Goal: Task Accomplishment & Management: Manage account settings

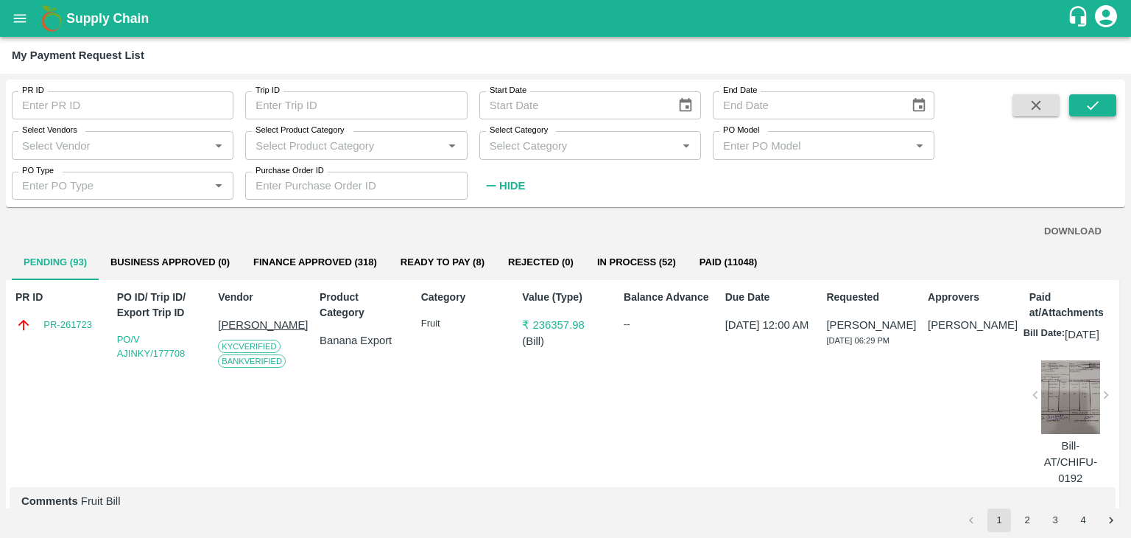
click at [1099, 105] on icon "submit" at bounding box center [1093, 105] width 16 height 16
click at [1084, 105] on button "submit" at bounding box center [1092, 105] width 47 height 22
click at [10, 34] on div "Supply Chain" at bounding box center [565, 18] width 1131 height 37
click at [18, 21] on icon "open drawer" at bounding box center [20, 18] width 13 height 8
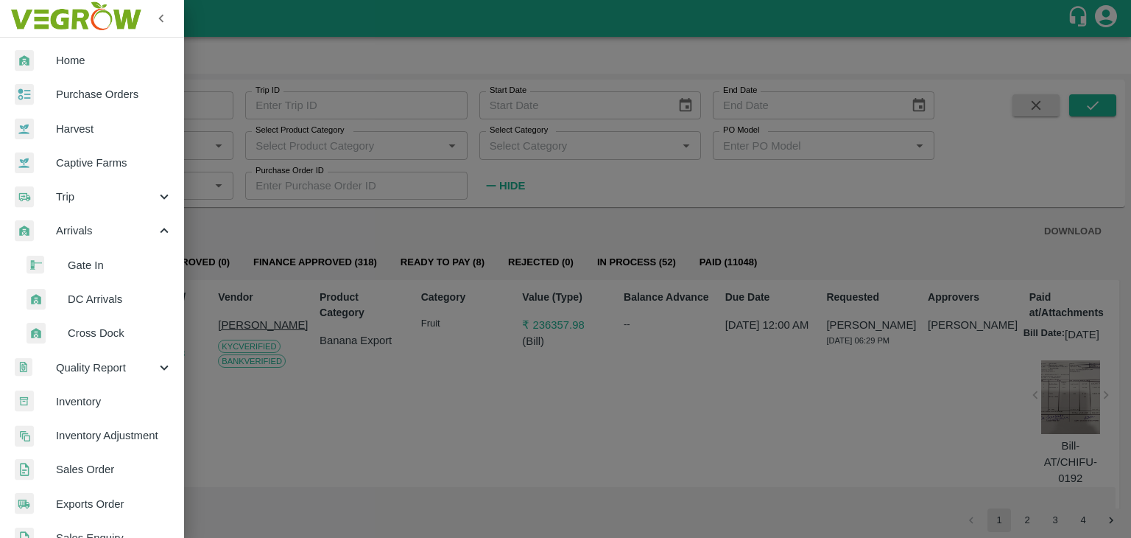
click at [115, 296] on span "DC Arrivals" at bounding box center [120, 299] width 105 height 16
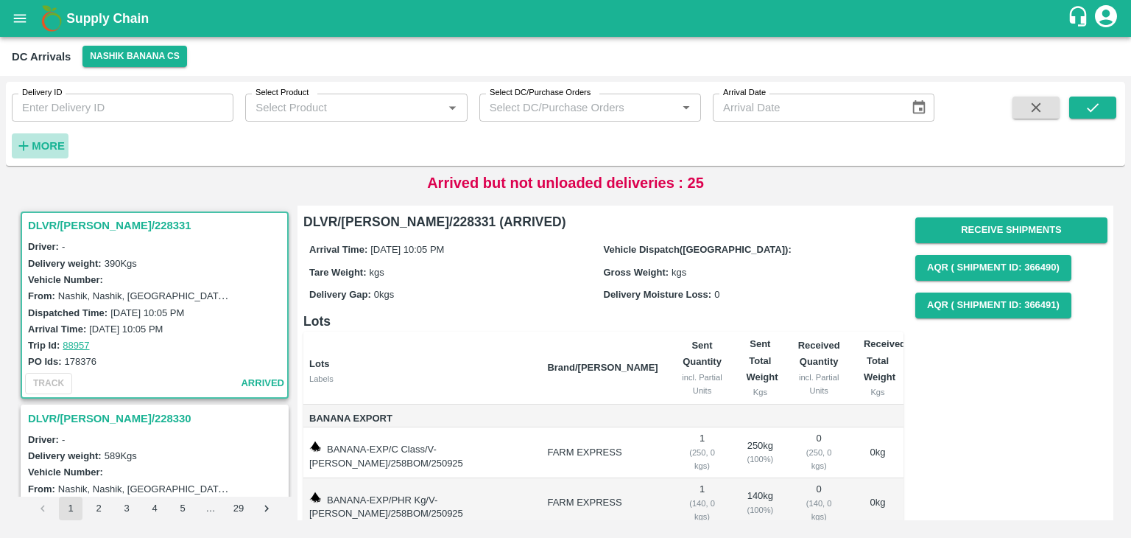
click at [56, 146] on strong "More" at bounding box center [48, 146] width 33 height 12
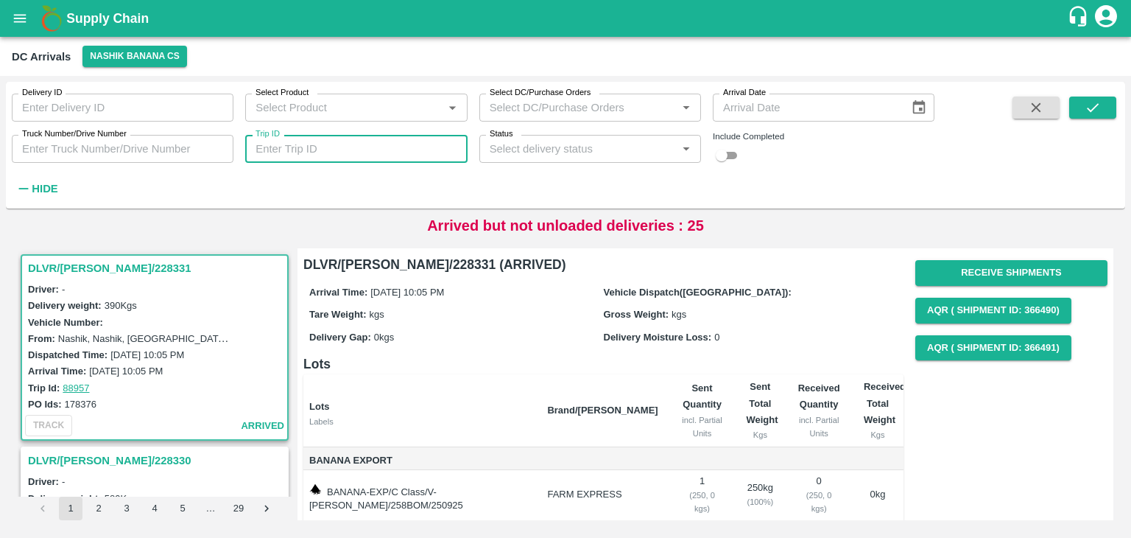
click at [387, 154] on input "Trip ID" at bounding box center [356, 149] width 222 height 28
type input "88890"
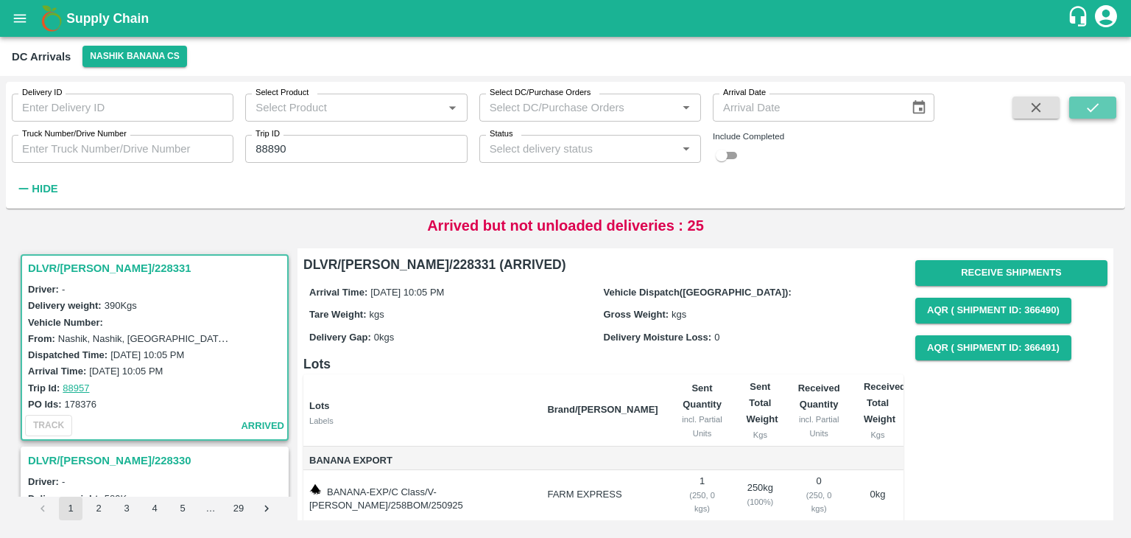
click at [1095, 114] on icon "submit" at bounding box center [1093, 107] width 16 height 16
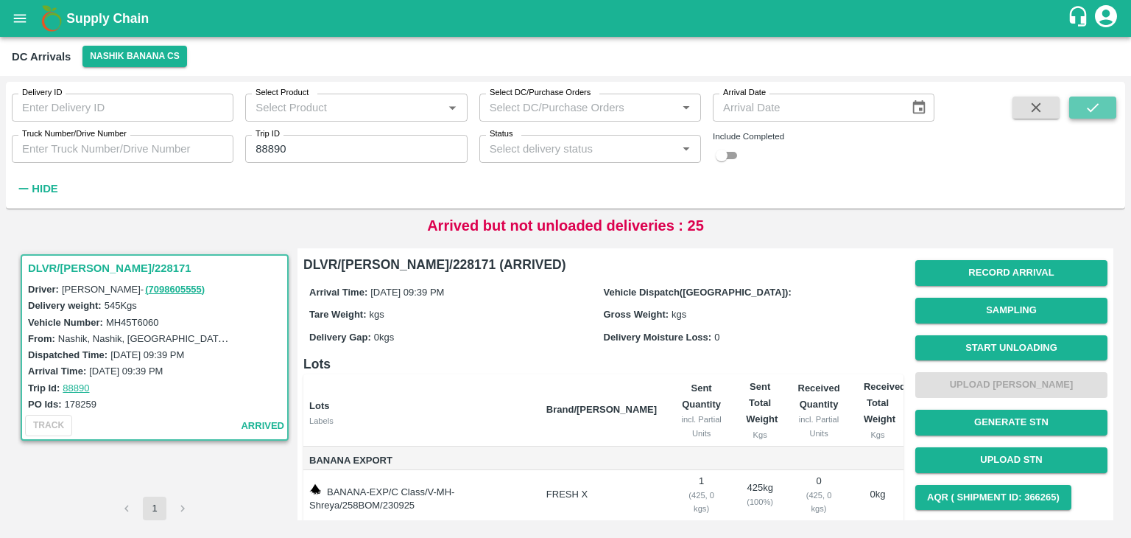
click at [1095, 114] on icon "submit" at bounding box center [1093, 107] width 16 height 16
click at [1019, 342] on button "Start Unloading" at bounding box center [1011, 348] width 192 height 26
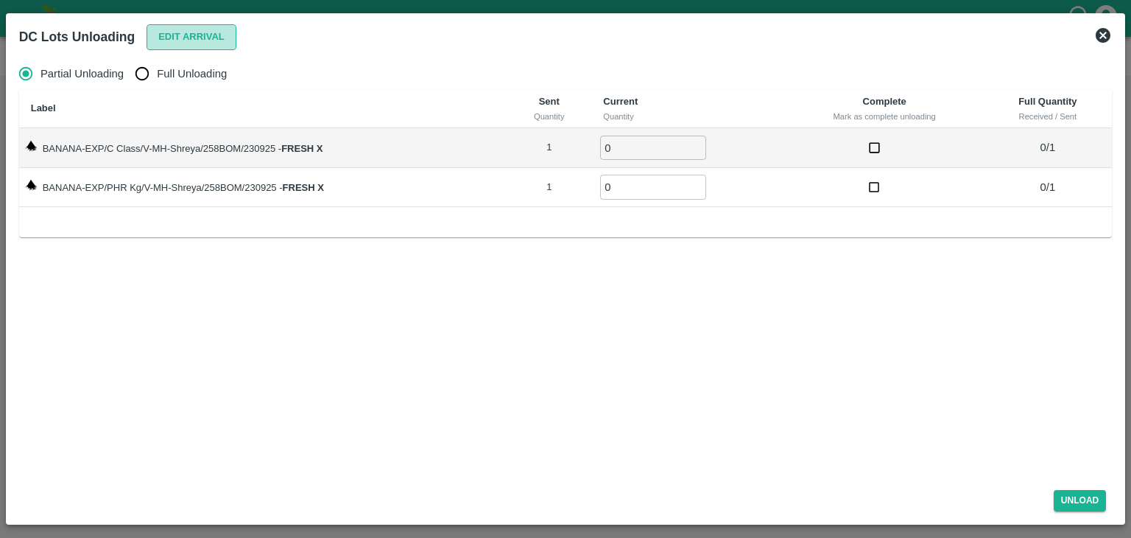
click at [233, 32] on button "Edit Arrival" at bounding box center [192, 37] width 90 height 26
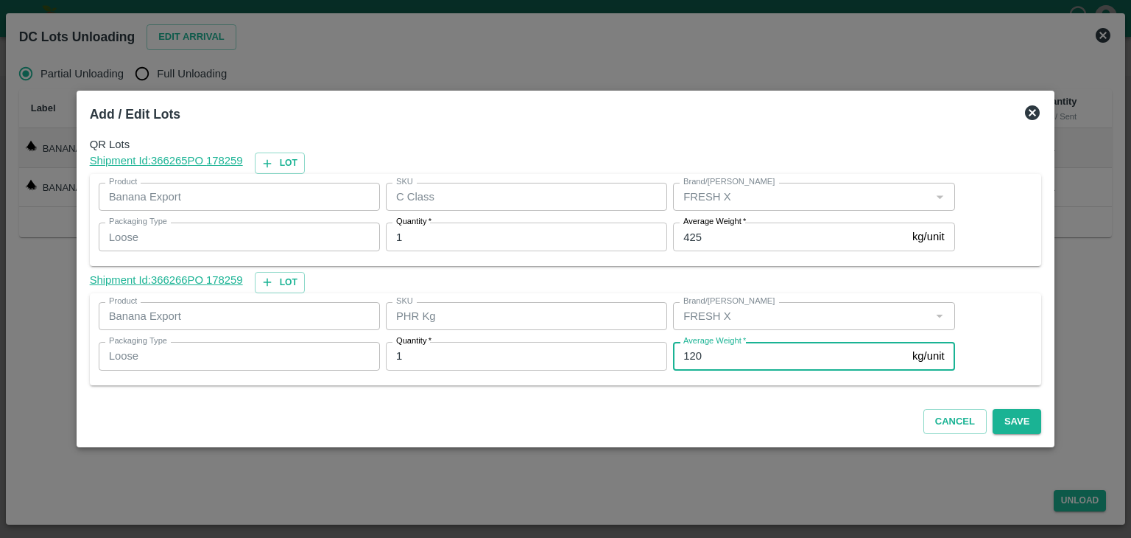
click at [722, 351] on input "120" at bounding box center [789, 356] width 233 height 28
type input "1"
type input "86"
click at [1030, 427] on div "Cancel Save" at bounding box center [566, 418] width 964 height 43
click at [1007, 422] on button "Save" at bounding box center [1017, 422] width 49 height 26
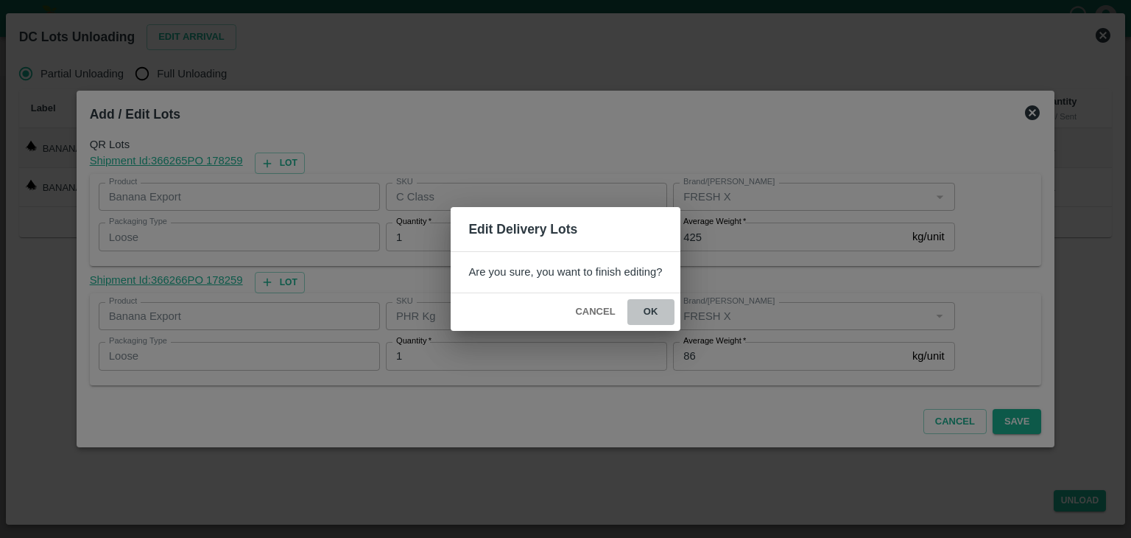
click at [649, 305] on button "ok" at bounding box center [650, 312] width 47 height 26
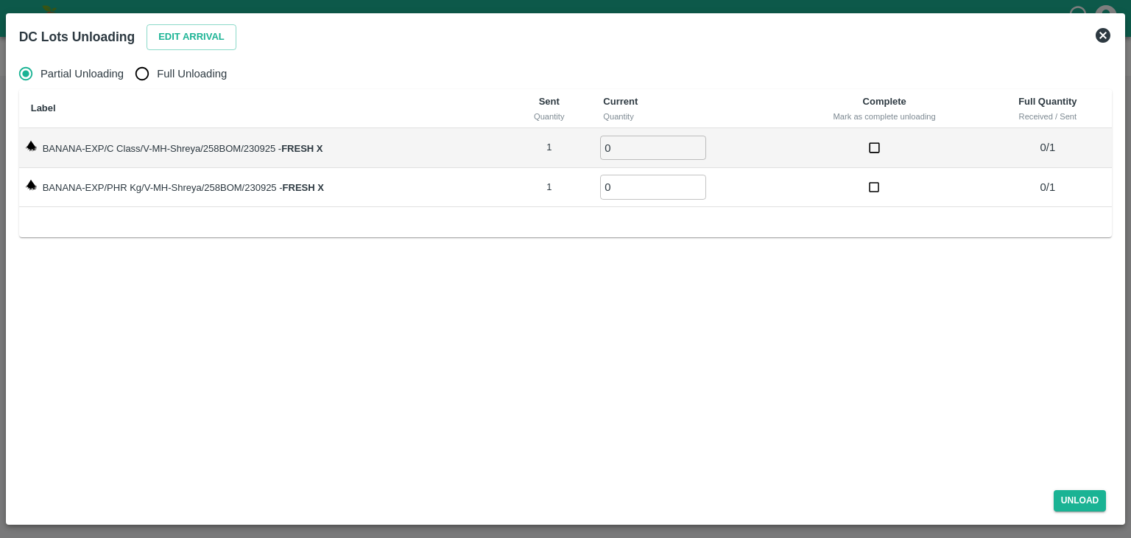
click at [175, 71] on span "Full Unloading" at bounding box center [192, 74] width 70 height 16
click at [157, 71] on input "Full Unloading" at bounding box center [141, 73] width 29 height 29
radio input "true"
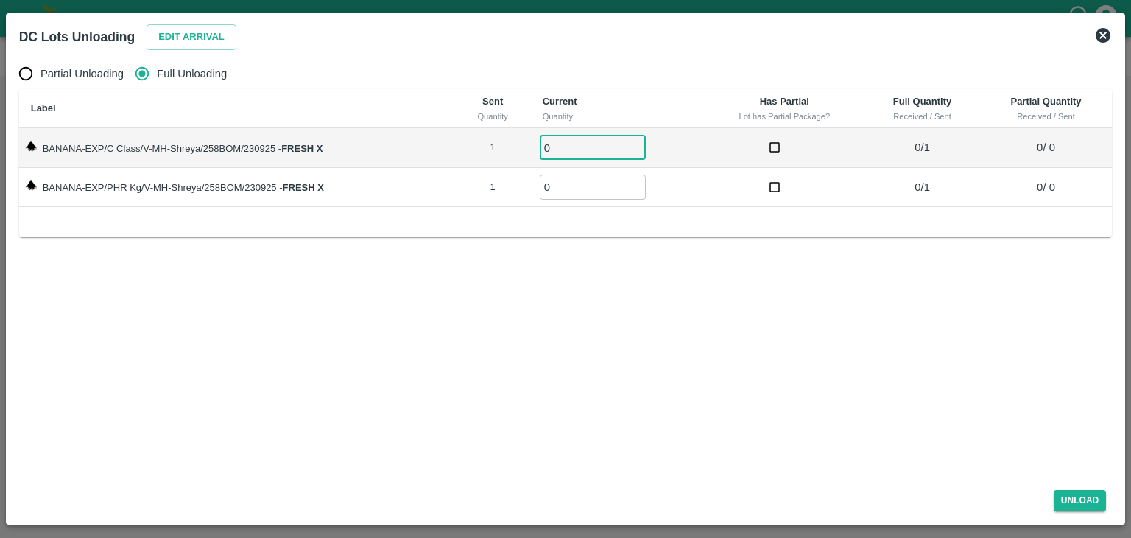
click at [567, 149] on input "0" at bounding box center [593, 147] width 106 height 24
type input "01"
click at [567, 184] on input "0" at bounding box center [593, 187] width 106 height 24
type input "01"
click at [1082, 496] on button "Unload" at bounding box center [1080, 500] width 53 height 21
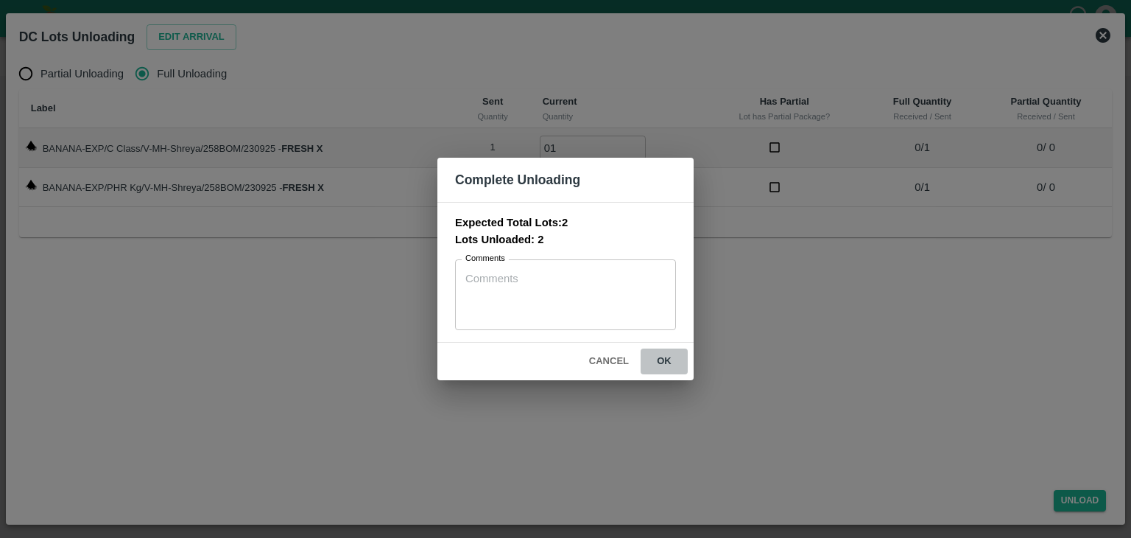
click at [664, 357] on button "ok" at bounding box center [664, 361] width 47 height 26
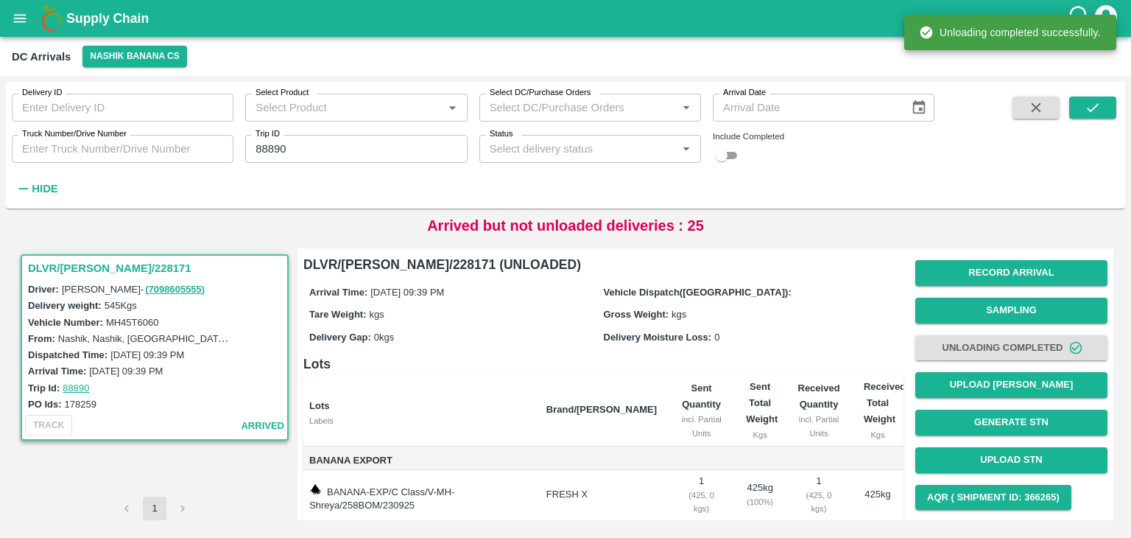
scroll to position [77, 0]
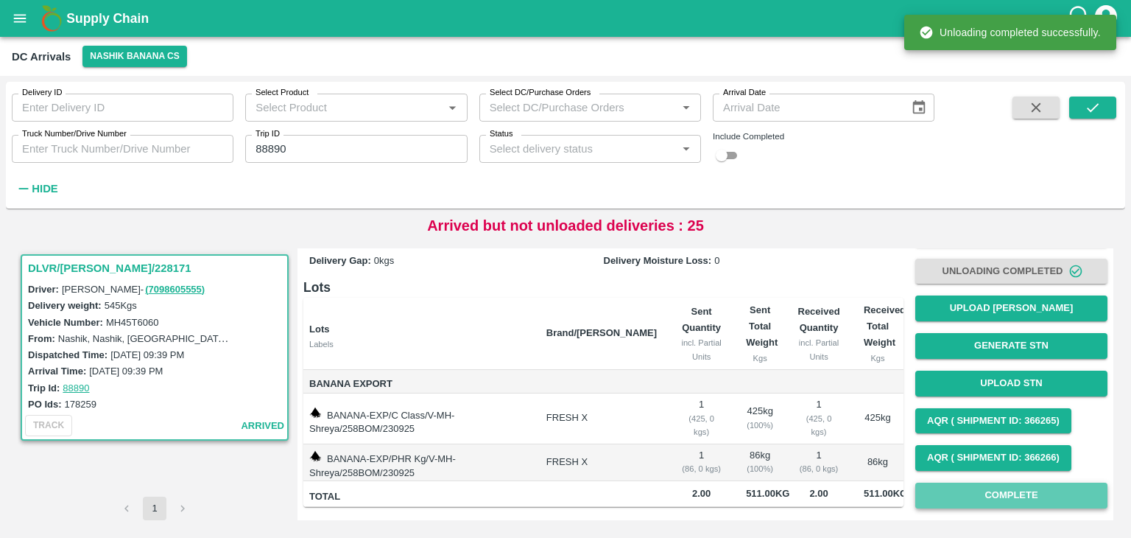
click at [1001, 496] on button "Complete" at bounding box center [1011, 495] width 192 height 26
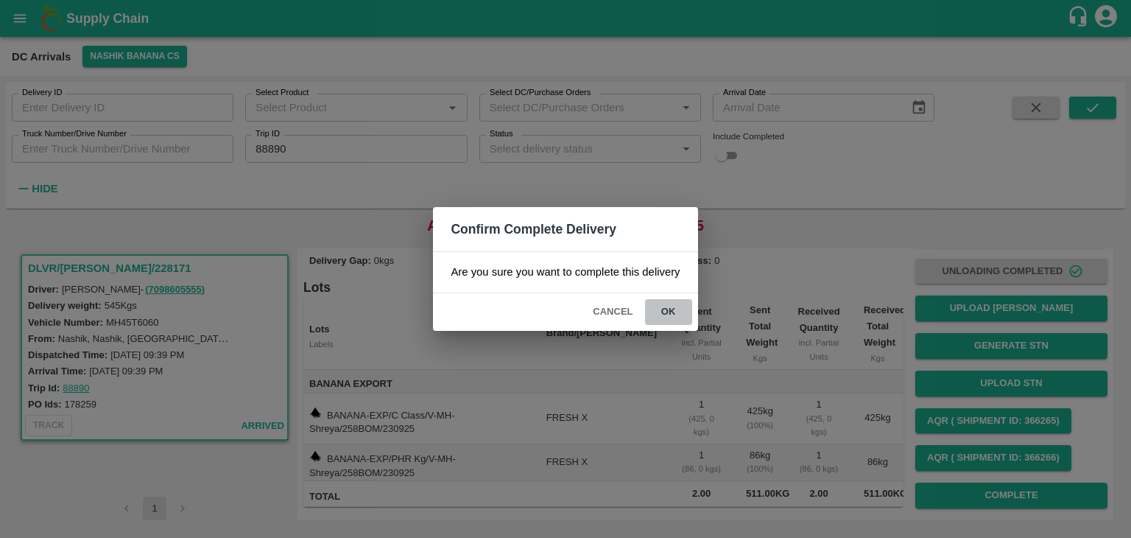
click at [672, 307] on button "ok" at bounding box center [668, 312] width 47 height 26
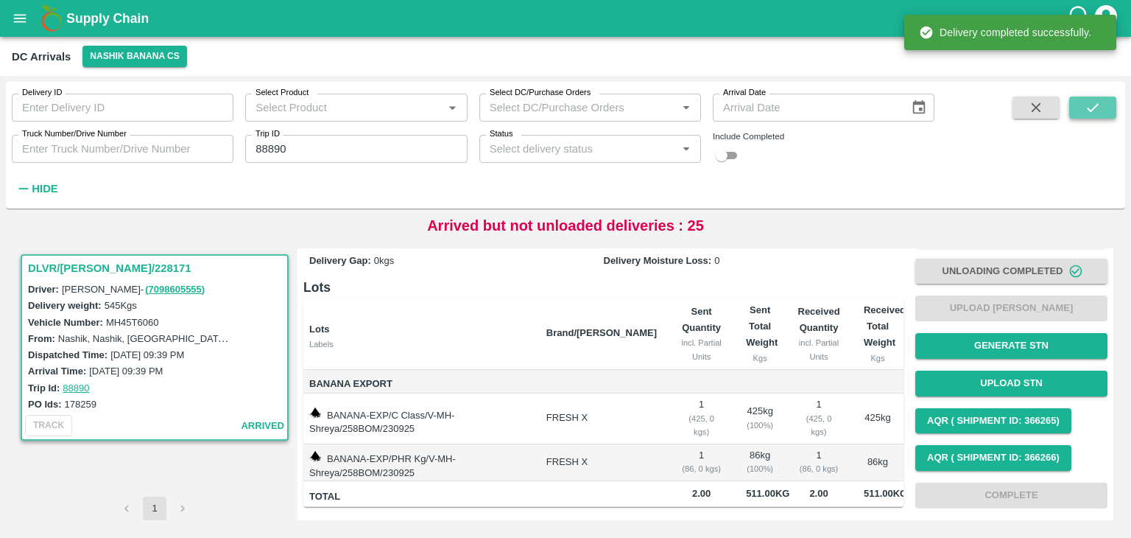
click at [1097, 110] on icon "submit" at bounding box center [1093, 107] width 16 height 16
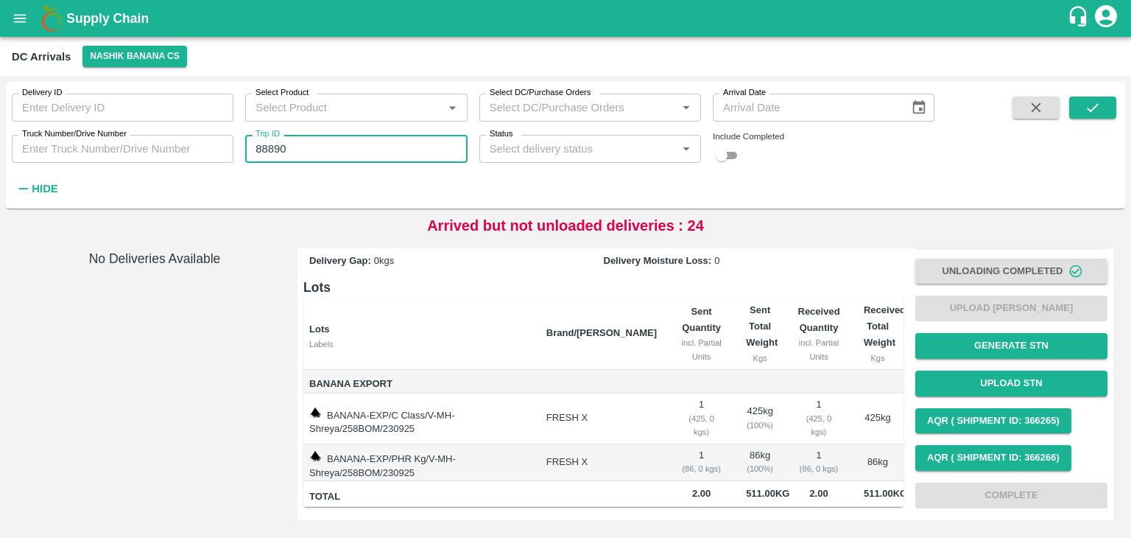
click at [317, 144] on input "88890" at bounding box center [356, 149] width 222 height 28
type input "88879"
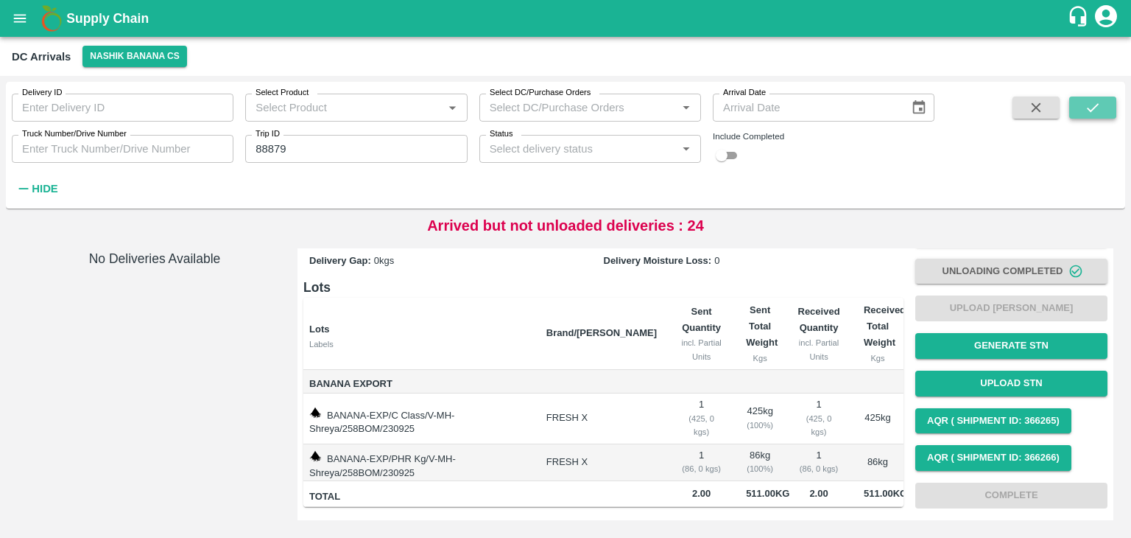
click at [1085, 105] on icon "submit" at bounding box center [1093, 107] width 16 height 16
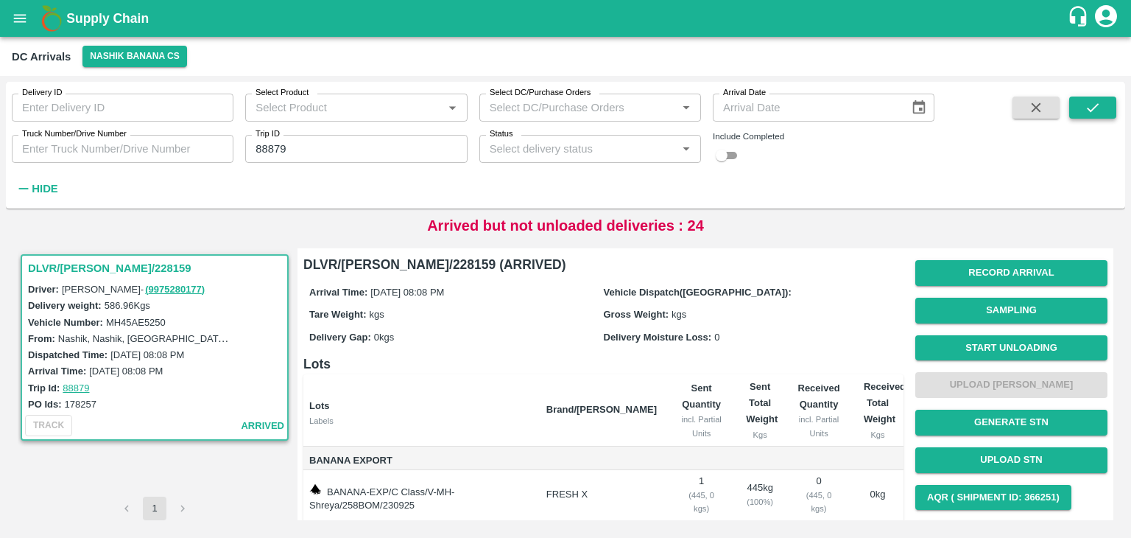
click at [1085, 105] on icon "submit" at bounding box center [1093, 107] width 16 height 16
click at [1025, 337] on button "Start Unloading" at bounding box center [1011, 348] width 192 height 26
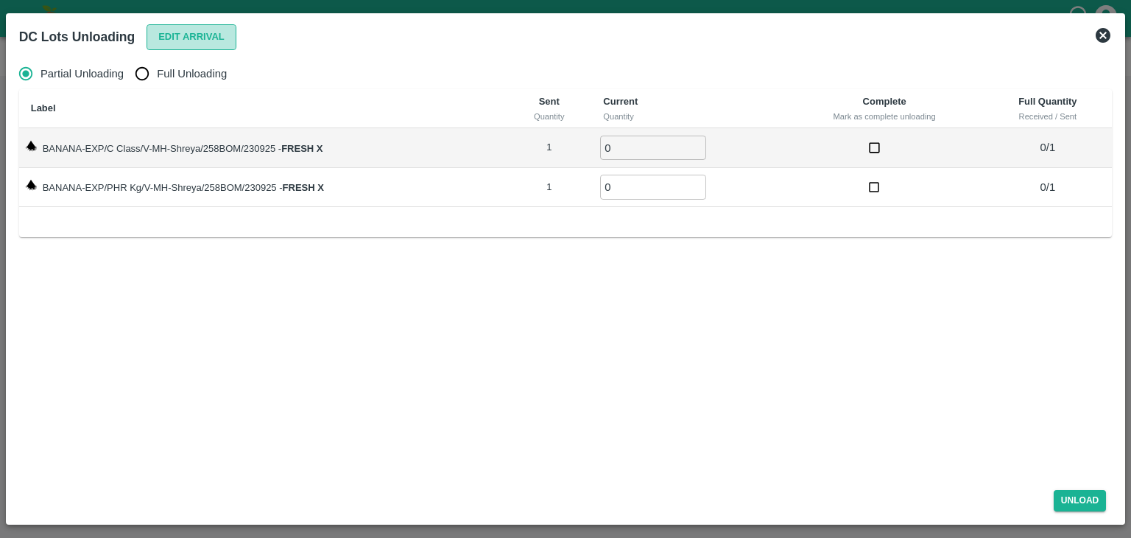
click at [177, 46] on button "Edit Arrival" at bounding box center [192, 37] width 90 height 26
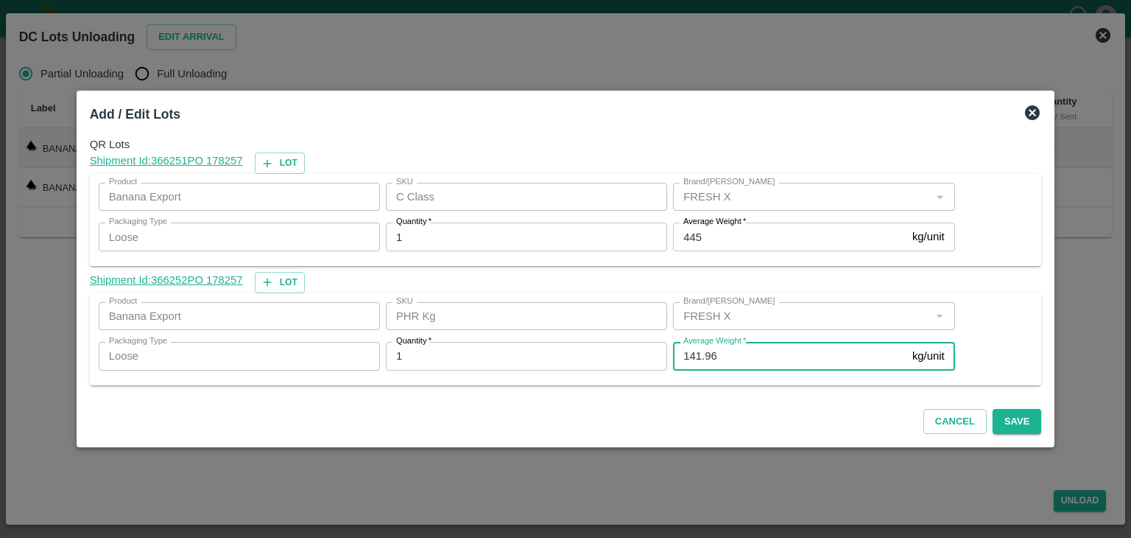
click at [730, 353] on input "141.96" at bounding box center [789, 356] width 233 height 28
type input "1"
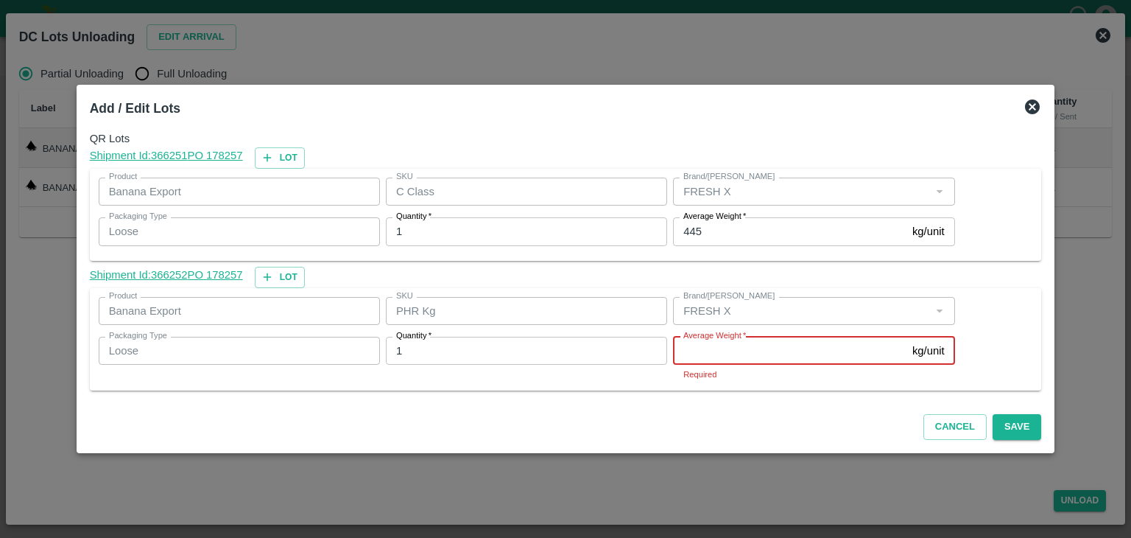
click at [725, 351] on input "Average Weight   *" at bounding box center [789, 351] width 233 height 28
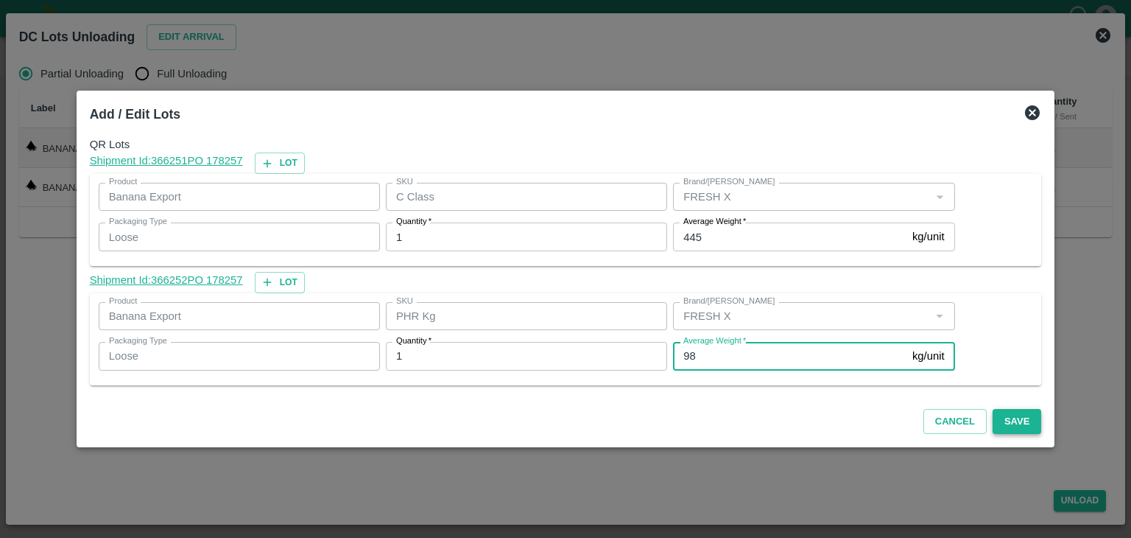
type input "98"
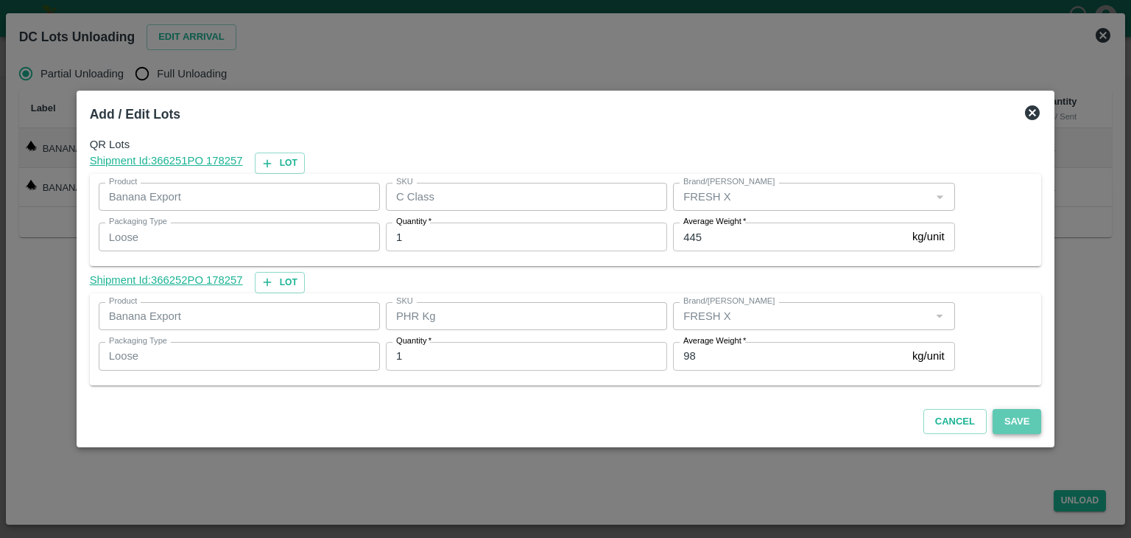
click at [1009, 423] on button "Save" at bounding box center [1017, 422] width 49 height 26
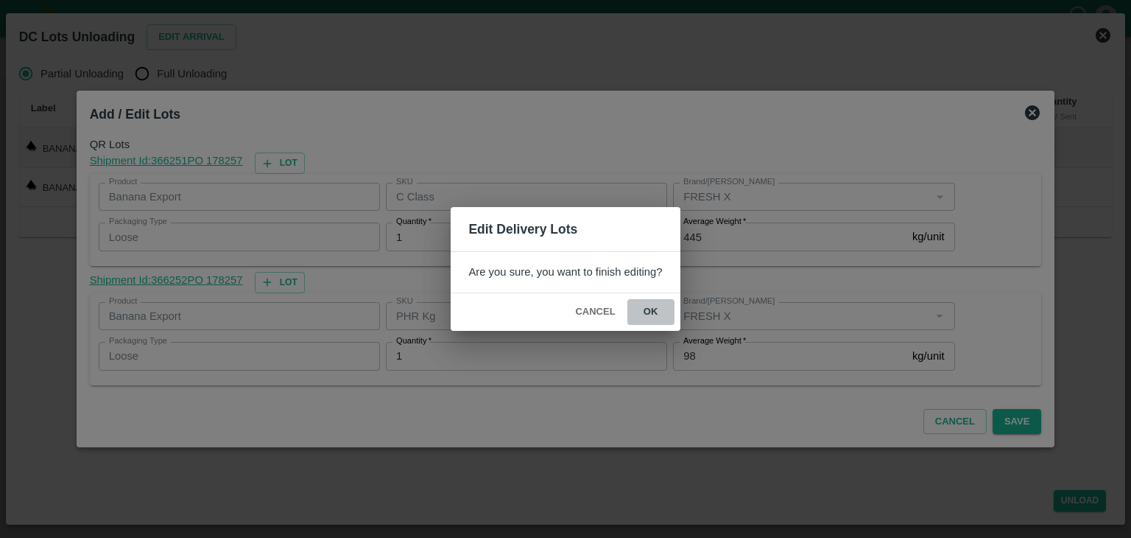
click at [635, 303] on button "ok" at bounding box center [650, 312] width 47 height 26
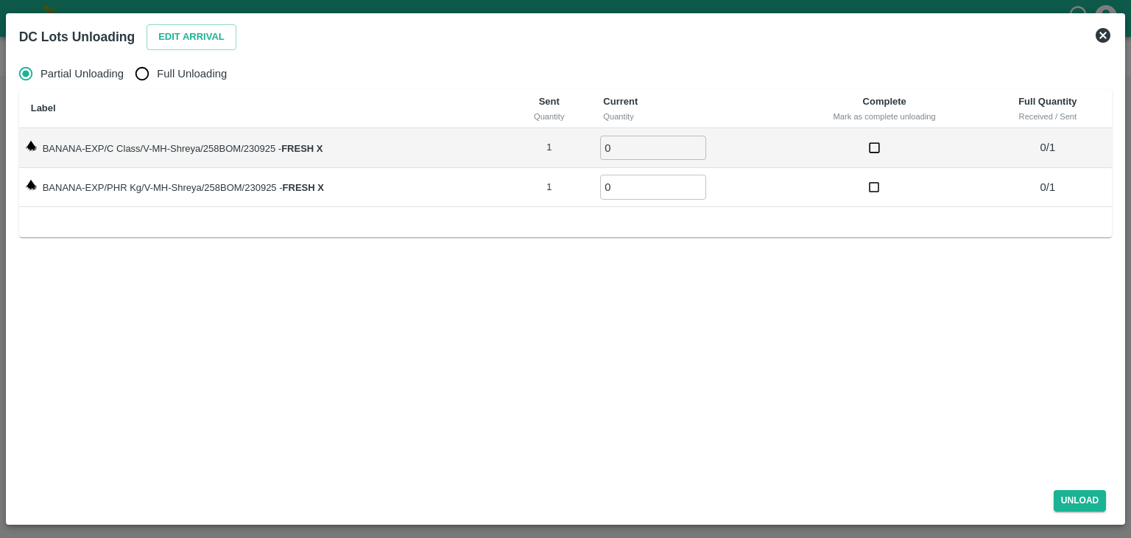
click at [625, 148] on input "0" at bounding box center [653, 147] width 106 height 24
type input "01"
click at [630, 183] on input "0" at bounding box center [653, 187] width 106 height 24
type input "01"
click at [1094, 501] on button "Unload" at bounding box center [1080, 500] width 53 height 21
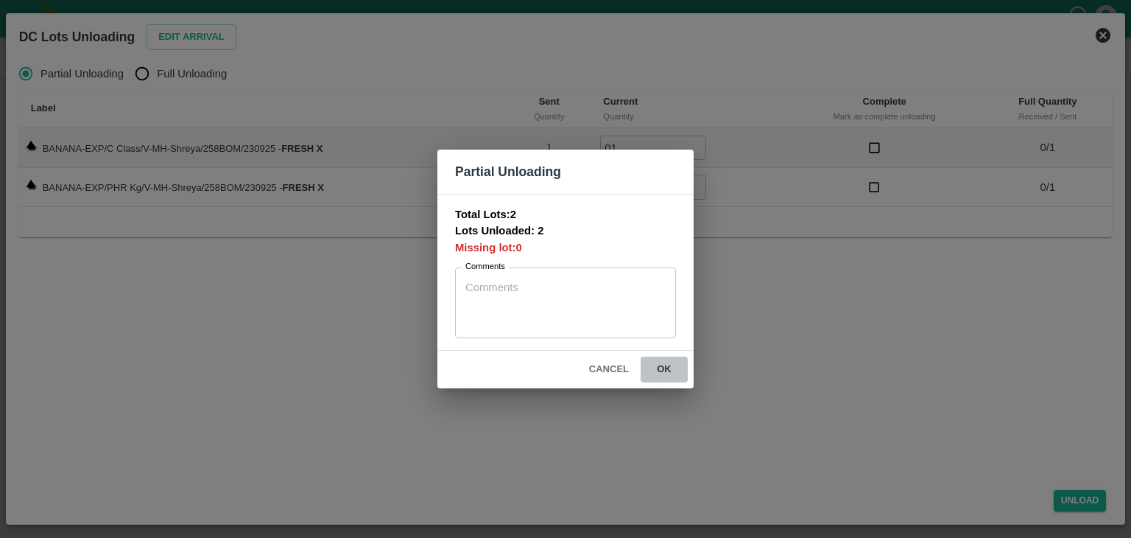
click at [670, 362] on button "ok" at bounding box center [664, 369] width 47 height 26
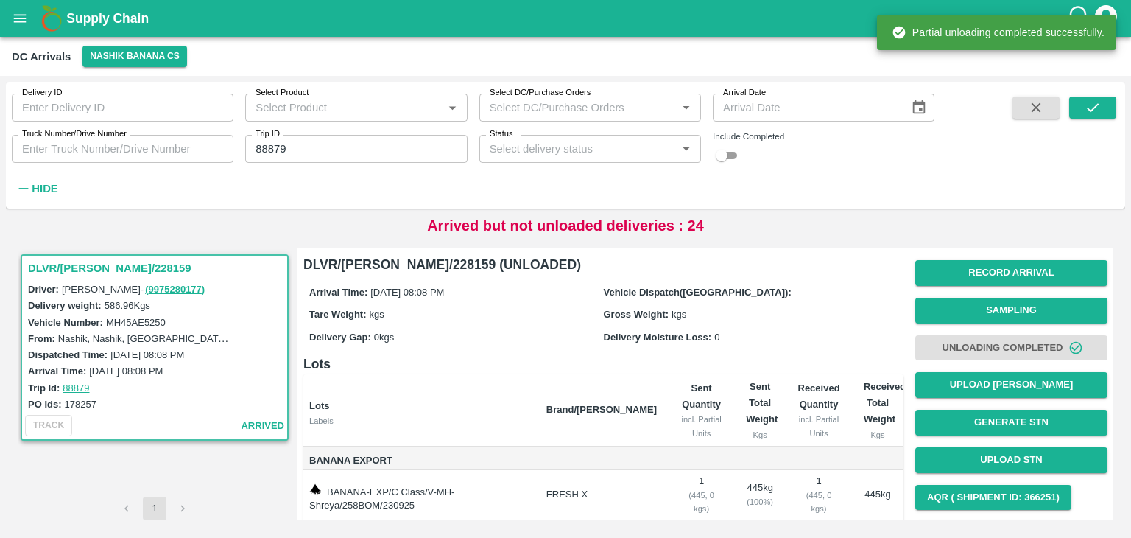
scroll to position [77, 0]
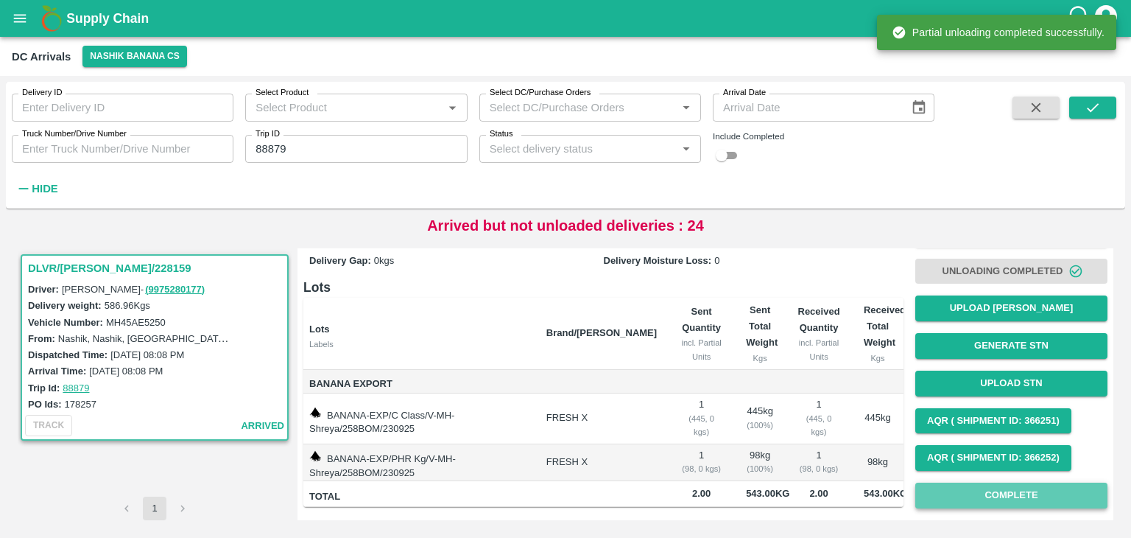
click at [1050, 498] on button "Complete" at bounding box center [1011, 495] width 192 height 26
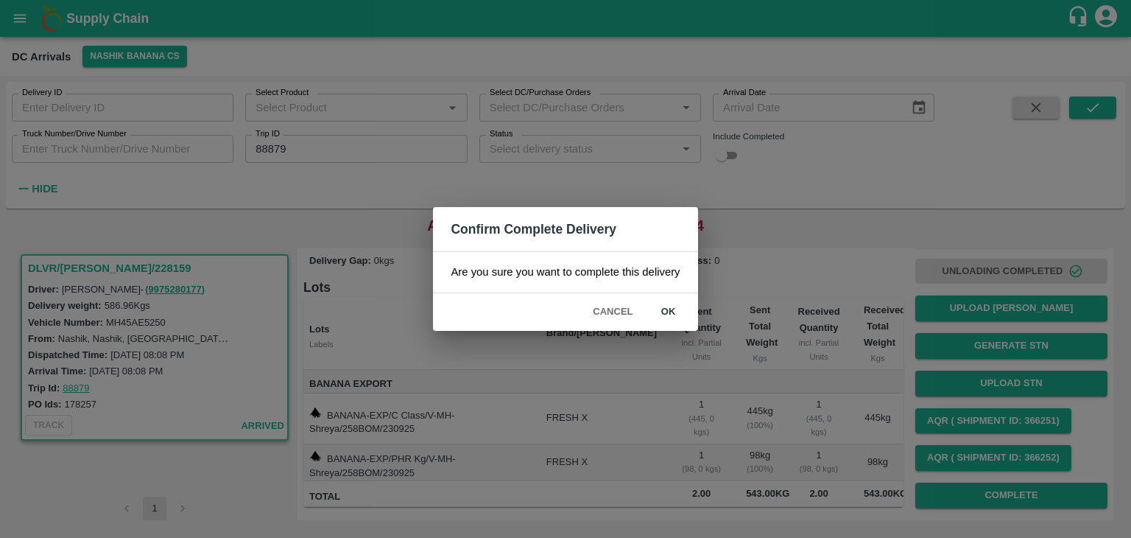
click at [676, 307] on button "ok" at bounding box center [668, 312] width 47 height 26
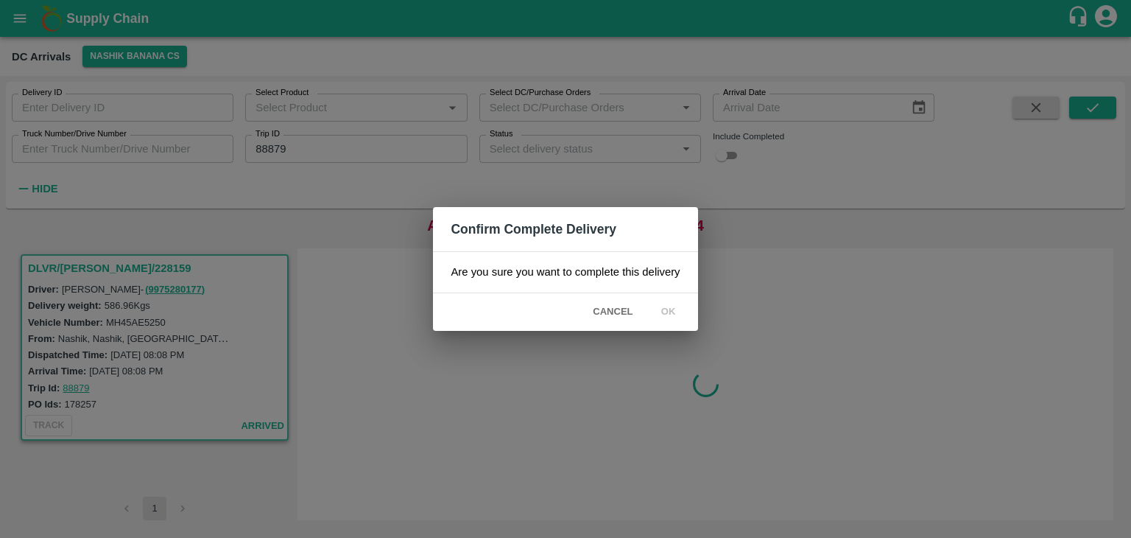
scroll to position [0, 0]
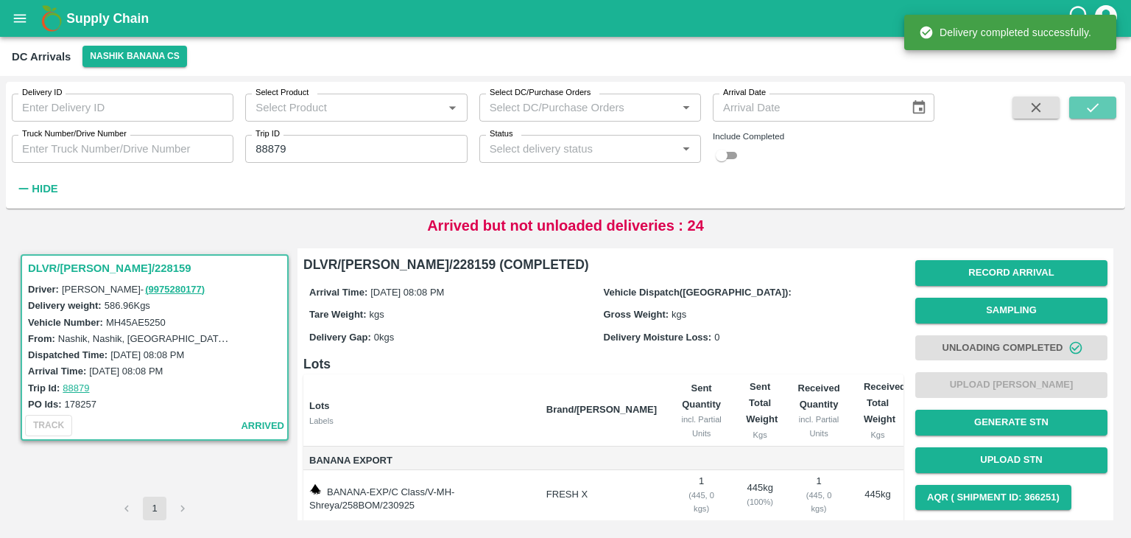
click at [1089, 107] on icon "submit" at bounding box center [1093, 107] width 16 height 16
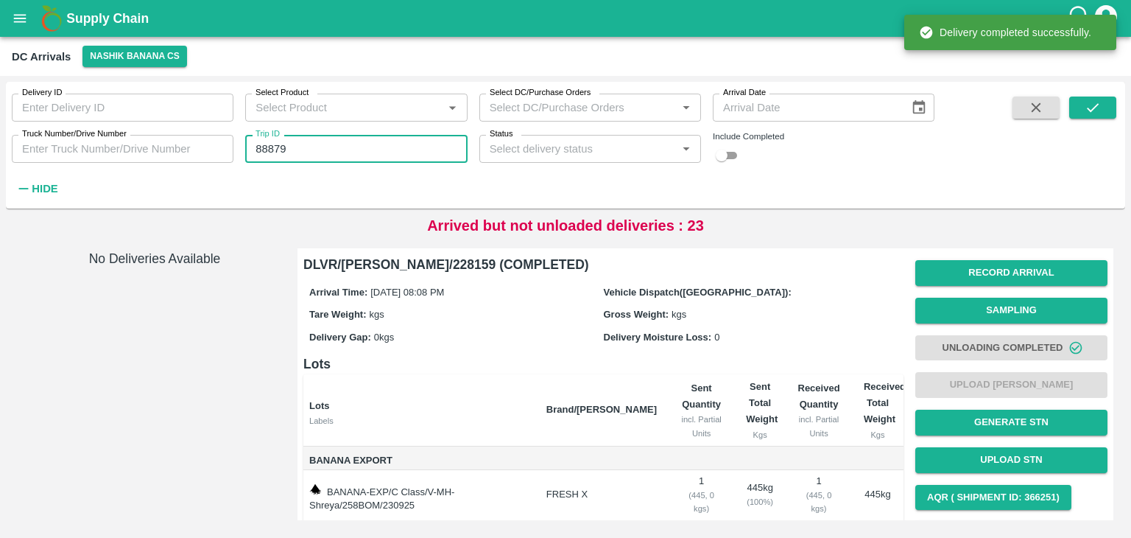
click at [318, 152] on input "88879" at bounding box center [356, 149] width 222 height 28
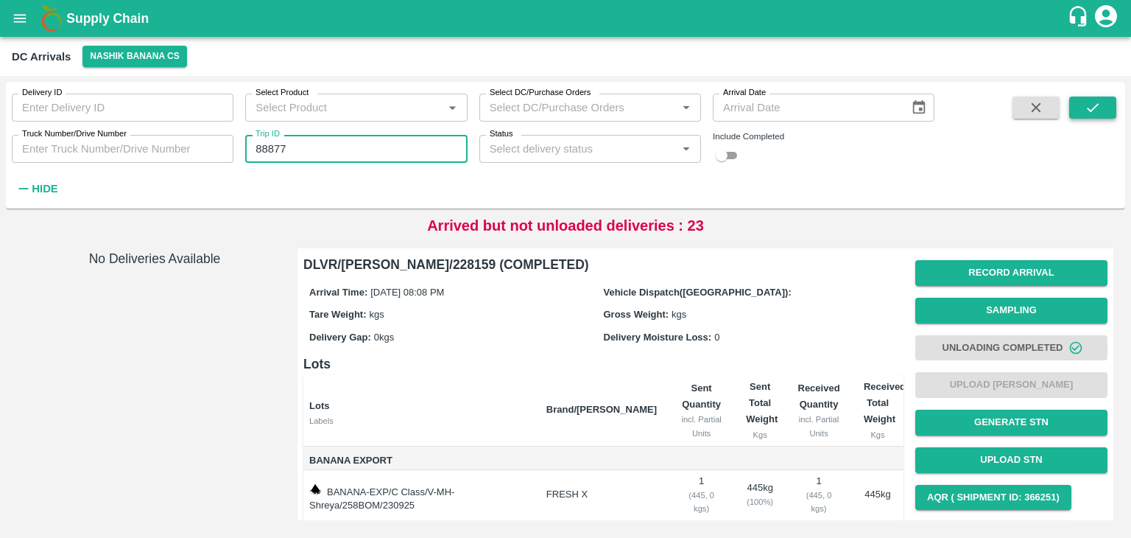
type input "88877"
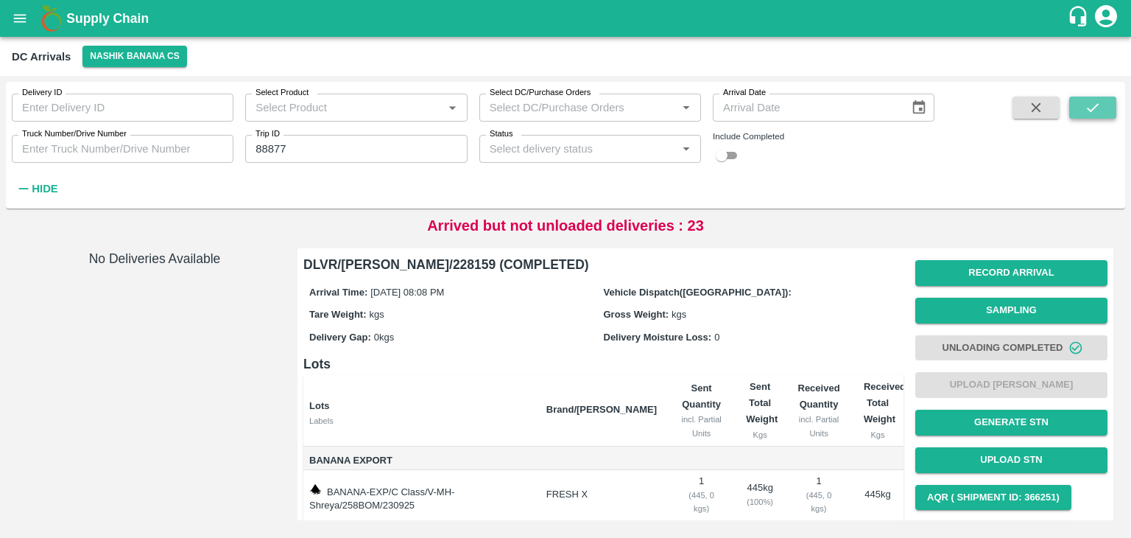
click at [1084, 98] on button "submit" at bounding box center [1092, 107] width 47 height 22
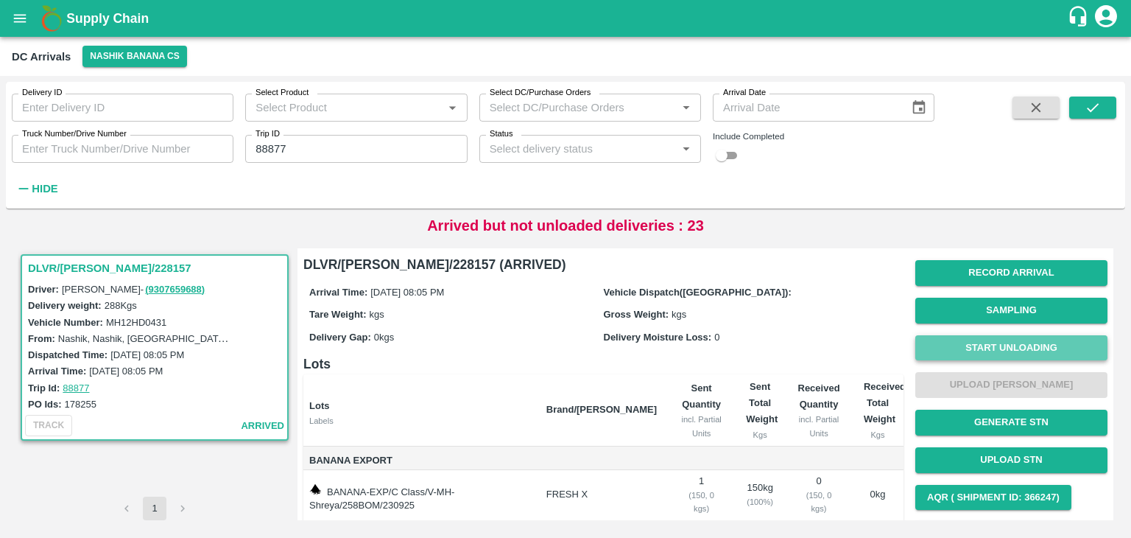
click at [1001, 342] on button "Start Unloading" at bounding box center [1011, 348] width 192 height 26
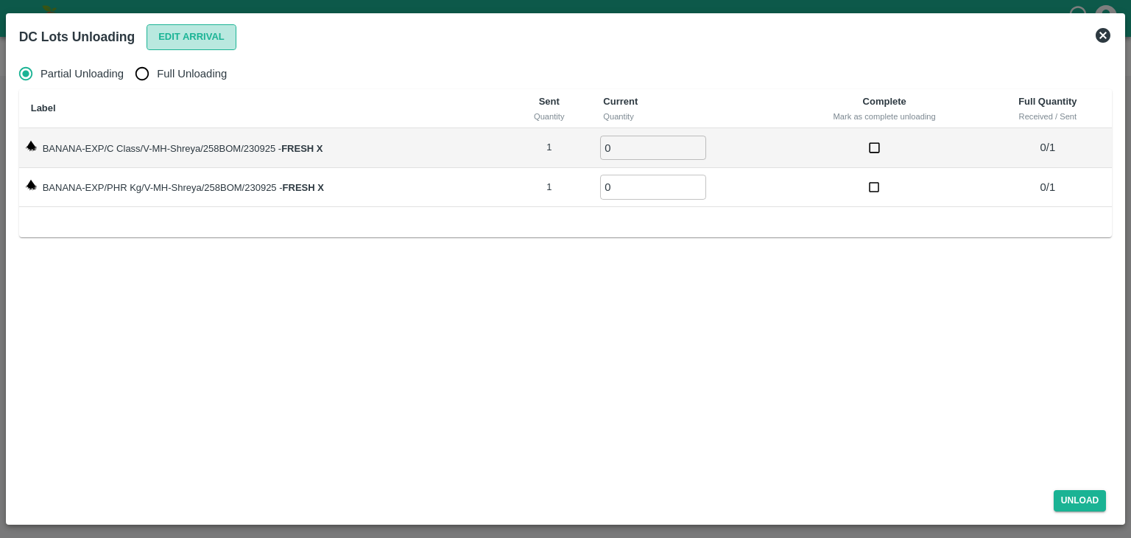
click at [197, 32] on button "Edit Arrival" at bounding box center [192, 37] width 90 height 26
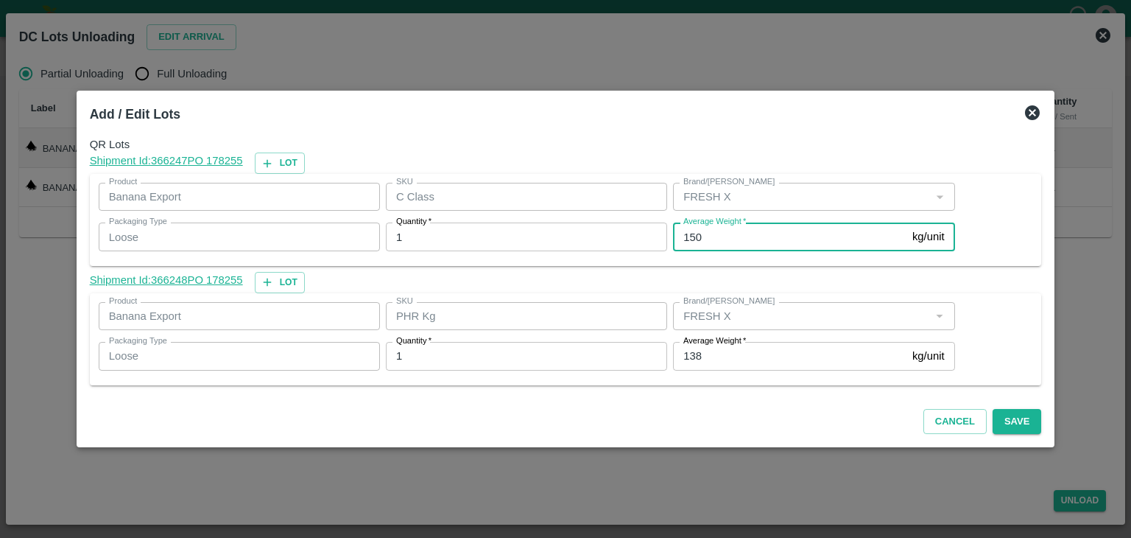
click at [735, 246] on input "150" at bounding box center [789, 236] width 233 height 28
type input "148"
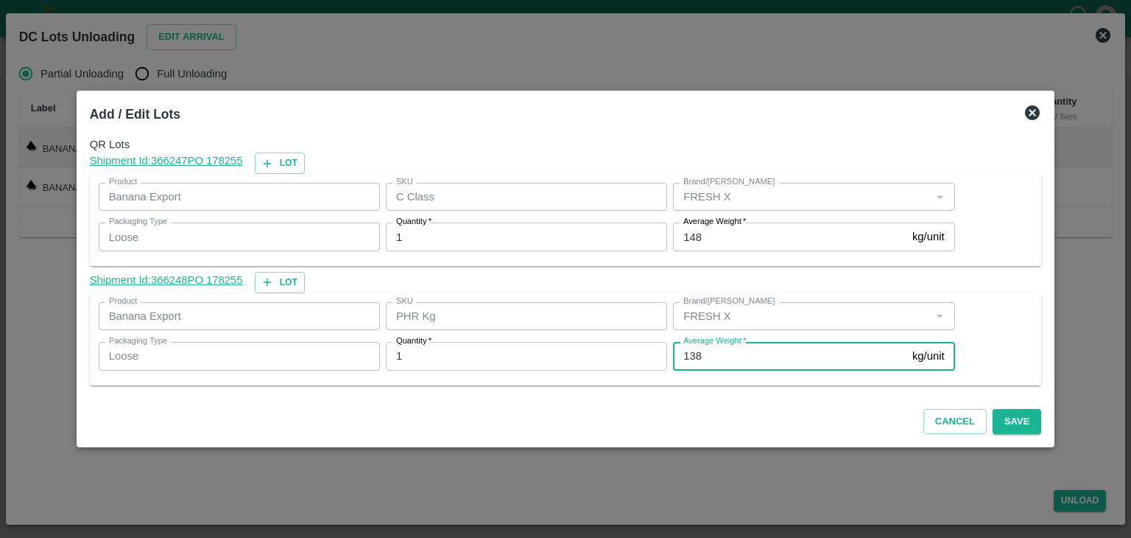
click at [731, 354] on input "138" at bounding box center [789, 356] width 233 height 28
type input "1"
drag, startPoint x: 1005, startPoint y: 407, endPoint x: 1015, endPoint y: 420, distance: 16.8
click at [1015, 420] on div "Cancel Save" at bounding box center [566, 418] width 964 height 43
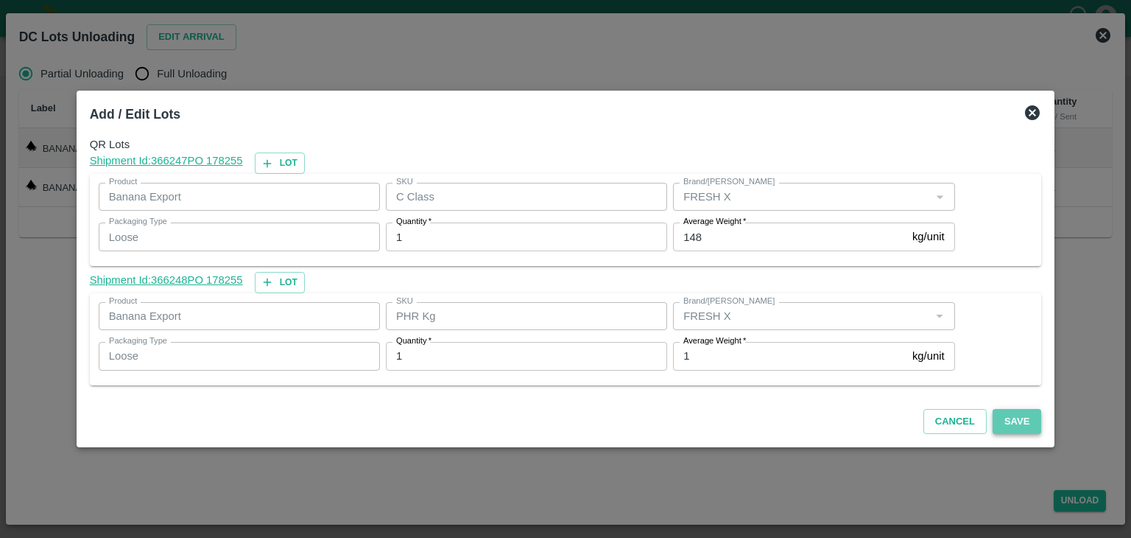
click at [1015, 420] on button "Save" at bounding box center [1017, 422] width 49 height 26
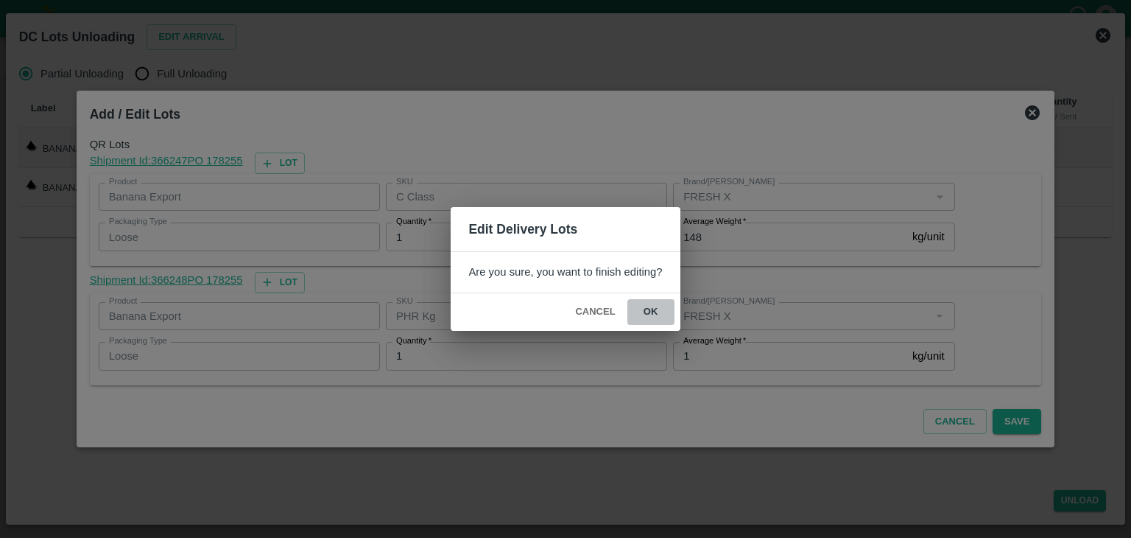
click at [652, 317] on button "ok" at bounding box center [650, 312] width 47 height 26
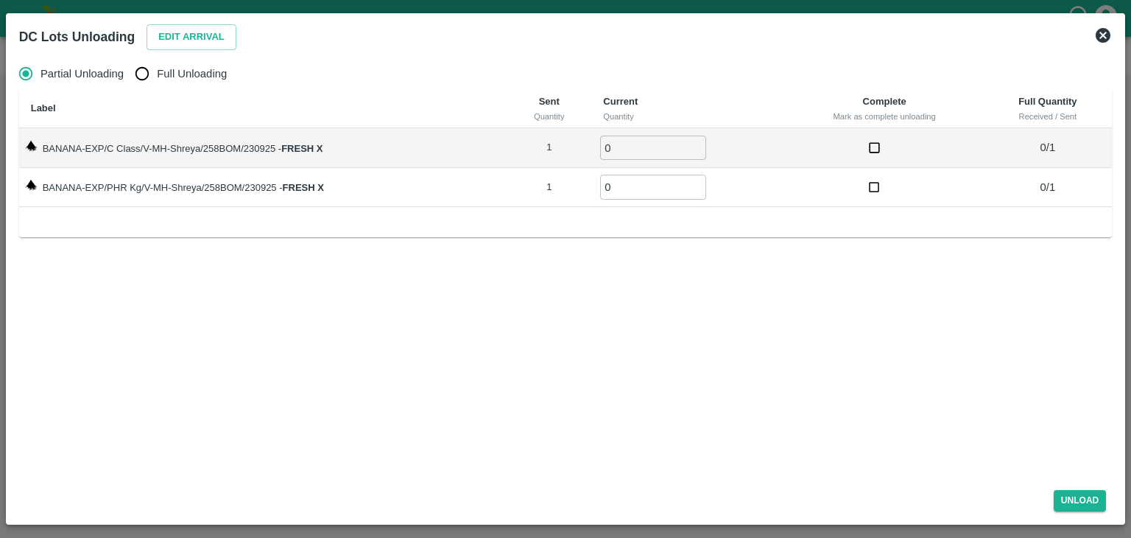
click at [222, 76] on span "Full Unloading" at bounding box center [192, 74] width 70 height 16
click at [157, 76] on input "Full Unloading" at bounding box center [141, 73] width 29 height 29
radio input "true"
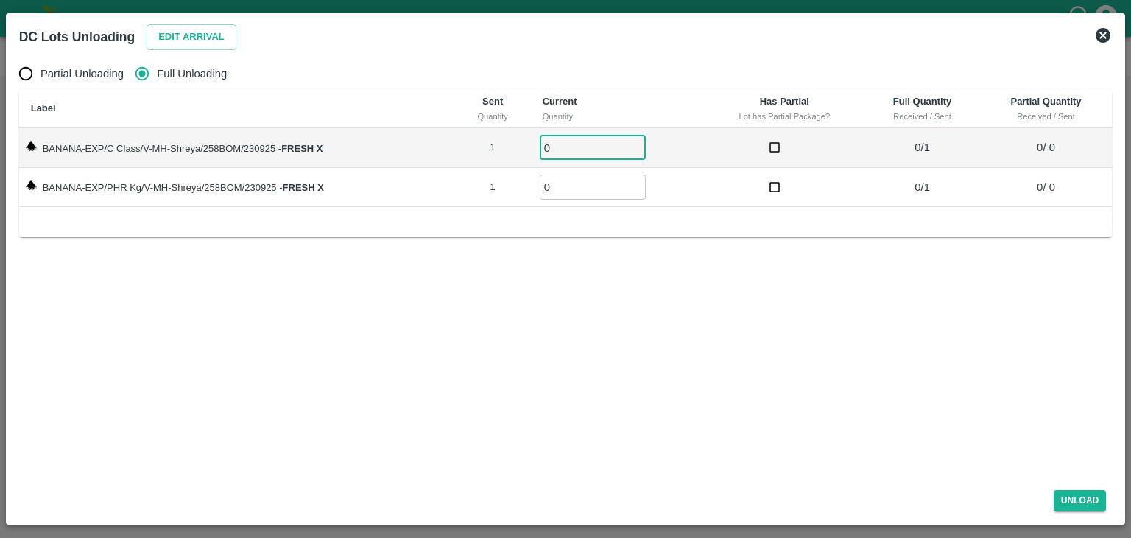
click at [585, 151] on input "0" at bounding box center [593, 147] width 106 height 24
type input "01"
click at [583, 189] on input "0" at bounding box center [593, 187] width 106 height 24
type input "01"
click at [1077, 501] on button "Unload" at bounding box center [1080, 500] width 53 height 21
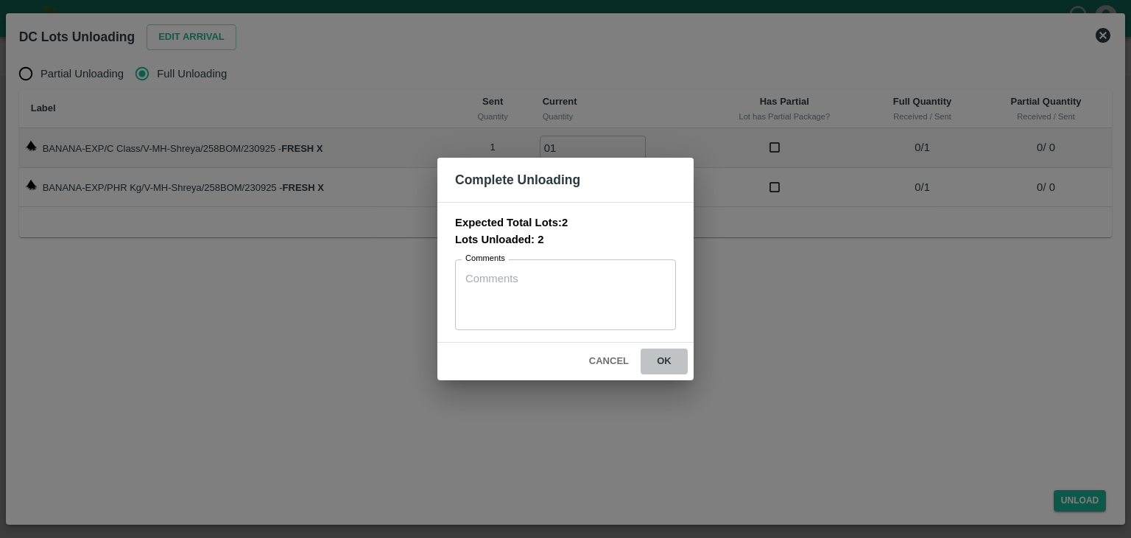
click at [677, 358] on button "ok" at bounding box center [664, 361] width 47 height 26
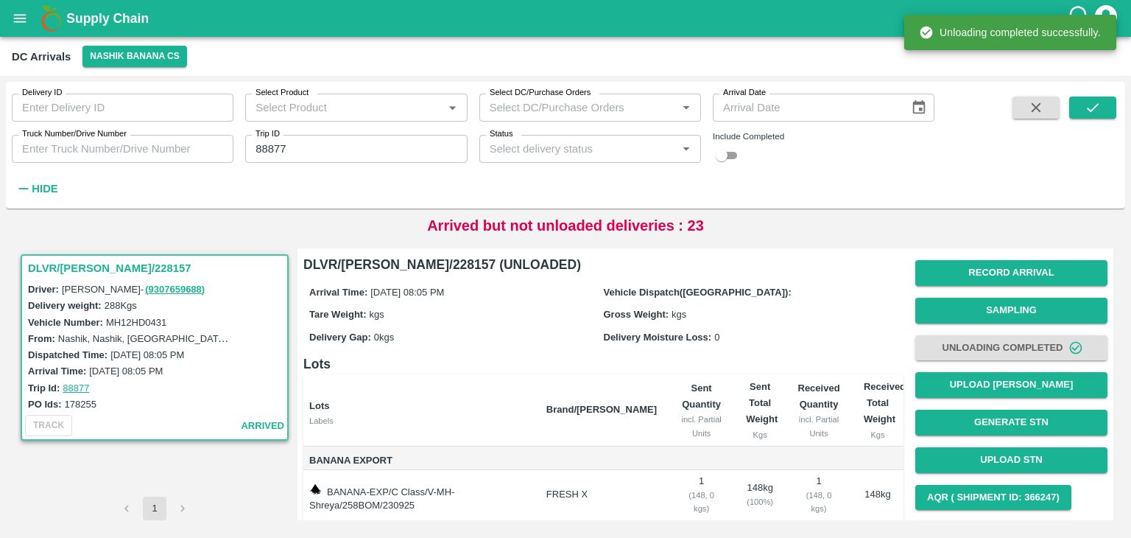
scroll to position [77, 0]
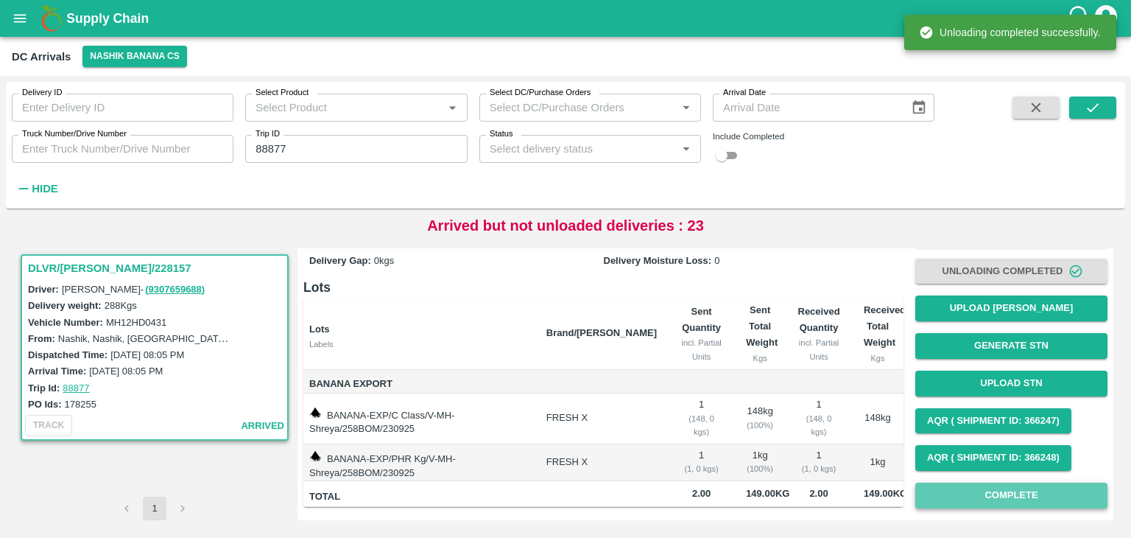
click at [1000, 484] on button "Complete" at bounding box center [1011, 495] width 192 height 26
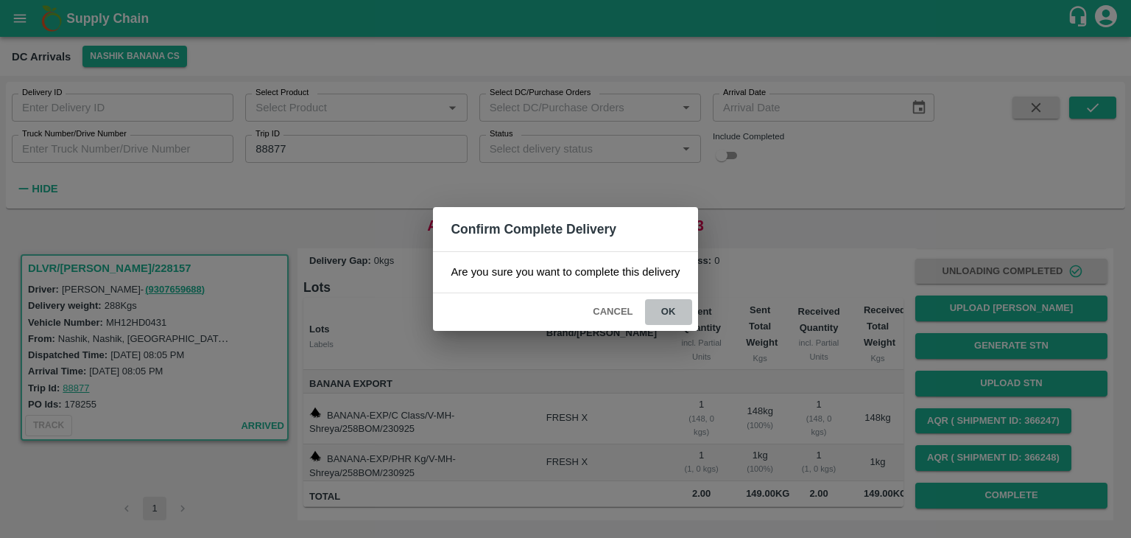
click at [672, 307] on button "ok" at bounding box center [668, 312] width 47 height 26
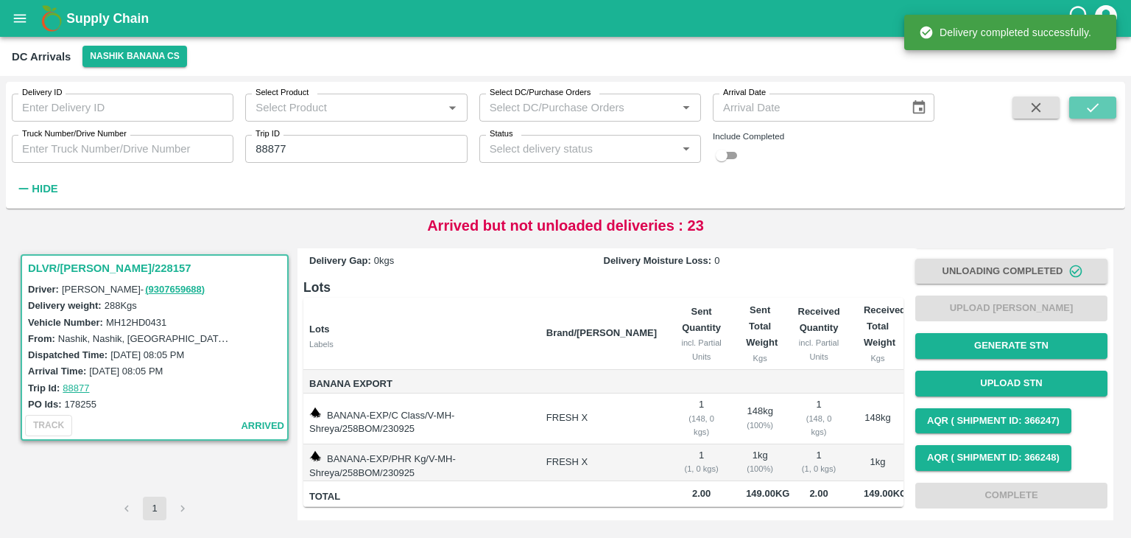
click at [1096, 107] on icon "submit" at bounding box center [1093, 107] width 16 height 16
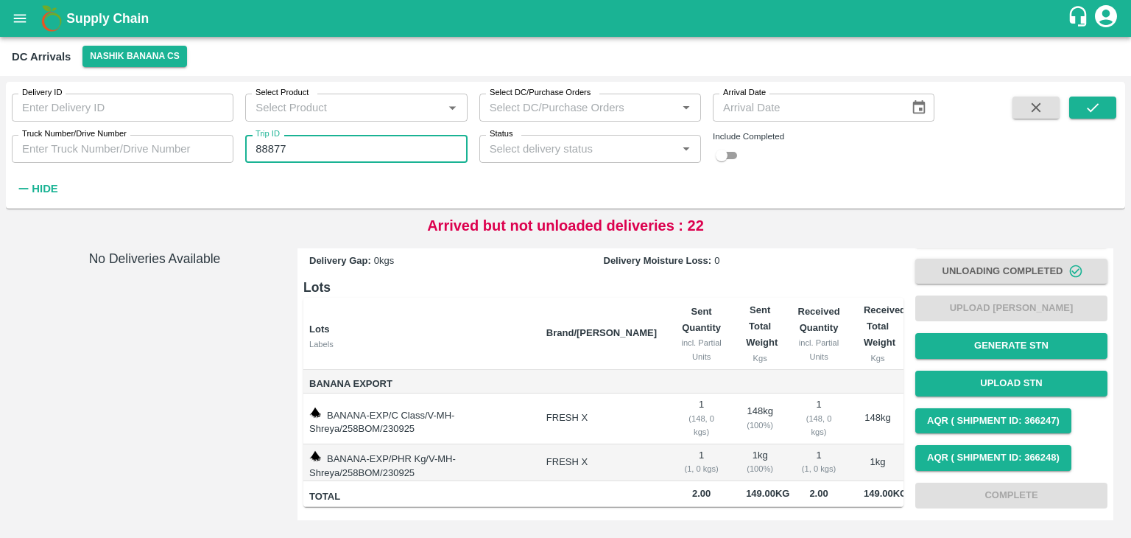
click at [321, 158] on input "88877" at bounding box center [356, 149] width 222 height 28
type input "88873"
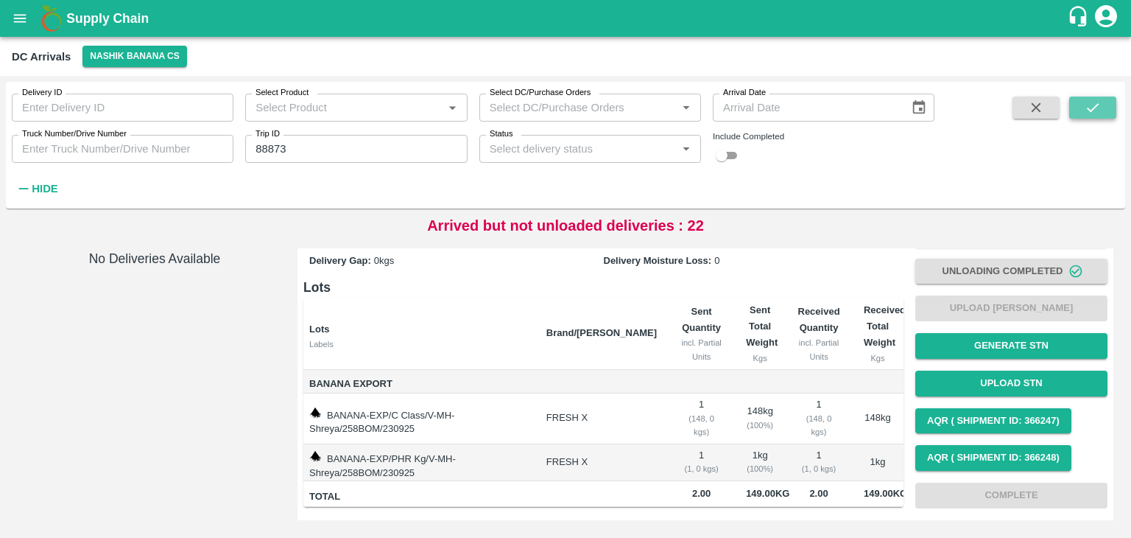
click at [1102, 113] on button "submit" at bounding box center [1092, 107] width 47 height 22
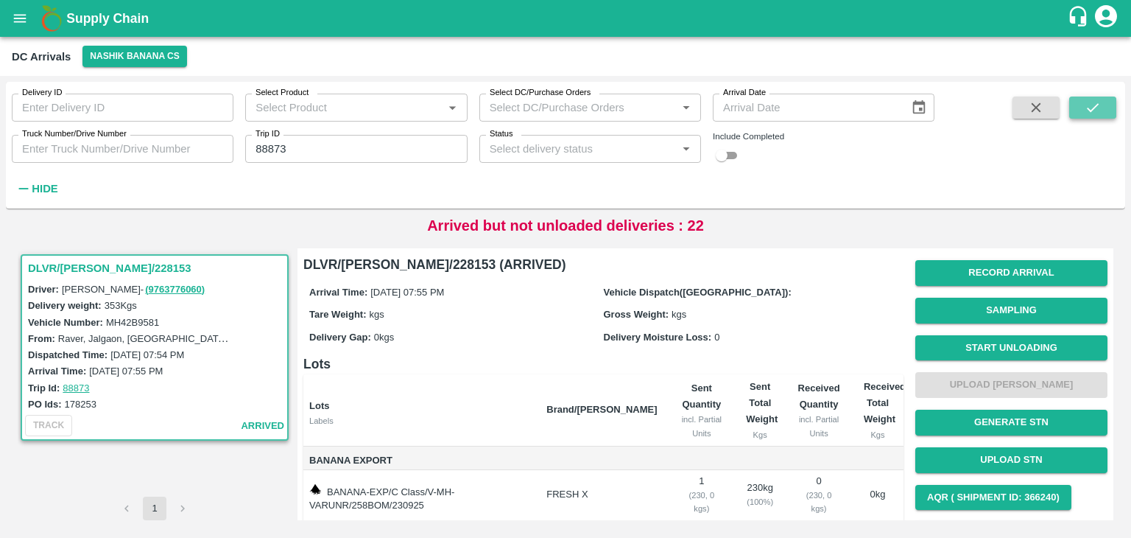
click at [1102, 113] on button "submit" at bounding box center [1092, 107] width 47 height 22
click at [967, 339] on button "Start Unloading" at bounding box center [1011, 348] width 192 height 26
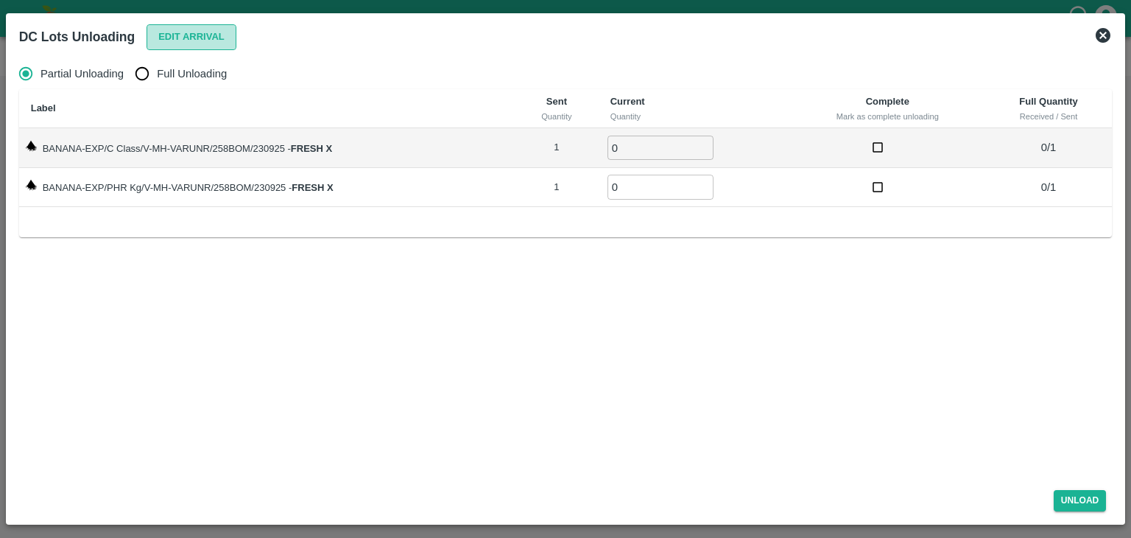
click at [204, 41] on button "Edit Arrival" at bounding box center [192, 37] width 90 height 26
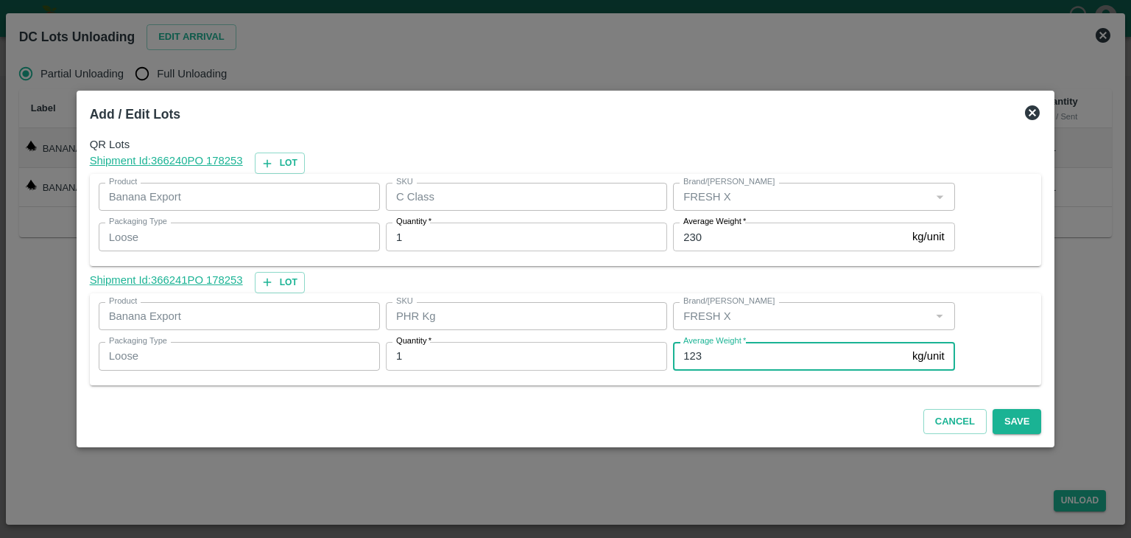
click at [753, 348] on input "123" at bounding box center [789, 356] width 233 height 28
type input "1"
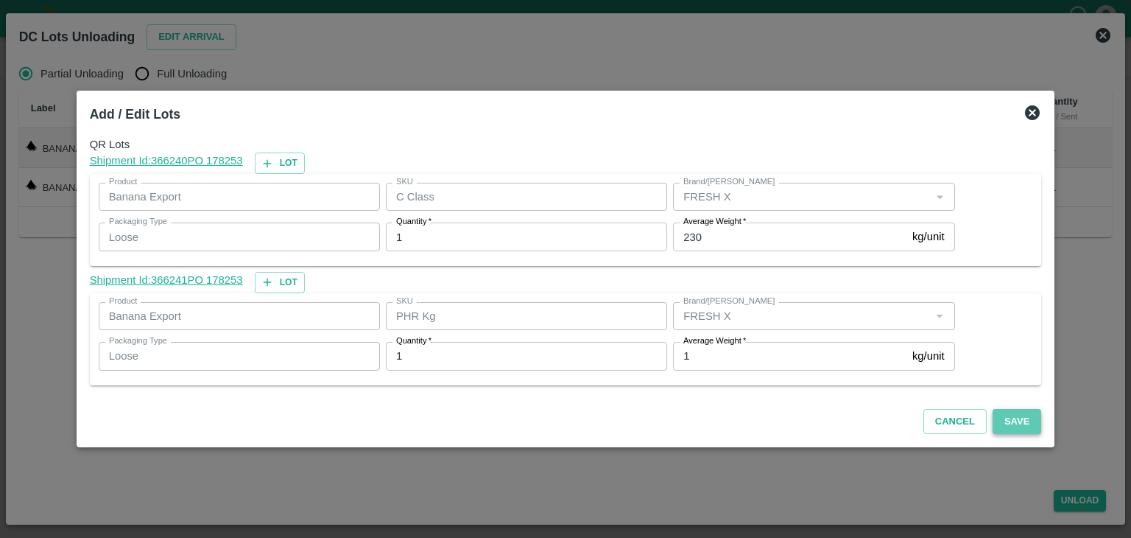
click at [1007, 418] on button "Save" at bounding box center [1017, 422] width 49 height 26
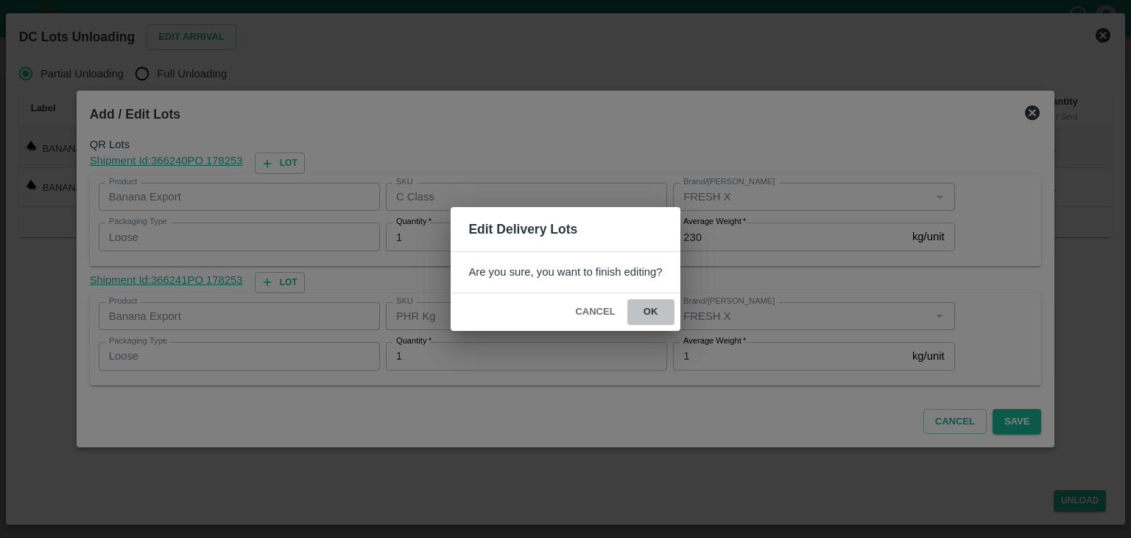
click at [640, 319] on button "ok" at bounding box center [650, 312] width 47 height 26
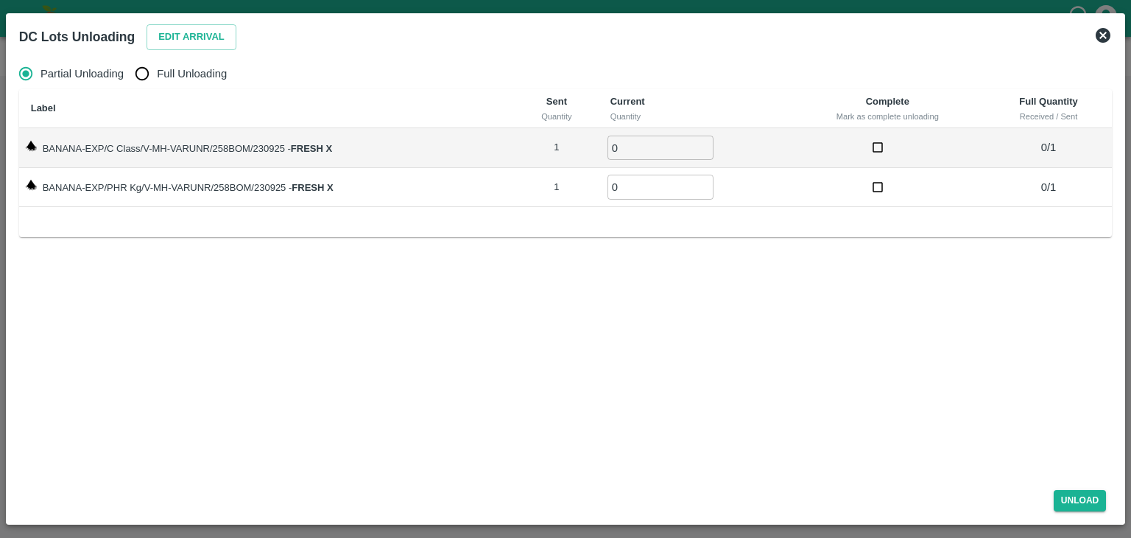
click at [215, 70] on span "Full Unloading" at bounding box center [192, 74] width 70 height 16
click at [157, 70] on input "Full Unloading" at bounding box center [141, 73] width 29 height 29
radio input "true"
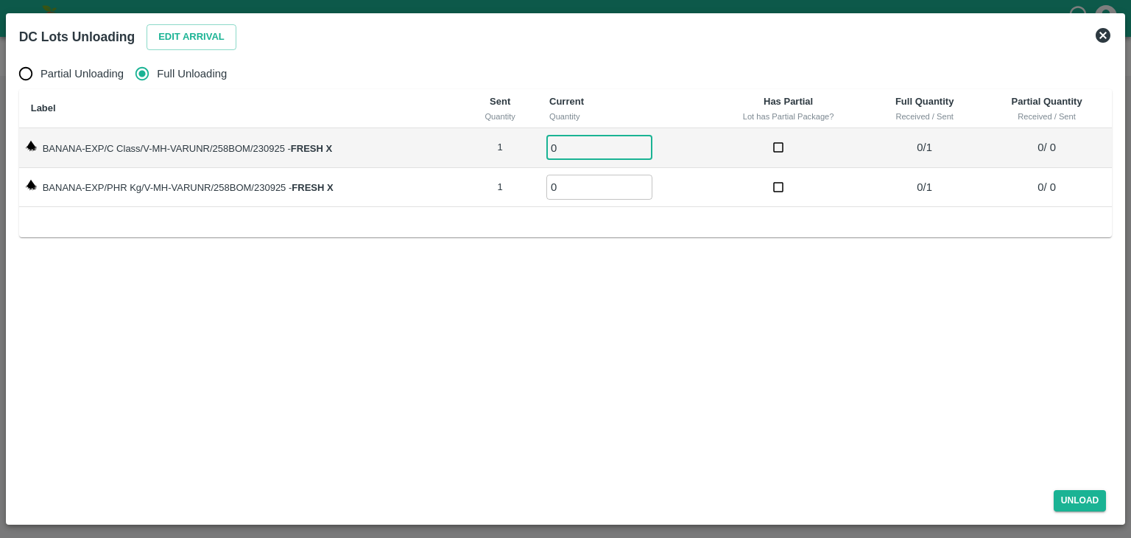
click at [587, 152] on input "0" at bounding box center [599, 147] width 106 height 24
type input "01"
click at [582, 200] on td "0 ​" at bounding box center [624, 188] width 172 height 40
click at [582, 188] on input "0" at bounding box center [599, 187] width 106 height 24
type input "01"
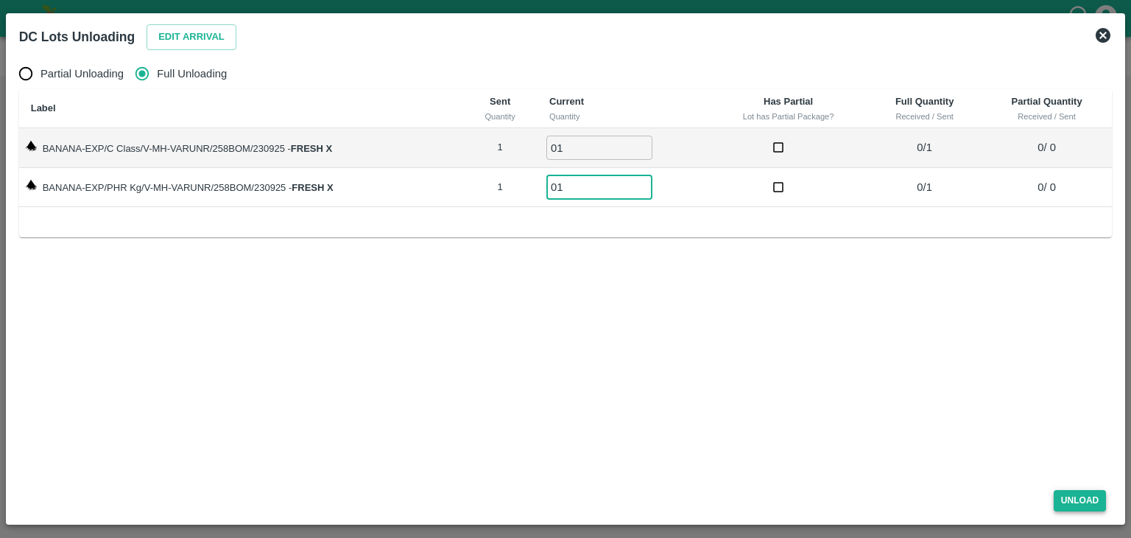
click at [1059, 498] on button "Unload" at bounding box center [1080, 500] width 53 height 21
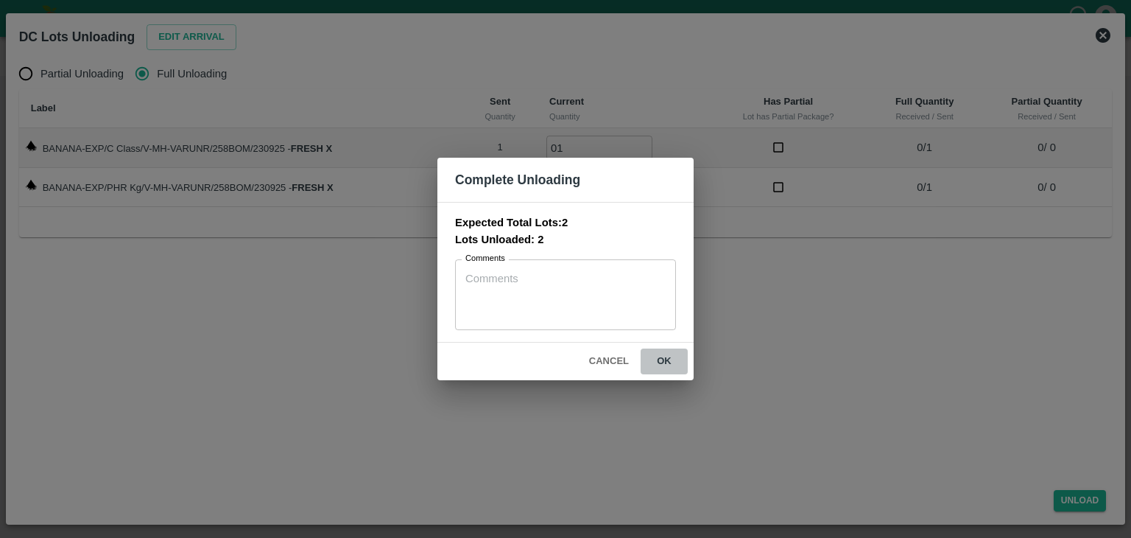
click at [660, 357] on button "ok" at bounding box center [664, 361] width 47 height 26
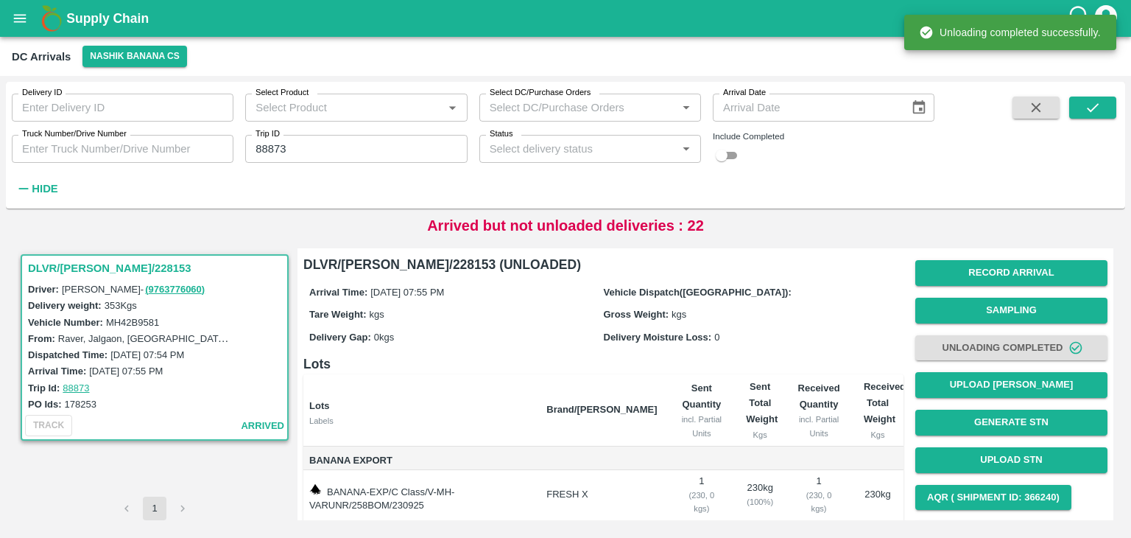
scroll to position [77, 0]
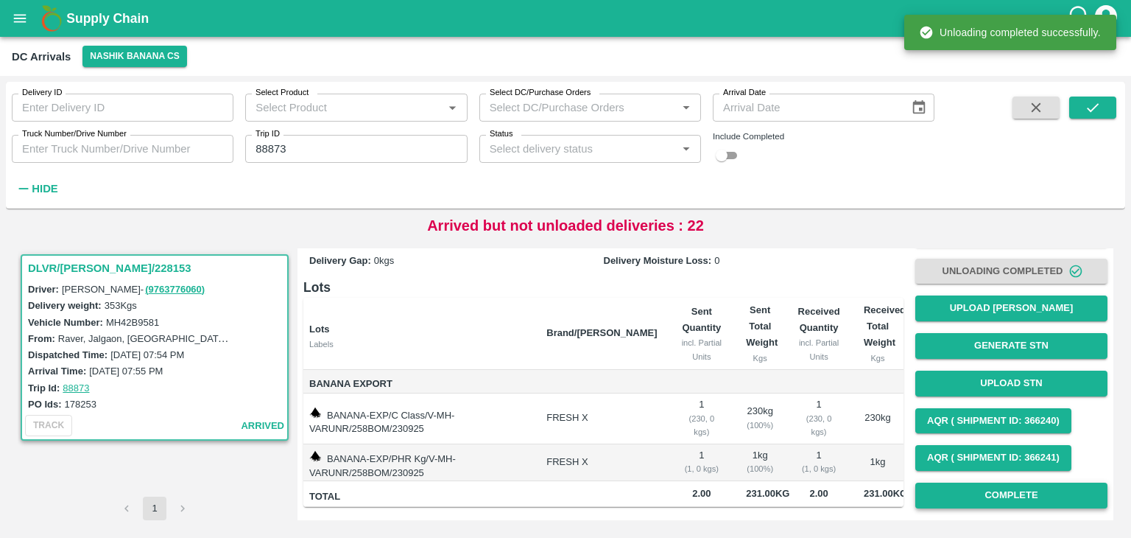
click at [1034, 490] on button "Complete" at bounding box center [1011, 495] width 192 height 26
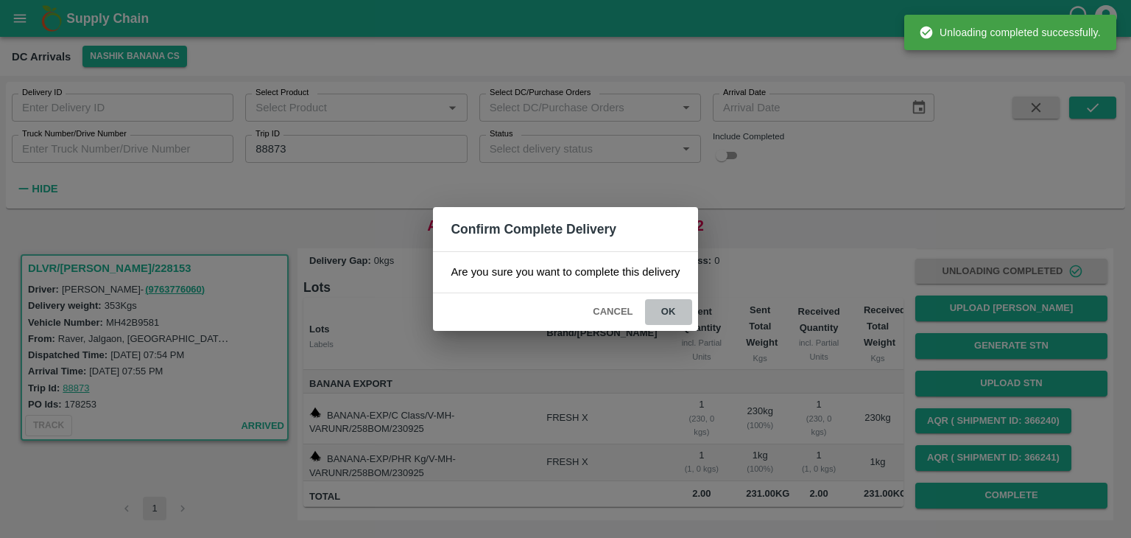
click at [669, 307] on button "ok" at bounding box center [668, 312] width 47 height 26
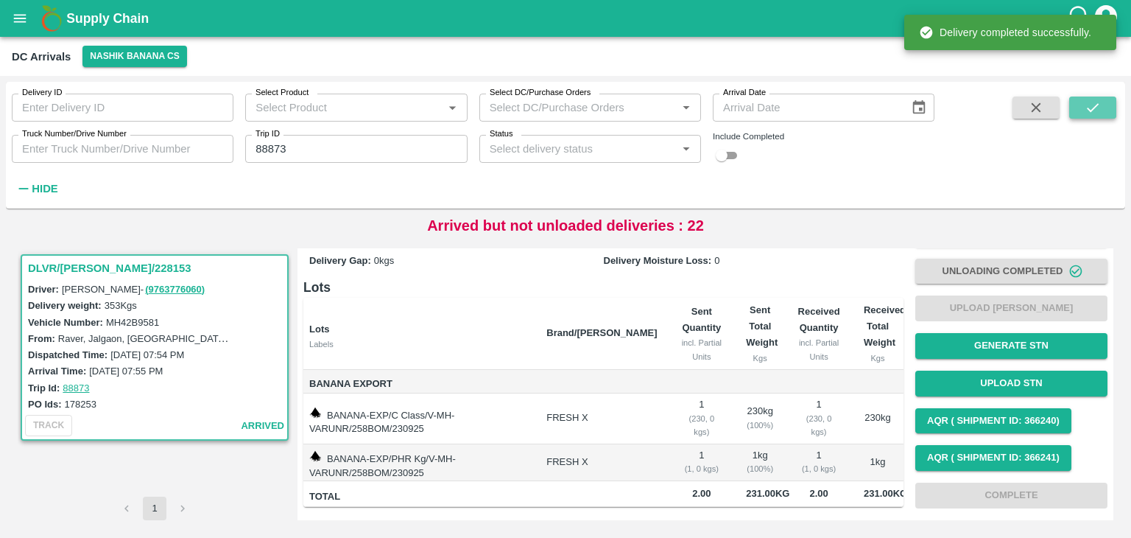
click at [1099, 107] on icon "submit" at bounding box center [1093, 107] width 16 height 16
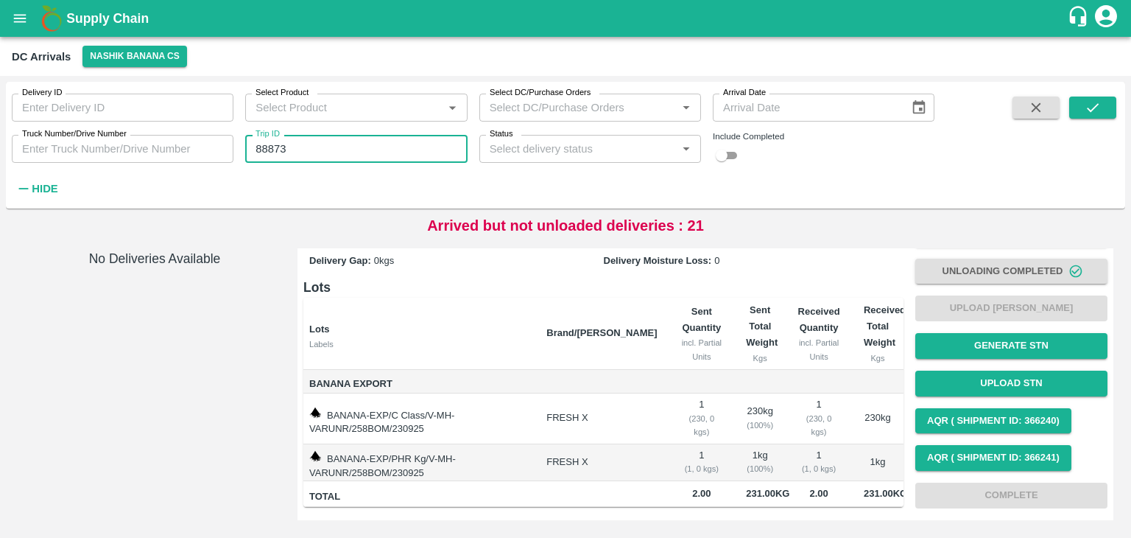
click at [404, 146] on input "88873" at bounding box center [356, 149] width 222 height 28
type input "88876"
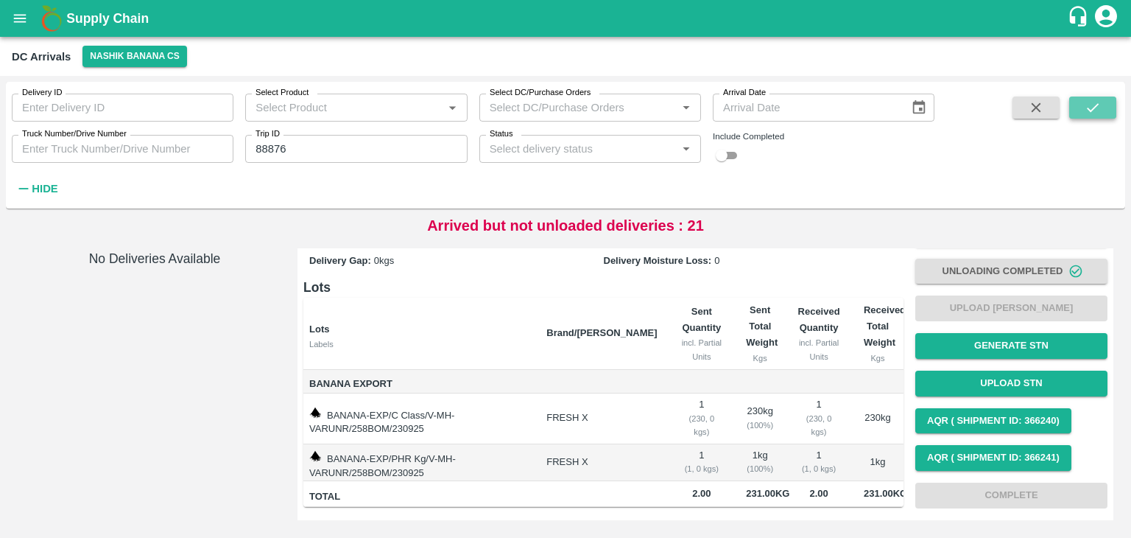
click at [1087, 105] on icon "submit" at bounding box center [1093, 107] width 16 height 16
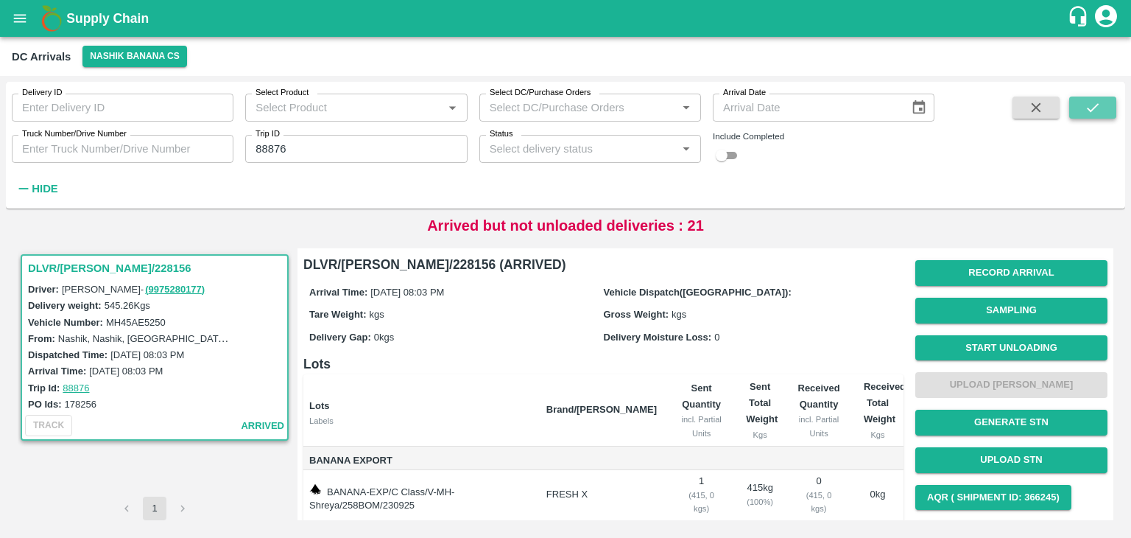
click at [1087, 105] on icon "submit" at bounding box center [1093, 107] width 16 height 16
click at [1024, 354] on button "Start Unloading" at bounding box center [1011, 348] width 192 height 26
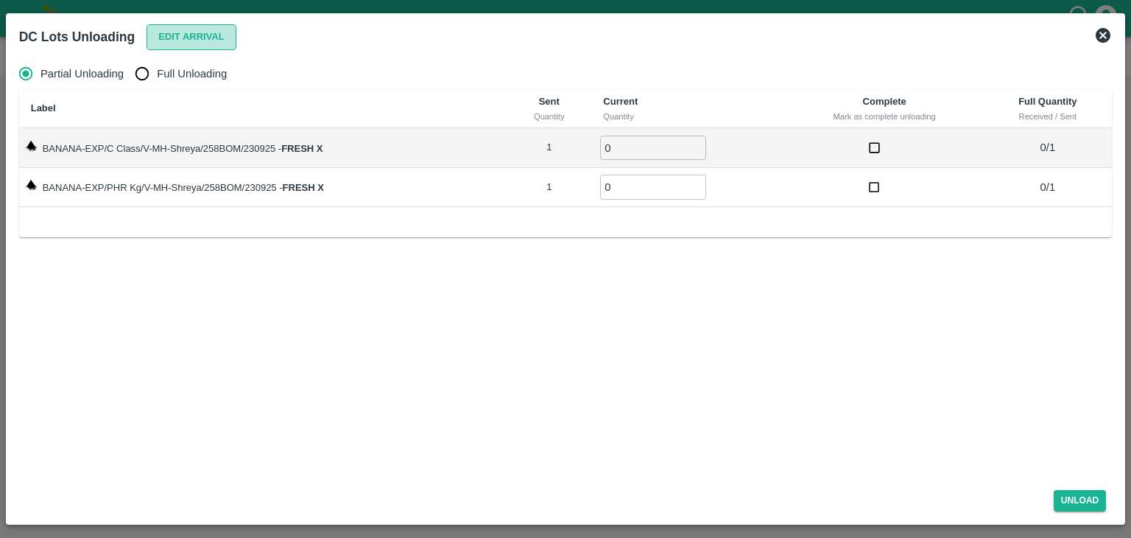
click at [211, 41] on button "Edit Arrival" at bounding box center [192, 37] width 90 height 26
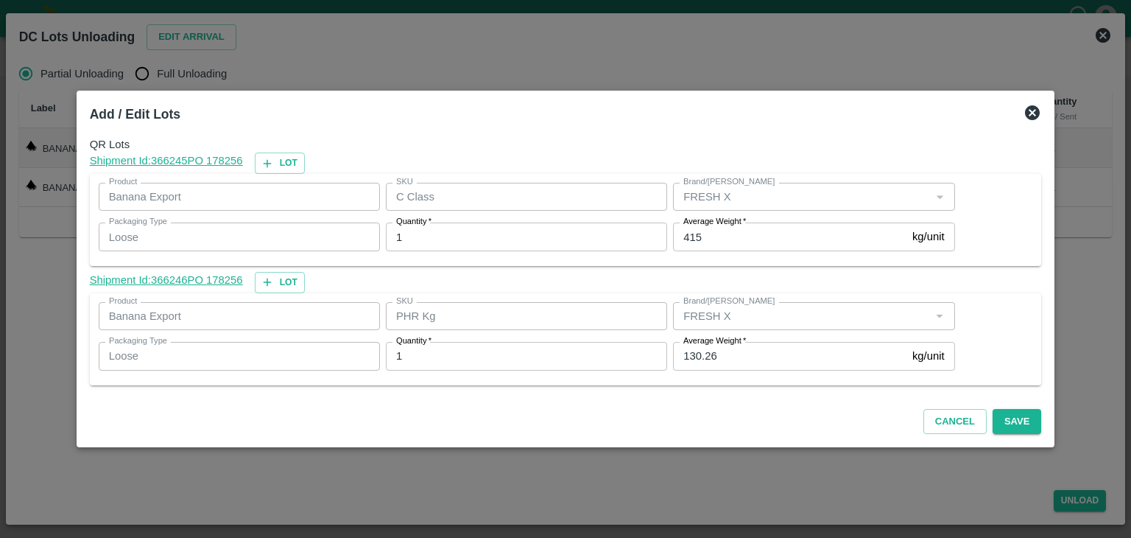
click at [758, 370] on div "Average Weight   * 130.26 kg/unit Average Weight" at bounding box center [810, 356] width 287 height 40
click at [750, 352] on input "130.26" at bounding box center [789, 356] width 233 height 28
type input "1"
type input "43"
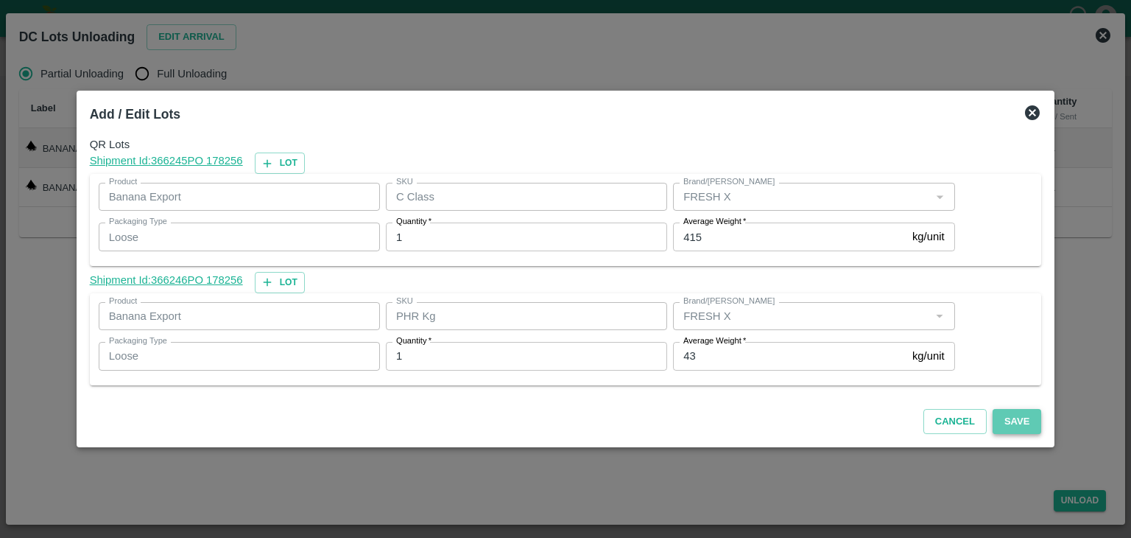
click at [1015, 417] on button "Save" at bounding box center [1017, 422] width 49 height 26
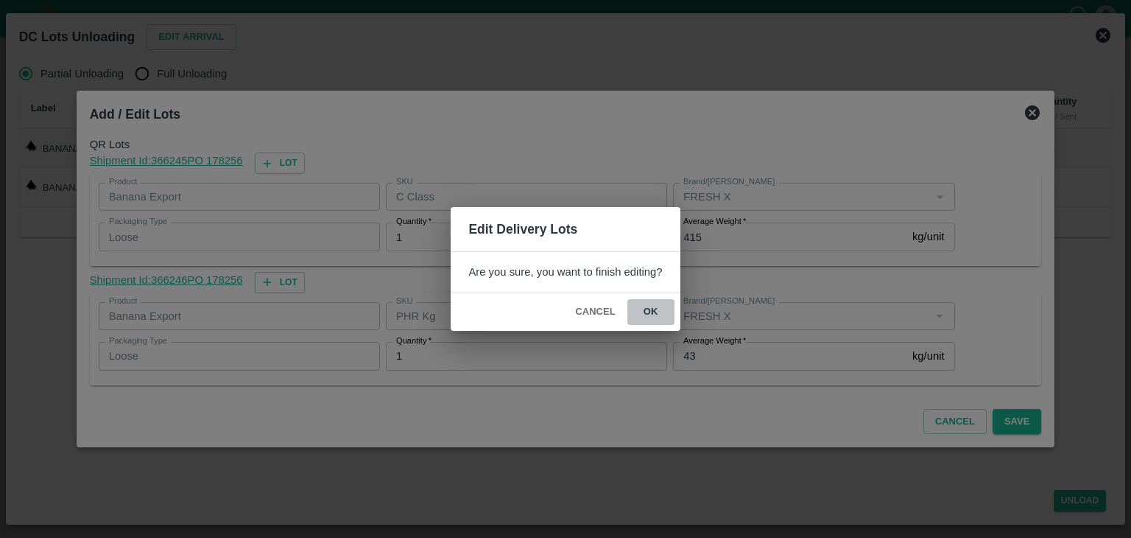
click at [663, 320] on button "ok" at bounding box center [650, 312] width 47 height 26
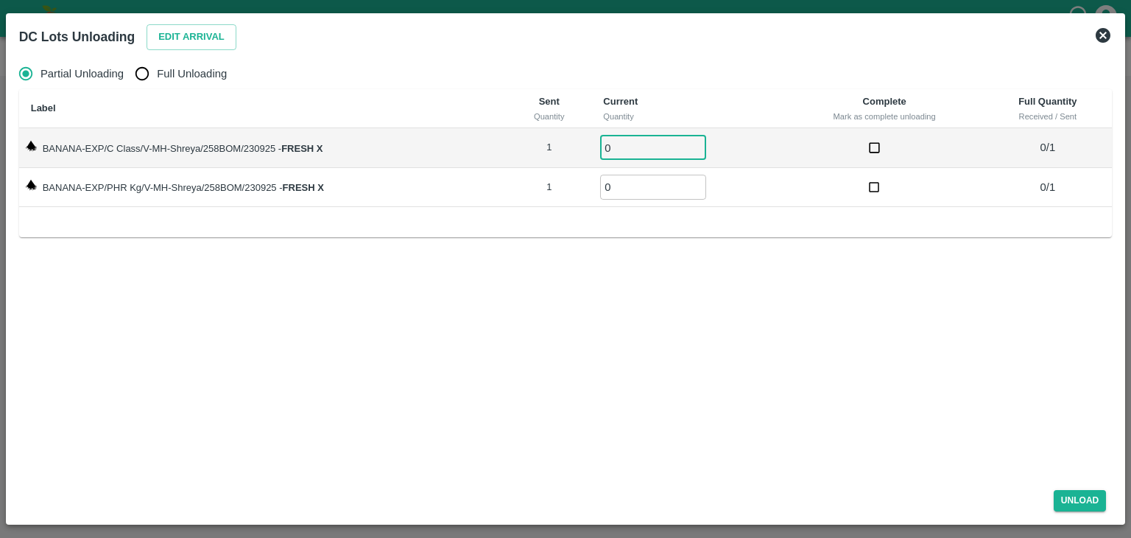
click at [621, 151] on input "0" at bounding box center [653, 147] width 106 height 24
click at [650, 146] on input "0" at bounding box center [653, 147] width 106 height 24
type input "01"
click at [648, 191] on input "0" at bounding box center [653, 187] width 106 height 24
type input "01"
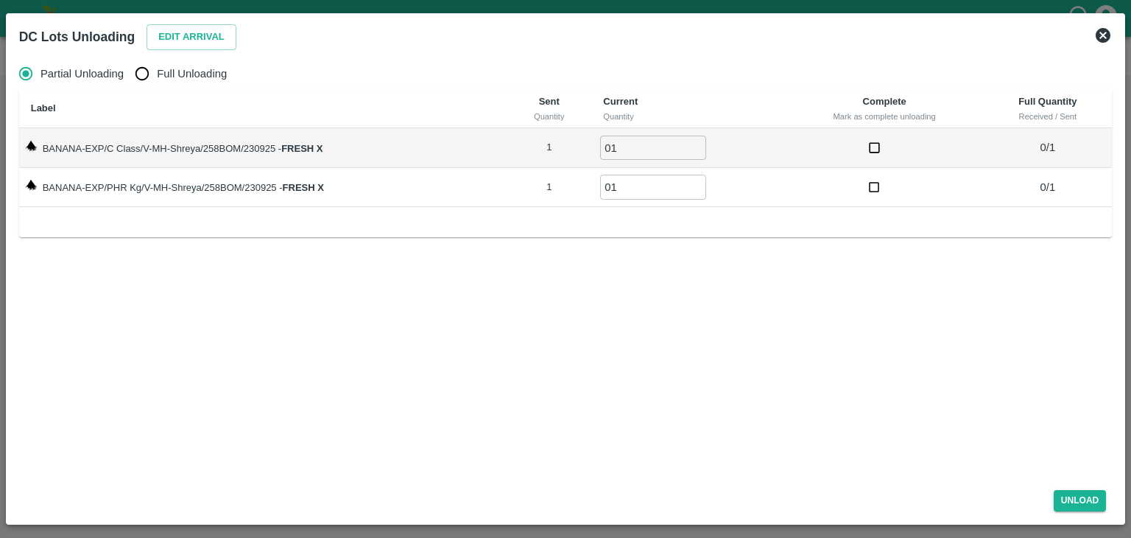
click at [1085, 487] on div "Unload" at bounding box center [565, 497] width 1105 height 39
click at [1095, 503] on button "Unload" at bounding box center [1080, 500] width 53 height 21
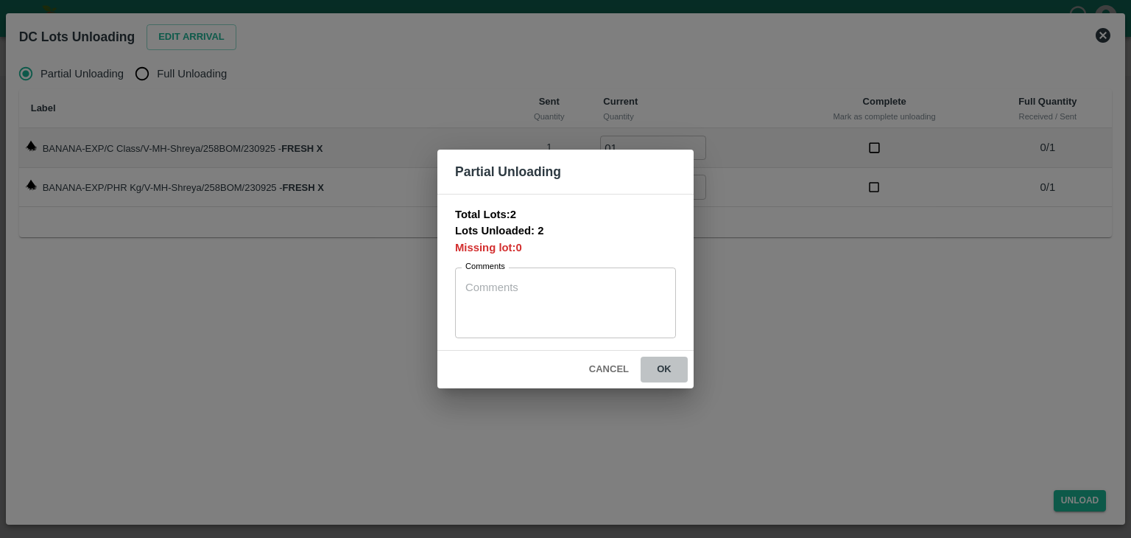
click at [653, 374] on button "ok" at bounding box center [664, 369] width 47 height 26
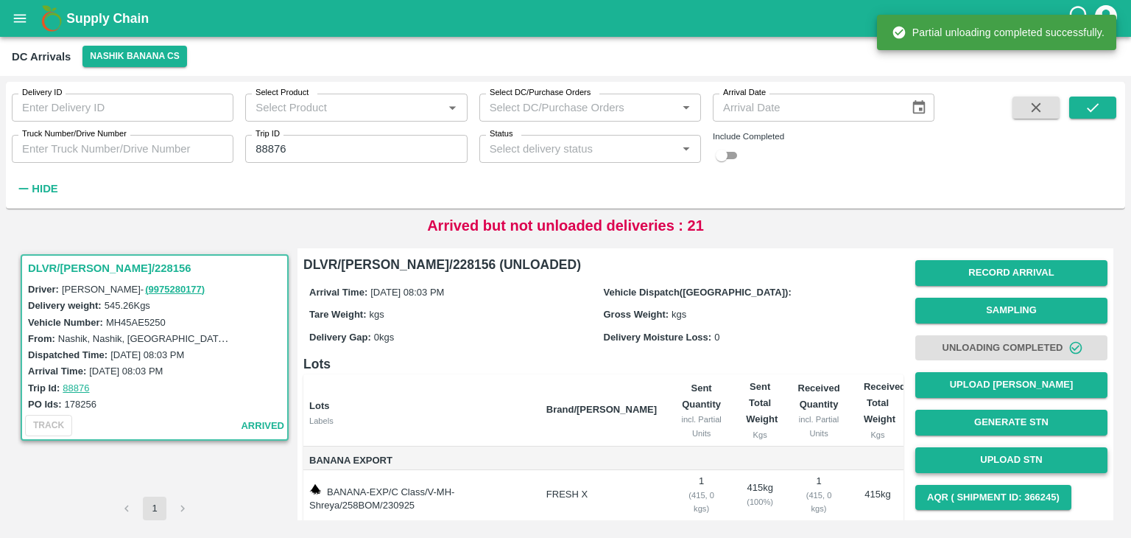
scroll to position [77, 0]
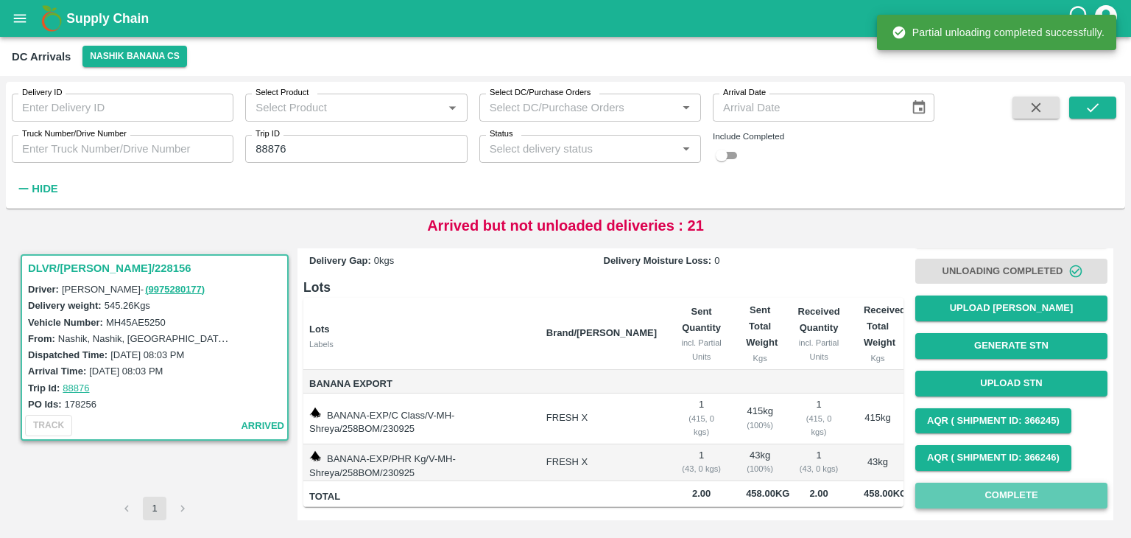
click at [1038, 496] on button "Complete" at bounding box center [1011, 495] width 192 height 26
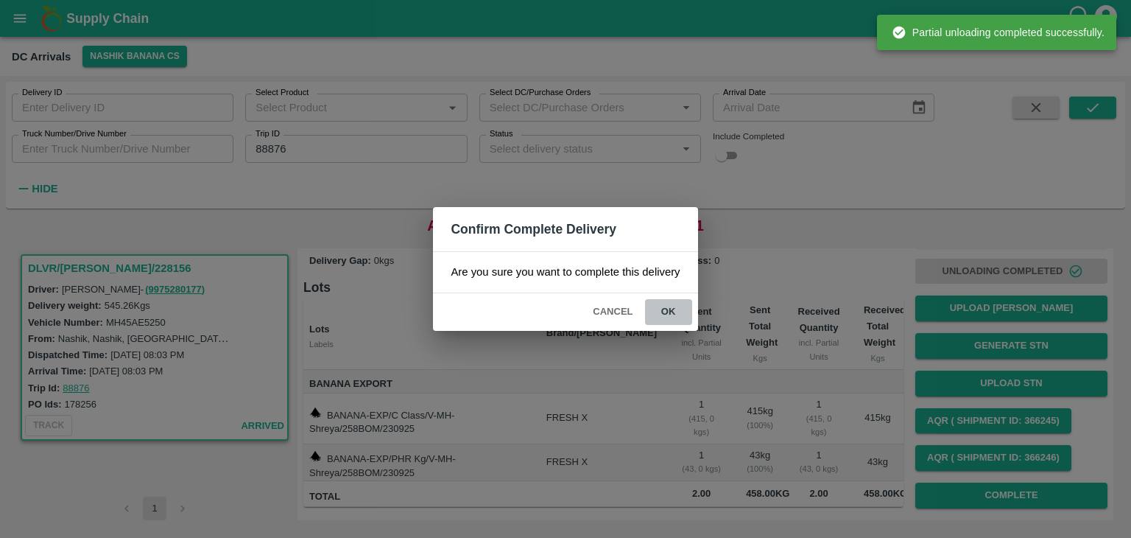
click at [666, 311] on button "ok" at bounding box center [668, 312] width 47 height 26
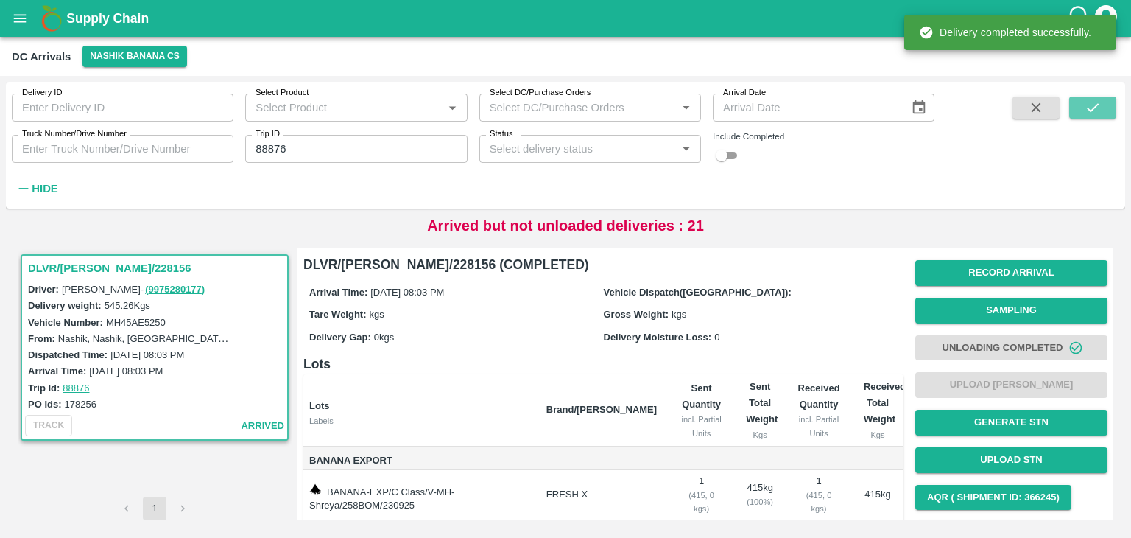
click at [1108, 107] on button "submit" at bounding box center [1092, 107] width 47 height 22
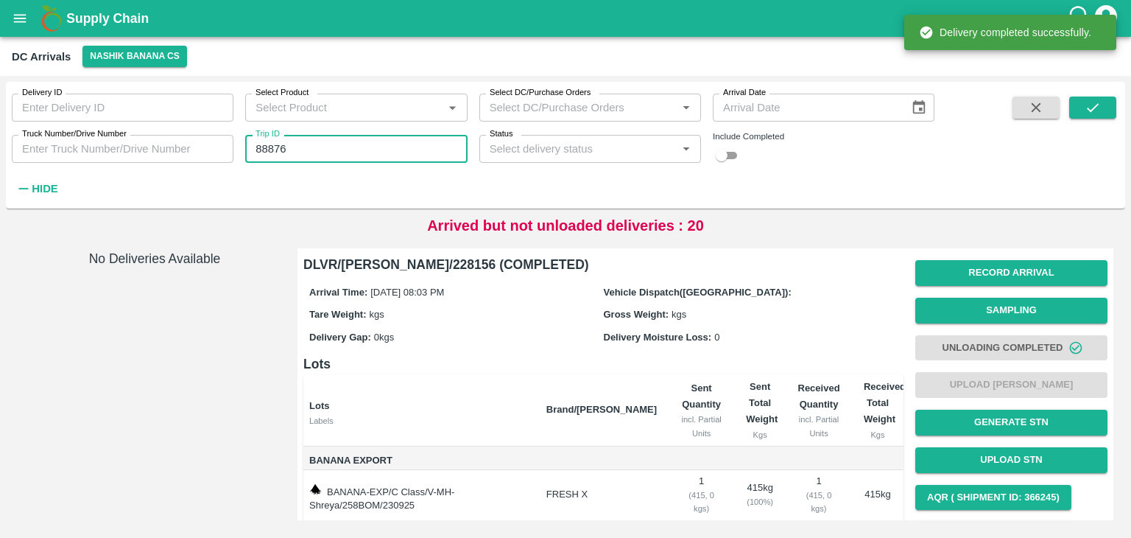
click at [319, 141] on input "88876" at bounding box center [356, 149] width 222 height 28
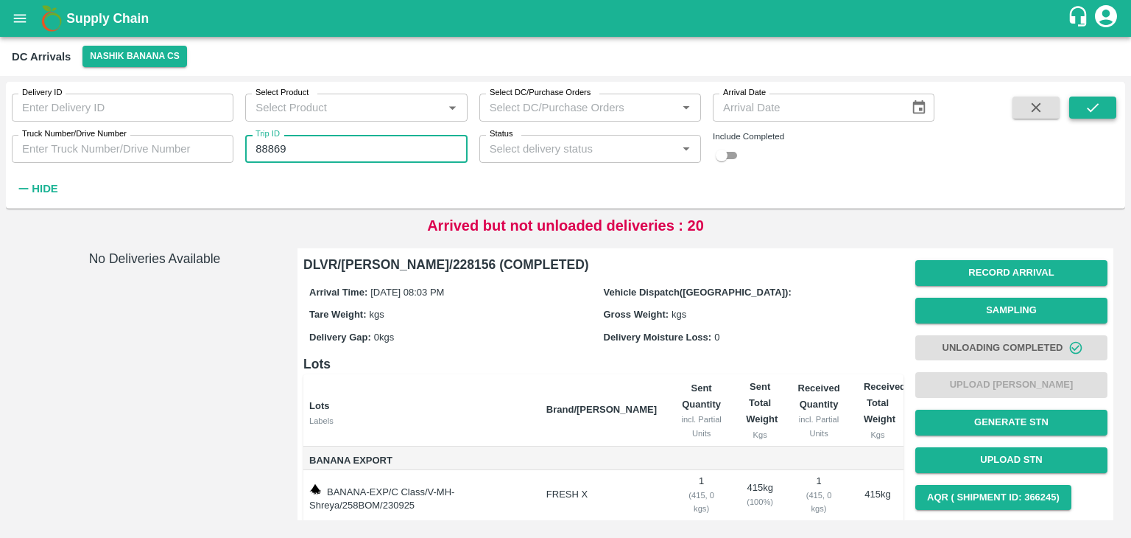
type input "88869"
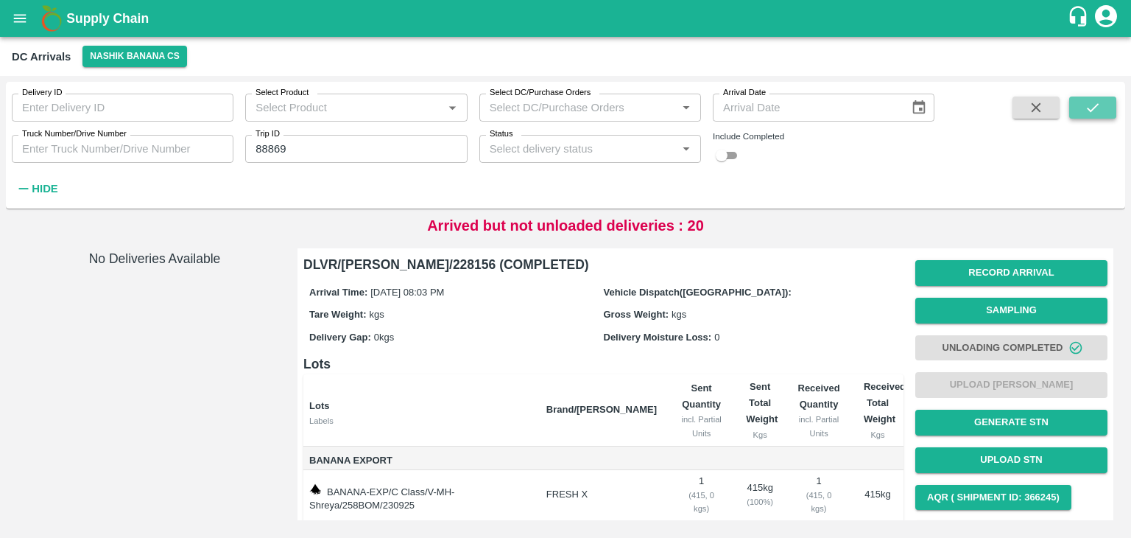
click at [1104, 104] on button "submit" at bounding box center [1092, 107] width 47 height 22
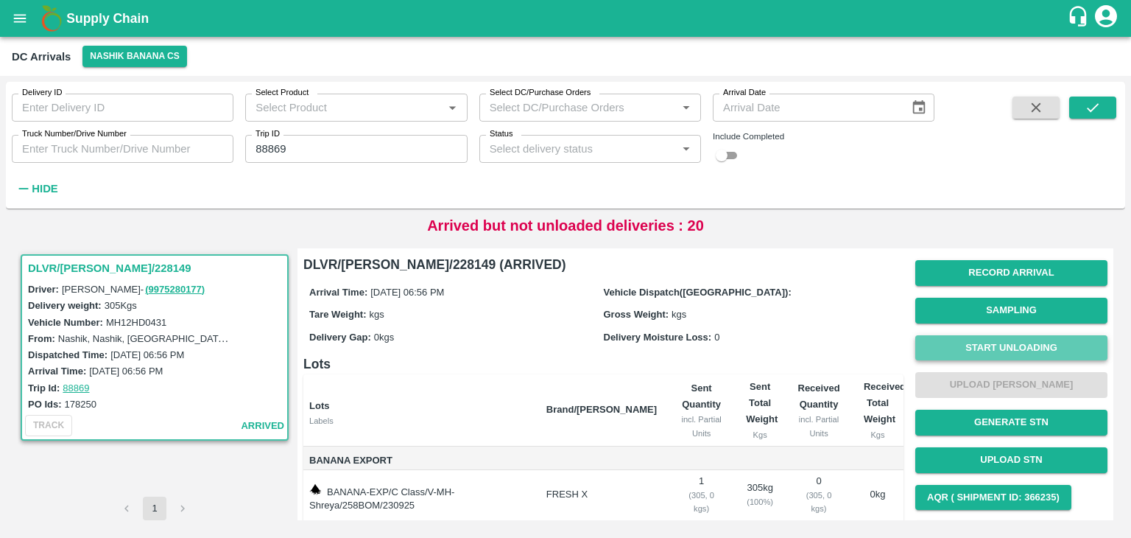
click at [960, 353] on button "Start Unloading" at bounding box center [1011, 348] width 192 height 26
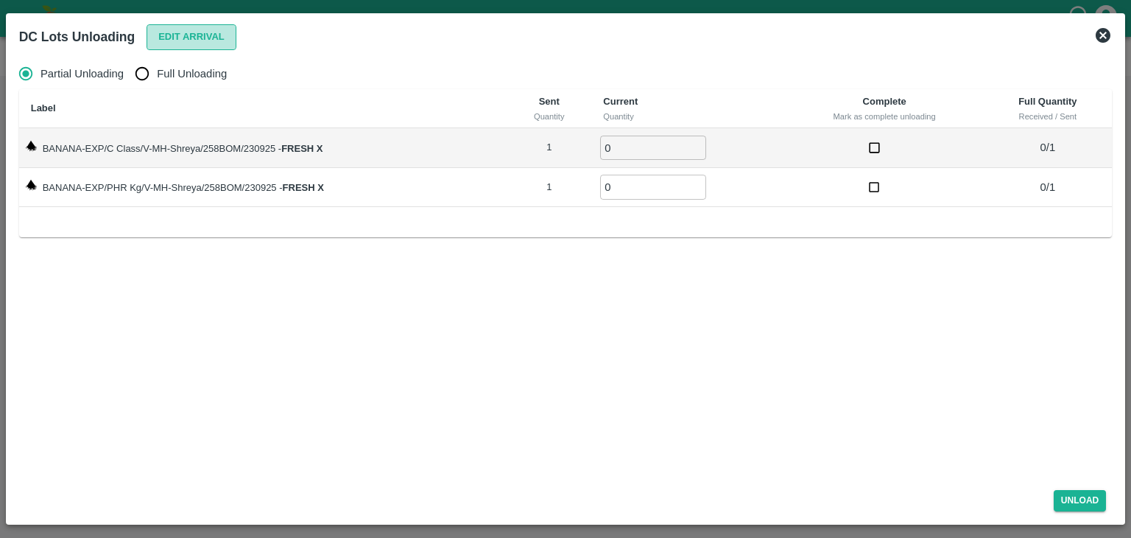
click at [199, 39] on button "Edit Arrival" at bounding box center [192, 37] width 90 height 26
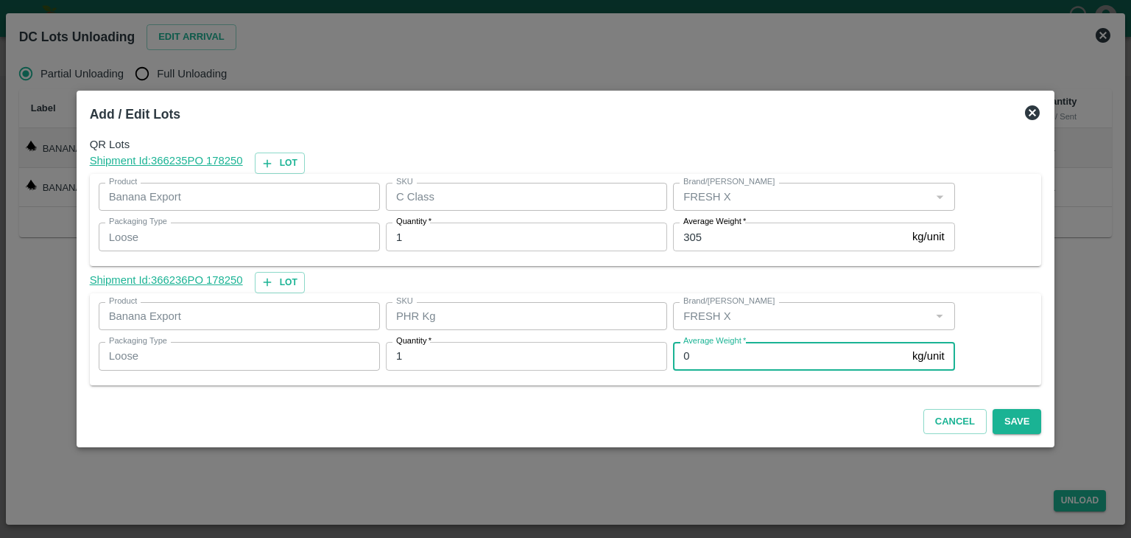
click at [699, 353] on input "0" at bounding box center [789, 356] width 233 height 28
type input "1"
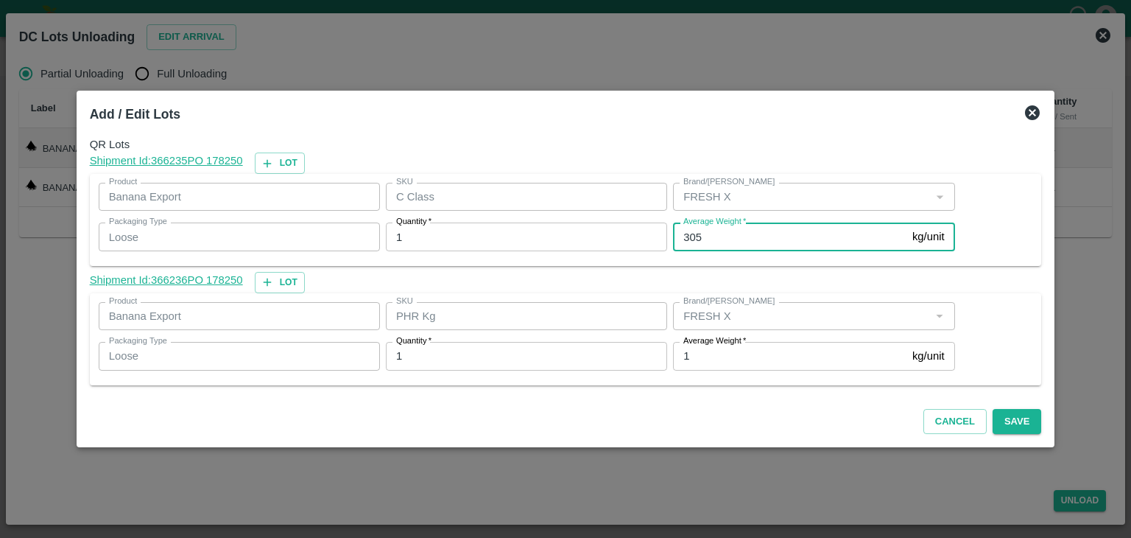
click at [730, 238] on input "305" at bounding box center [789, 236] width 233 height 28
type input "3"
type input "172"
click at [1006, 426] on button "Save" at bounding box center [1017, 422] width 49 height 26
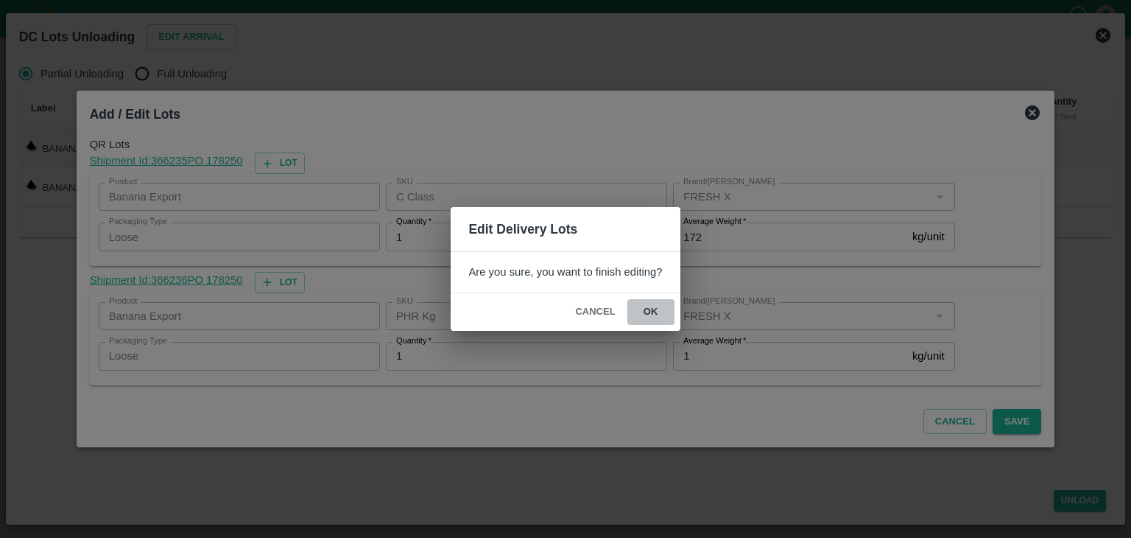
click at [646, 307] on button "ok" at bounding box center [650, 312] width 47 height 26
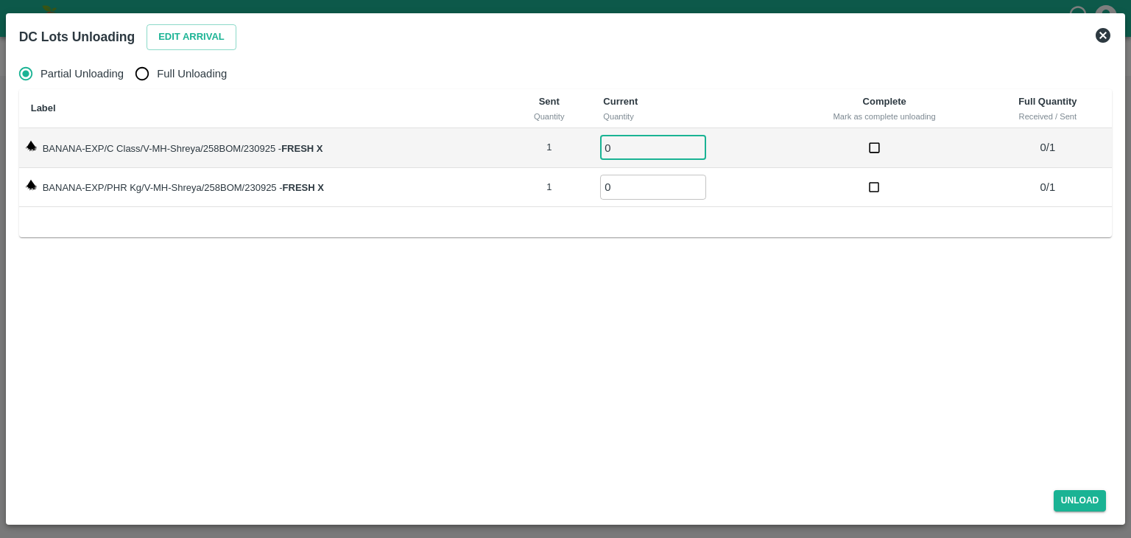
click at [646, 155] on input "0" at bounding box center [653, 147] width 106 height 24
type input "01"
click at [641, 191] on input "0" at bounding box center [653, 187] width 106 height 24
type input "01"
click at [1092, 496] on button "Unload" at bounding box center [1080, 500] width 53 height 21
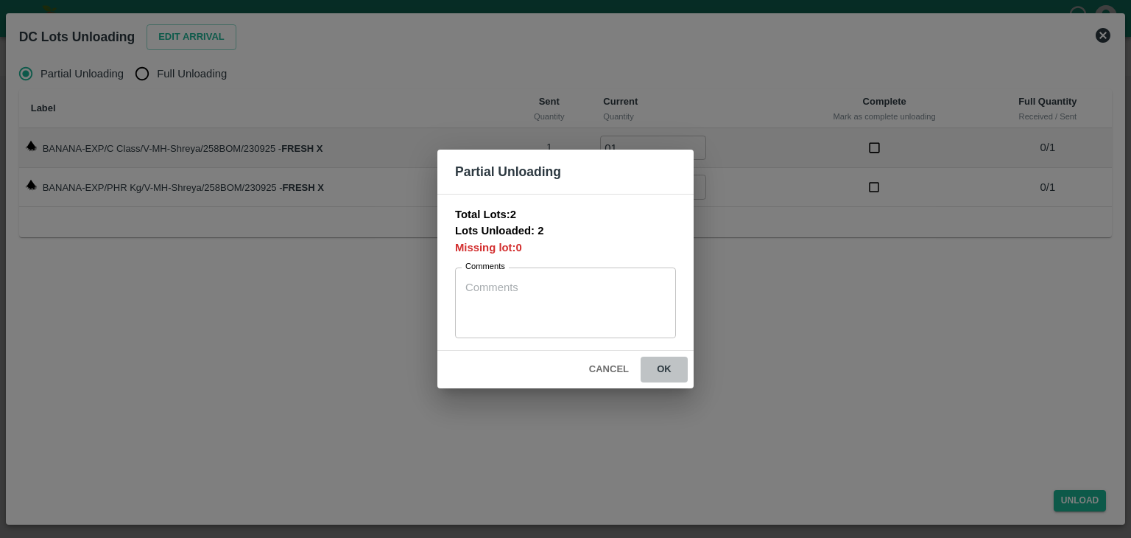
click at [672, 367] on button "ok" at bounding box center [664, 369] width 47 height 26
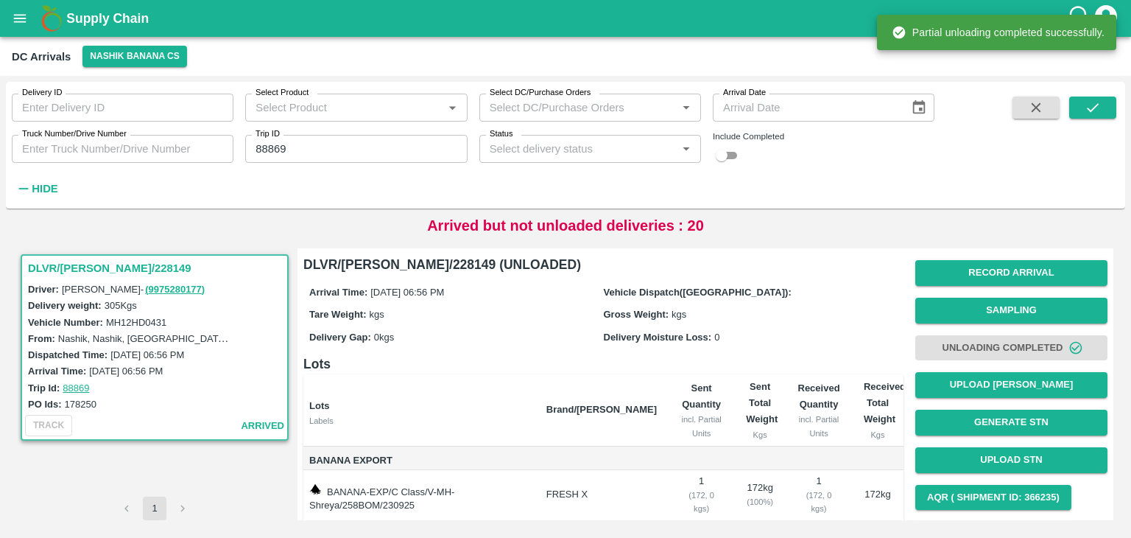
scroll to position [77, 0]
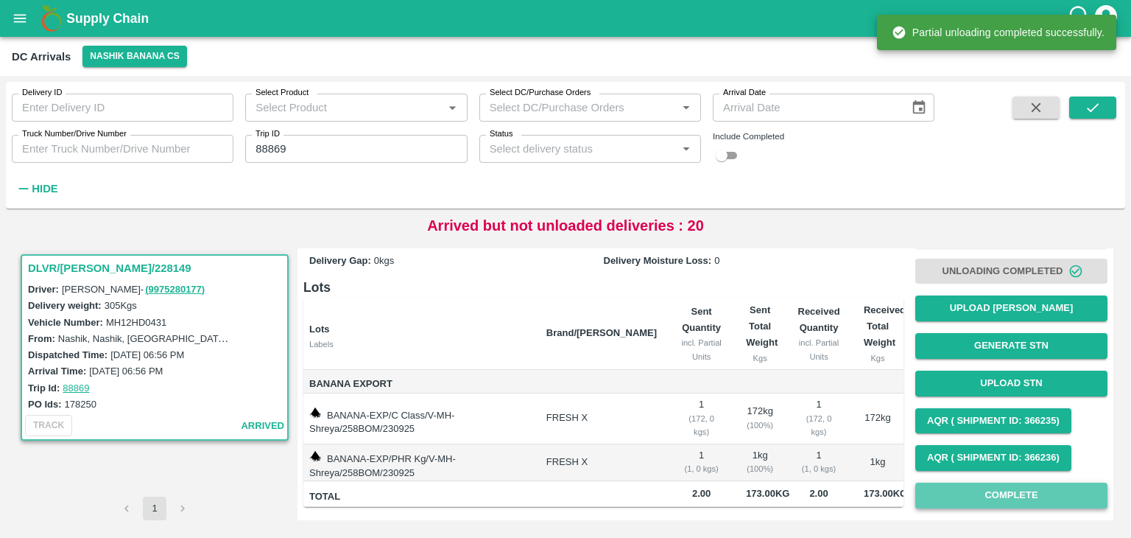
click at [997, 483] on button "Complete" at bounding box center [1011, 495] width 192 height 26
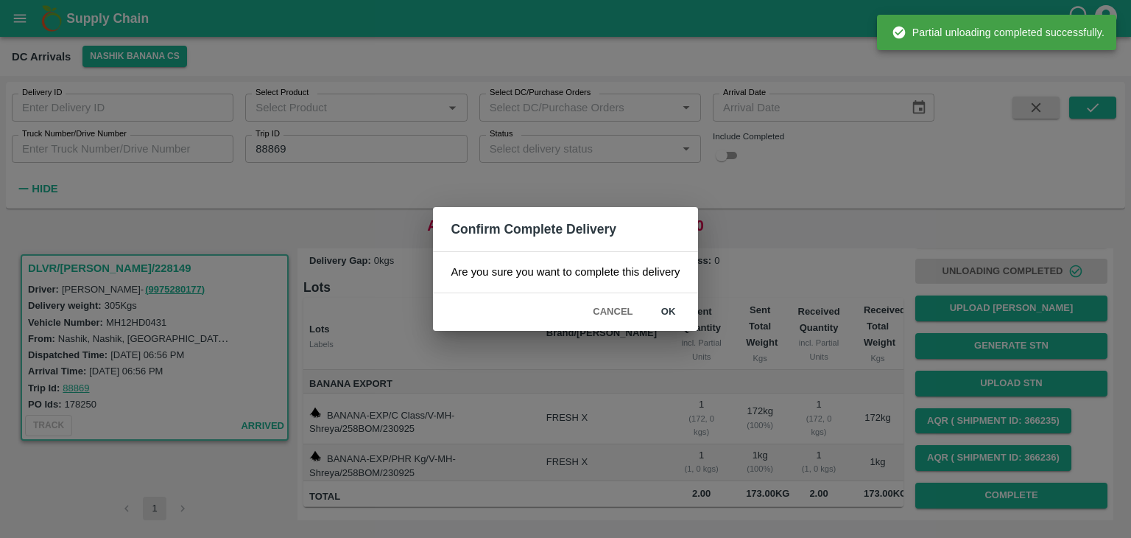
click at [656, 305] on button "ok" at bounding box center [668, 312] width 47 height 26
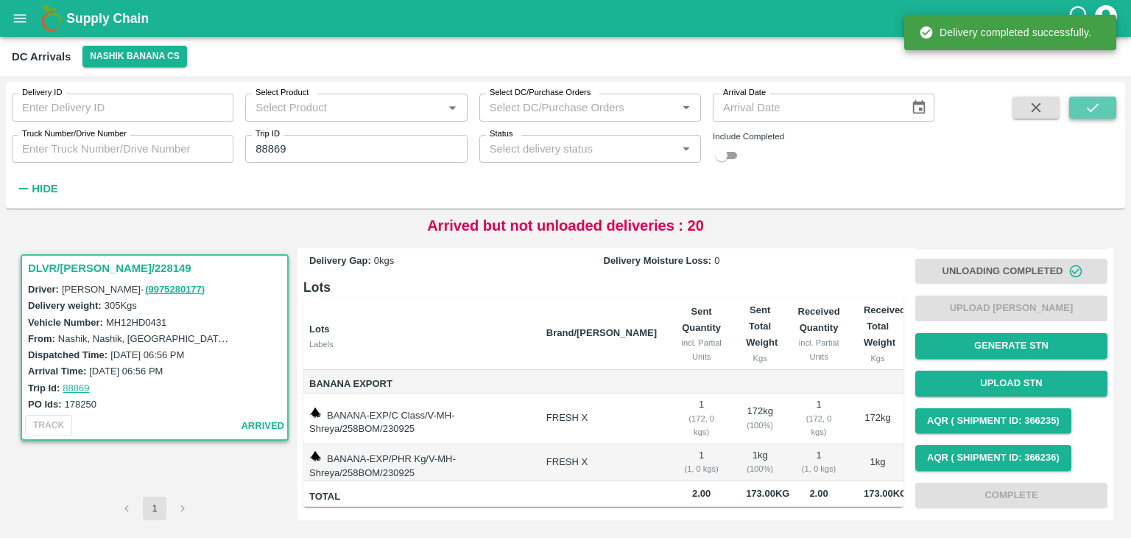
click at [1109, 102] on button "submit" at bounding box center [1092, 107] width 47 height 22
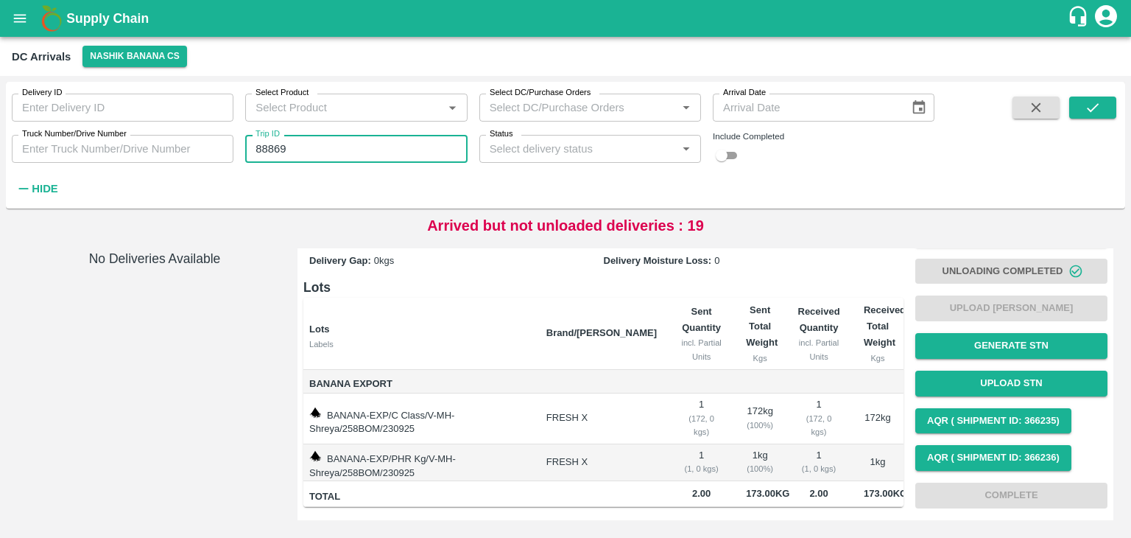
drag, startPoint x: 312, startPoint y: 138, endPoint x: 321, endPoint y: 151, distance: 15.3
click at [321, 151] on input "88869" at bounding box center [356, 149] width 222 height 28
type input "88868"
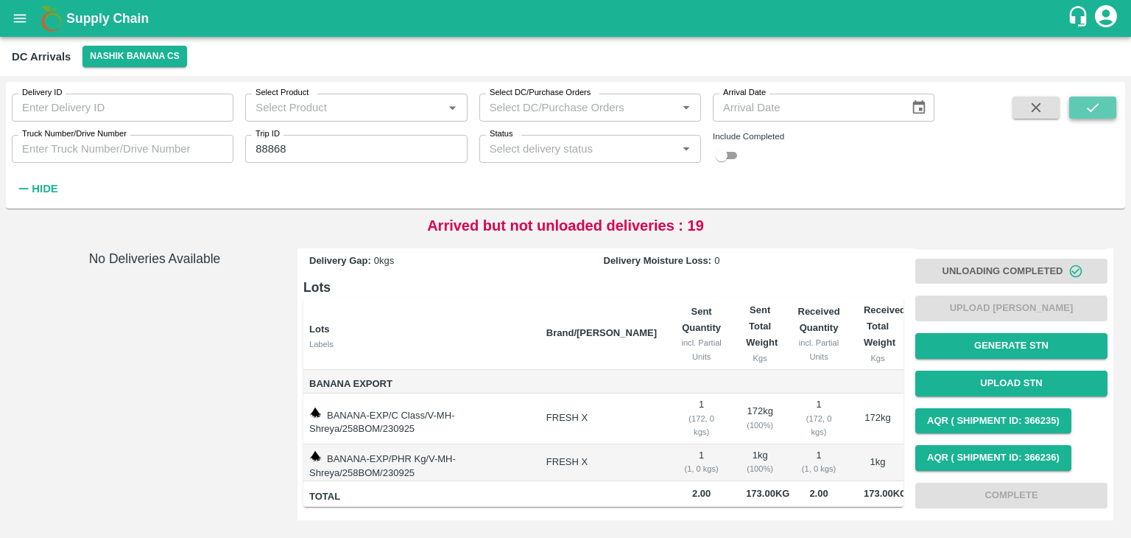
click at [1094, 116] on button "submit" at bounding box center [1092, 107] width 47 height 22
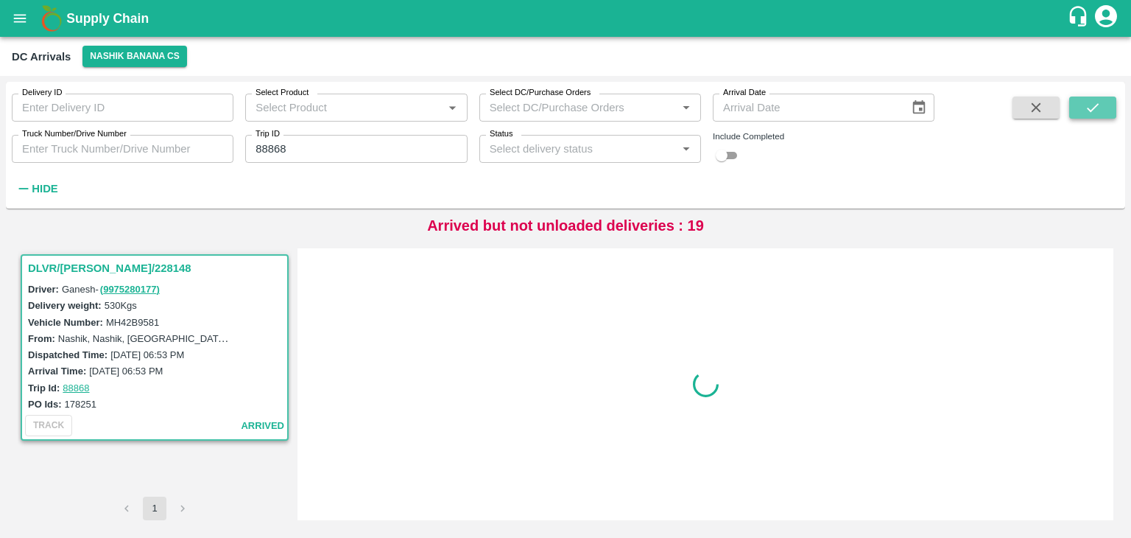
click at [1094, 116] on button "submit" at bounding box center [1092, 107] width 47 height 22
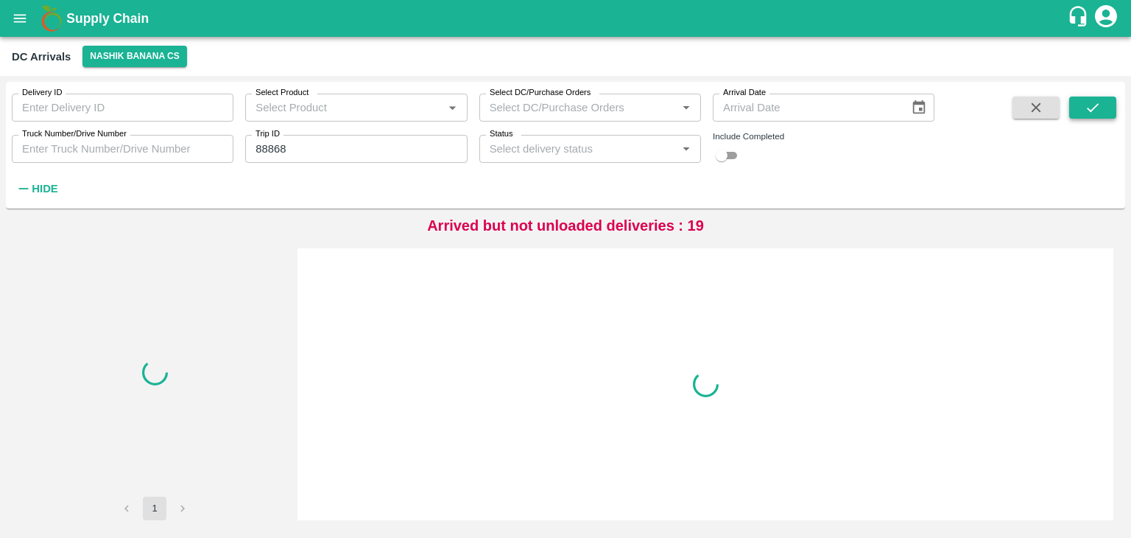
click at [1094, 116] on button "submit" at bounding box center [1092, 107] width 47 height 22
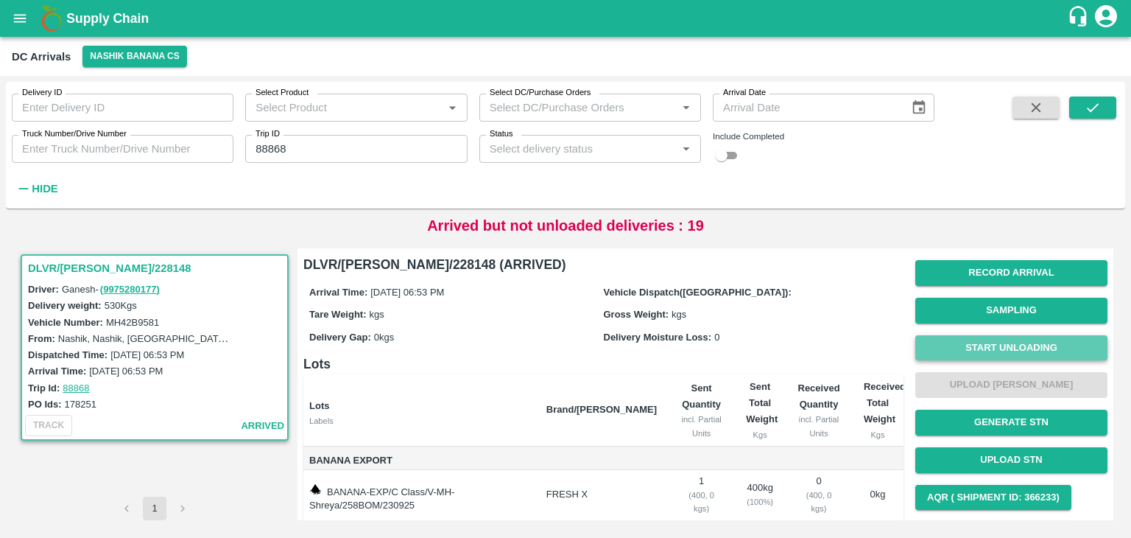
click at [968, 346] on button "Start Unloading" at bounding box center [1011, 348] width 192 height 26
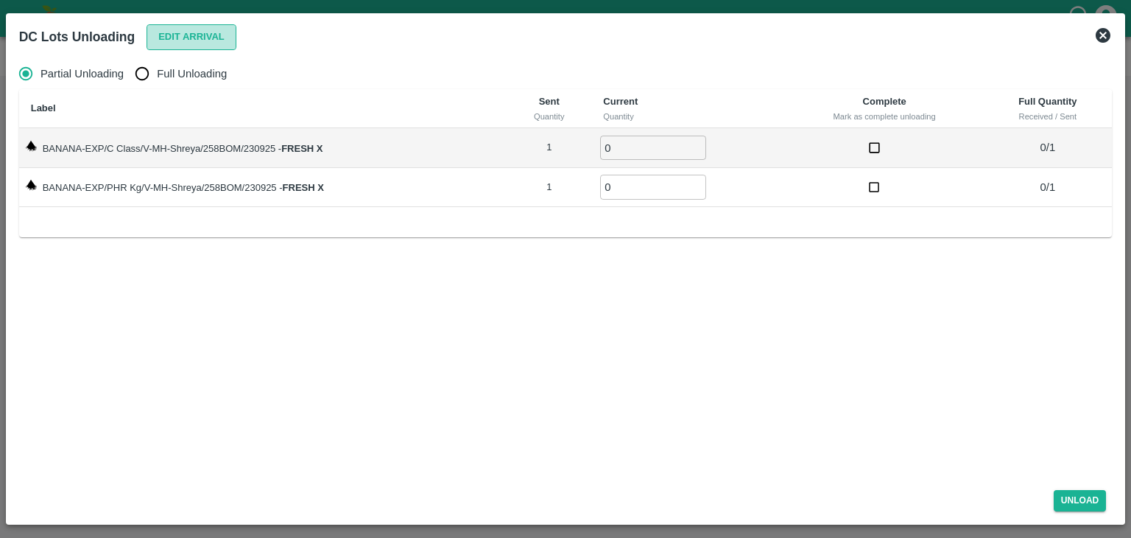
click at [225, 41] on button "Edit Arrival" at bounding box center [192, 37] width 90 height 26
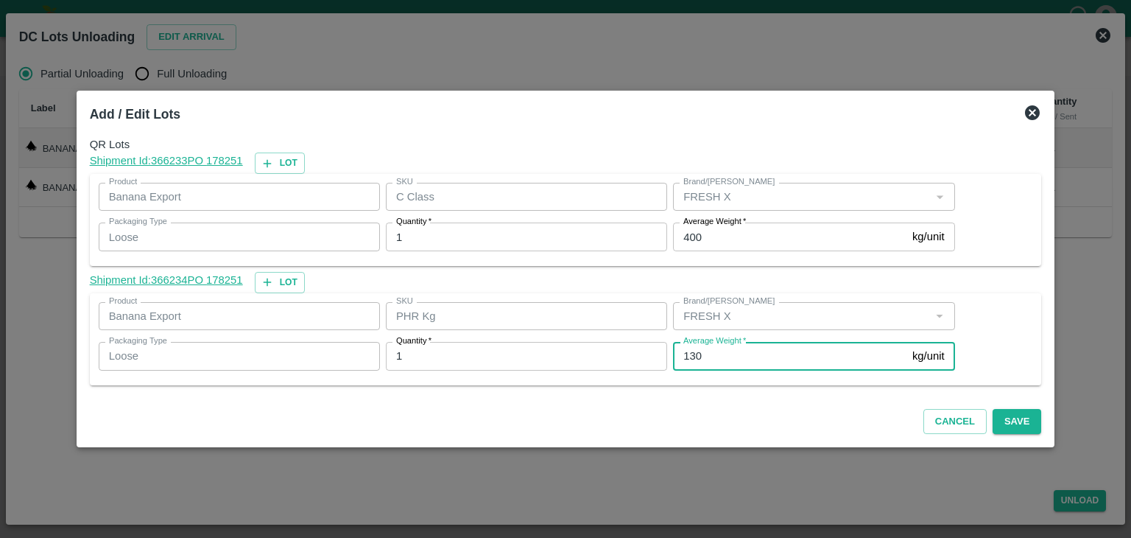
click at [728, 356] on input "130" at bounding box center [789, 356] width 233 height 28
type input "1"
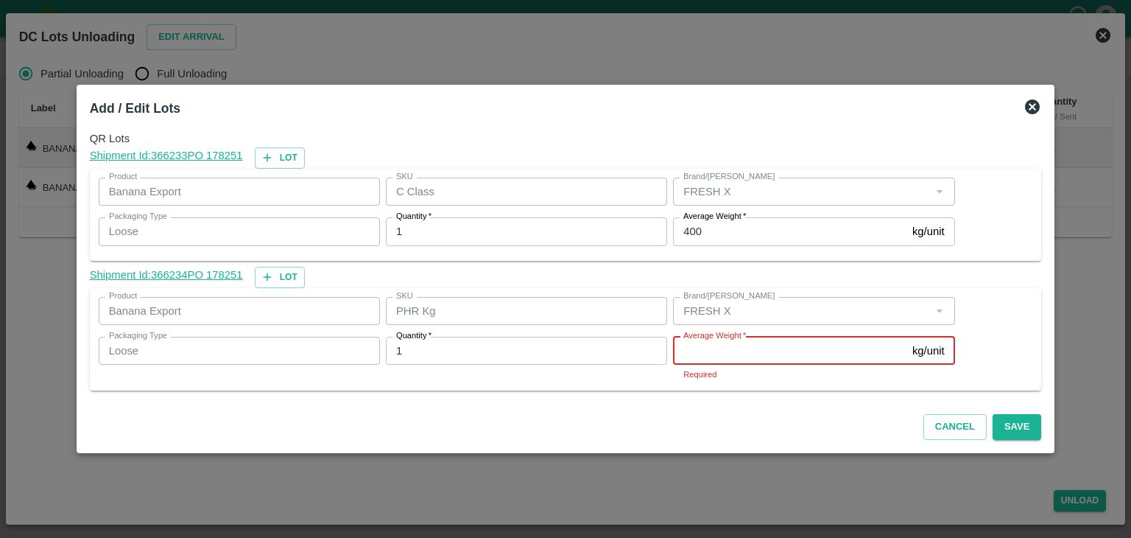
click at [742, 354] on input "Average Weight   *" at bounding box center [789, 351] width 233 height 28
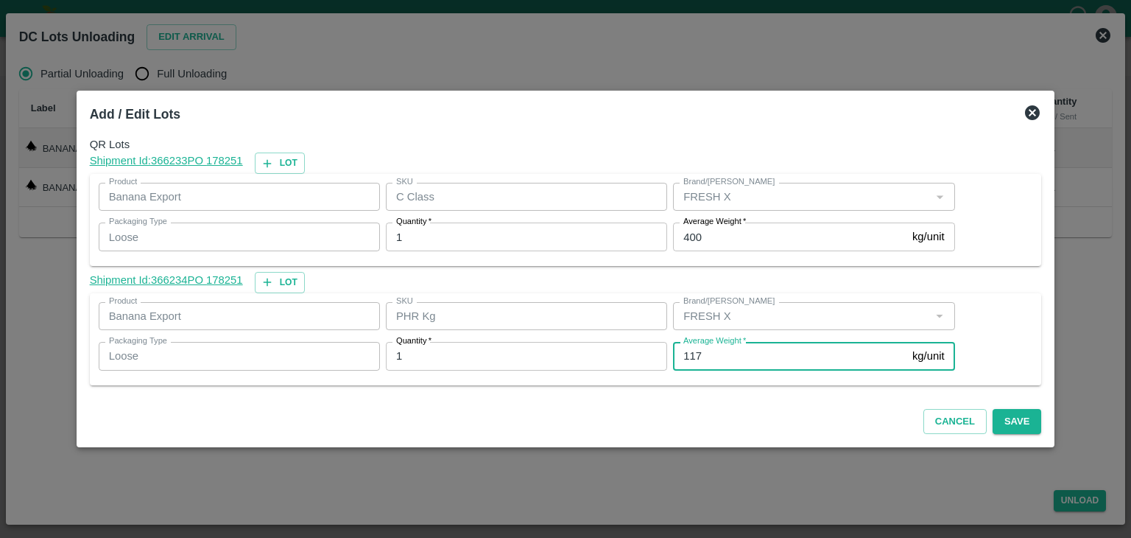
type input "117"
click at [1007, 406] on div "Cancel Save" at bounding box center [566, 418] width 964 height 43
click at [1010, 416] on button "Save" at bounding box center [1017, 422] width 49 height 26
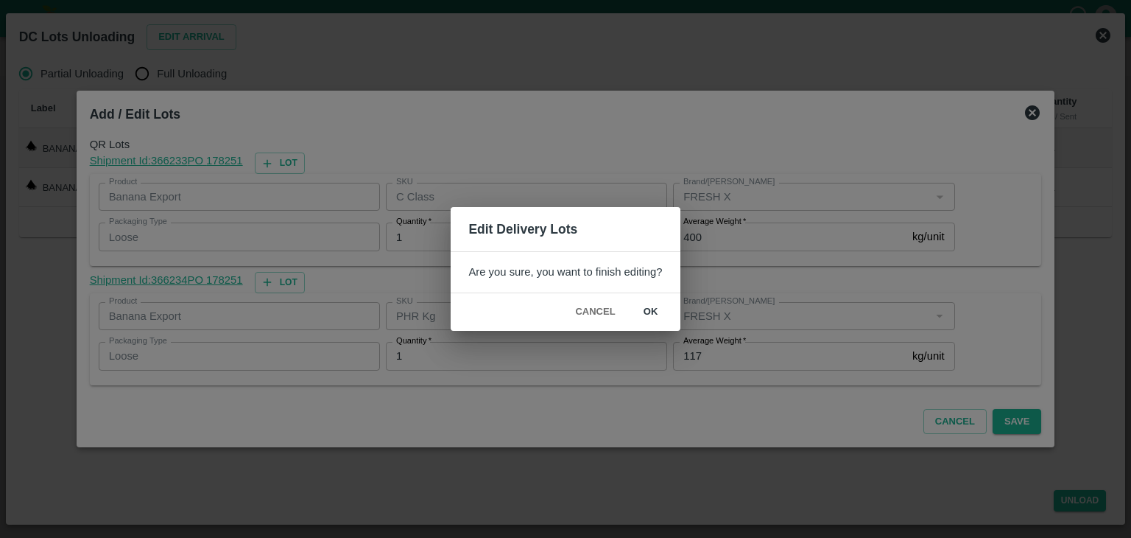
click at [655, 305] on button "ok" at bounding box center [650, 312] width 47 height 26
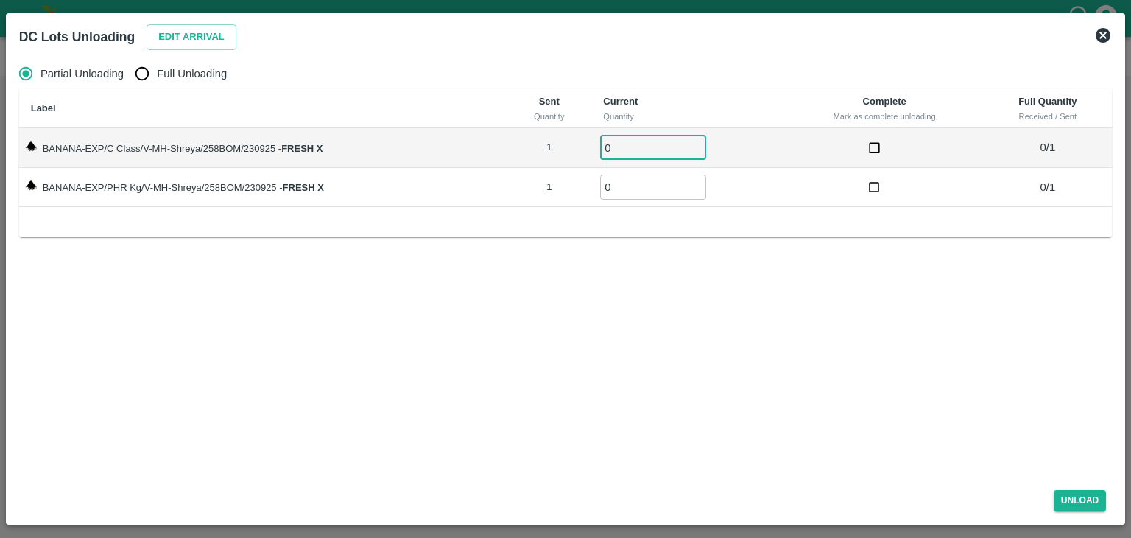
click at [622, 136] on input "0" at bounding box center [653, 147] width 106 height 24
type input "01"
click at [631, 188] on input "0" at bounding box center [653, 187] width 106 height 24
type input "01"
click at [1068, 495] on button "Unload" at bounding box center [1080, 500] width 53 height 21
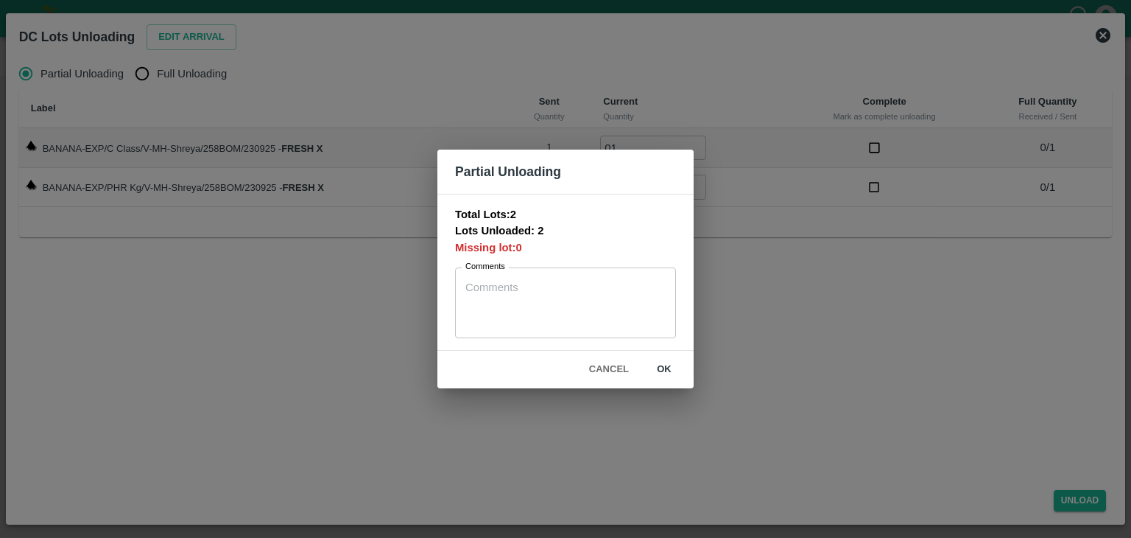
click at [666, 366] on button "ok" at bounding box center [664, 369] width 47 height 26
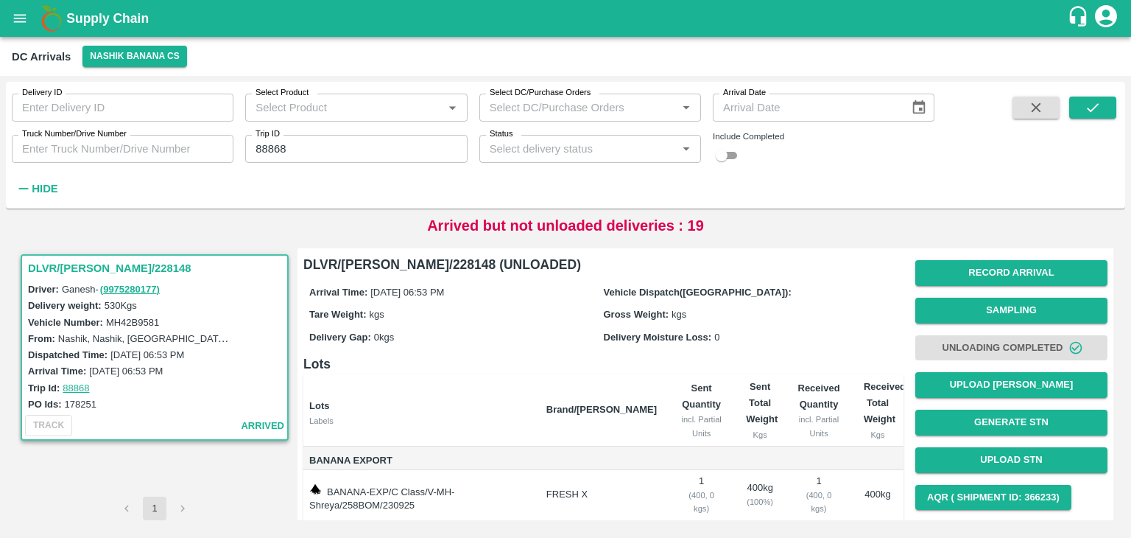
scroll to position [77, 0]
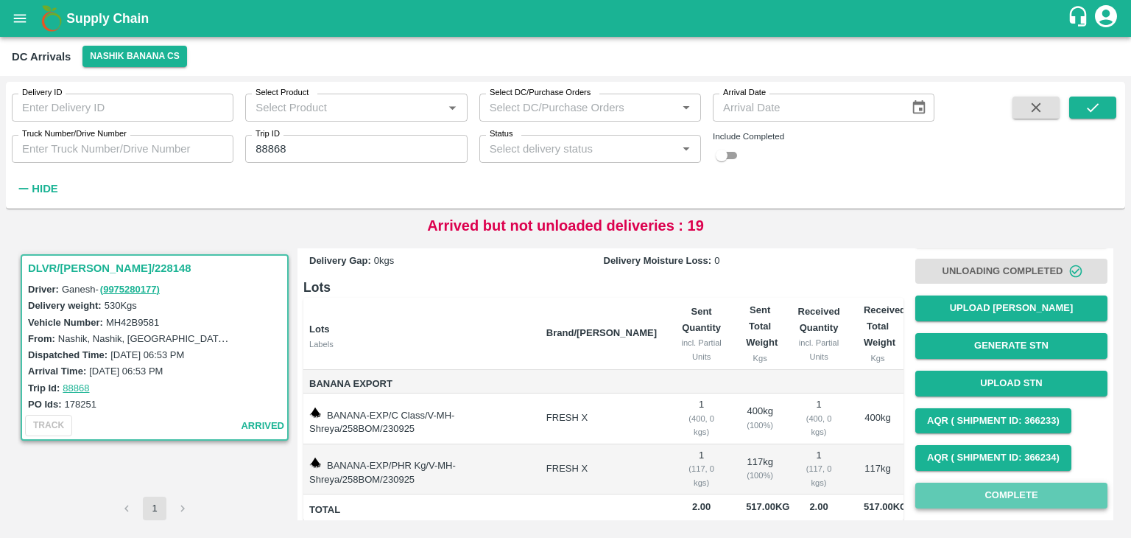
click at [955, 491] on button "Complete" at bounding box center [1011, 495] width 192 height 26
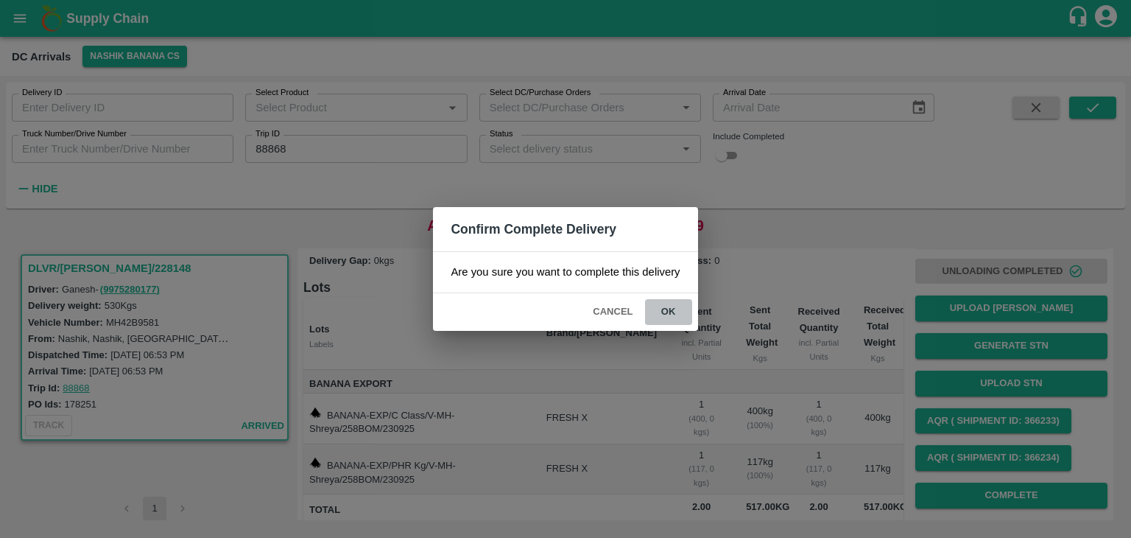
click at [655, 299] on button "ok" at bounding box center [668, 312] width 47 height 26
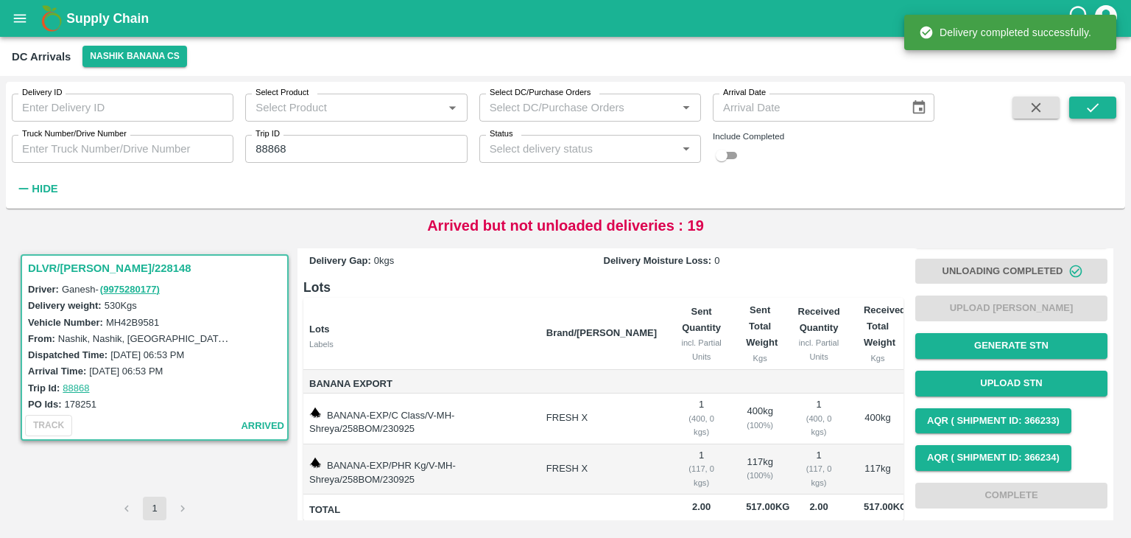
click at [1099, 113] on icon "submit" at bounding box center [1093, 107] width 16 height 16
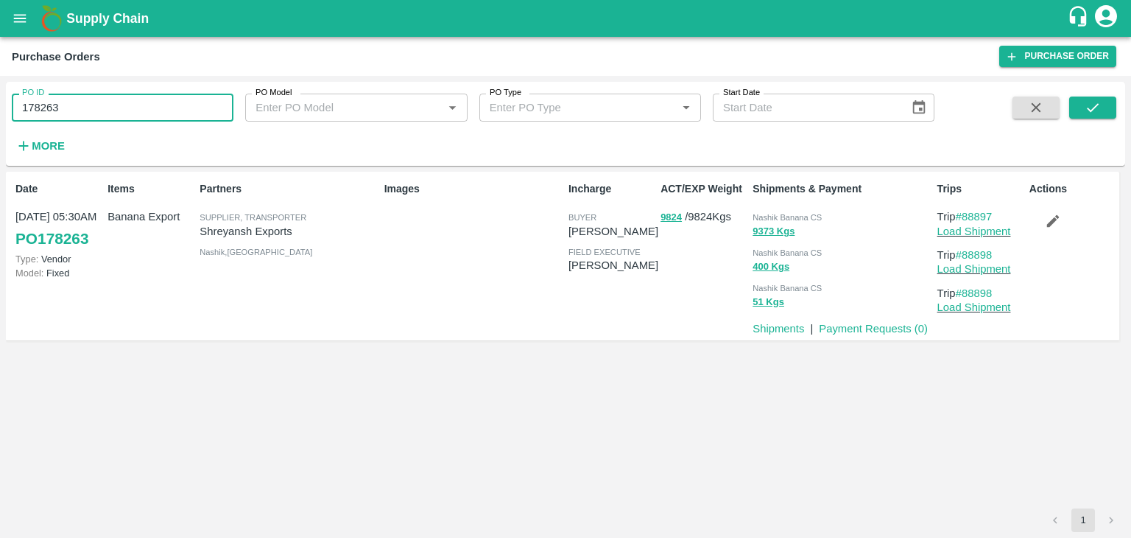
click at [134, 102] on input "178263" at bounding box center [123, 108] width 222 height 28
click at [1075, 104] on button "submit" at bounding box center [1092, 107] width 47 height 22
click at [986, 233] on link "Load Shipment" at bounding box center [974, 231] width 74 height 12
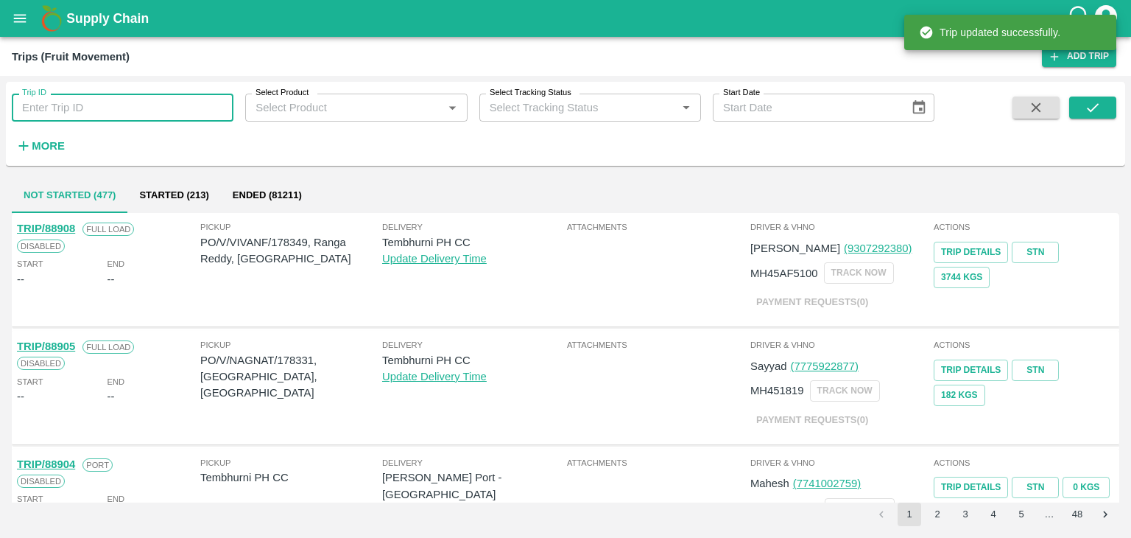
click at [162, 116] on input "Trip ID" at bounding box center [123, 108] width 222 height 28
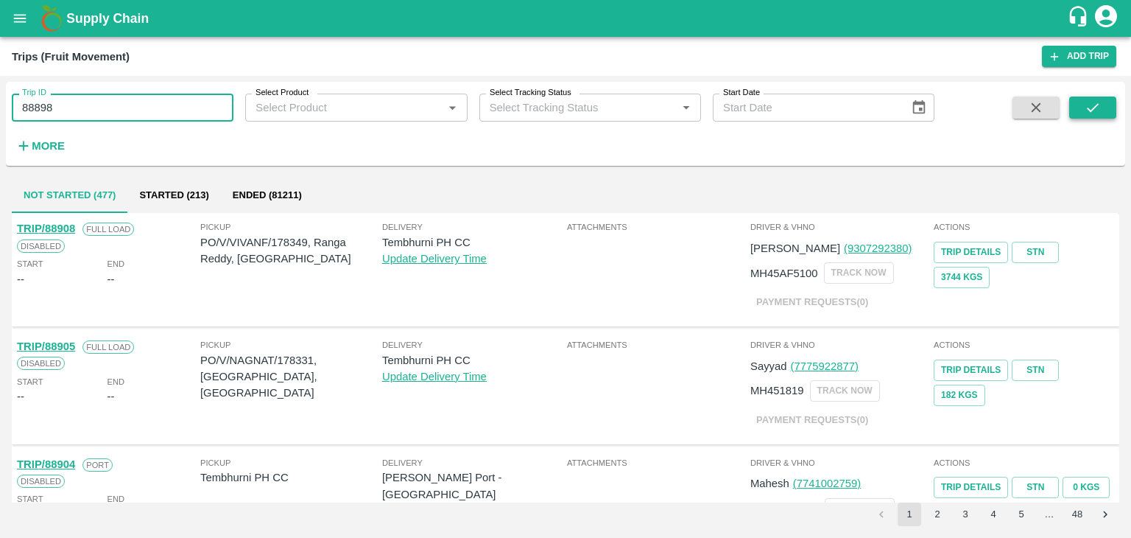
type input "88898"
click at [1091, 104] on icon "submit" at bounding box center [1093, 107] width 16 height 16
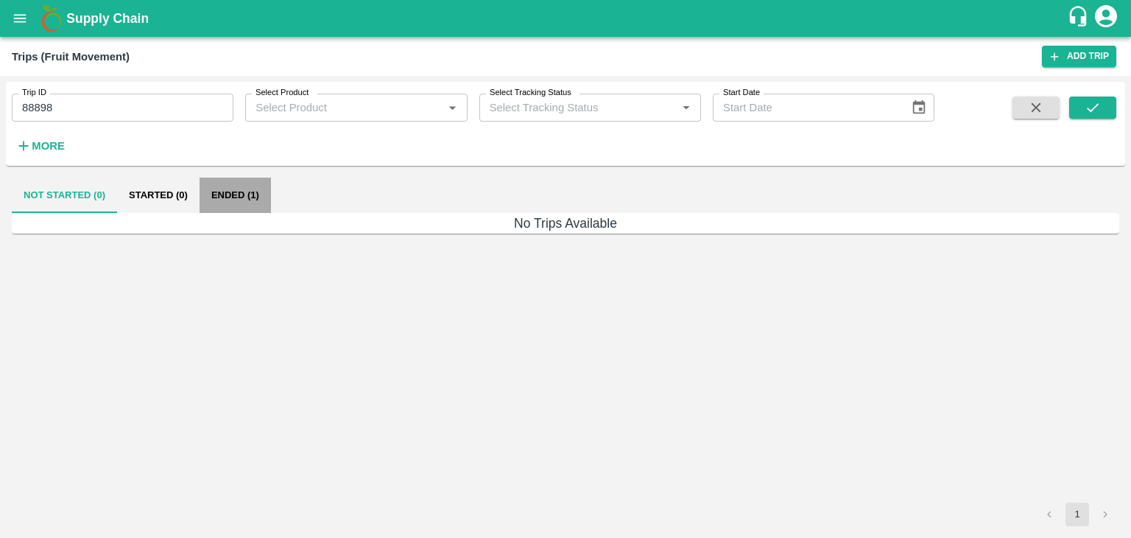
click at [240, 195] on button "Ended (1)" at bounding box center [235, 194] width 71 height 35
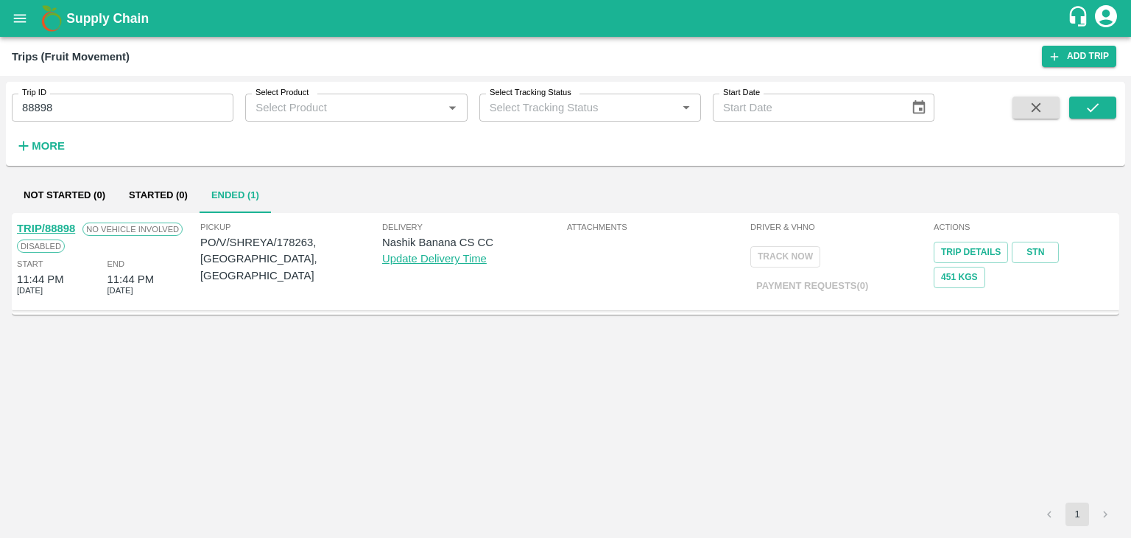
click at [51, 227] on link "TRIP/88898" at bounding box center [46, 228] width 58 height 12
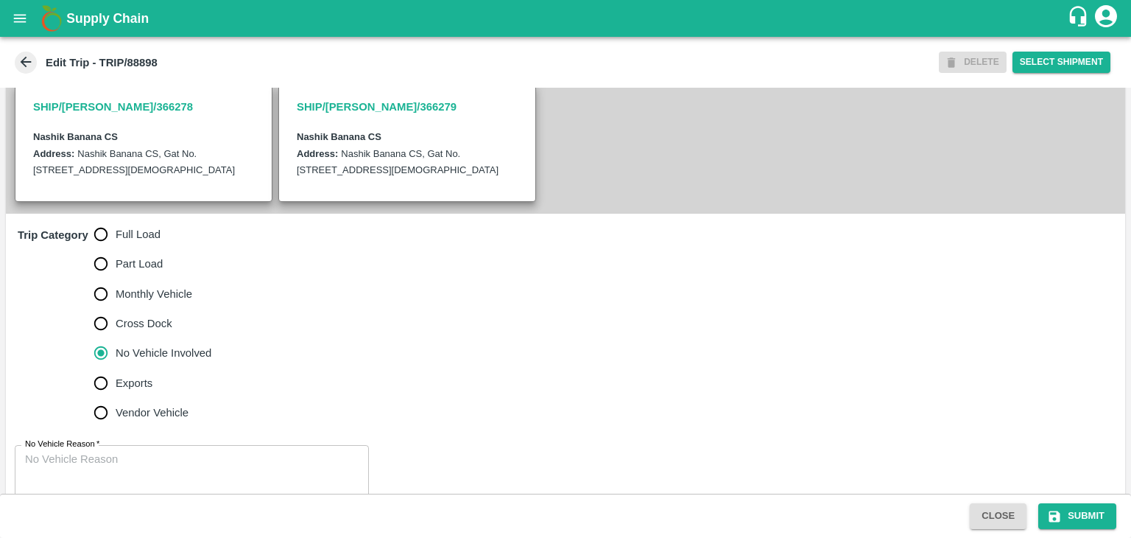
scroll to position [362, 0]
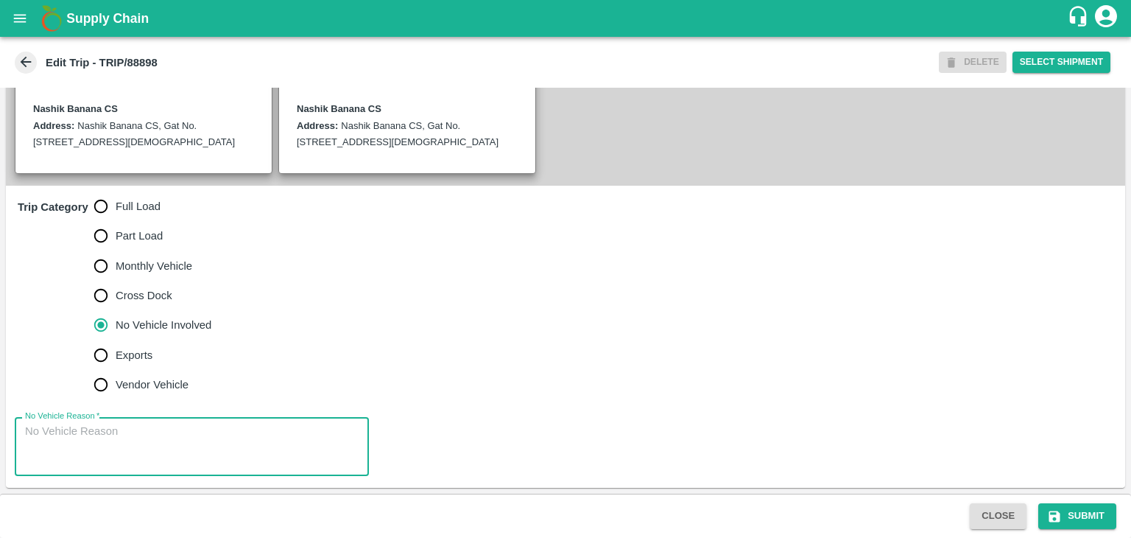
click at [165, 458] on textarea "No Vehicle Reason   *" at bounding box center [192, 446] width 334 height 46
type textarea "Field Dump"
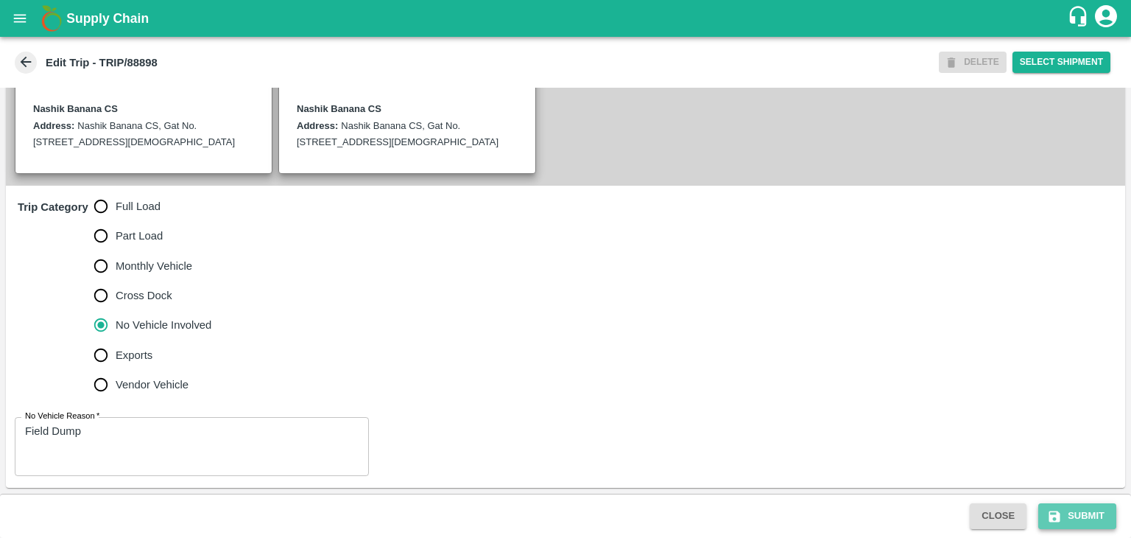
click at [1061, 503] on button "Submit" at bounding box center [1077, 516] width 78 height 26
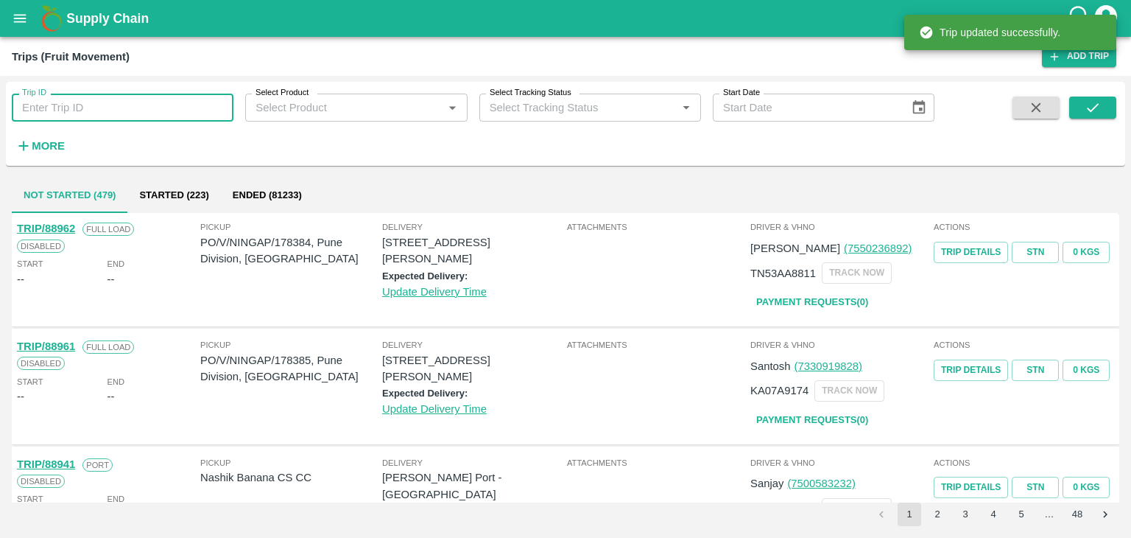
click at [152, 108] on input "Trip ID" at bounding box center [123, 108] width 222 height 28
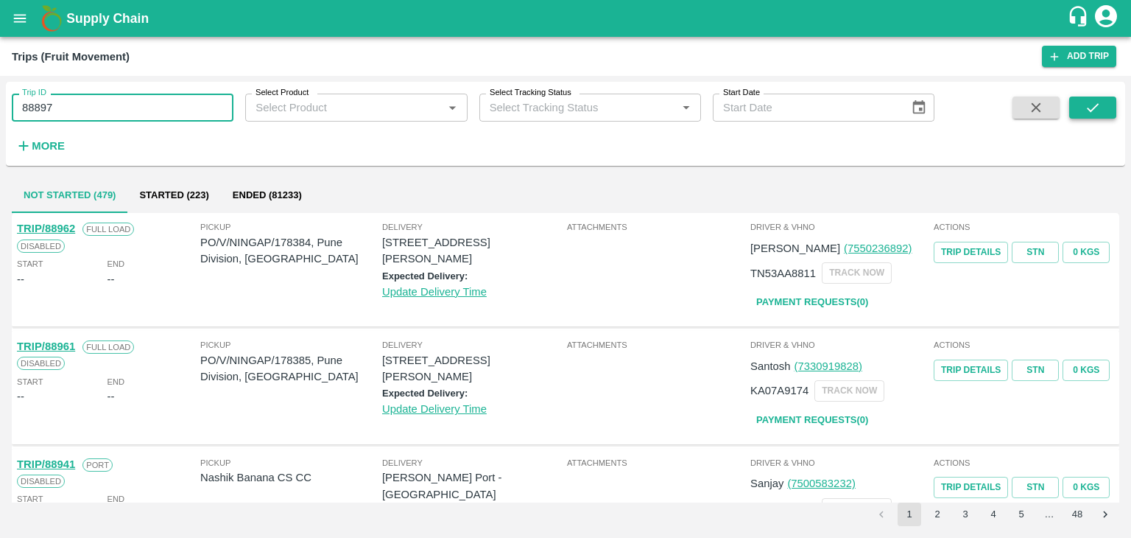
type input "88897"
click at [1093, 116] on button "submit" at bounding box center [1092, 107] width 47 height 22
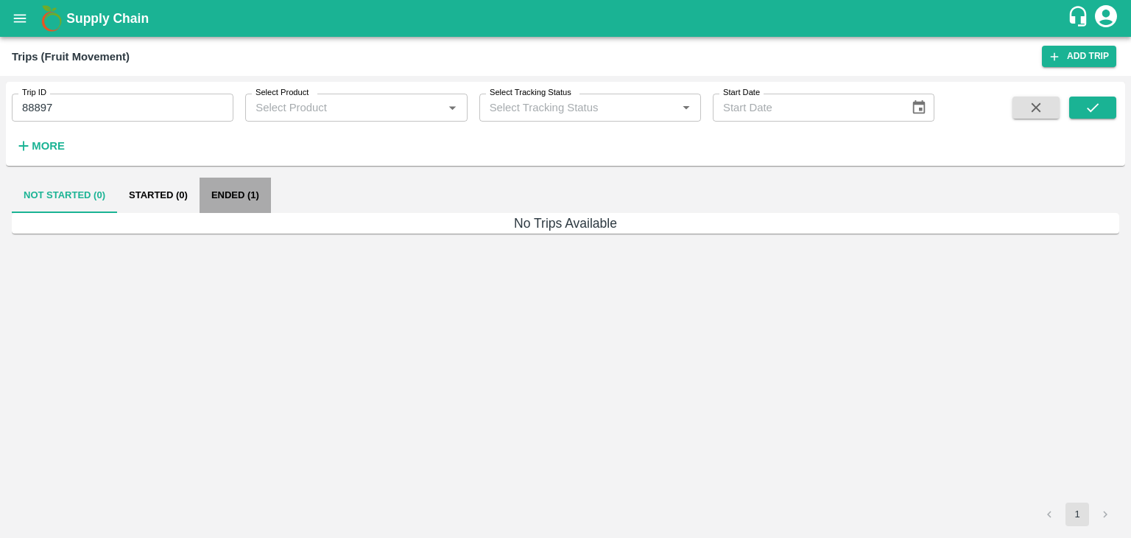
click at [233, 206] on button "Ended (1)" at bounding box center [235, 194] width 71 height 35
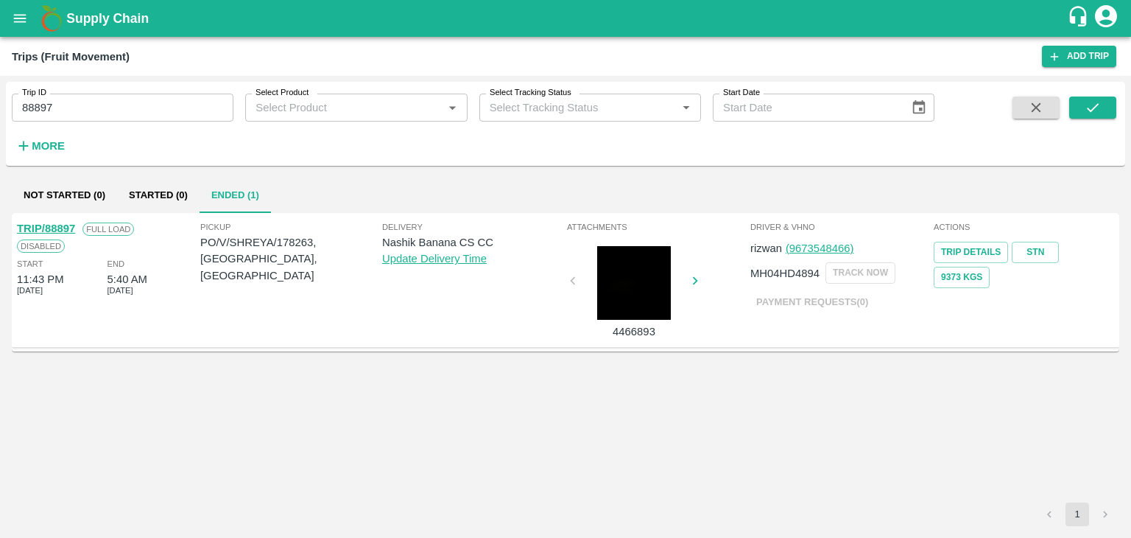
click at [46, 225] on link "TRIP/88897" at bounding box center [46, 228] width 58 height 12
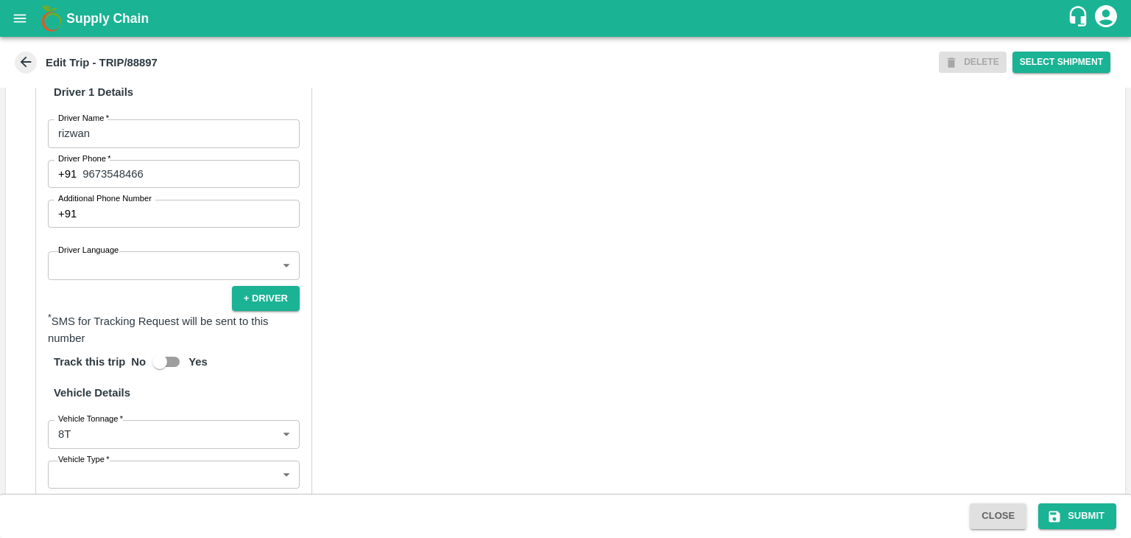
scroll to position [1049, 0]
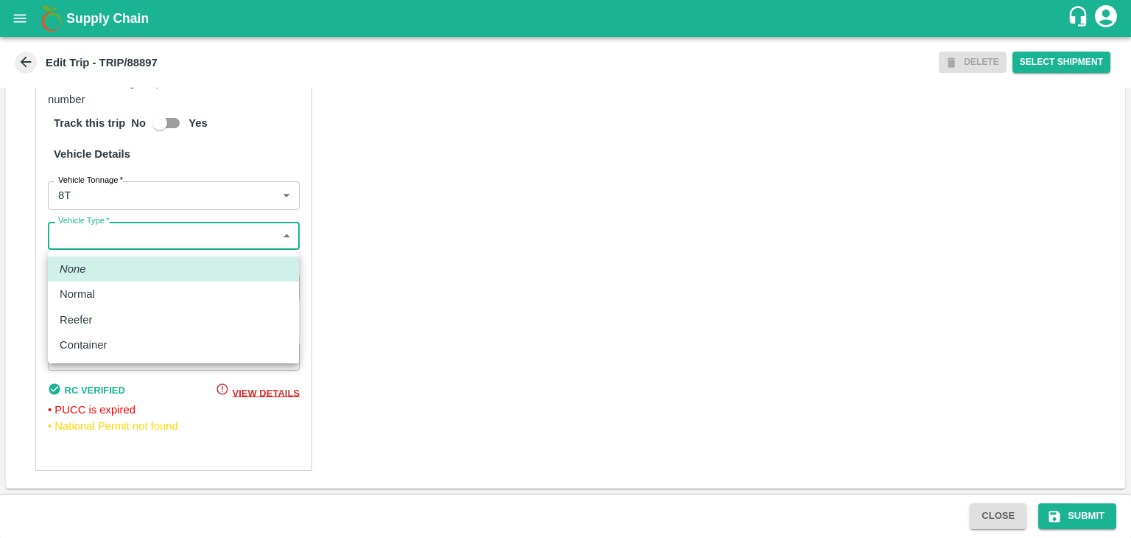
click at [135, 234] on body "Supply Chain Edit Trip - TRIP/88897 DELETE Select Shipment Trip Details Trip Ty…" at bounding box center [565, 269] width 1131 height 538
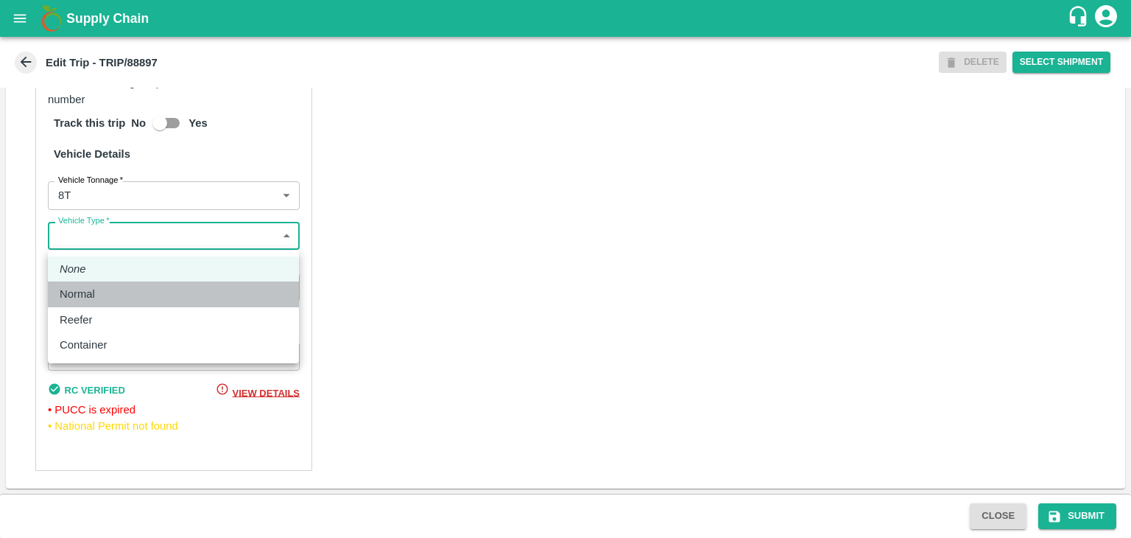
click at [106, 297] on div "Normal" at bounding box center [174, 294] width 228 height 16
type input "Normal"
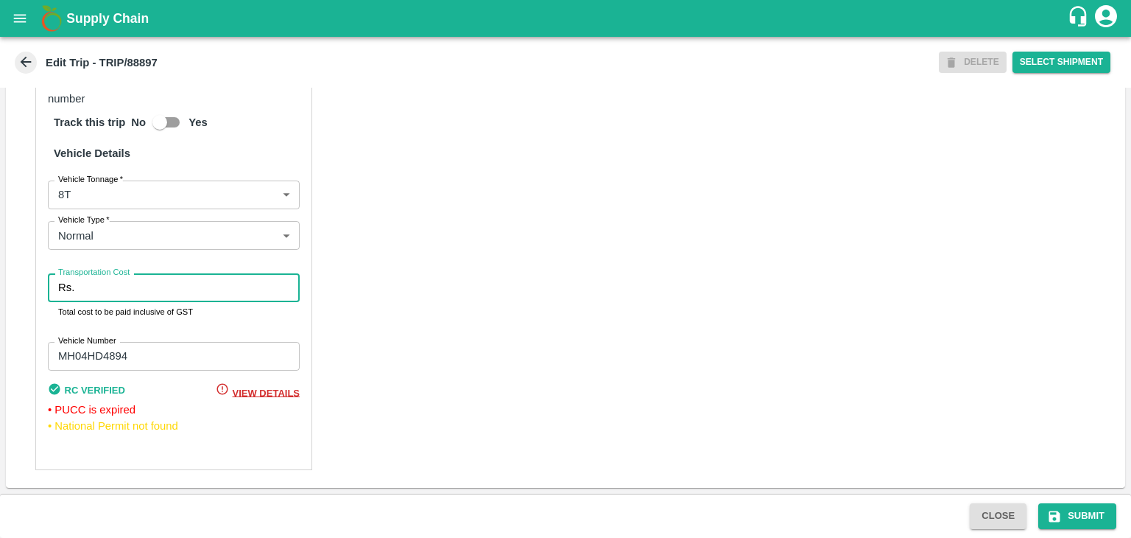
click at [131, 294] on input "Transportation Cost" at bounding box center [189, 287] width 219 height 28
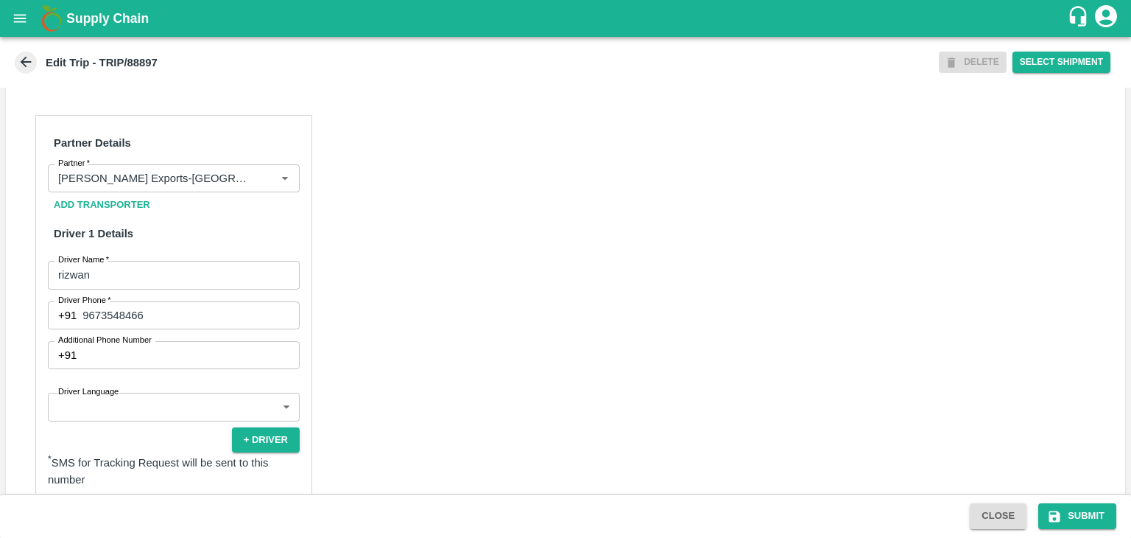
scroll to position [580, 0]
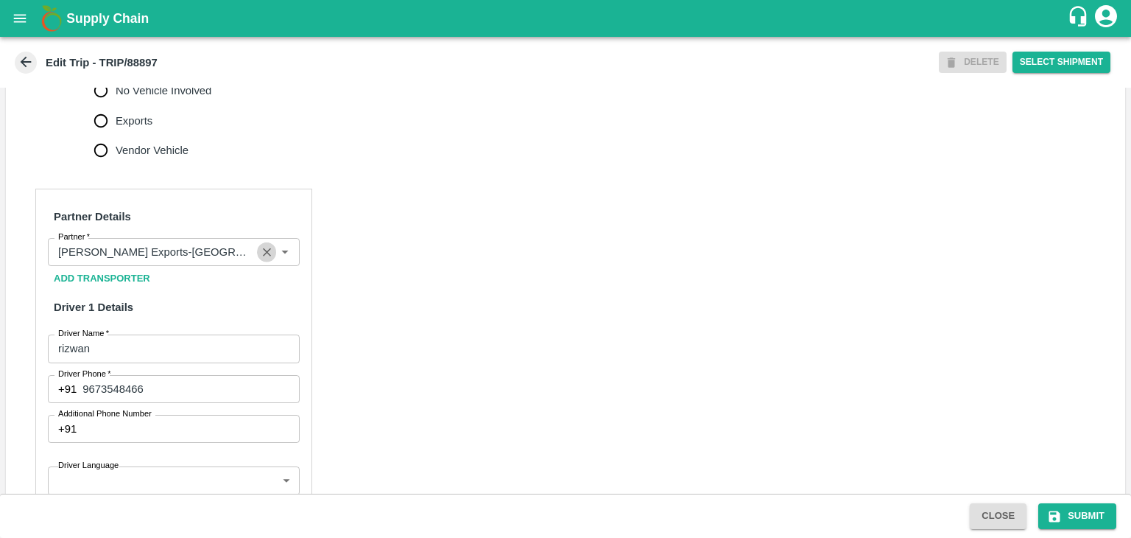
click at [258, 260] on button "Clear" at bounding box center [267, 252] width 20 height 20
type input "10000"
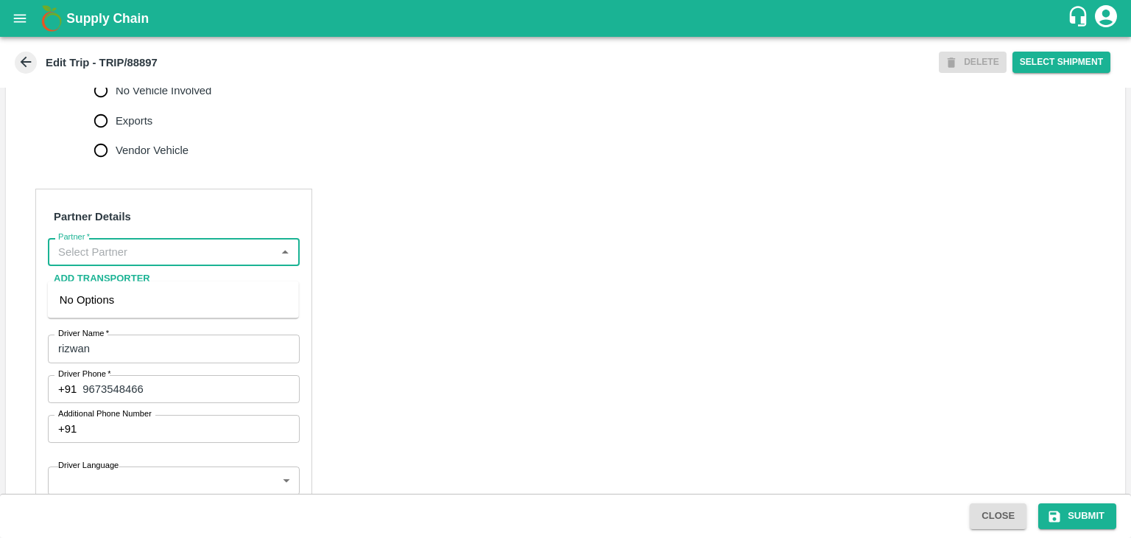
click at [239, 261] on input "Partner   *" at bounding box center [161, 251] width 219 height 19
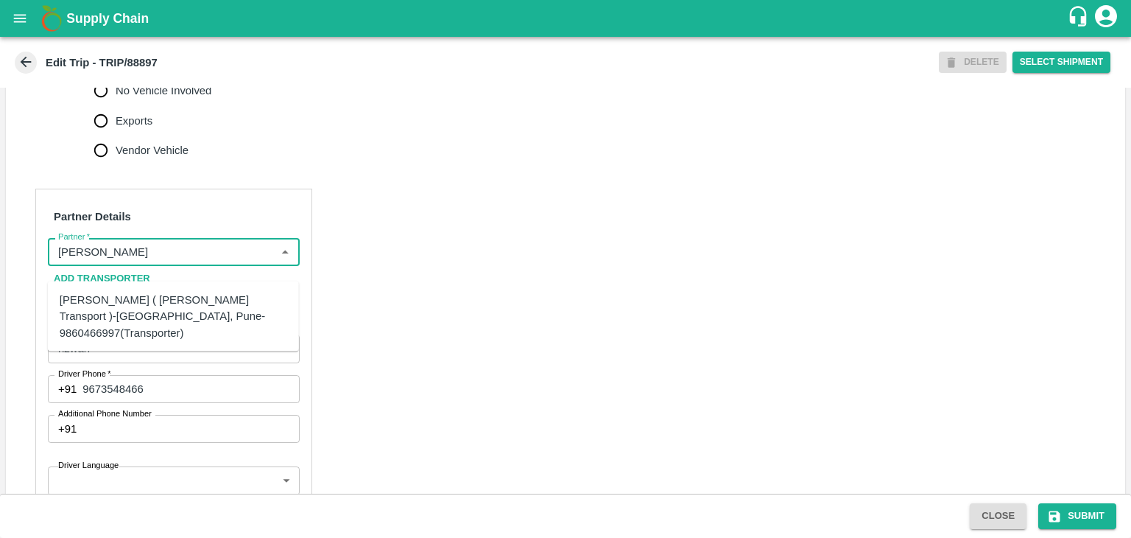
click at [183, 300] on div "Nitin Rasal ( Bhairavnath Transport )-Deulgaon, Pune-9860466997(Transporter)" at bounding box center [174, 316] width 228 height 49
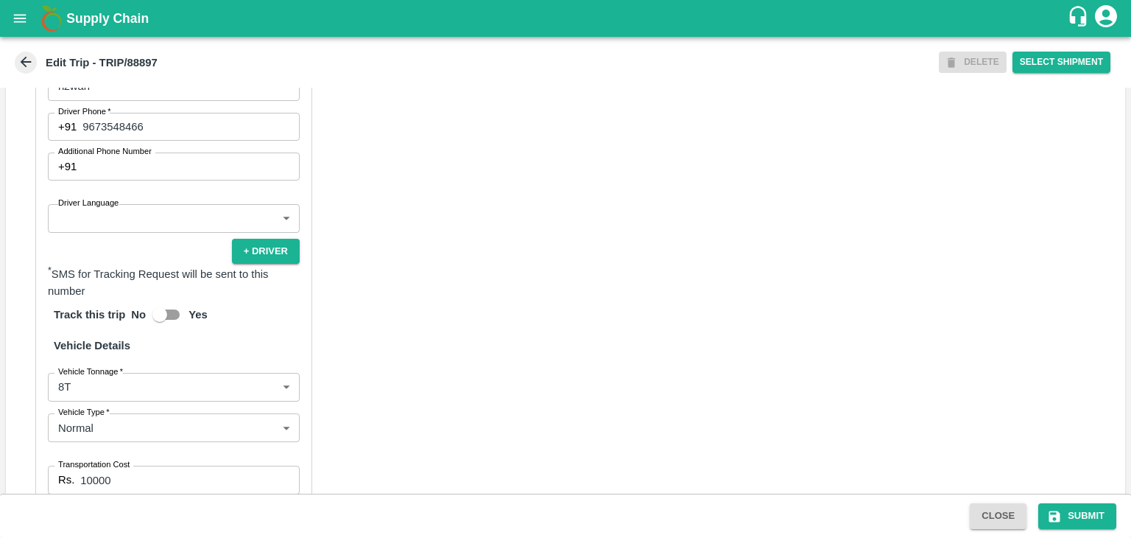
scroll to position [1049, 0]
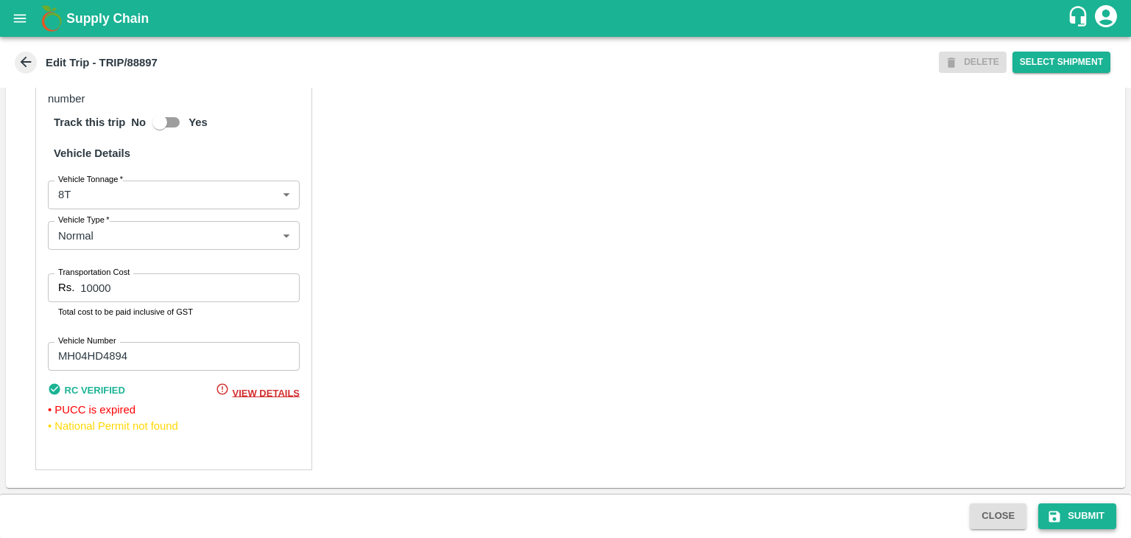
type input "Nitin Rasal ( Bhairavnath Transport )-Deulgaon, Pune-9860466997(Transporter)"
click at [1105, 515] on button "Submit" at bounding box center [1077, 516] width 78 height 26
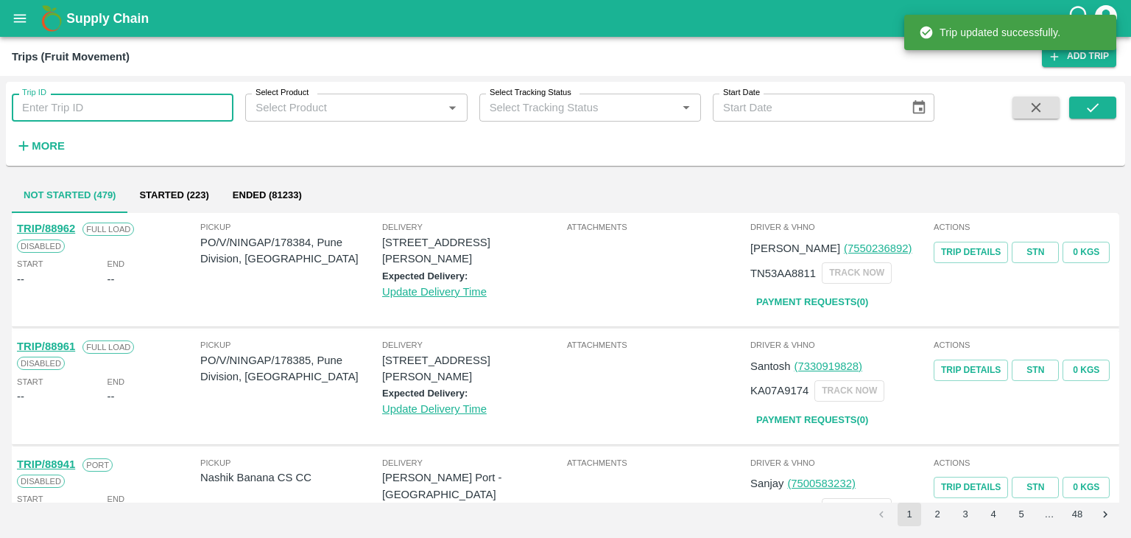
click at [171, 96] on input "Trip ID" at bounding box center [123, 108] width 222 height 28
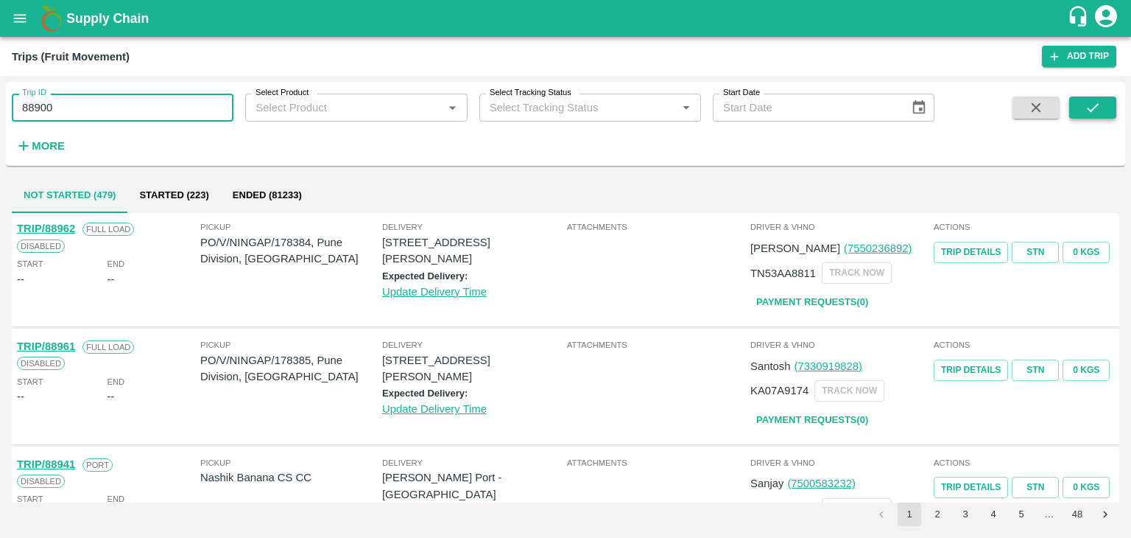
type input "88900"
click at [1100, 110] on icon "submit" at bounding box center [1093, 107] width 16 height 16
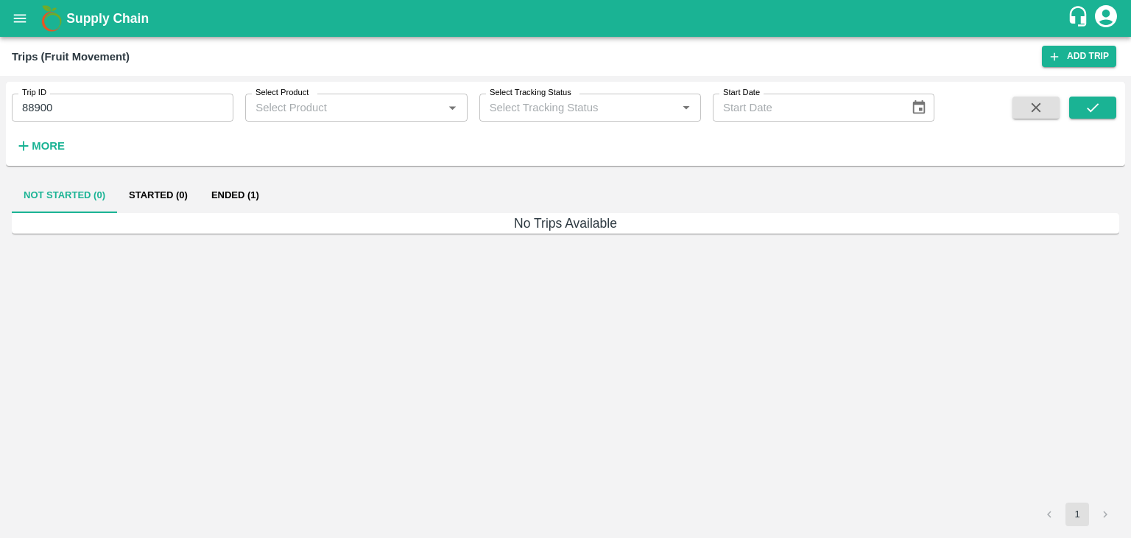
click at [253, 197] on button "Ended (1)" at bounding box center [235, 194] width 71 height 35
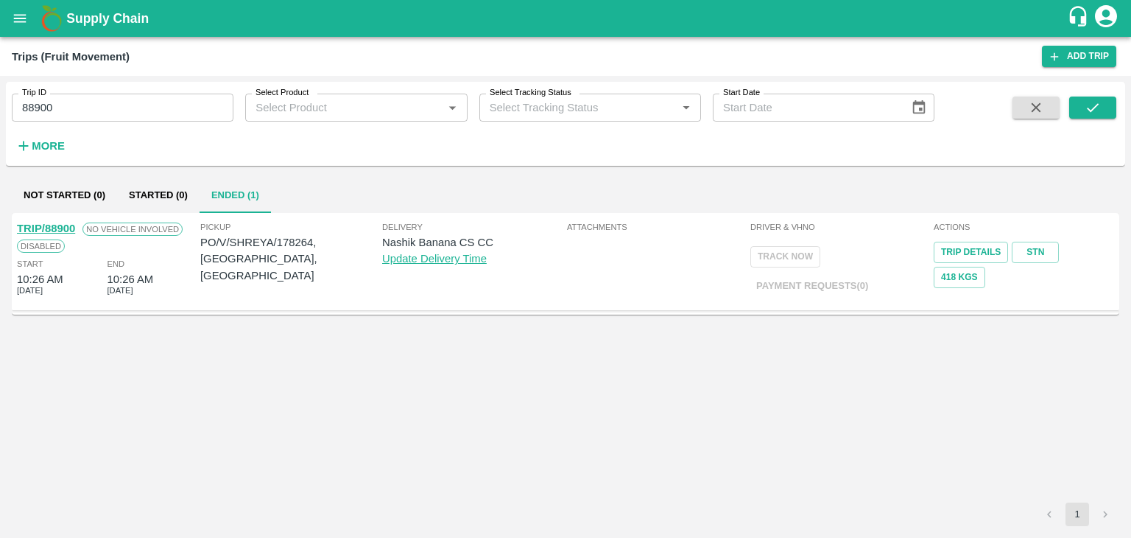
click at [58, 221] on div "TRIP/88900" at bounding box center [46, 228] width 58 height 16
click at [43, 224] on link "TRIP/88900" at bounding box center [46, 228] width 58 height 12
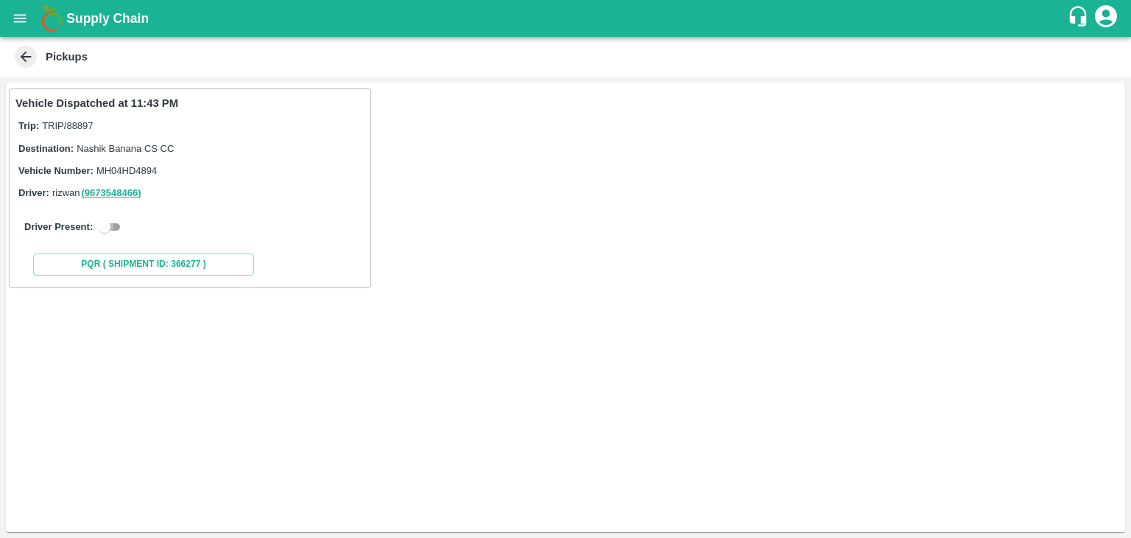
click at [115, 218] on input "checkbox" at bounding box center [104, 227] width 53 height 18
checkbox input "true"
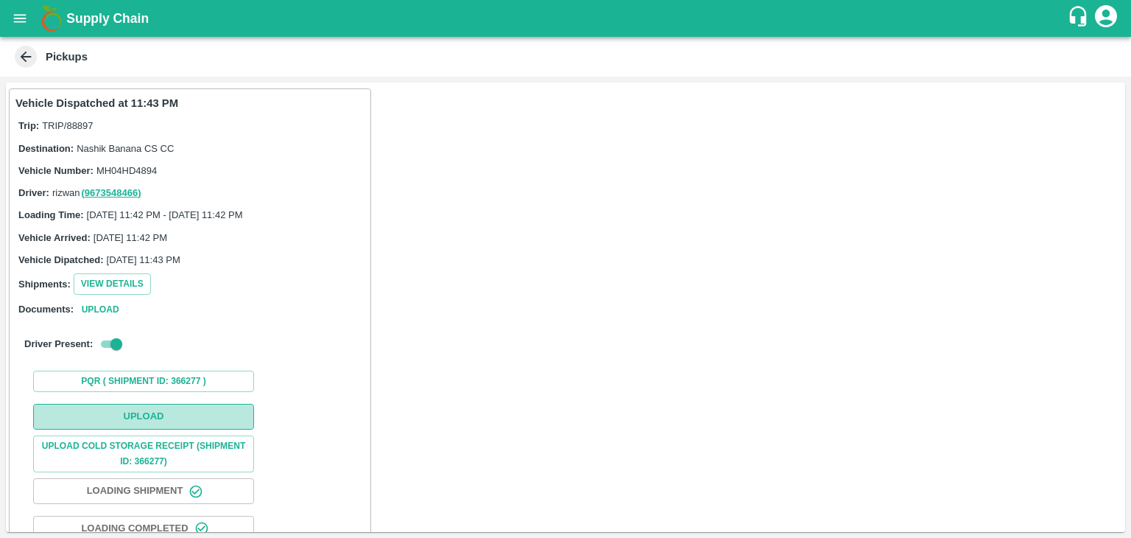
click at [150, 411] on button "Upload" at bounding box center [143, 417] width 221 height 26
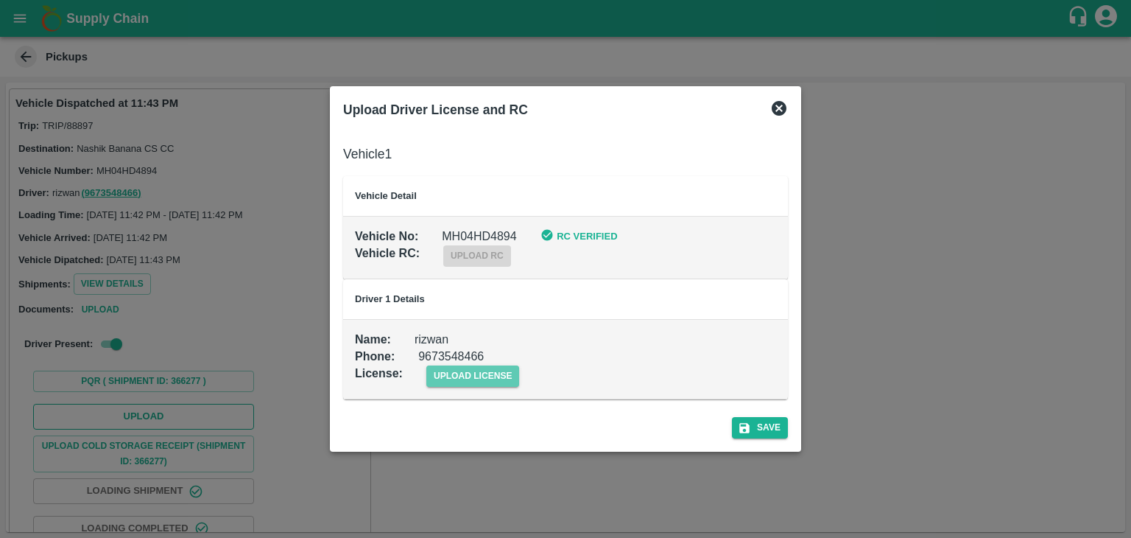
click at [446, 383] on span "upload license" at bounding box center [473, 375] width 94 height 21
click at [0, 0] on input "upload license" at bounding box center [0, 0] width 0 height 0
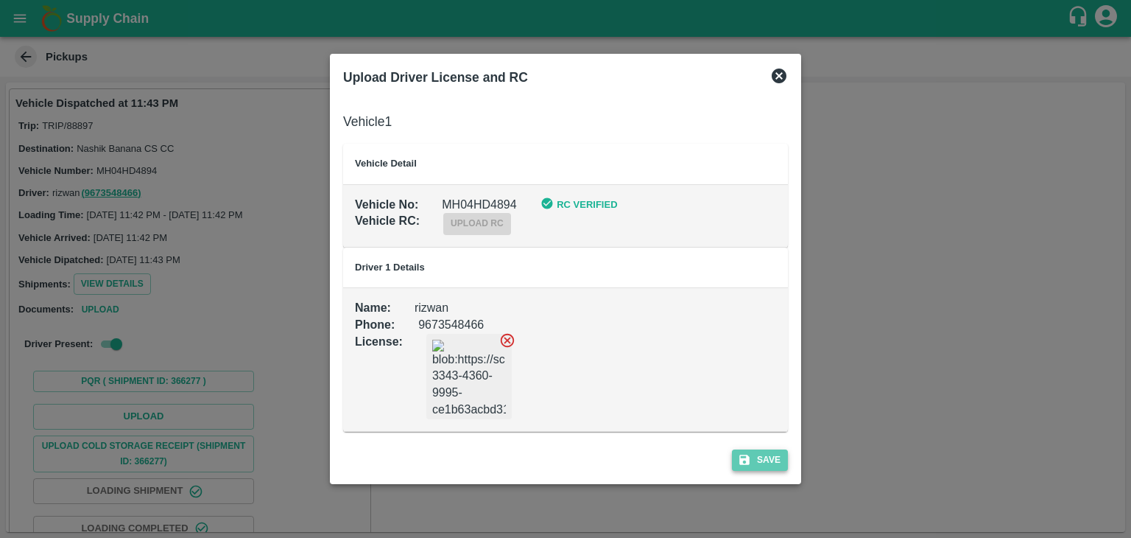
click at [764, 453] on button "Save" at bounding box center [760, 459] width 56 height 21
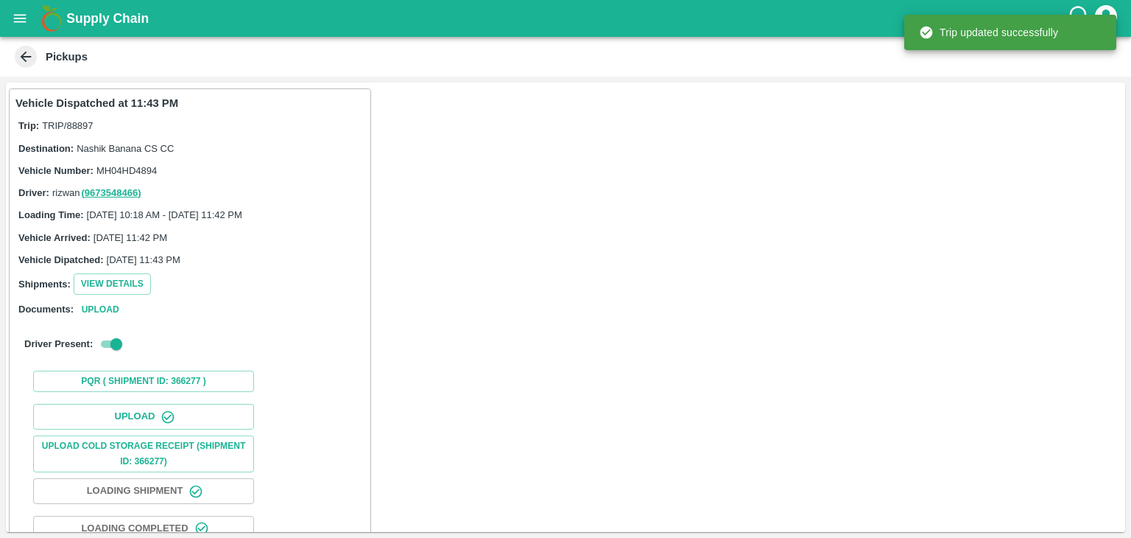
scroll to position [154, 0]
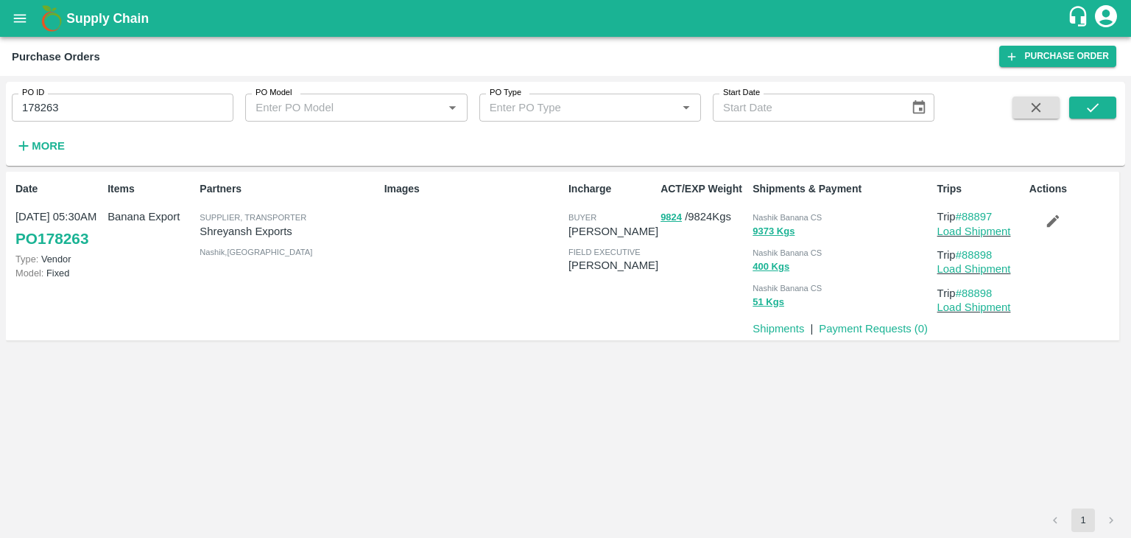
click at [1059, 218] on icon "button" at bounding box center [1053, 221] width 16 height 16
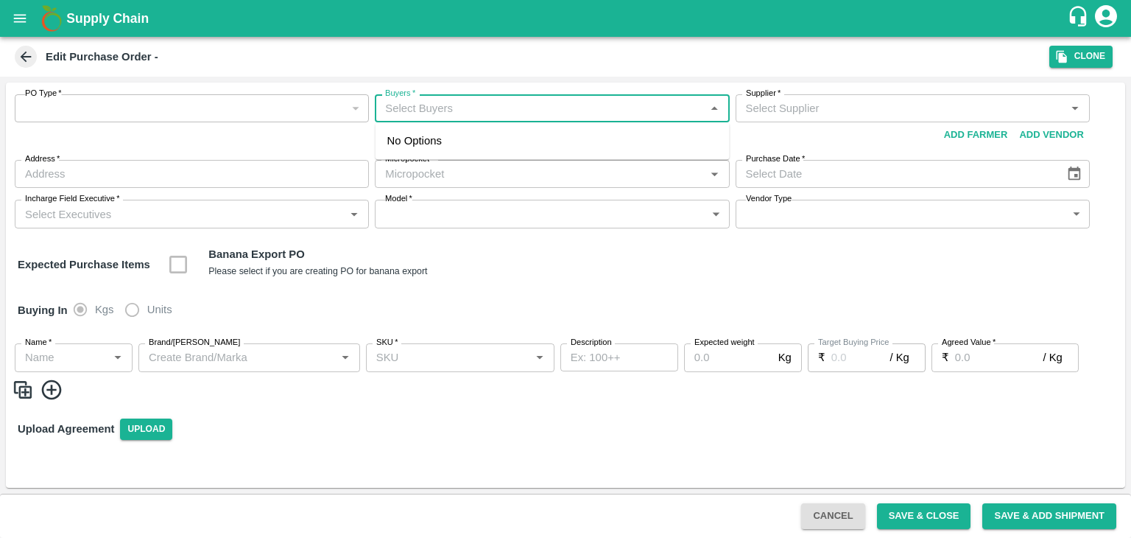
click at [482, 114] on input "Buyers   *" at bounding box center [539, 108] width 321 height 19
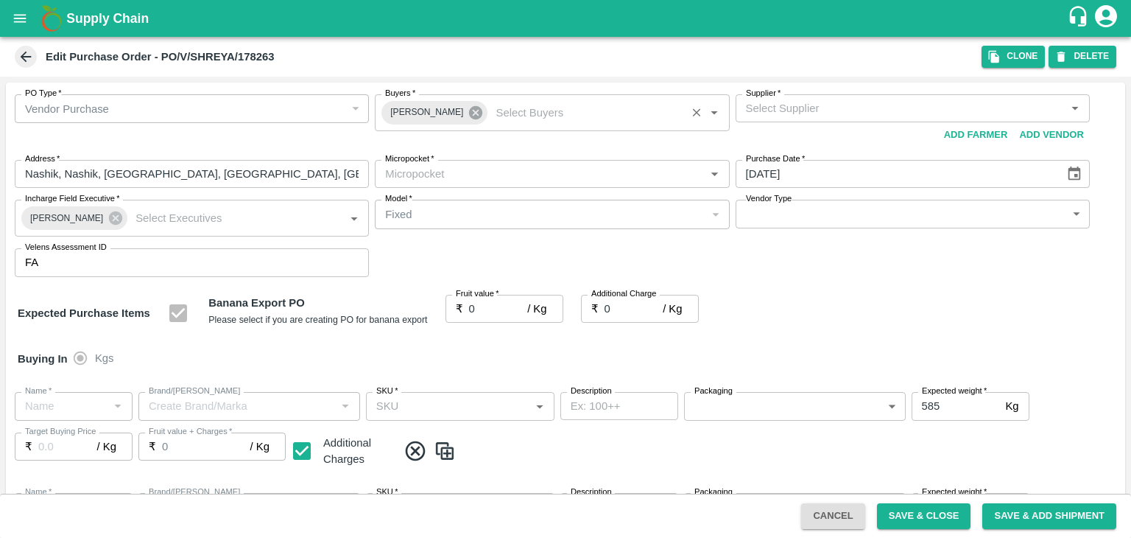
click at [471, 105] on icon at bounding box center [476, 113] width 16 height 16
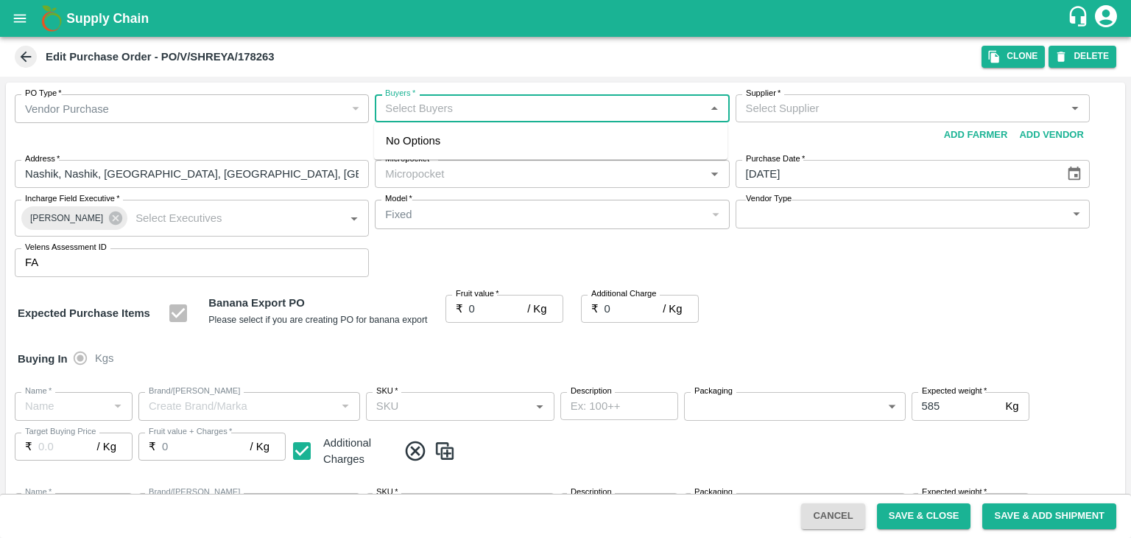
click at [473, 107] on input "Buyers   *" at bounding box center [539, 108] width 321 height 19
type input "Ajit O"
type input "Shreyansh Exports-undefined"
type input "172-Savda"
type input "Banana Export"
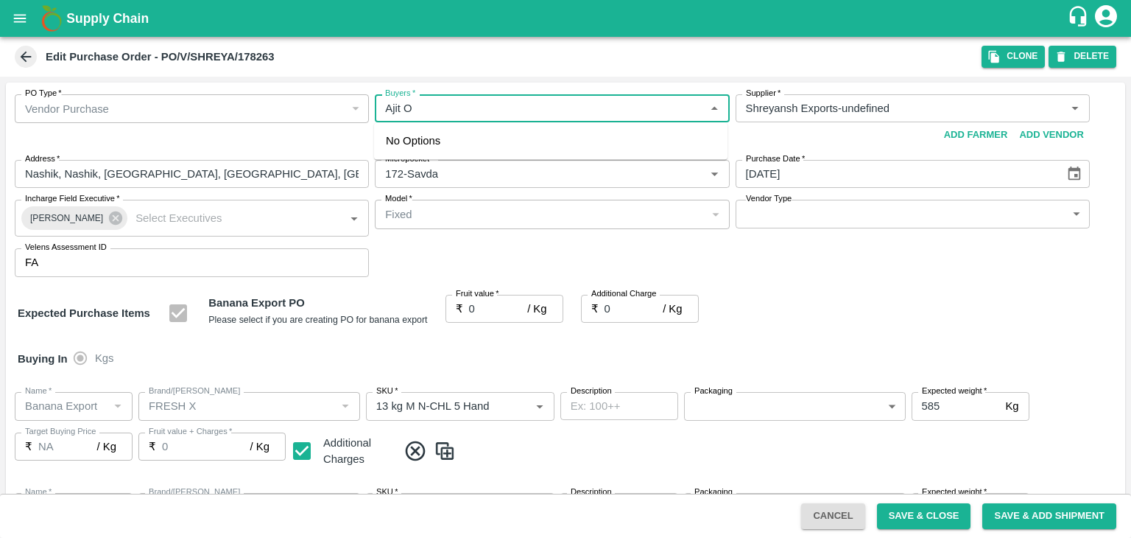
type input "FRESH X"
type input "13 kg M N-CHL 5 Hand"
type input "NA"
type input "Banana Export"
type input "FRESH X"
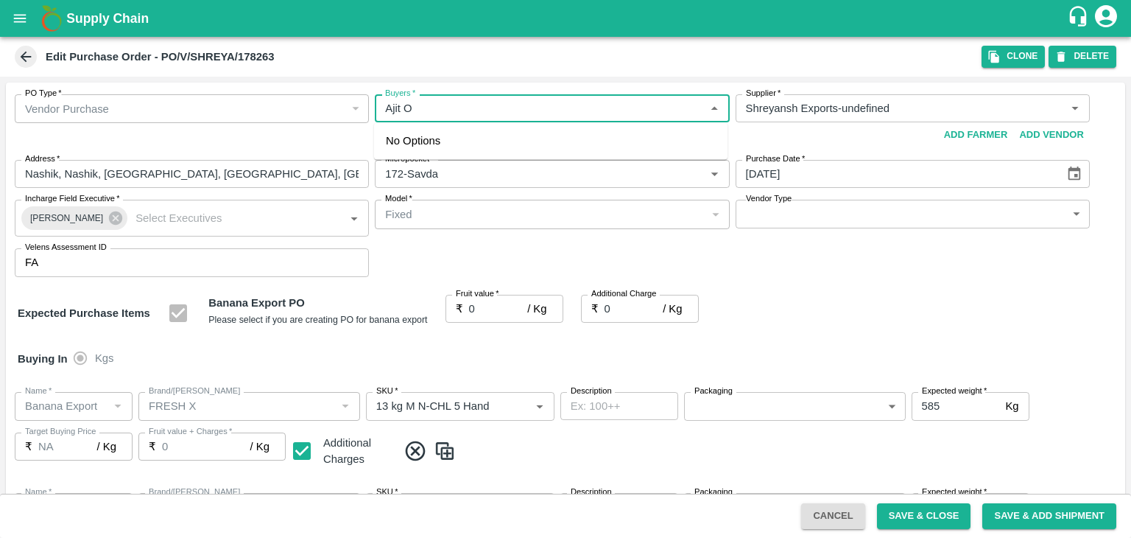
type input "13 kg M N-CHL 6 Hand"
type input "NA"
type input "Banana Export"
type input "FRESH X"
type input "13 kg M N-CHL 8 Hand"
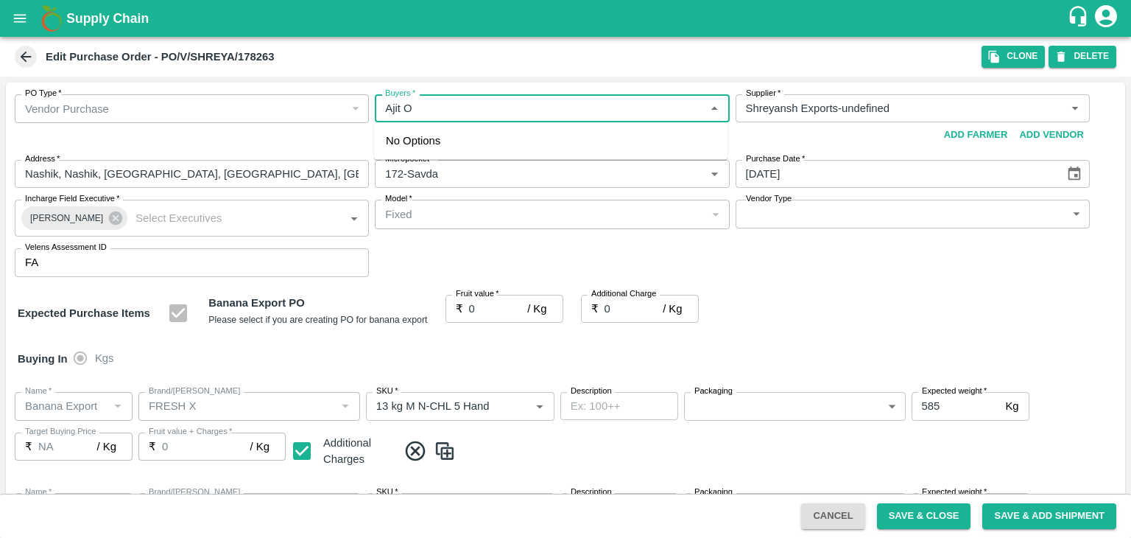
type input "NA"
type input "Banana Export"
type input "FRESH X"
type input "13 kg M N-CHL CL"
type input "NA"
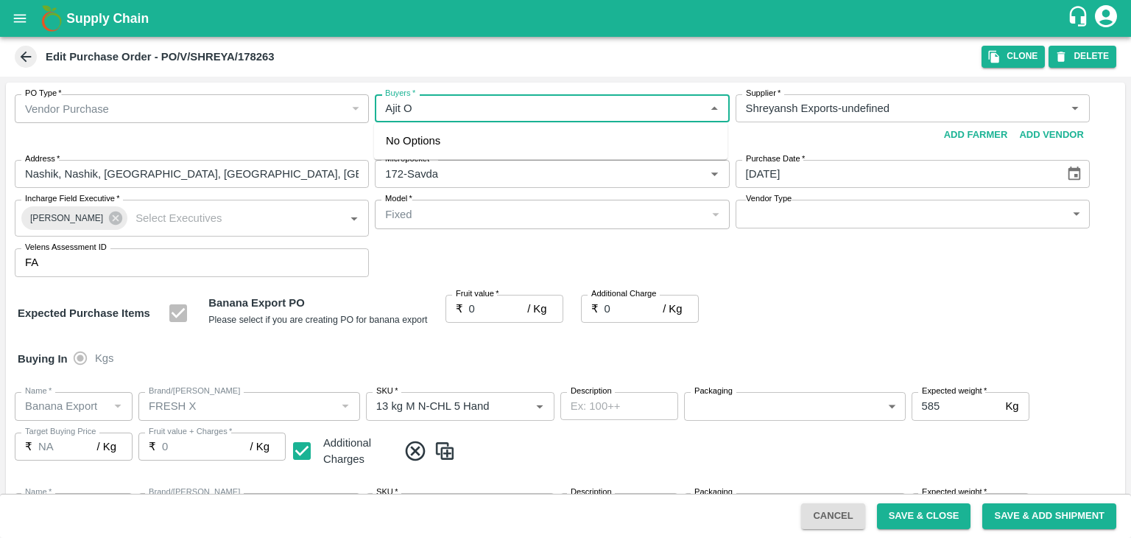
type input "Banana Export"
type input "FRESH X"
type input "C Class"
type input "NA"
type input "Banana Export"
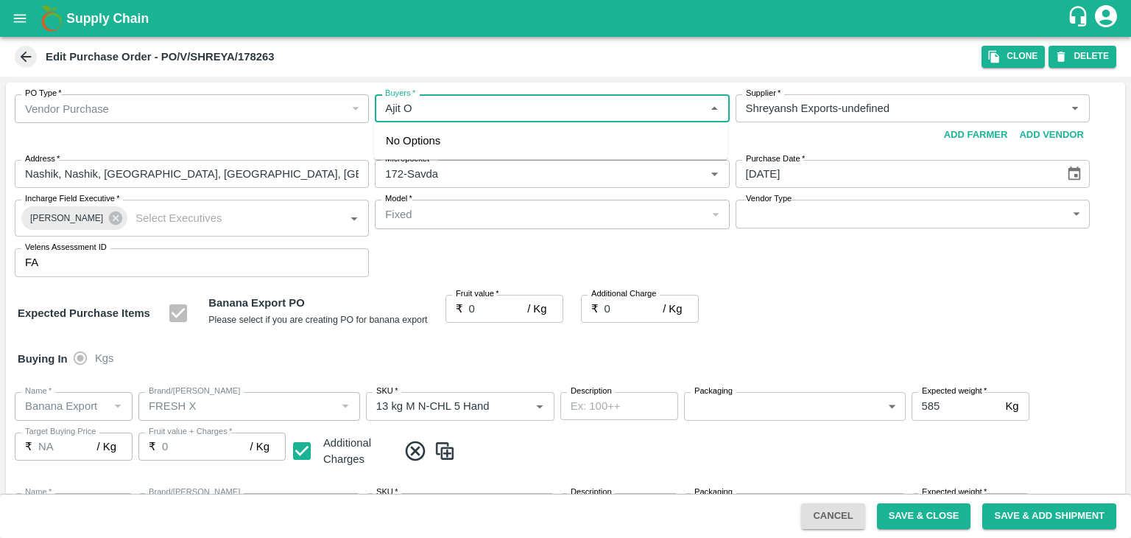
type input "FRESH X"
type input "PHR Kg"
type input "NA"
click at [445, 148] on div "Ajit Otari" at bounding box center [466, 147] width 90 height 16
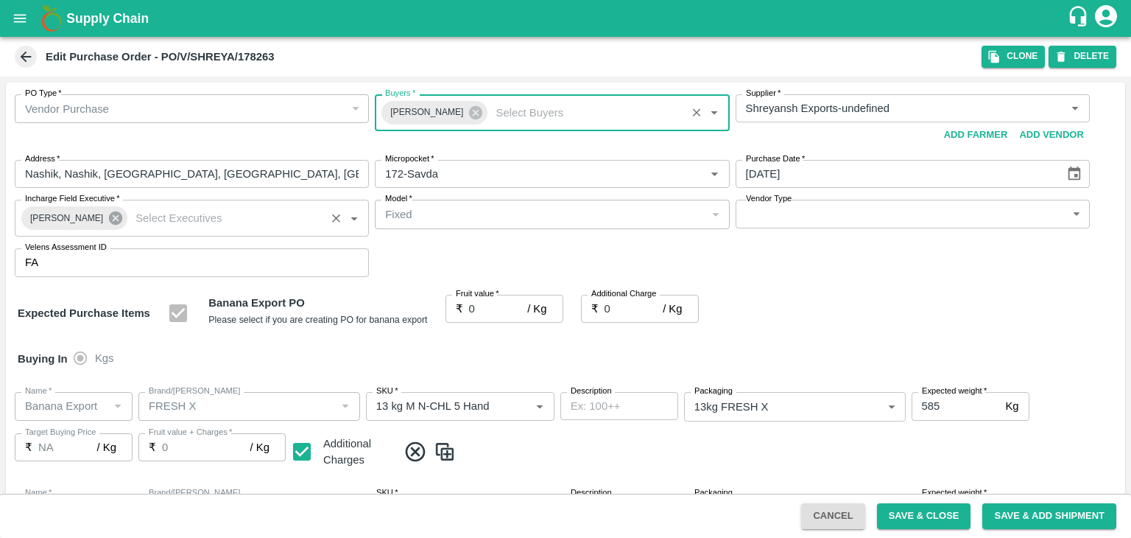
click at [109, 215] on icon at bounding box center [115, 217] width 13 height 13
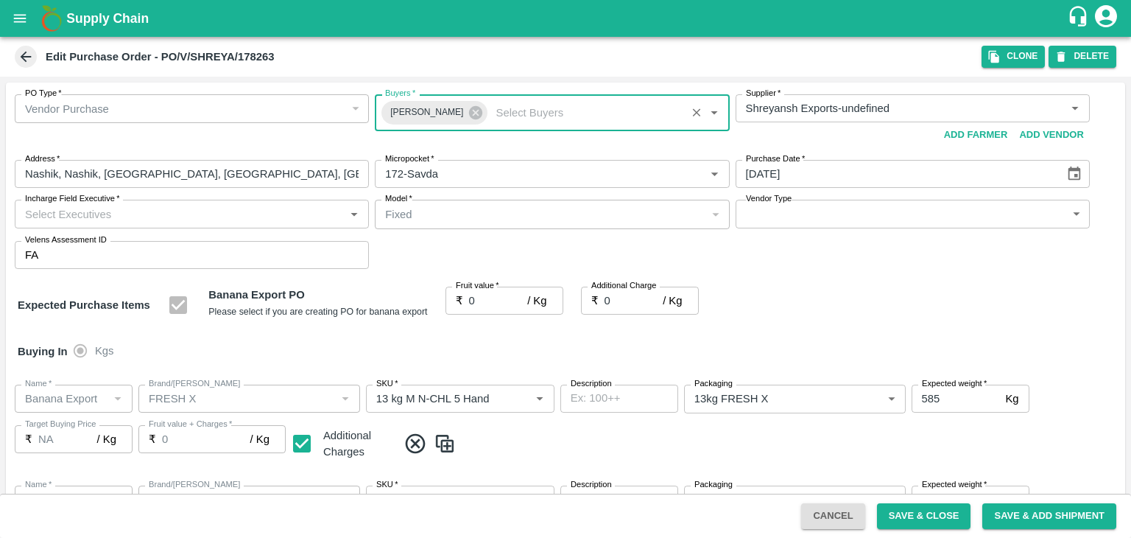
click at [135, 208] on input "Incharge Field Executive   *" at bounding box center [179, 213] width 321 height 19
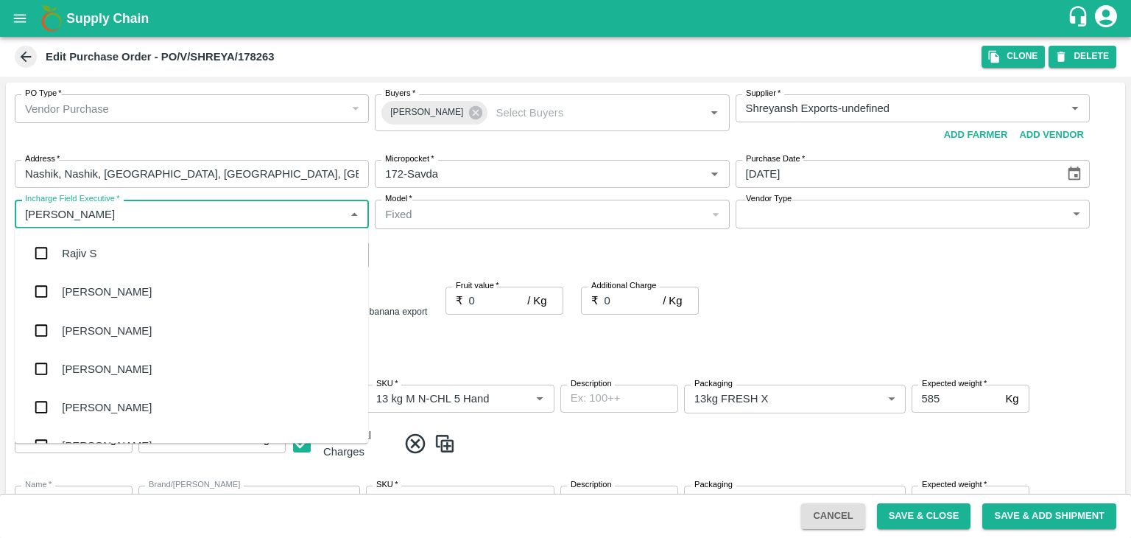
type input "Jay"
click at [115, 330] on div "jaydip Tale" at bounding box center [191, 330] width 353 height 38
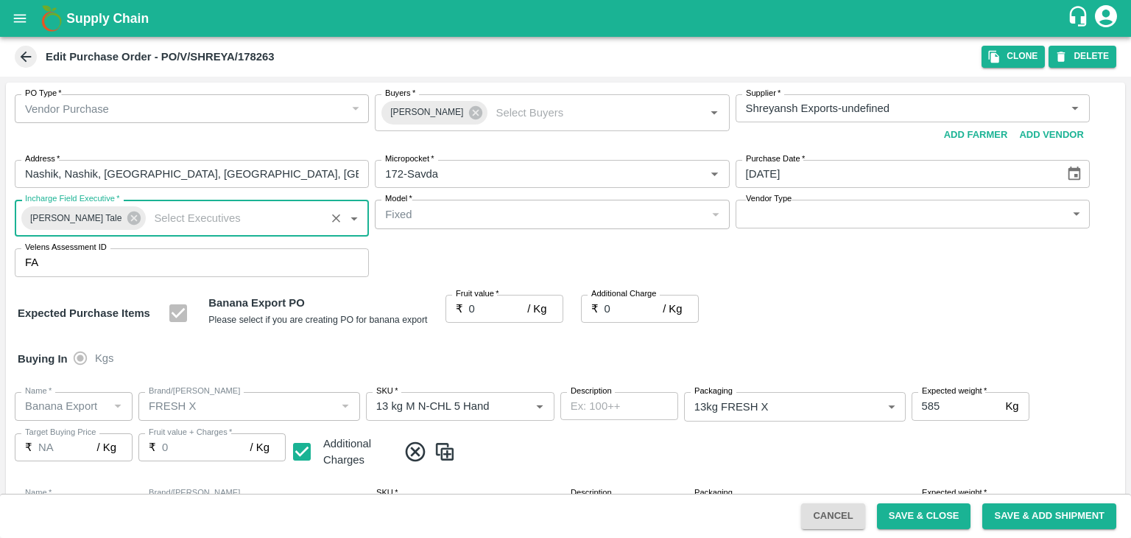
click at [762, 221] on body "Supply Chain Edit Purchase Order - PO/V/SHREYA/178263 Clone DELETE PO Type   * …" at bounding box center [565, 269] width 1131 height 538
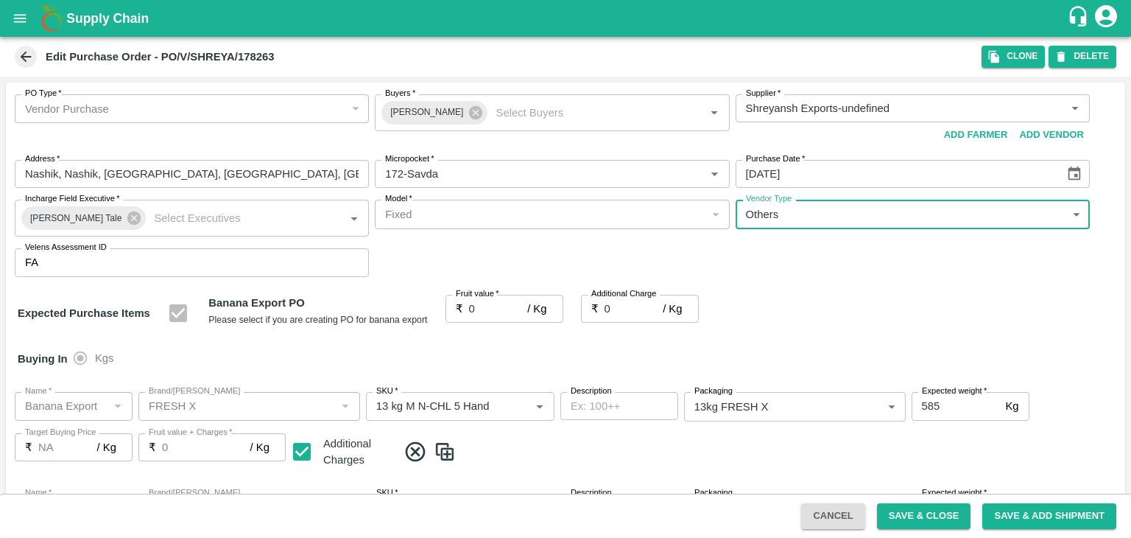
type input "OTHER"
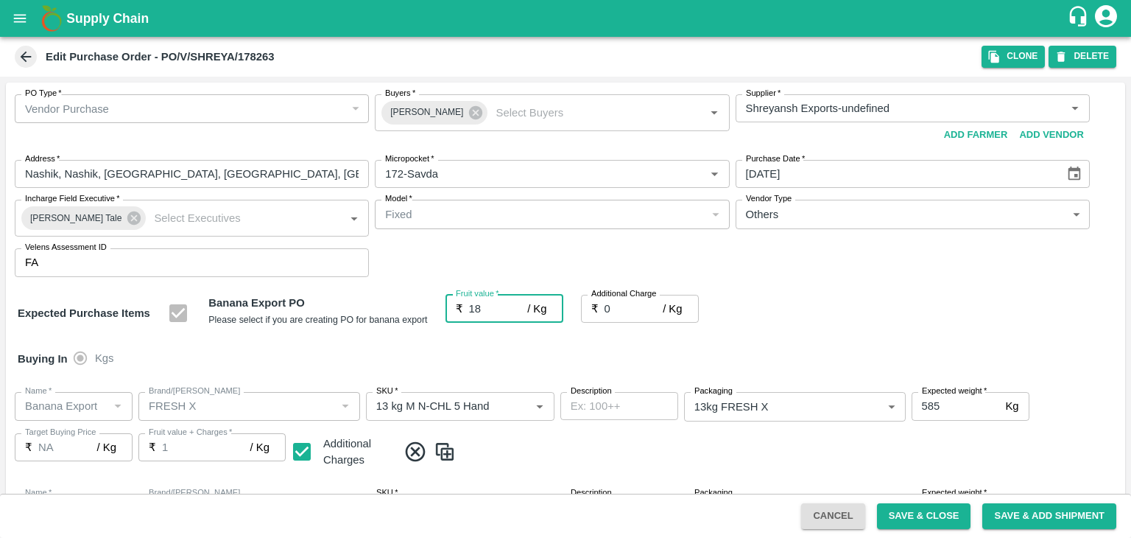
type input "18.5"
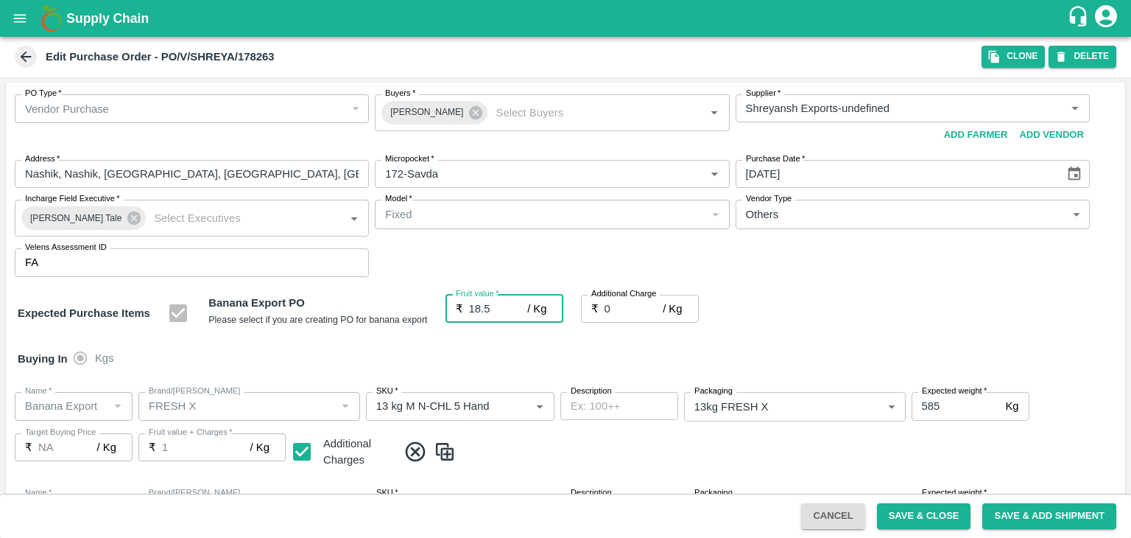
type input "18.5"
type input "2"
type input "20.5"
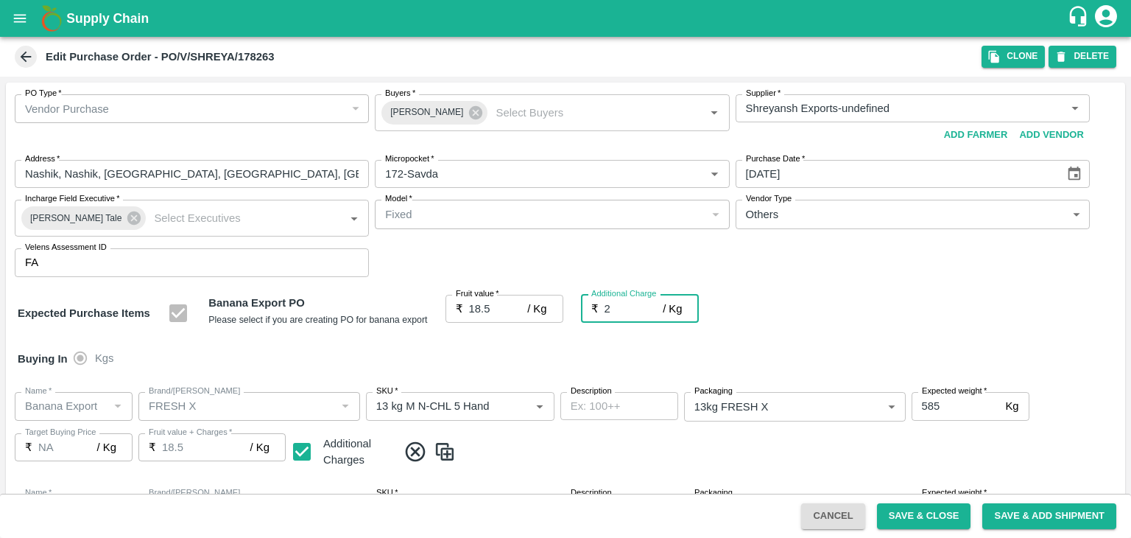
type input "20.5"
type input "2.7"
type input "21.2"
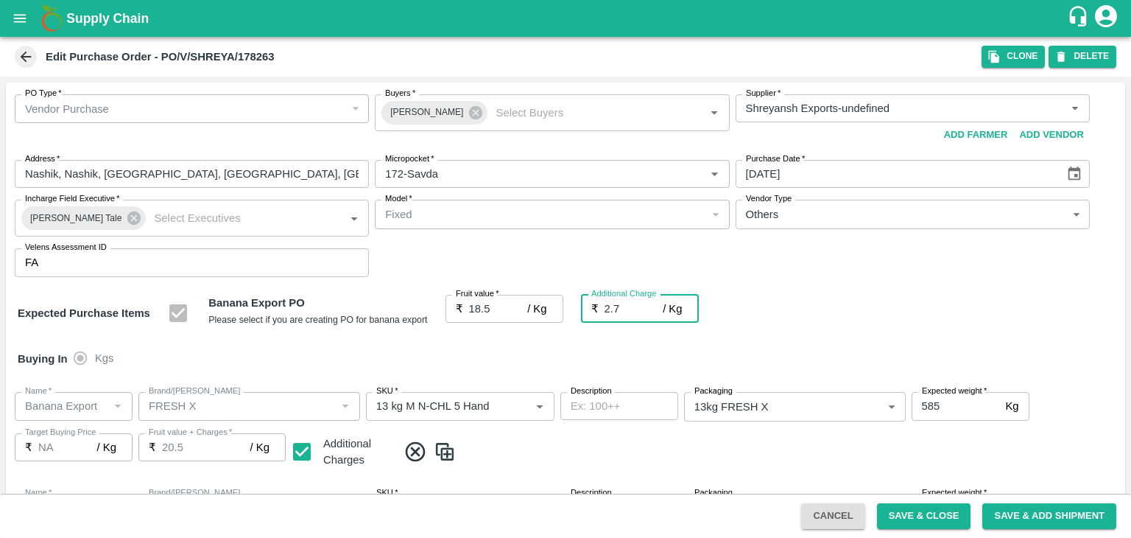
type input "21.2"
type input "2.75"
type input "21.25"
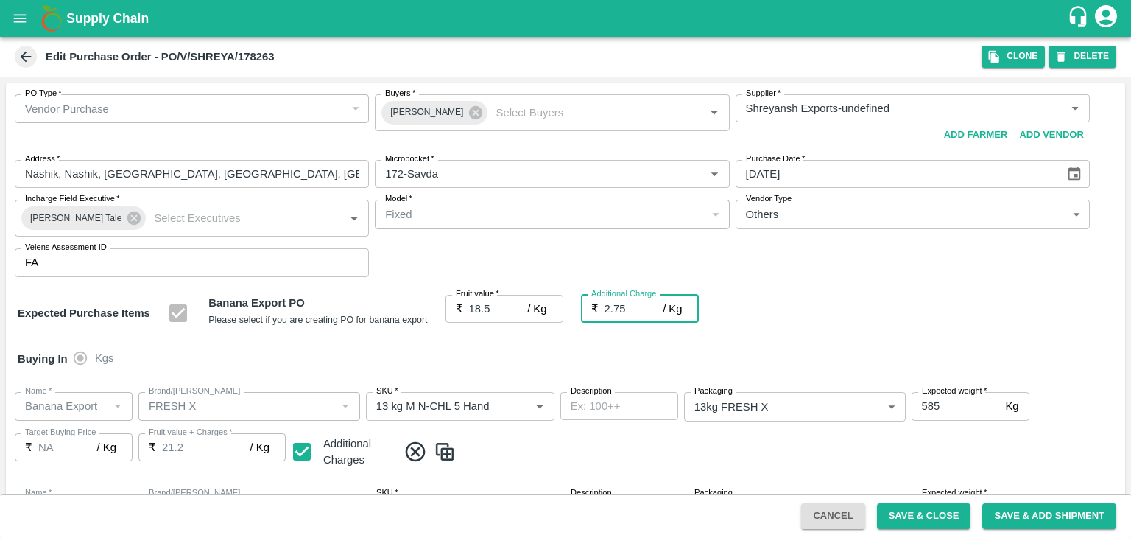
type input "21.25"
type input "2.75"
click at [932, 510] on div at bounding box center [565, 269] width 1131 height 538
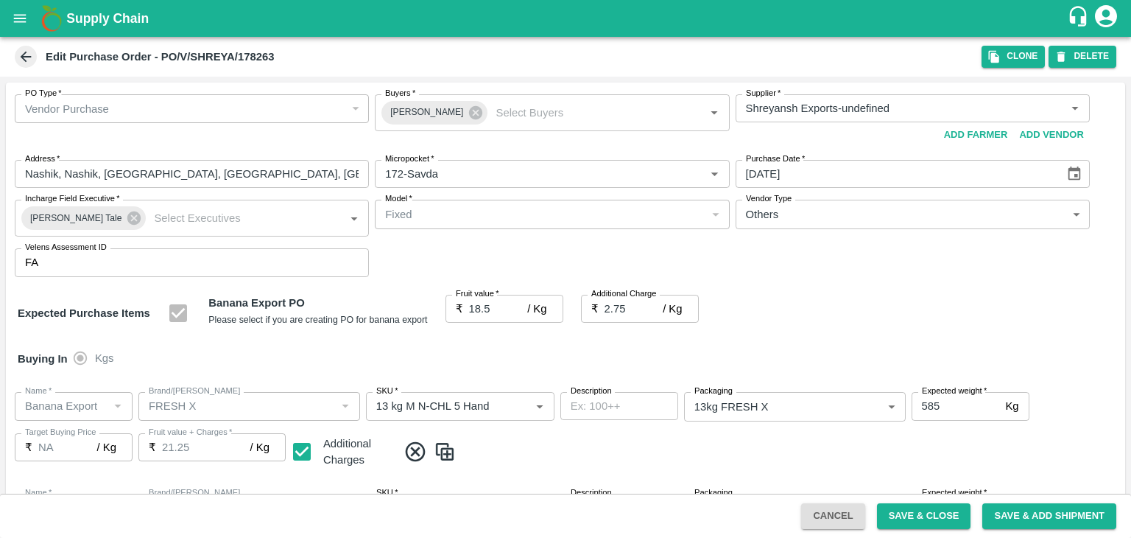
click at [946, 520] on div at bounding box center [565, 269] width 1131 height 538
click at [919, 519] on div at bounding box center [565, 269] width 1131 height 538
click at [948, 513] on div at bounding box center [565, 269] width 1131 height 538
click at [915, 522] on div at bounding box center [565, 269] width 1131 height 538
click at [931, 520] on button "Save & Close" at bounding box center [924, 516] width 94 height 26
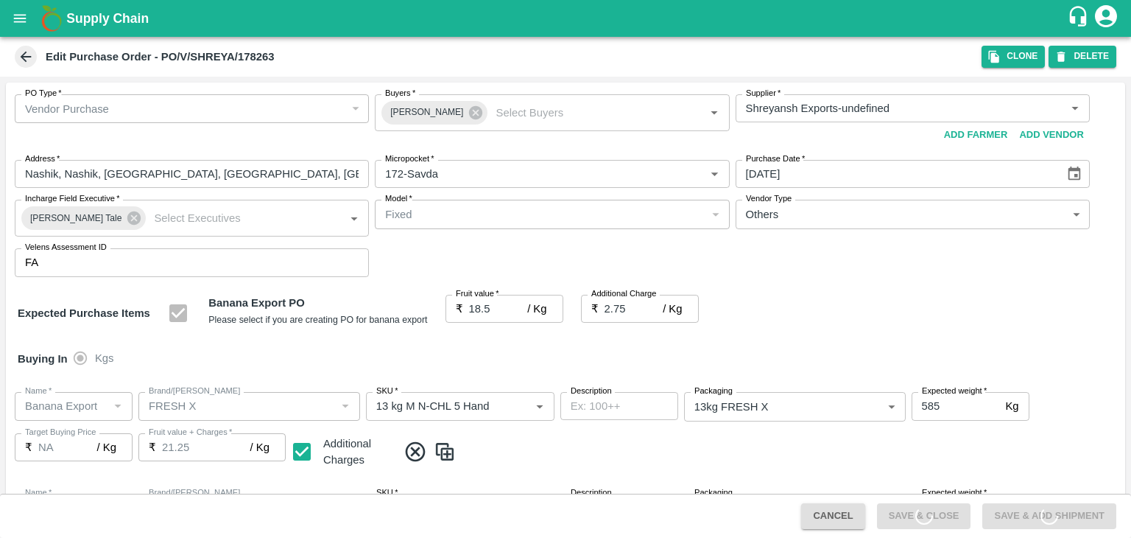
scroll to position [253, 0]
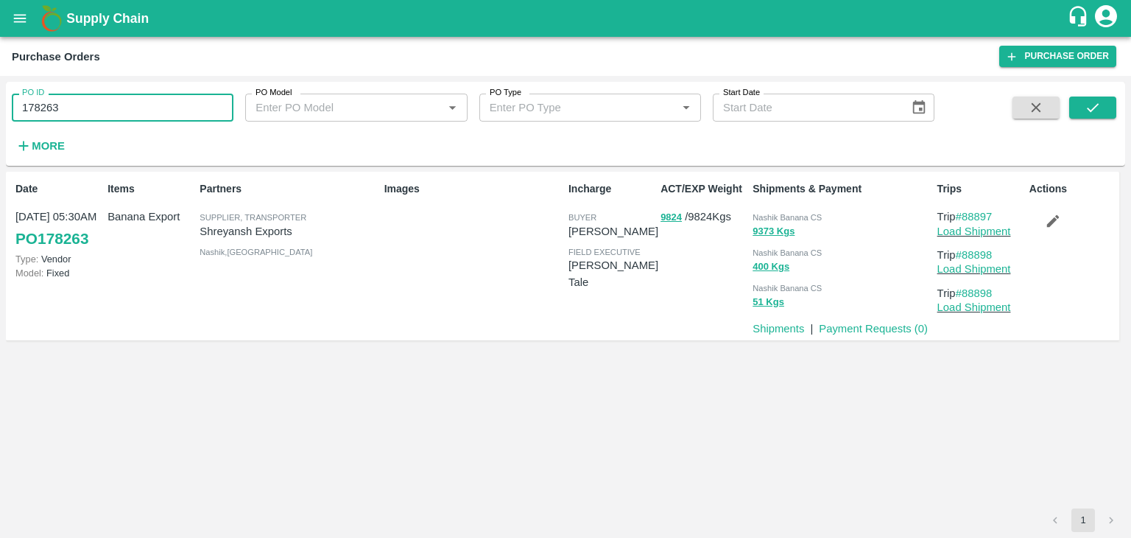
click at [138, 101] on input "178263" at bounding box center [123, 108] width 222 height 28
paste input "text"
type input "178264"
click at [1092, 113] on icon "submit" at bounding box center [1093, 107] width 16 height 16
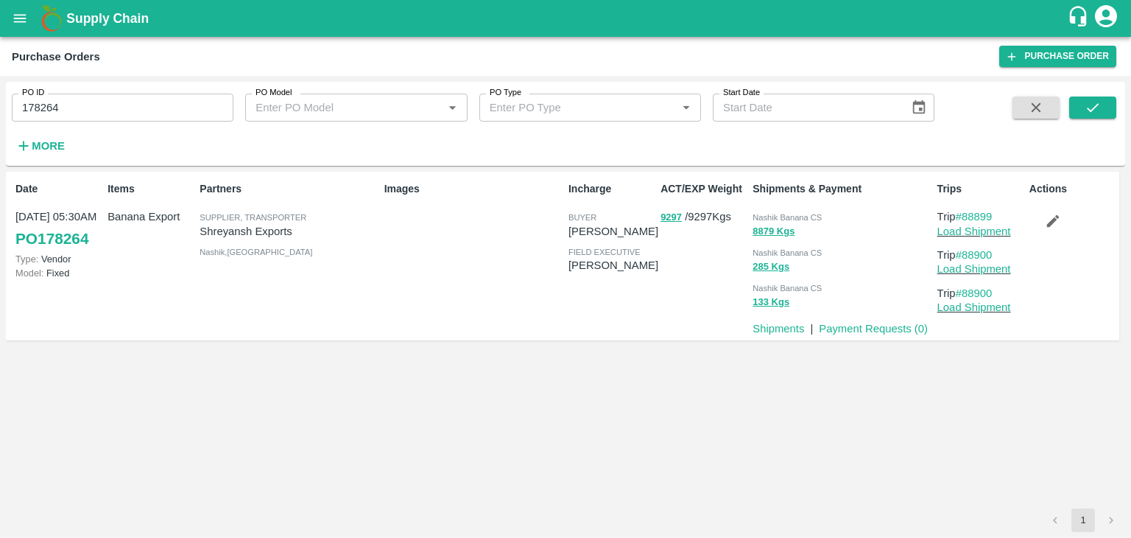
click at [1001, 223] on p "Load Shipment" at bounding box center [980, 231] width 86 height 16
click at [971, 229] on link "Load Shipment" at bounding box center [974, 231] width 74 height 12
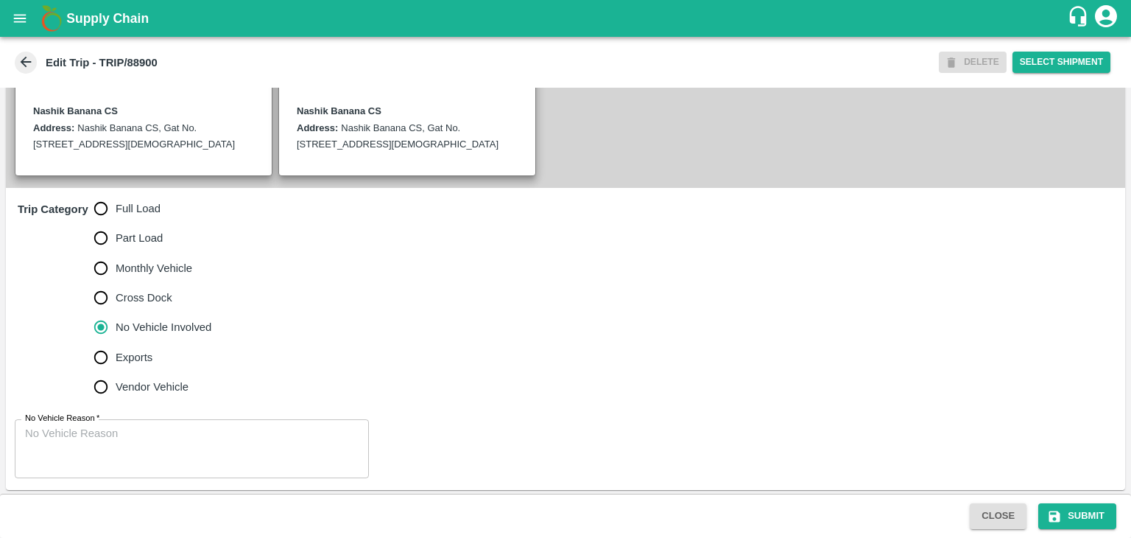
scroll to position [362, 0]
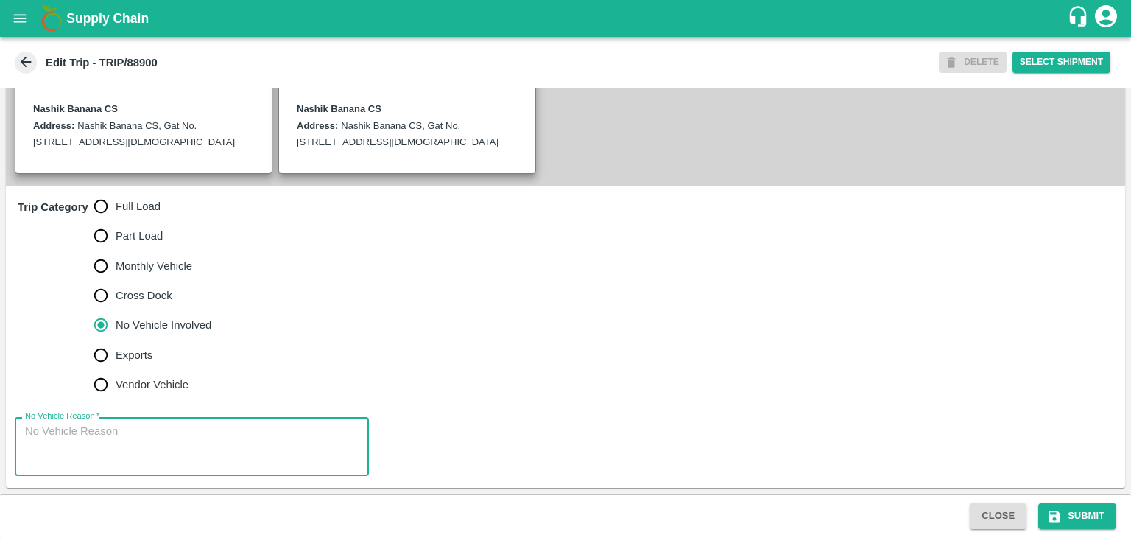
click at [180, 440] on textarea "No Vehicle Reason   *" at bounding box center [192, 446] width 334 height 46
type textarea "Field Dump"
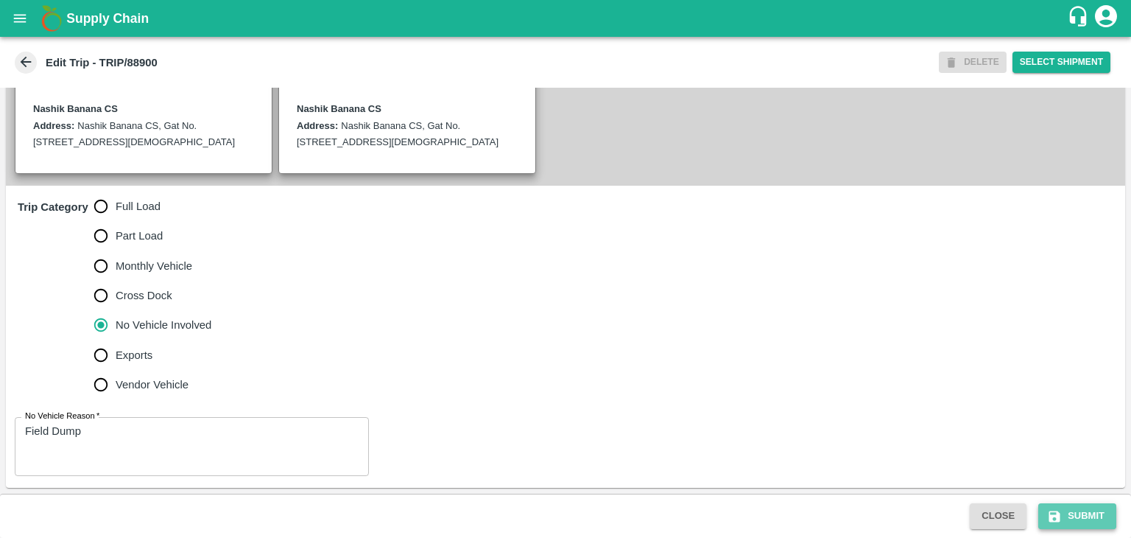
click at [1094, 508] on button "Submit" at bounding box center [1077, 516] width 78 height 26
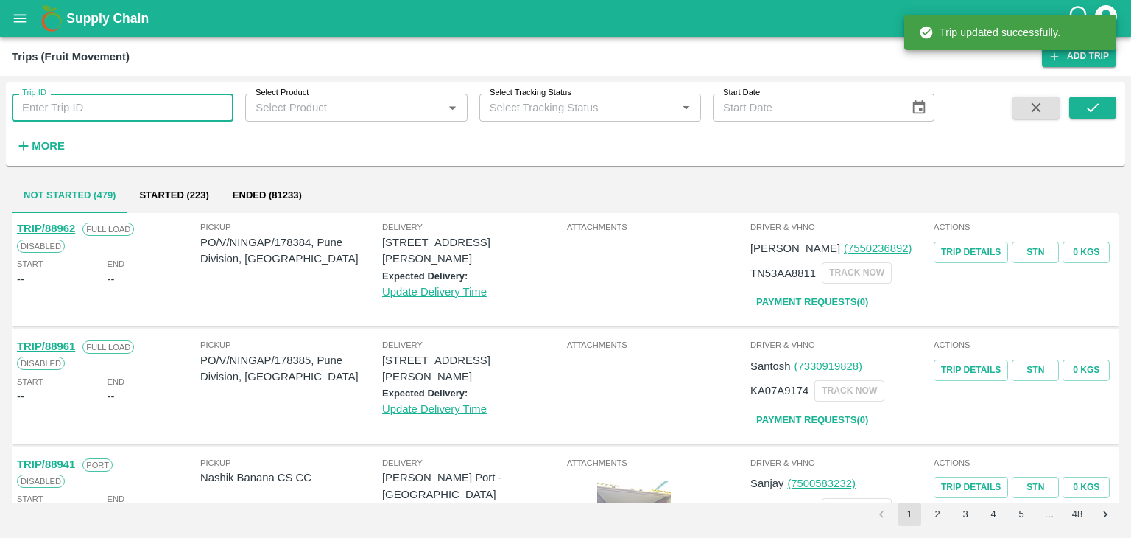
click at [189, 107] on input "Trip ID" at bounding box center [123, 108] width 222 height 28
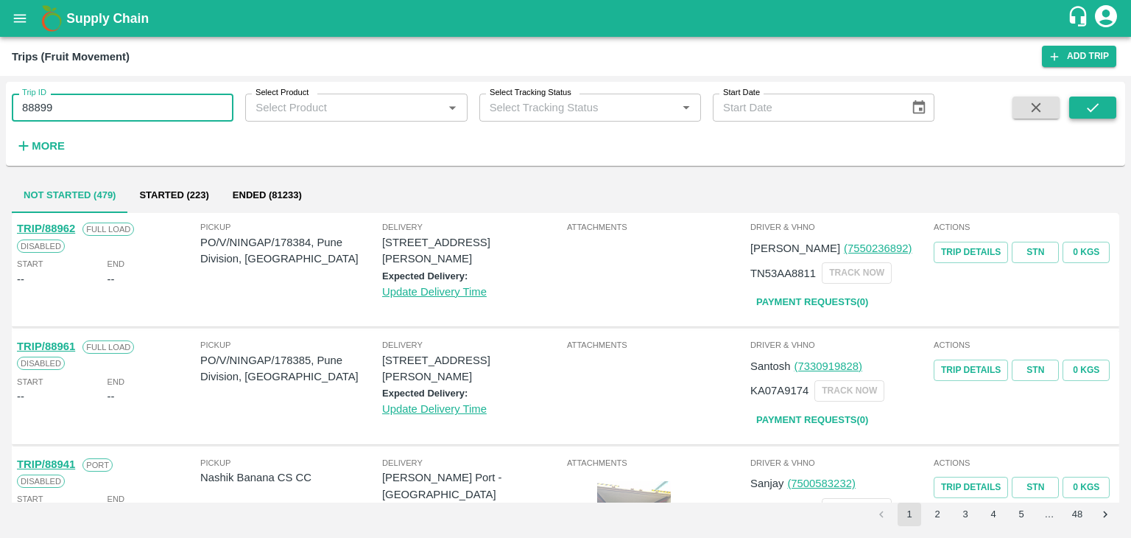
type input "88899"
click at [1103, 110] on button "submit" at bounding box center [1092, 107] width 47 height 22
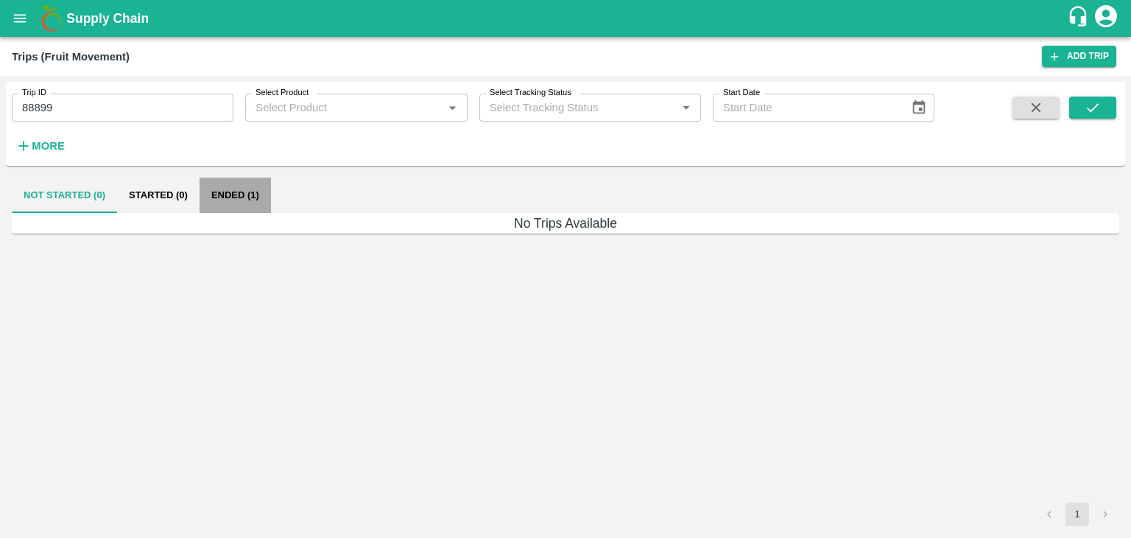
click at [258, 204] on button "Ended (1)" at bounding box center [235, 194] width 71 height 35
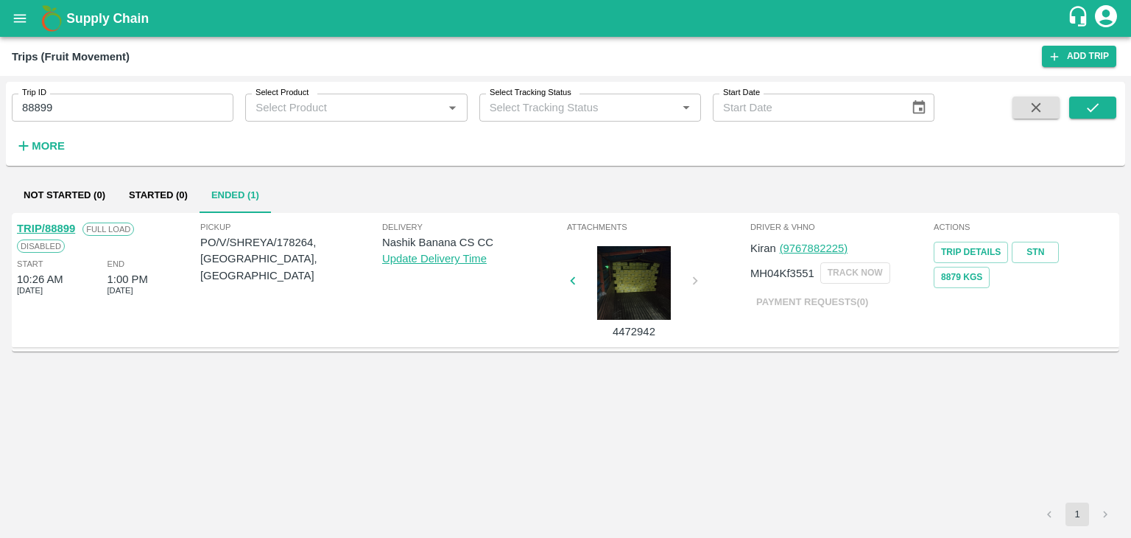
click at [57, 222] on link "TRIP/88899" at bounding box center [46, 228] width 58 height 12
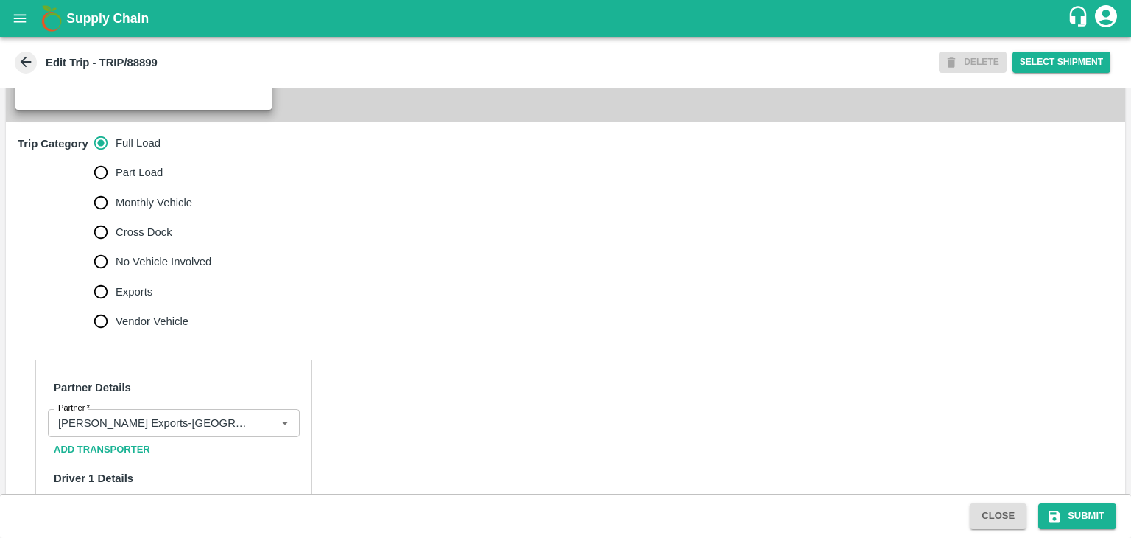
scroll to position [418, 0]
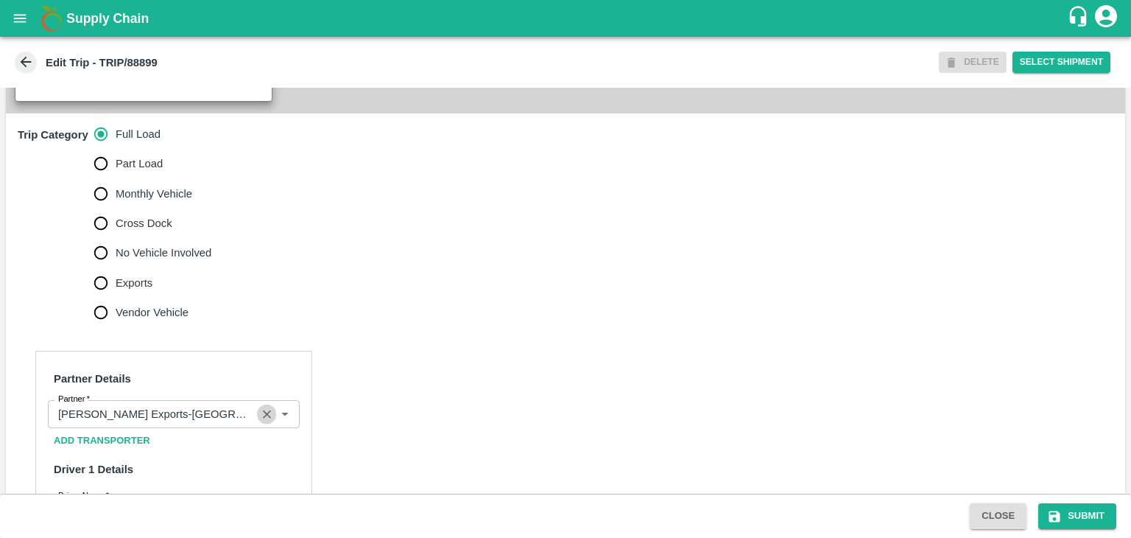
click at [270, 421] on icon "Clear" at bounding box center [267, 414] width 14 height 14
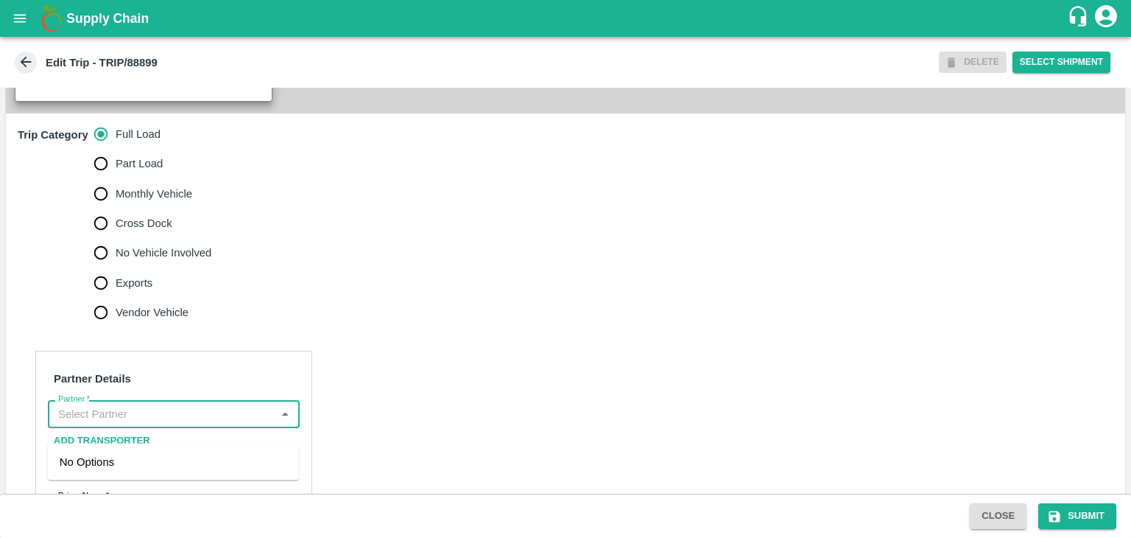
click at [233, 423] on input "Partner   *" at bounding box center [161, 413] width 219 height 19
click at [211, 459] on div "No Options" at bounding box center [173, 461] width 251 height 37
click at [194, 461] on div "[PERSON_NAME] ( [PERSON_NAME] Transport )-[GEOGRAPHIC_DATA], Pune-9860466997(Tr…" at bounding box center [174, 478] width 228 height 49
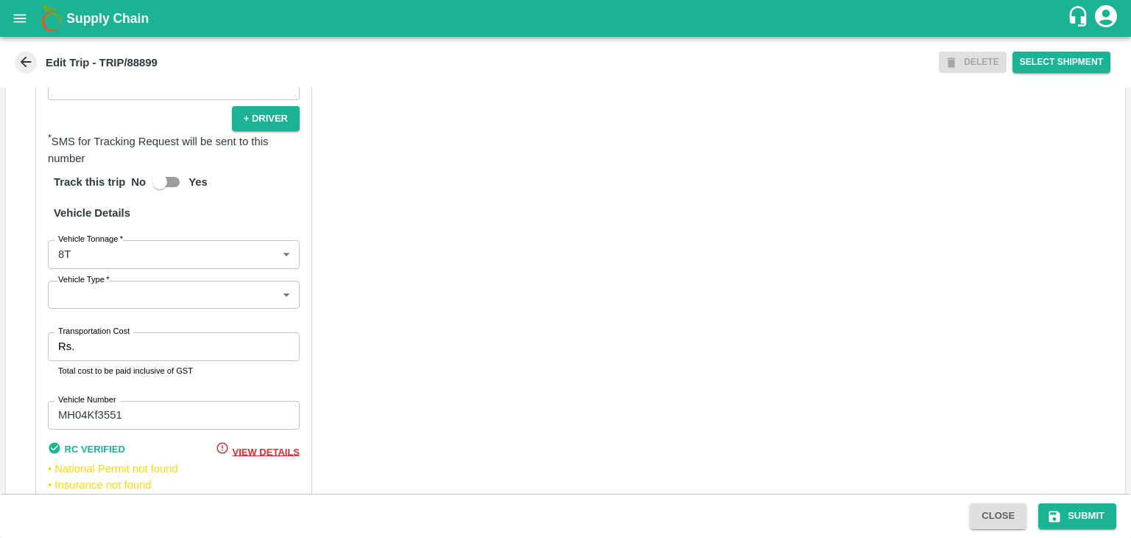
scroll to position [1049, 0]
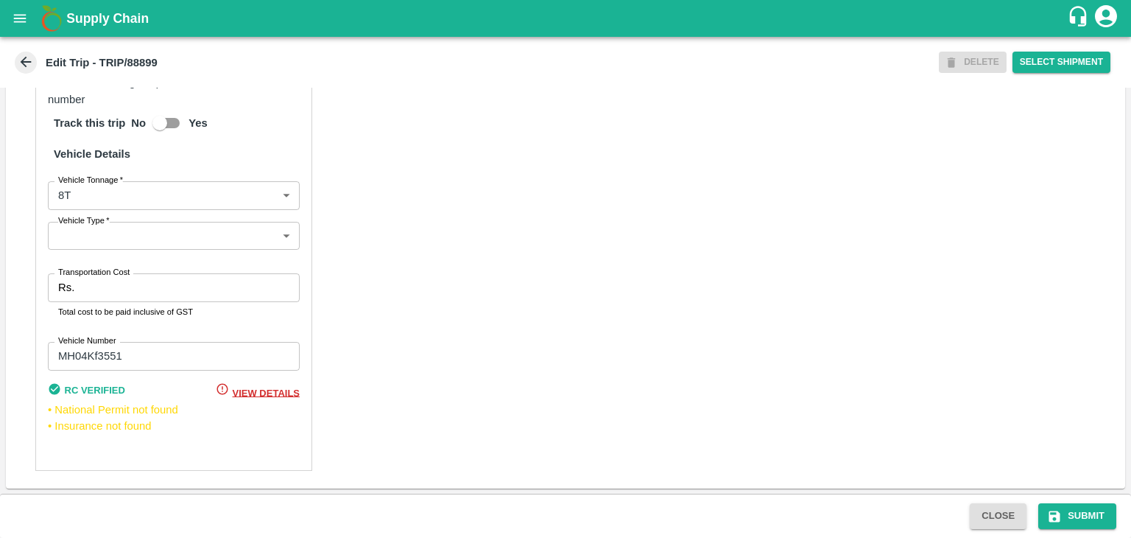
type input "[PERSON_NAME] ( [PERSON_NAME] Transport )-[GEOGRAPHIC_DATA], Pune-9860466997(Tr…"
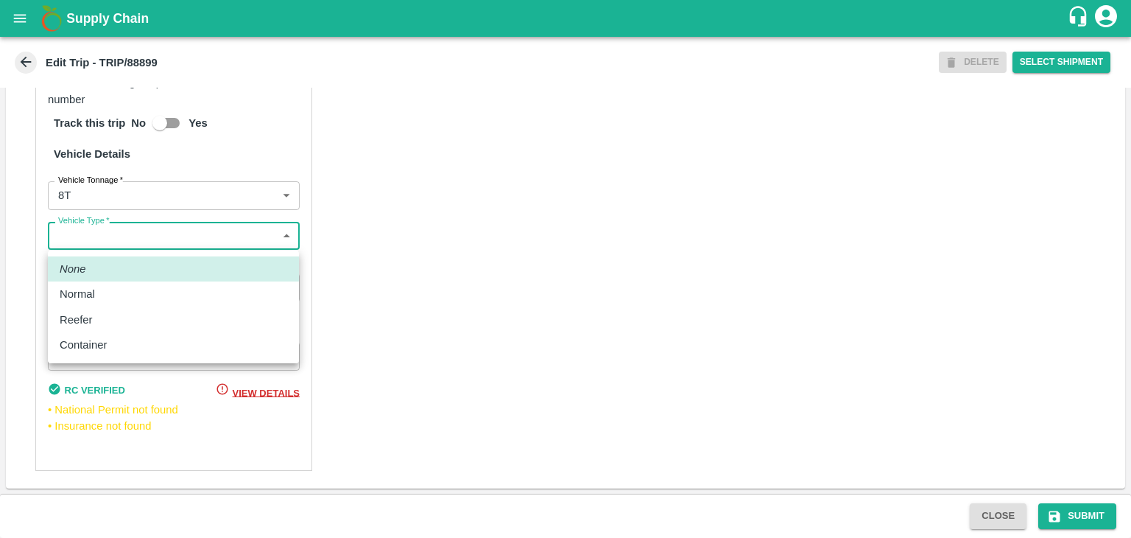
click at [71, 230] on body "Supply Chain Edit Trip - TRIP/88899 DELETE Select Shipment Trip Details Trip Ty…" at bounding box center [565, 269] width 1131 height 538
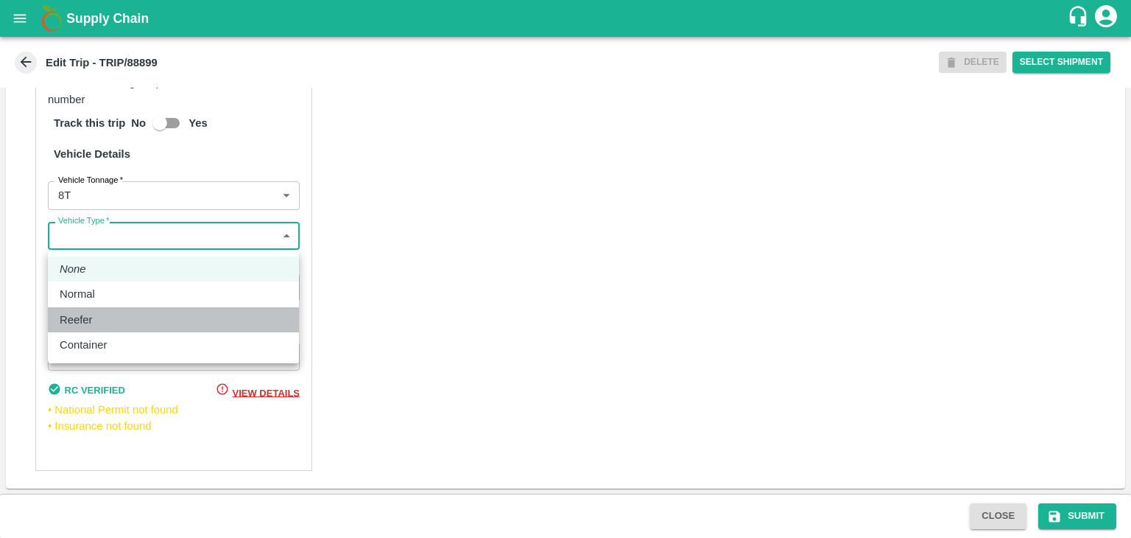
drag, startPoint x: 94, startPoint y: 307, endPoint x: 102, endPoint y: 296, distance: 14.1
click at [102, 296] on ul "None Normal Reefer Container" at bounding box center [173, 306] width 251 height 113
click at [102, 296] on div "Normal" at bounding box center [174, 294] width 228 height 16
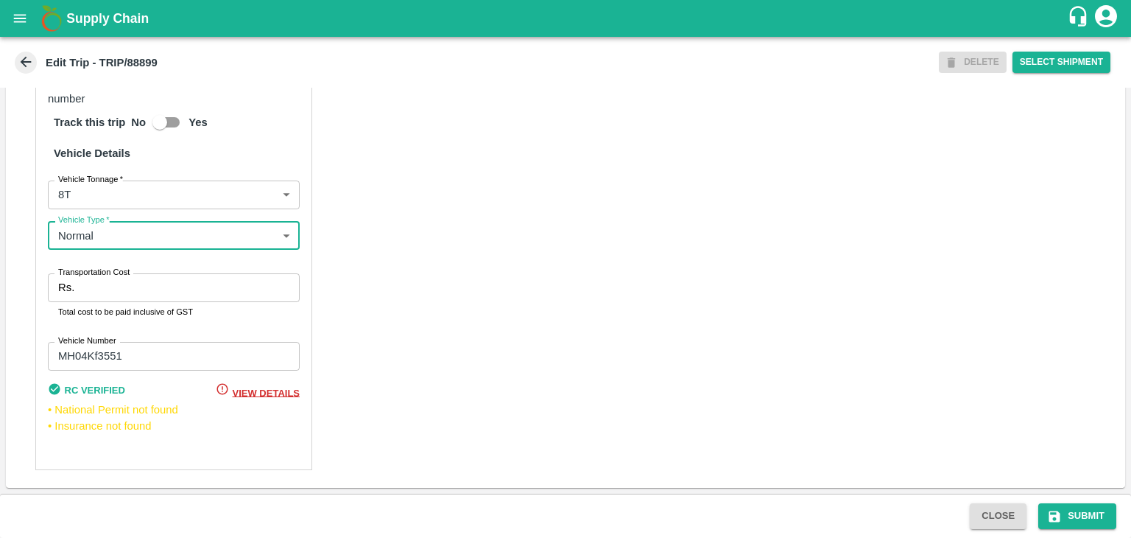
type input "Normal"
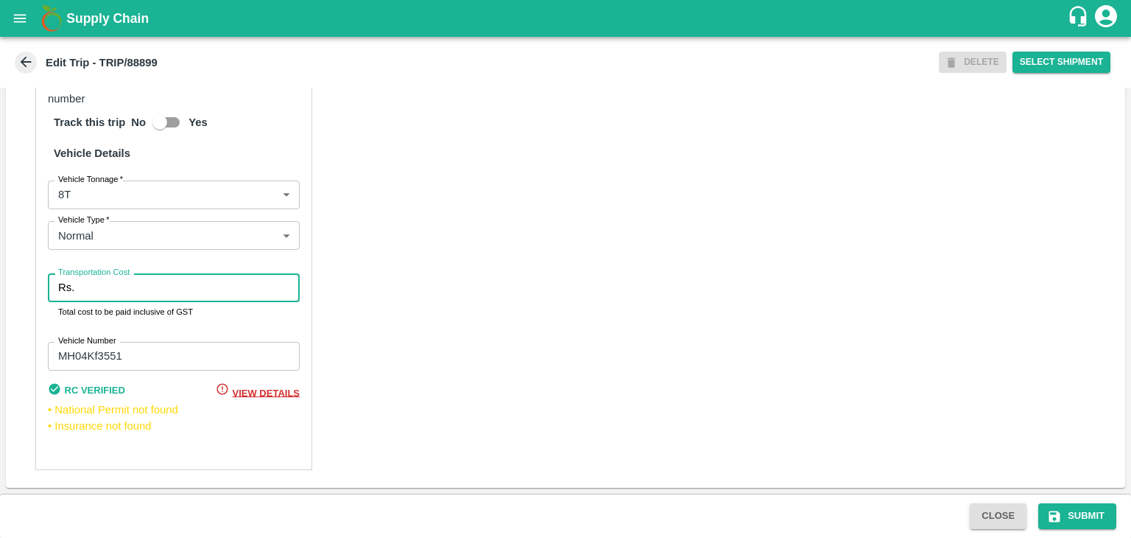
click at [129, 289] on input "Transportation Cost" at bounding box center [189, 287] width 219 height 28
type input "10000"
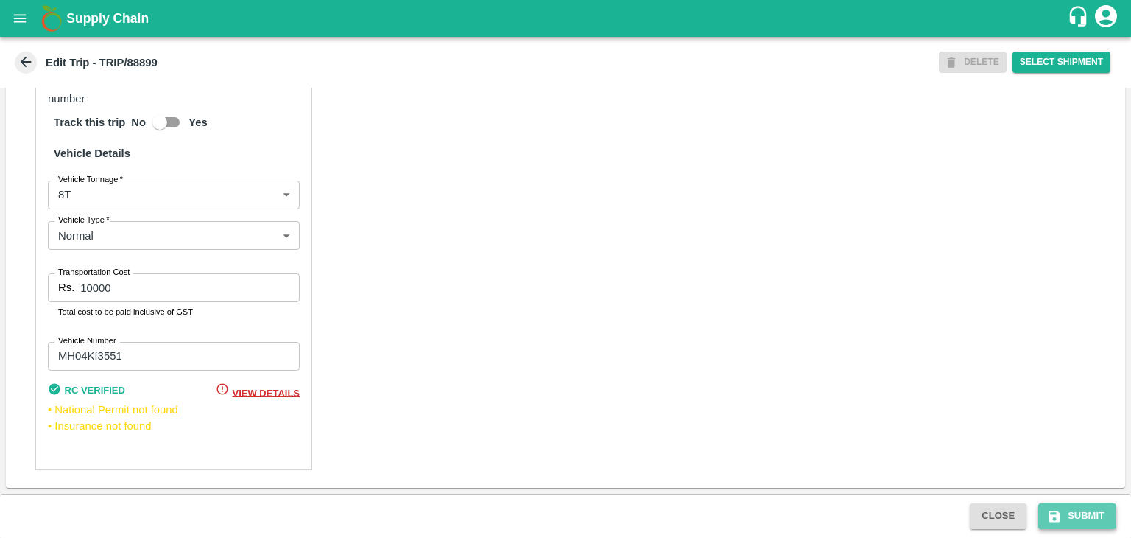
click at [1063, 507] on button "Submit" at bounding box center [1077, 516] width 78 height 26
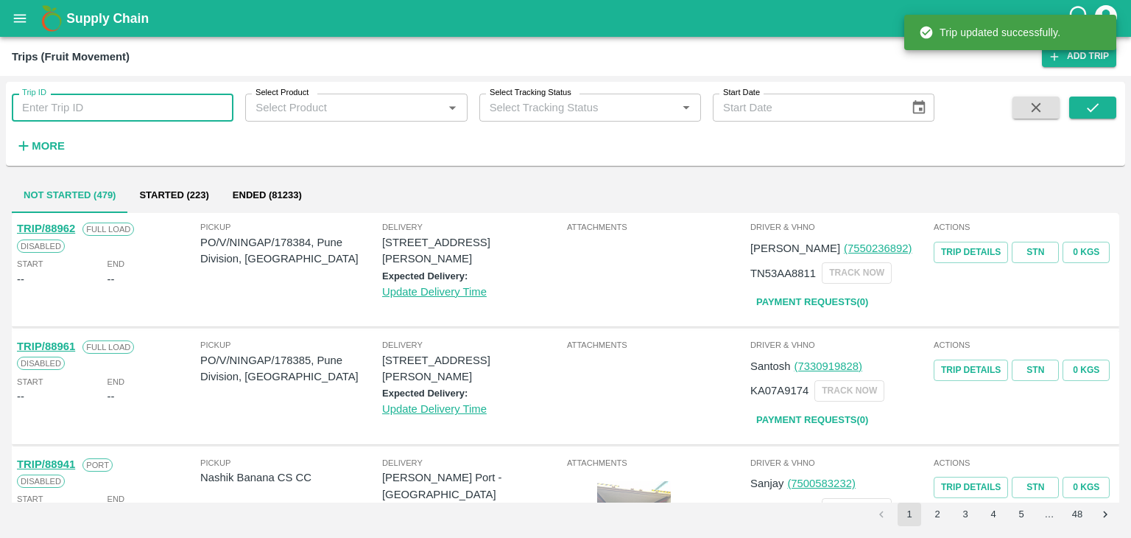
click at [94, 107] on input "Trip ID" at bounding box center [123, 108] width 222 height 28
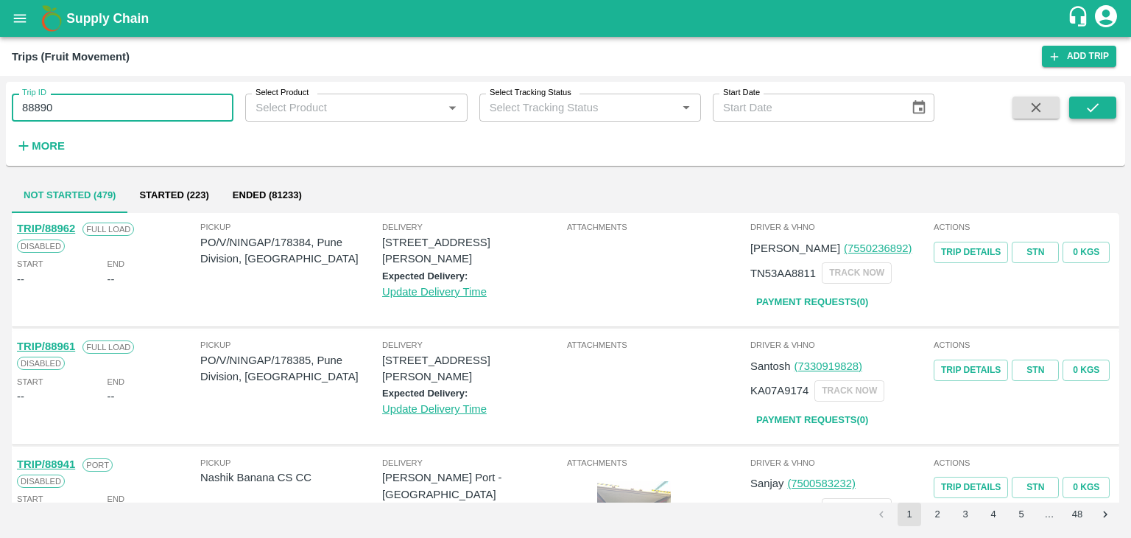
type input "88890"
click at [1088, 102] on icon "submit" at bounding box center [1093, 107] width 16 height 16
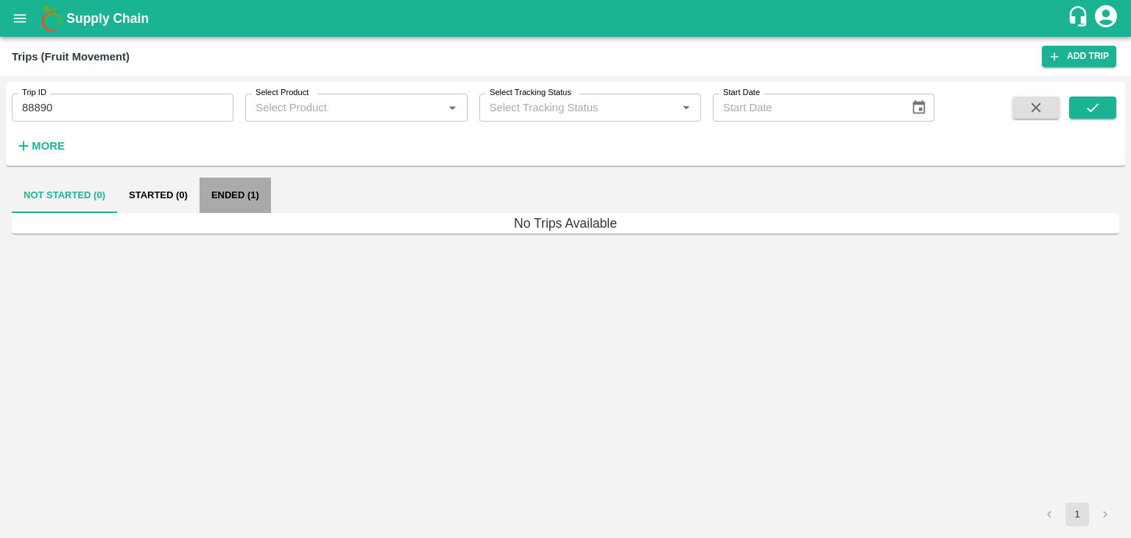
click at [247, 193] on button "Ended (1)" at bounding box center [235, 194] width 71 height 35
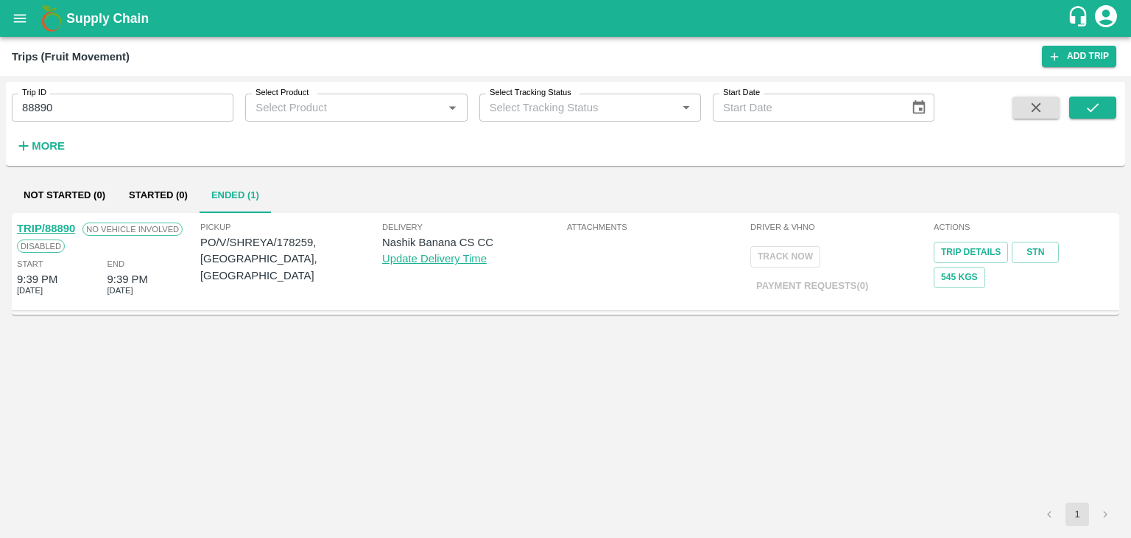
click at [60, 225] on link "TRIP/88890" at bounding box center [46, 228] width 58 height 12
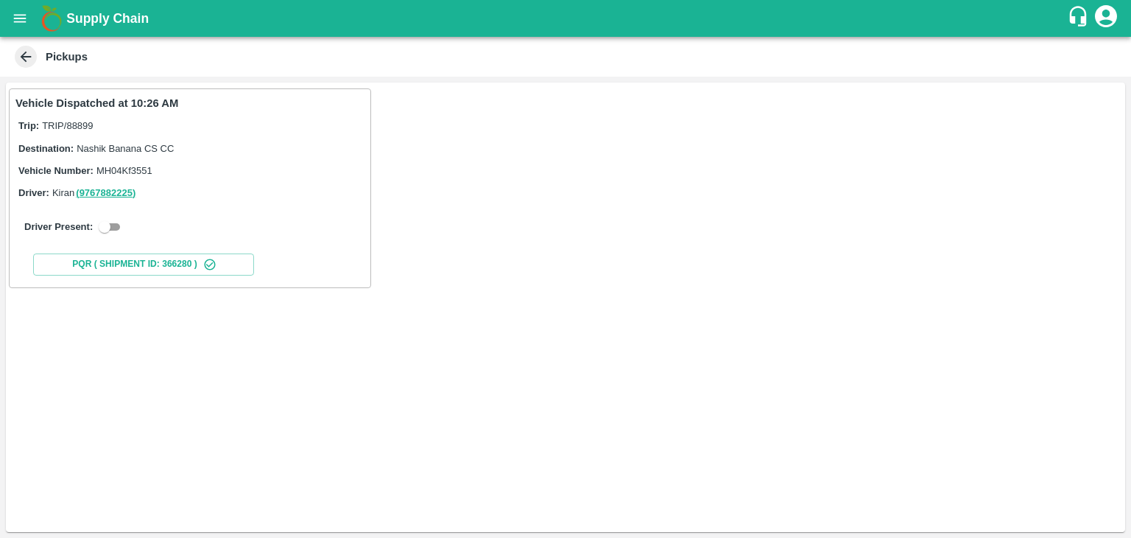
click at [127, 228] on div "Driver Present:" at bounding box center [189, 227] width 331 height 18
click at [120, 228] on input "checkbox" at bounding box center [104, 227] width 53 height 18
checkbox input "true"
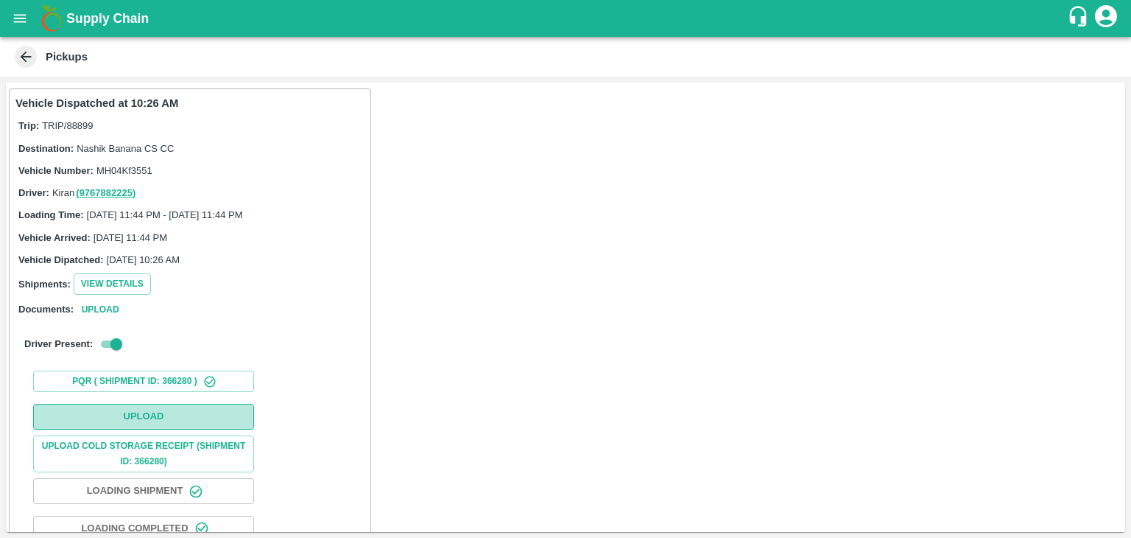
click at [163, 410] on button "Upload" at bounding box center [143, 417] width 221 height 26
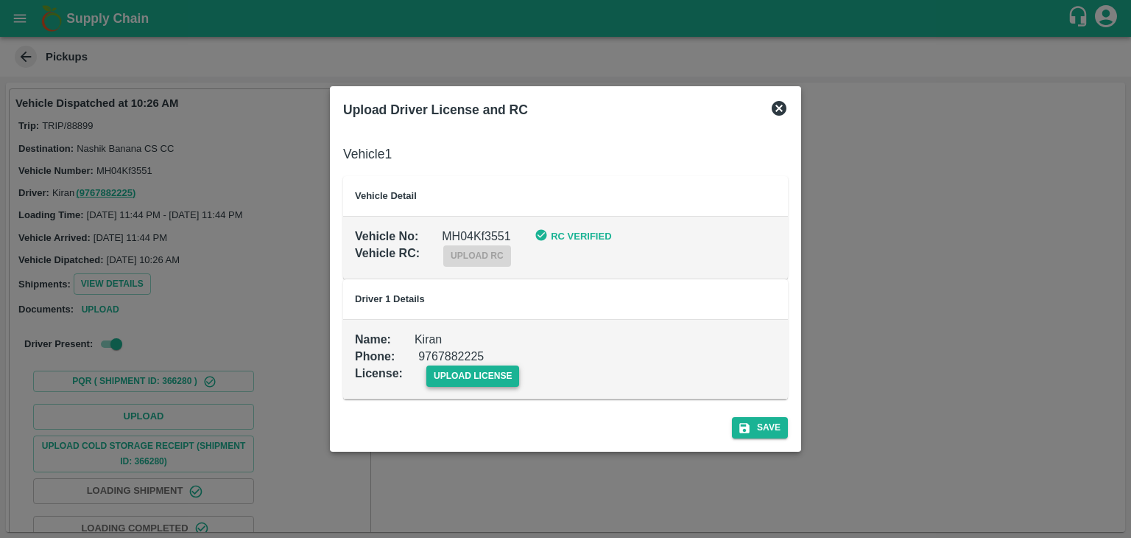
click at [468, 378] on span "upload license" at bounding box center [473, 375] width 94 height 21
click at [0, 0] on input "upload license" at bounding box center [0, 0] width 0 height 0
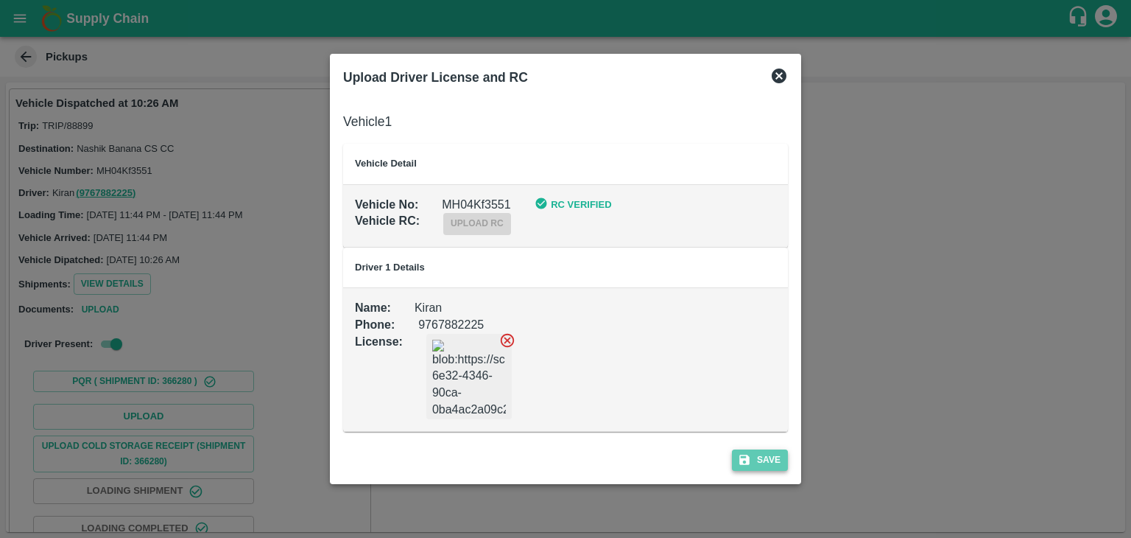
click at [768, 461] on button "Save" at bounding box center [760, 459] width 56 height 21
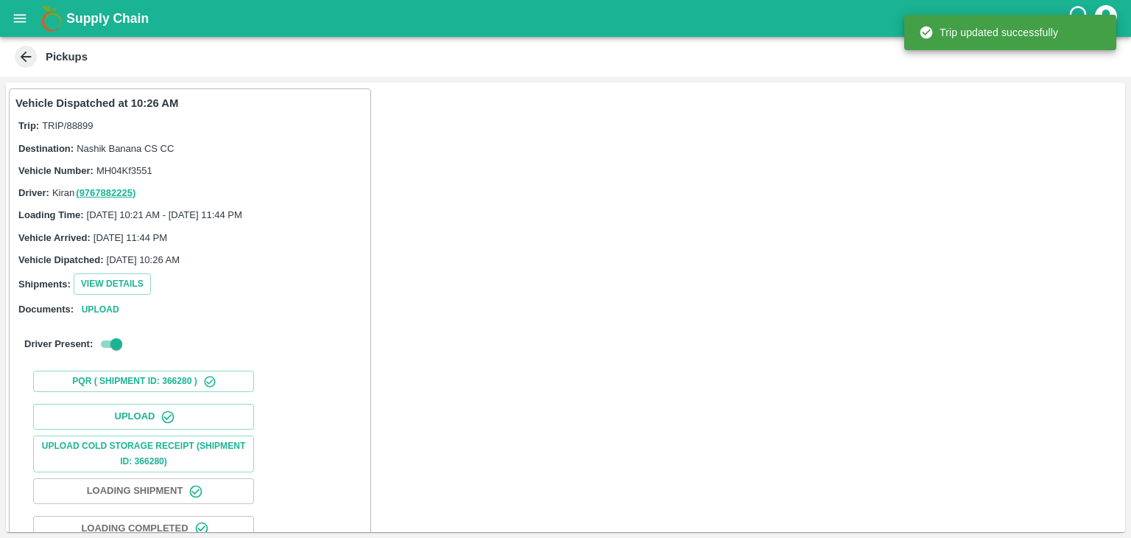
scroll to position [154, 0]
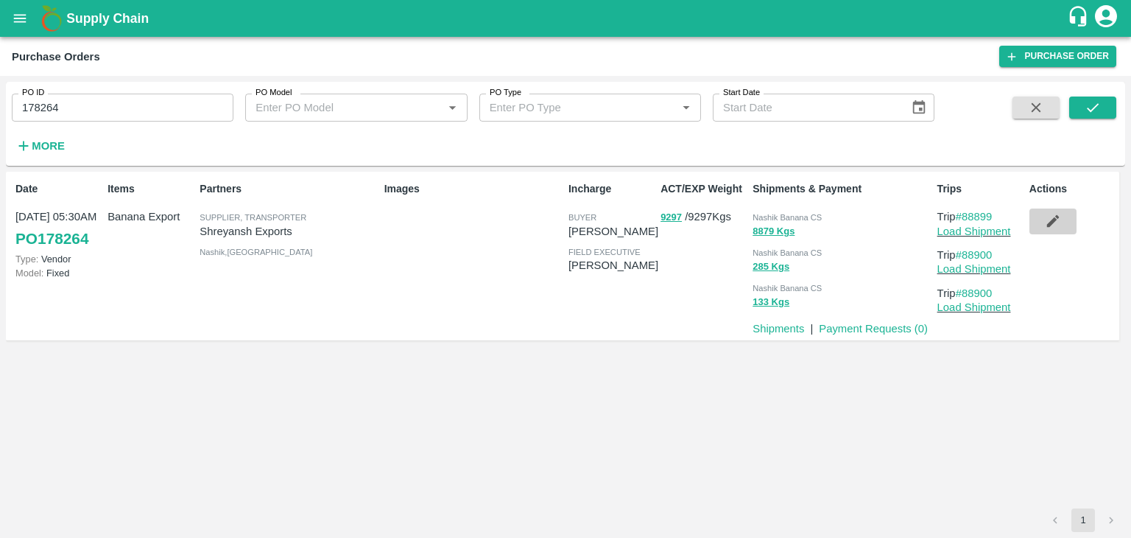
click at [1047, 226] on icon "button" at bounding box center [1052, 221] width 13 height 13
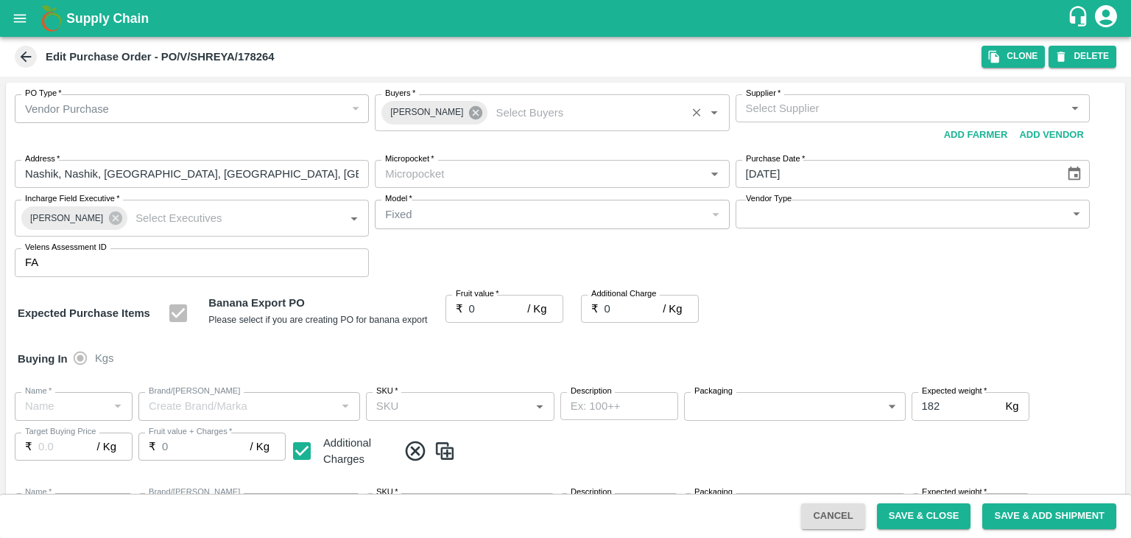
click at [468, 113] on icon at bounding box center [476, 113] width 16 height 16
click at [459, 110] on input "Buyers   *" at bounding box center [539, 108] width 321 height 19
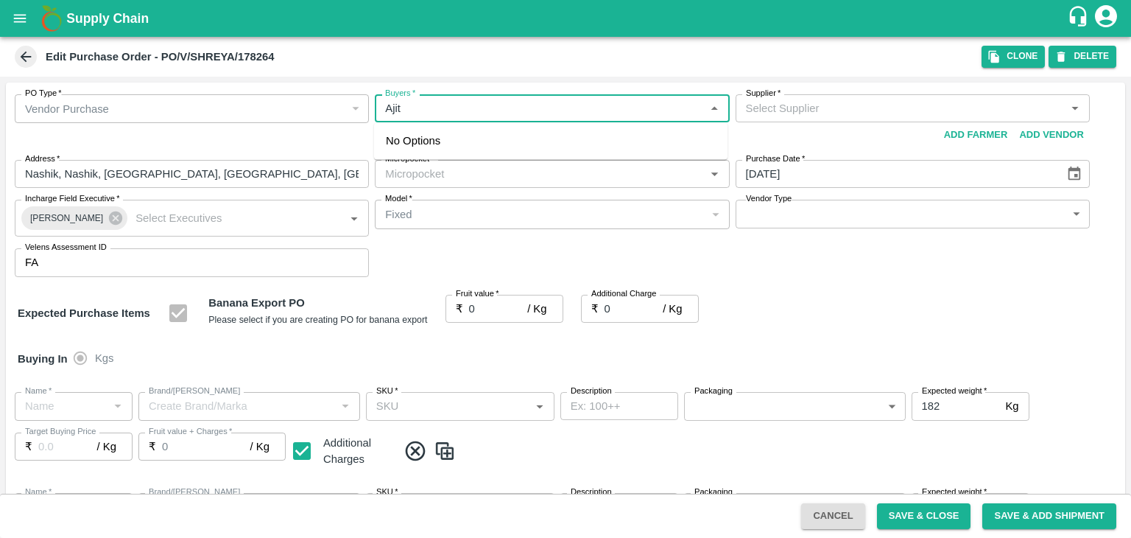
type input "Ajit O"
type input "Shreyansh Exports-undefined"
type input "172-Savda"
type input "Banana Export"
type input "FRESH X"
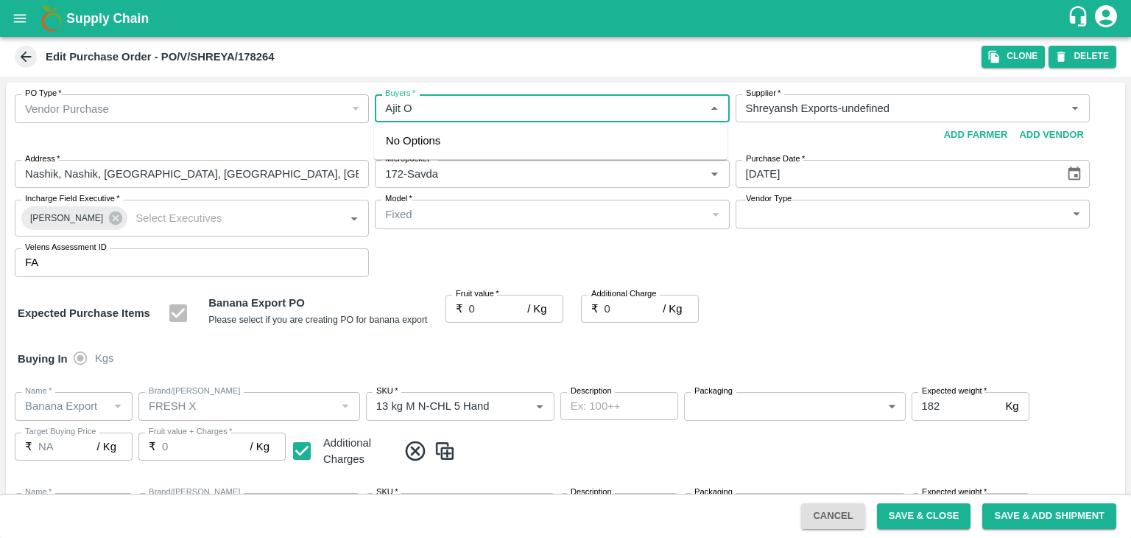
type input "13 kg M N-CHL 5 Hand"
type input "NA"
type input "Banana Export"
type input "FRESH X"
type input "13 kg M N-CHL 6 Hand"
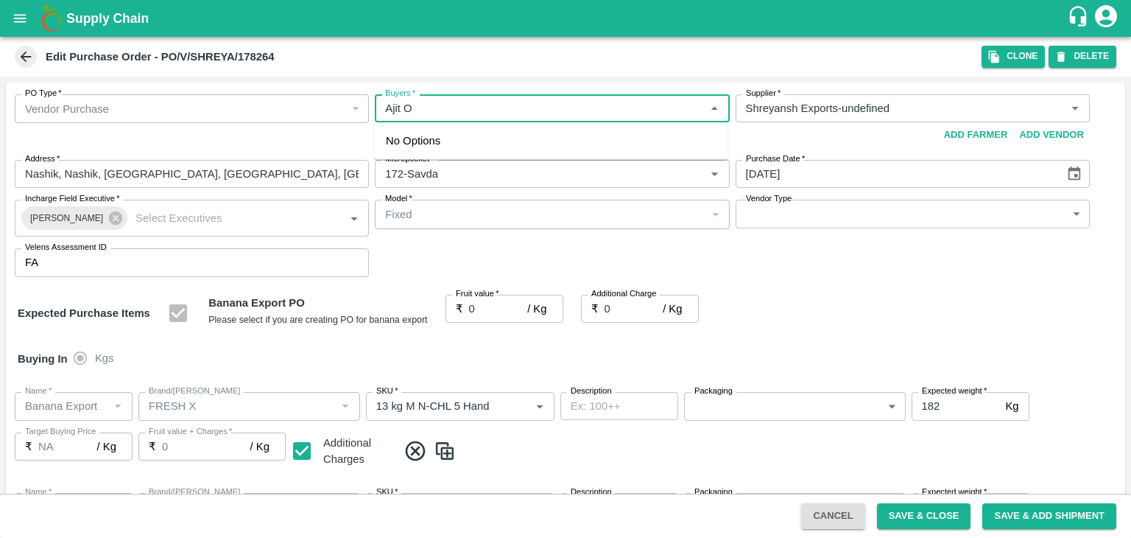
type input "NA"
type input "Banana Export"
type input "FRESH X"
type input "13 kg M N-CHL 8 Hand"
type input "NA"
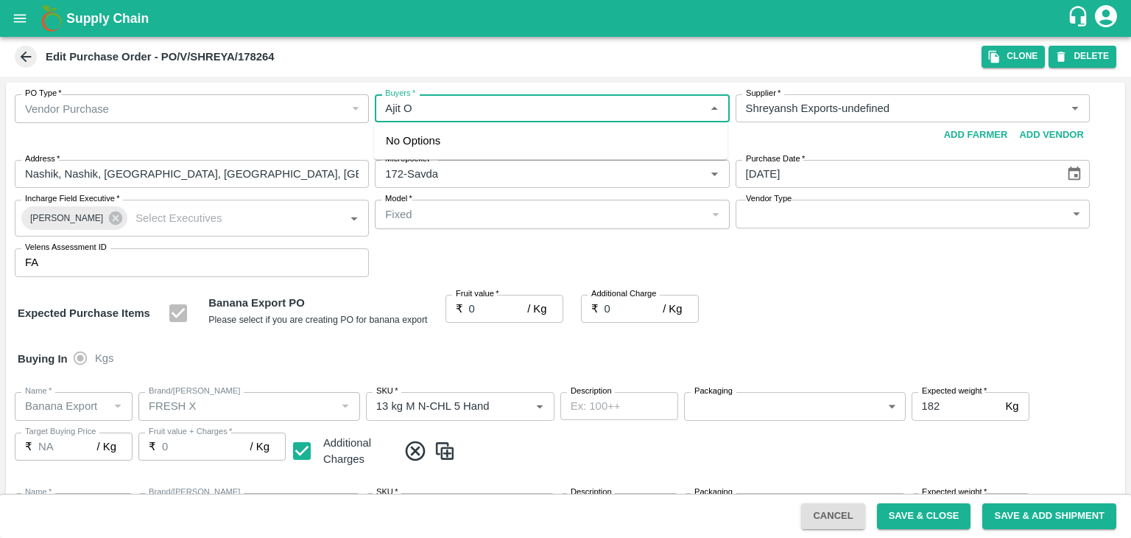
type input "Banana Export"
type input "FRESH X"
type input "13 kg M N-CHL CL"
type input "NA"
type input "Banana Export"
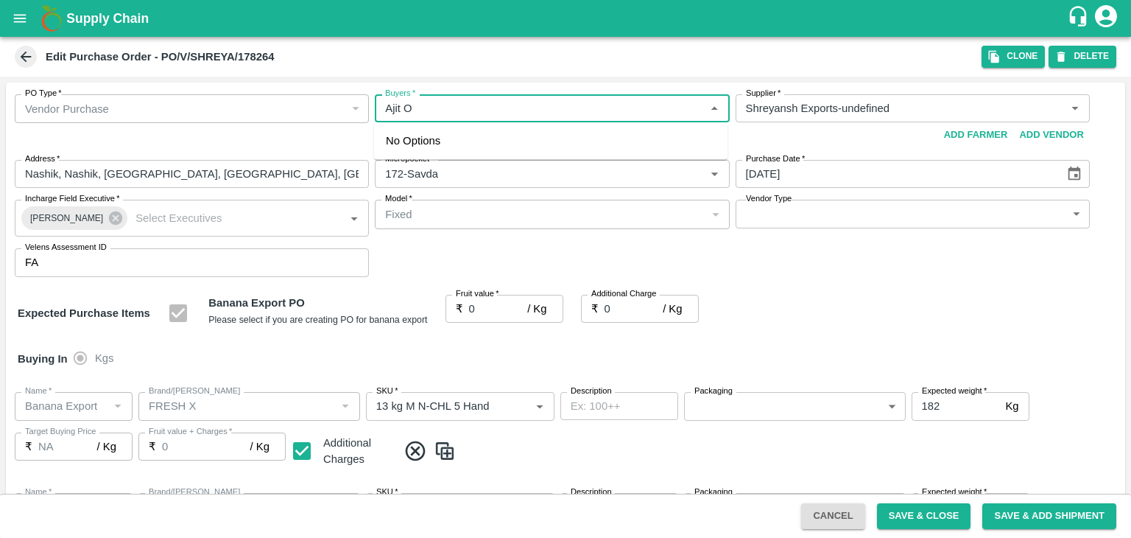
type input "FRESH X"
type input "C Class"
type input "NA"
type input "Banana Export"
type input "FRESH X"
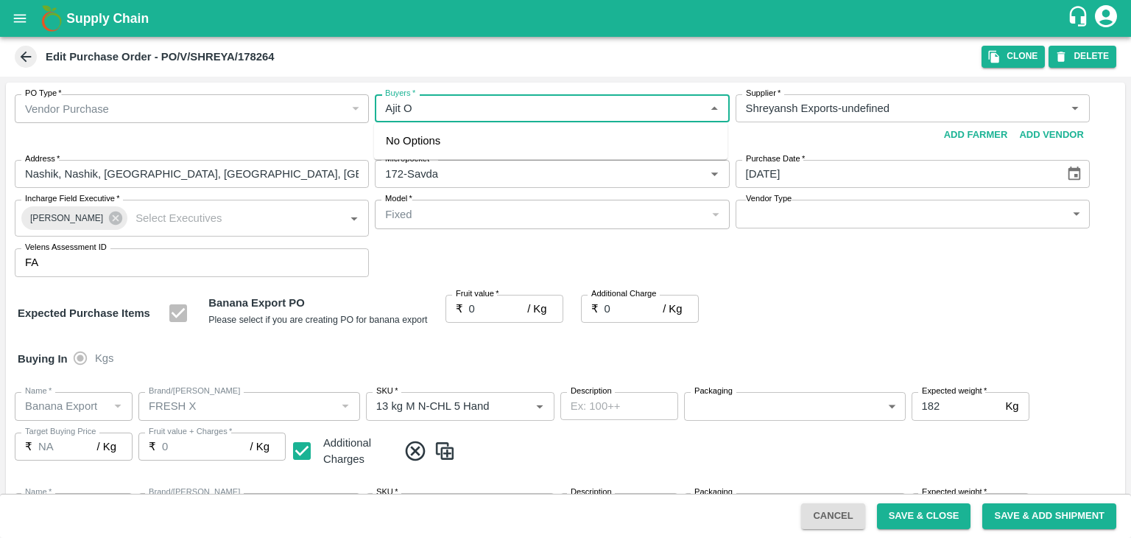
type input "PHR Kg"
type input "NA"
click at [453, 138] on div "Ajit Otari" at bounding box center [550, 147] width 353 height 38
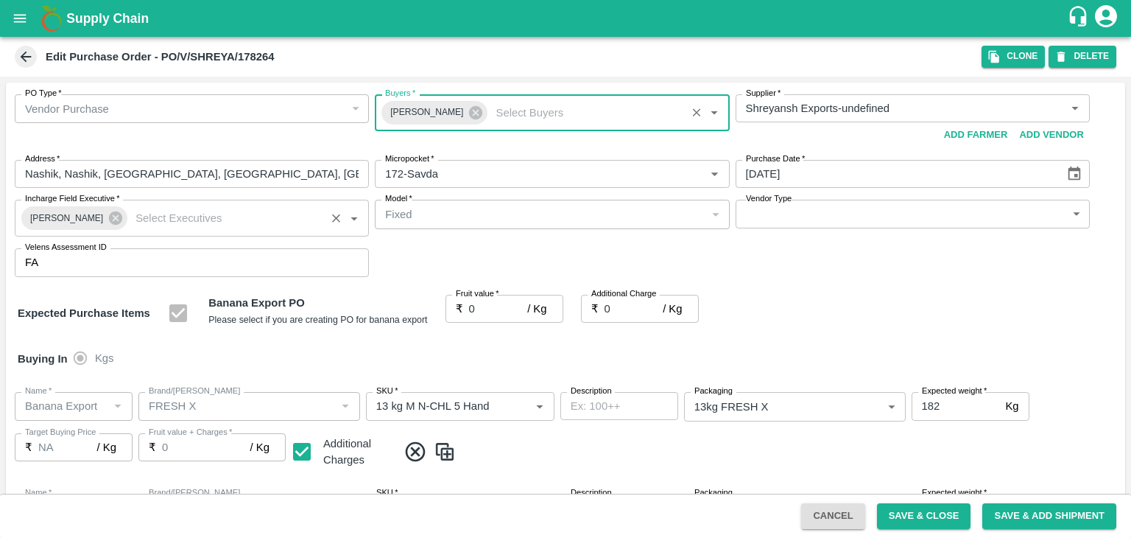
click at [113, 216] on icon at bounding box center [115, 217] width 13 height 13
click at [130, 216] on input "Incharge Field Executive   *" at bounding box center [225, 217] width 191 height 19
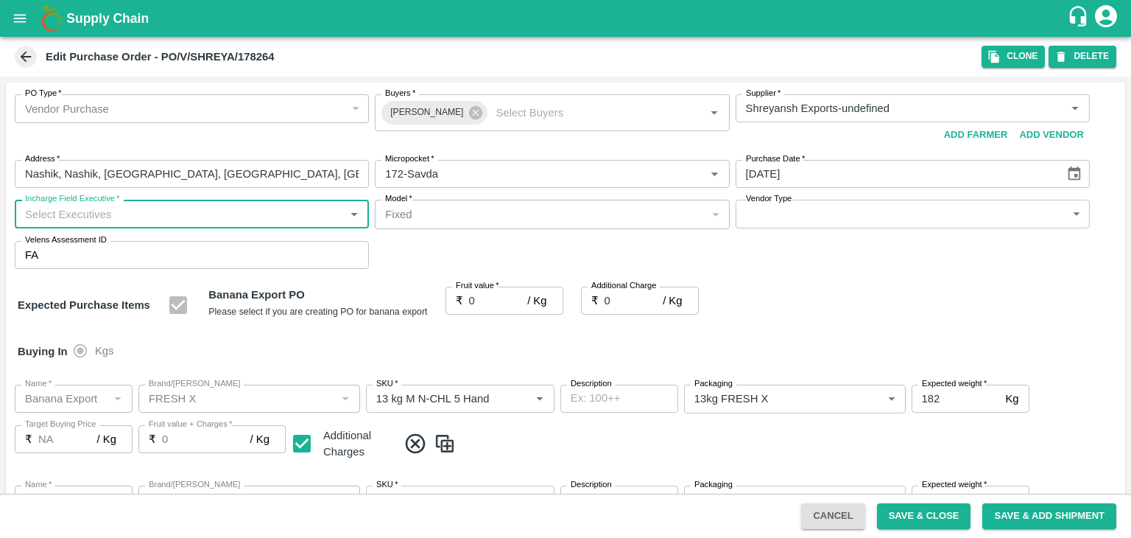
click at [116, 210] on input "Incharge Field Executive   *" at bounding box center [179, 213] width 321 height 19
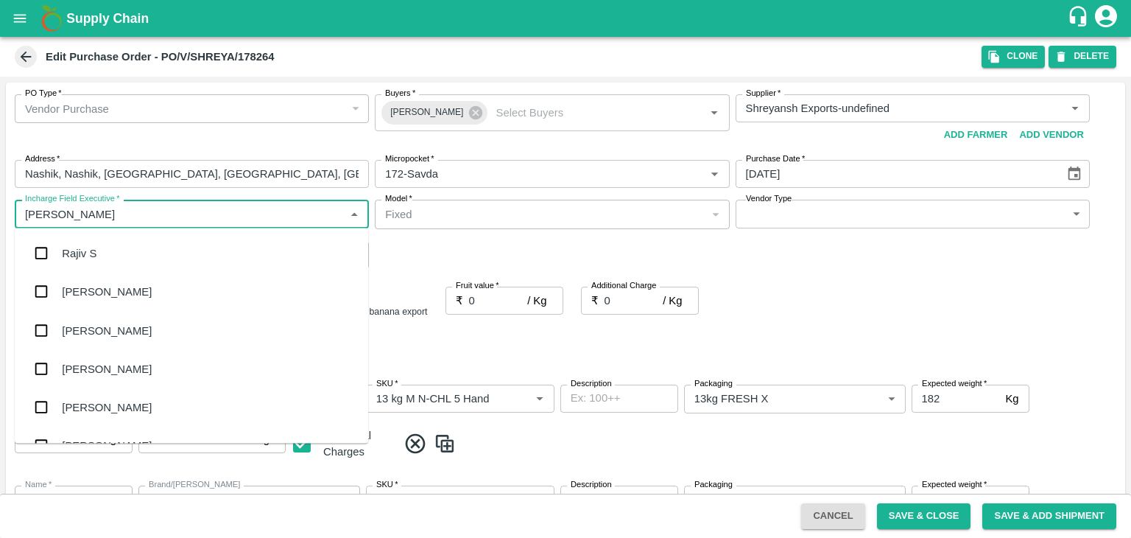
type input "Jay"
click at [106, 323] on div "jaydip Tale" at bounding box center [118, 330] width 113 height 16
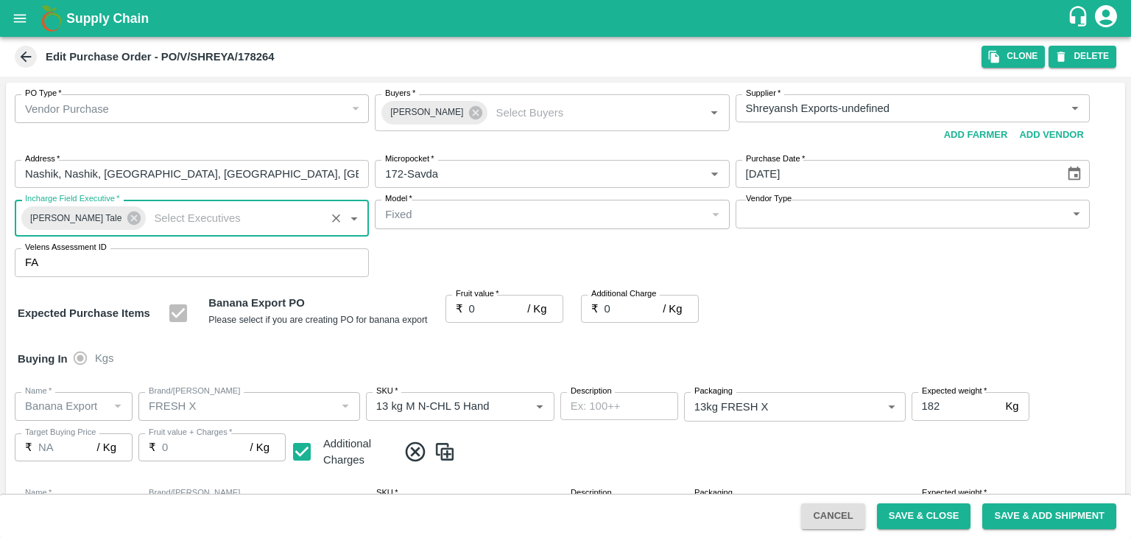
click at [796, 217] on body "Supply Chain Edit Purchase Order - PO/V/SHREYA/178264 Clone DELETE PO Type   * …" at bounding box center [565, 269] width 1131 height 538
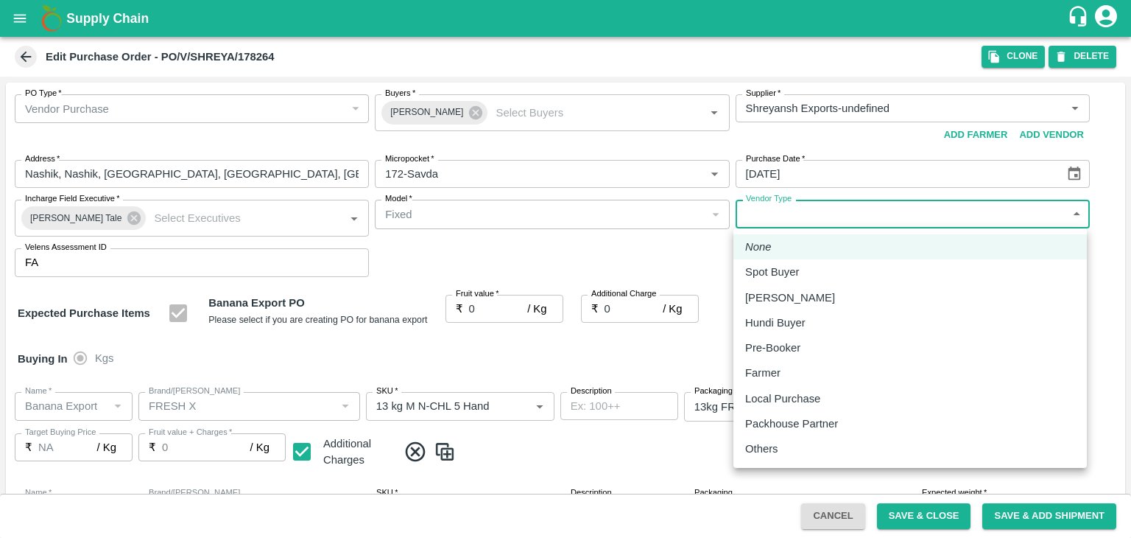
click at [772, 440] on li "Others" at bounding box center [909, 448] width 353 height 25
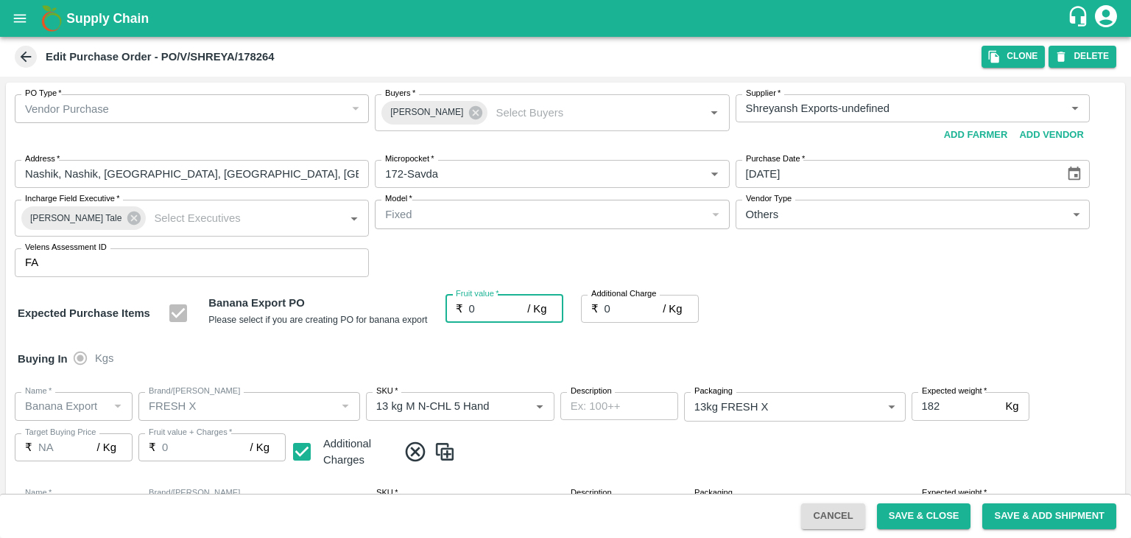
type input "OTHER"
type input "18.5"
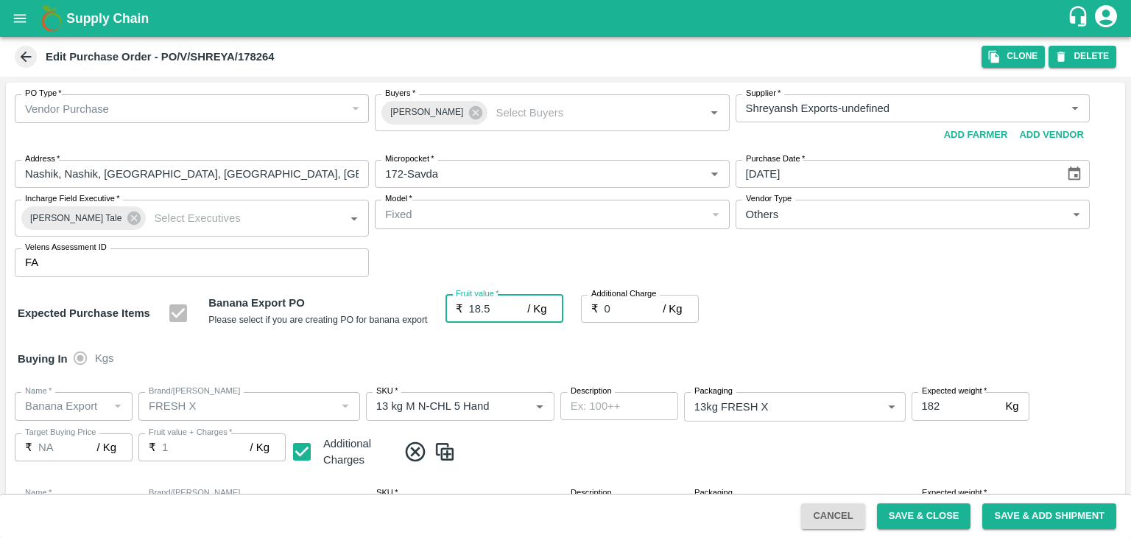
type input "18.5"
type input "2"
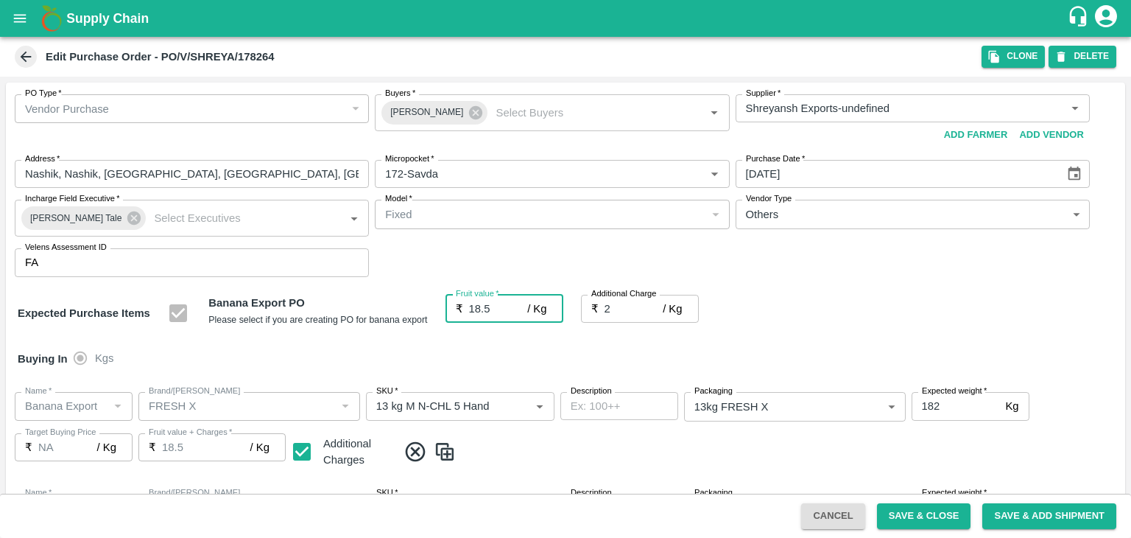
type input "20.5"
type input "2.7"
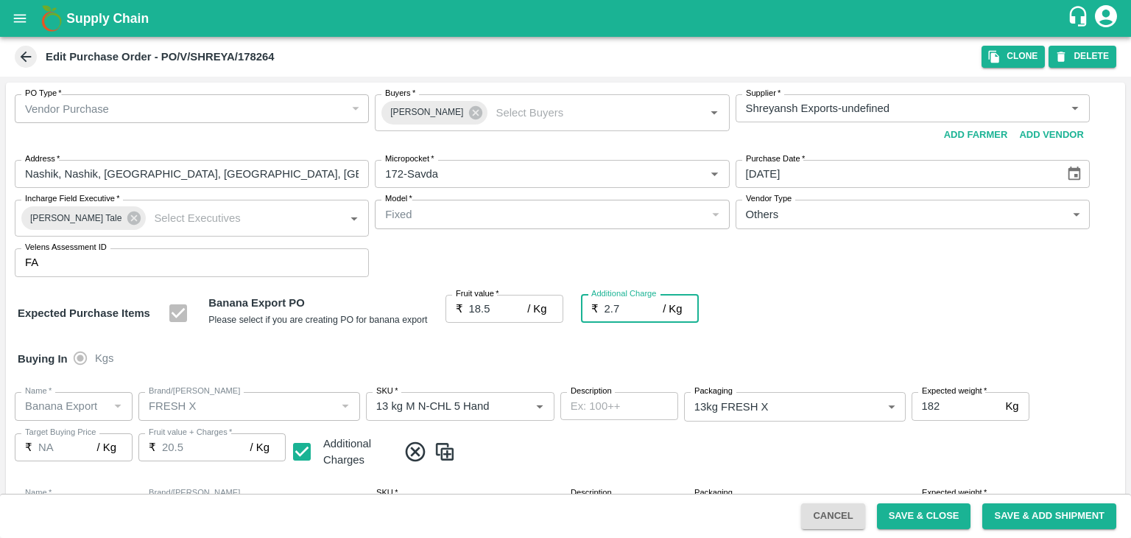
type input "21.2"
type input "2.75"
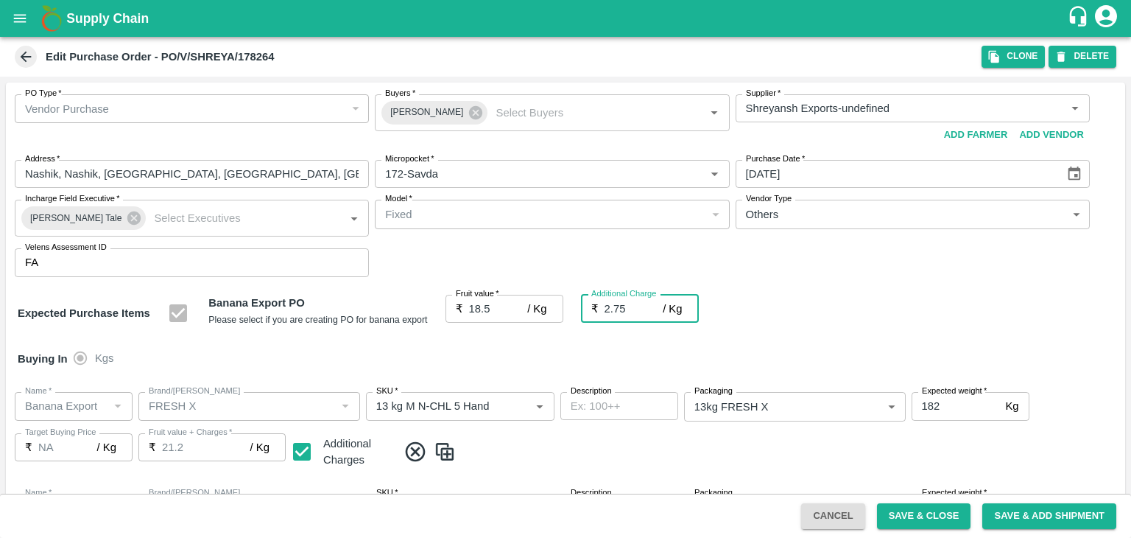
type input "21.25"
type input "2.75"
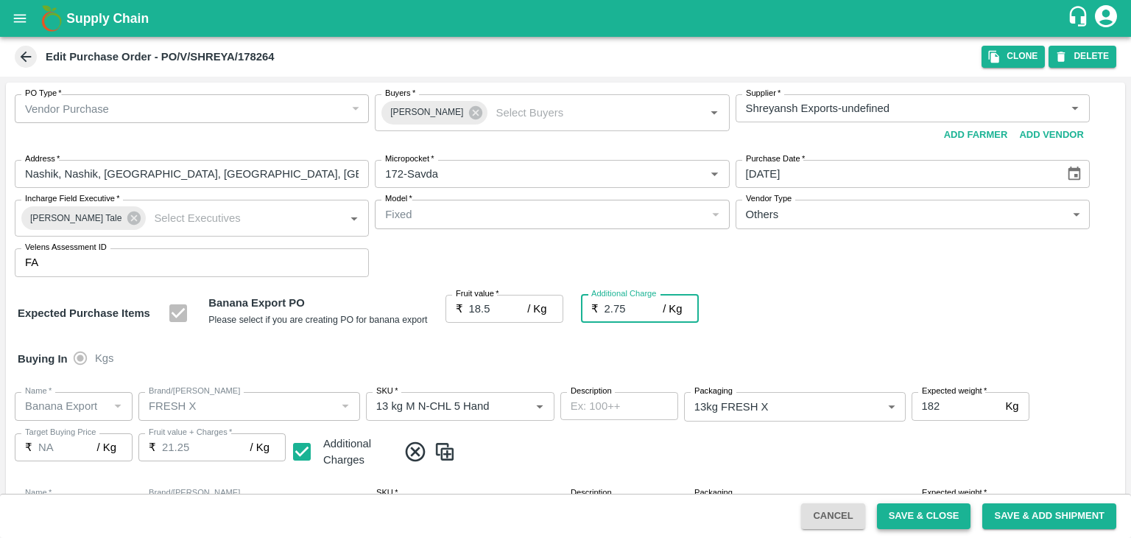
click at [923, 513] on button "Save & Close" at bounding box center [924, 516] width 94 height 26
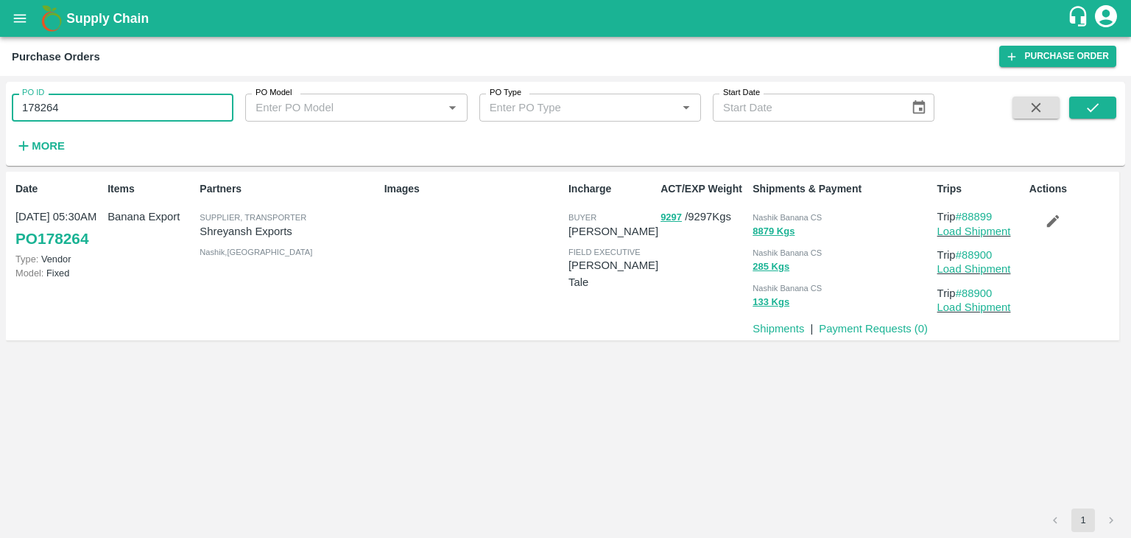
click at [119, 108] on input "178264" at bounding box center [123, 108] width 222 height 28
paste input "text"
type input "178259"
click at [1088, 105] on icon "submit" at bounding box center [1093, 107] width 16 height 16
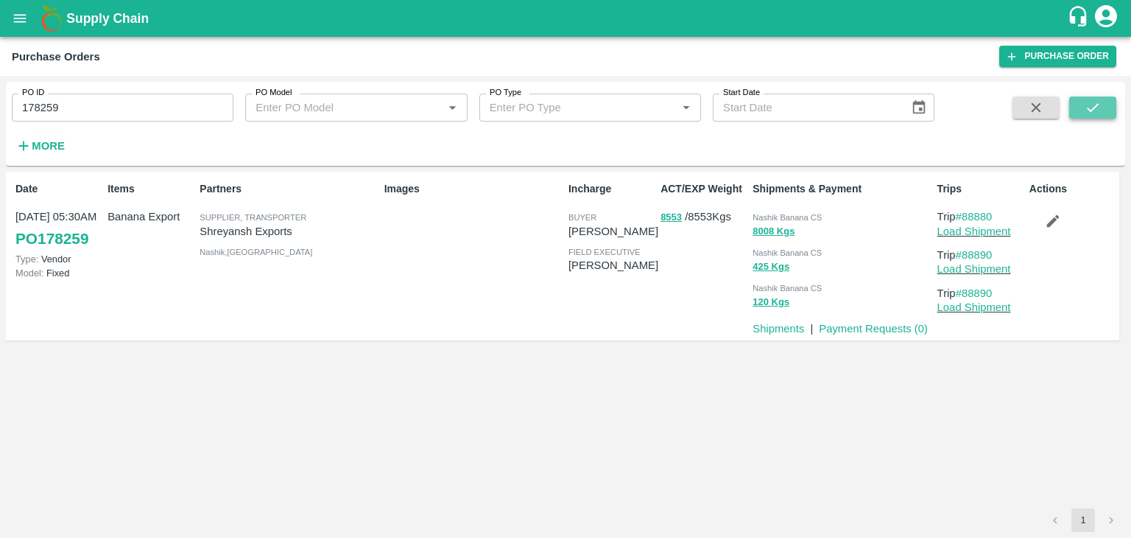
click at [1088, 106] on icon "submit" at bounding box center [1093, 107] width 16 height 16
click at [984, 233] on link "Load Shipment" at bounding box center [974, 231] width 74 height 12
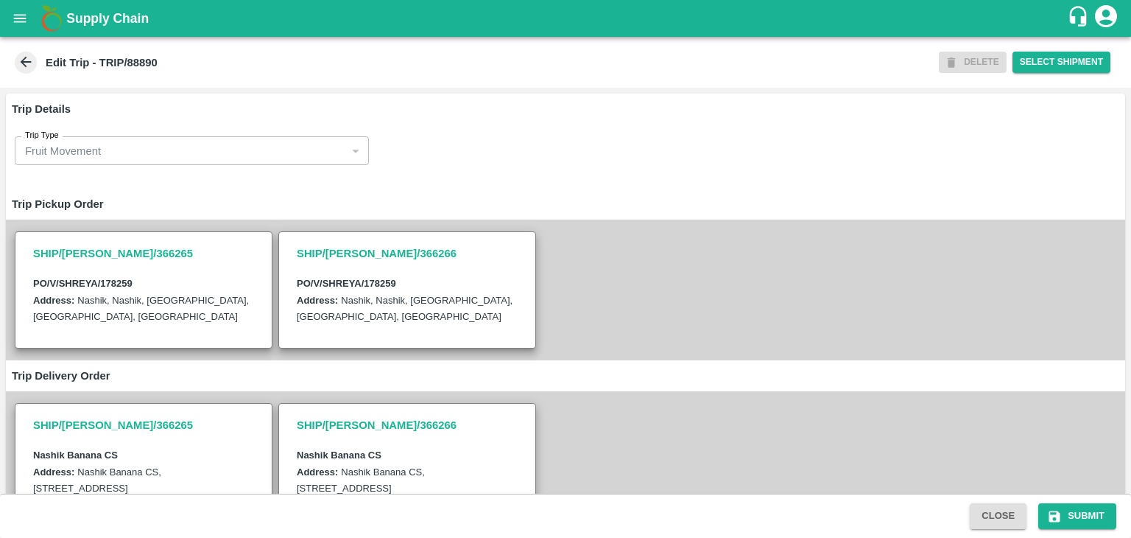
scroll to position [362, 0]
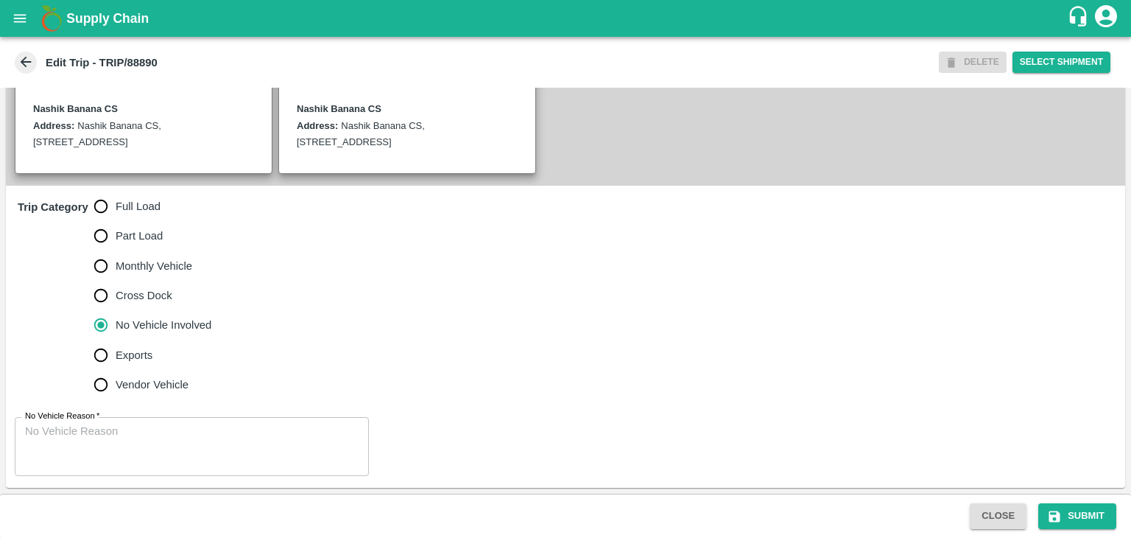
click at [147, 209] on span "Full Load" at bounding box center [138, 206] width 45 height 16
click at [116, 209] on input "Full Load" at bounding box center [100, 205] width 29 height 29
radio input "true"
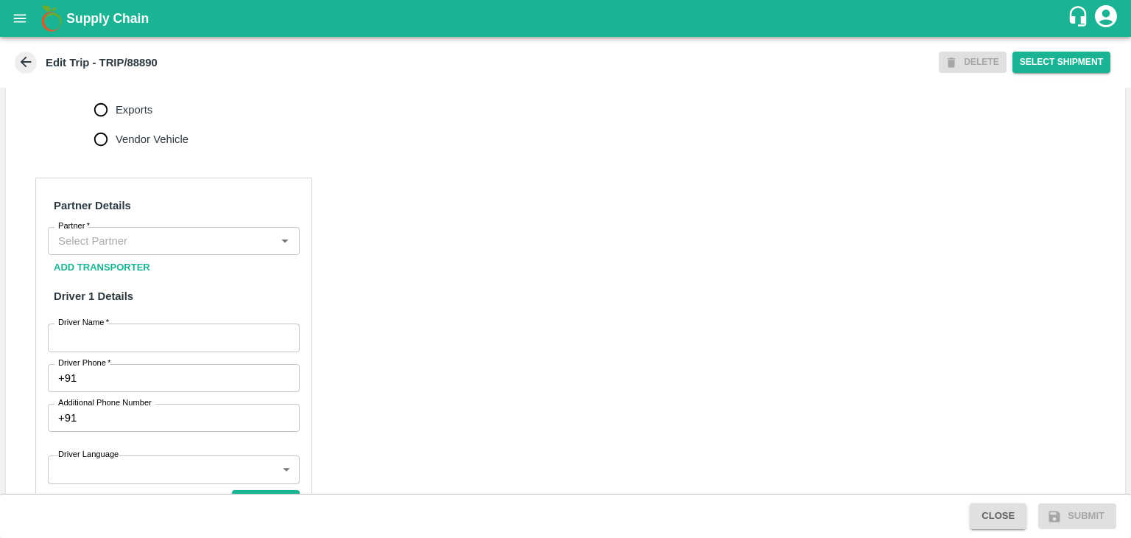
scroll to position [594, 0]
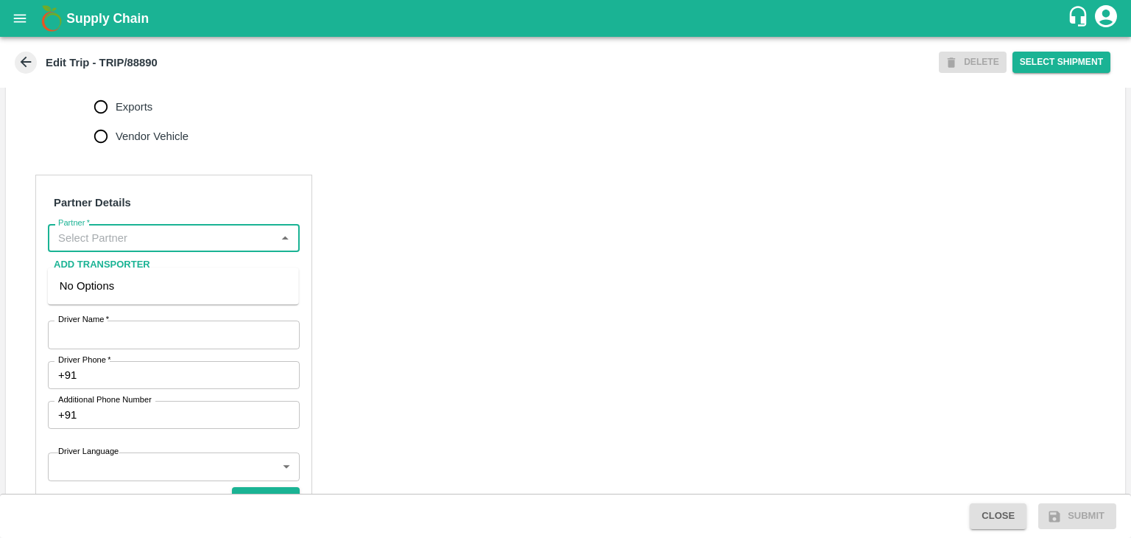
click at [180, 247] on input "Partner   *" at bounding box center [161, 237] width 219 height 19
click at [166, 286] on div "[PERSON_NAME] ( [PERSON_NAME] Transport )-[GEOGRAPHIC_DATA], Pune-9860466997(Tr…" at bounding box center [174, 302] width 228 height 49
type input "[PERSON_NAME] ( [PERSON_NAME] Transport )-[GEOGRAPHIC_DATA], Pune-9860466997(Tr…"
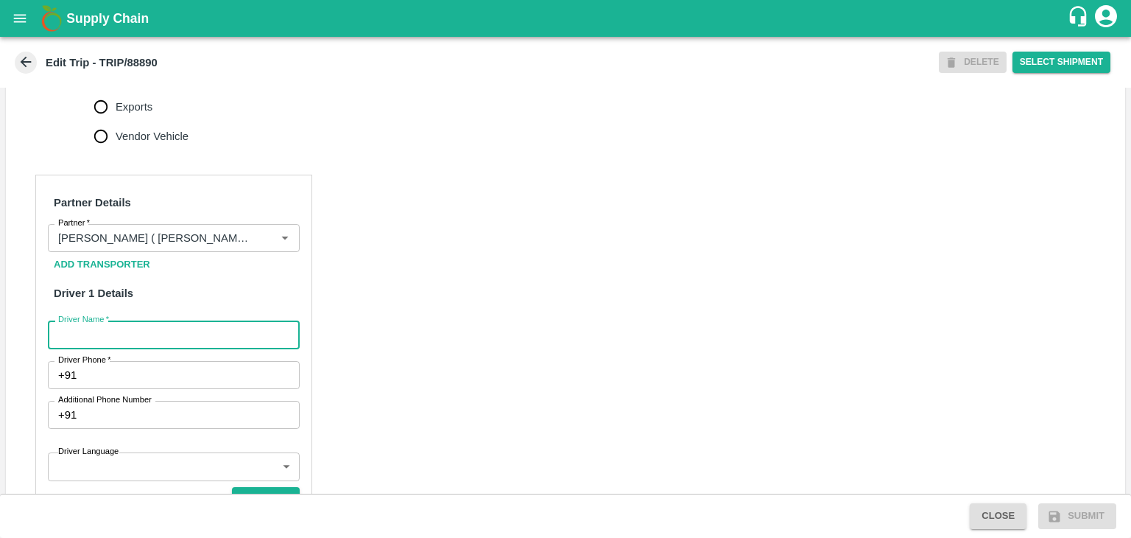
click at [160, 348] on input "Driver Name   *" at bounding box center [174, 334] width 252 height 28
type input "[PERSON_NAME]"
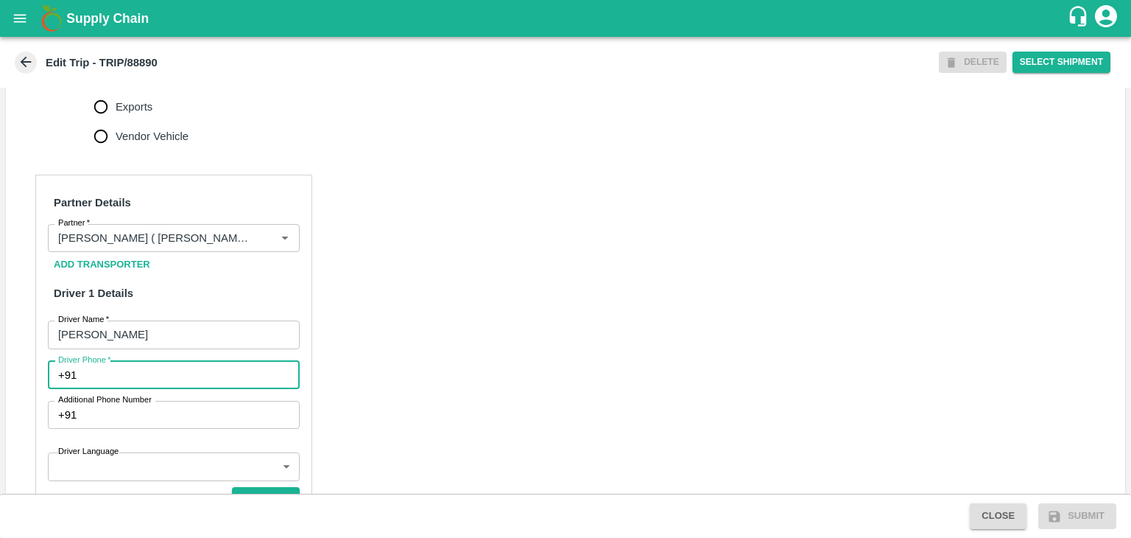
click at [158, 389] on input "Driver Phone   *" at bounding box center [190, 375] width 217 height 28
type input "7098605555"
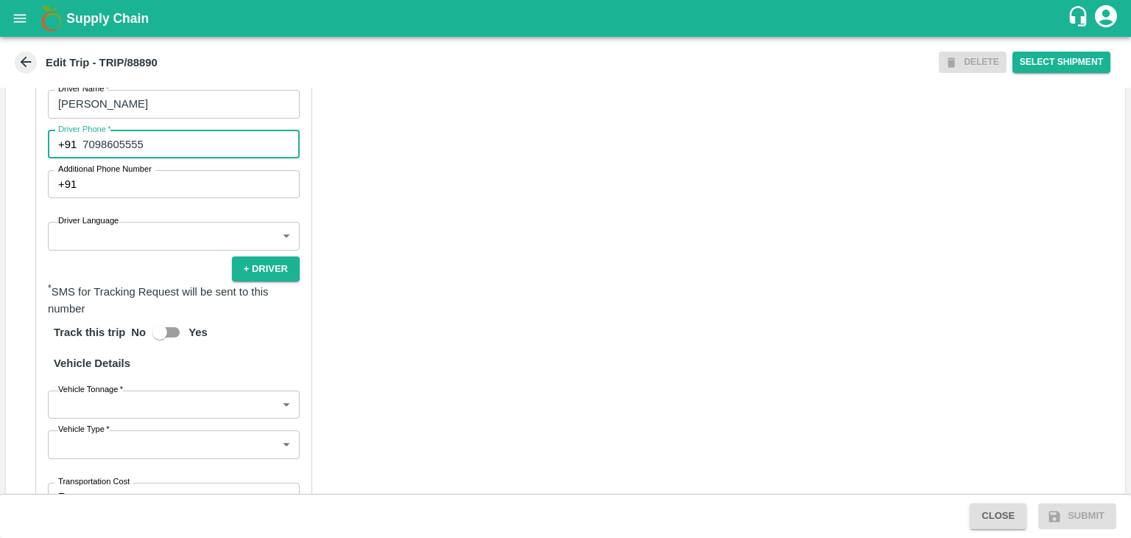
scroll to position [979, 0]
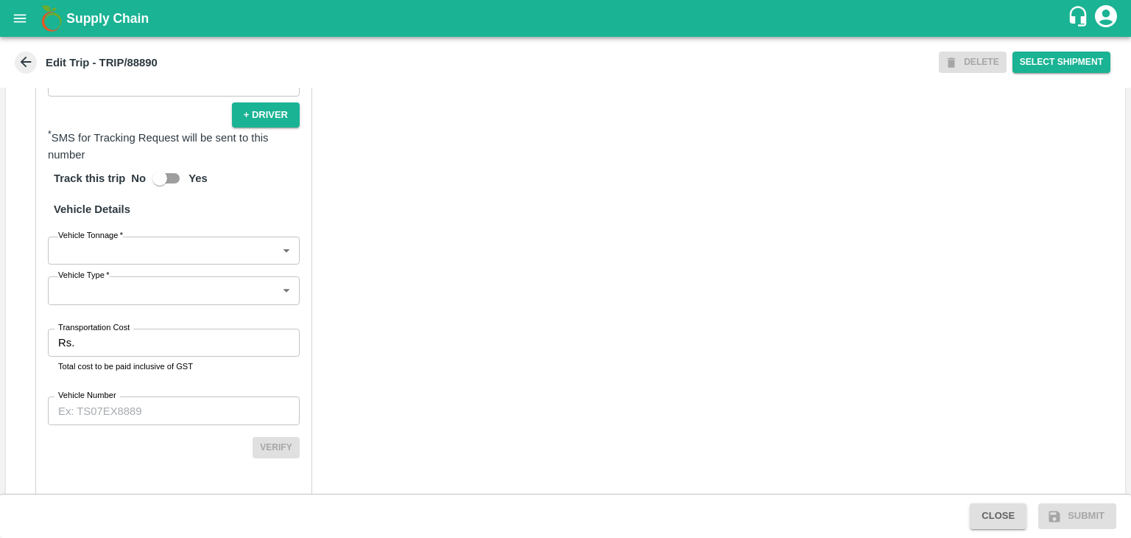
click at [116, 274] on body "Supply Chain Edit Trip - TRIP/88890 DELETE Select Shipment Trip Details Trip Ty…" at bounding box center [565, 269] width 1131 height 538
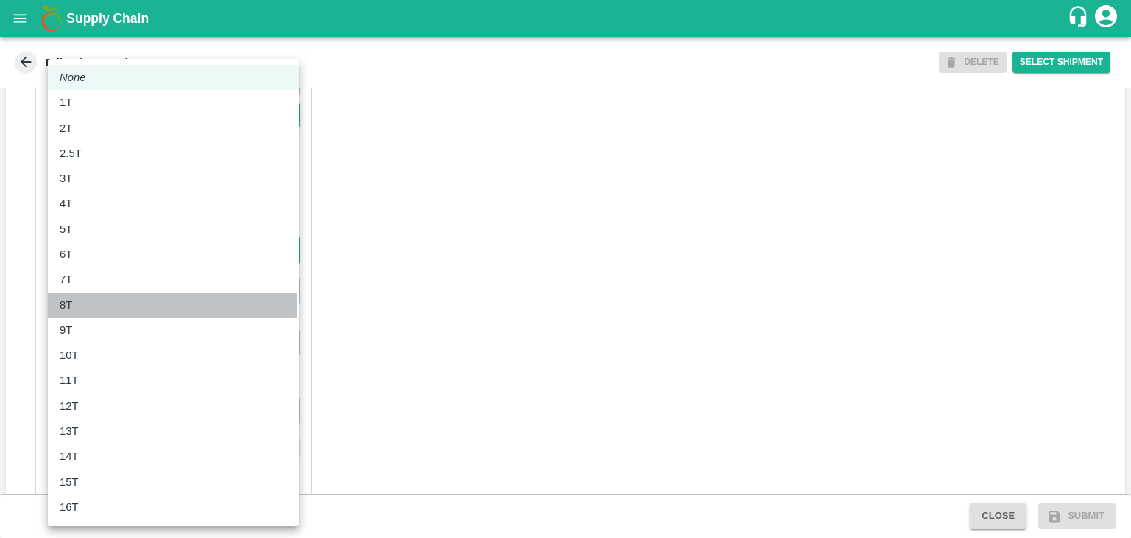
click at [112, 306] on div "8T" at bounding box center [174, 305] width 228 height 16
type input "8000"
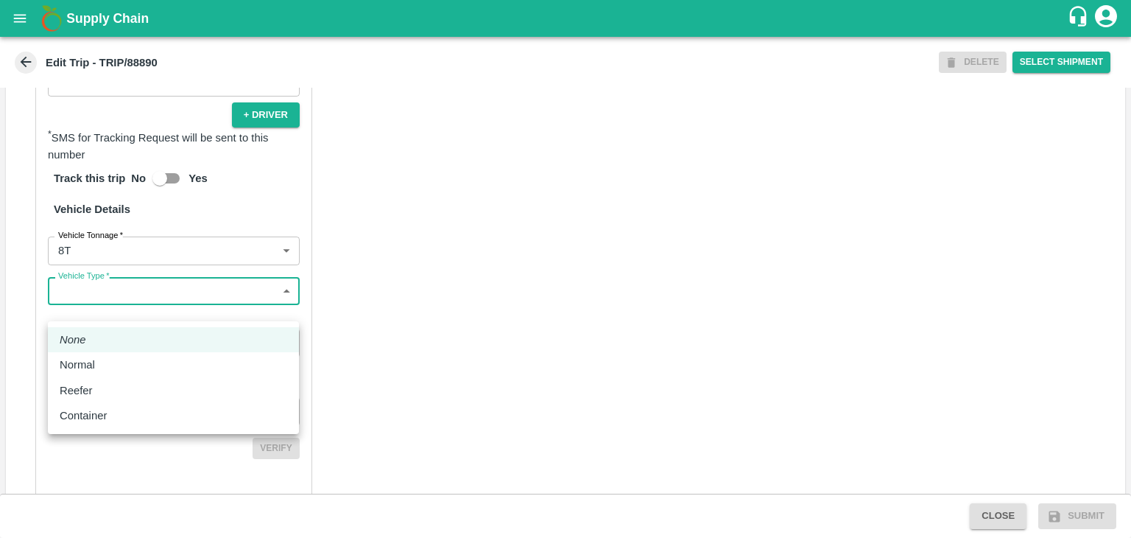
click at [127, 300] on body "Supply Chain Edit Trip - TRIP/88890 DELETE Select Shipment Trip Details Trip Ty…" at bounding box center [565, 269] width 1131 height 538
click at [116, 356] on div "Normal" at bounding box center [174, 364] width 228 height 16
type input "Normal"
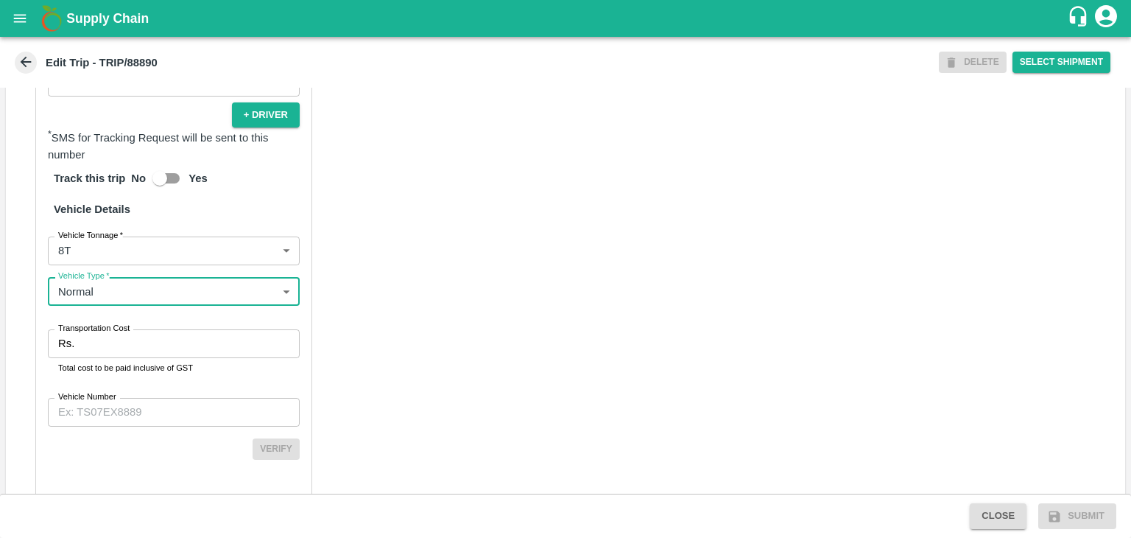
click at [131, 356] on input "Transportation Cost" at bounding box center [189, 343] width 219 height 28
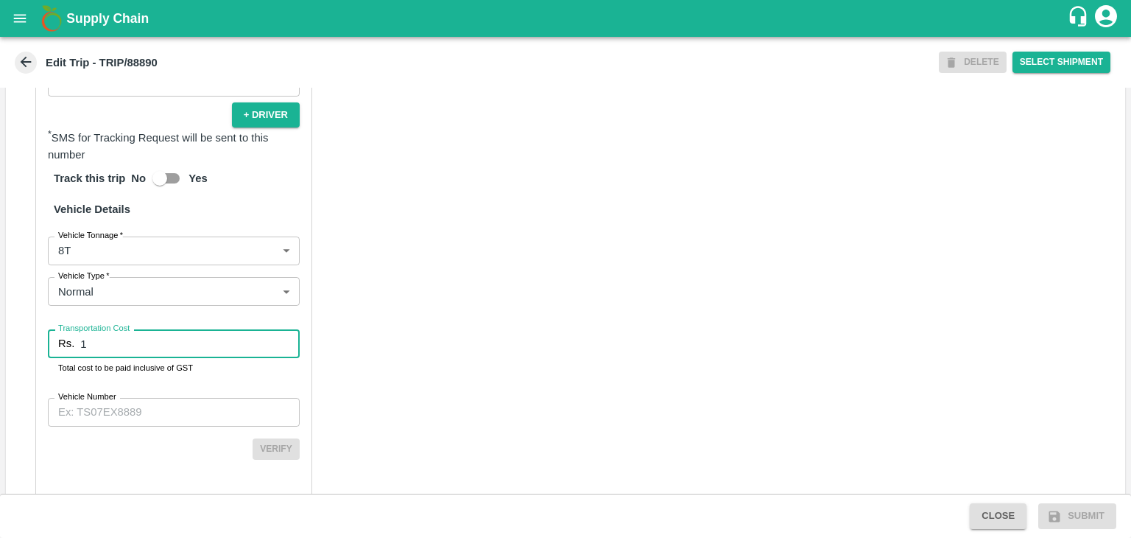
type input "1"
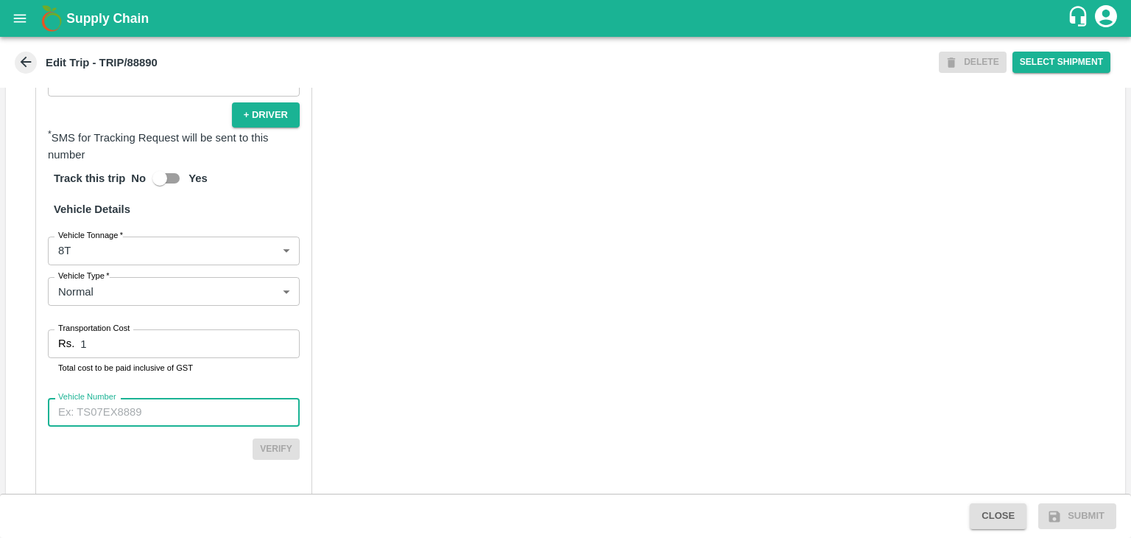
click at [170, 426] on input "Vehicle Number" at bounding box center [174, 412] width 252 height 28
type input "MH45T6060"
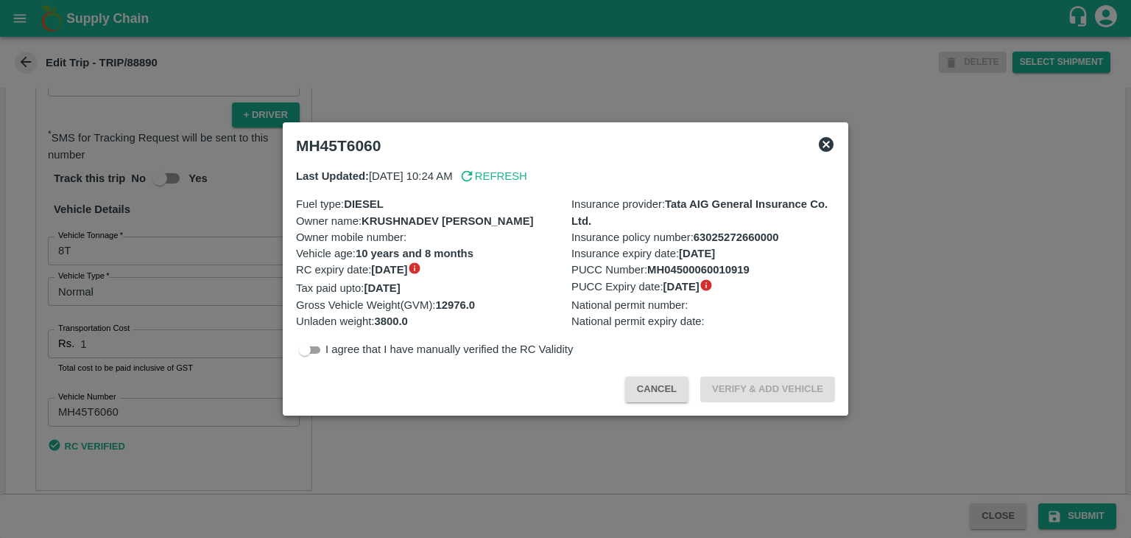
click at [1086, 517] on div at bounding box center [565, 269] width 1131 height 538
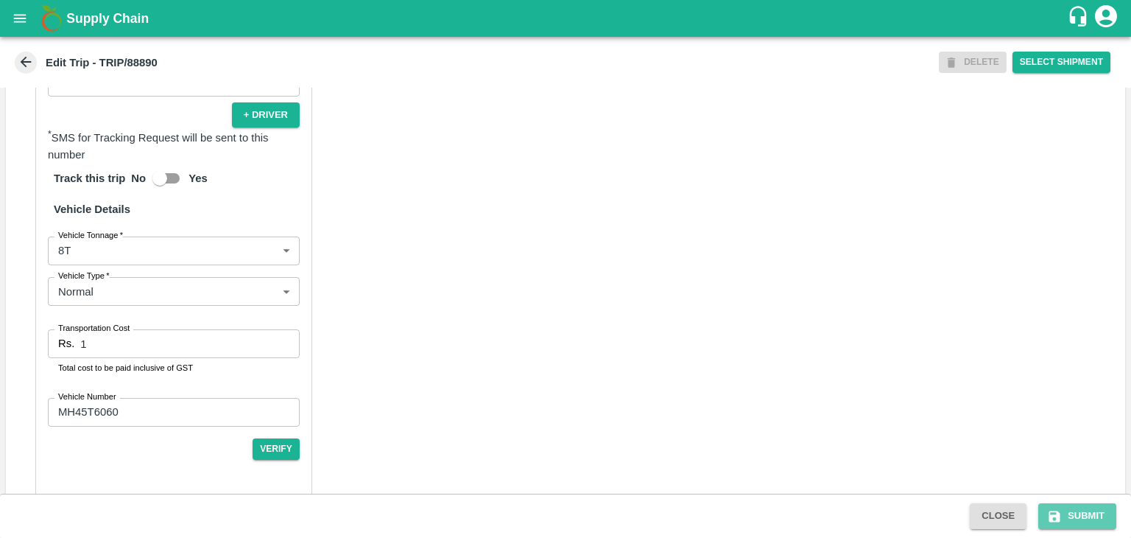
click at [1086, 517] on button "Submit" at bounding box center [1077, 516] width 78 height 26
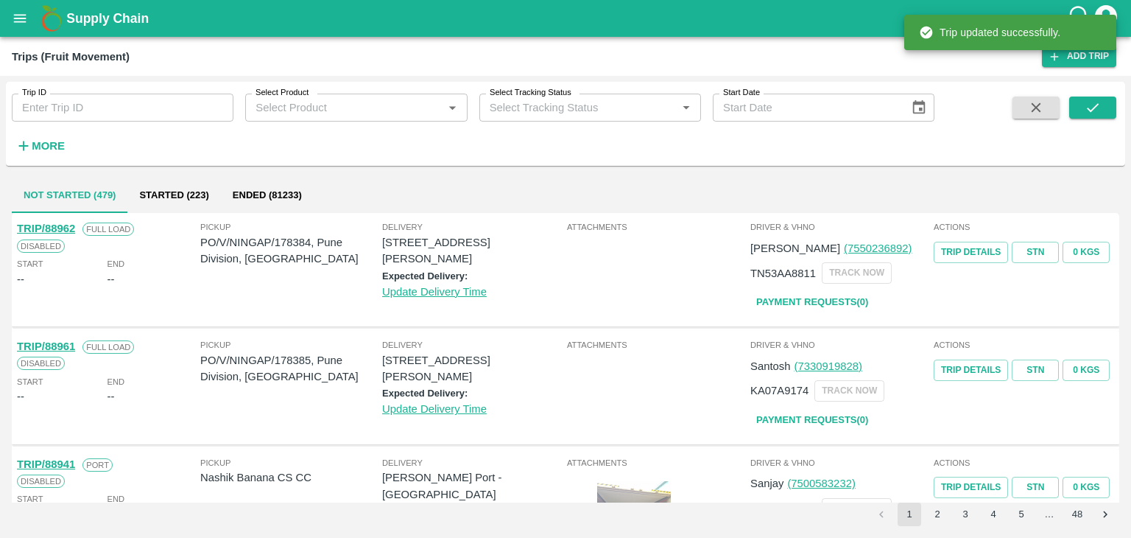
click at [128, 110] on input "Trip ID" at bounding box center [123, 108] width 222 height 28
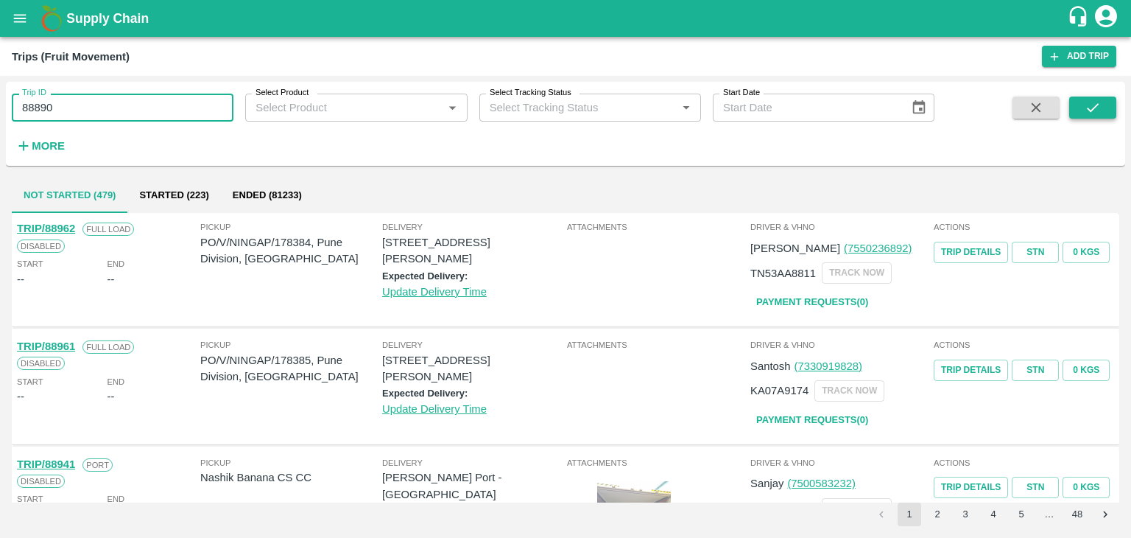
type input "88890"
click at [1112, 108] on button "submit" at bounding box center [1092, 107] width 47 height 22
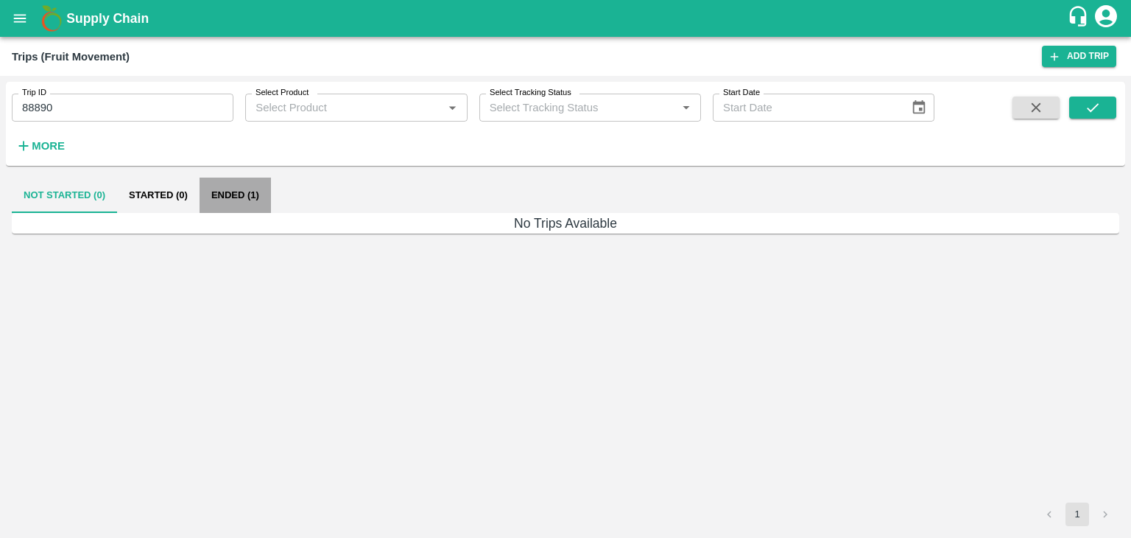
click at [241, 188] on button "Ended (1)" at bounding box center [235, 194] width 71 height 35
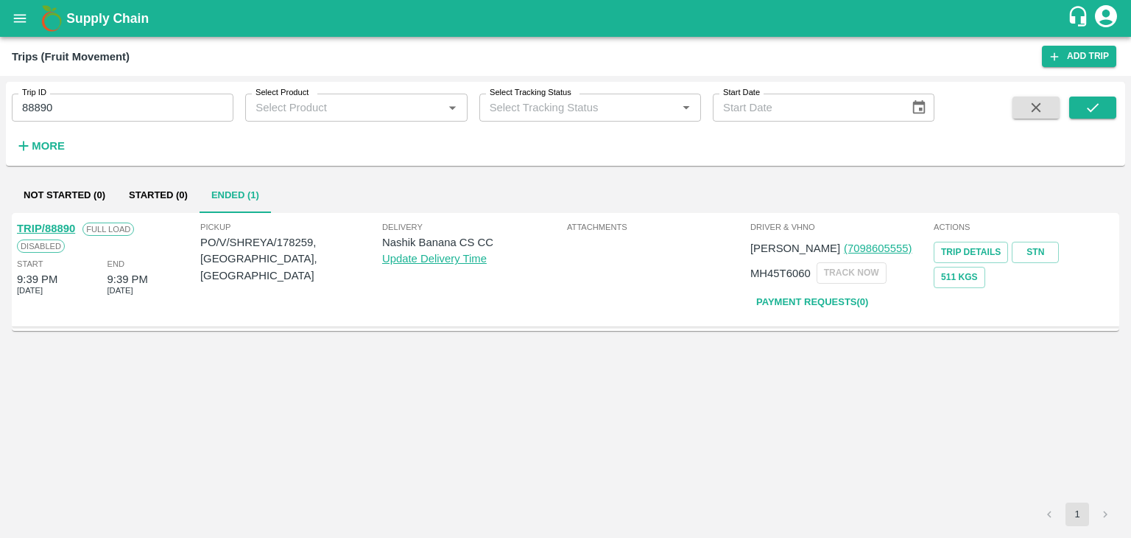
click at [56, 225] on link "TRIP/88890" at bounding box center [46, 228] width 58 height 12
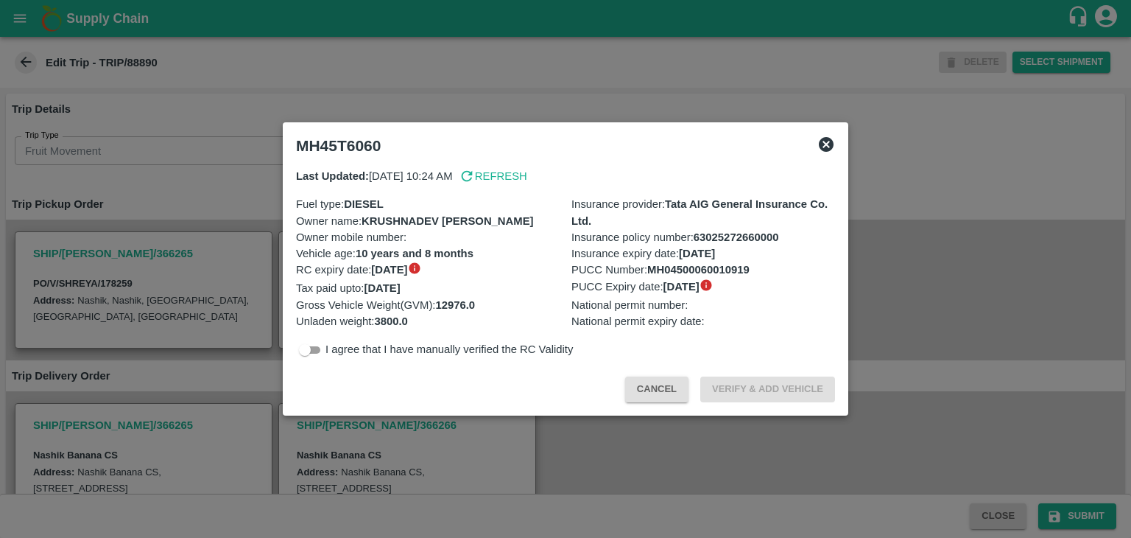
click at [606, 440] on div at bounding box center [565, 269] width 1131 height 538
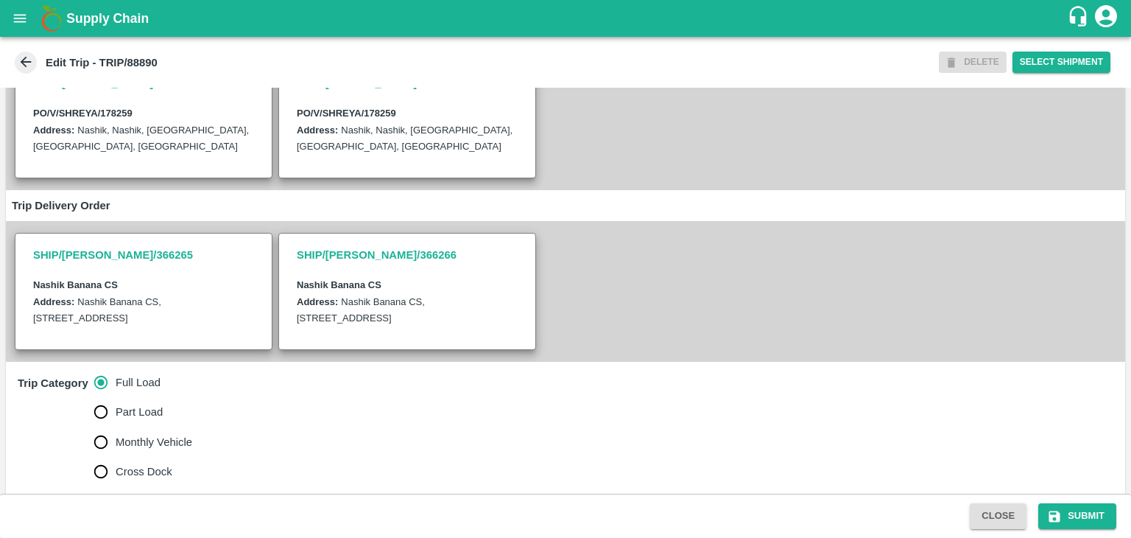
scroll to position [433, 0]
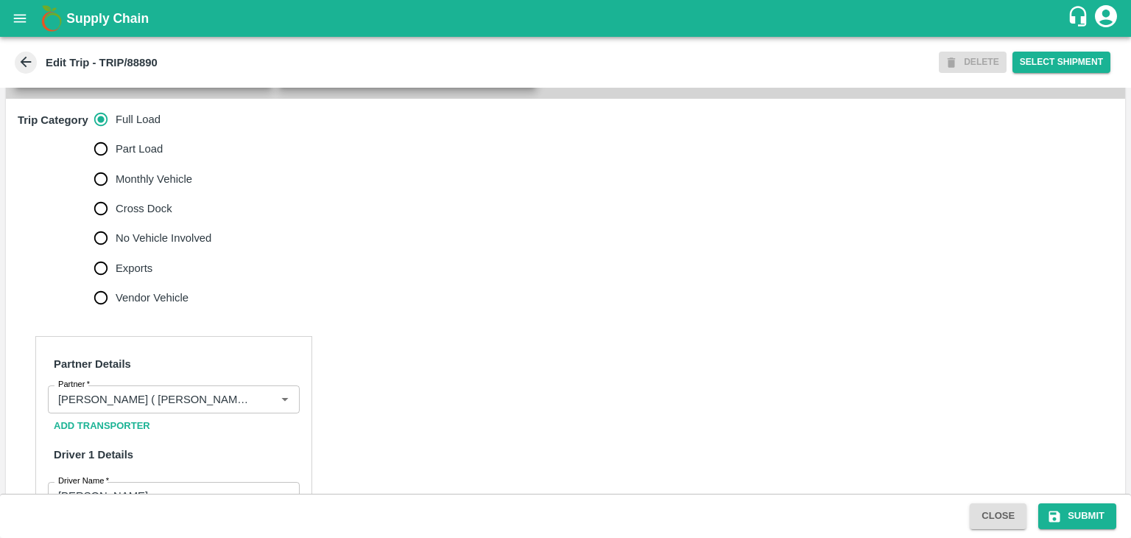
click at [156, 246] on span "No Vehicle Involved" at bounding box center [164, 238] width 96 height 16
click at [116, 253] on input "No Vehicle Involved" at bounding box center [100, 237] width 29 height 29
radio input "true"
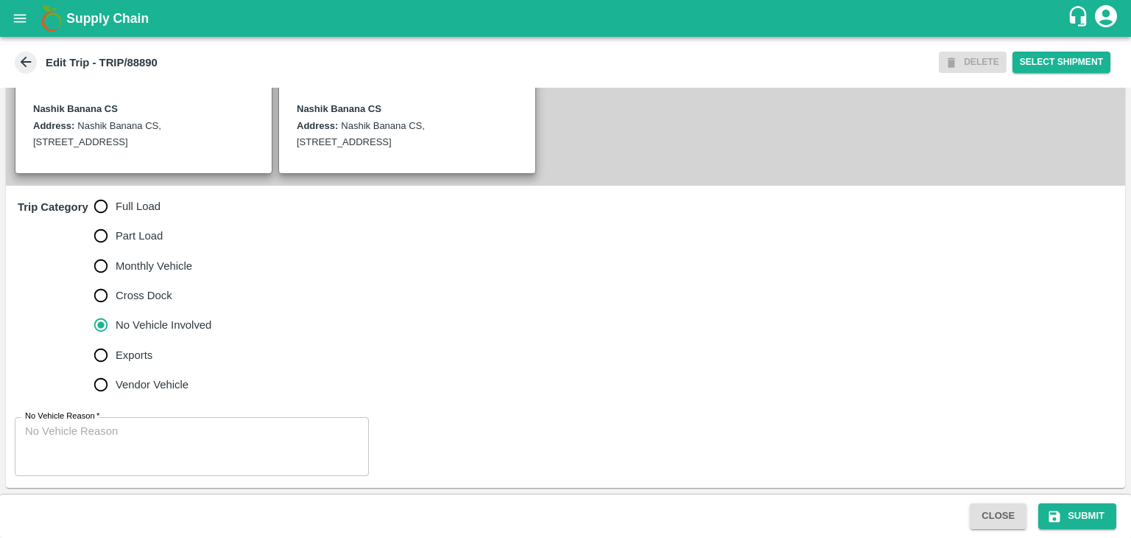
scroll to position [362, 0]
click at [167, 428] on textarea "No Vehicle Reason   *" at bounding box center [192, 446] width 334 height 46
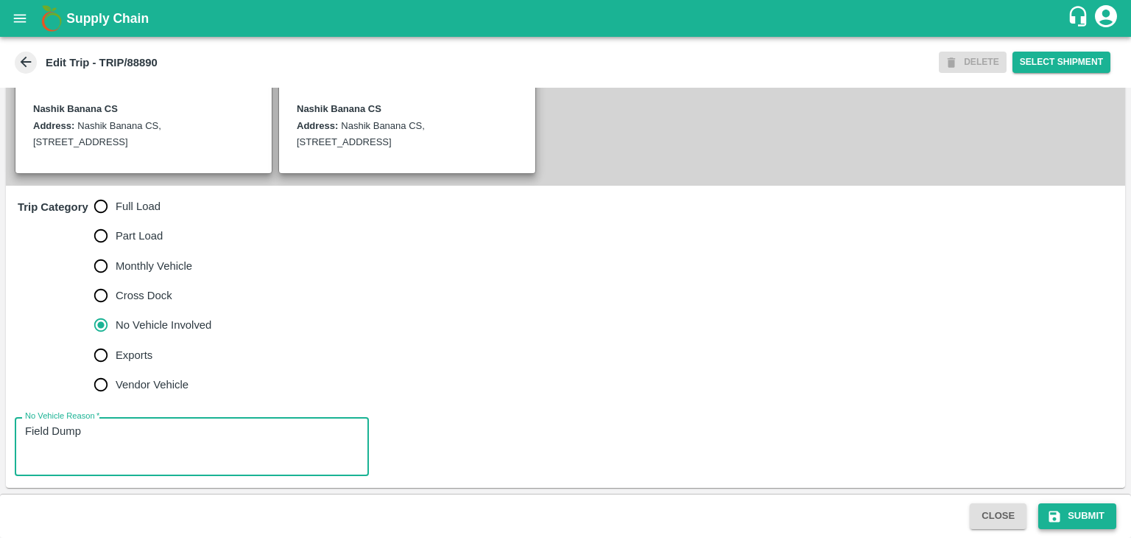
type textarea "Field Dump"
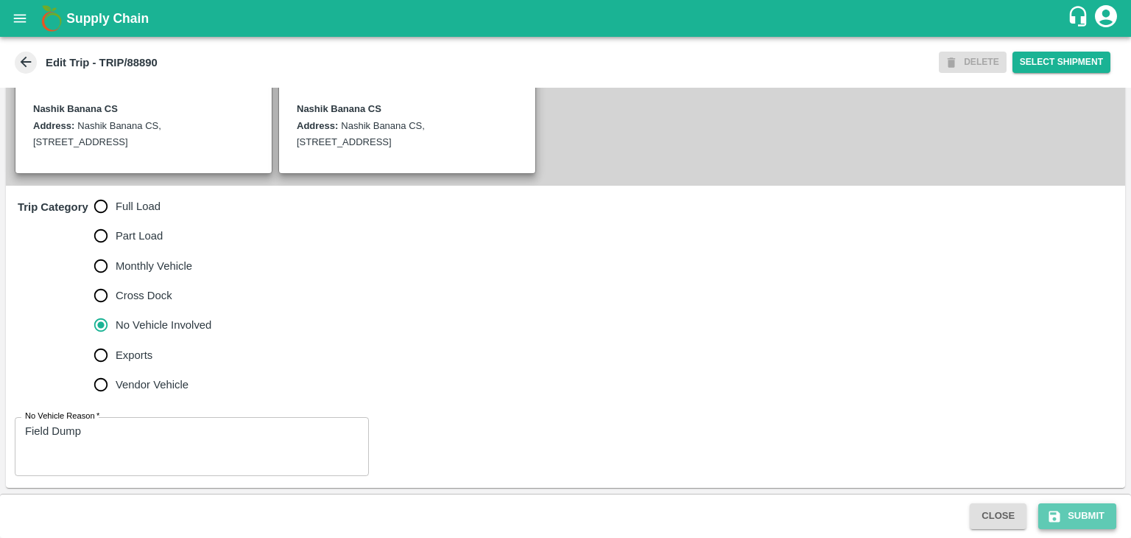
click at [1086, 515] on button "Submit" at bounding box center [1077, 516] width 78 height 26
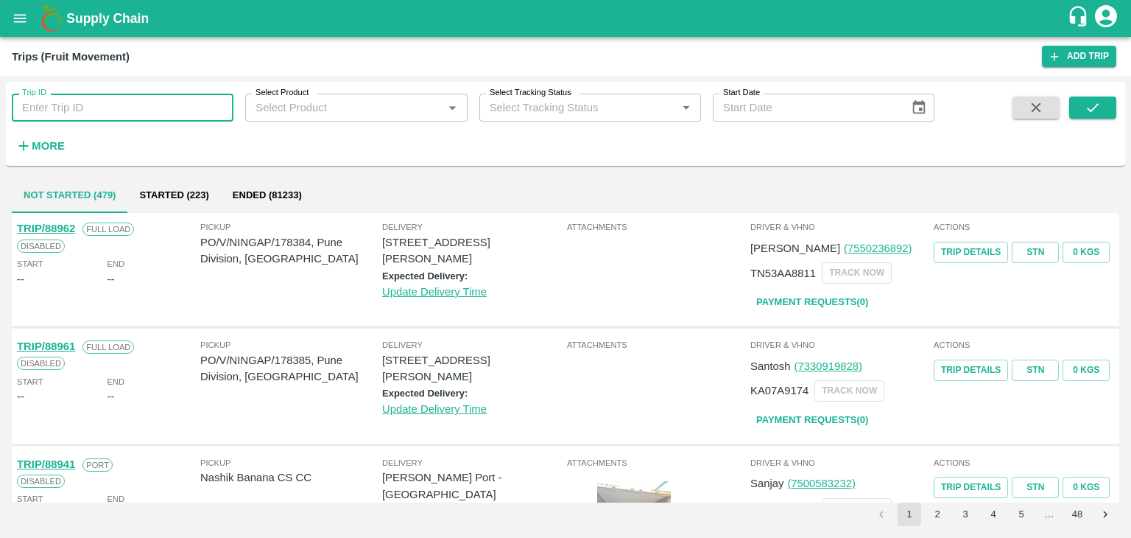
click at [99, 107] on input "Trip ID" at bounding box center [123, 108] width 222 height 28
click at [1099, 105] on icon "submit" at bounding box center [1093, 107] width 16 height 16
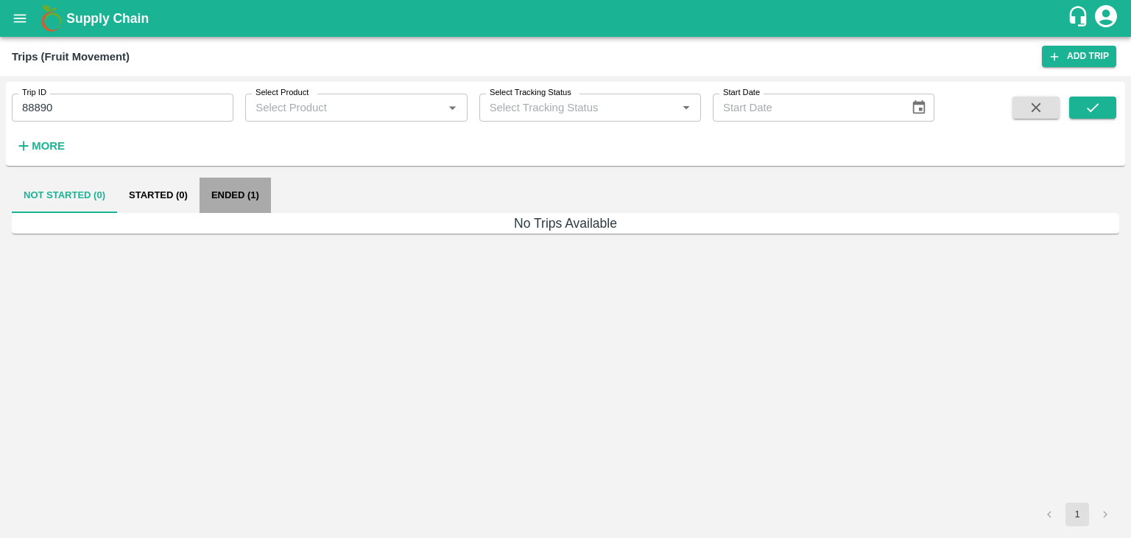
click at [242, 196] on button "Ended (1)" at bounding box center [235, 194] width 71 height 35
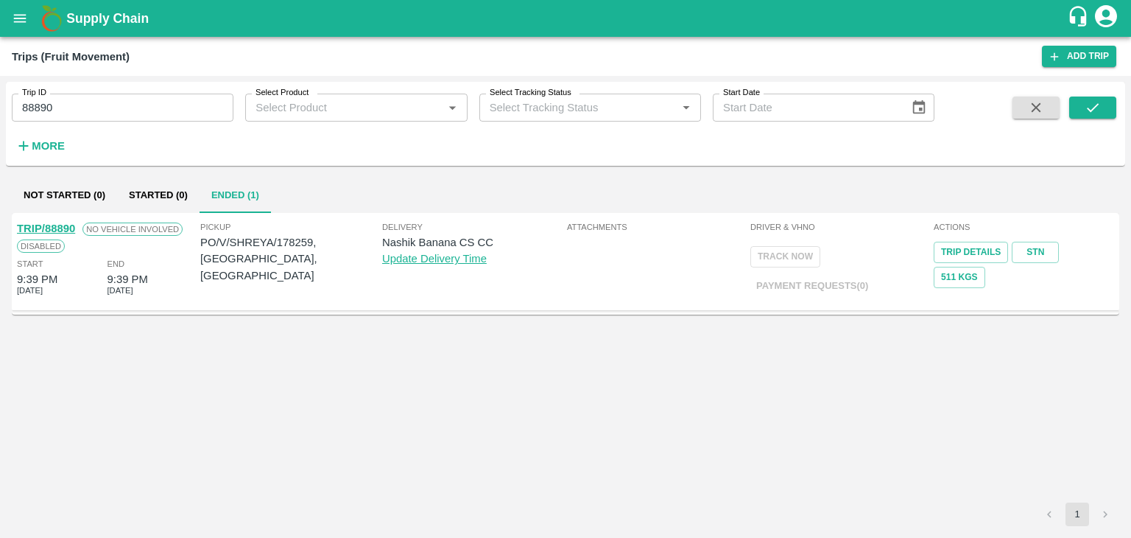
click at [56, 225] on link "TRIP/88890" at bounding box center [46, 228] width 58 height 12
click at [139, 98] on input "88890" at bounding box center [123, 108] width 222 height 28
type input "88880"
click at [1098, 113] on icon "submit" at bounding box center [1093, 107] width 16 height 16
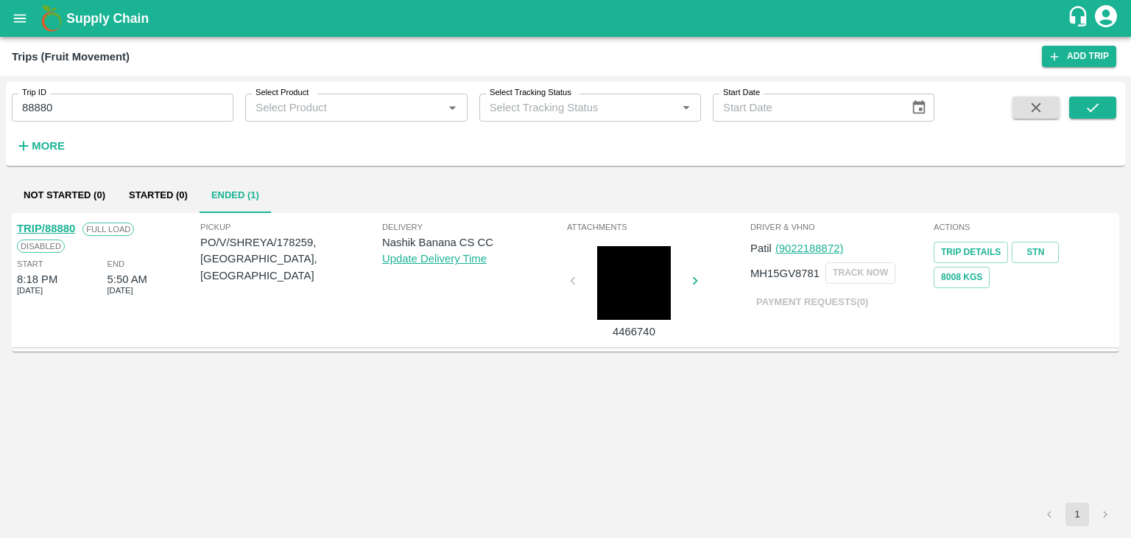
click at [54, 226] on link "TRIP/88880" at bounding box center [46, 228] width 58 height 12
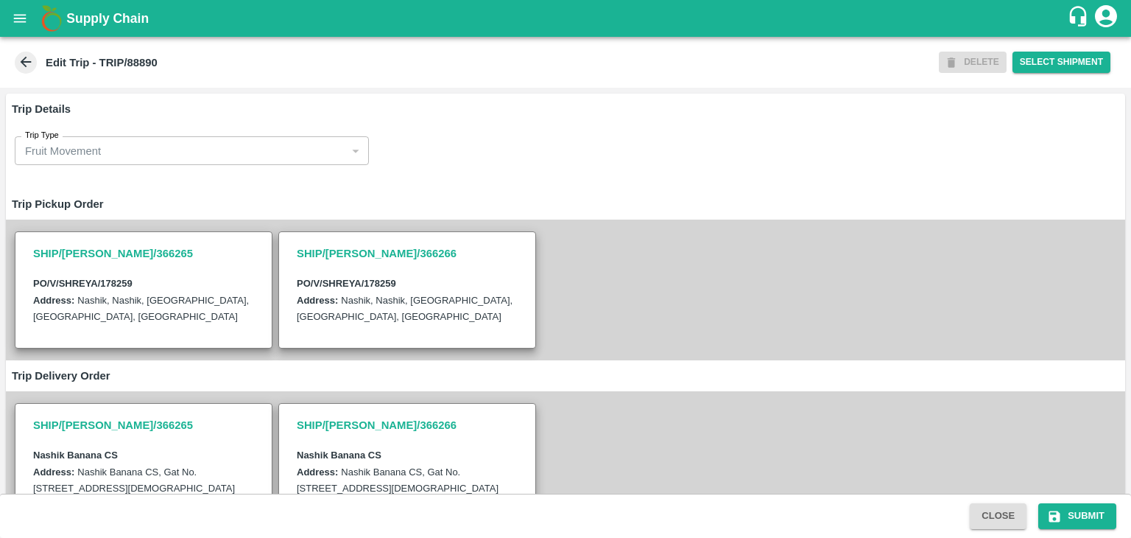
scroll to position [362, 0]
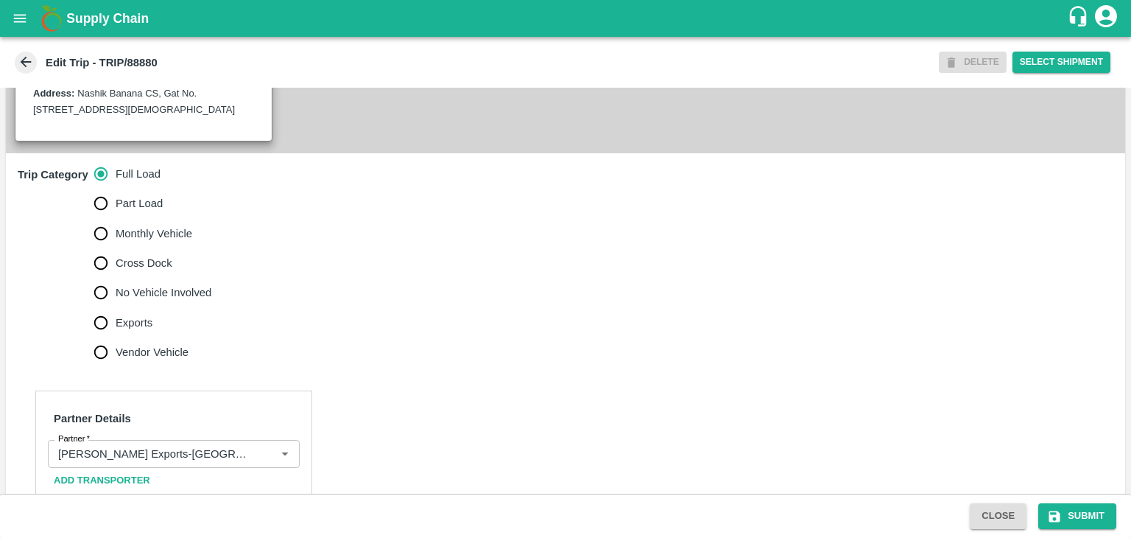
scroll to position [432, 0]
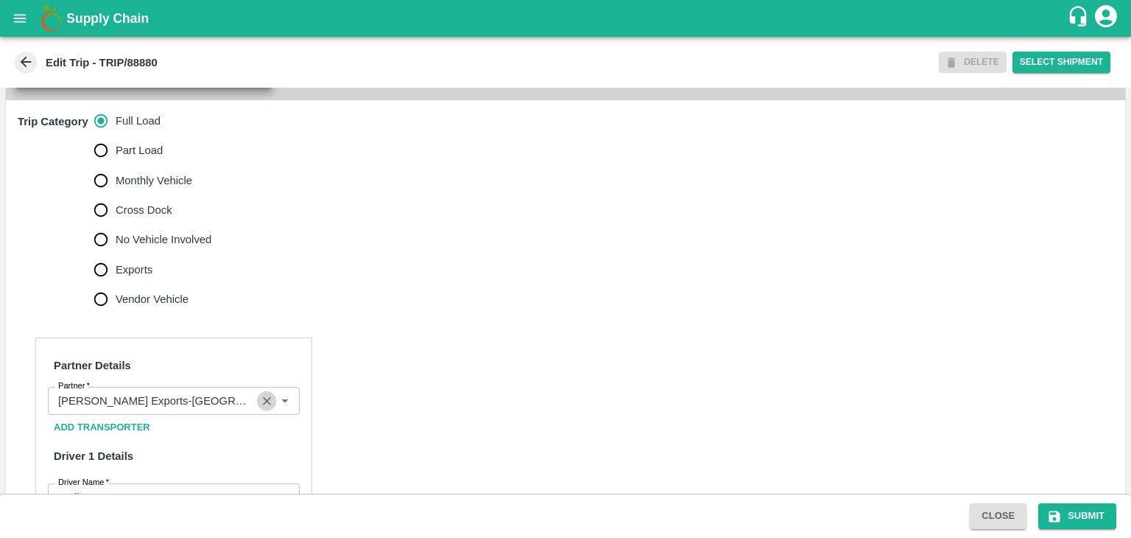
click at [263, 408] on icon "Clear" at bounding box center [267, 401] width 14 height 14
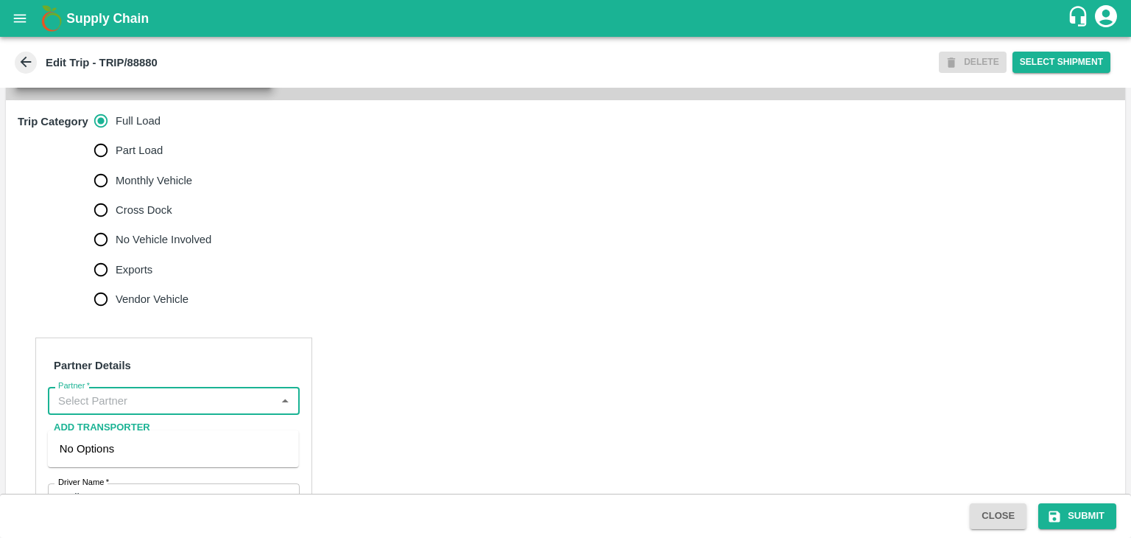
click at [242, 410] on input "Partner   *" at bounding box center [161, 400] width 219 height 19
click at [160, 463] on div "Nitin Rasal ( Bhairavnath Transport )-Deulgaon, Pune-9860466997(Transporter)" at bounding box center [174, 464] width 228 height 49
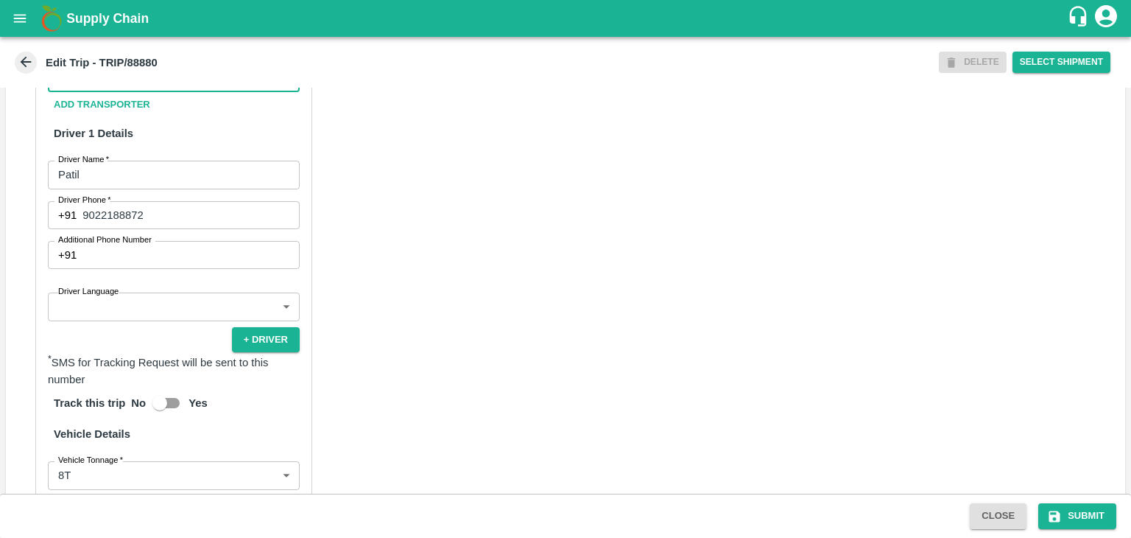
scroll to position [754, 0]
type input "Nitin Rasal ( Bhairavnath Transport )-Deulgaon, Pune-9860466997(Transporter)"
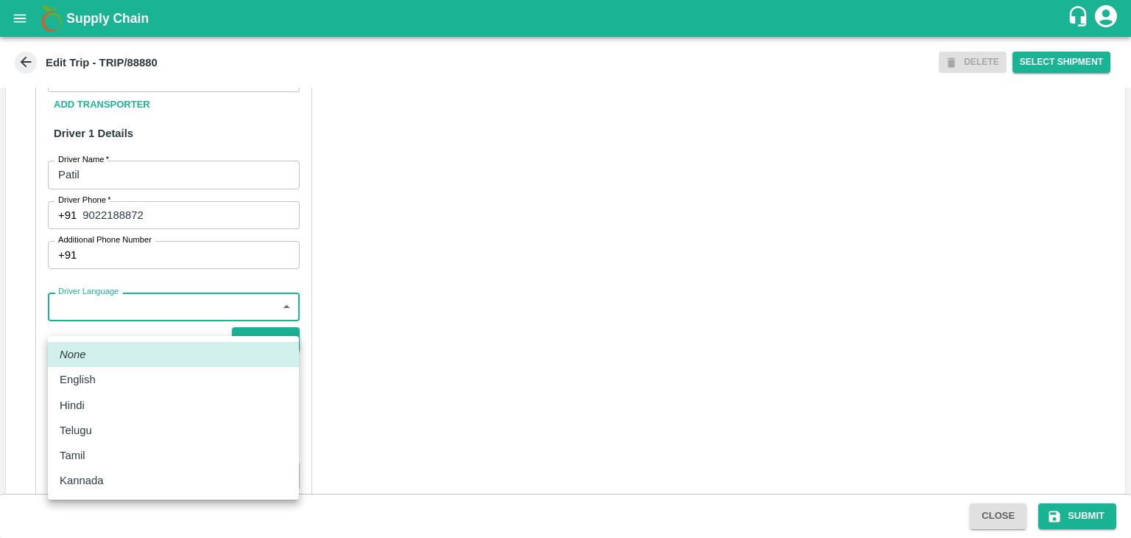
click at [147, 319] on body "Supply Chain Edit Trip - TRIP/88880 DELETE Select Shipment Trip Details Trip Ty…" at bounding box center [565, 269] width 1131 height 538
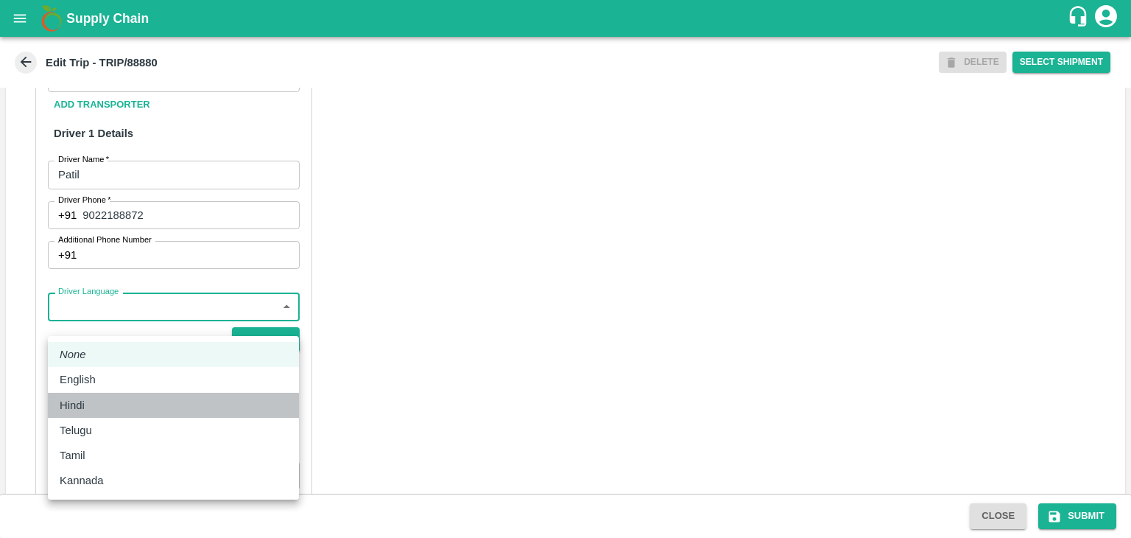
click at [96, 401] on div "Hindi" at bounding box center [174, 405] width 228 height 16
type input "hi"
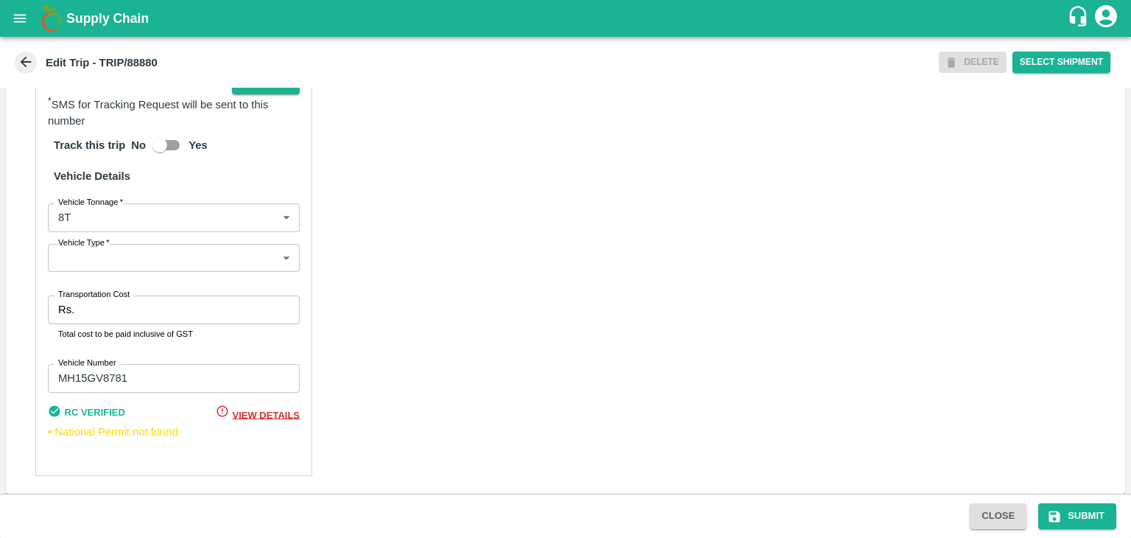
scroll to position [1033, 0]
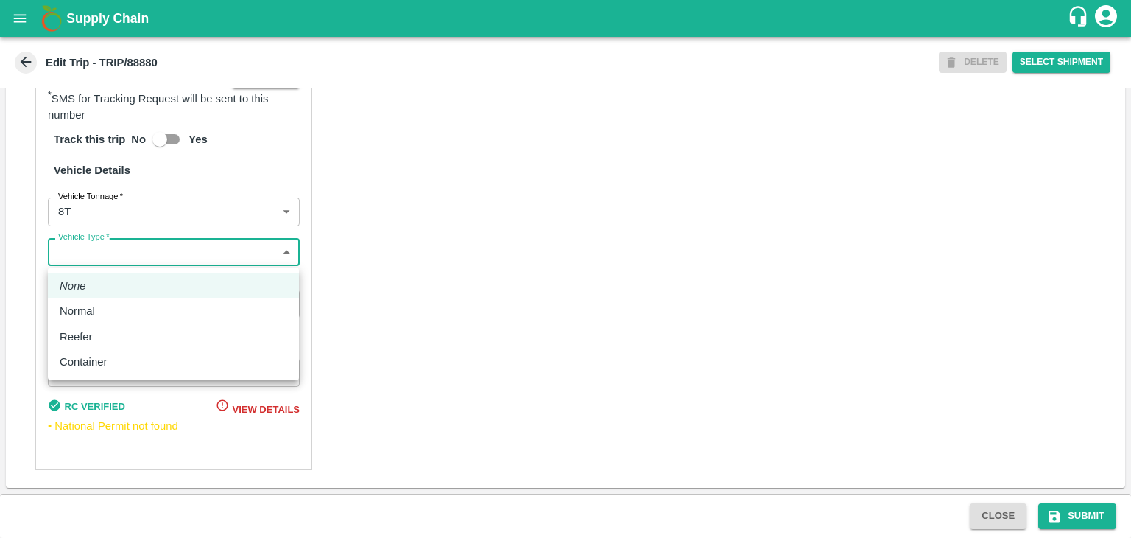
click at [84, 254] on body "Supply Chain Edit Trip - TRIP/88880 DELETE Select Shipment Trip Details Trip Ty…" at bounding box center [565, 269] width 1131 height 538
click at [96, 313] on div "Normal" at bounding box center [81, 311] width 43 height 16
type input "Normal"
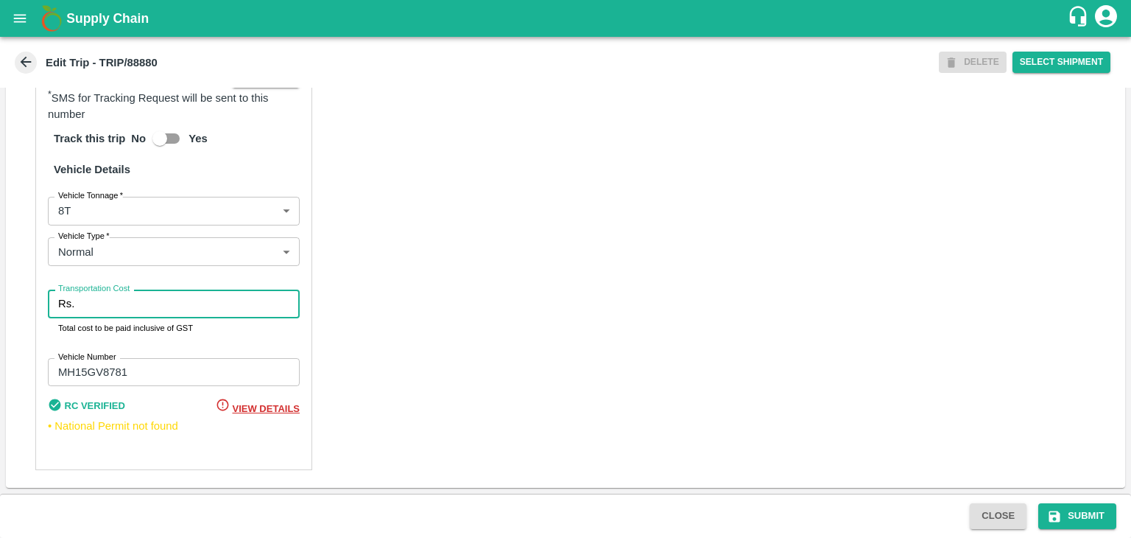
click at [142, 305] on input "Transportation Cost" at bounding box center [189, 303] width 219 height 28
type input "10000"
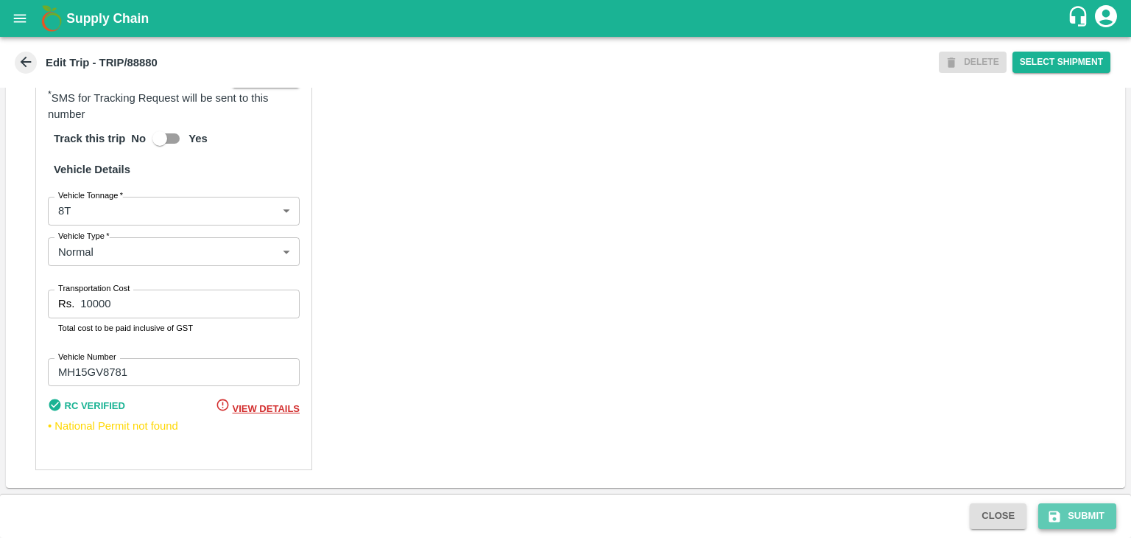
click at [1104, 521] on button "Submit" at bounding box center [1077, 516] width 78 height 26
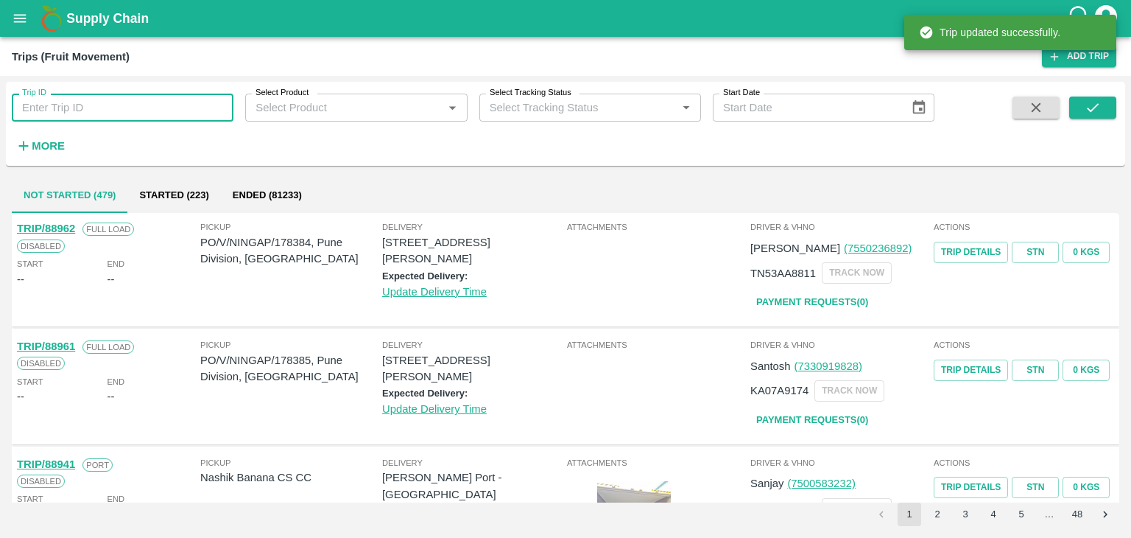
click at [127, 113] on input "Trip ID" at bounding box center [123, 108] width 222 height 28
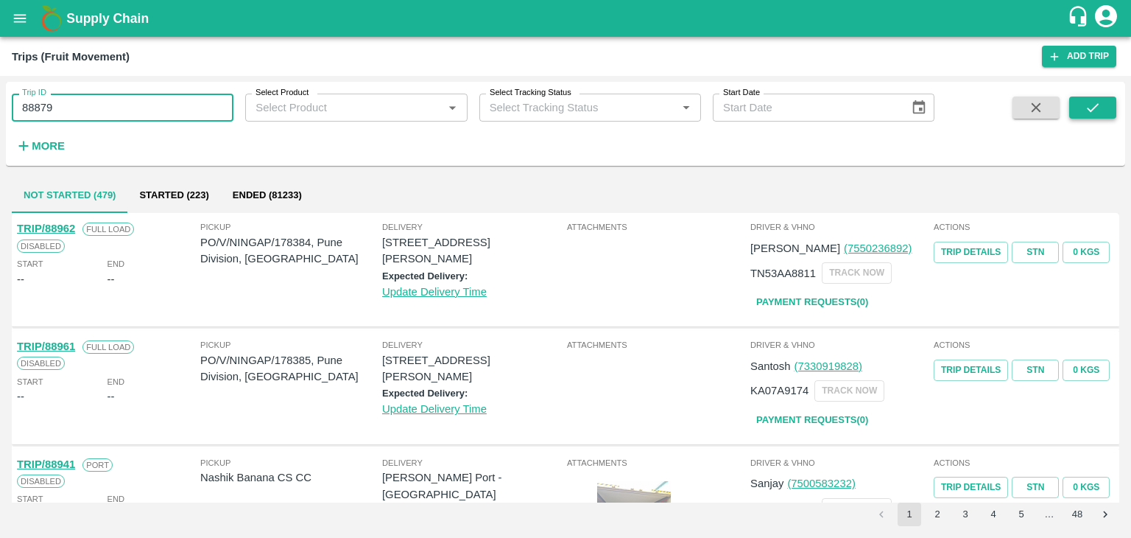
type input "88879"
click at [1105, 109] on button "submit" at bounding box center [1092, 107] width 47 height 22
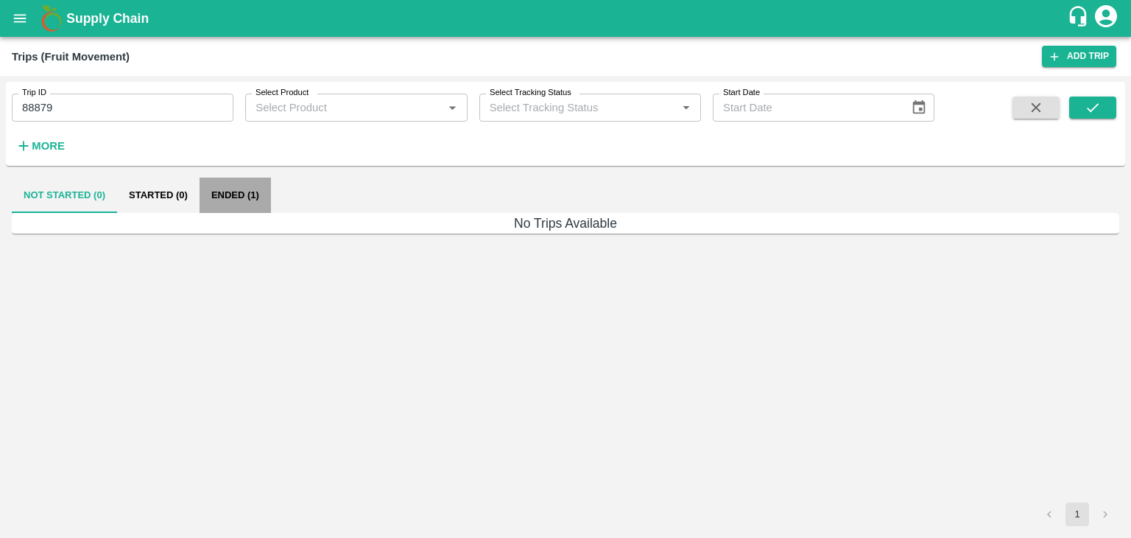
click at [247, 192] on button "Ended (1)" at bounding box center [235, 194] width 71 height 35
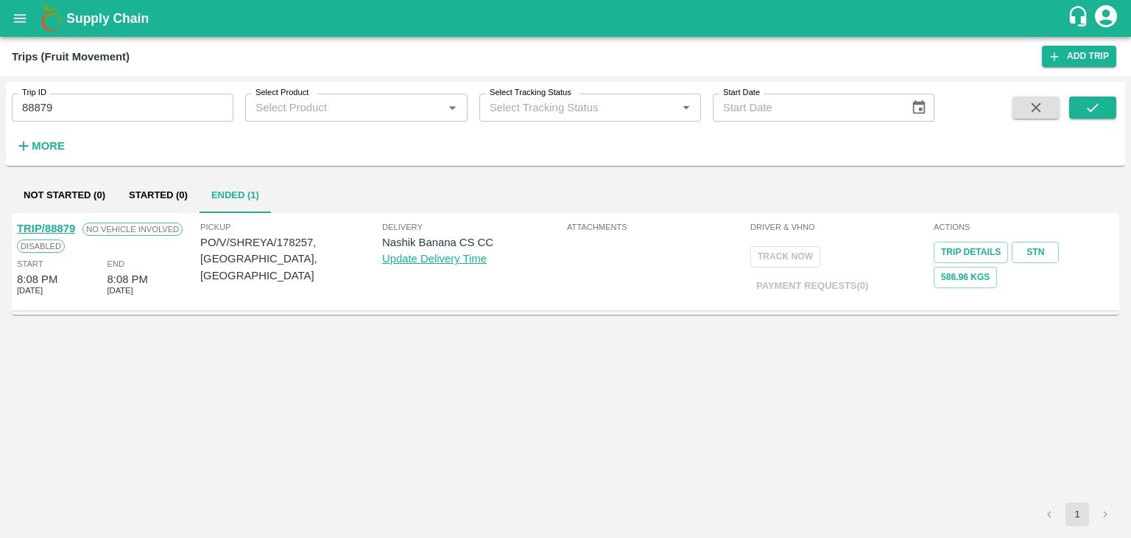
click at [52, 223] on link "TRIP/88879" at bounding box center [46, 228] width 58 height 12
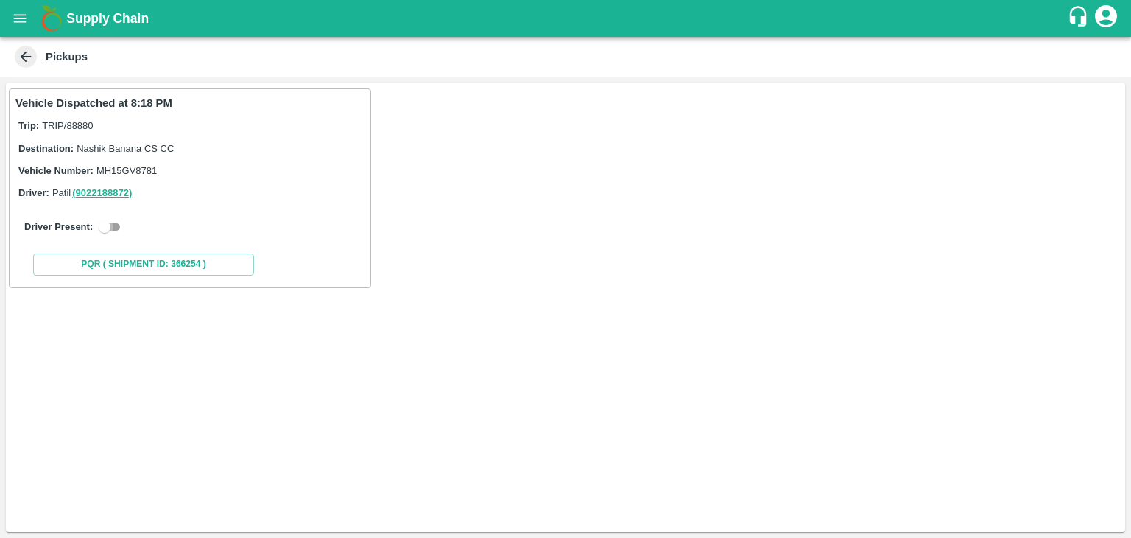
click at [121, 218] on input "checkbox" at bounding box center [104, 227] width 53 height 18
checkbox input "true"
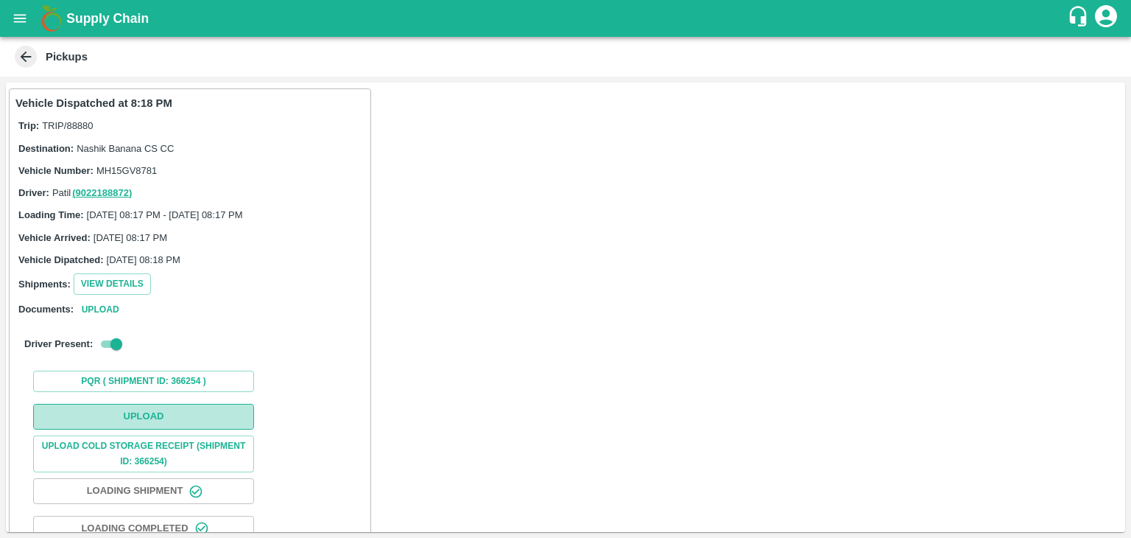
click at [170, 413] on button "Upload" at bounding box center [143, 417] width 221 height 26
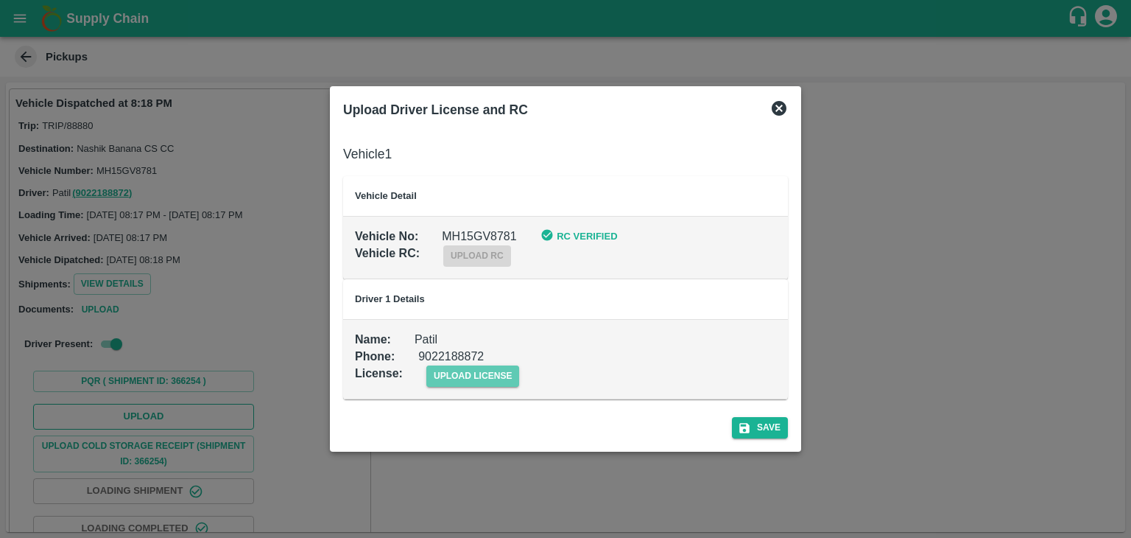
click at [467, 372] on span "upload license" at bounding box center [473, 375] width 94 height 21
click at [0, 0] on input "upload license" at bounding box center [0, 0] width 0 height 0
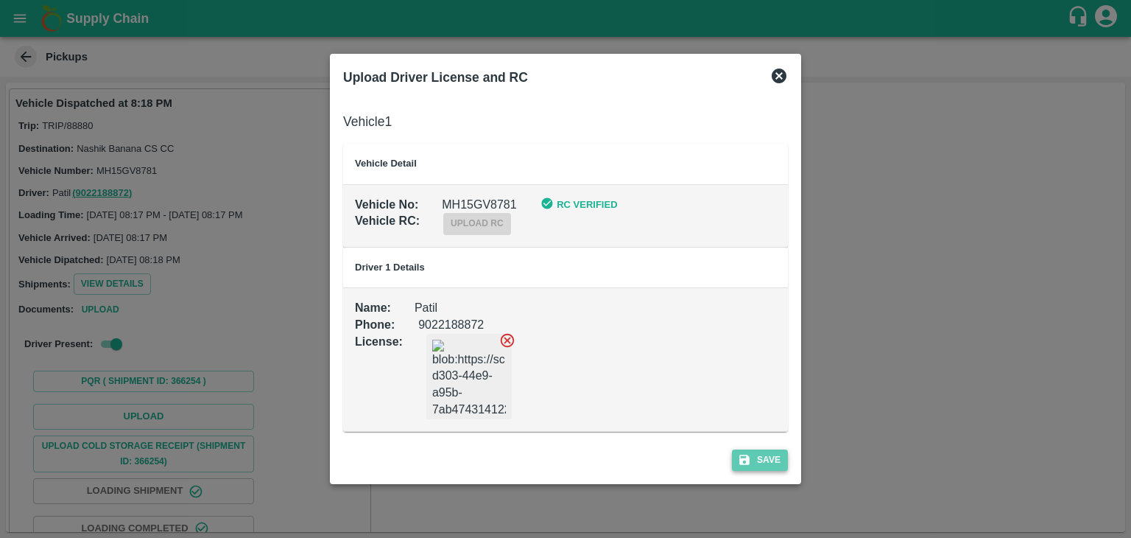
click at [761, 455] on button "Save" at bounding box center [760, 459] width 56 height 21
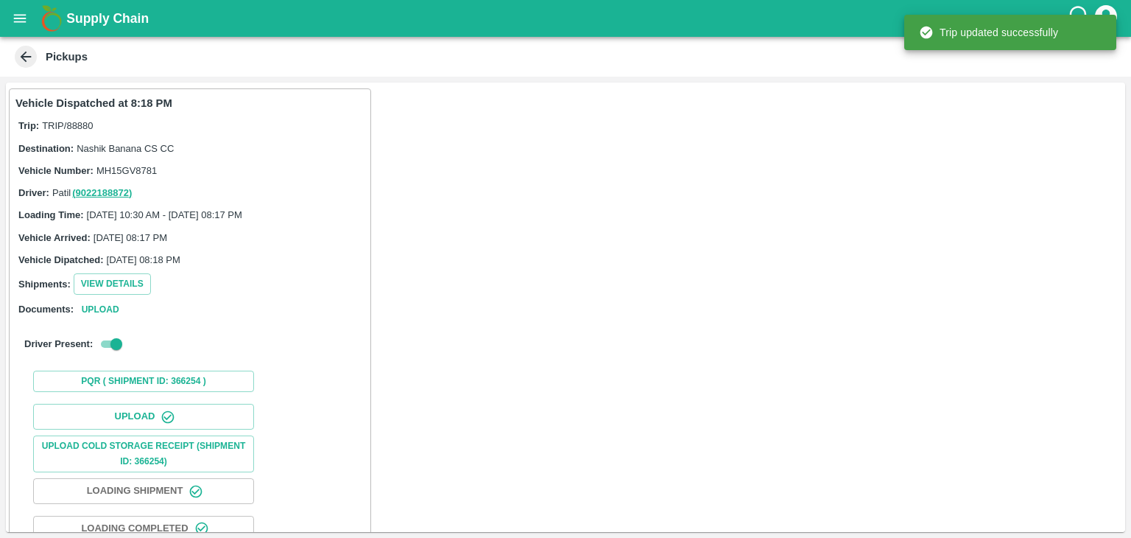
scroll to position [154, 0]
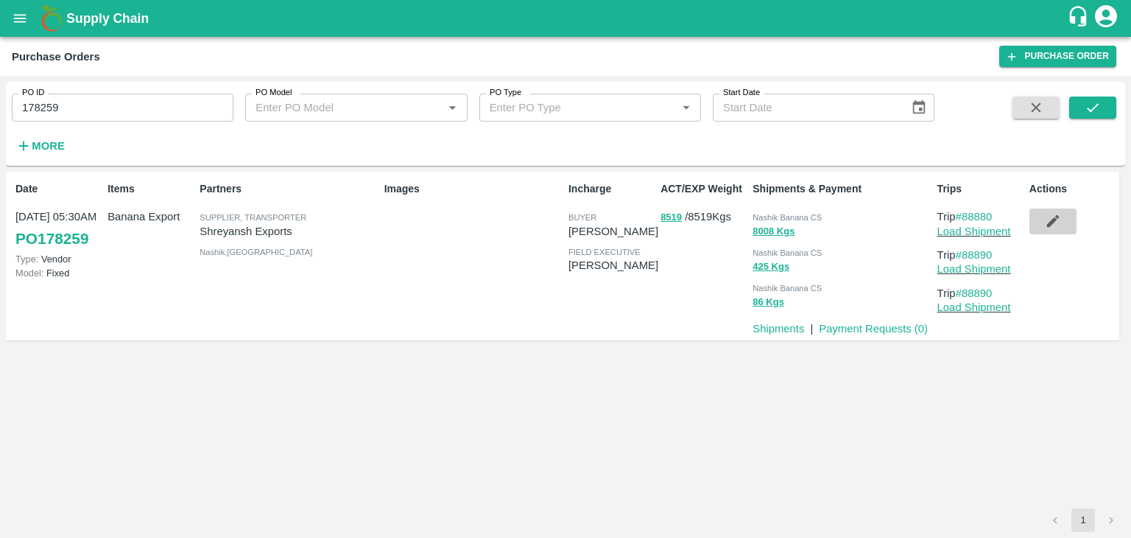
click at [1039, 225] on button "button" at bounding box center [1052, 220] width 47 height 25
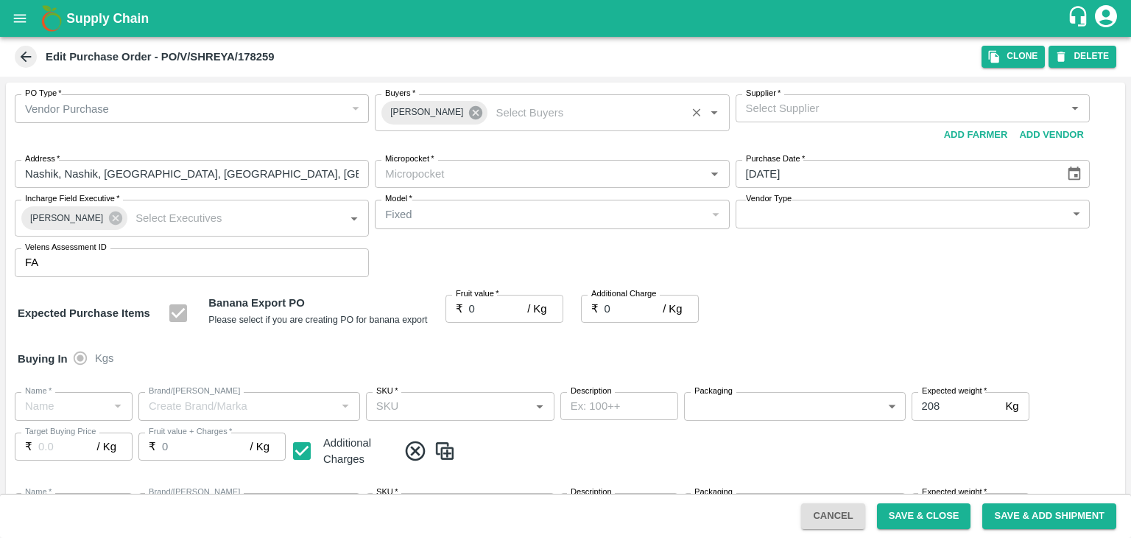
click at [471, 110] on icon at bounding box center [475, 112] width 13 height 13
click at [462, 110] on input "Buyers   *" at bounding box center [539, 108] width 321 height 19
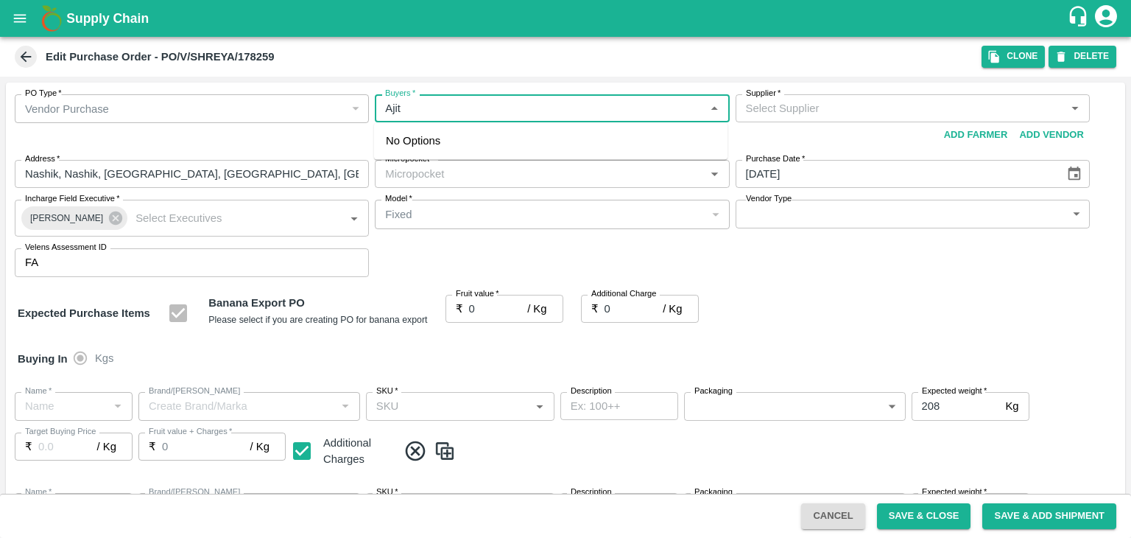
type input "Ajit O"
type input "Shreyansh Exports-undefined"
type input "172-Savda"
type input "Banana Export"
type input "FRESH X"
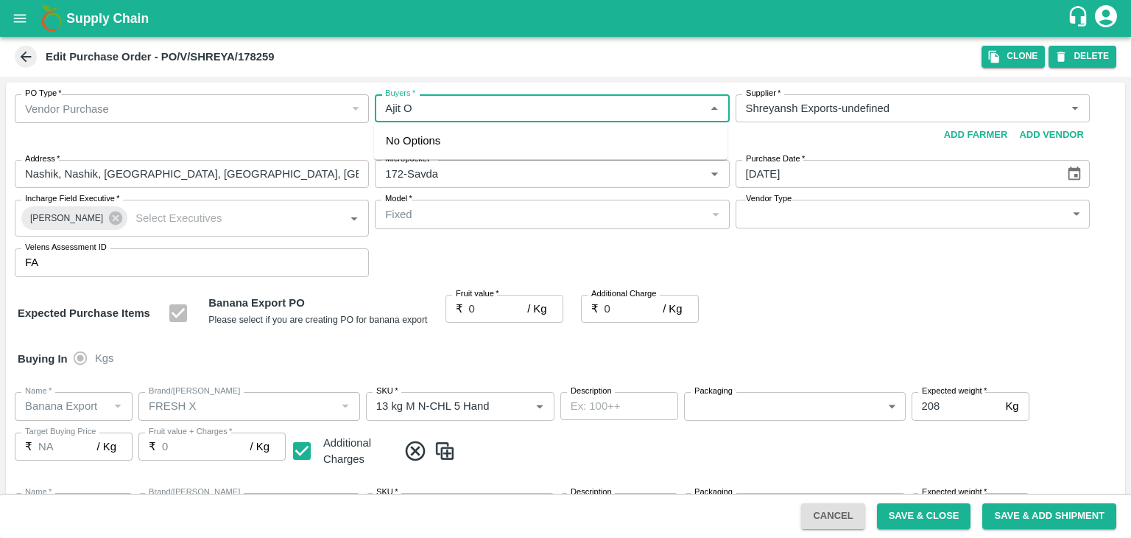
type input "13 kg M N-CHL 5 Hand"
type input "NA"
type input "Banana Export"
type input "FRESH X"
type input "13 kg M N-CHL 6 Hand"
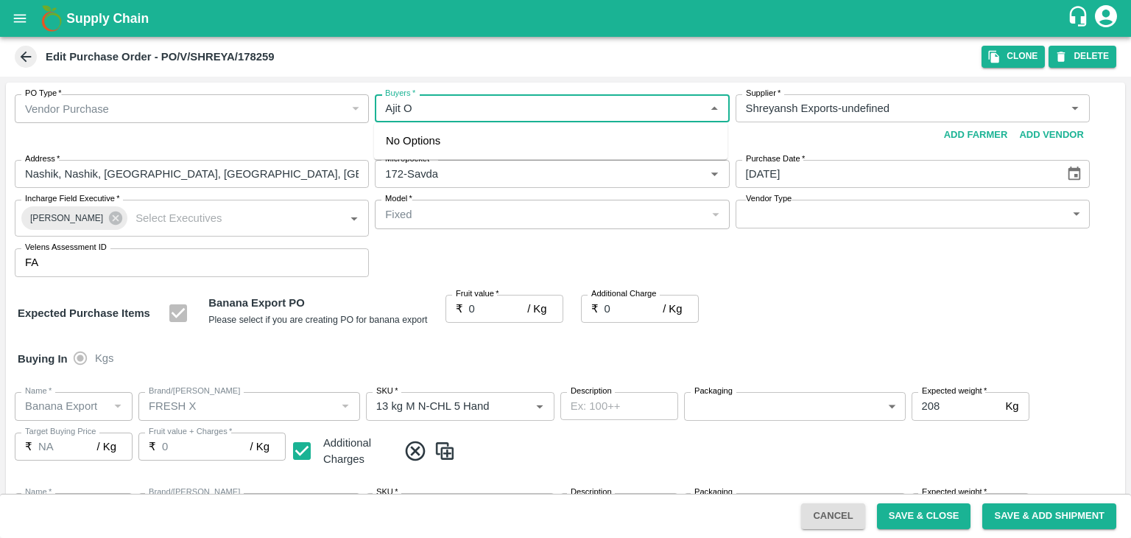
type input "NA"
type input "Banana Export"
type input "FRESH X"
type input "13 kg M N-CHL 8 Hand"
type input "NA"
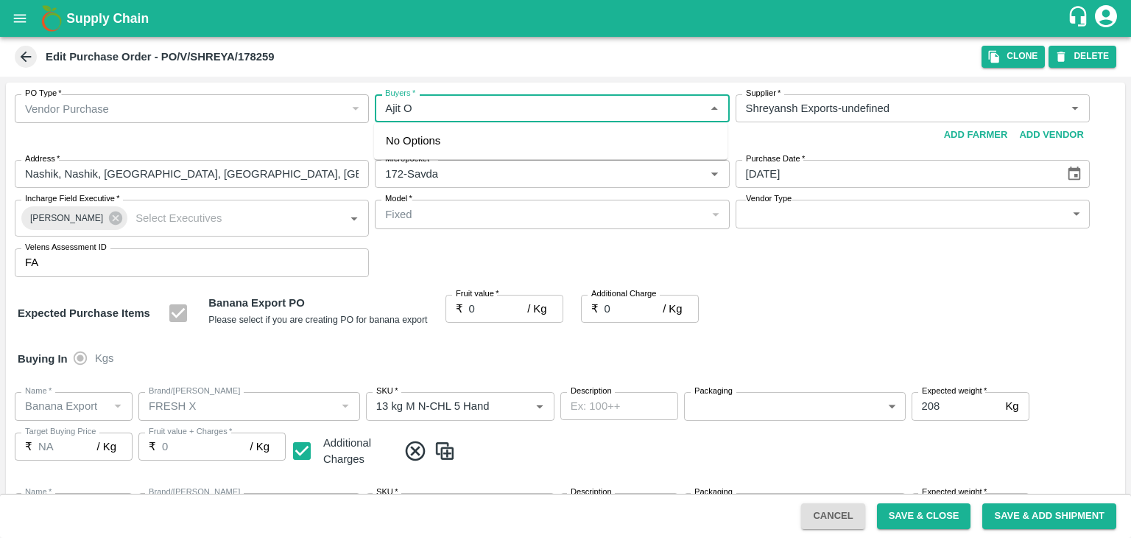
type input "Banana Export"
type input "FRESH X"
type input "13 kg M N-CHL CL"
type input "NA"
type input "Banana Export"
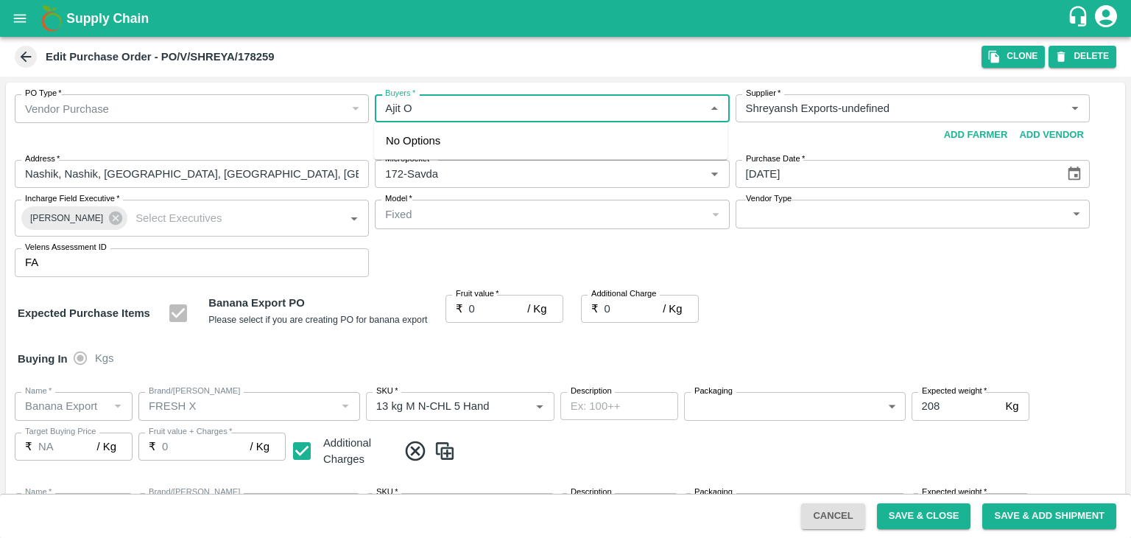
type input "FRESH X"
type input "C Class"
type input "NA"
type input "Banana Export"
type input "FRESH X"
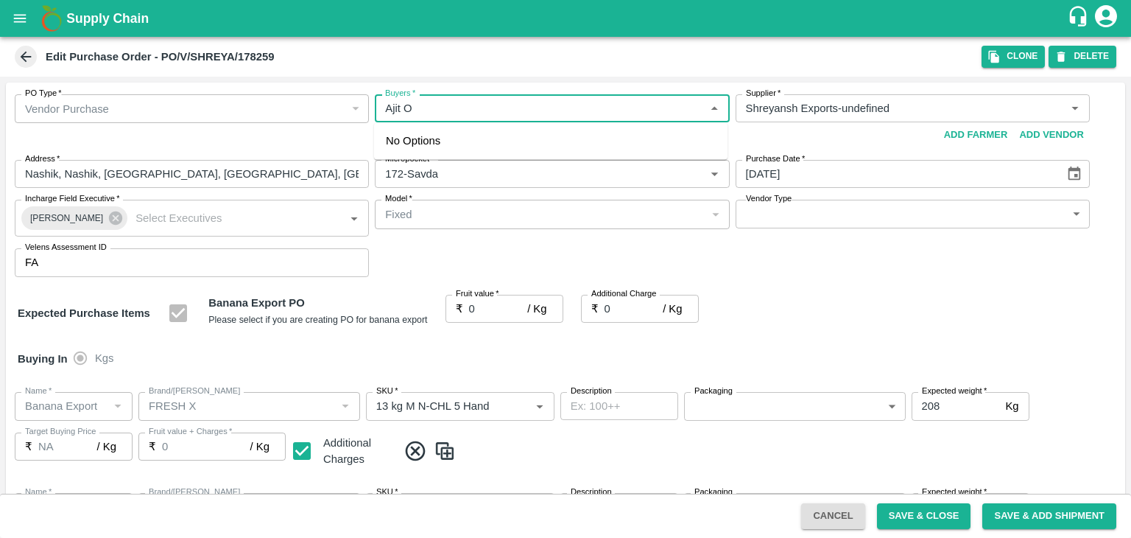
type input "PHR Kg"
type input "NA"
click at [448, 152] on div "Ajit Otari" at bounding box center [466, 147] width 90 height 16
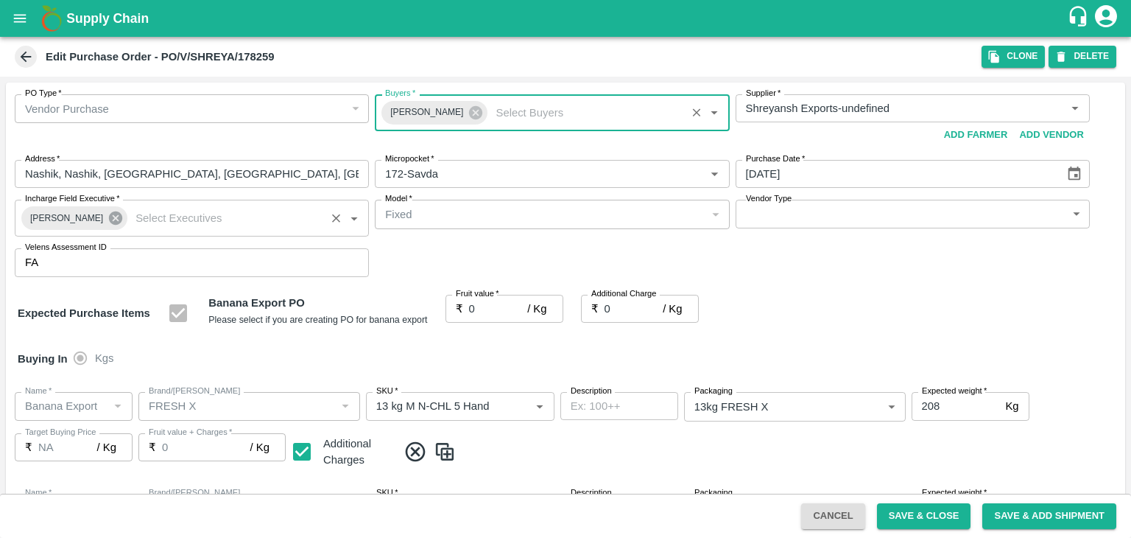
click at [109, 214] on icon at bounding box center [115, 217] width 13 height 13
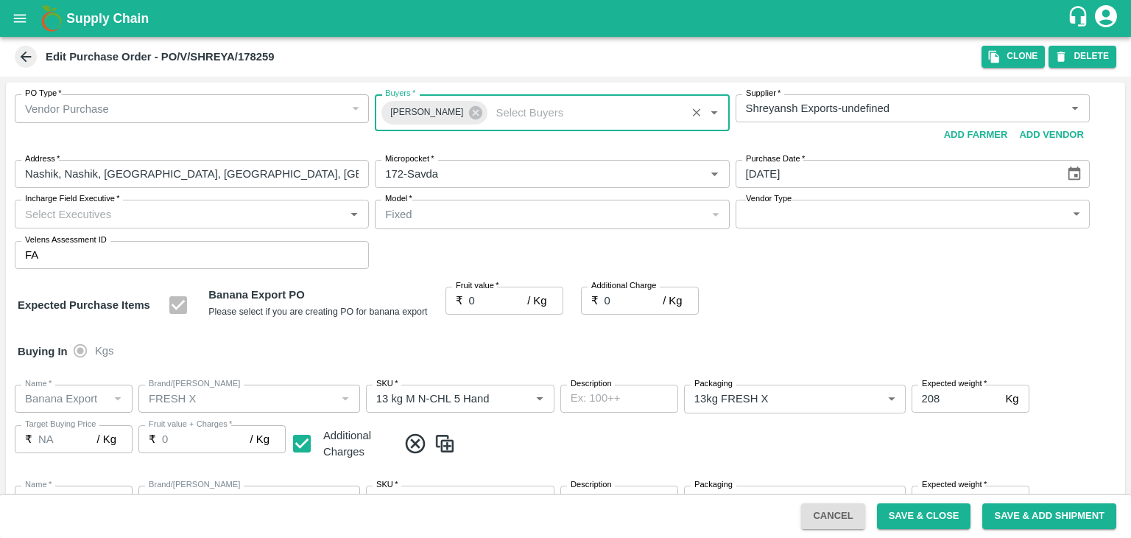
click at [156, 204] on input "Incharge Field Executive   *" at bounding box center [179, 213] width 321 height 19
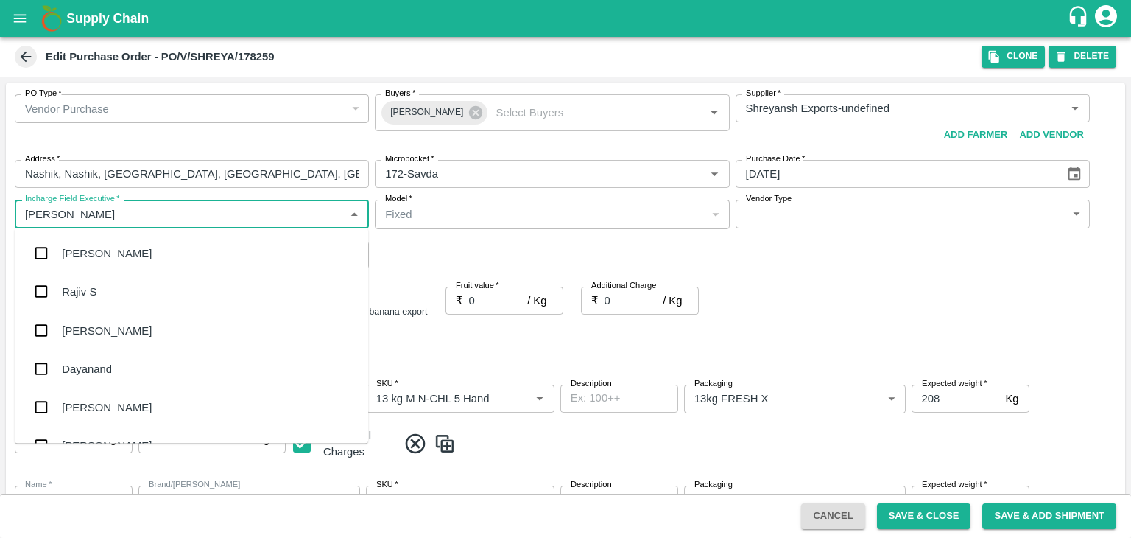
type input "Jay"
click at [139, 333] on div "jaydip Tale" at bounding box center [191, 330] width 353 height 38
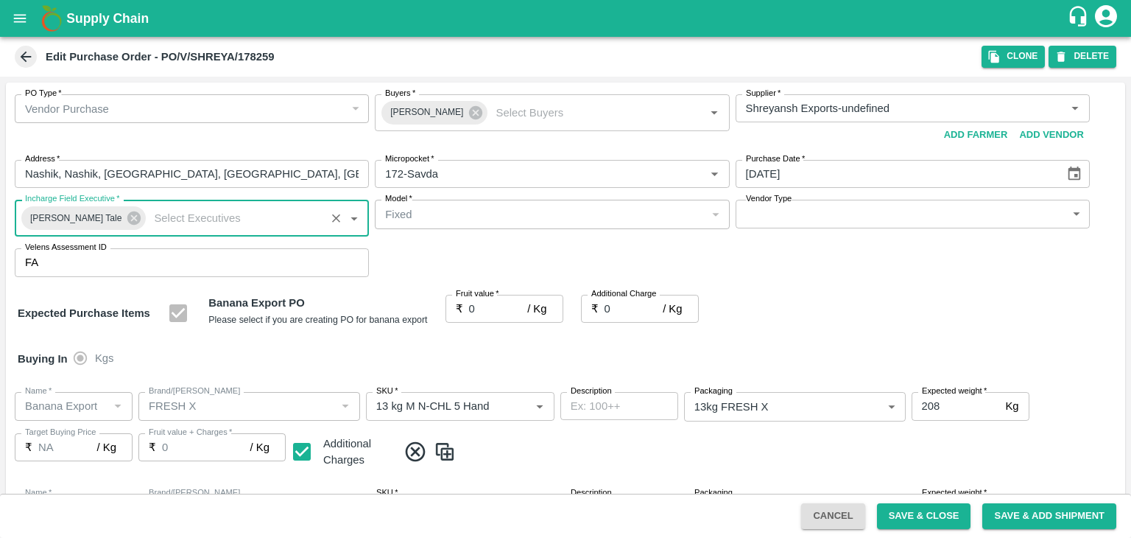
click at [785, 213] on body "Supply Chain Edit Purchase Order - PO/V/SHREYA/178259 Clone DELETE PO Type   * …" at bounding box center [565, 269] width 1131 height 538
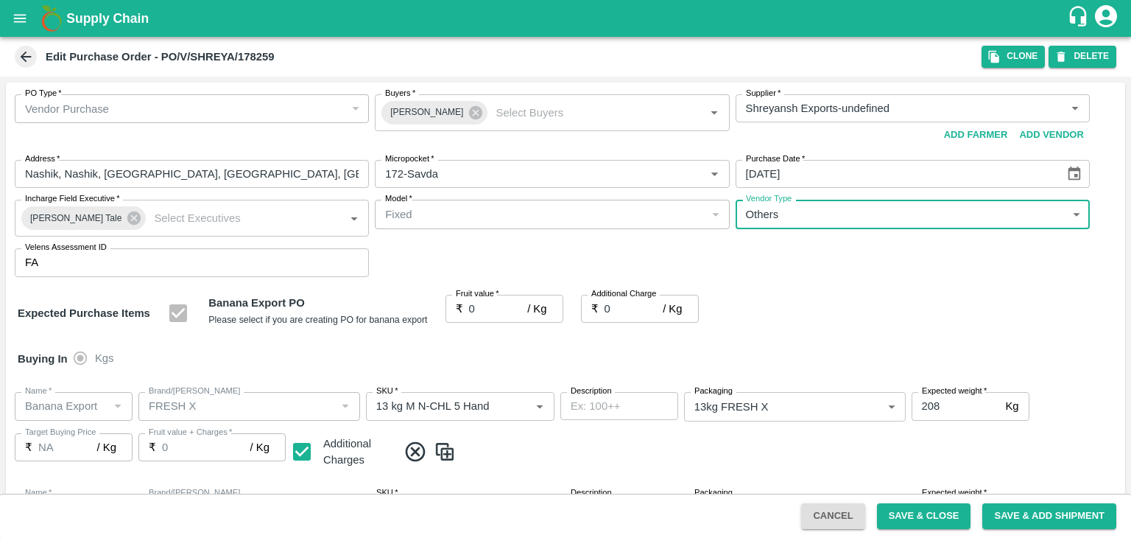
type input "OTHER"
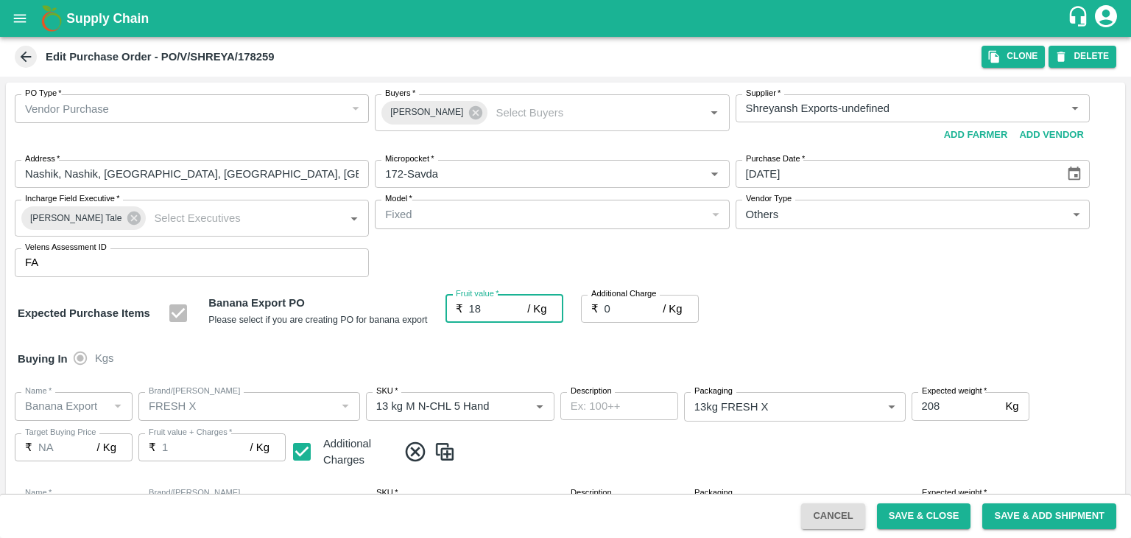
type input "18.5"
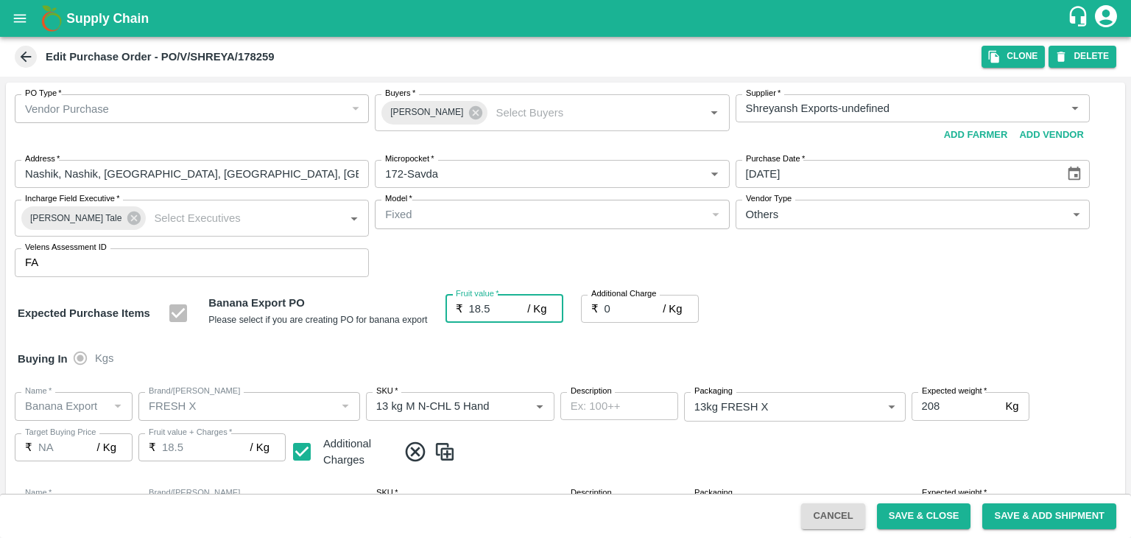
type input "18.5"
type input "2"
type input "20.5"
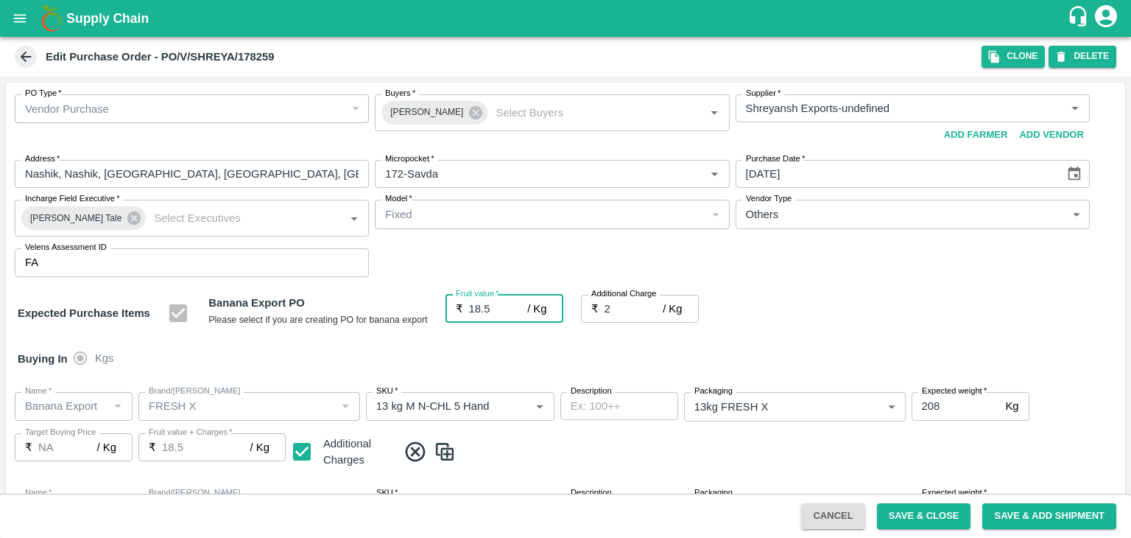
type input "20.5"
type input "2.7"
type input "21.2"
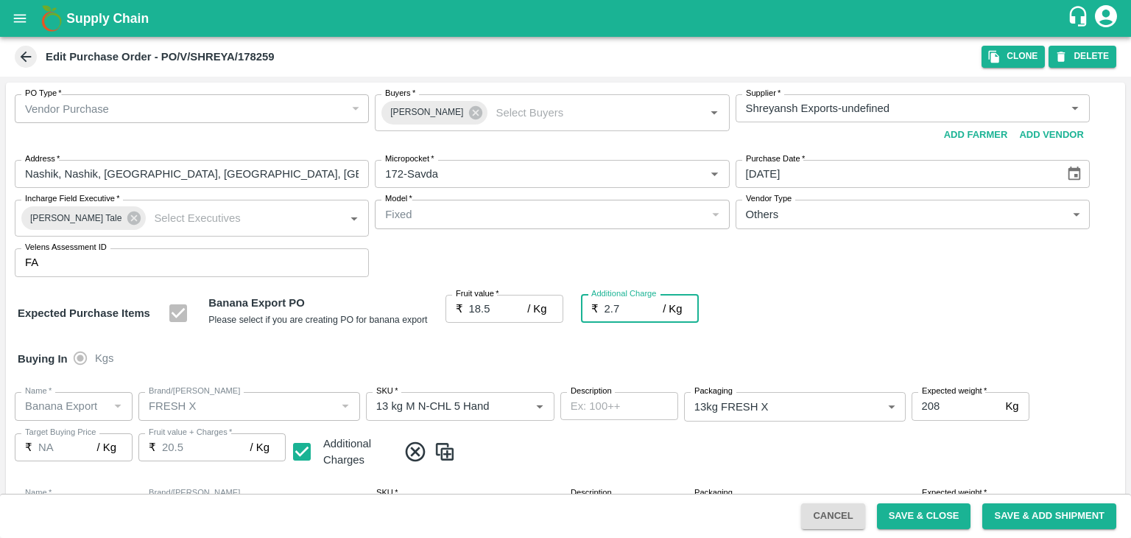
type input "21.2"
type input "2.75"
type input "21.25"
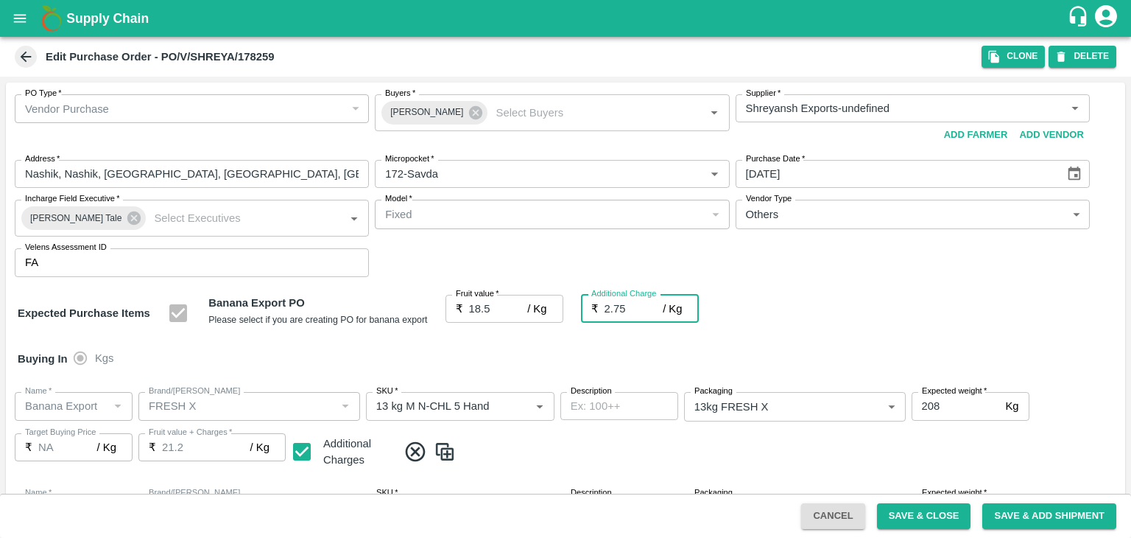
type input "21.25"
type input "2.75"
click at [945, 521] on div at bounding box center [565, 269] width 1131 height 538
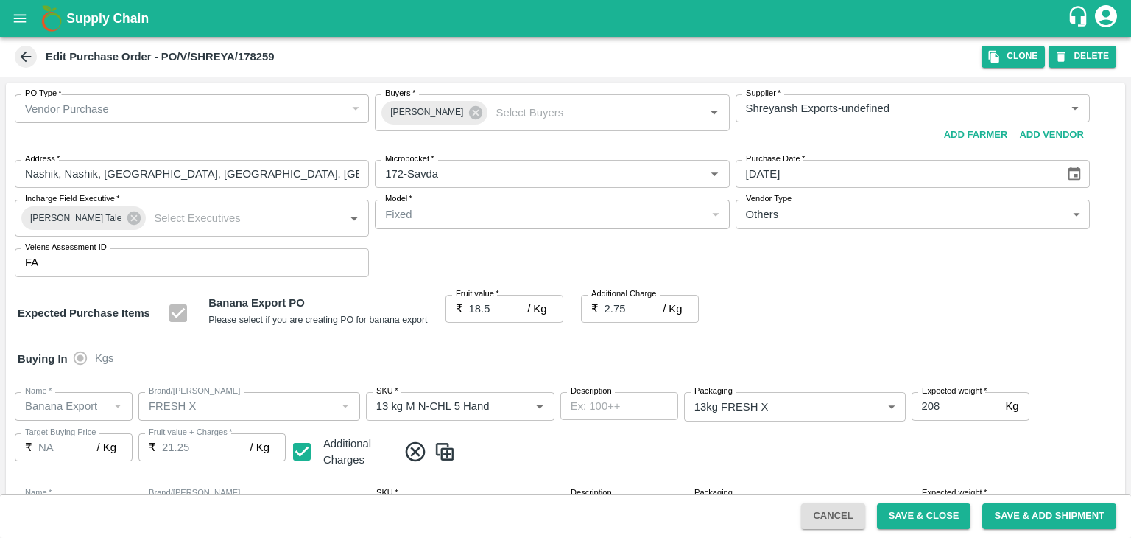
click at [930, 517] on button "Save & Close" at bounding box center [924, 516] width 94 height 26
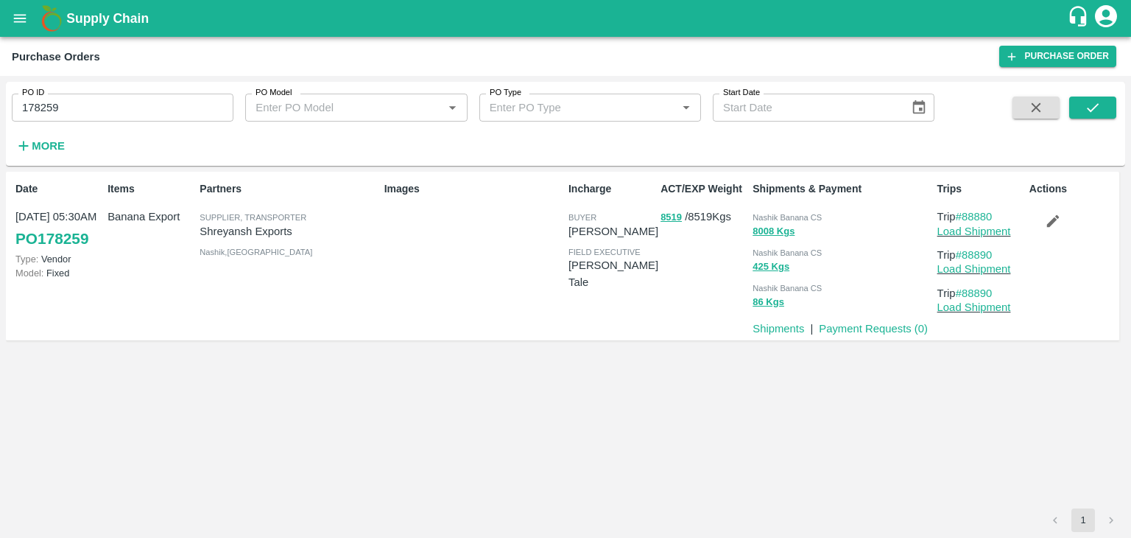
click at [98, 105] on input "178259" at bounding box center [123, 108] width 222 height 28
paste input "text"
type input "178257"
click at [1102, 113] on button "submit" at bounding box center [1092, 107] width 47 height 22
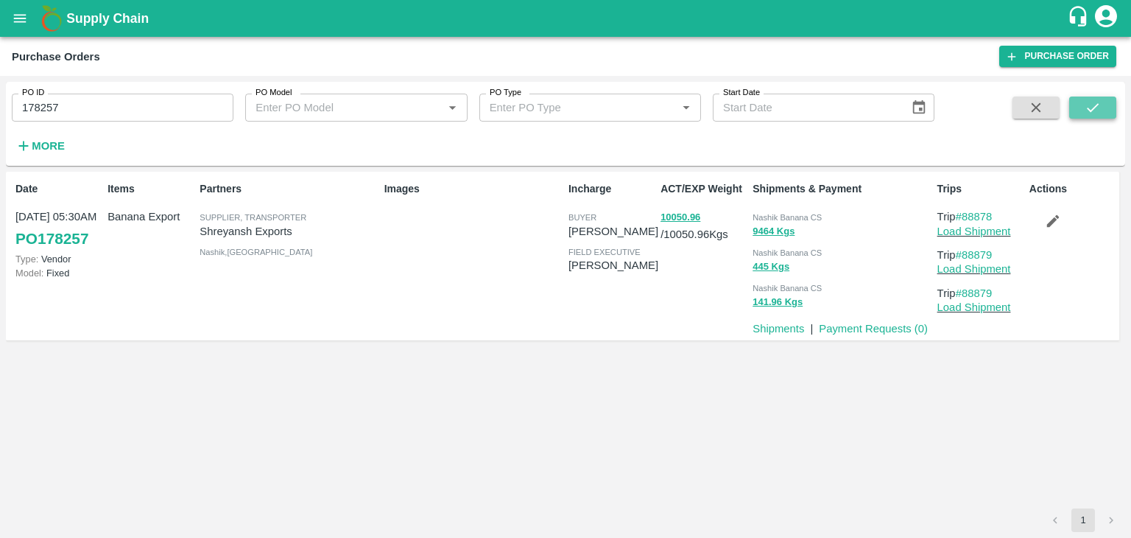
click at [1084, 107] on button "submit" at bounding box center [1092, 107] width 47 height 22
click at [991, 228] on link "Load Shipment" at bounding box center [974, 231] width 74 height 12
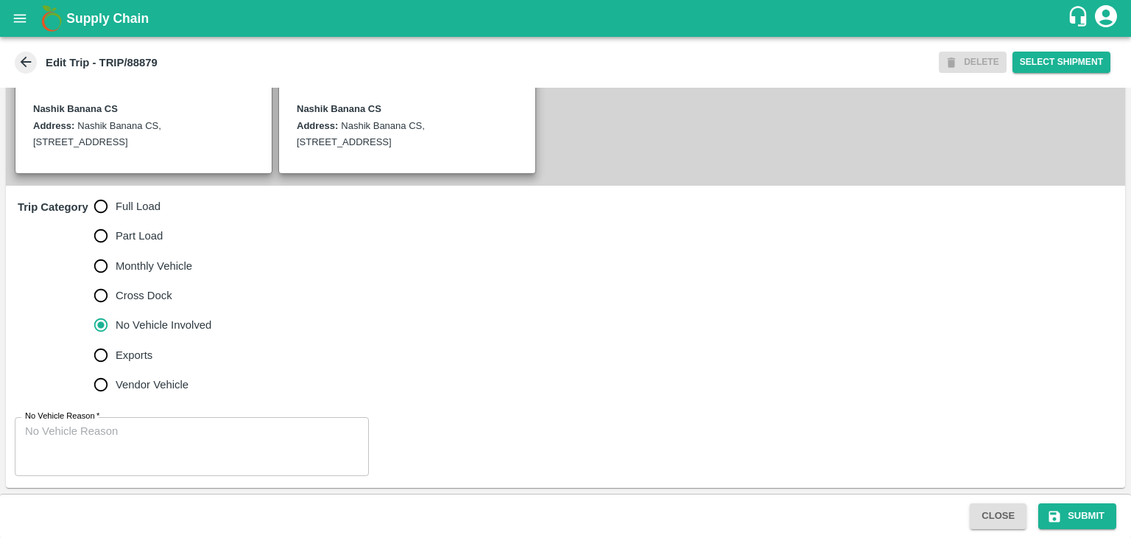
scroll to position [353, 0]
click at [124, 211] on span "Full Load" at bounding box center [138, 206] width 45 height 16
click at [116, 211] on input "Full Load" at bounding box center [100, 205] width 29 height 29
radio input "true"
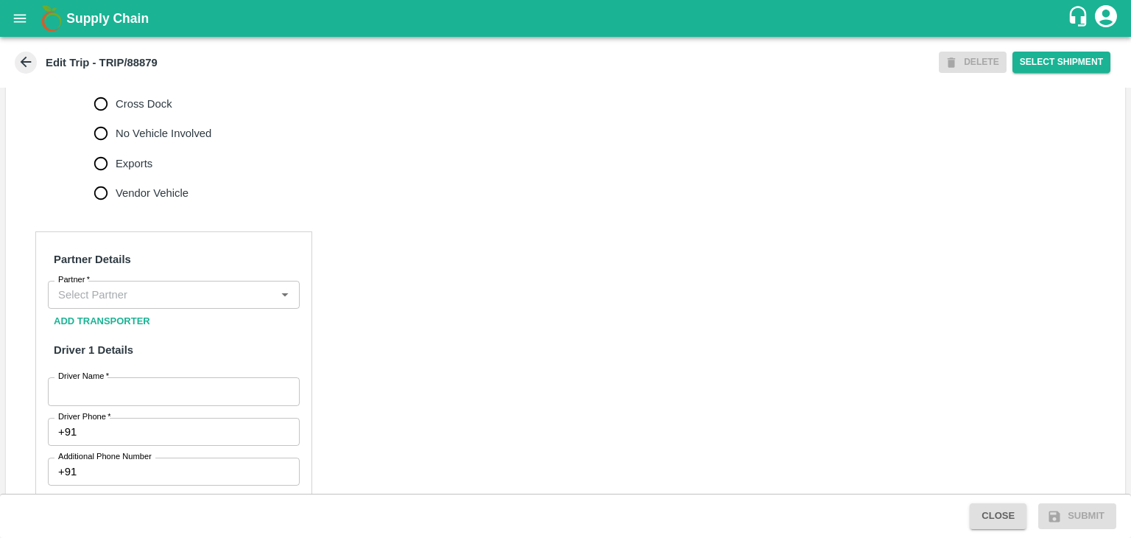
scroll to position [543, 0]
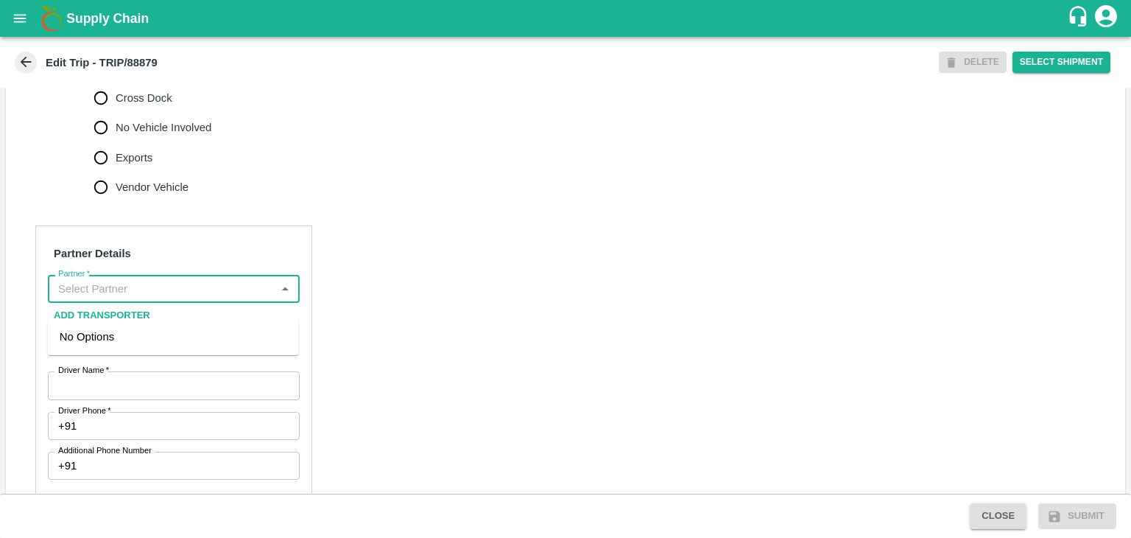
click at [136, 298] on input "Partner   *" at bounding box center [161, 288] width 219 height 19
click at [174, 334] on div "[PERSON_NAME] ( [PERSON_NAME] Transport )-[GEOGRAPHIC_DATA], Pune-9860466997(Tr…" at bounding box center [174, 352] width 228 height 49
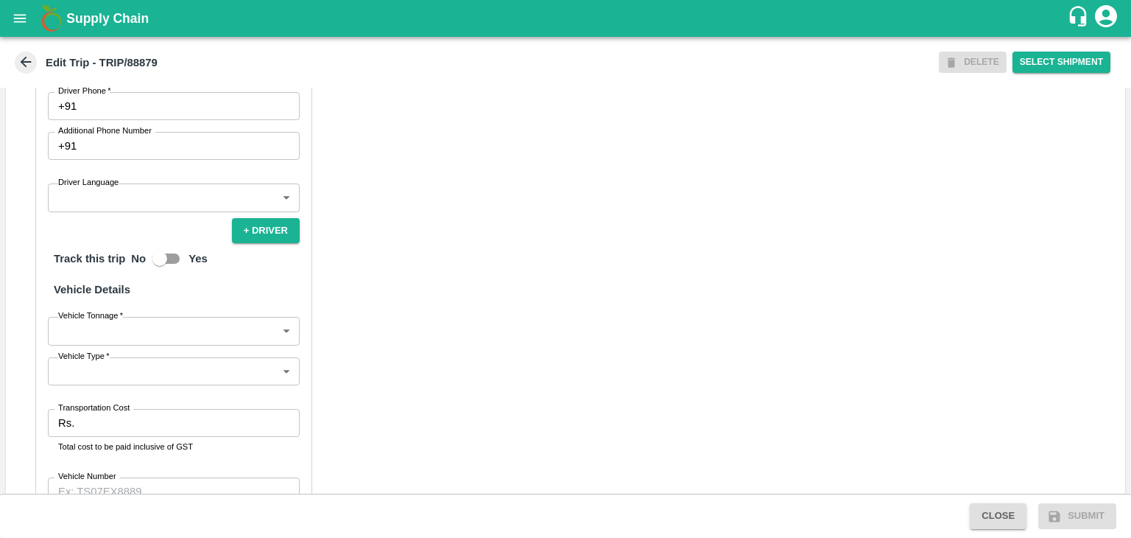
scroll to position [871, 0]
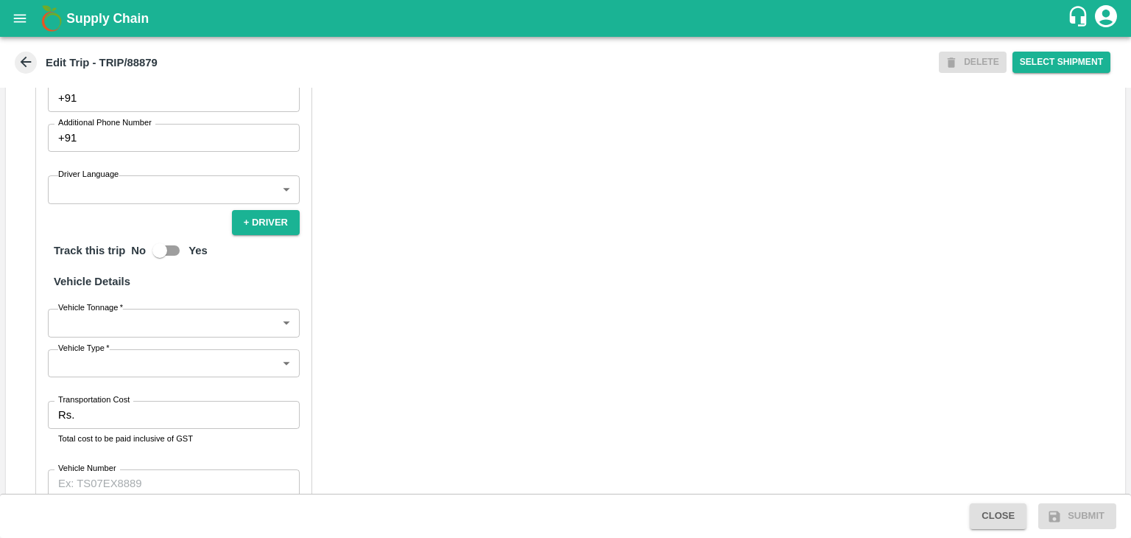
type input "Nitin Rasal ( Bhairavnath Transport )-Deulgaon, Pune-9860466997(Transporter)"
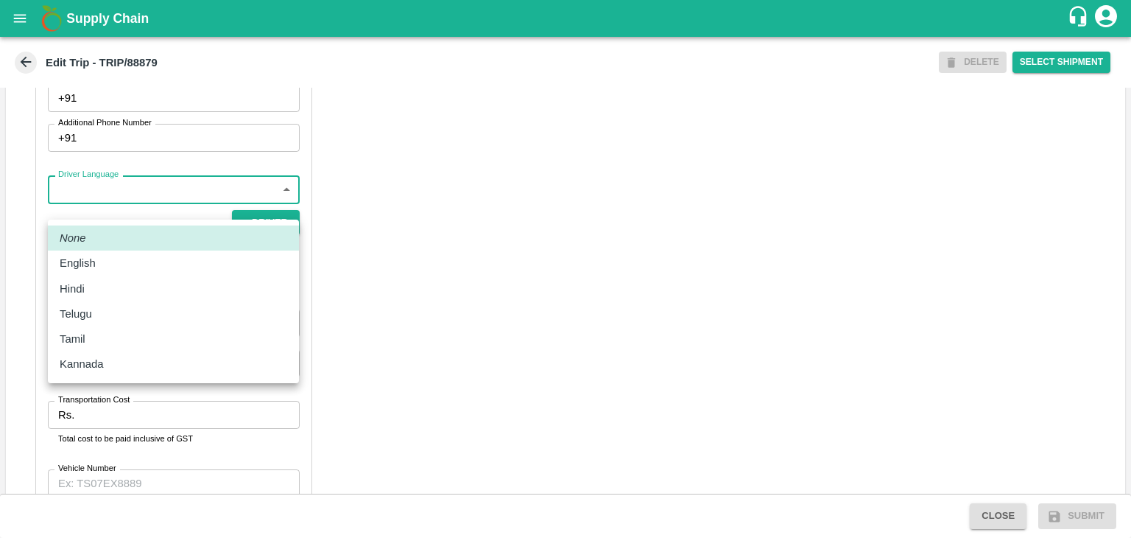
click at [152, 212] on body "Supply Chain Edit Trip - TRIP/88879 DELETE Select Shipment Trip Details Trip Ty…" at bounding box center [565, 269] width 1131 height 538
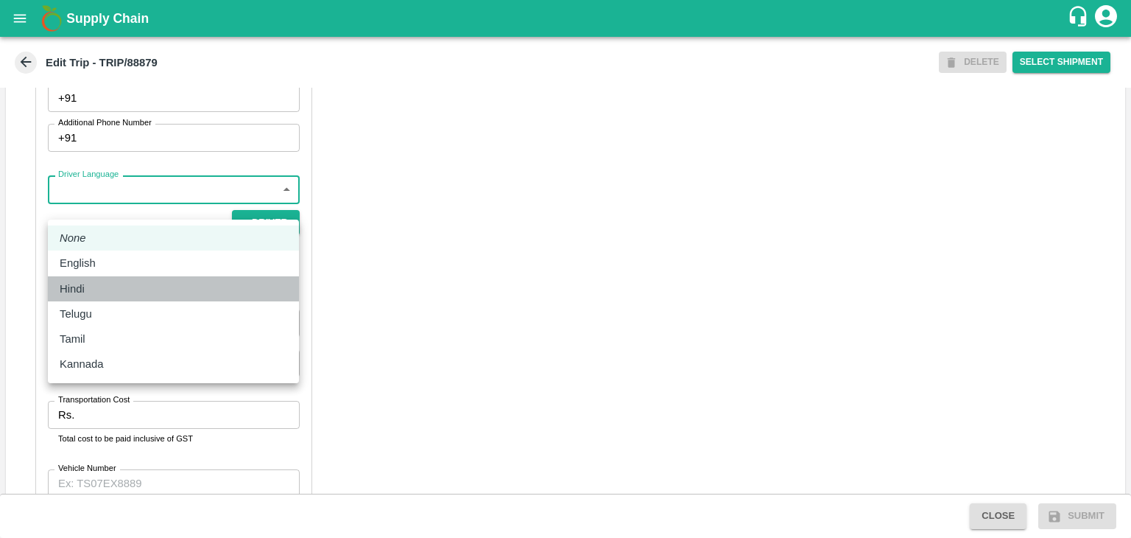
click at [102, 289] on div "Hindi" at bounding box center [174, 289] width 228 height 16
type input "hi"
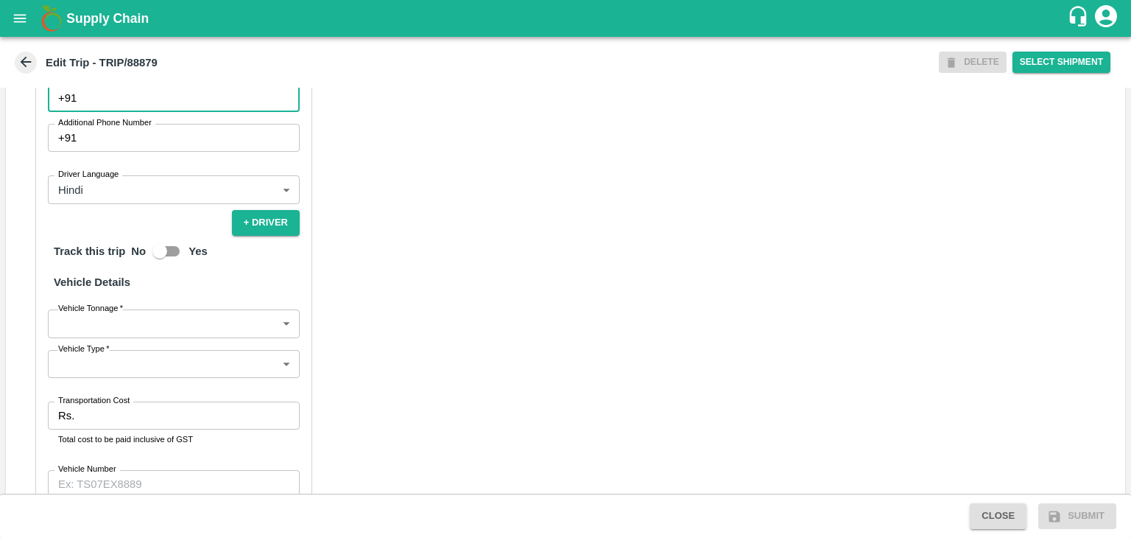
click at [125, 111] on input "Driver Phone   *" at bounding box center [190, 98] width 217 height 28
type input "9975280177"
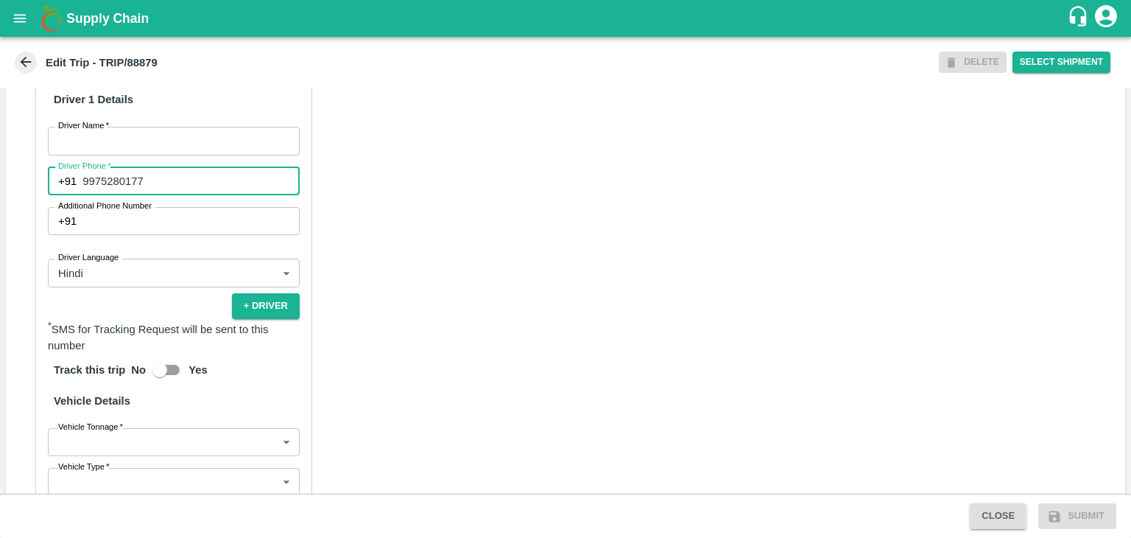
scroll to position [786, 0]
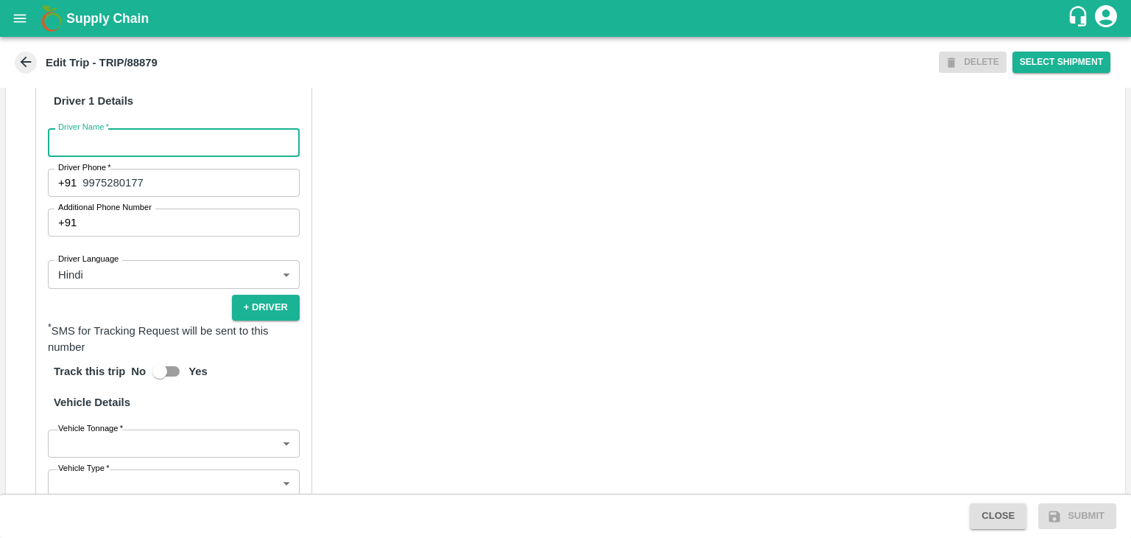
click at [169, 149] on input "Driver Name   *" at bounding box center [174, 142] width 252 height 28
type input "[PERSON_NAME]"
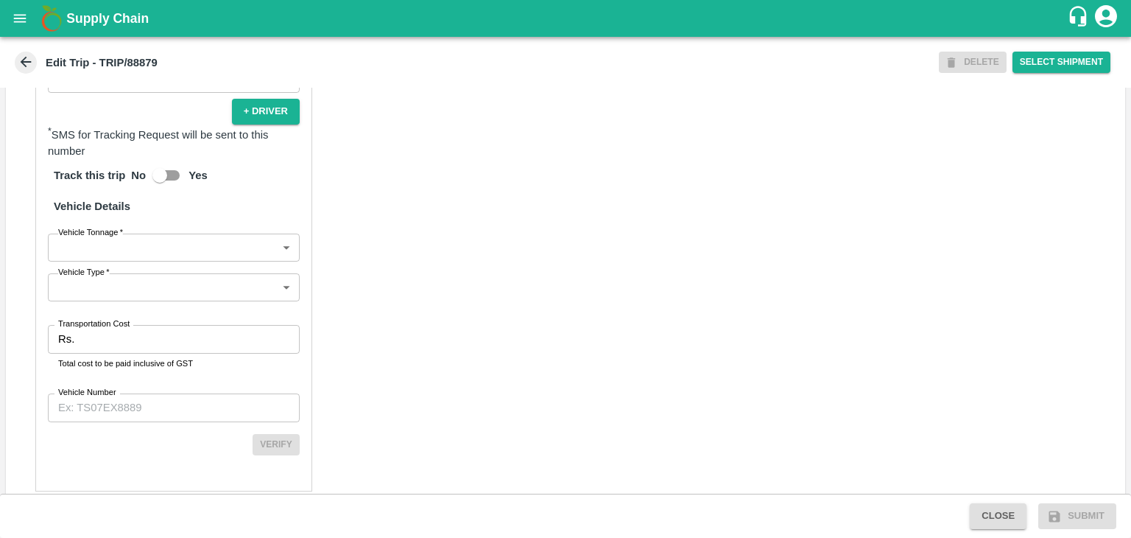
scroll to position [1016, 0]
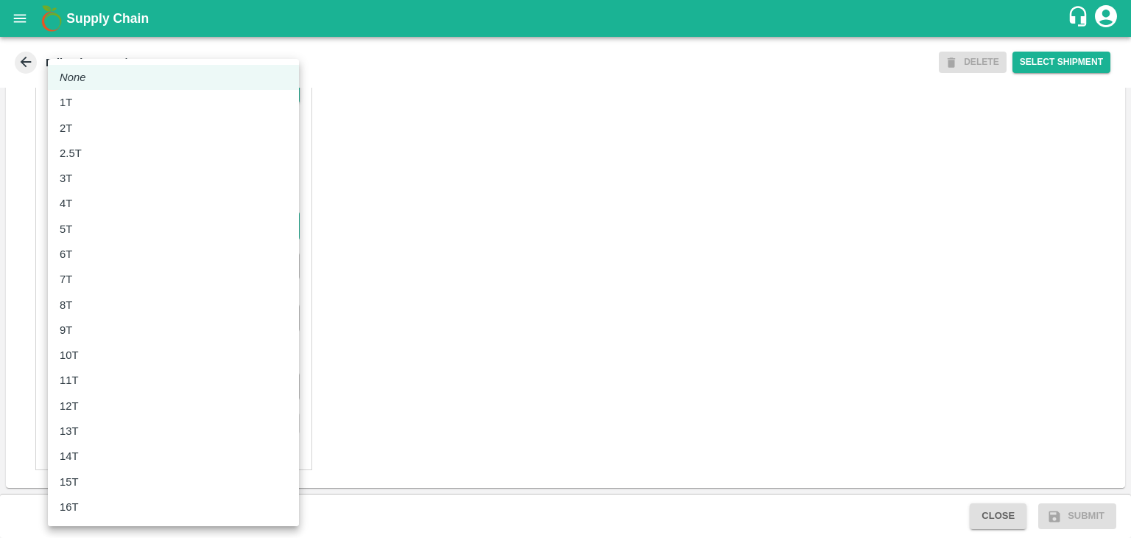
click at [129, 228] on body "Supply Chain Edit Trip - TRIP/88879 DELETE Select Shipment Trip Details Trip Ty…" at bounding box center [565, 269] width 1131 height 538
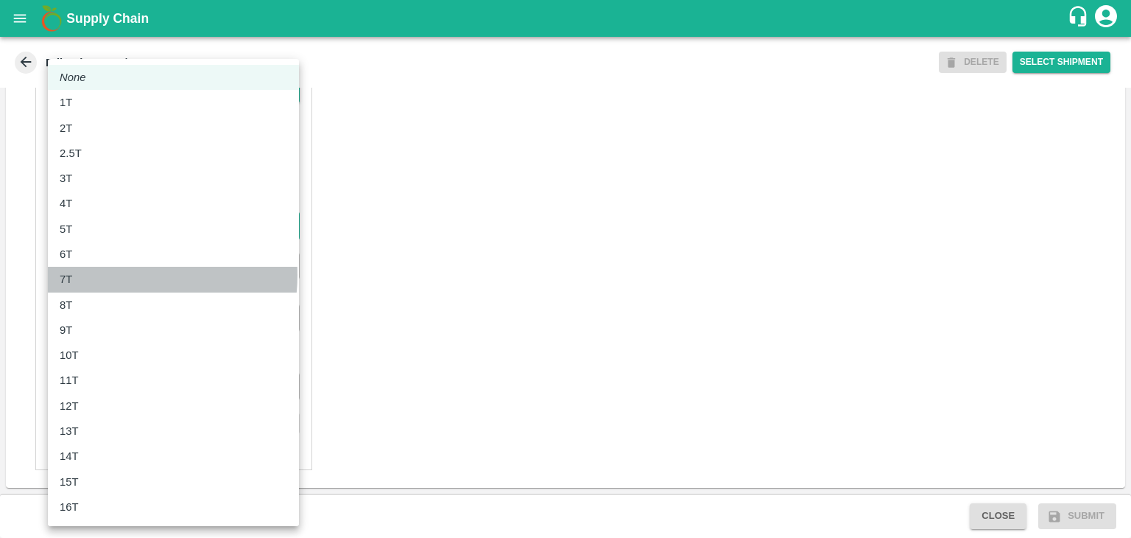
click at [114, 275] on div "7T" at bounding box center [174, 279] width 228 height 16
type input "7000"
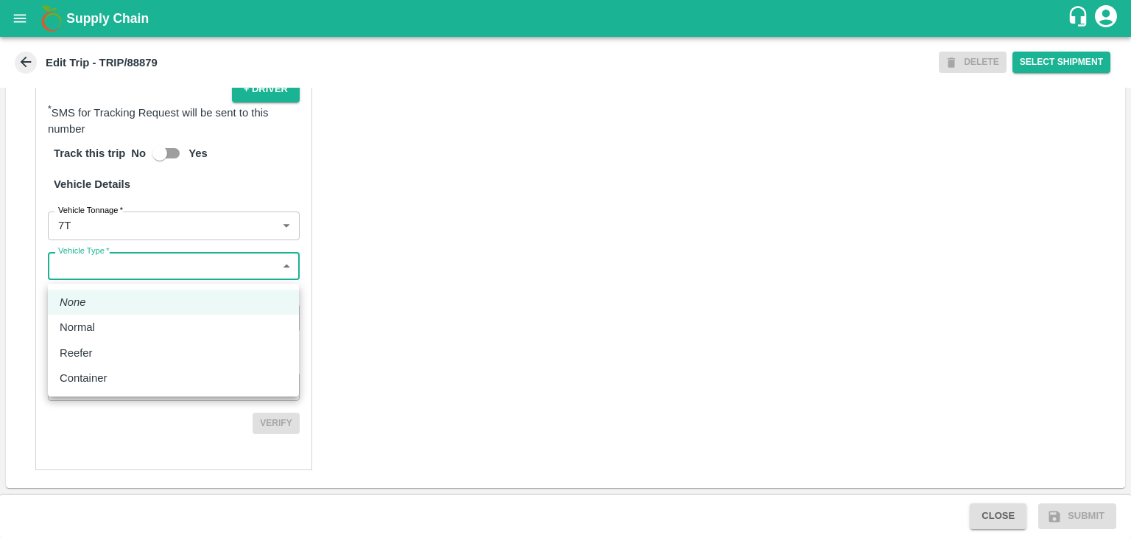
click at [131, 275] on body "Supply Chain Edit Trip - TRIP/88879 DELETE Select Shipment Trip Details Trip Ty…" at bounding box center [565, 269] width 1131 height 538
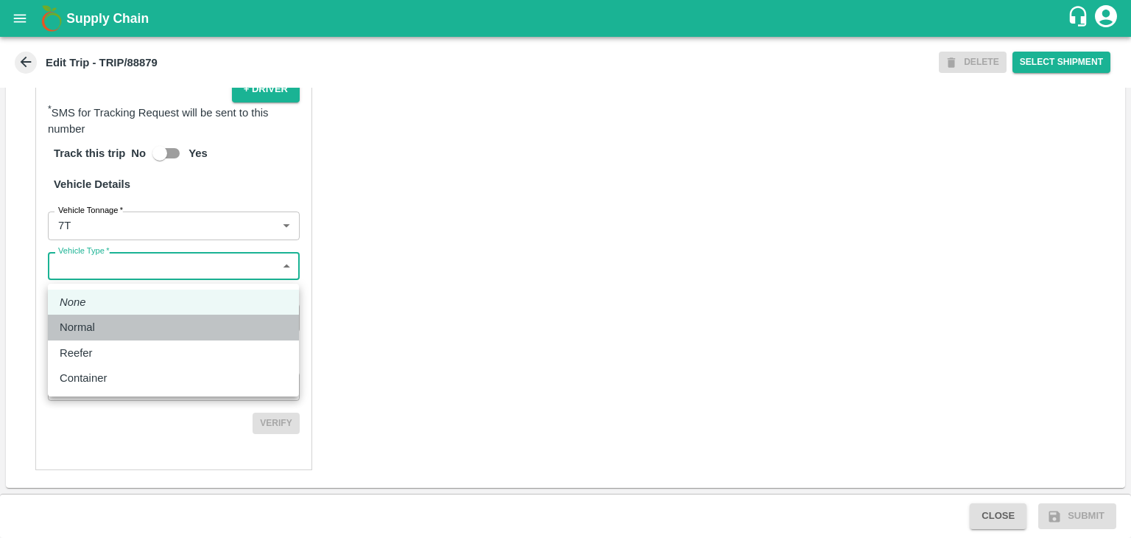
click at [123, 330] on div "Normal" at bounding box center [174, 327] width 228 height 16
type input "Normal"
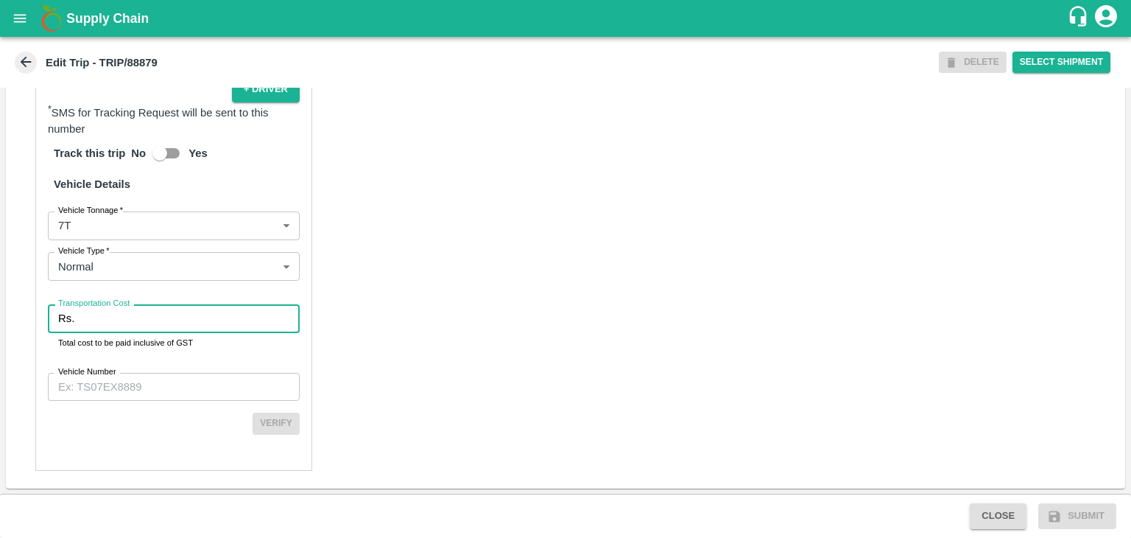
click at [142, 328] on input "Transportation Cost" at bounding box center [189, 318] width 219 height 28
type input "1"
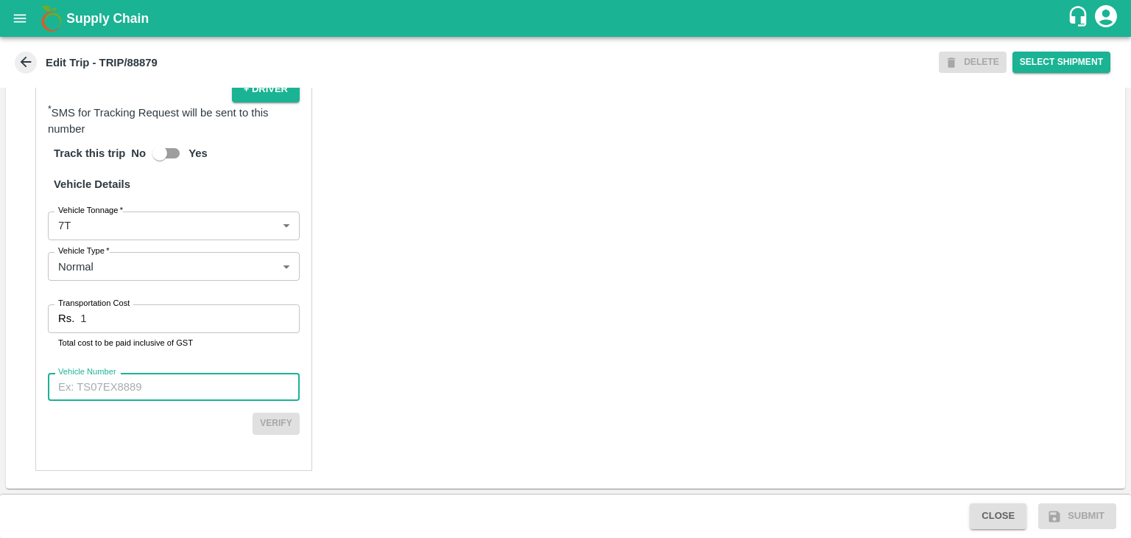
click at [168, 396] on input "Vehicle Number" at bounding box center [174, 387] width 252 height 28
type input "MH45AE5250"
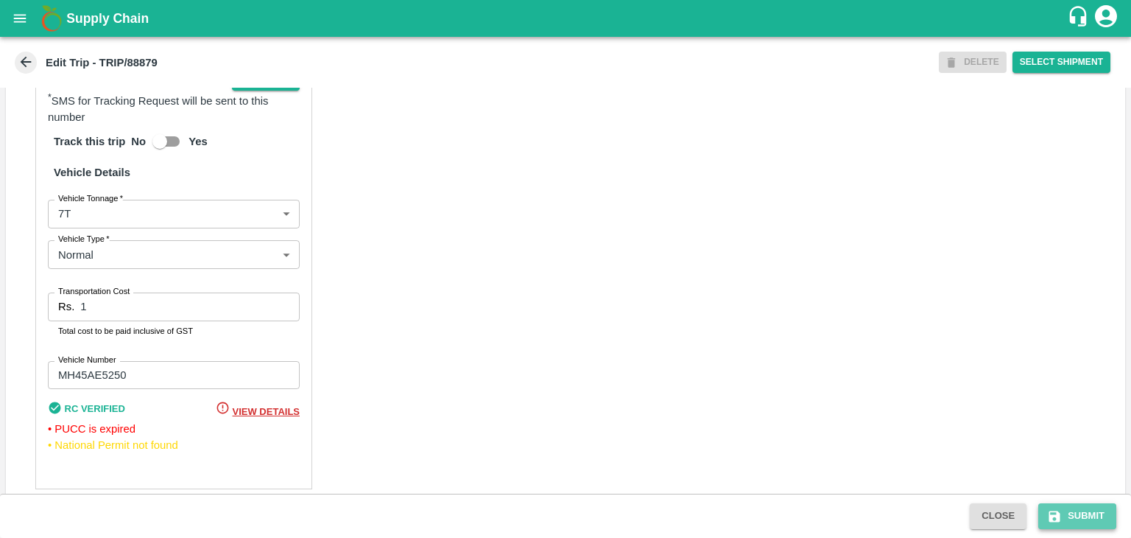
click at [1098, 515] on button "Submit" at bounding box center [1077, 516] width 78 height 26
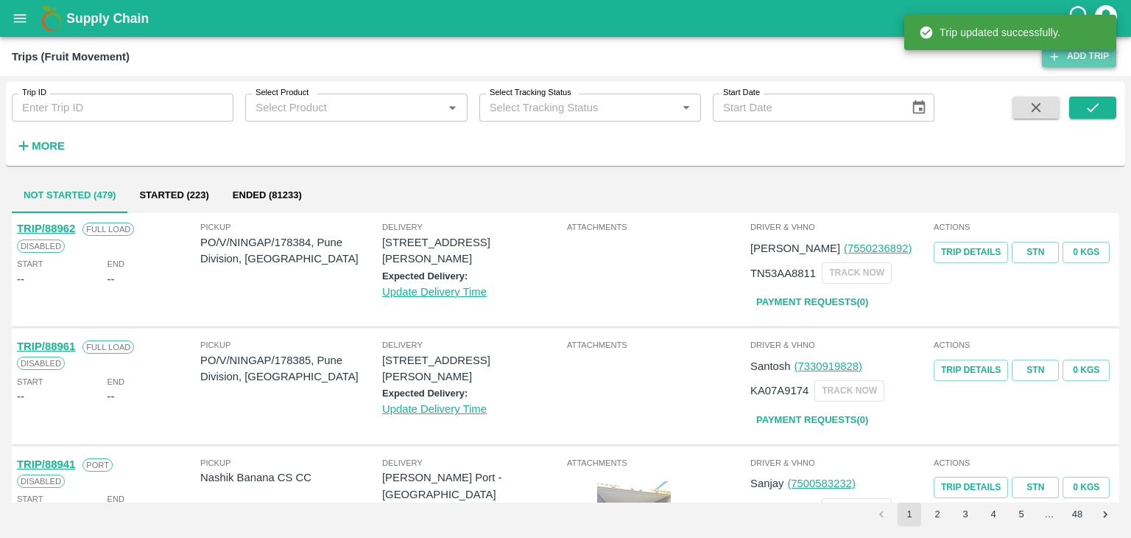
click at [1063, 54] on link "Add Trip" at bounding box center [1079, 56] width 74 height 21
drag, startPoint x: 146, startPoint y: 122, endPoint x: 141, endPoint y: 114, distance: 8.6
click at [141, 114] on input "Trip ID" at bounding box center [123, 108] width 222 height 28
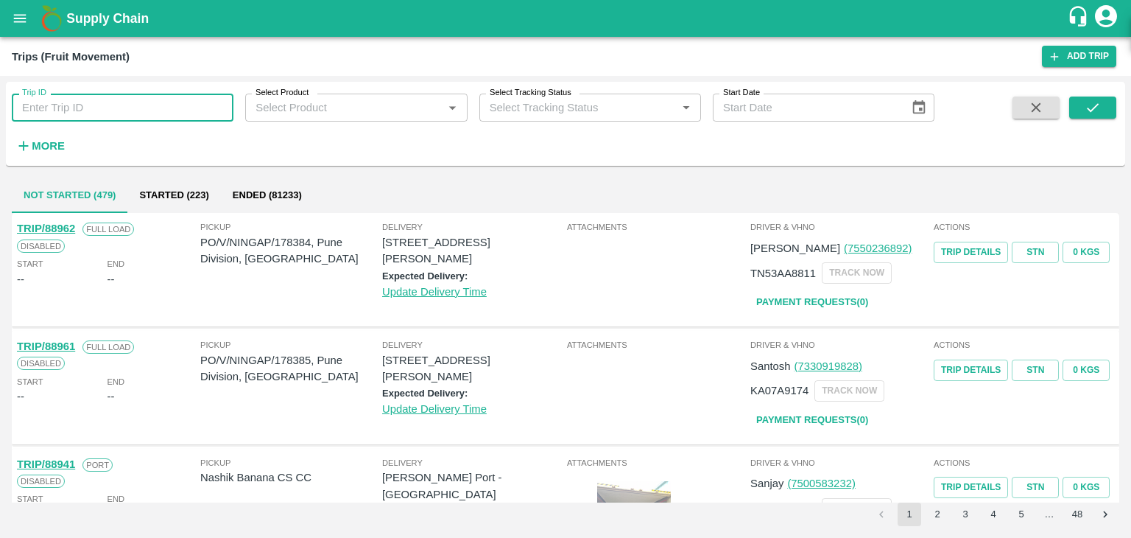
click at [141, 114] on input "Trip ID" at bounding box center [123, 108] width 222 height 28
type input "88879"
click at [1098, 108] on icon "submit" at bounding box center [1093, 107] width 16 height 16
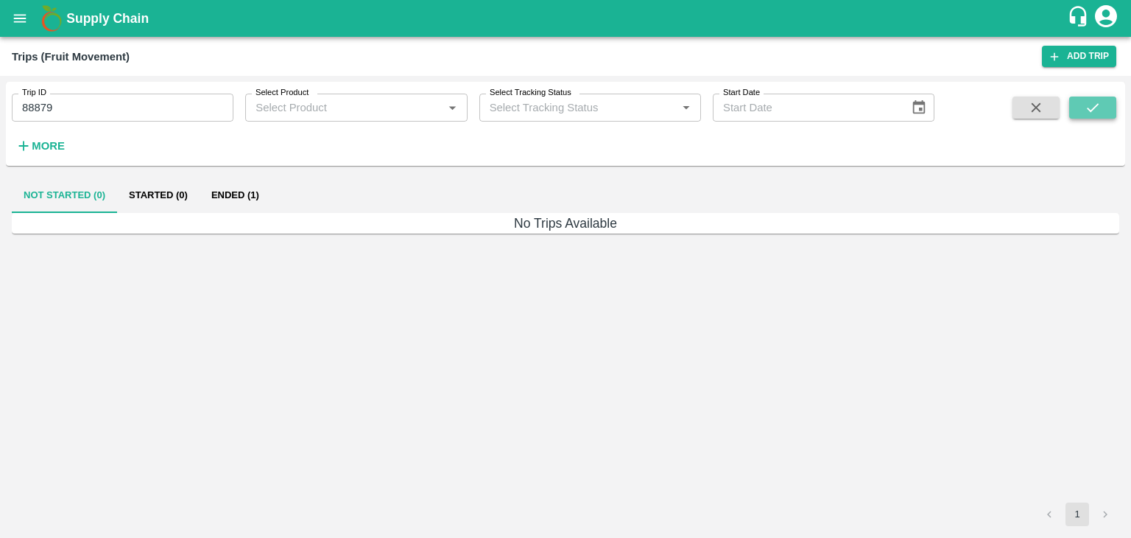
click at [1098, 108] on icon "submit" at bounding box center [1093, 107] width 16 height 16
click at [243, 200] on button "Ended (1)" at bounding box center [235, 194] width 71 height 35
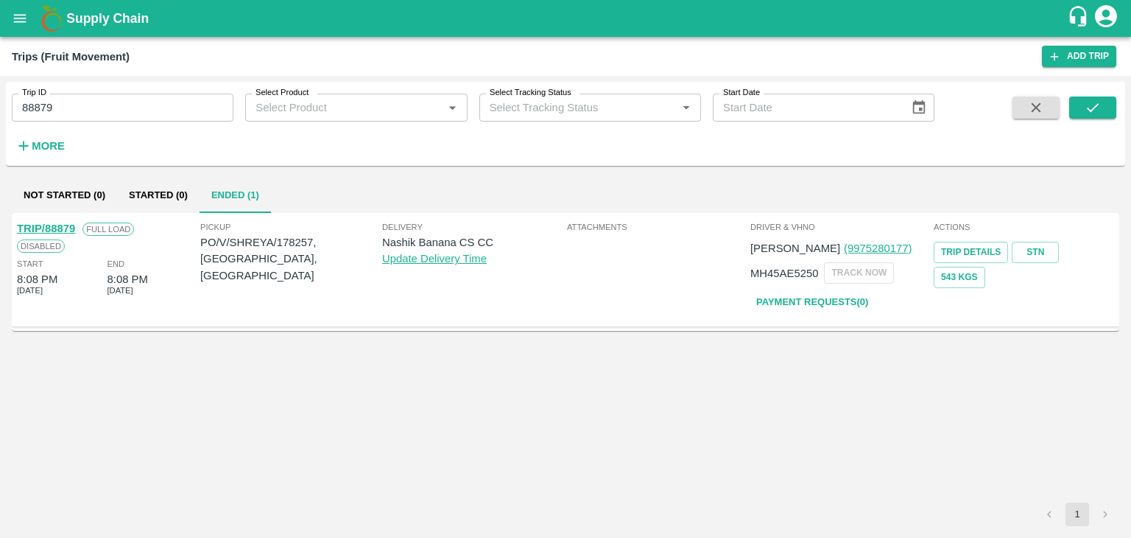
click at [59, 223] on link "TRIP/88879" at bounding box center [46, 228] width 58 height 12
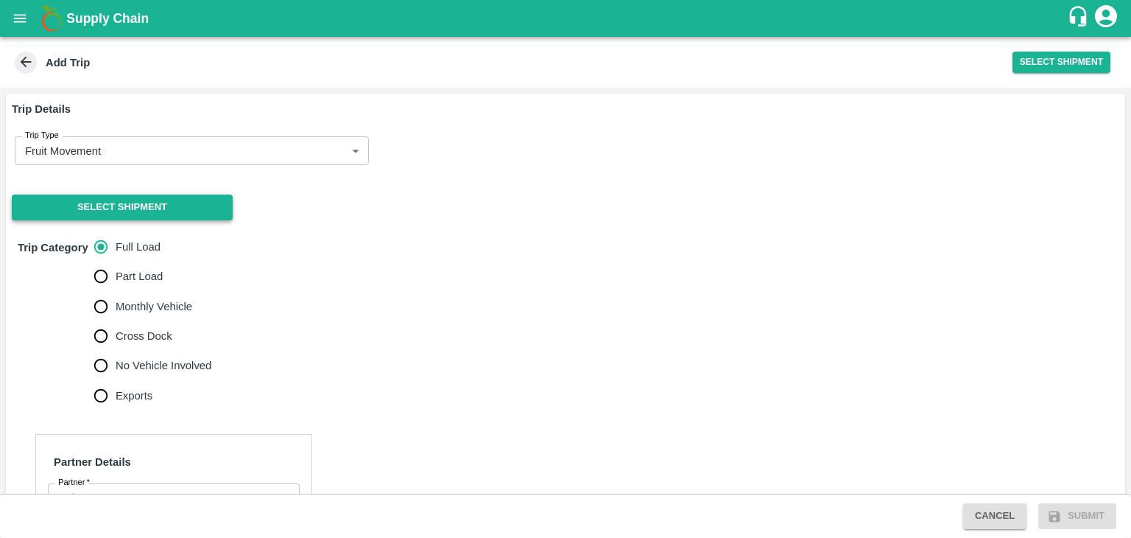
click at [91, 207] on button "Select Shipment" at bounding box center [122, 207] width 221 height 26
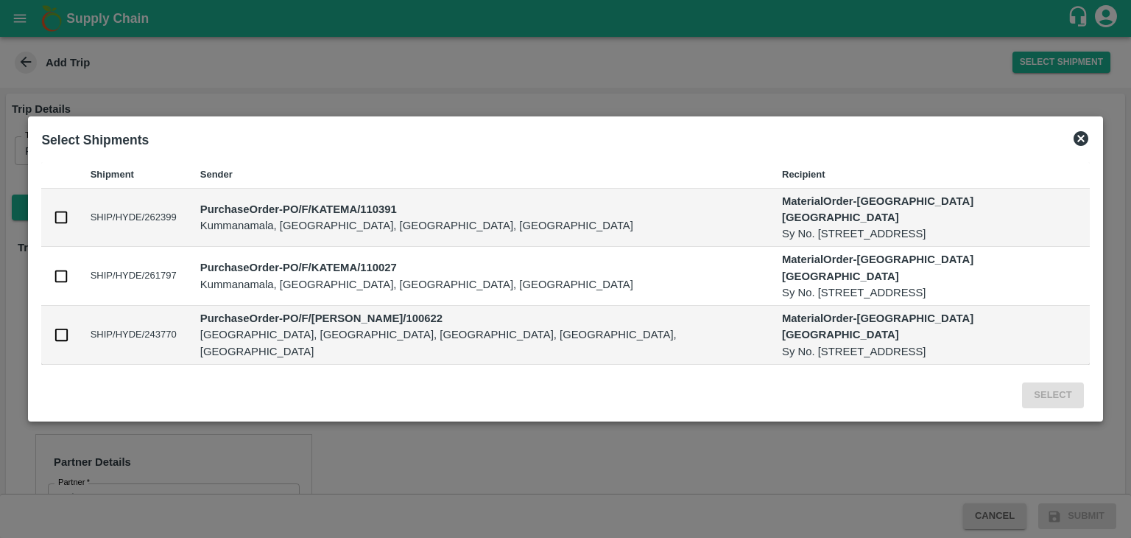
click at [1074, 146] on icon at bounding box center [1081, 138] width 15 height 15
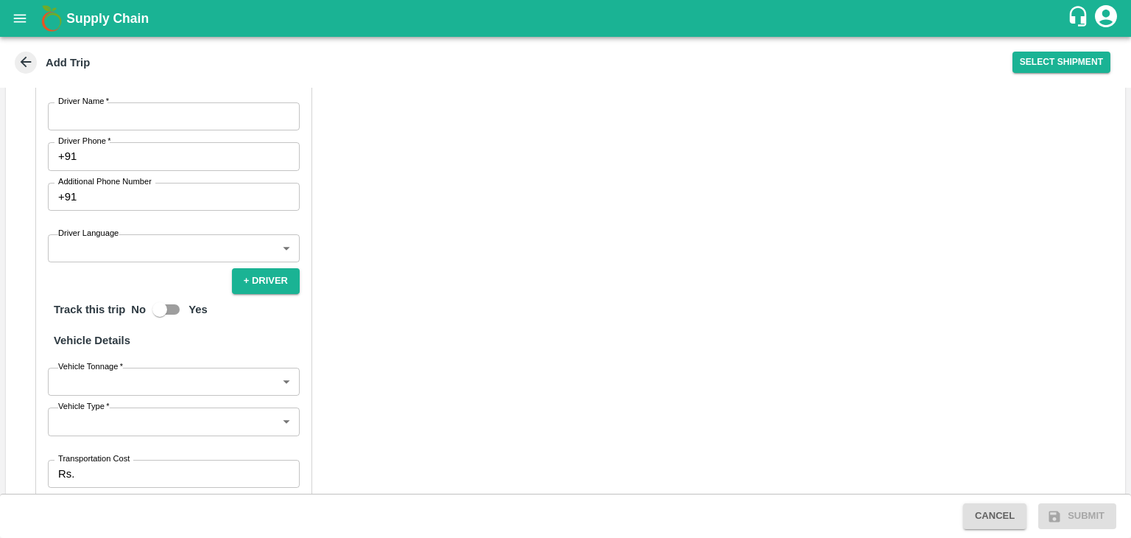
scroll to position [632, 0]
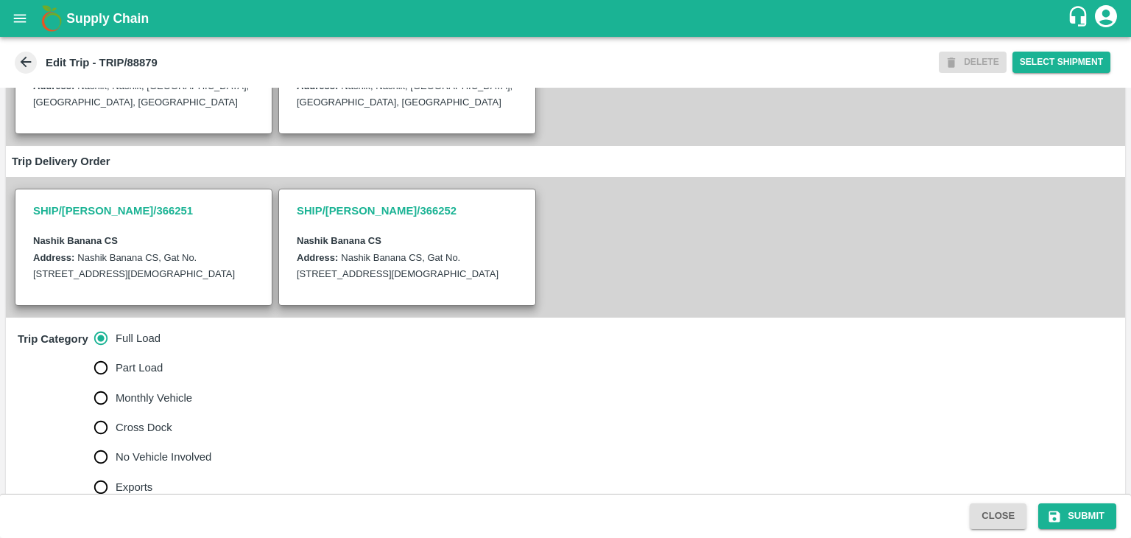
scroll to position [286, 0]
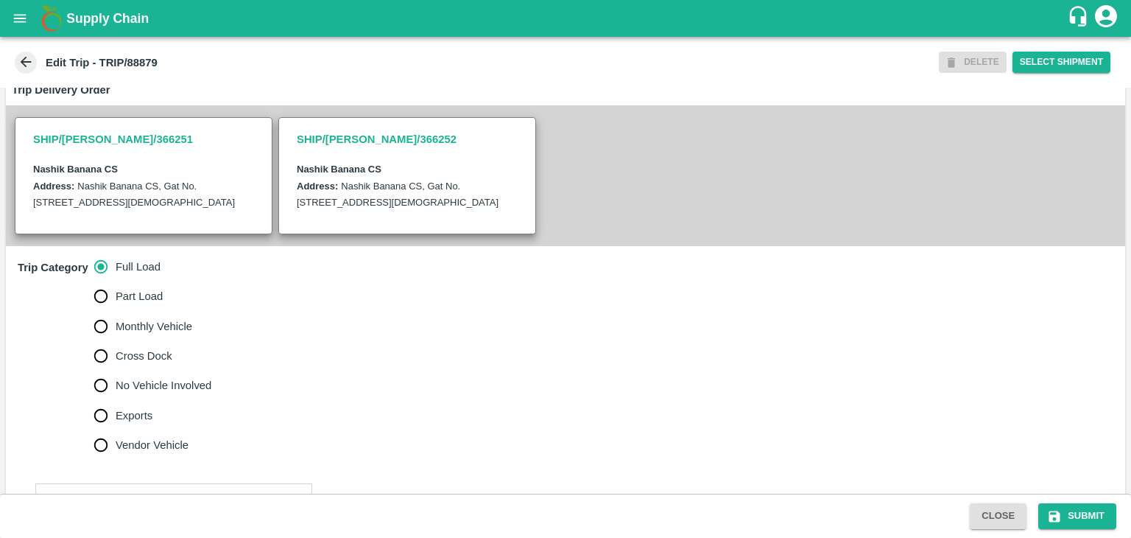
click at [159, 393] on span "No Vehicle Involved" at bounding box center [164, 385] width 96 height 16
click at [116, 393] on input "No Vehicle Involved" at bounding box center [100, 384] width 29 height 29
radio input "true"
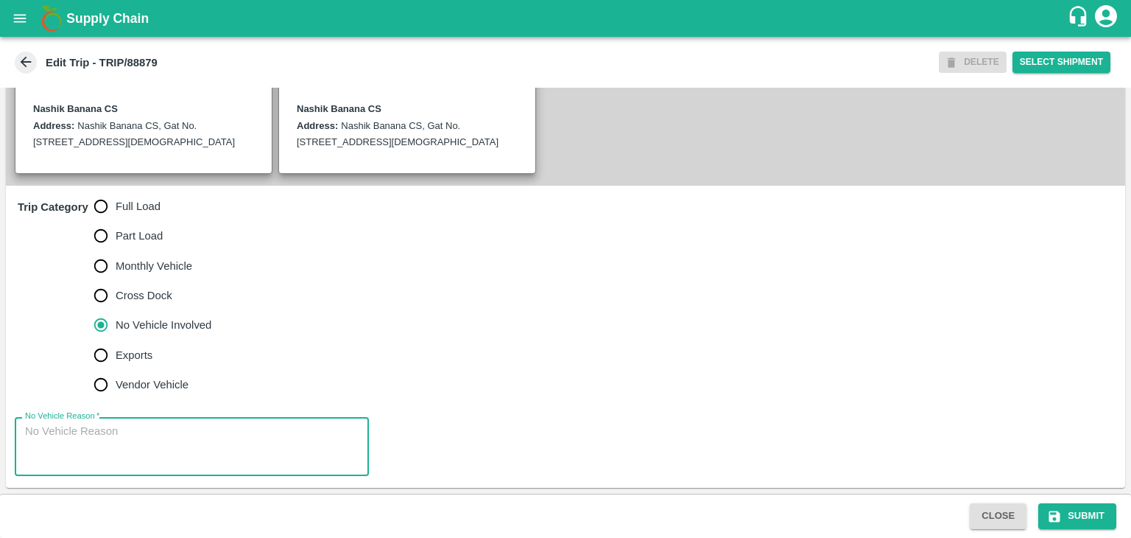
click at [186, 451] on textarea "No Vehicle Reason   *" at bounding box center [192, 446] width 334 height 46
type textarea "Field Dump"
click at [1081, 513] on button "Submit" at bounding box center [1077, 516] width 78 height 26
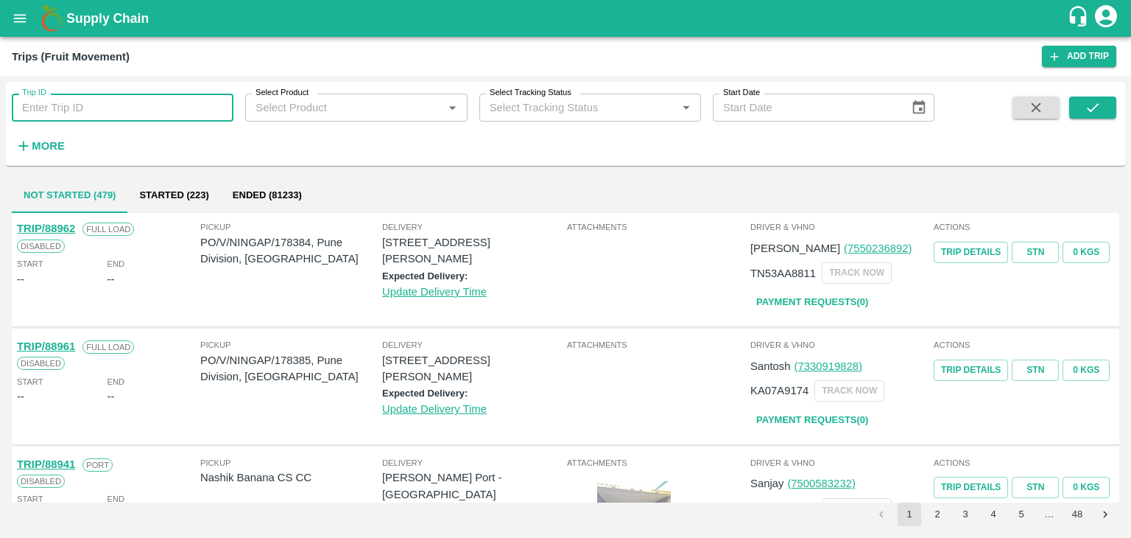
click at [148, 101] on input "Trip ID" at bounding box center [123, 108] width 222 height 28
type input "88878"
click at [1104, 117] on button "submit" at bounding box center [1092, 107] width 47 height 22
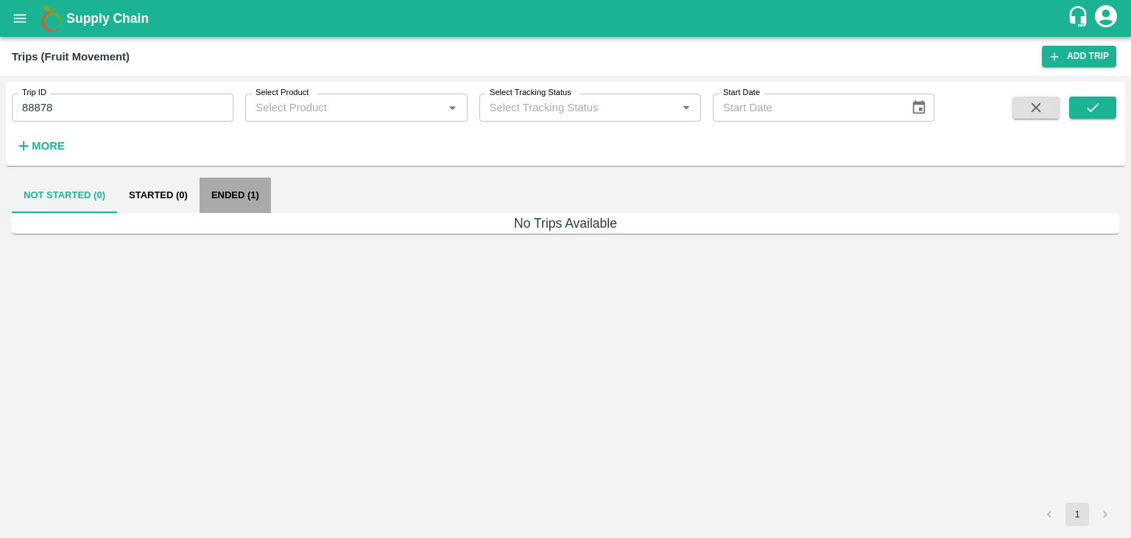
click at [237, 180] on button "Ended (1)" at bounding box center [235, 194] width 71 height 35
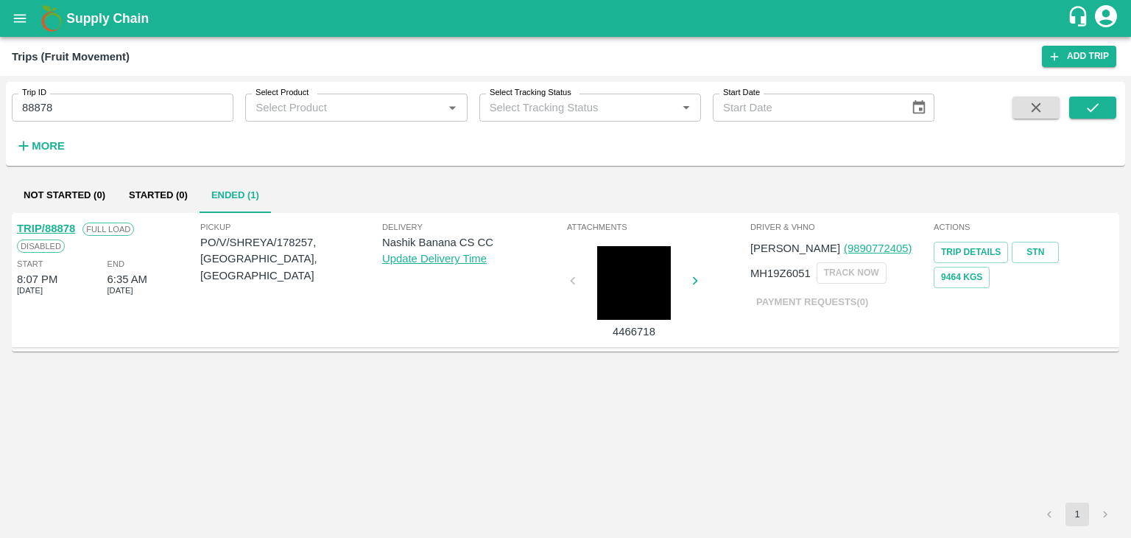
click at [51, 223] on link "TRIP/88878" at bounding box center [46, 228] width 58 height 12
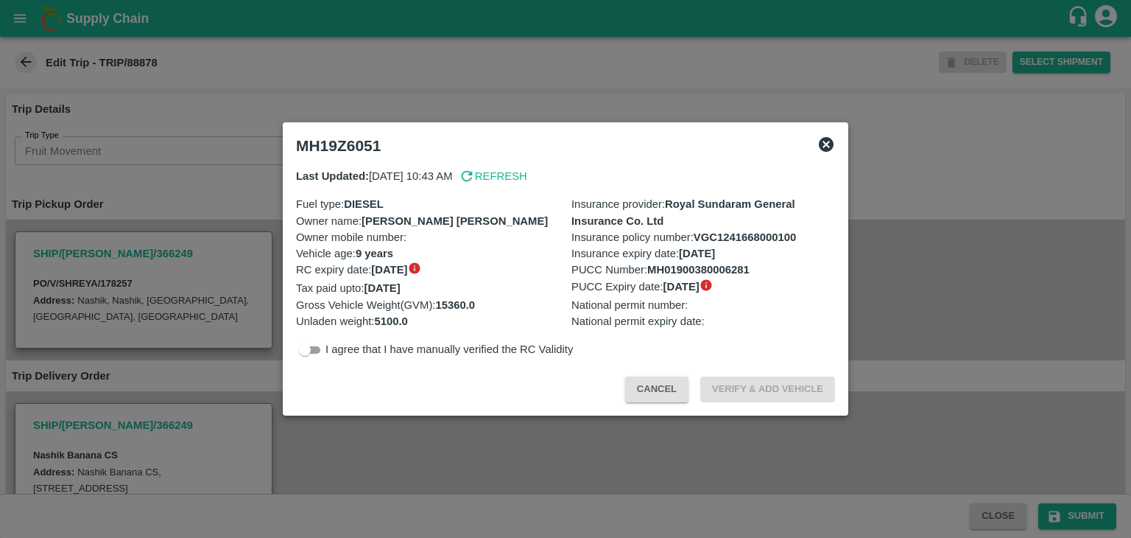
click at [822, 138] on icon at bounding box center [826, 144] width 18 height 18
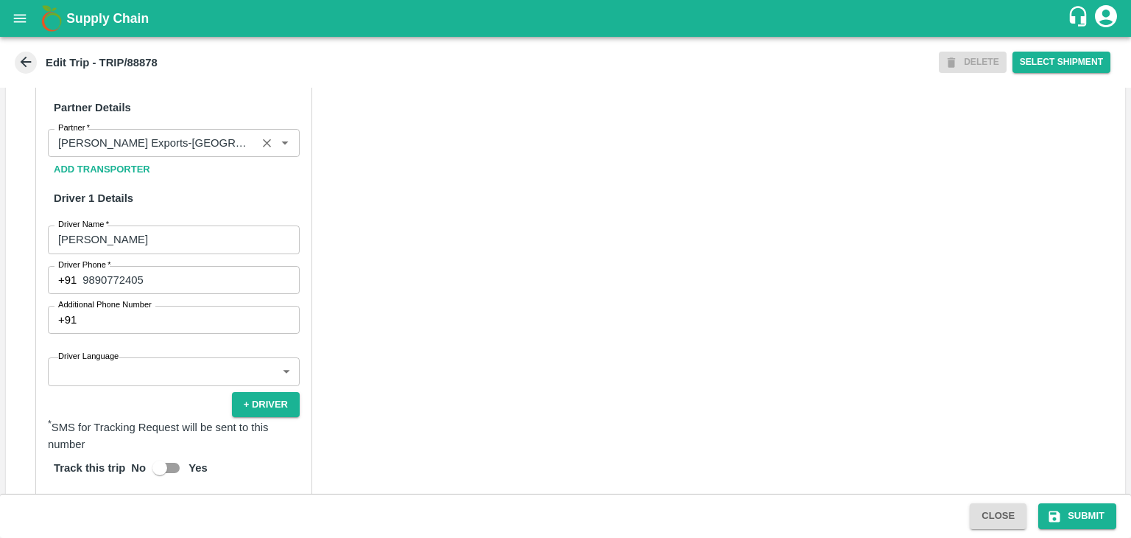
scroll to position [689, 0]
click at [271, 150] on icon "Clear" at bounding box center [267, 143] width 14 height 14
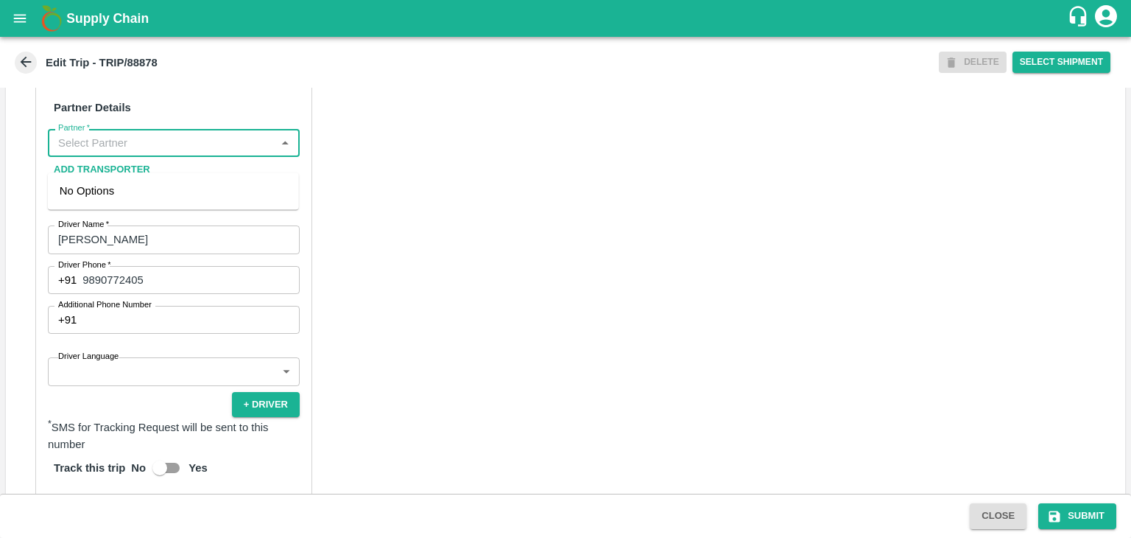
click at [135, 152] on input "Partner   *" at bounding box center [161, 142] width 219 height 19
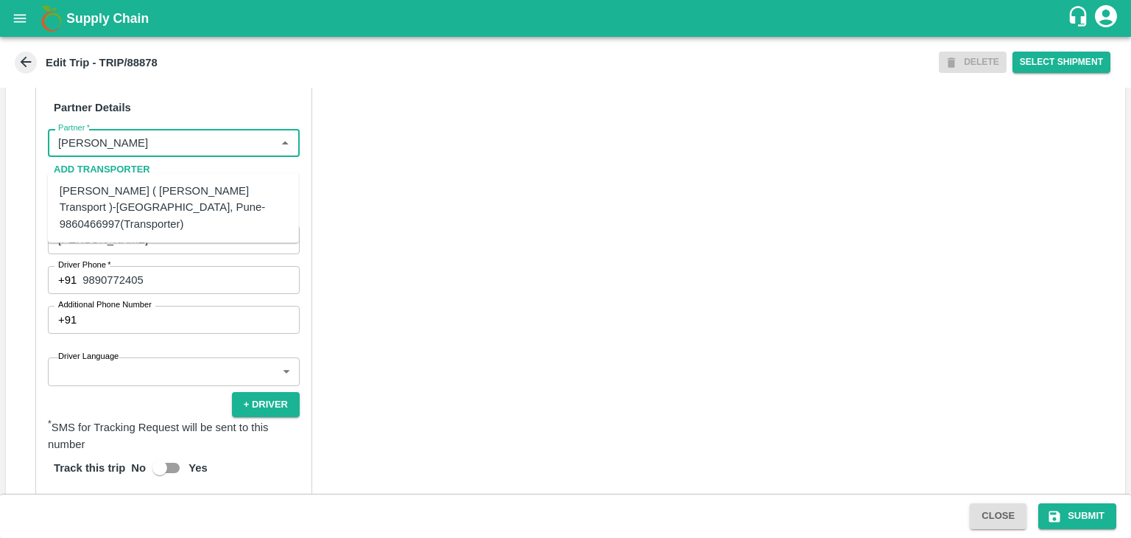
click at [200, 201] on div "[PERSON_NAME] ( [PERSON_NAME] Transport )-[GEOGRAPHIC_DATA], Pune-9860466997(Tr…" at bounding box center [174, 207] width 228 height 49
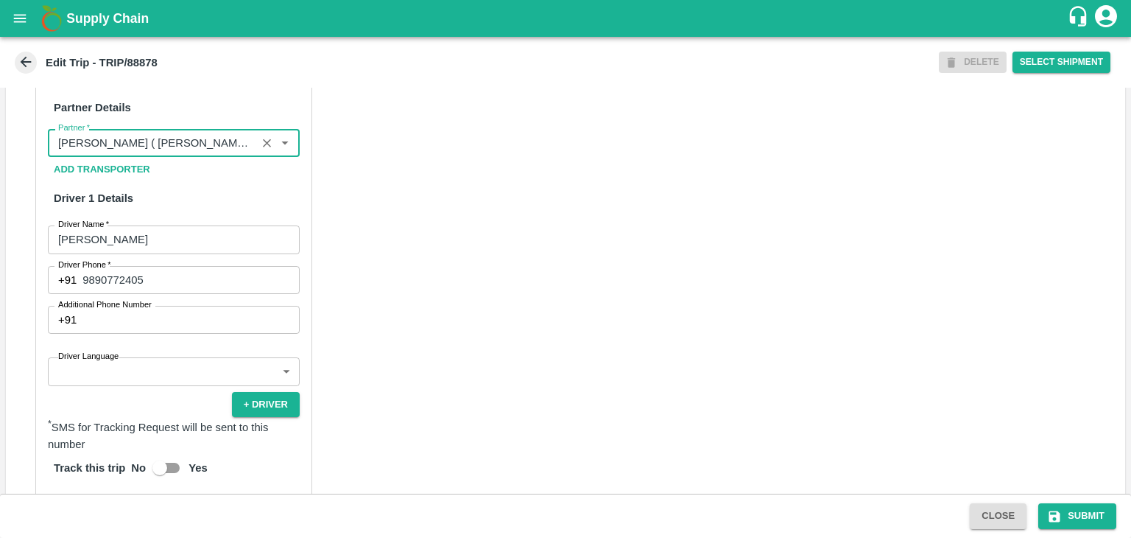
type input "[PERSON_NAME] ( [PERSON_NAME] Transport )-[GEOGRAPHIC_DATA], Pune-9860466997(Tr…"
click at [161, 390] on body "Supply Chain Edit Trip - TRIP/88878 DELETE Select Shipment Trip Details Trip Ty…" at bounding box center [565, 269] width 1131 height 538
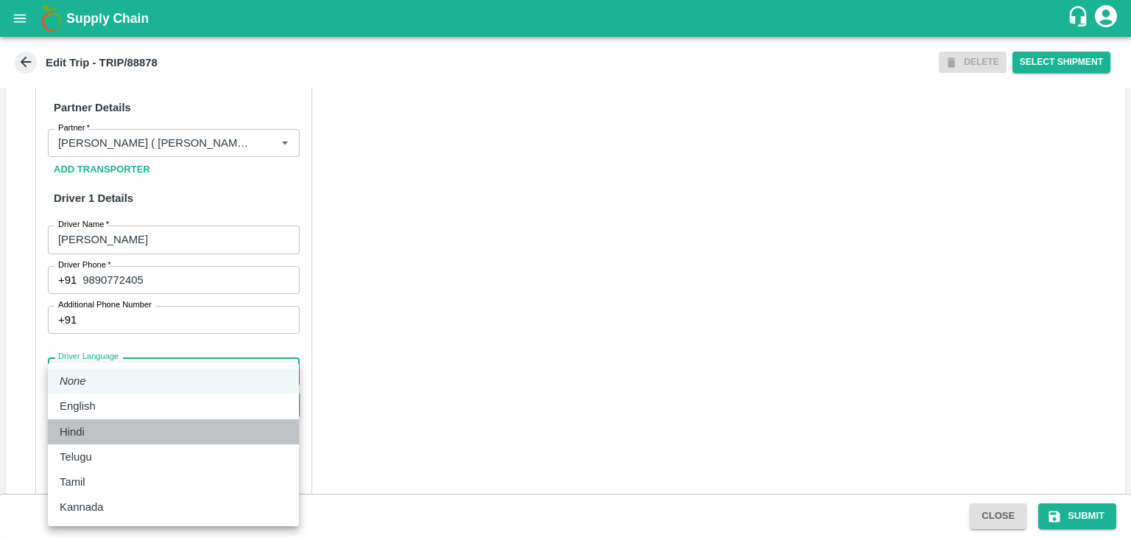
click at [113, 433] on div "Hindi" at bounding box center [174, 431] width 228 height 16
type input "hi"
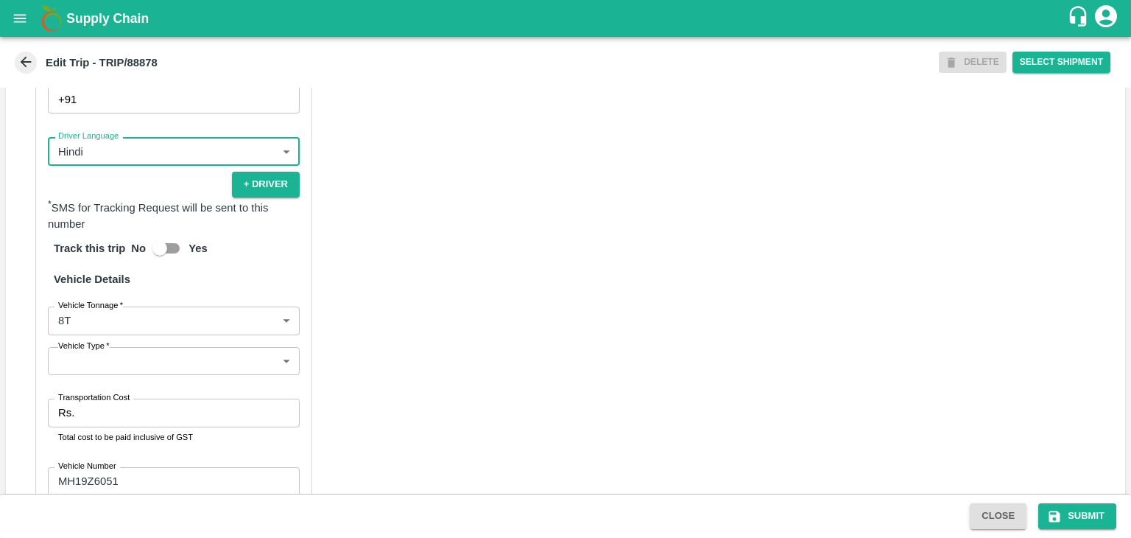
scroll to position [1019, 0]
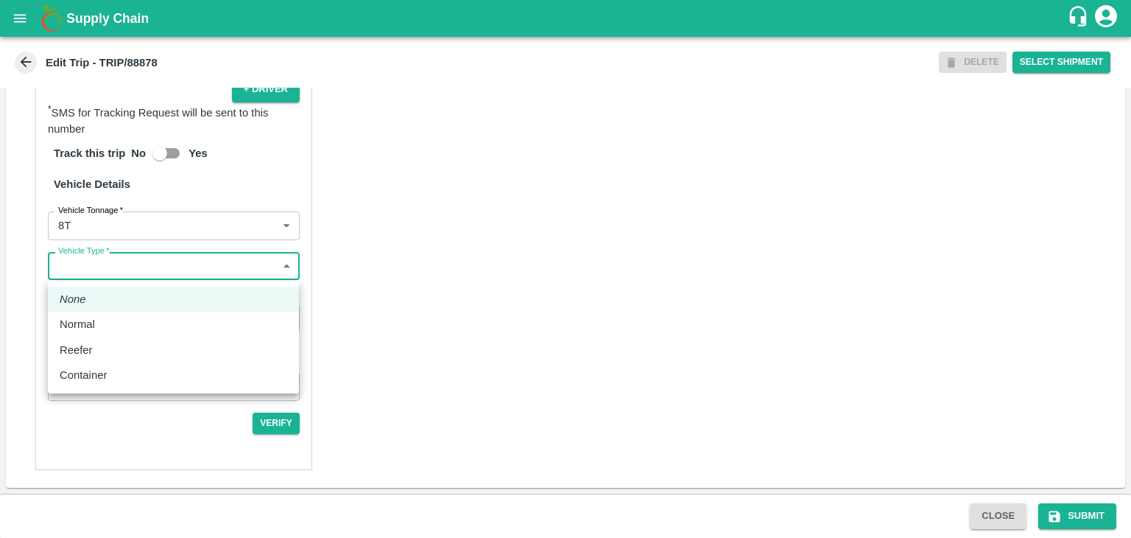
click at [116, 257] on body "Supply Chain Edit Trip - TRIP/88878 DELETE Select Shipment Trip Details Trip Ty…" at bounding box center [565, 269] width 1131 height 538
click at [113, 331] on div "Normal" at bounding box center [174, 324] width 228 height 16
type input "Normal"
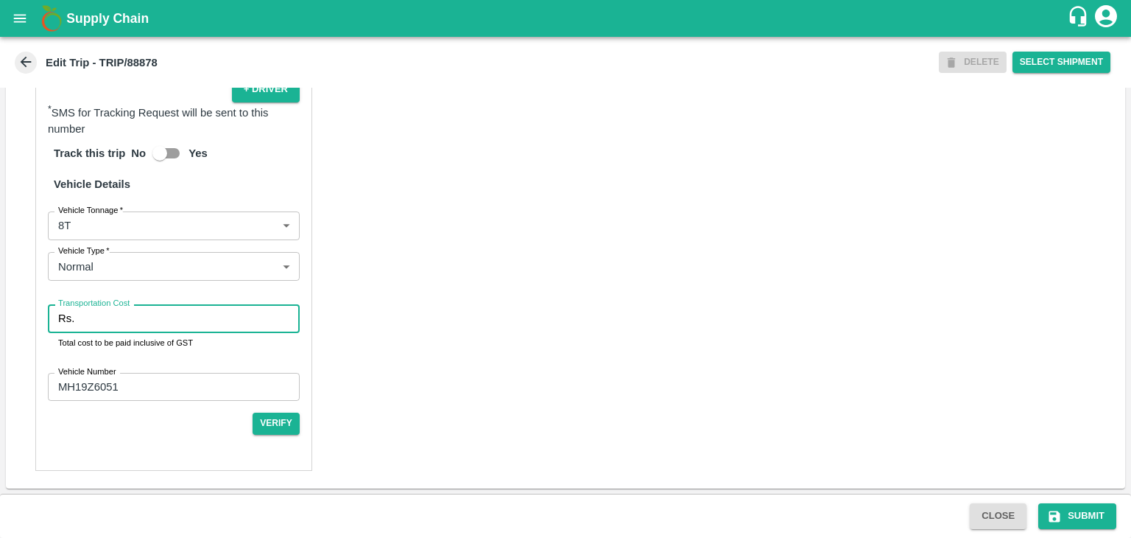
click at [136, 320] on input "Transportation Cost" at bounding box center [189, 318] width 219 height 28
type input "10000"
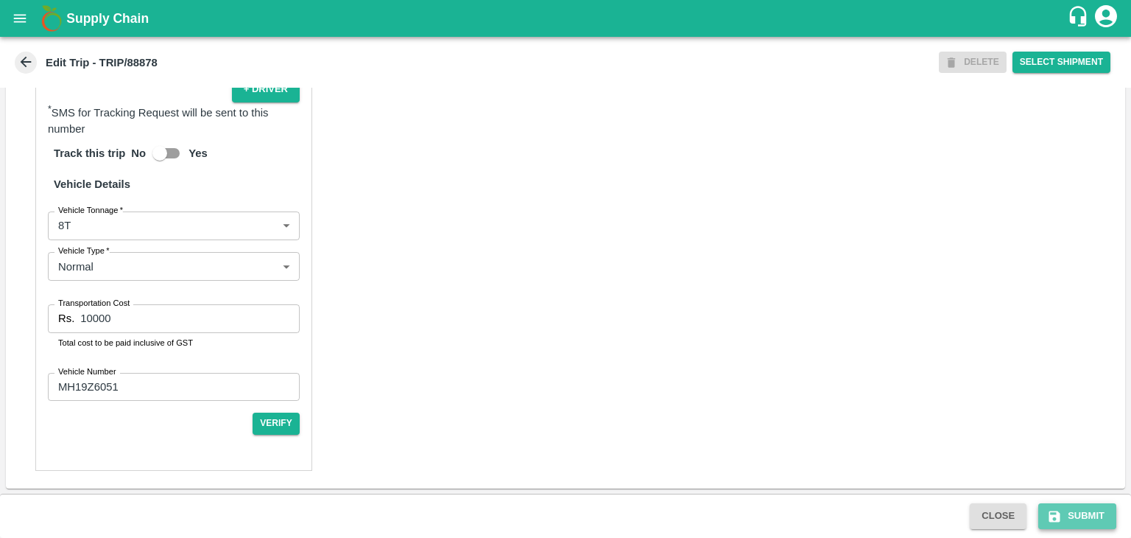
click at [1057, 510] on icon "submit" at bounding box center [1054, 516] width 15 height 15
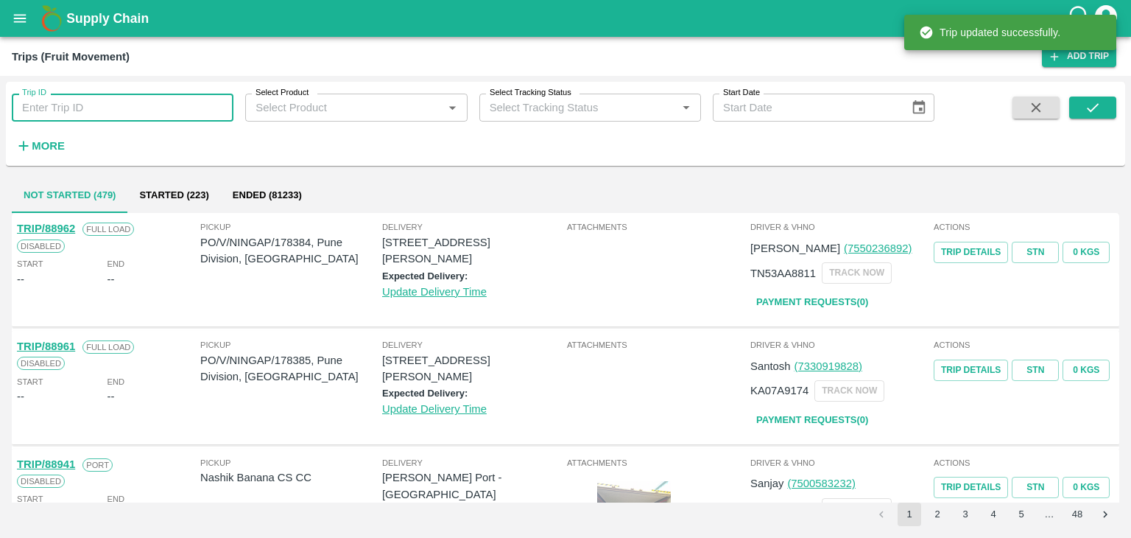
click at [172, 96] on input "Trip ID" at bounding box center [123, 108] width 222 height 28
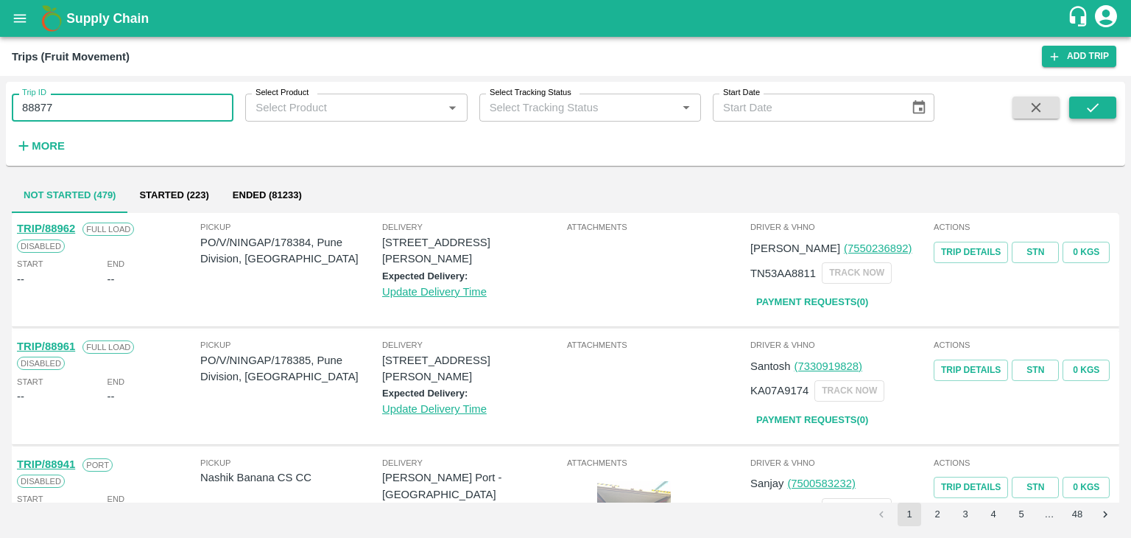
type input "88877"
click at [1093, 105] on icon "submit" at bounding box center [1093, 107] width 16 height 16
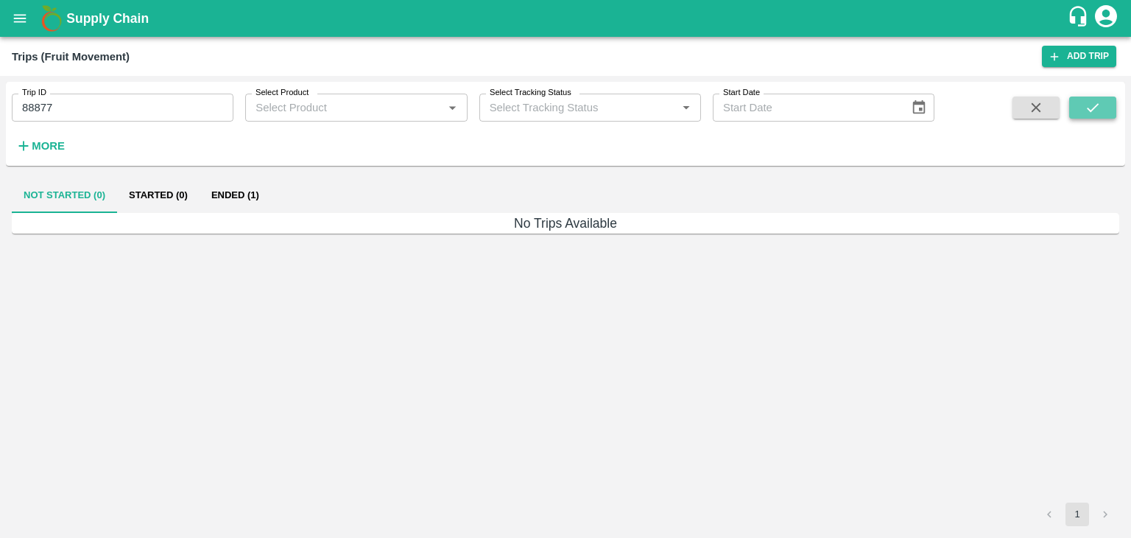
click at [1093, 105] on icon "submit" at bounding box center [1093, 107] width 16 height 16
click at [249, 202] on button "Ended (1)" at bounding box center [235, 194] width 71 height 35
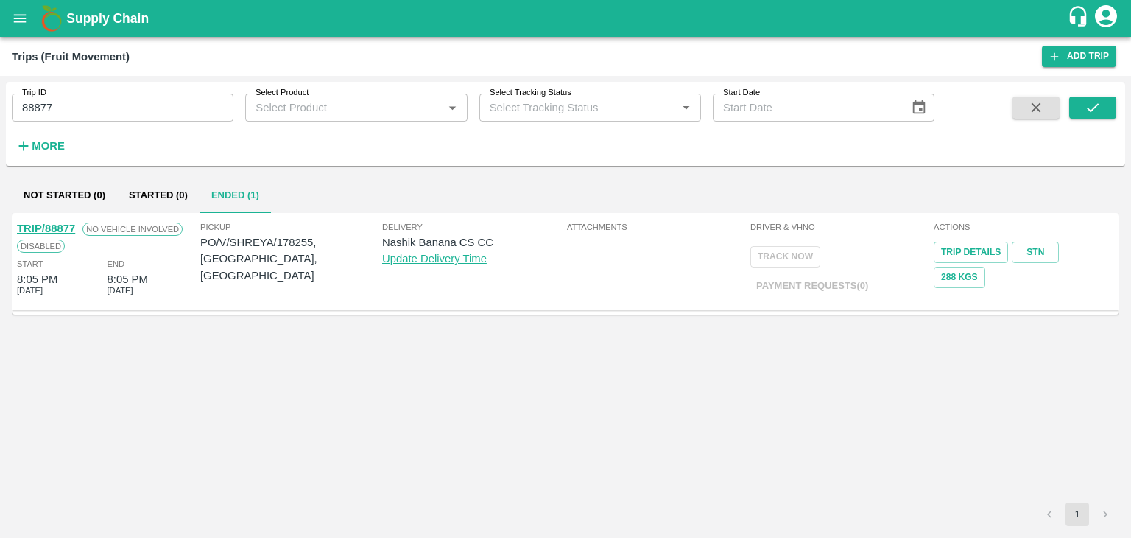
click at [40, 225] on link "TRIP/88877" at bounding box center [46, 228] width 58 height 12
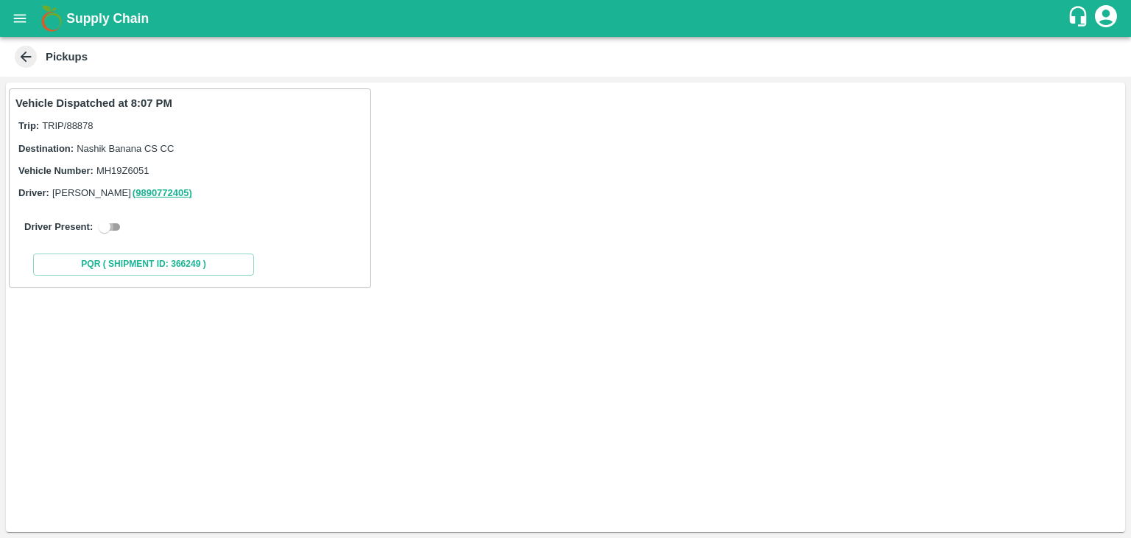
click at [118, 222] on input "checkbox" at bounding box center [104, 227] width 53 height 18
checkbox input "true"
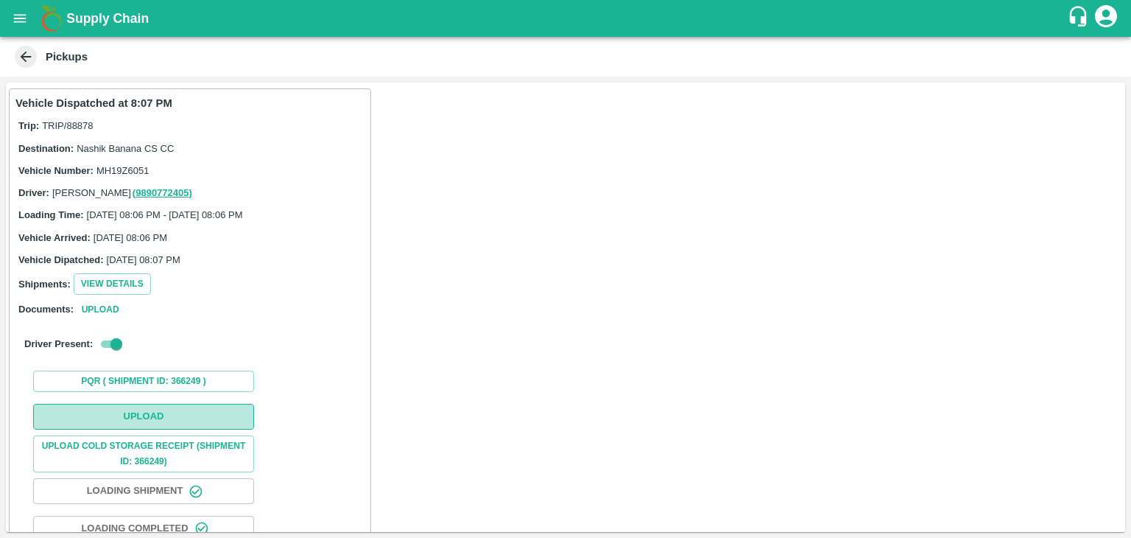
click at [162, 416] on button "Upload" at bounding box center [143, 417] width 221 height 26
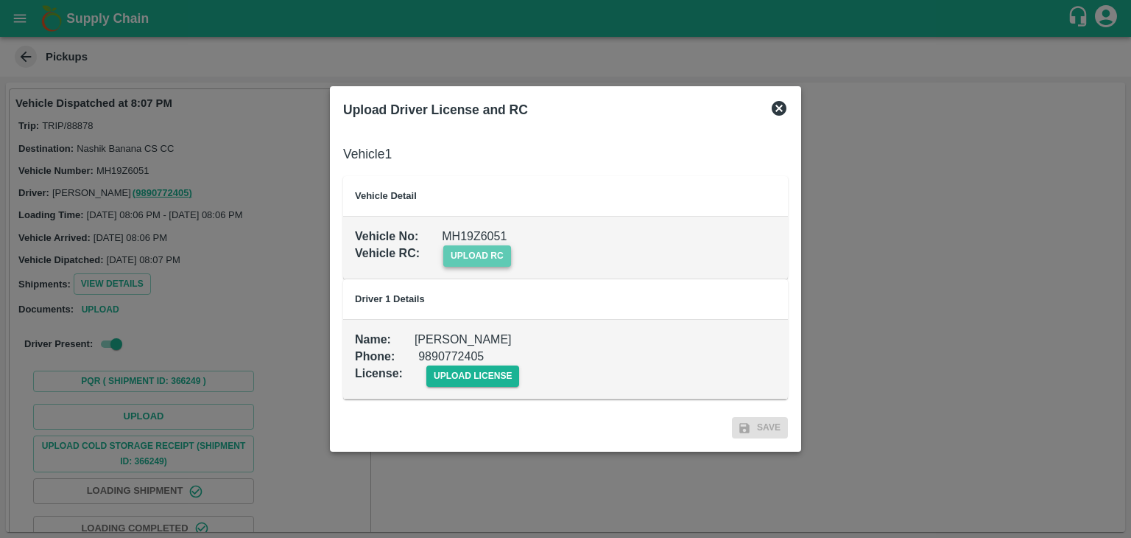
click at [482, 257] on span "upload rc" at bounding box center [477, 255] width 68 height 21
click at [0, 0] on input "upload rc" at bounding box center [0, 0] width 0 height 0
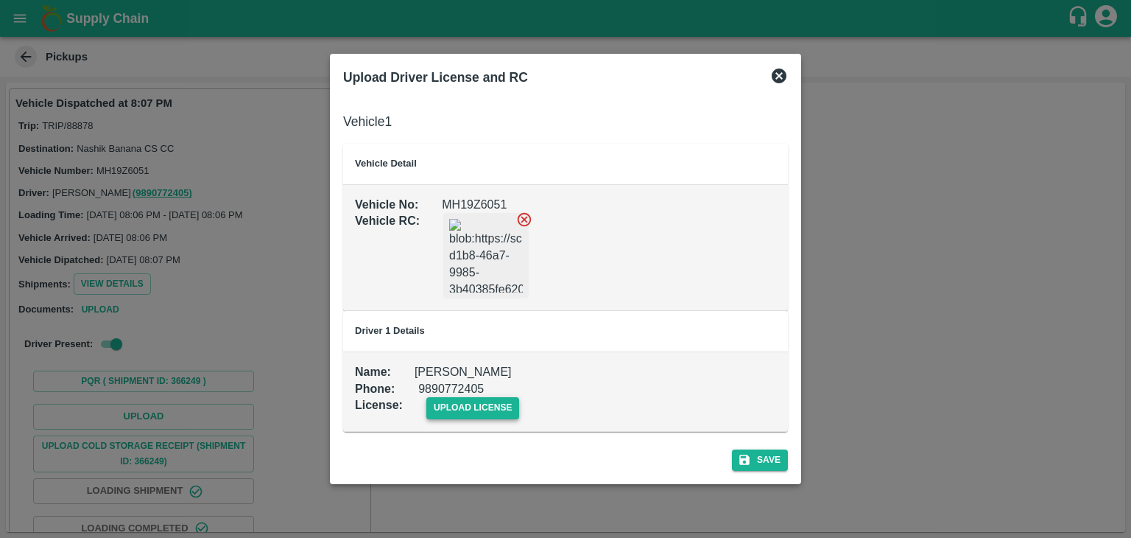
click at [487, 415] on span "upload license" at bounding box center [473, 407] width 94 height 21
click at [0, 0] on input "upload license" at bounding box center [0, 0] width 0 height 0
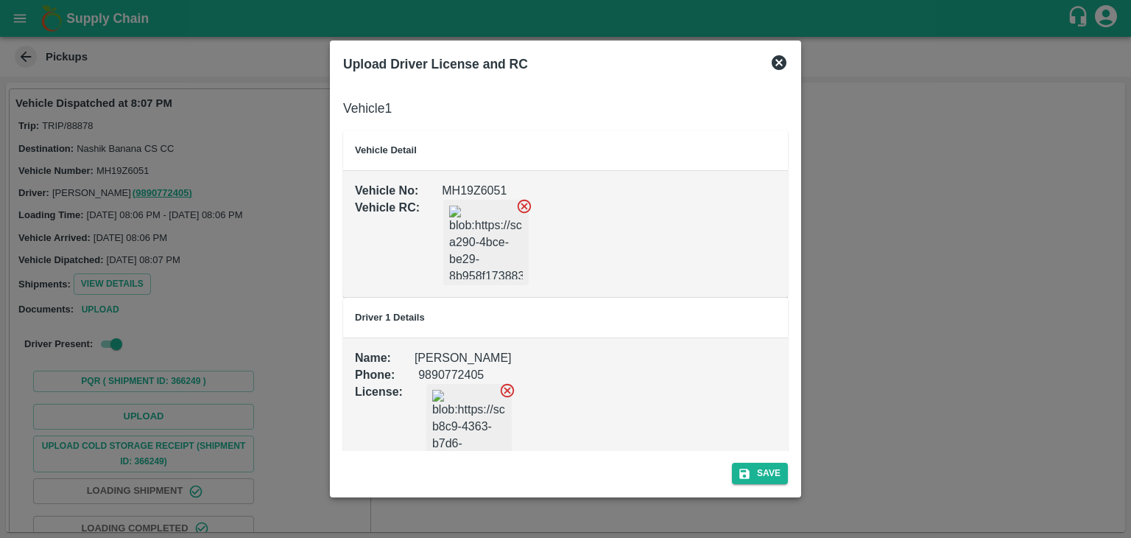
click at [522, 210] on icon at bounding box center [524, 206] width 16 height 16
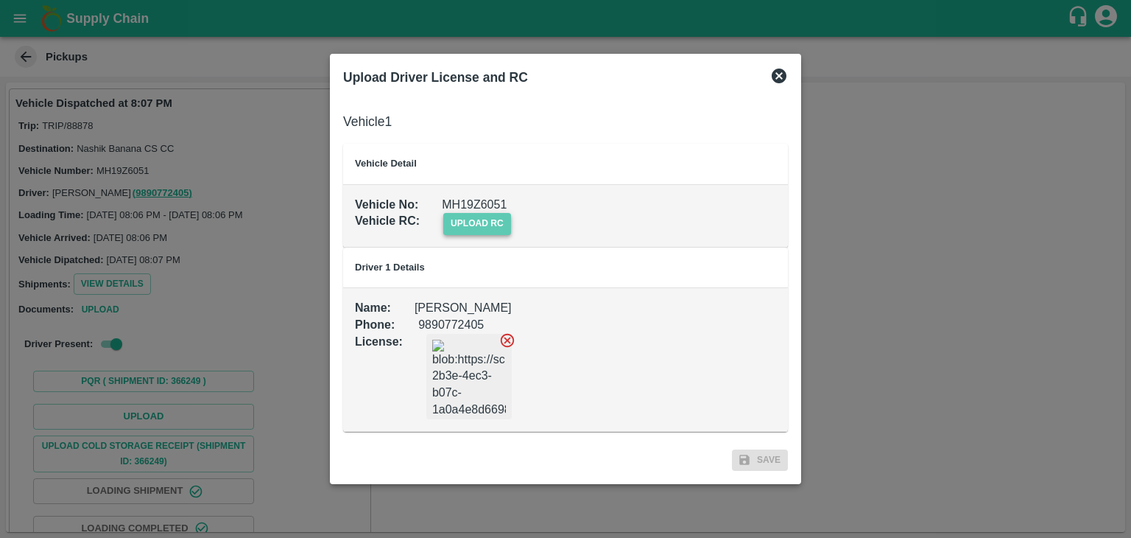
click at [473, 228] on span "upload rc" at bounding box center [477, 223] width 68 height 21
click at [0, 0] on input "upload rc" at bounding box center [0, 0] width 0 height 0
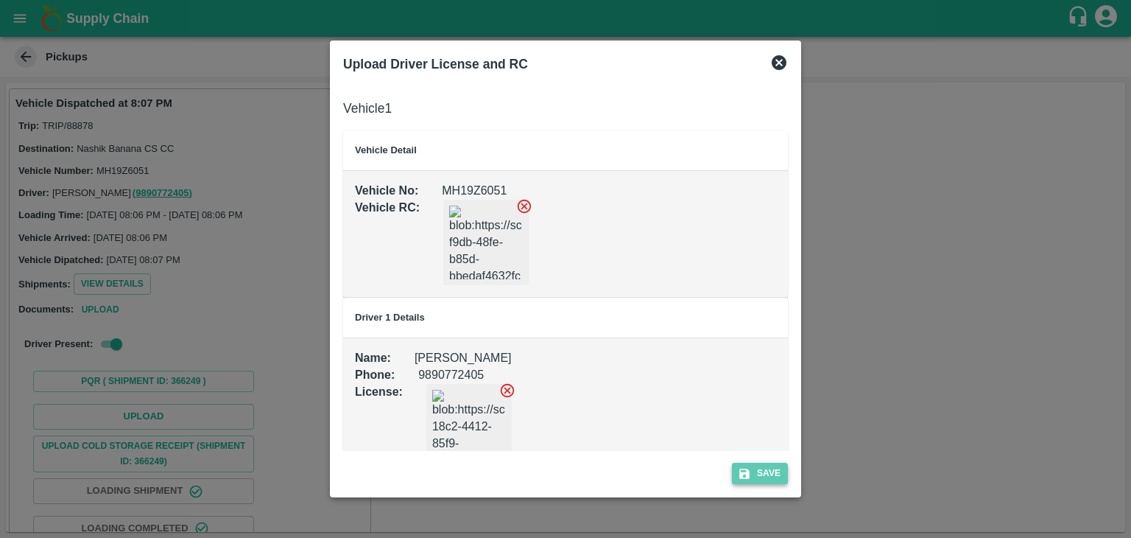
click at [772, 479] on button "Save" at bounding box center [760, 472] width 56 height 21
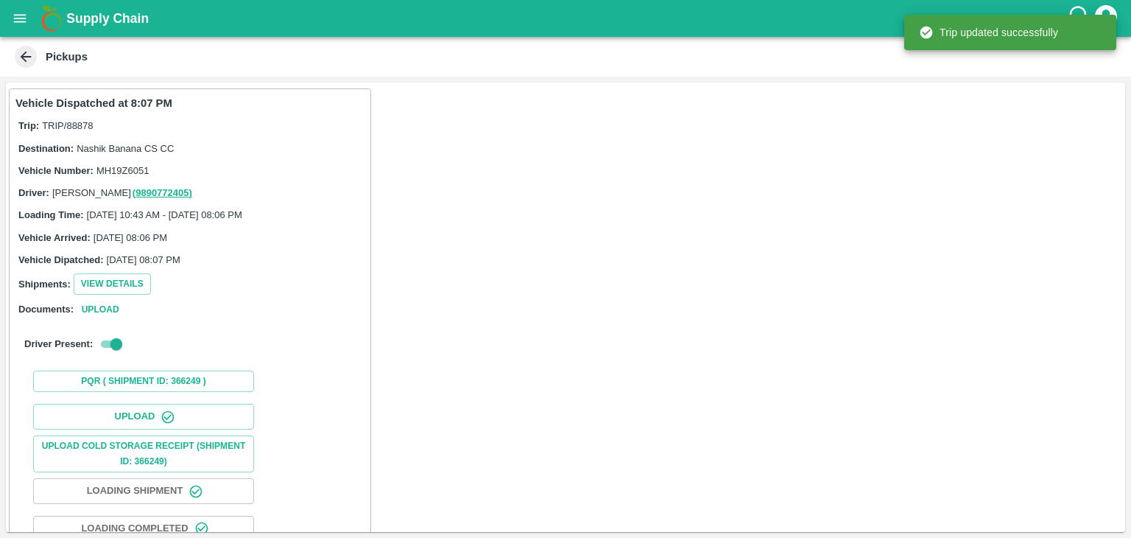
scroll to position [154, 0]
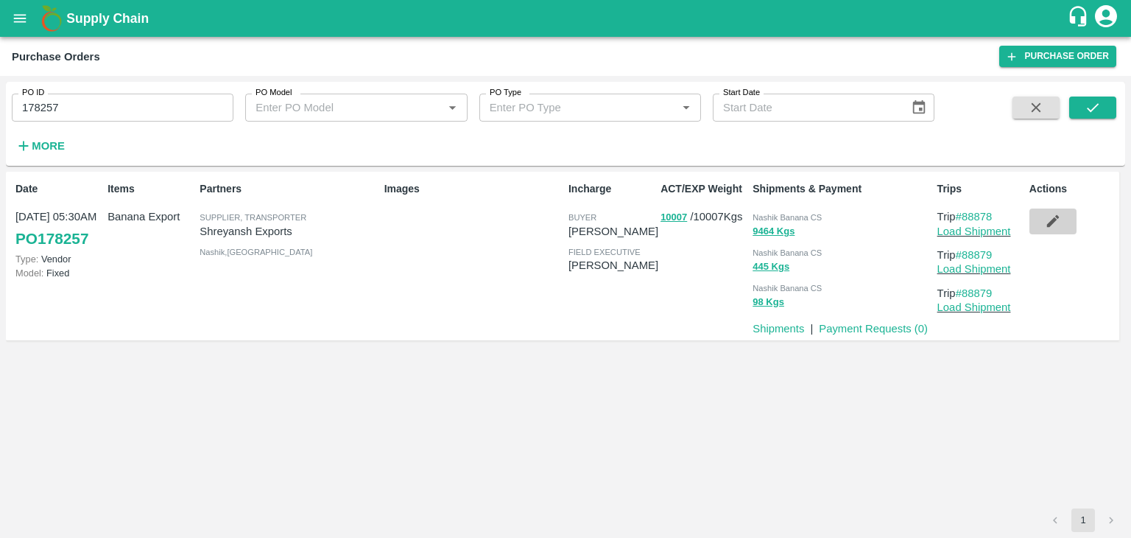
click at [1045, 216] on icon "button" at bounding box center [1053, 221] width 16 height 16
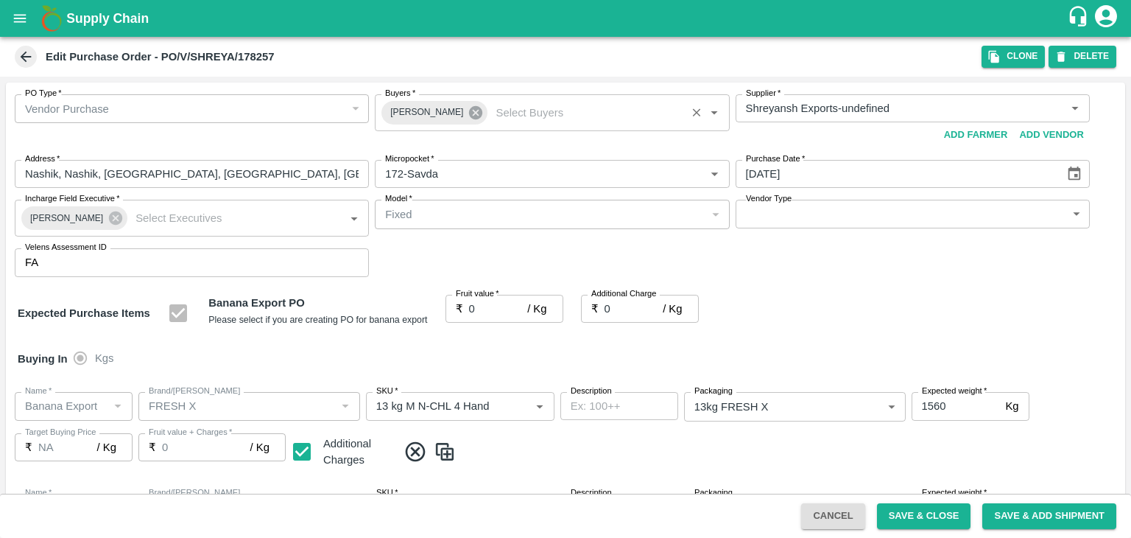
click at [468, 110] on icon at bounding box center [476, 113] width 16 height 16
click at [468, 110] on input "Buyers   *" at bounding box center [539, 108] width 321 height 19
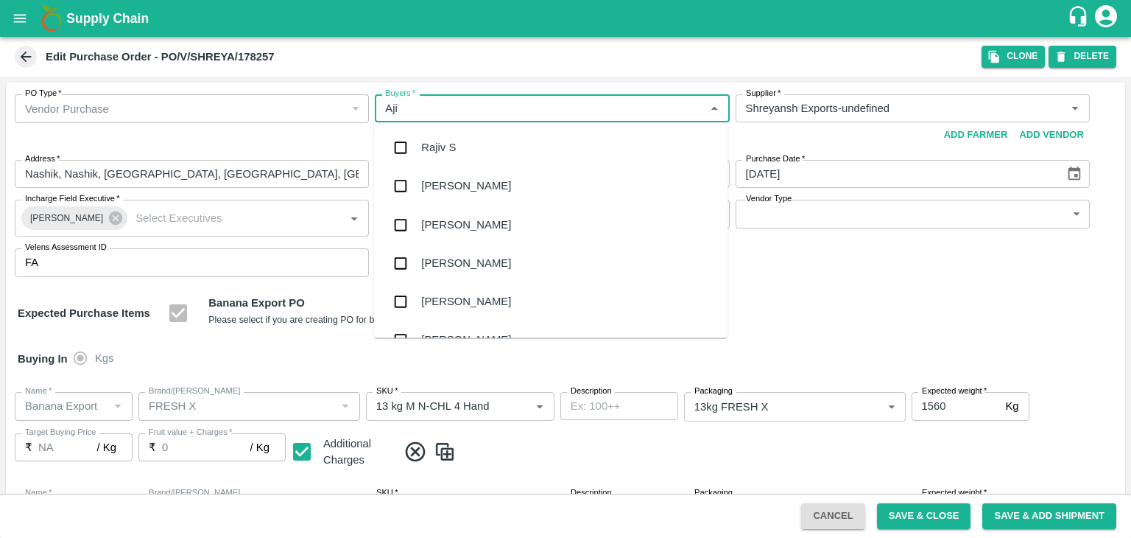
type input "Ajit"
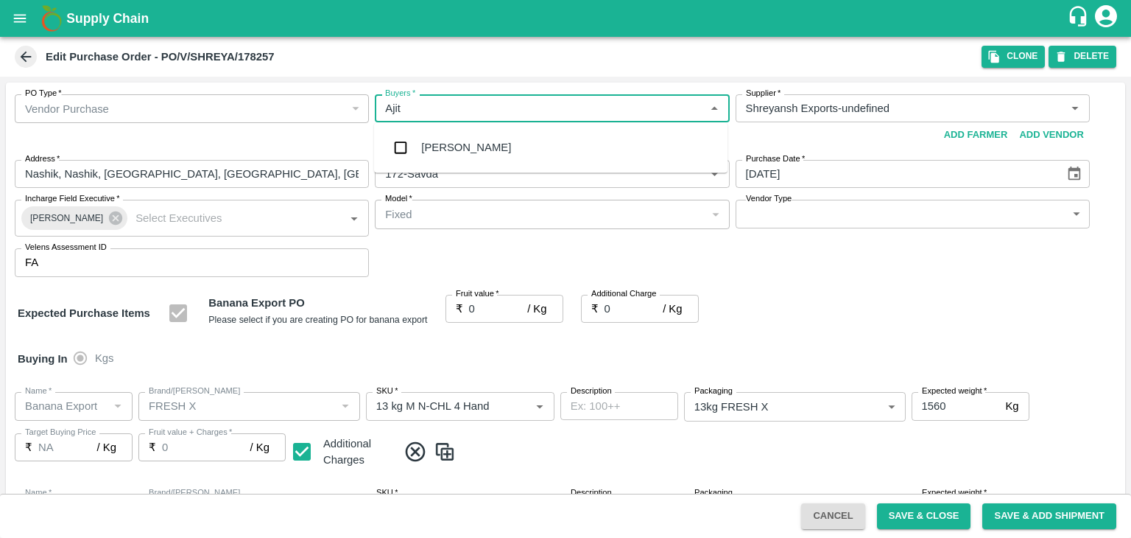
click at [460, 141] on div "Ajit Otari" at bounding box center [466, 147] width 90 height 16
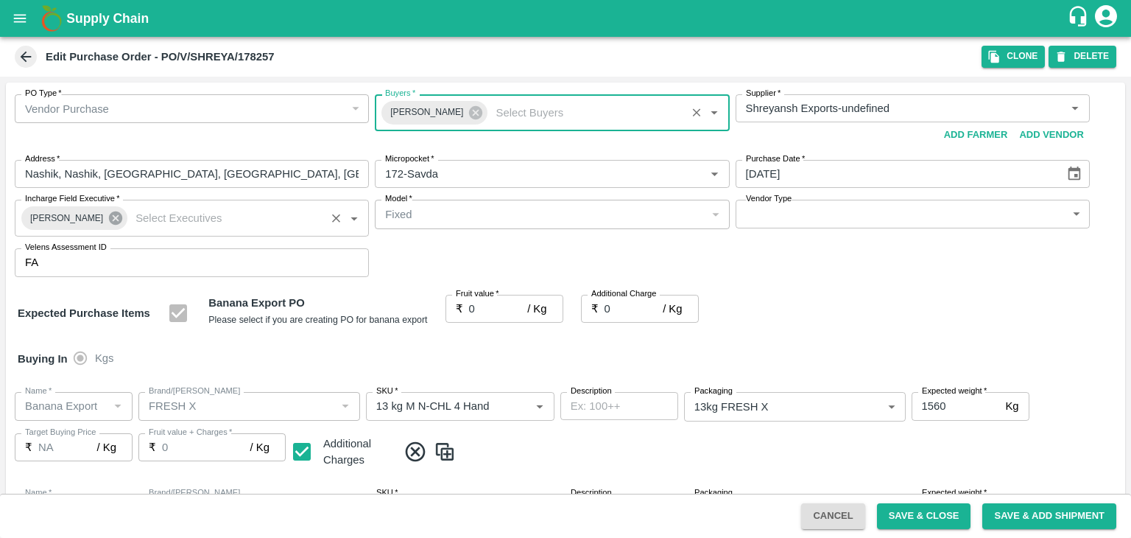
click at [110, 220] on icon at bounding box center [115, 217] width 13 height 13
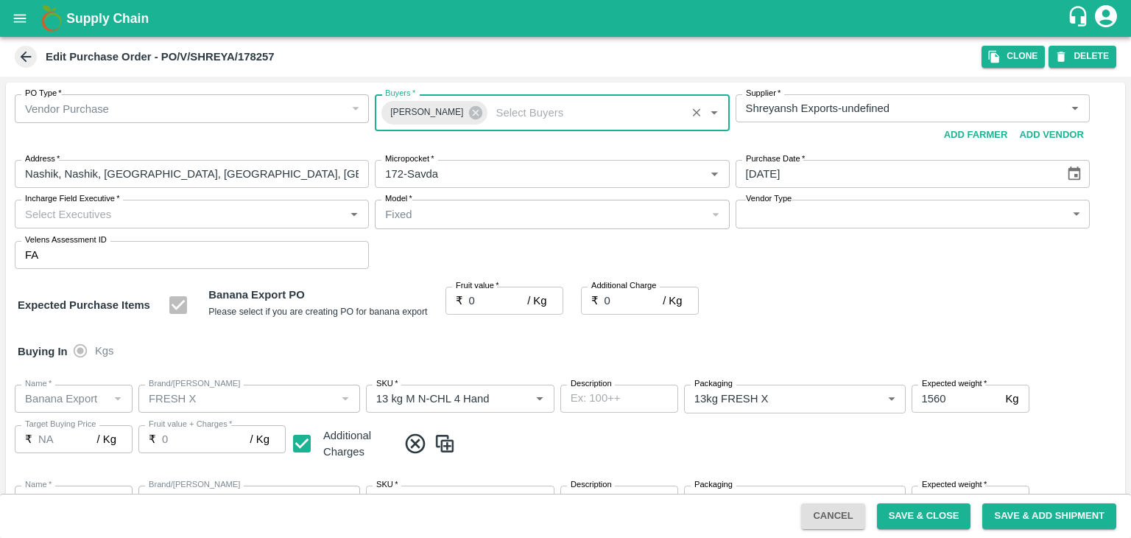
click at [134, 216] on input "Incharge Field Executive   *" at bounding box center [179, 213] width 321 height 19
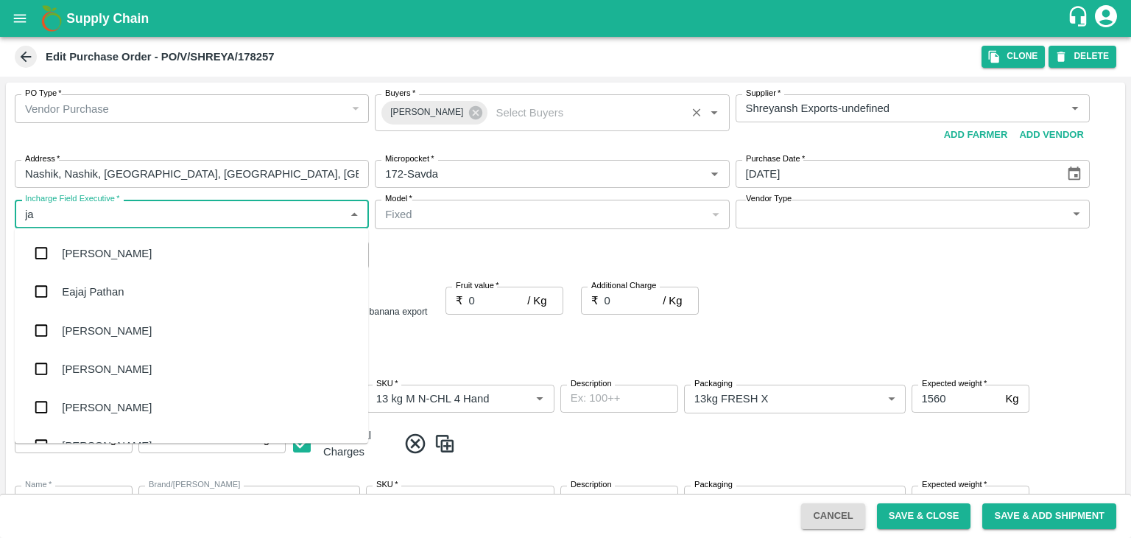
type input "jay"
click at [115, 323] on div "jaydip Tale" at bounding box center [191, 330] width 353 height 38
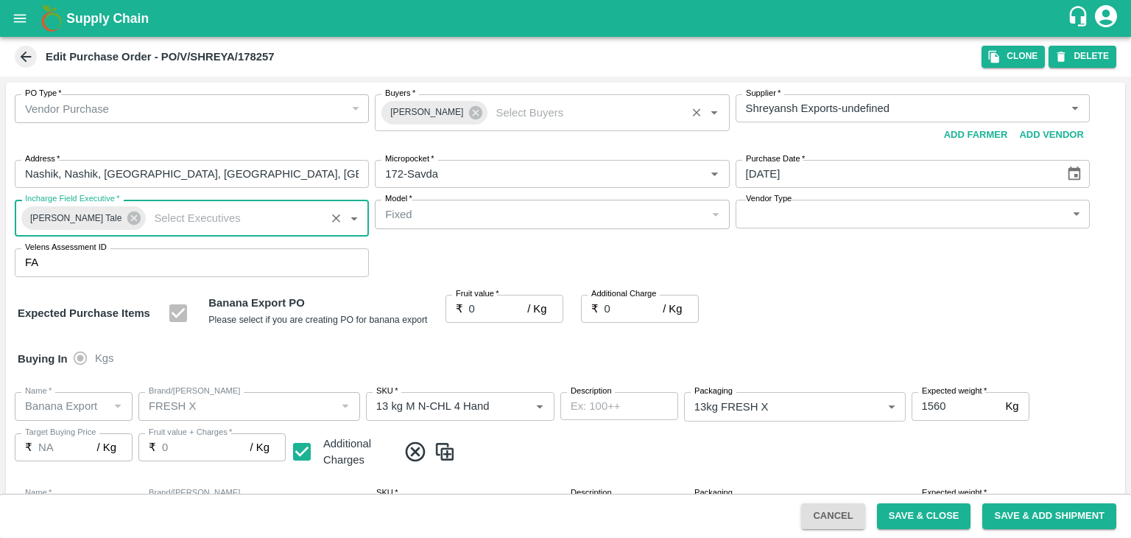
click at [776, 220] on body "Supply Chain Edit Purchase Order - PO/V/SHREYA/178257 Clone DELETE PO Type   * …" at bounding box center [565, 269] width 1131 height 538
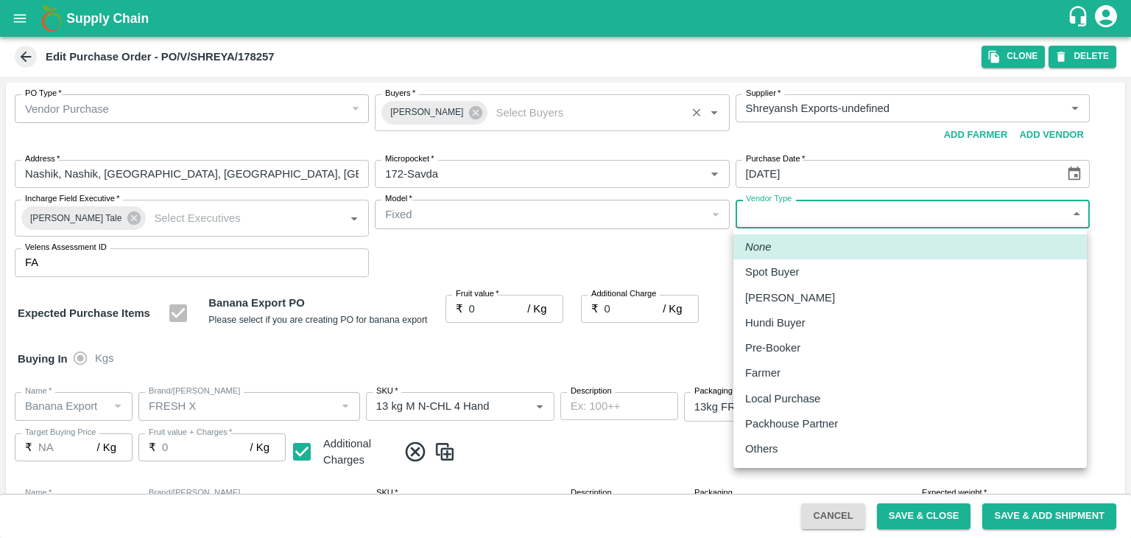
click at [793, 446] on div "Others" at bounding box center [910, 448] width 330 height 16
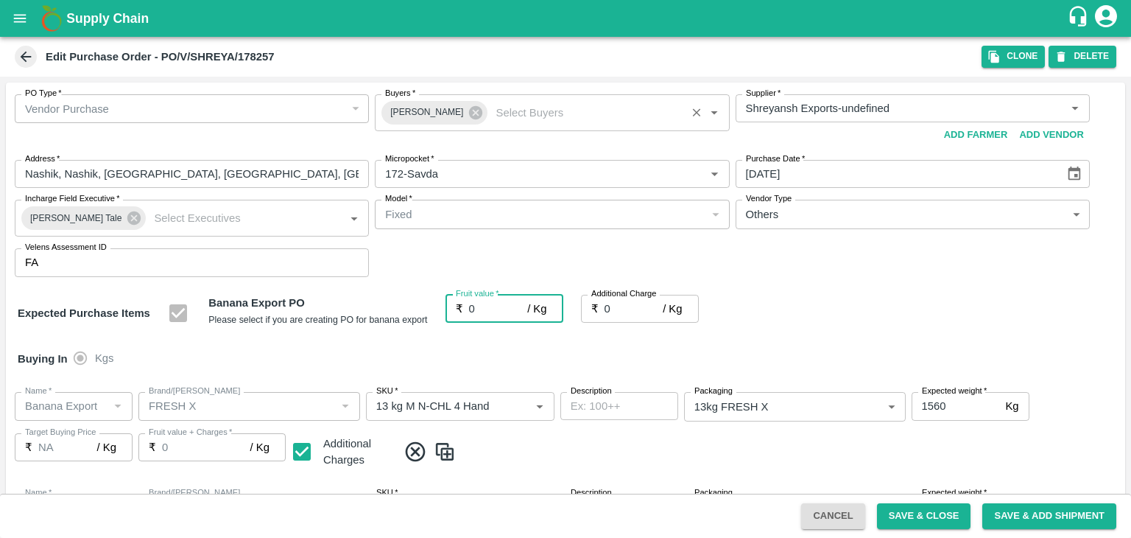
type input "OTHER"
type input "1"
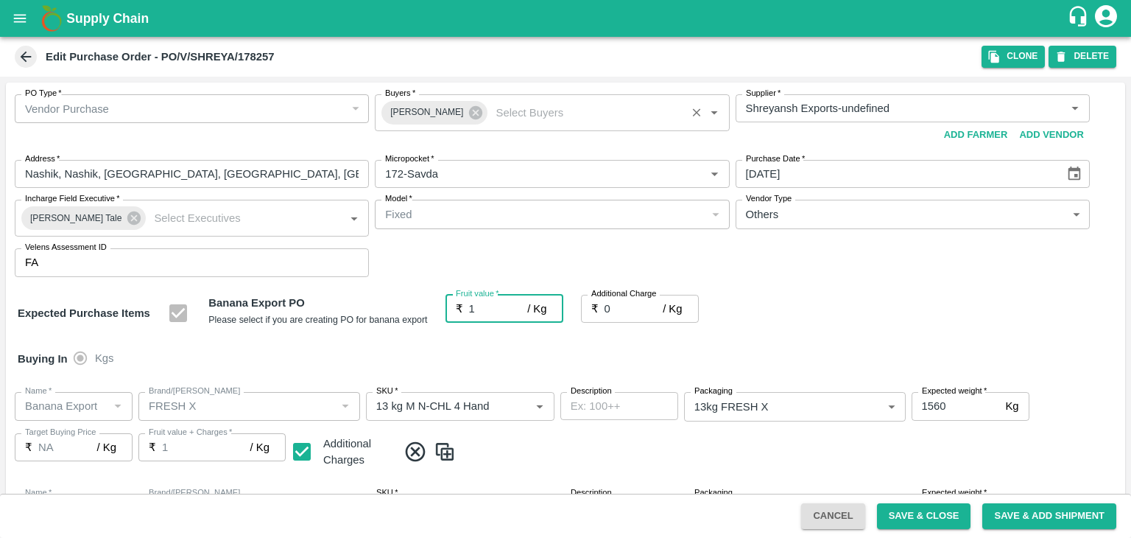
type input "1"
type input "18.5"
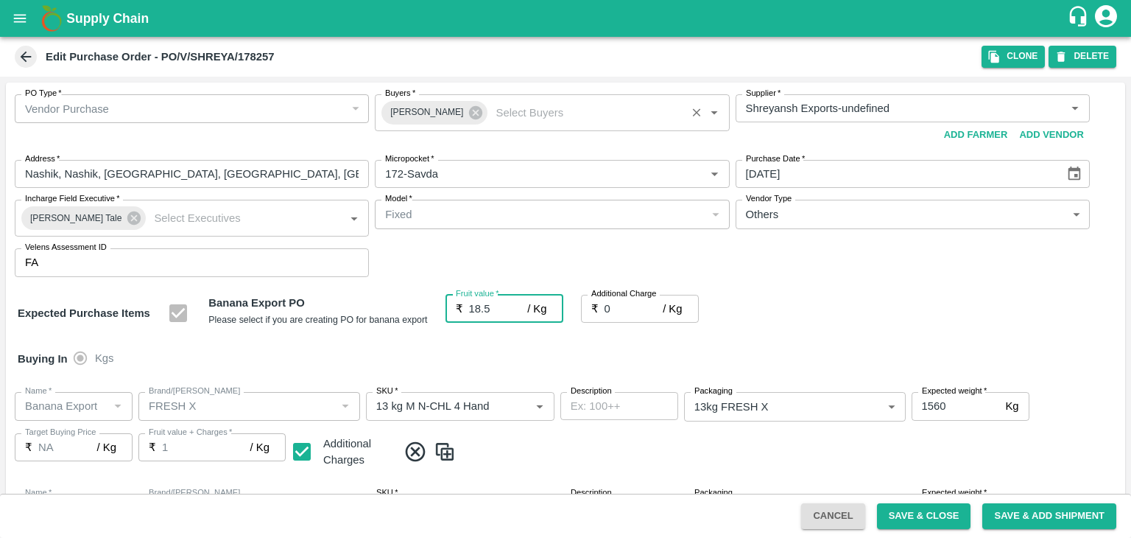
type input "18.5"
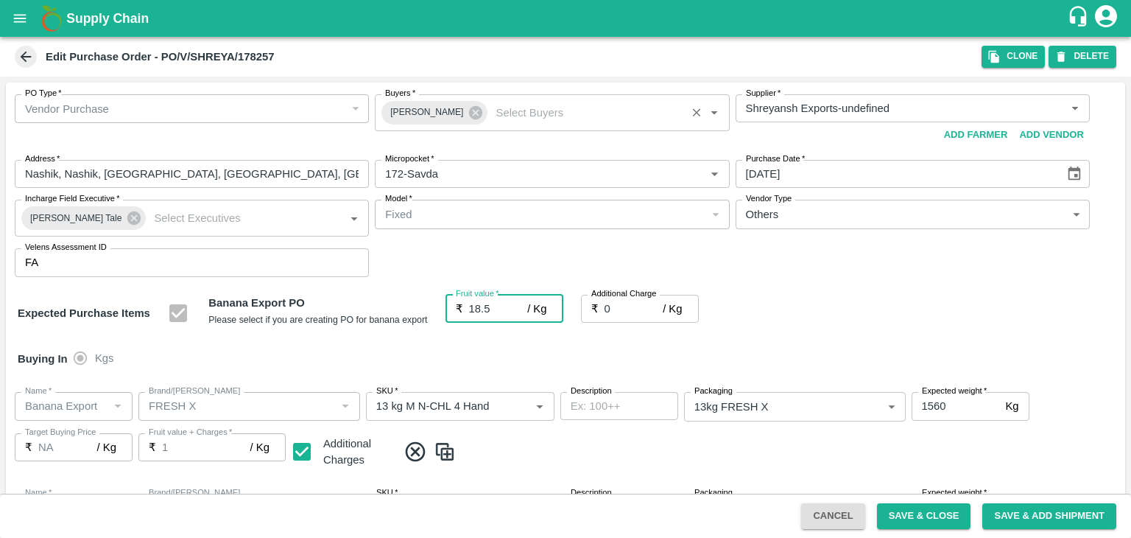
type input "18.5"
type input "2"
type input "20.5"
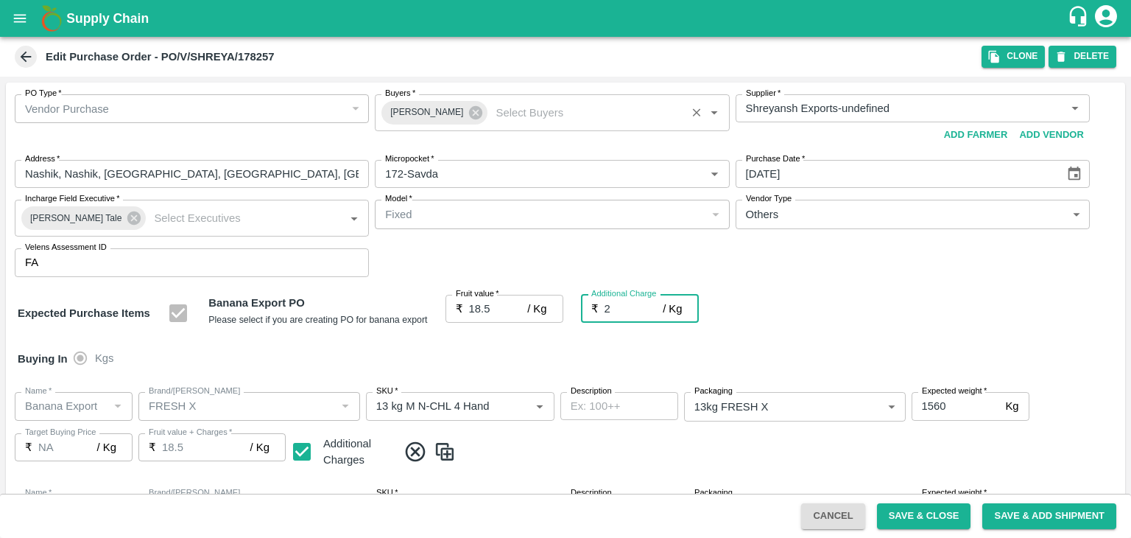
type input "20.5"
type input "2.7"
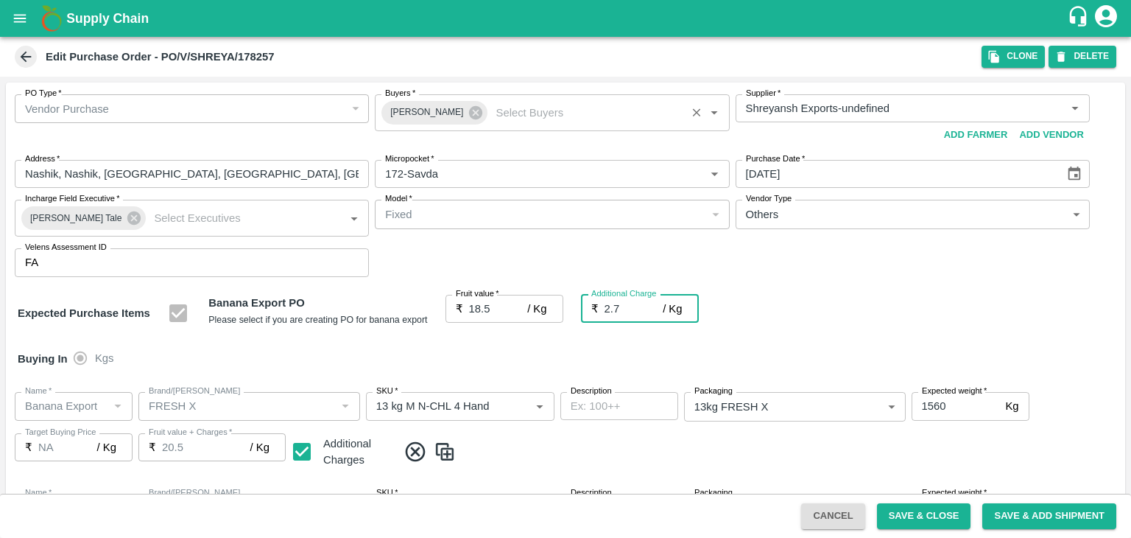
type input "21.2"
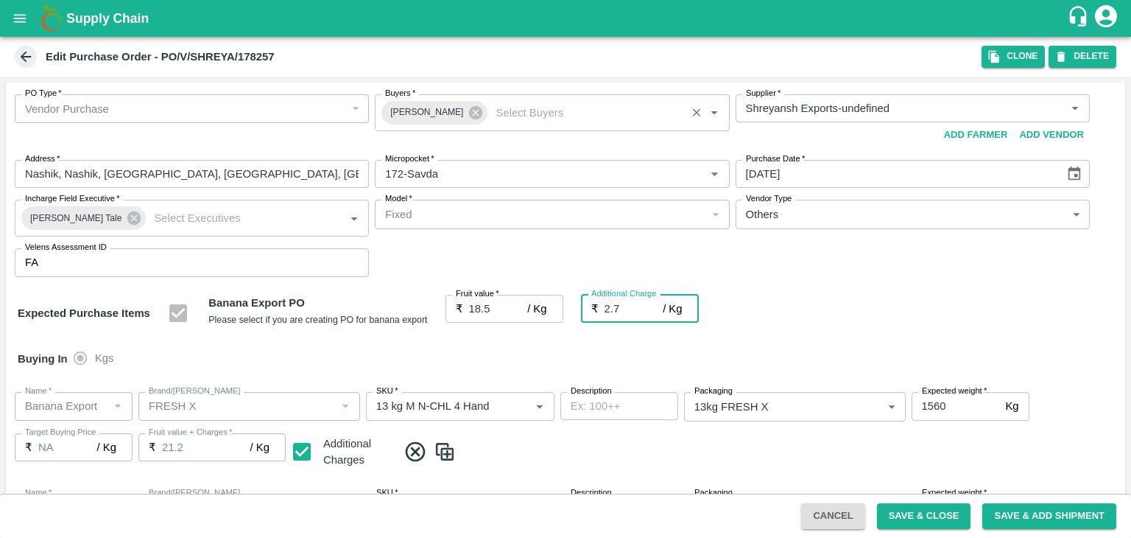
type input "2.75"
type input "21.25"
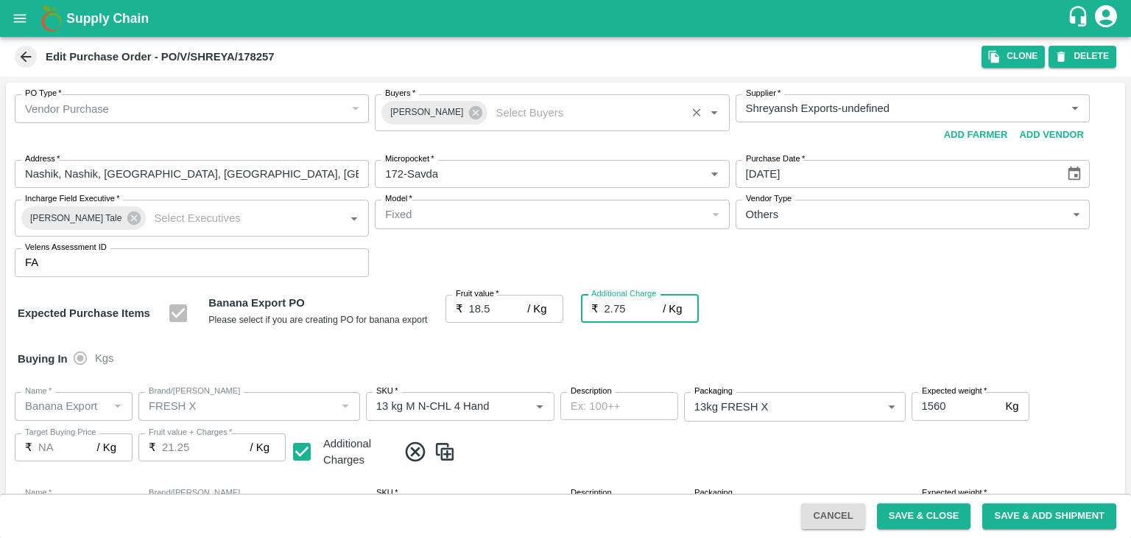
type input "21.25"
type input "2.75"
click at [1071, 173] on div at bounding box center [565, 269] width 1131 height 538
click at [851, 177] on div at bounding box center [565, 269] width 1131 height 538
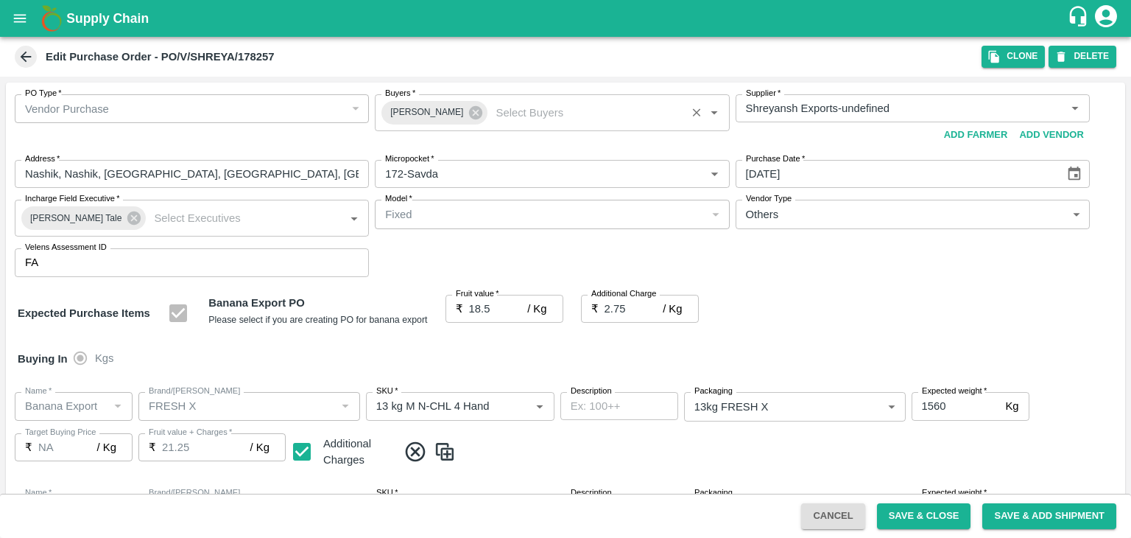
click at [851, 177] on div at bounding box center [565, 269] width 1131 height 538
click at [851, 177] on input "23/09/2025" at bounding box center [895, 174] width 319 height 28
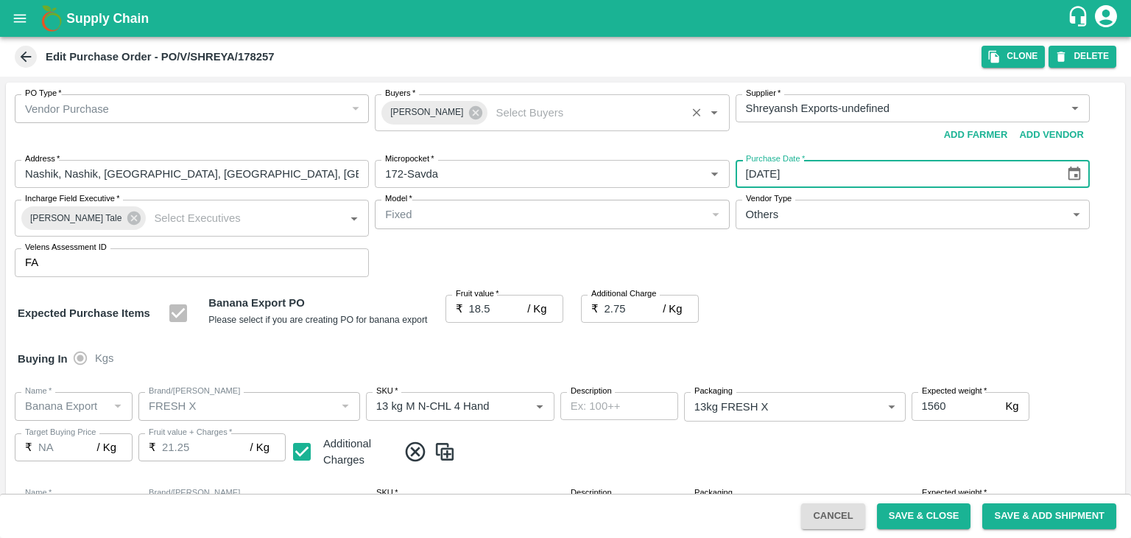
click at [1068, 171] on icon "Choose date, selected date is Sep 23, 2025" at bounding box center [1074, 173] width 13 height 14
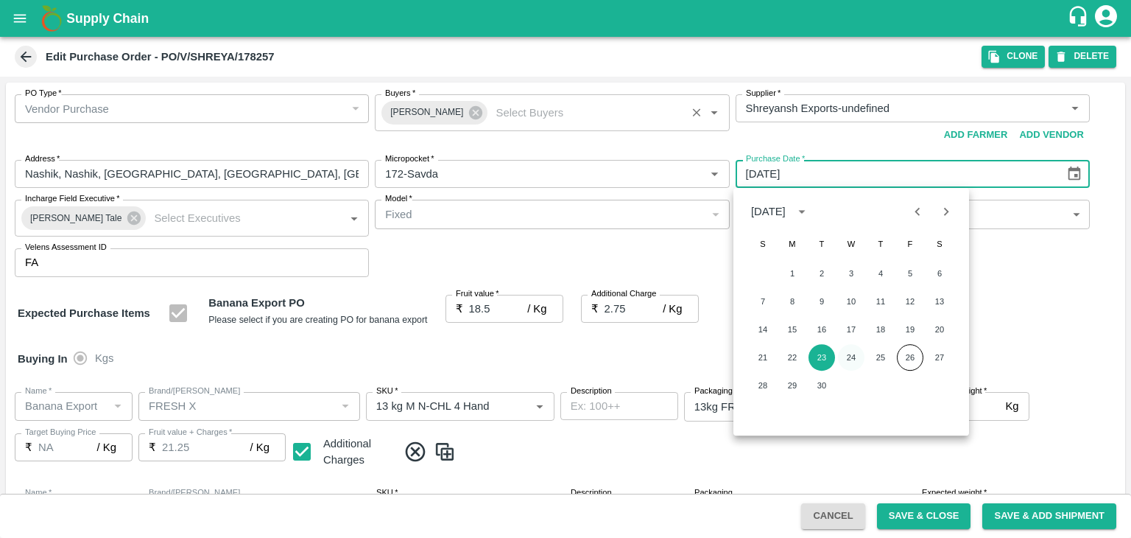
click at [851, 356] on button "24" at bounding box center [851, 357] width 27 height 27
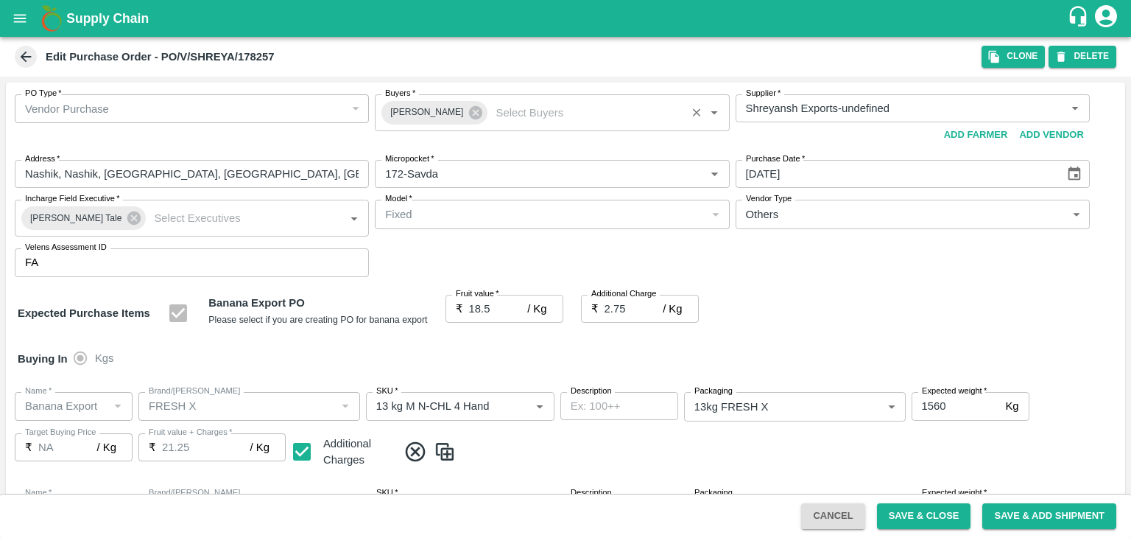
click at [1068, 170] on icon "Choose date, selected date is Sep 24, 2025" at bounding box center [1074, 173] width 13 height 14
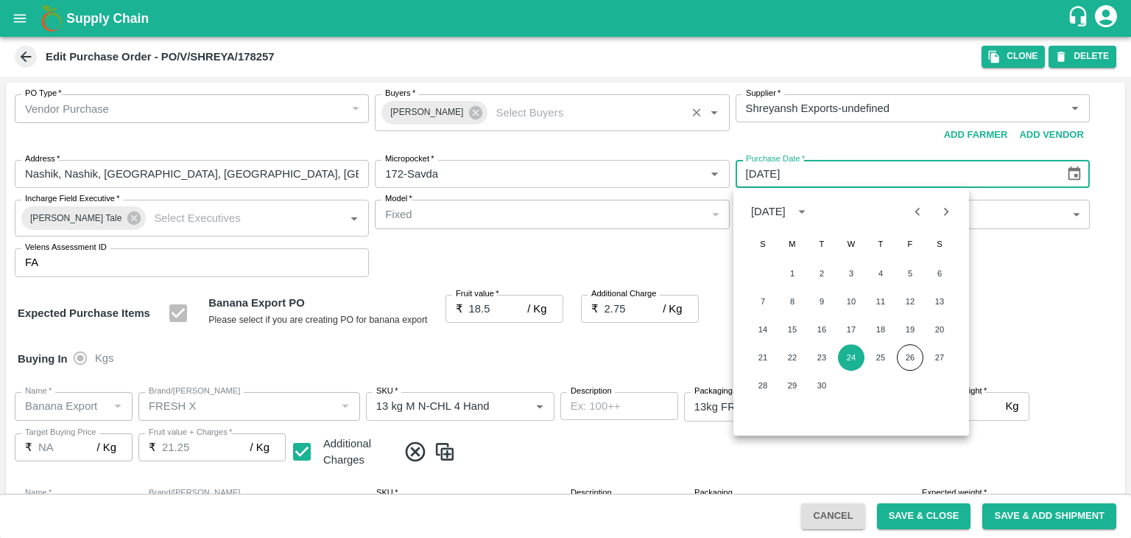
click at [1074, 172] on icon "Choose date, selected date is Sep 24, 2025" at bounding box center [1074, 174] width 16 height 16
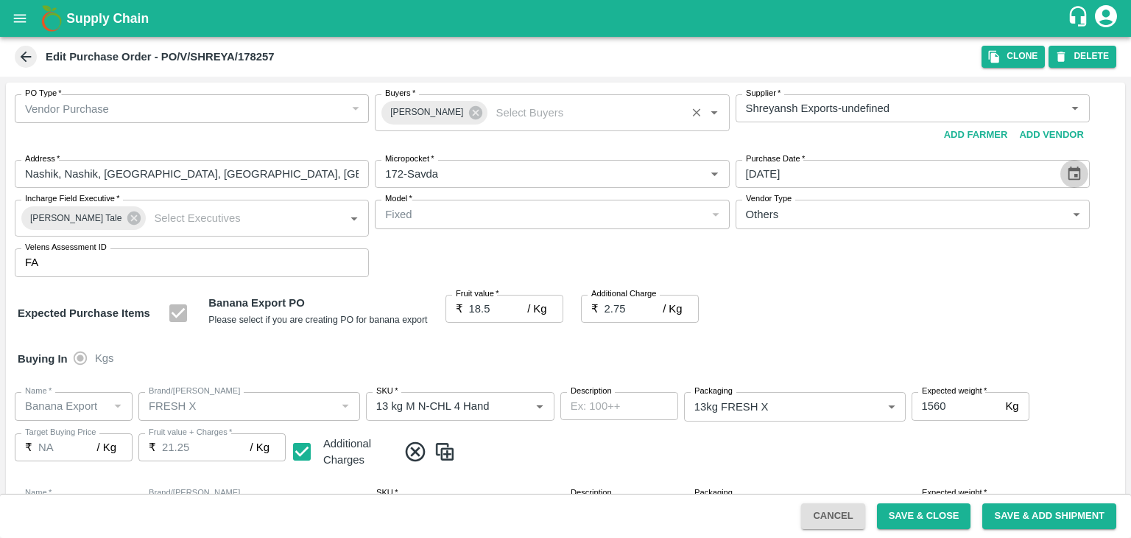
click at [1074, 172] on icon "Choose date, selected date is Sep 24, 2025" at bounding box center [1074, 174] width 16 height 16
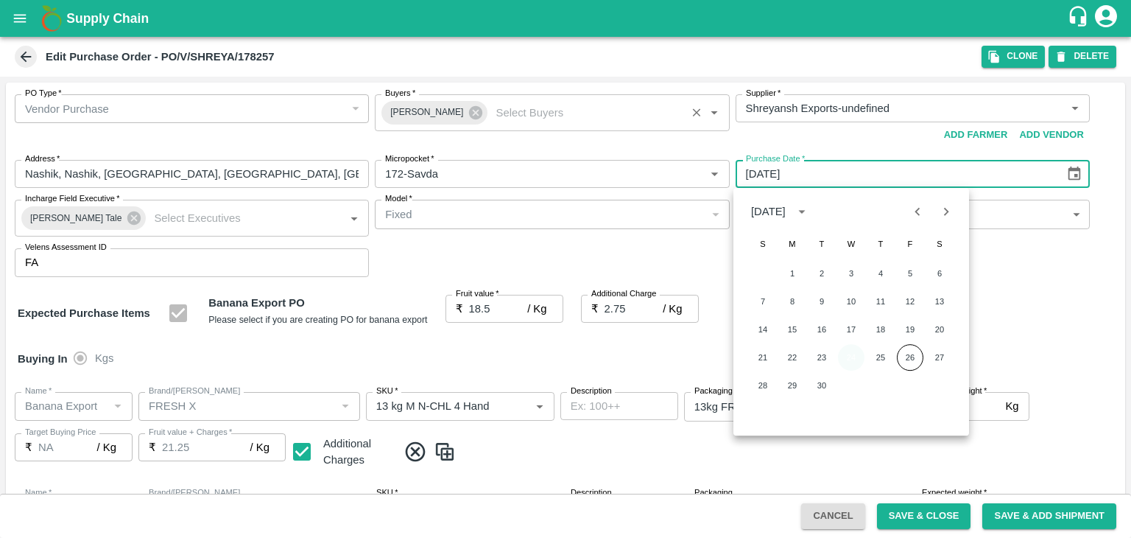
click at [854, 356] on button "24" at bounding box center [851, 357] width 27 height 27
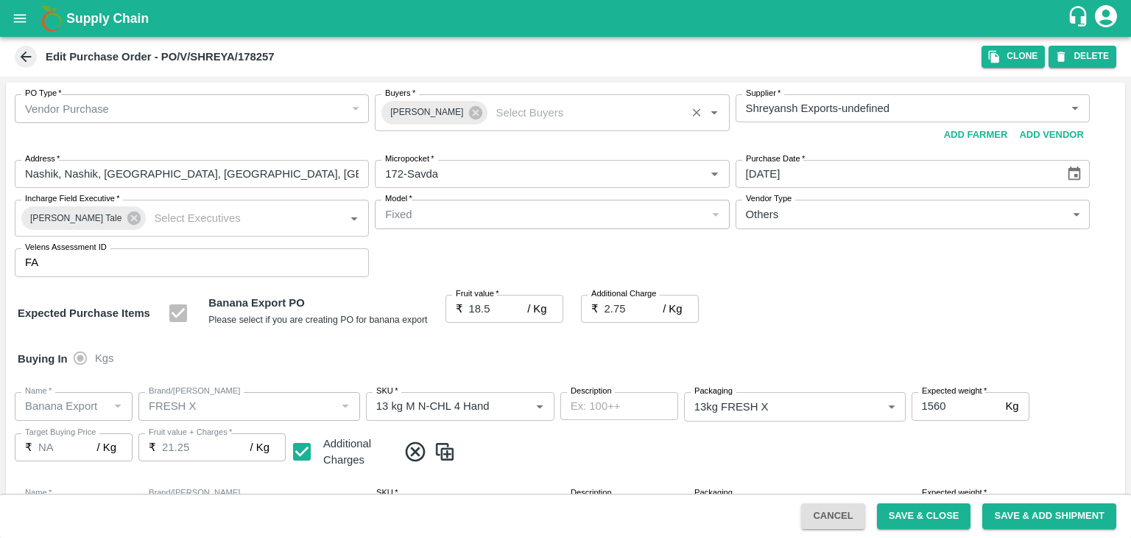
type input "24/09/2025"
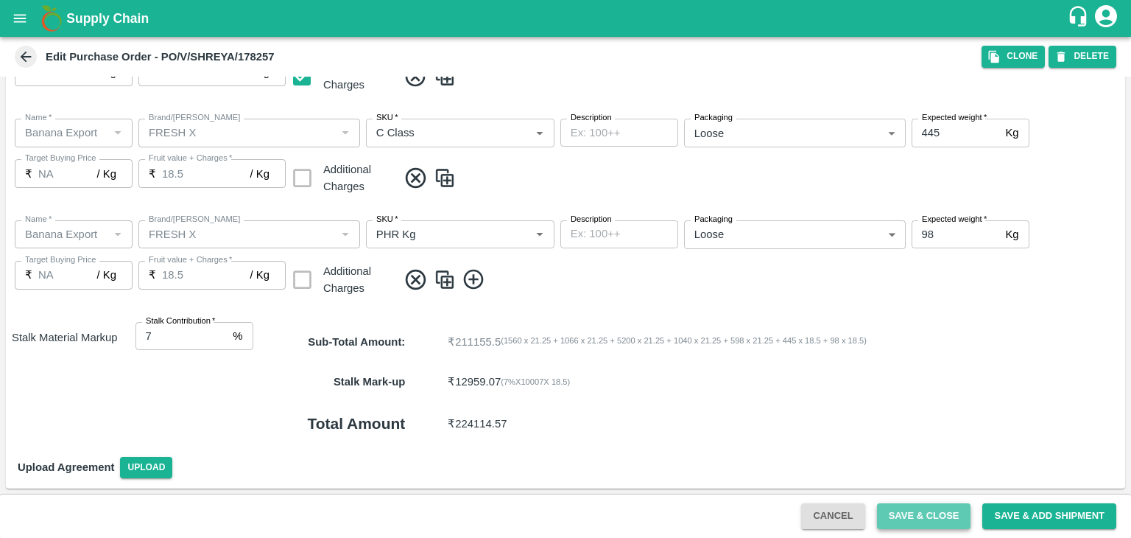
click at [924, 515] on button "Save & Close" at bounding box center [924, 516] width 94 height 26
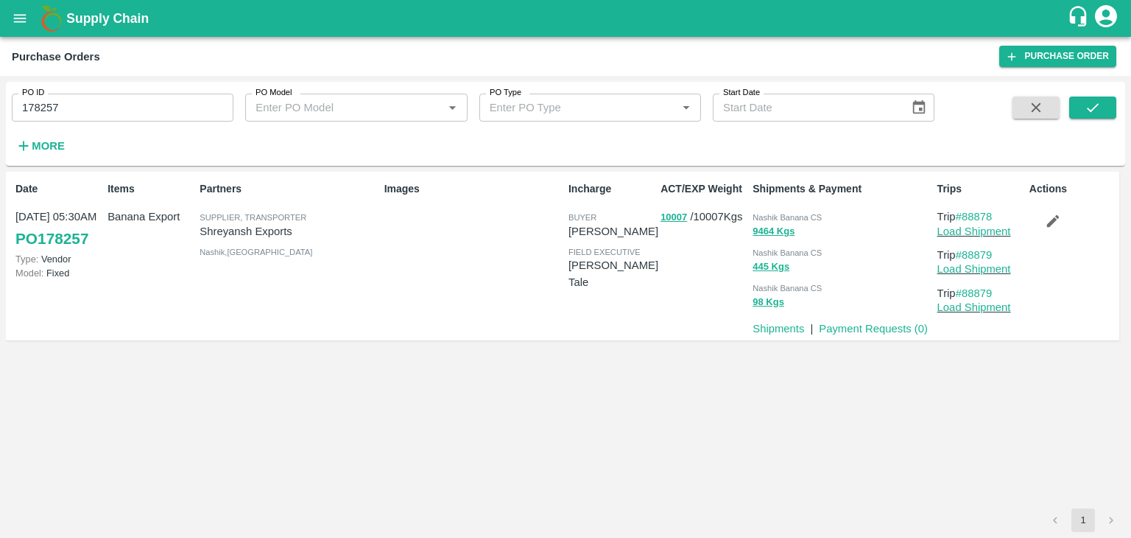
click at [169, 116] on input "178257" at bounding box center [123, 108] width 222 height 28
paste input "text"
type input "178259"
click at [1100, 109] on icon "submit" at bounding box center [1093, 107] width 16 height 16
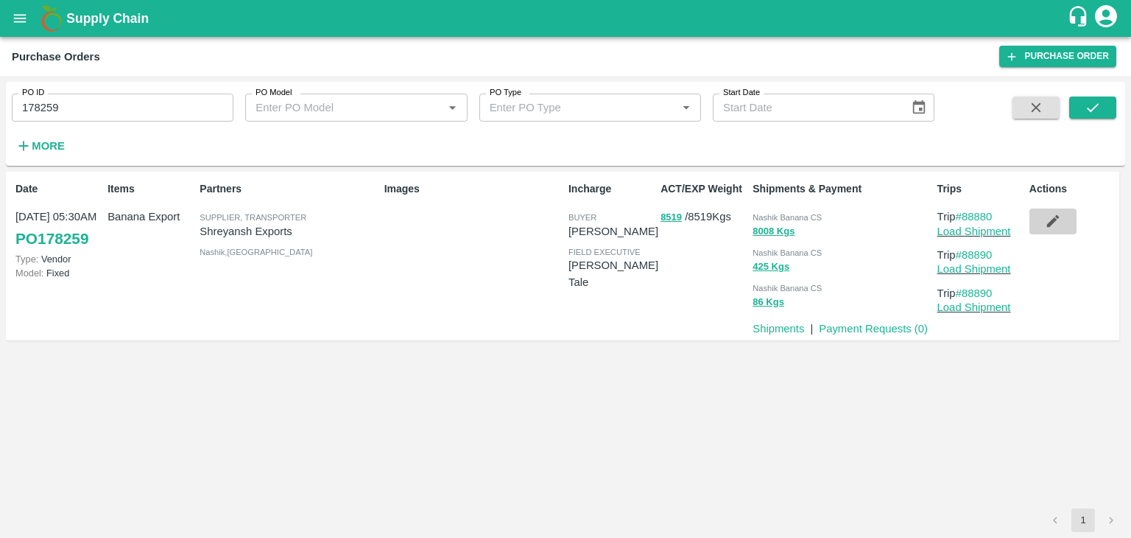
click at [1063, 216] on button "button" at bounding box center [1052, 220] width 47 height 25
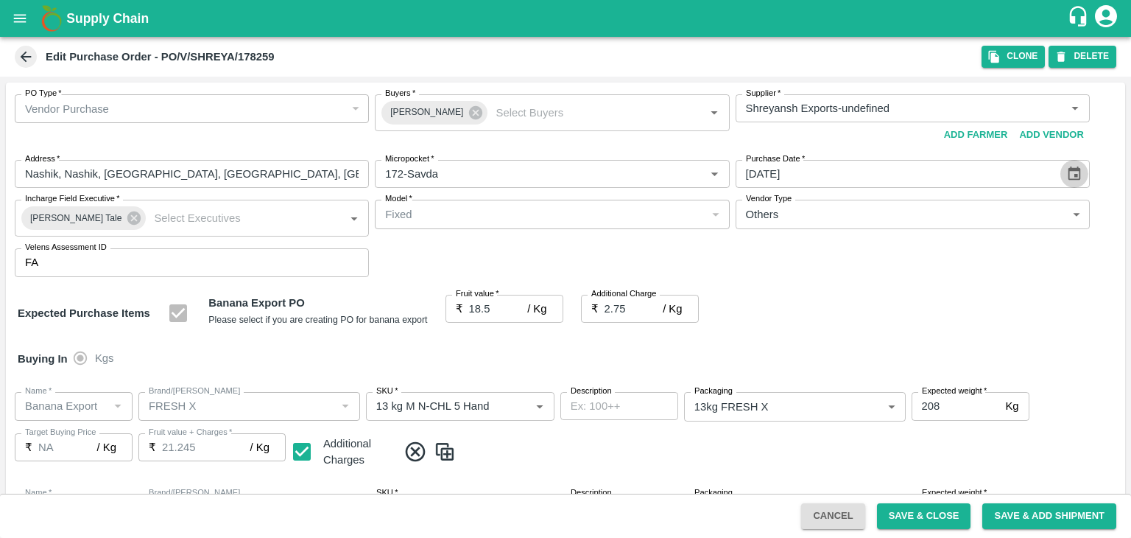
click at [1074, 171] on icon "Choose date, selected date is Sep 23, 2025" at bounding box center [1074, 173] width 13 height 14
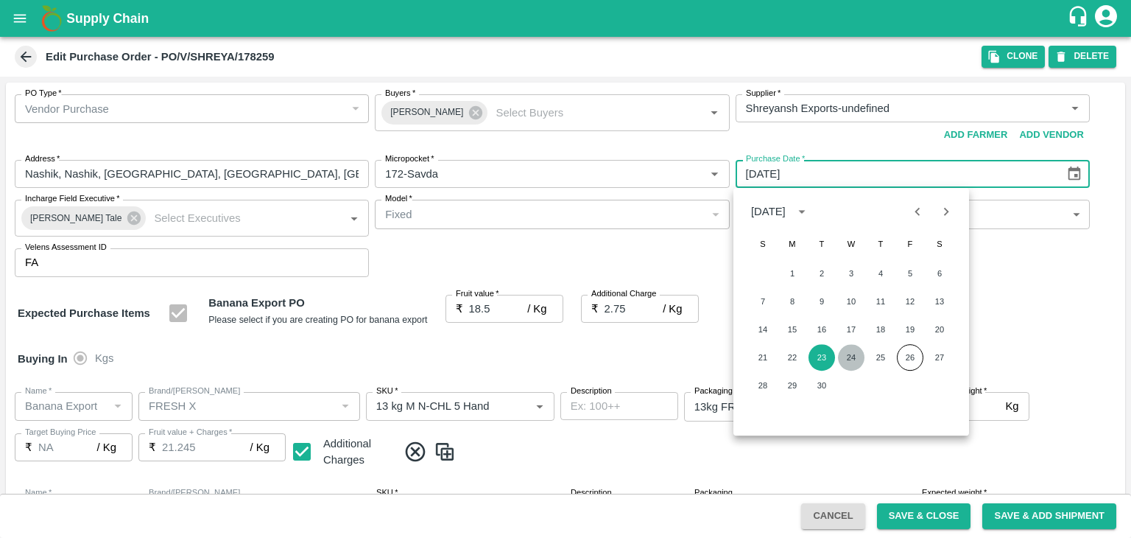
click at [851, 350] on button "24" at bounding box center [851, 357] width 27 height 27
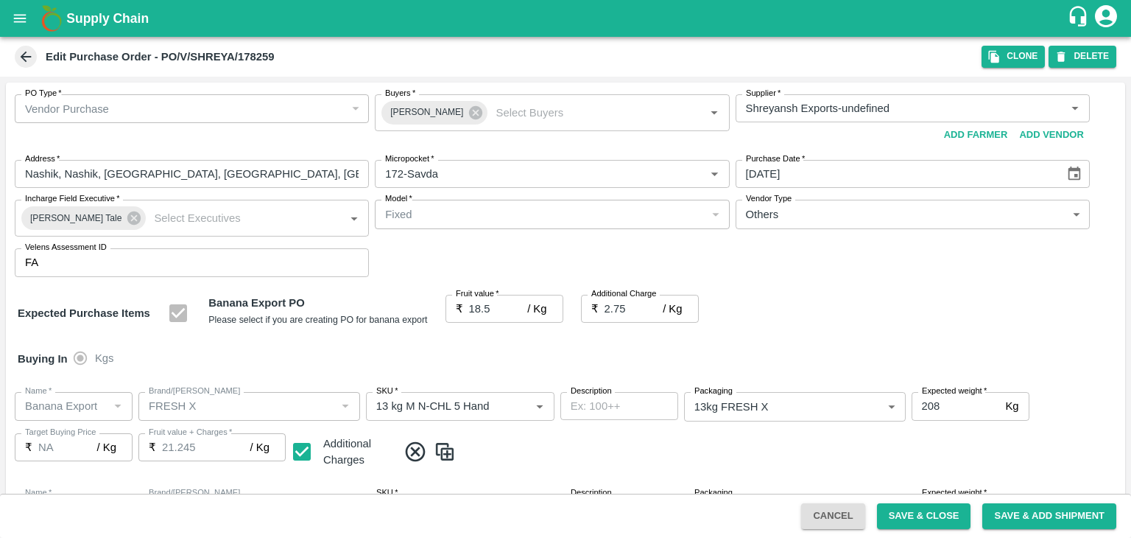
type input "24/09/2025"
click at [916, 510] on button "Save & Close" at bounding box center [924, 516] width 94 height 26
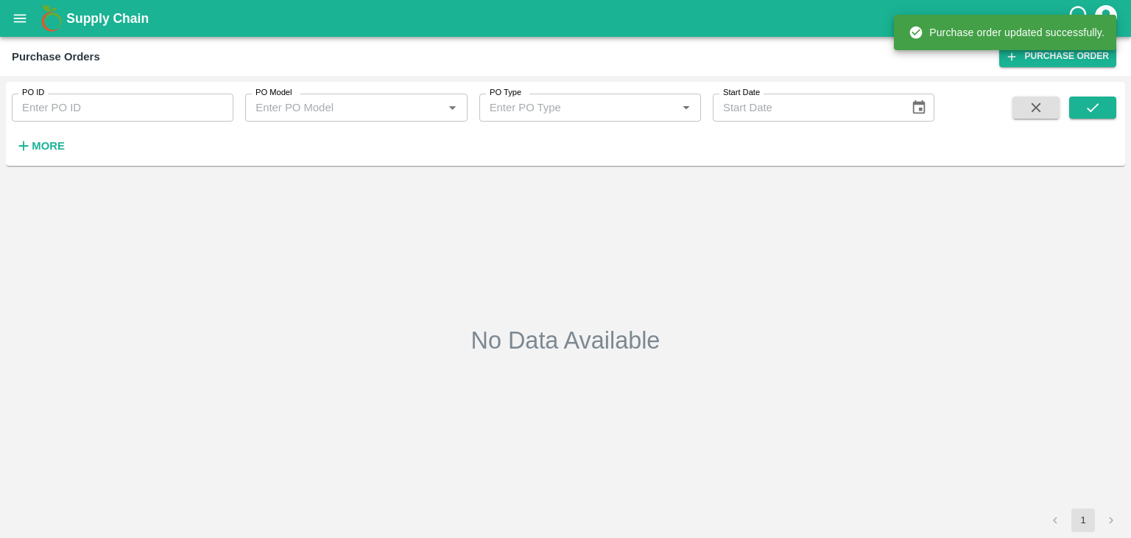
click at [141, 105] on input "PO ID" at bounding box center [123, 108] width 222 height 28
paste input "178264"
click at [1098, 113] on icon "submit" at bounding box center [1093, 107] width 16 height 16
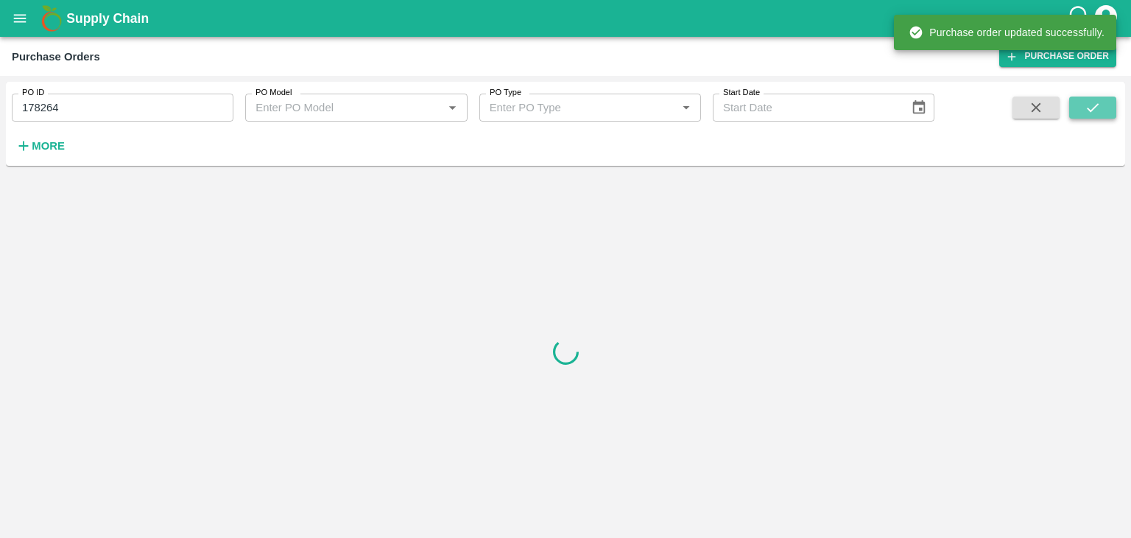
click at [1098, 113] on icon "submit" at bounding box center [1093, 107] width 16 height 16
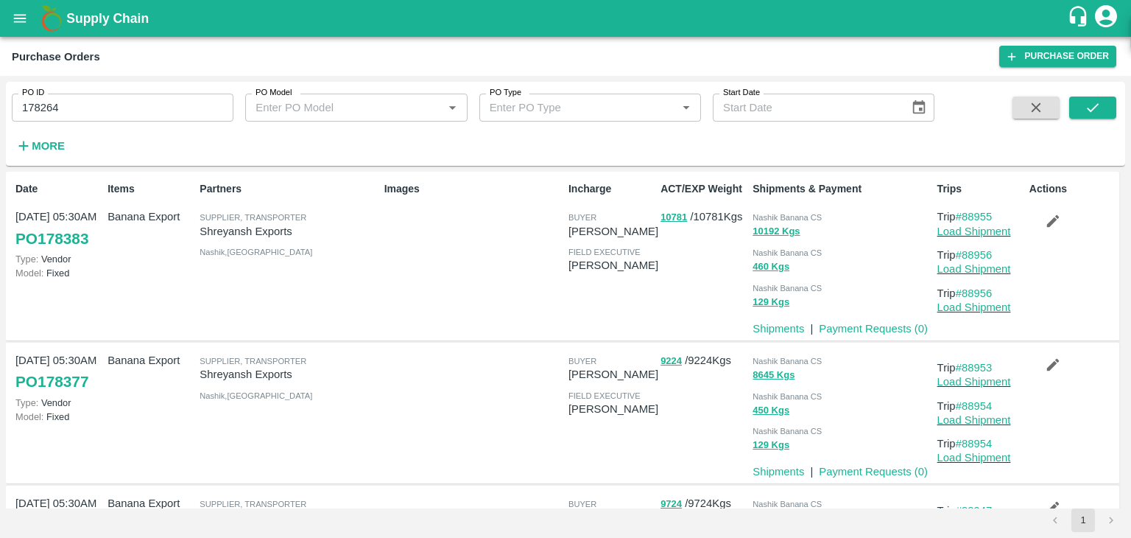
type input "178259"
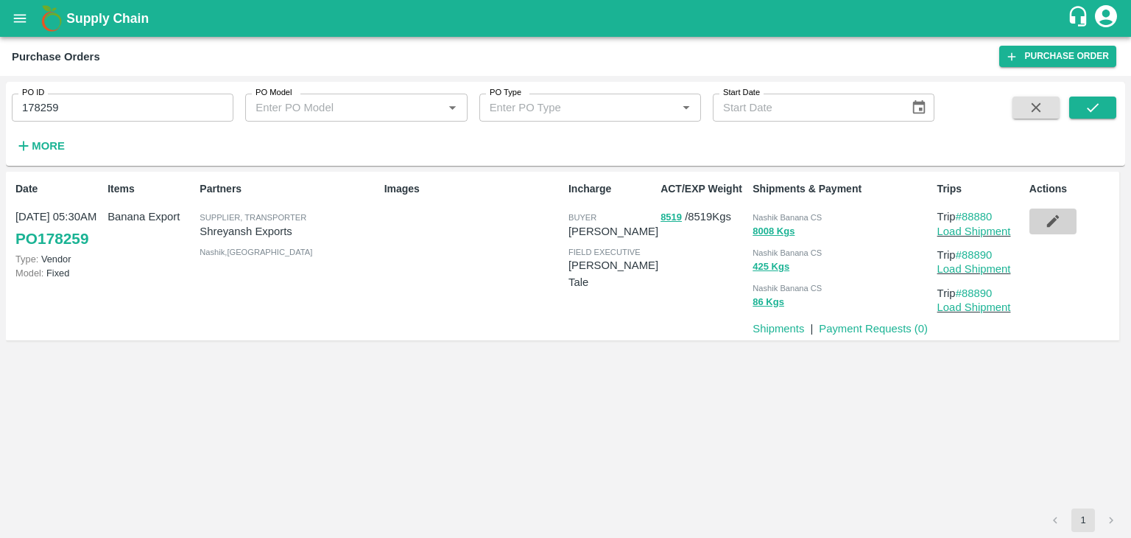
click at [1055, 219] on icon "button" at bounding box center [1052, 221] width 13 height 13
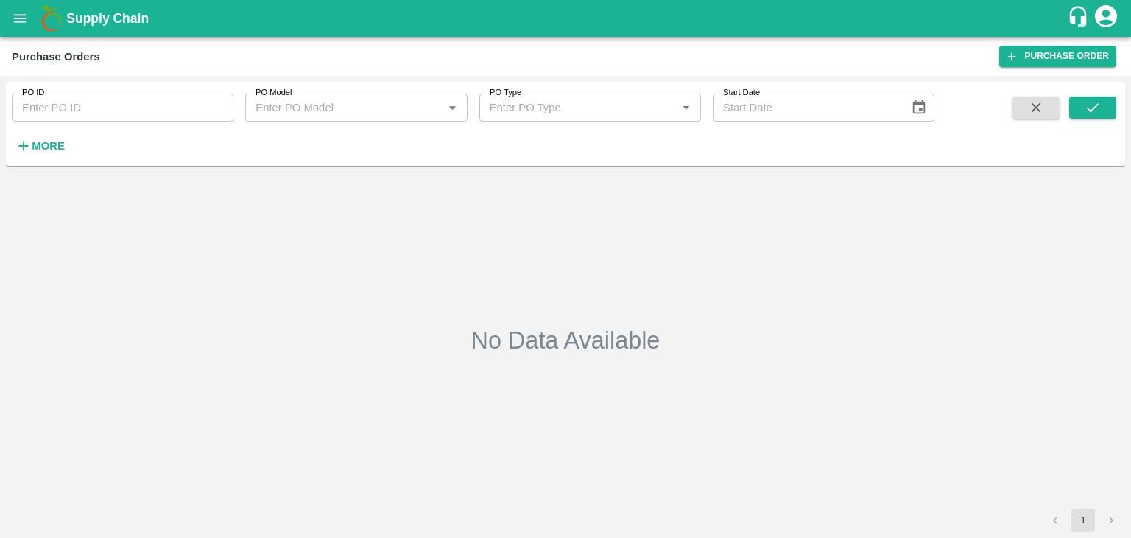
click at [88, 104] on input "PO ID" at bounding box center [123, 108] width 222 height 28
paste input "178264"
type input "178264"
click at [1099, 104] on icon "submit" at bounding box center [1093, 107] width 16 height 16
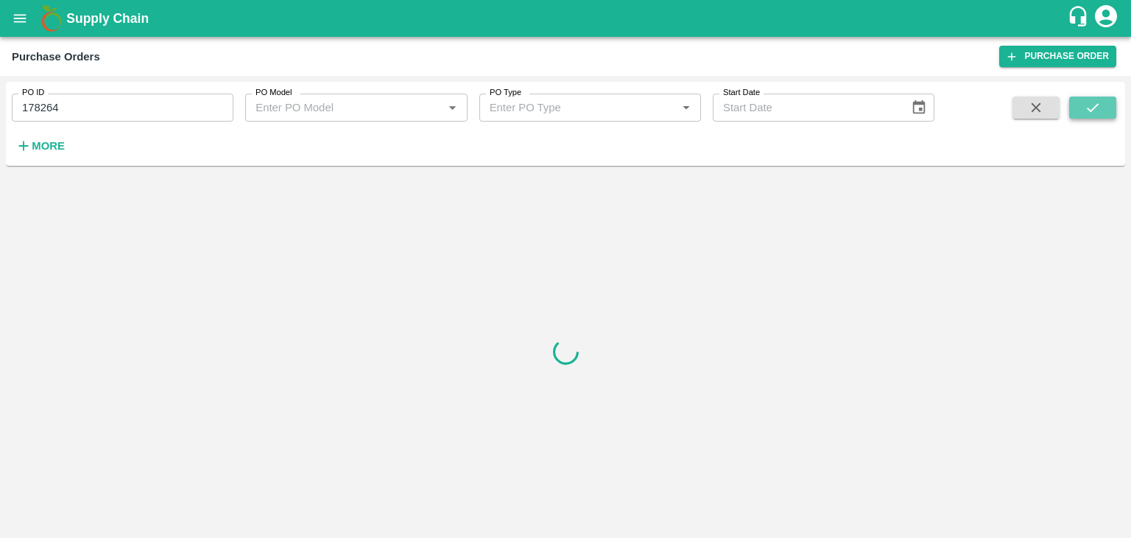
click at [1099, 104] on icon "submit" at bounding box center [1093, 107] width 16 height 16
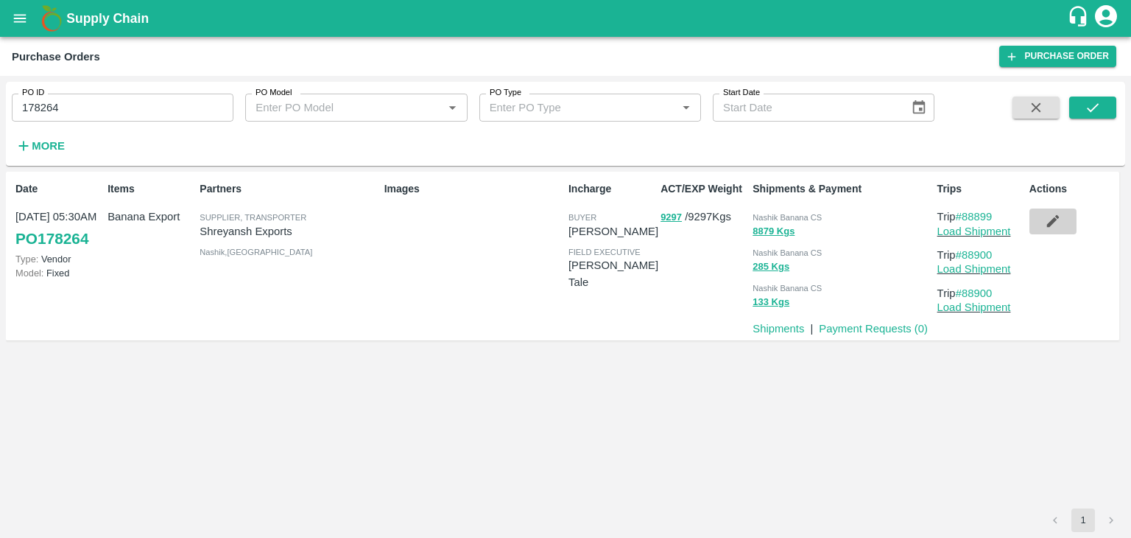
click at [1051, 222] on icon "button" at bounding box center [1052, 221] width 13 height 13
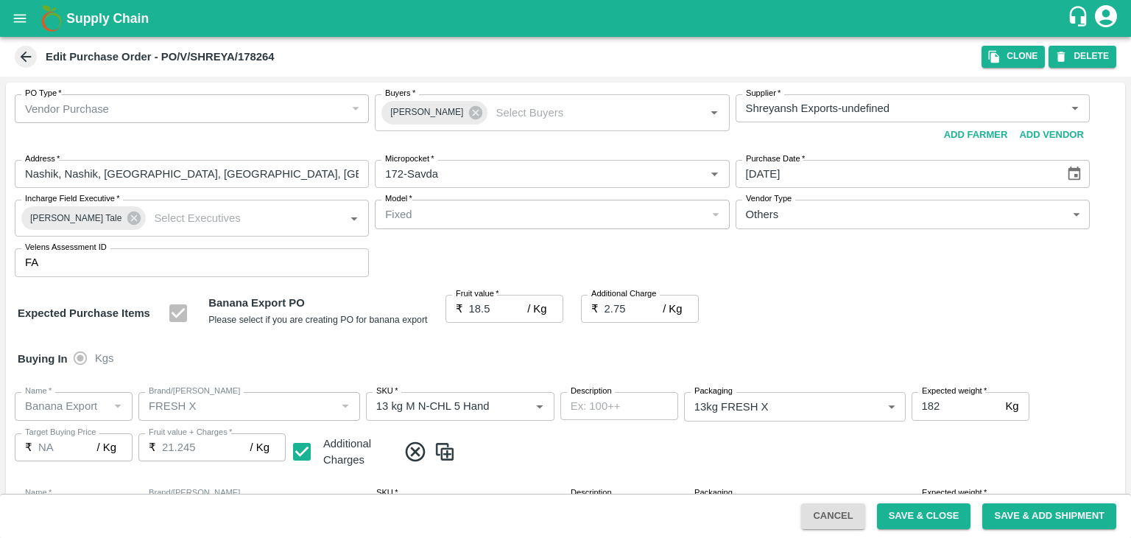
type input "24/09/2025"
click at [933, 518] on button "Save & Close" at bounding box center [924, 516] width 94 height 26
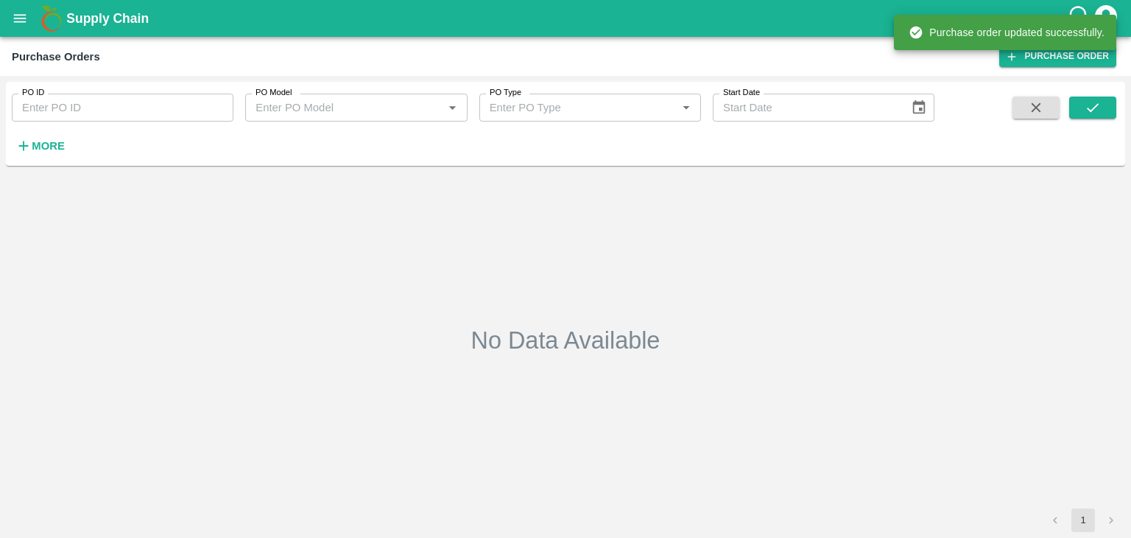
click at [127, 108] on input "PO ID" at bounding box center [123, 108] width 222 height 28
paste input "178263"
click at [1098, 112] on icon "submit" at bounding box center [1093, 107] width 16 height 16
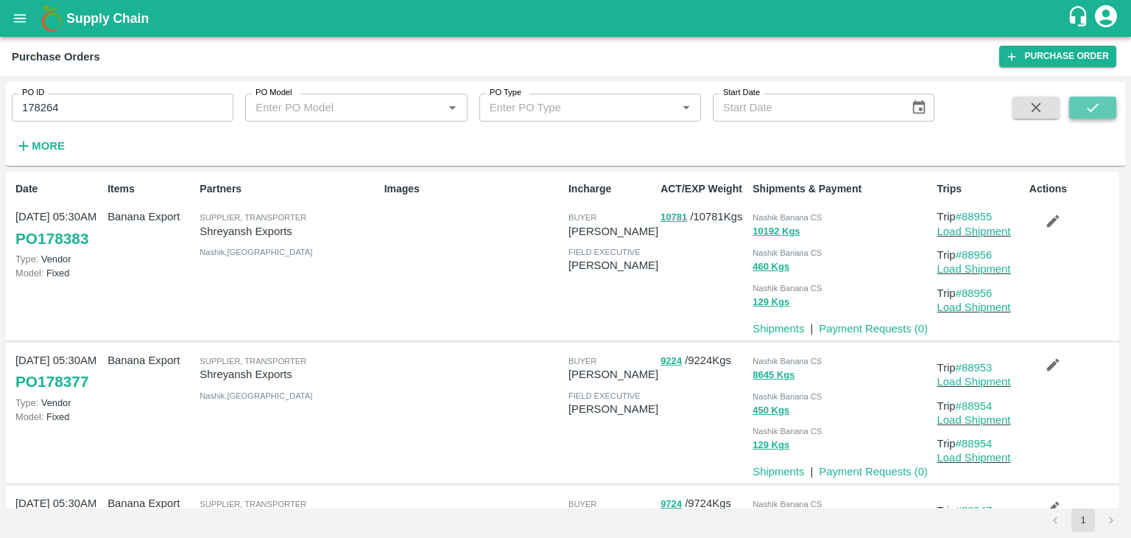
click at [1088, 107] on icon "submit" at bounding box center [1093, 107] width 16 height 16
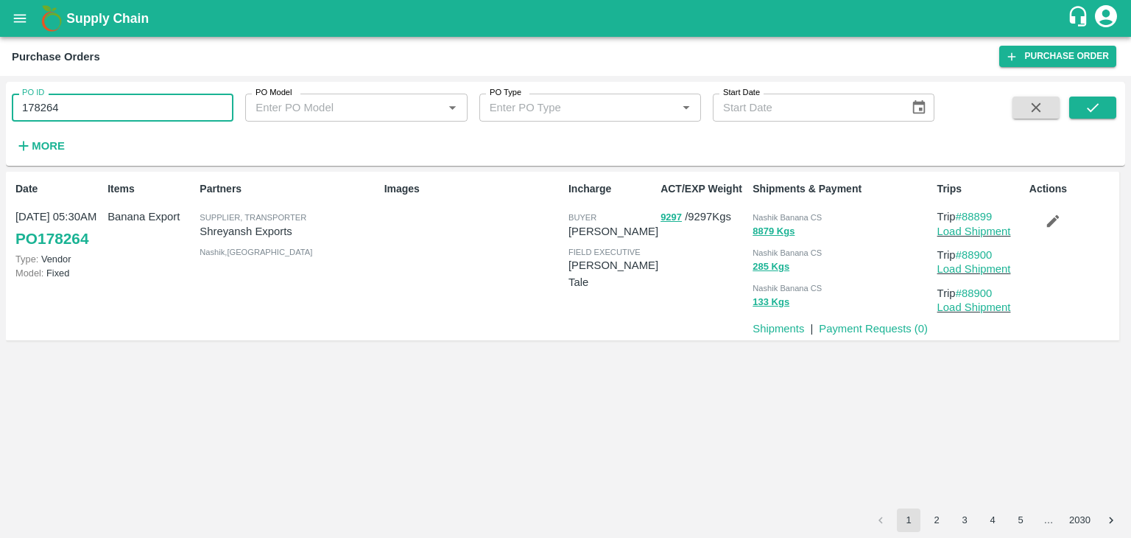
click at [161, 110] on input "178264" at bounding box center [123, 108] width 222 height 28
paste input "text"
type input "178263"
click at [1090, 110] on icon "submit" at bounding box center [1093, 107] width 12 height 9
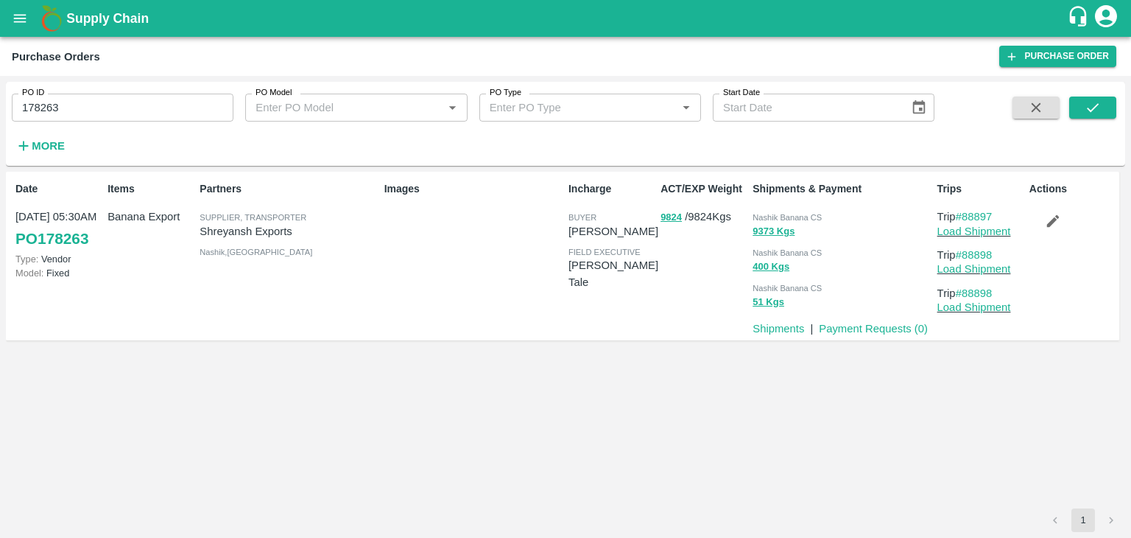
click at [1051, 225] on icon "button" at bounding box center [1052, 221] width 13 height 13
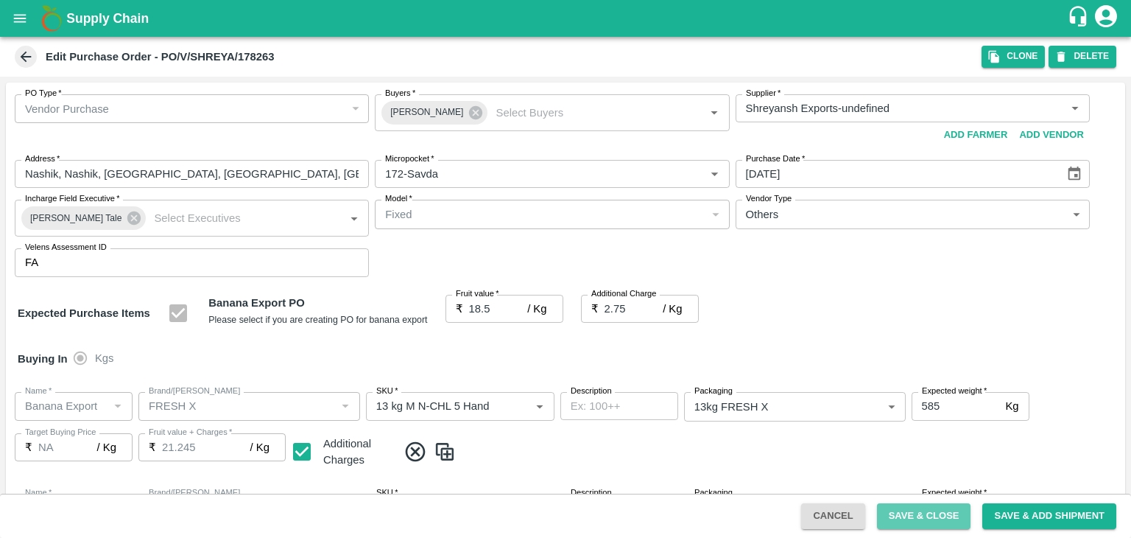
click at [940, 517] on button "Save & Close" at bounding box center [924, 516] width 94 height 26
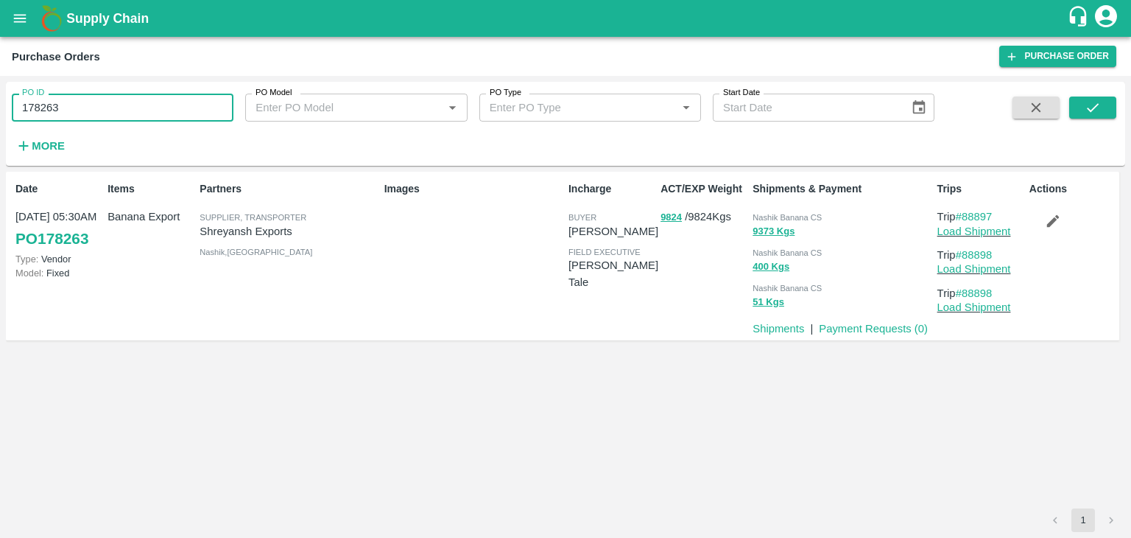
click at [114, 113] on input "178263" at bounding box center [123, 108] width 222 height 28
paste input "text"
type input "178261"
click at [1075, 105] on button "submit" at bounding box center [1092, 107] width 47 height 22
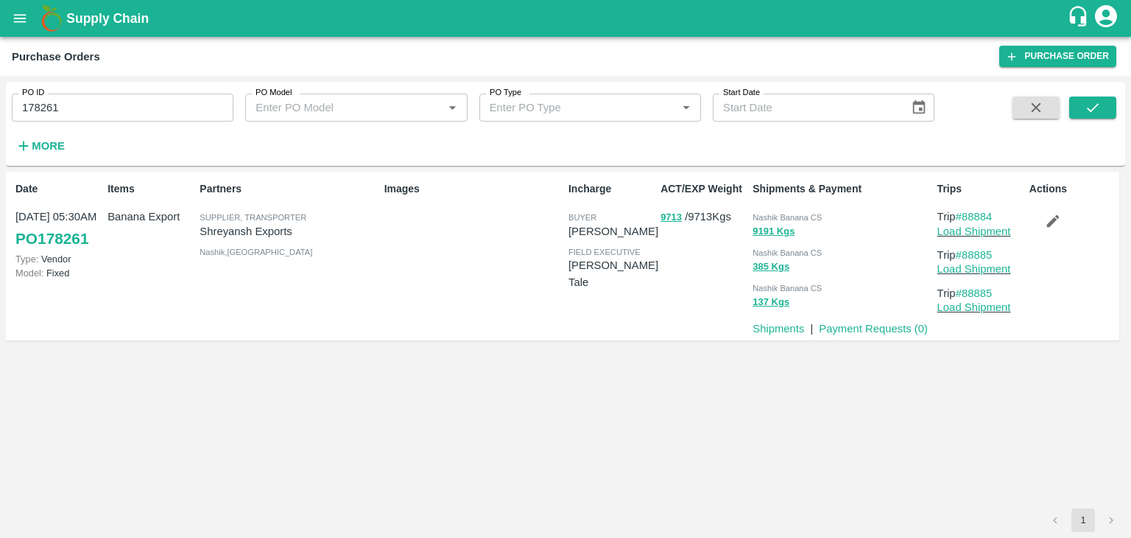
click at [1048, 211] on button "button" at bounding box center [1052, 220] width 47 height 25
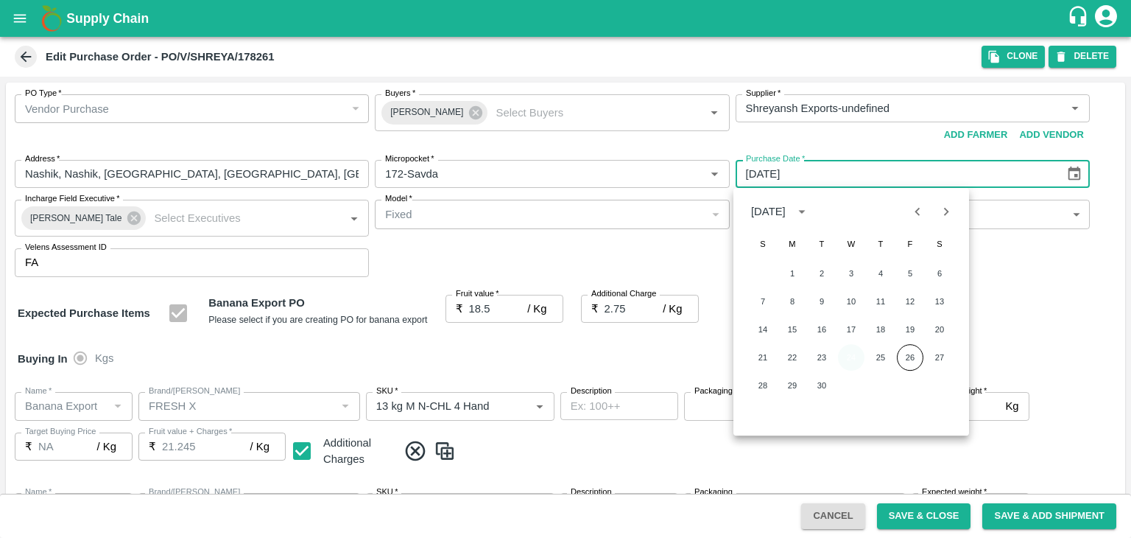
click at [848, 354] on button "24" at bounding box center [851, 357] width 27 height 27
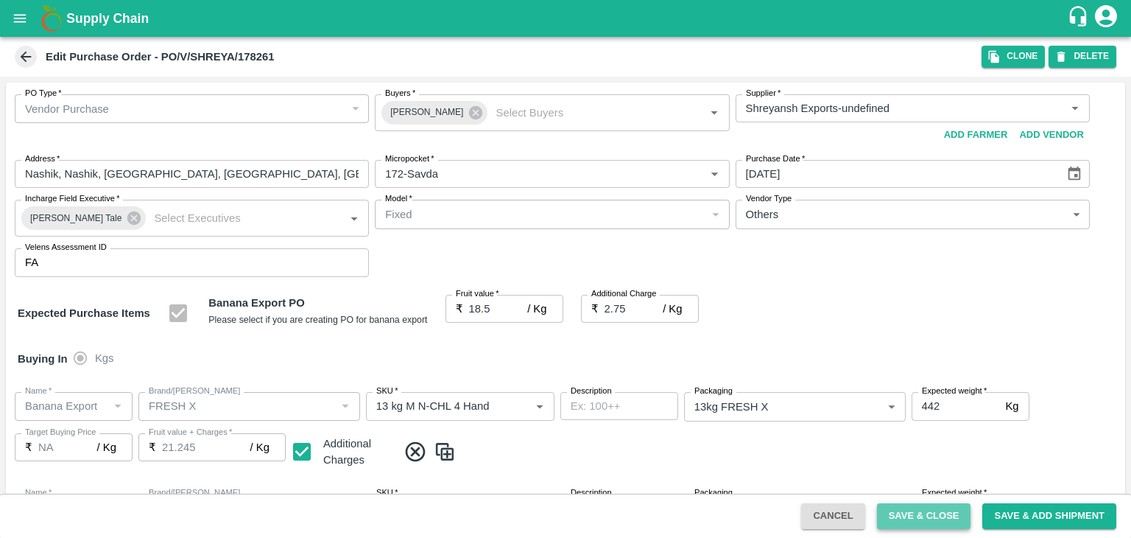
click at [935, 515] on button "Save & Close" at bounding box center [924, 516] width 94 height 26
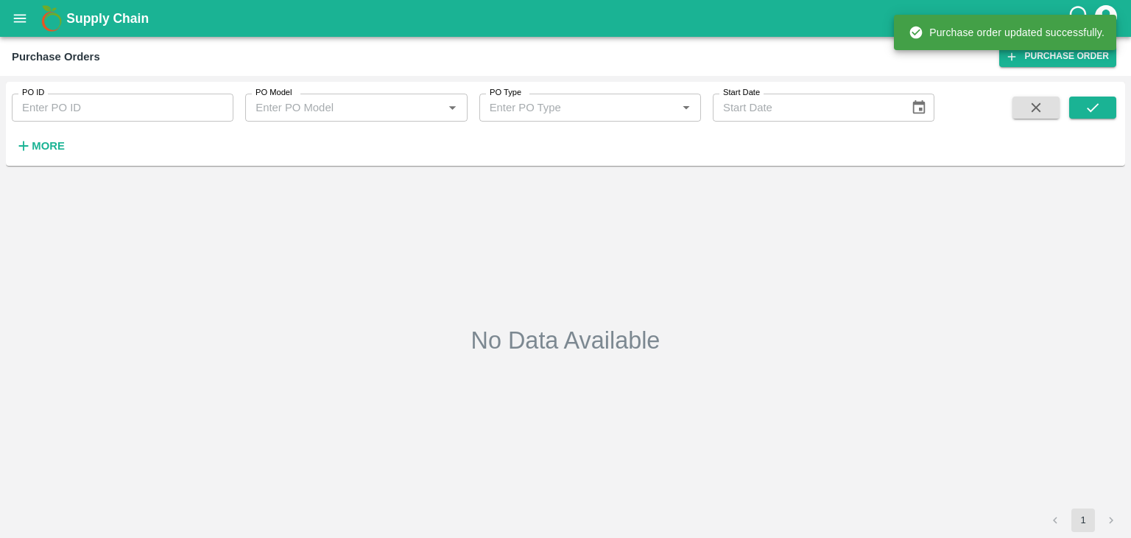
click at [149, 108] on input "PO ID" at bounding box center [123, 108] width 222 height 28
paste input "178255"
click at [1091, 116] on button "submit" at bounding box center [1092, 107] width 47 height 22
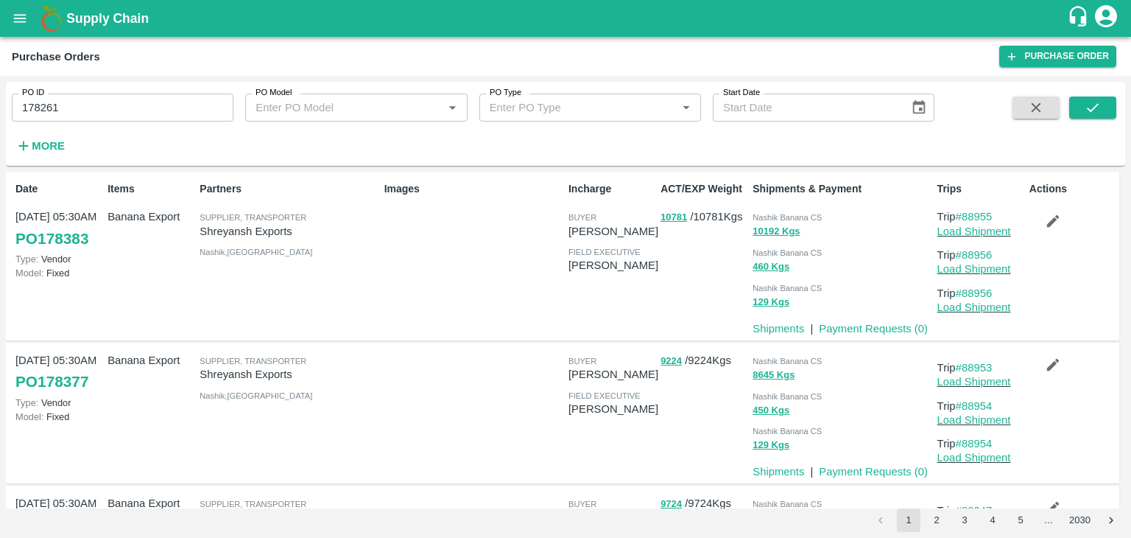
click at [127, 102] on input "178261" at bounding box center [123, 108] width 222 height 28
paste input "text"
type input "178255"
click at [1091, 105] on icon "submit" at bounding box center [1093, 107] width 16 height 16
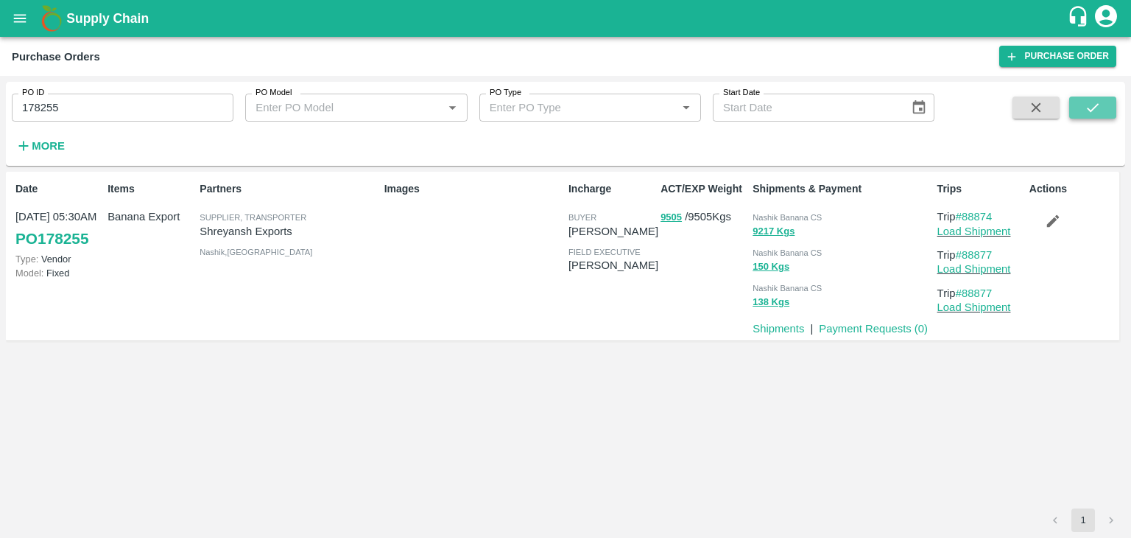
click at [1101, 116] on button "submit" at bounding box center [1092, 107] width 47 height 22
click at [985, 228] on link "Load Shipment" at bounding box center [974, 231] width 74 height 12
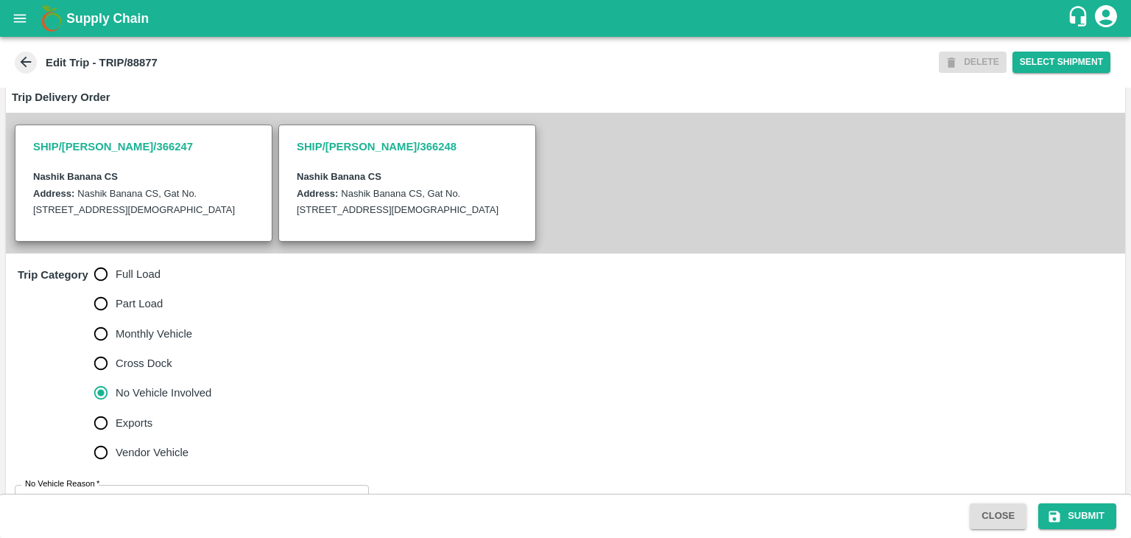
scroll to position [300, 0]
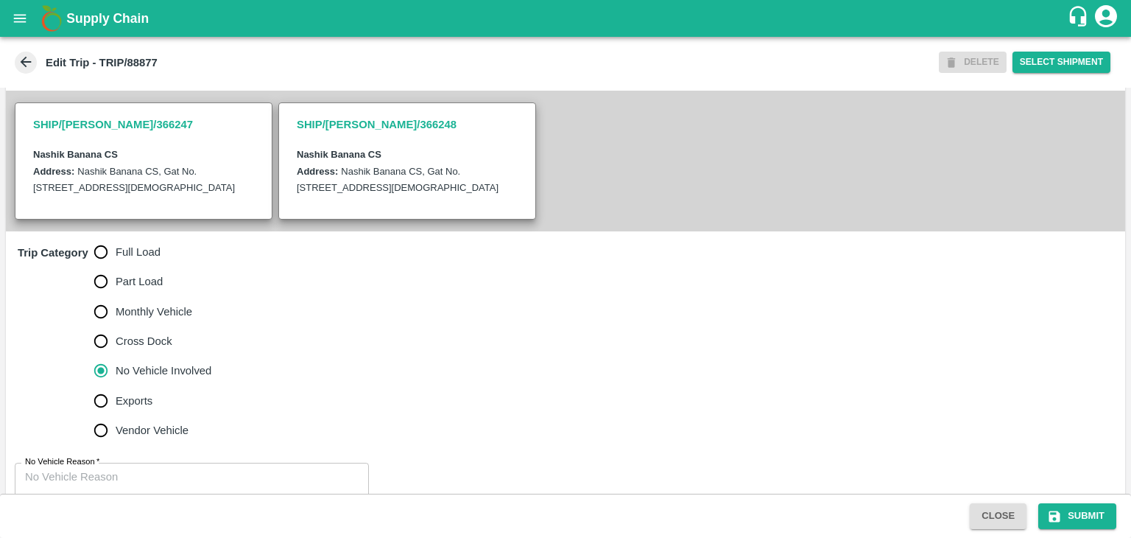
click at [141, 260] on span "Full Load" at bounding box center [138, 252] width 45 height 16
click at [116, 263] on input "Full Load" at bounding box center [100, 251] width 29 height 29
radio input "true"
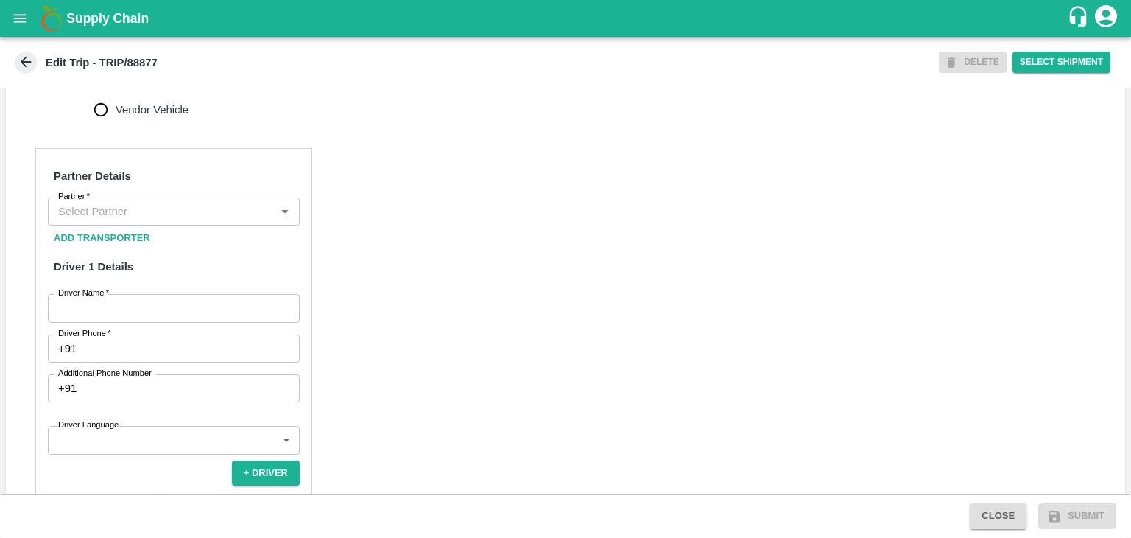
scroll to position [629, 0]
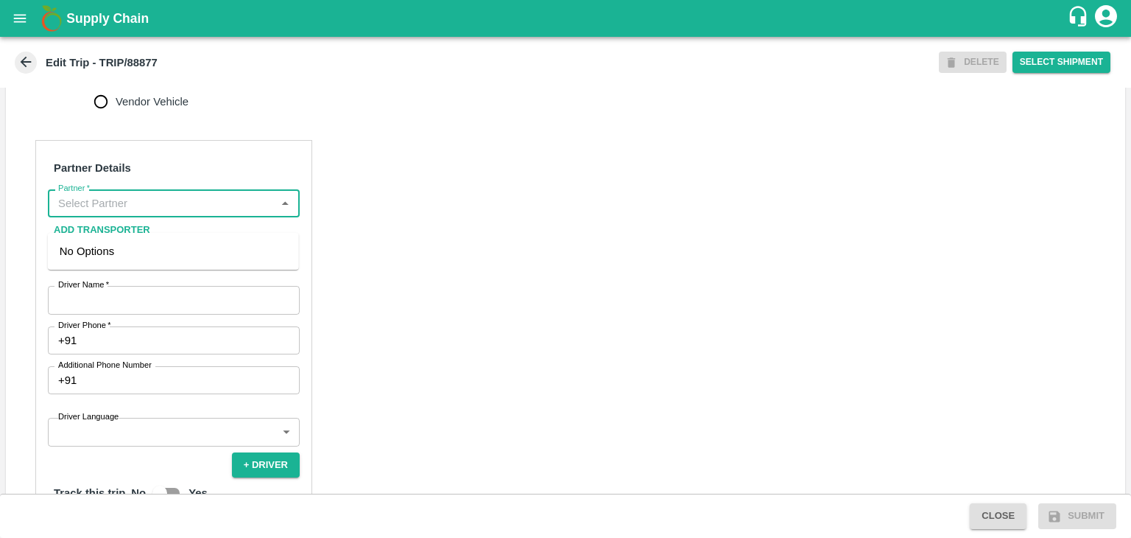
click at [180, 213] on input "Partner   *" at bounding box center [161, 203] width 219 height 19
click at [165, 255] on div "[PERSON_NAME] ( [PERSON_NAME] Transport )-[GEOGRAPHIC_DATA], Pune-9860466997(Tr…" at bounding box center [174, 267] width 228 height 49
type input "[PERSON_NAME] ( [PERSON_NAME] Transport )-[GEOGRAPHIC_DATA], Pune-9860466997(Tr…"
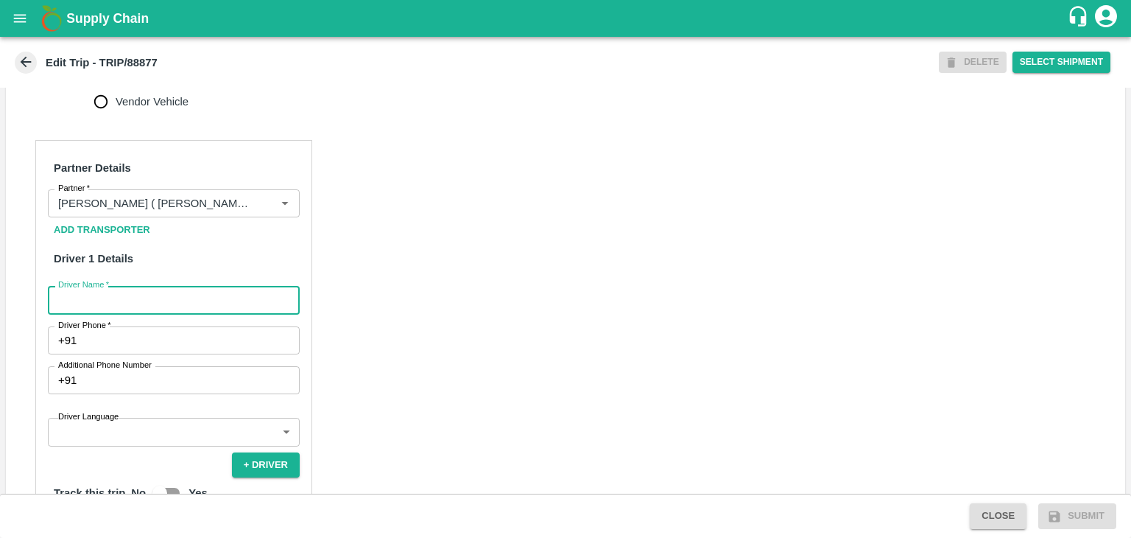
click at [163, 314] on input "Driver Name   *" at bounding box center [174, 300] width 252 height 28
type input "Godase"
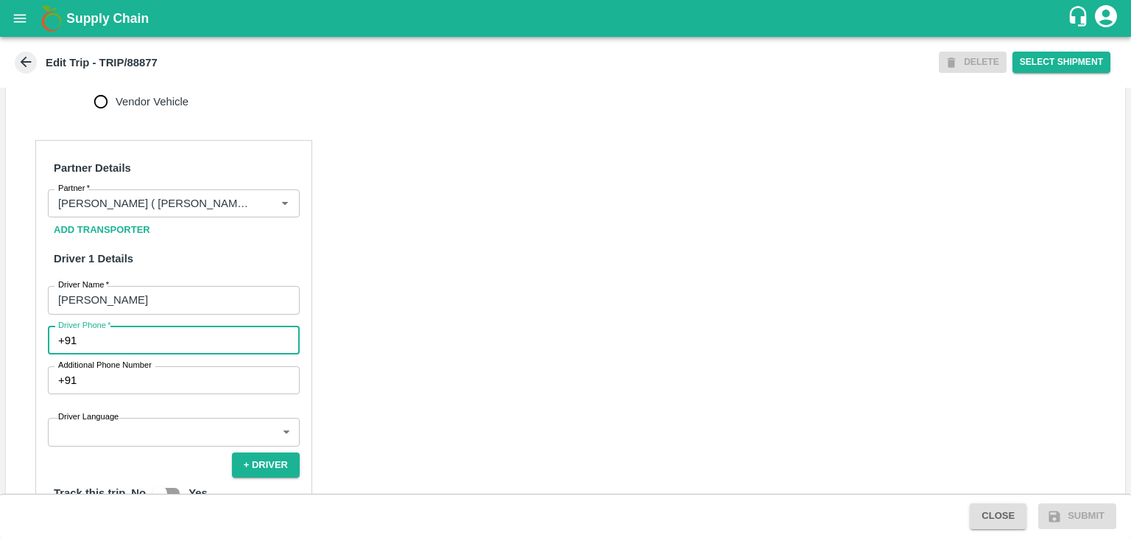
click at [144, 354] on input "Driver Phone   *" at bounding box center [190, 340] width 217 height 28
type input "9307659688"
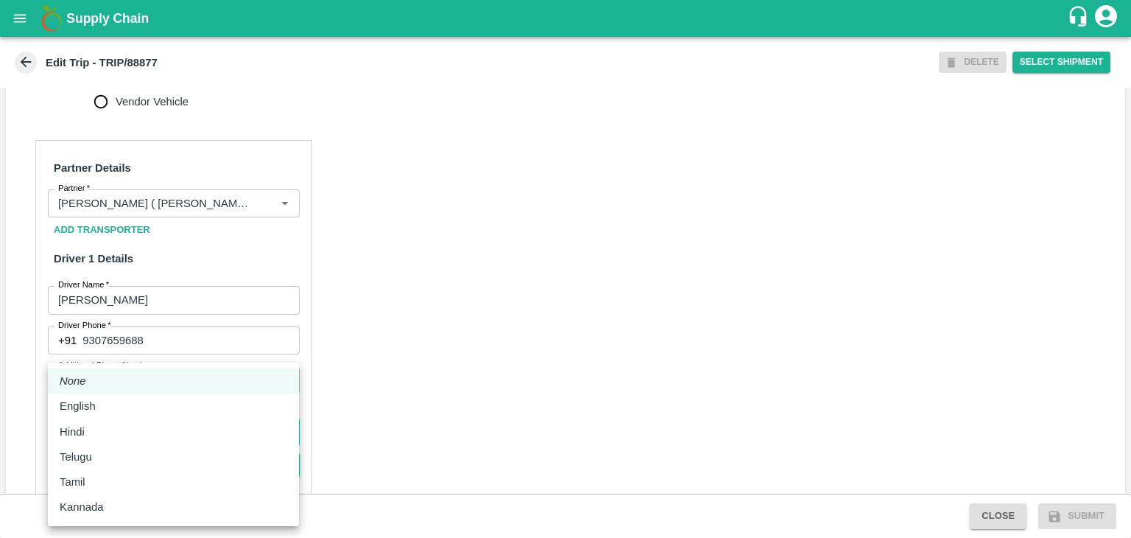
click at [159, 456] on body "Supply Chain Edit Trip - TRIP/88877 DELETE Select Shipment Trip Details Trip Ty…" at bounding box center [565, 269] width 1131 height 538
click at [152, 412] on div "English" at bounding box center [174, 406] width 228 height 16
type input "en"
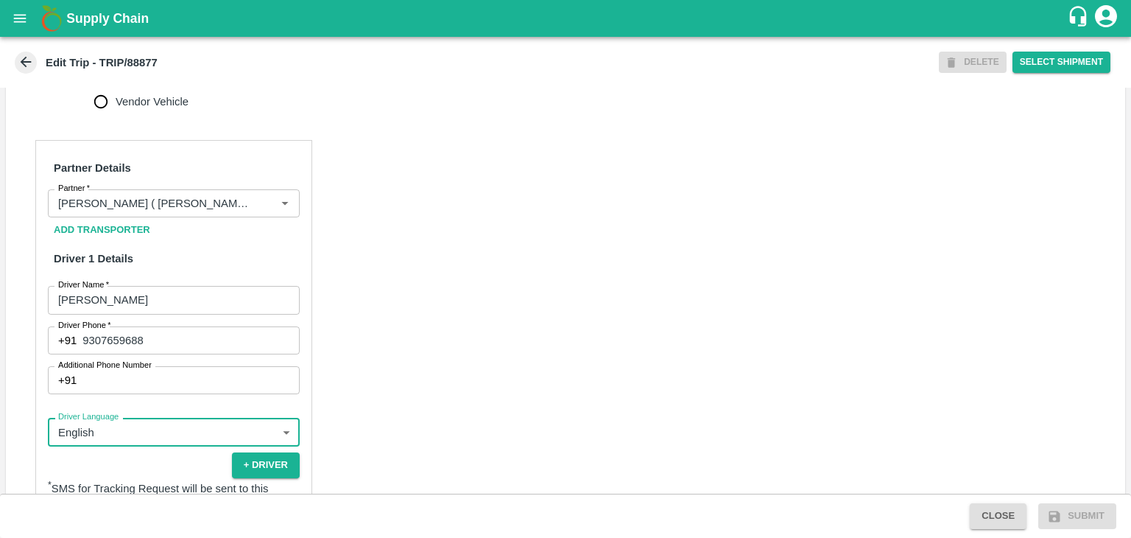
scroll to position [1019, 0]
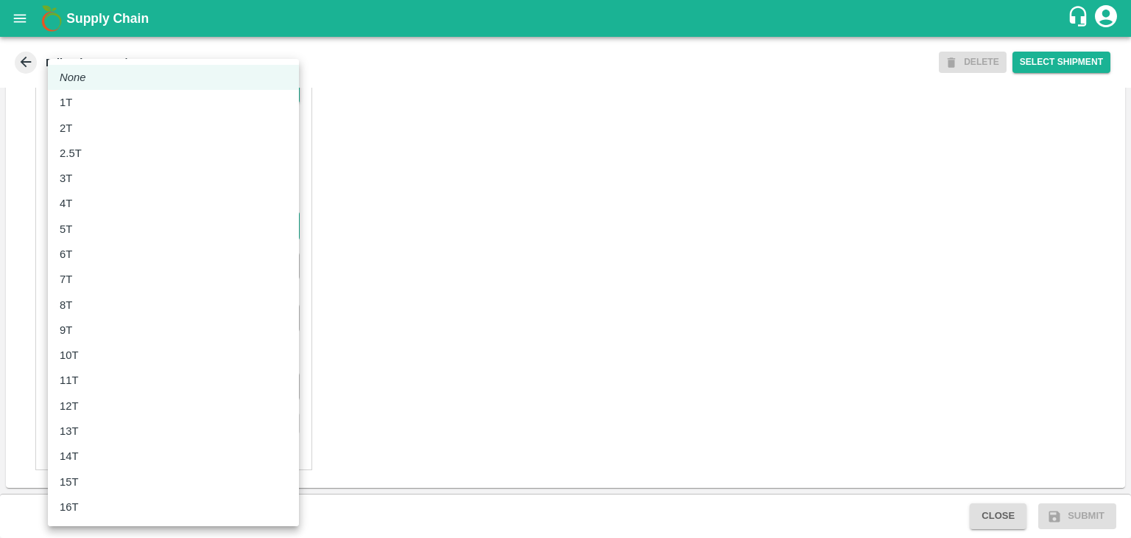
click at [102, 225] on body "Supply Chain Edit Trip - TRIP/88877 DELETE Select Shipment Trip Details Trip Ty…" at bounding box center [565, 269] width 1131 height 538
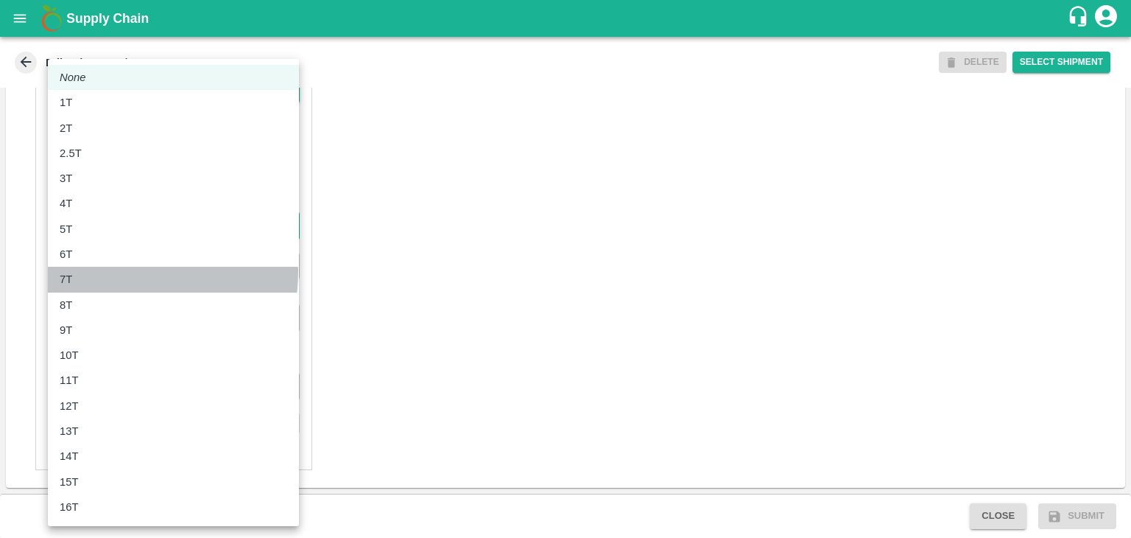
click at [97, 270] on li "7T" at bounding box center [173, 279] width 251 height 25
type input "7000"
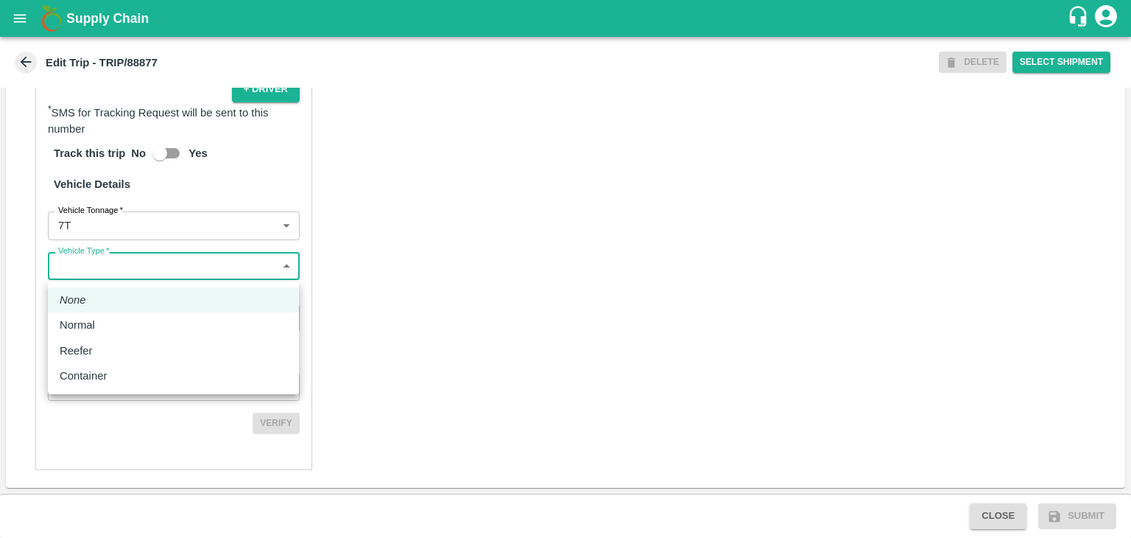
click at [122, 275] on body "Supply Chain Edit Trip - TRIP/88877 DELETE Select Shipment Trip Details Trip Ty…" at bounding box center [565, 269] width 1131 height 538
click at [122, 319] on div "Normal" at bounding box center [174, 325] width 228 height 16
type input "Normal"
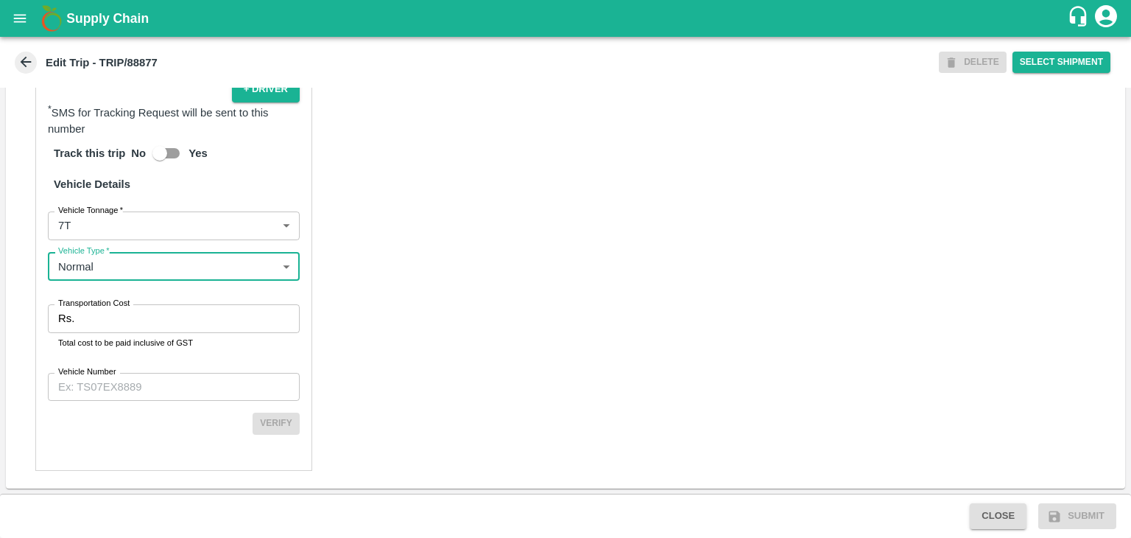
click at [141, 318] on input "Transportation Cost" at bounding box center [189, 318] width 219 height 28
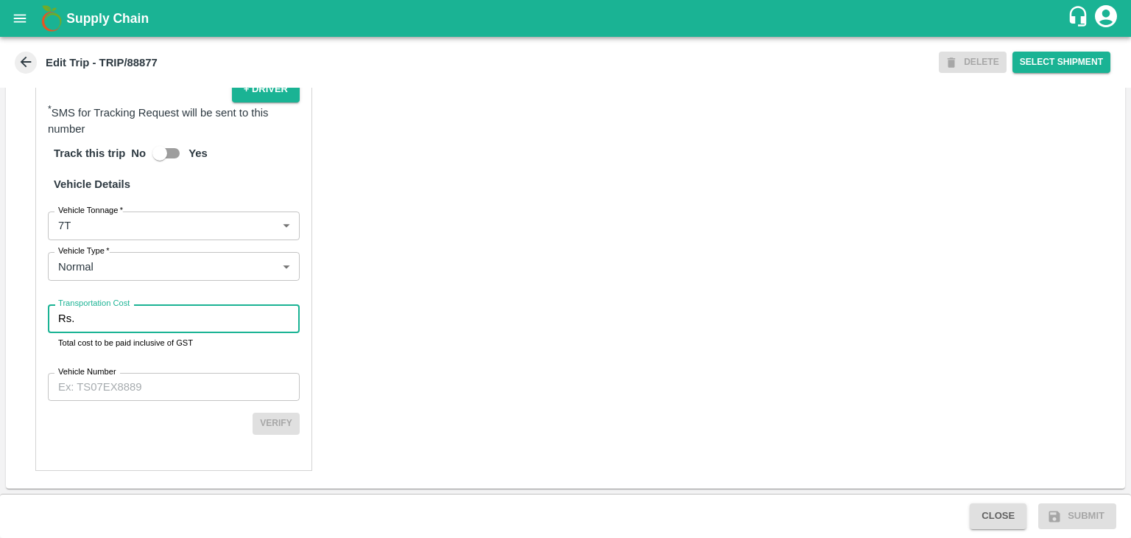
click at [141, 318] on input "Transportation Cost" at bounding box center [189, 318] width 219 height 28
type input "1"
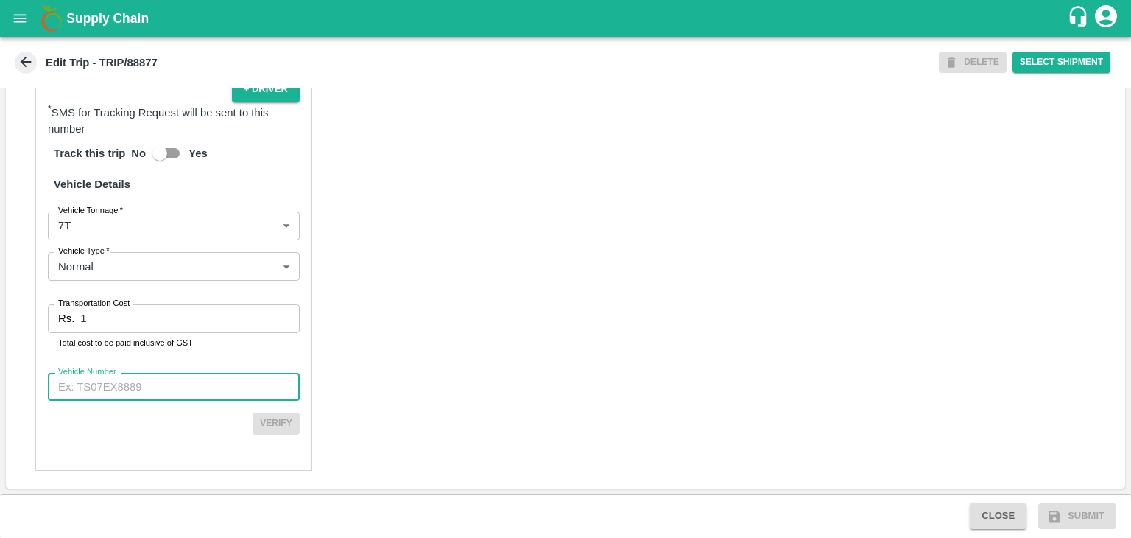
click at [149, 390] on input "Vehicle Number" at bounding box center [174, 387] width 252 height 28
type input "MH12HD0431"
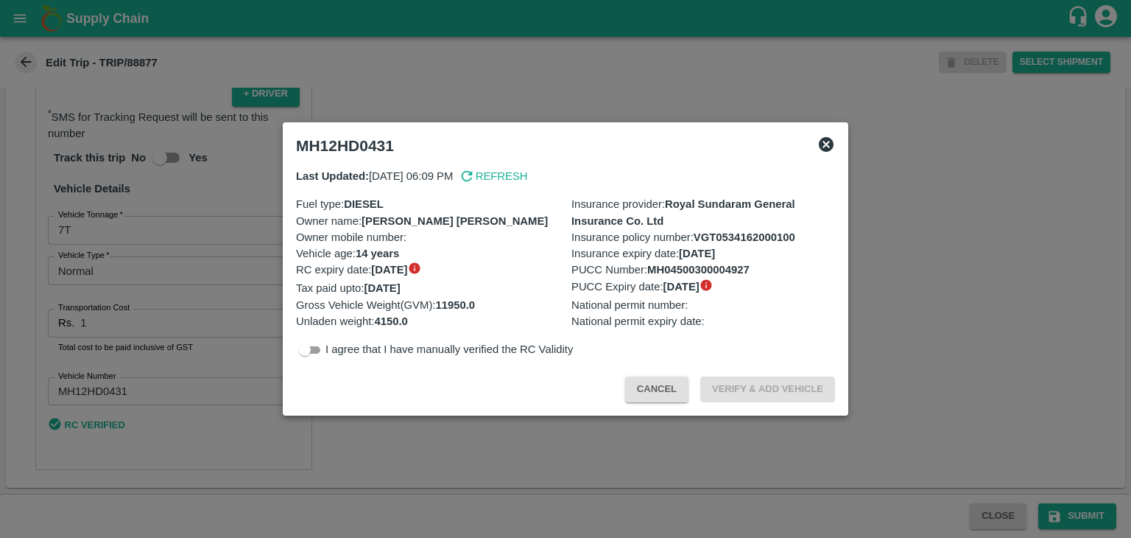
scroll to position [1015, 0]
click at [1072, 513] on div at bounding box center [565, 269] width 1131 height 538
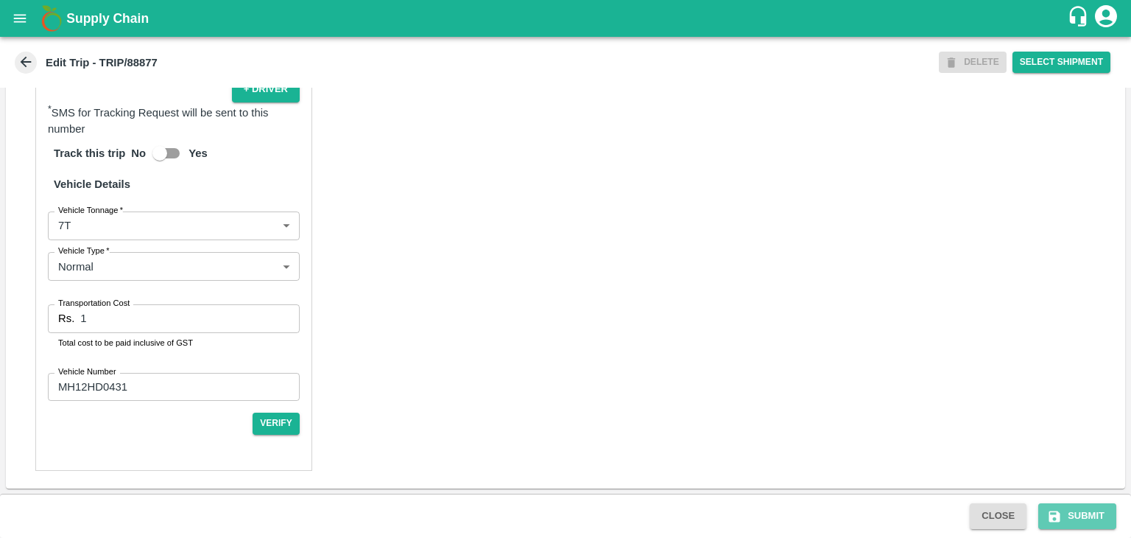
click at [1072, 513] on button "Submit" at bounding box center [1077, 516] width 78 height 26
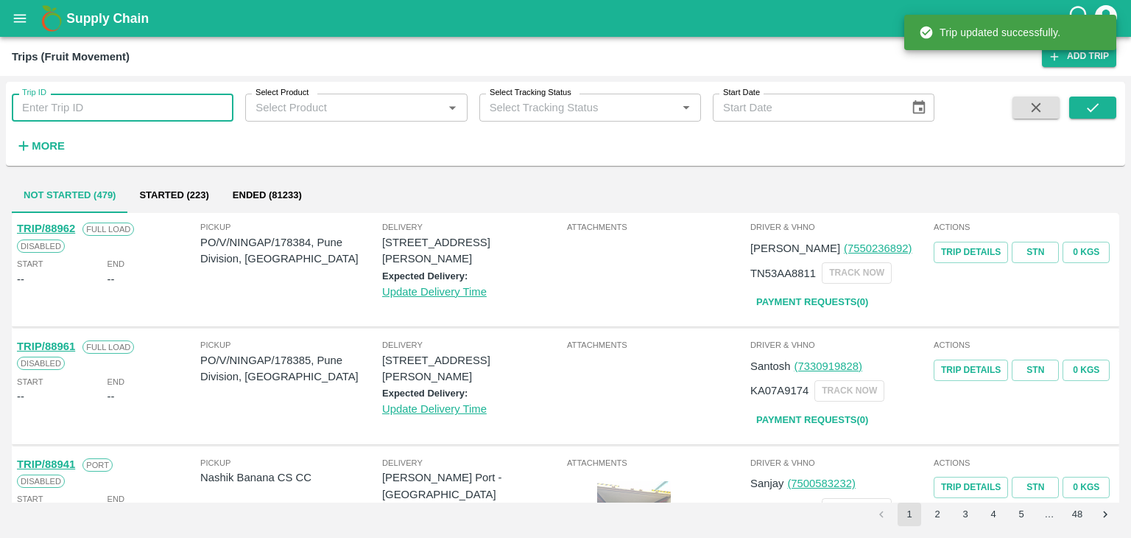
click at [168, 119] on input "Trip ID" at bounding box center [123, 108] width 222 height 28
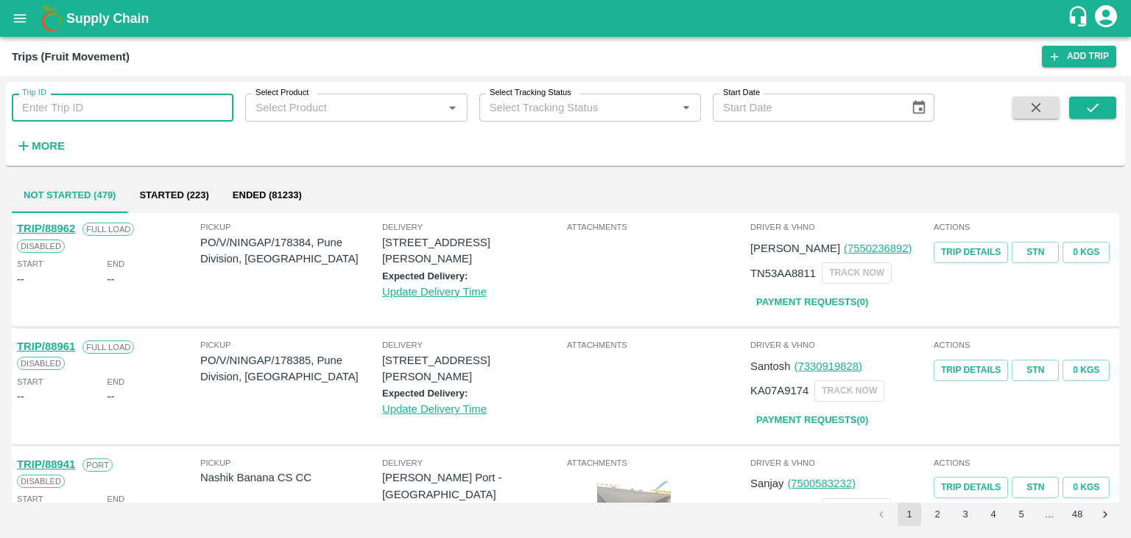
click at [65, 103] on input "Trip ID" at bounding box center [123, 108] width 222 height 28
type input "88877"
click at [1078, 98] on button "submit" at bounding box center [1092, 107] width 47 height 22
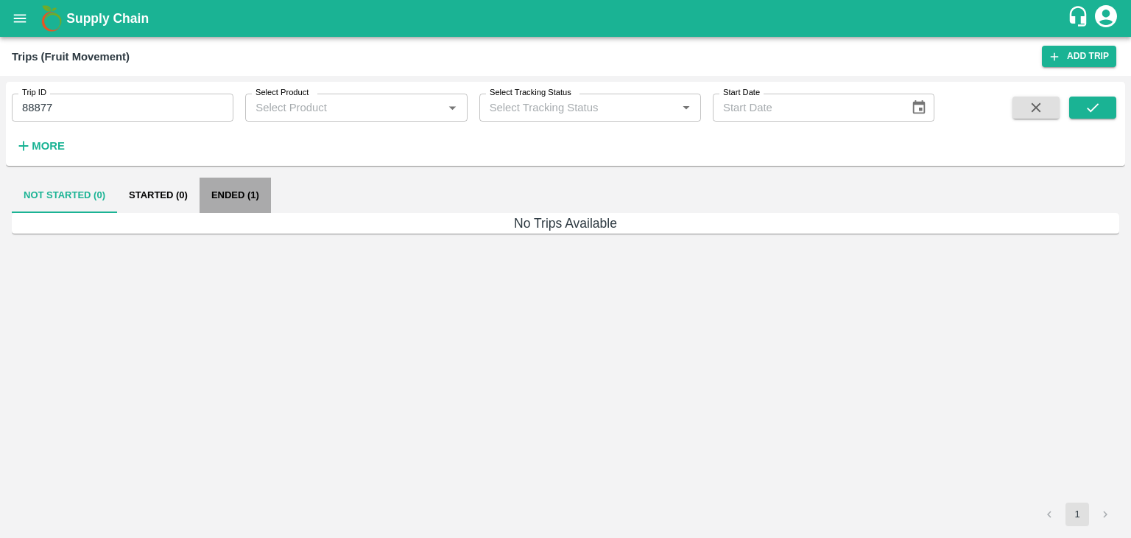
click at [223, 194] on button "Ended (1)" at bounding box center [235, 194] width 71 height 35
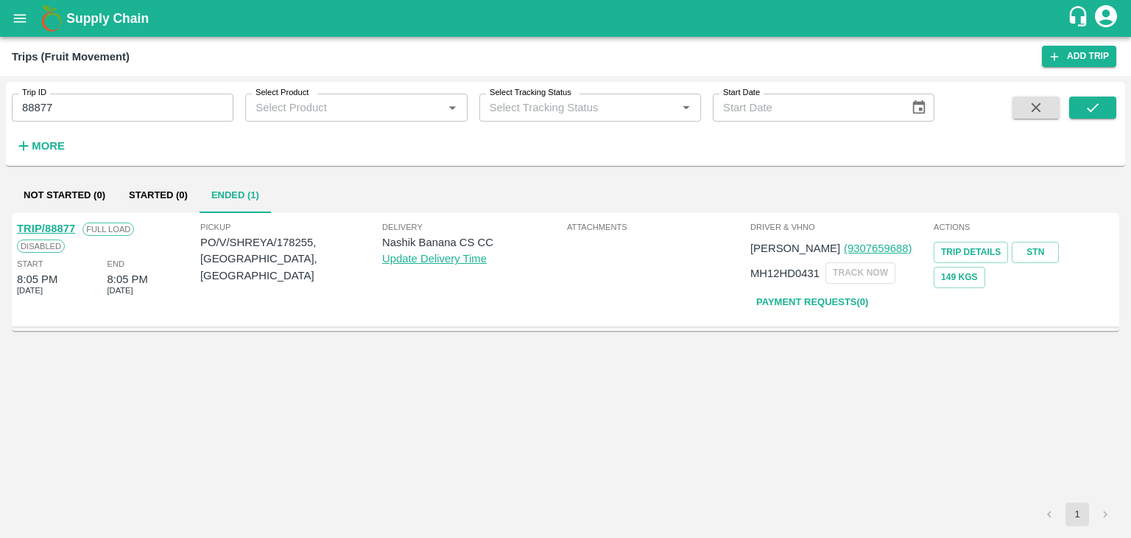
click at [50, 222] on link "TRIP/88877" at bounding box center [46, 228] width 58 height 12
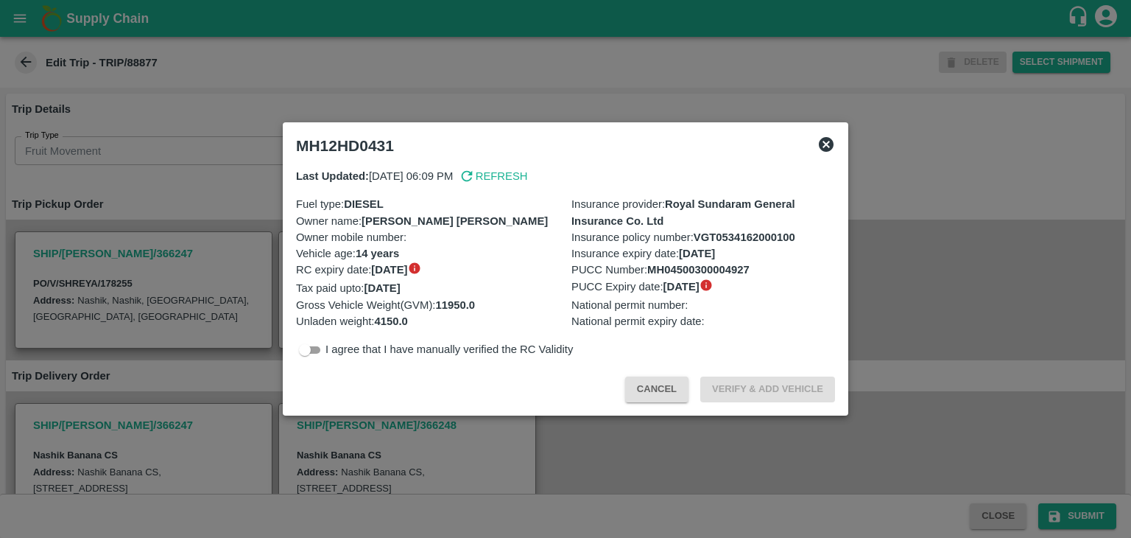
click at [661, 443] on div at bounding box center [565, 269] width 1131 height 538
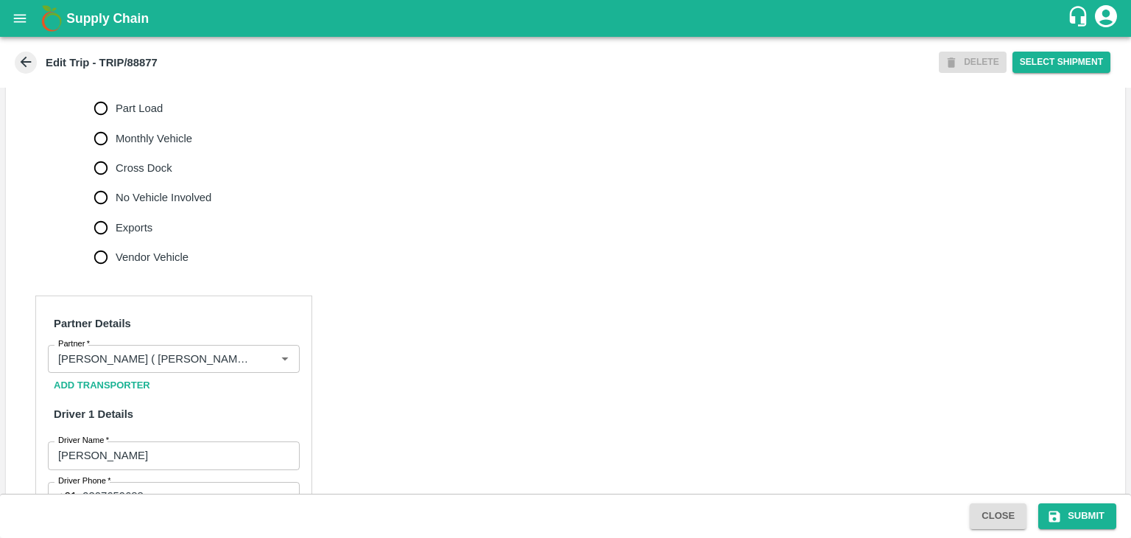
click at [183, 205] on span "No Vehicle Involved" at bounding box center [164, 197] width 96 height 16
click at [116, 208] on input "No Vehicle Involved" at bounding box center [100, 197] width 29 height 29
radio input "true"
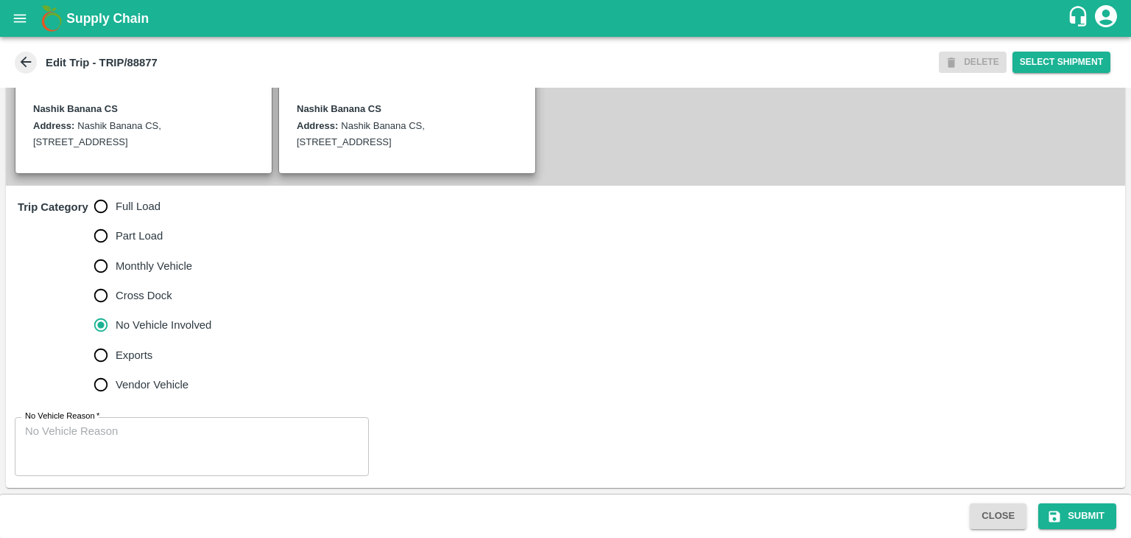
scroll to position [362, 0]
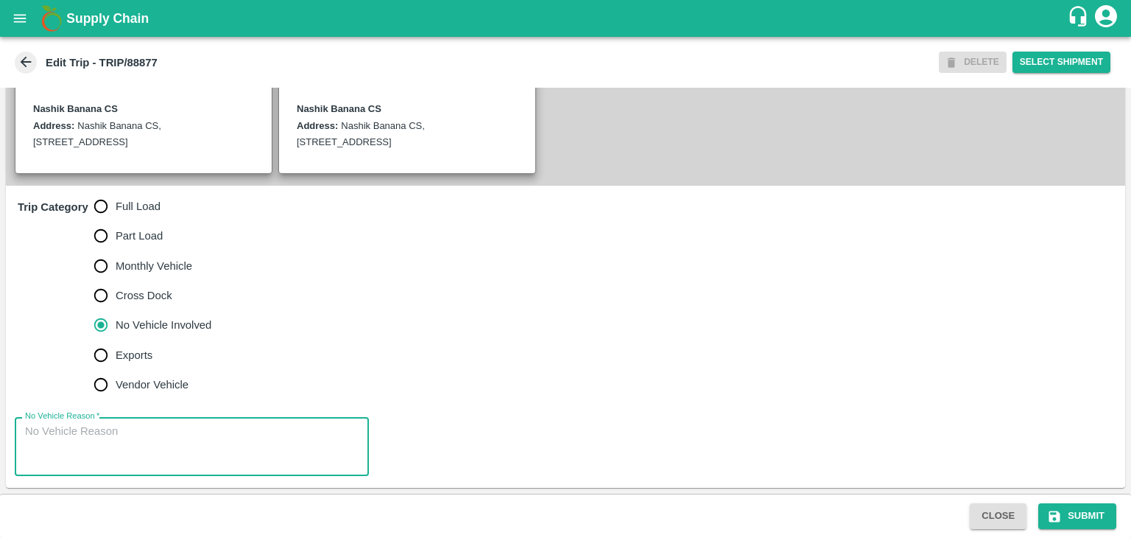
click at [183, 465] on textarea "No Vehicle Reason   *" at bounding box center [192, 446] width 334 height 46
type textarea "Field Dump"
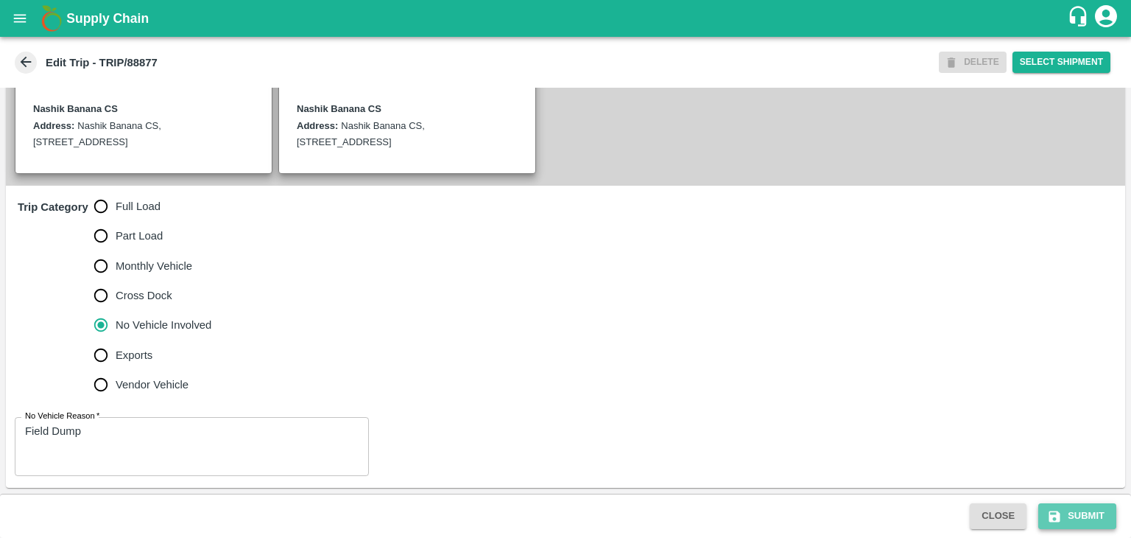
click at [1082, 511] on button "Submit" at bounding box center [1077, 516] width 78 height 26
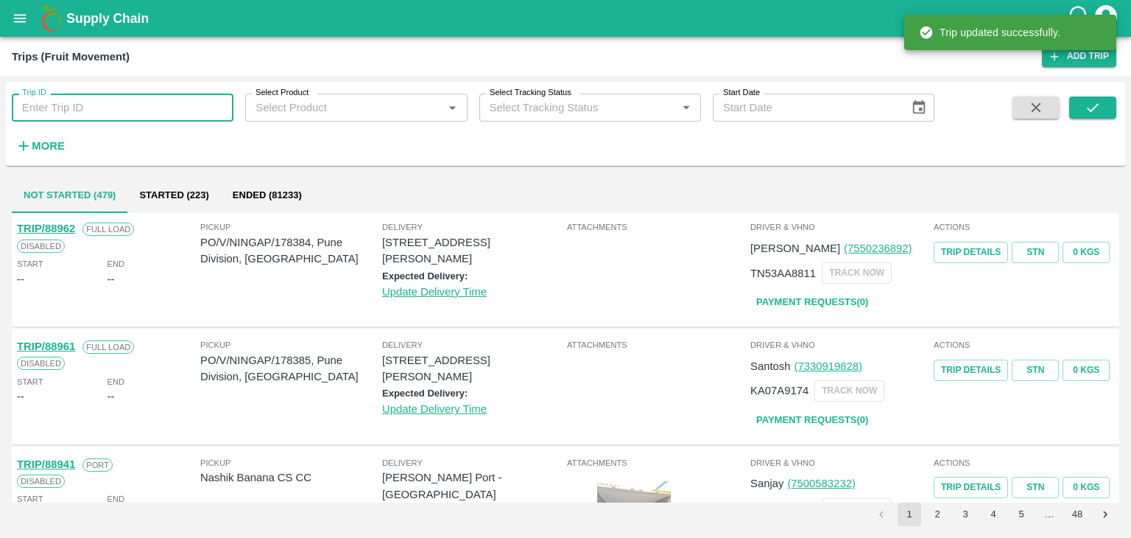
click at [127, 105] on input "Trip ID" at bounding box center [123, 108] width 222 height 28
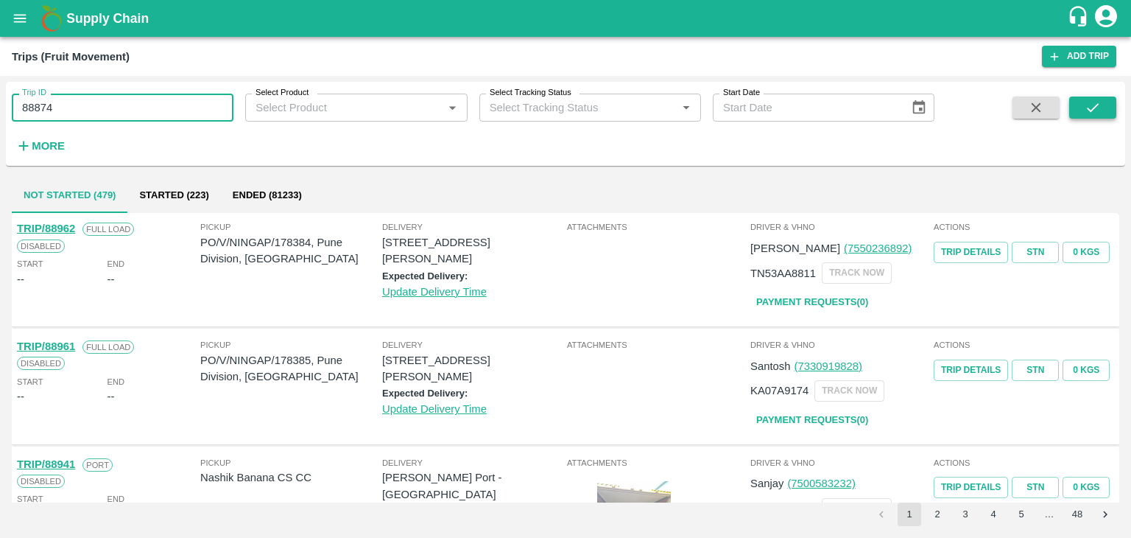
type input "88874"
click at [1087, 96] on button "submit" at bounding box center [1092, 107] width 47 height 22
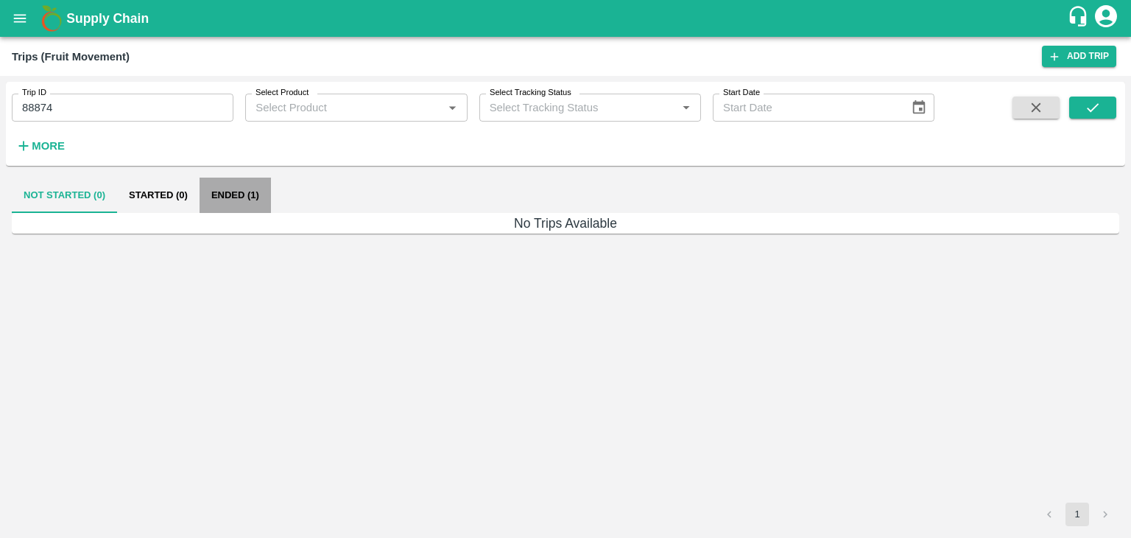
click at [233, 197] on button "Ended (1)" at bounding box center [235, 194] width 71 height 35
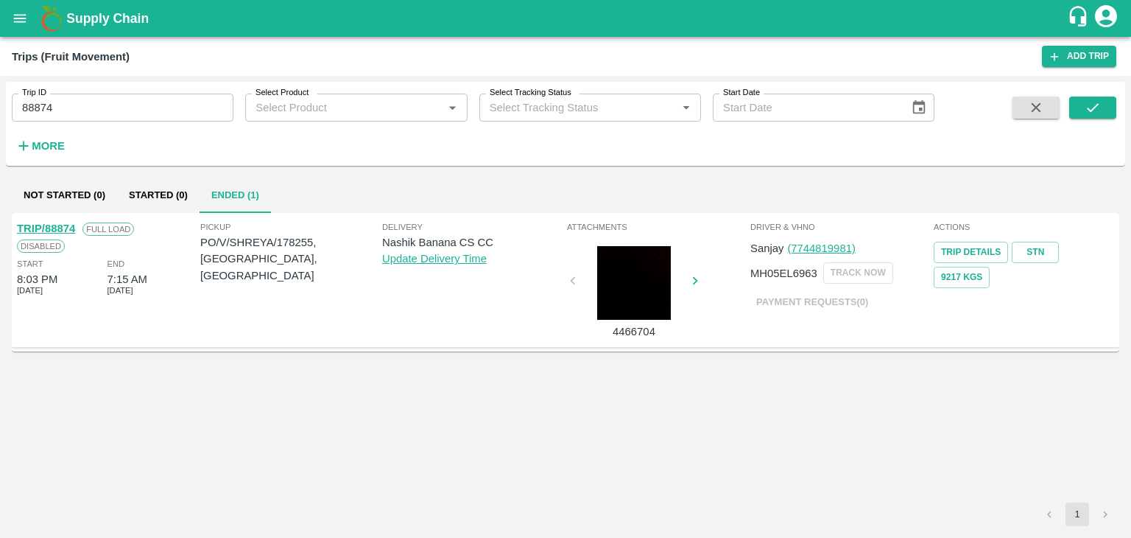
click at [44, 227] on link "TRIP/88874" at bounding box center [46, 228] width 58 height 12
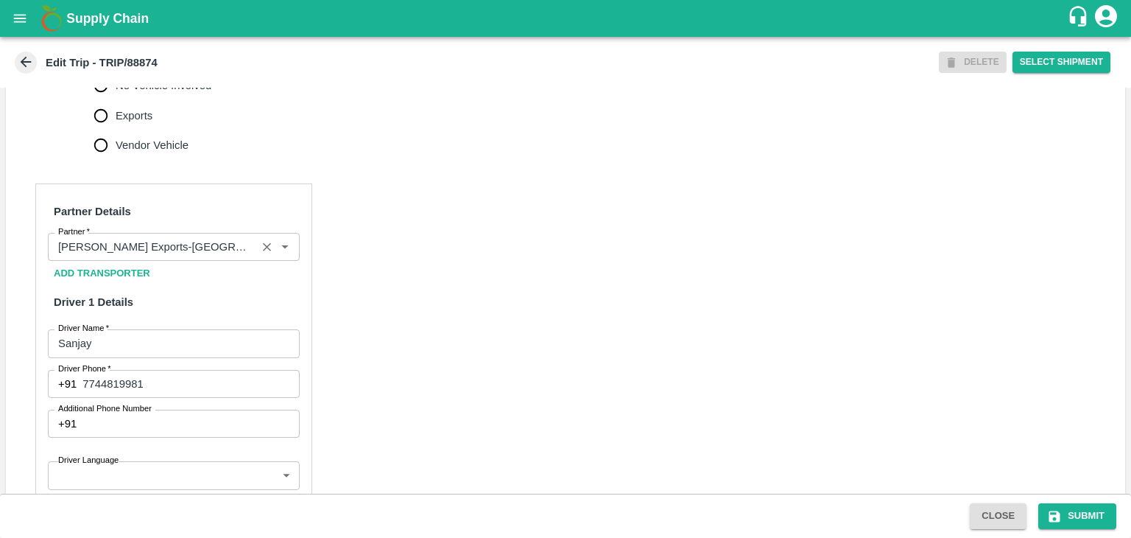
scroll to position [586, 0]
click at [261, 253] on icon "Clear" at bounding box center [267, 246] width 14 height 14
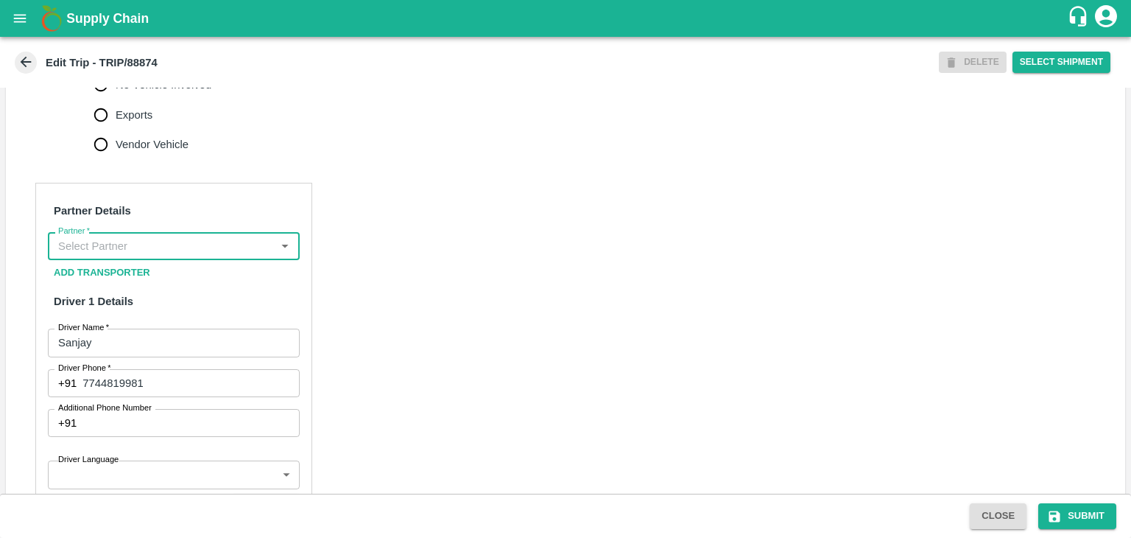
scroll to position [0, 0]
click at [233, 256] on input "Partner   *" at bounding box center [161, 245] width 219 height 19
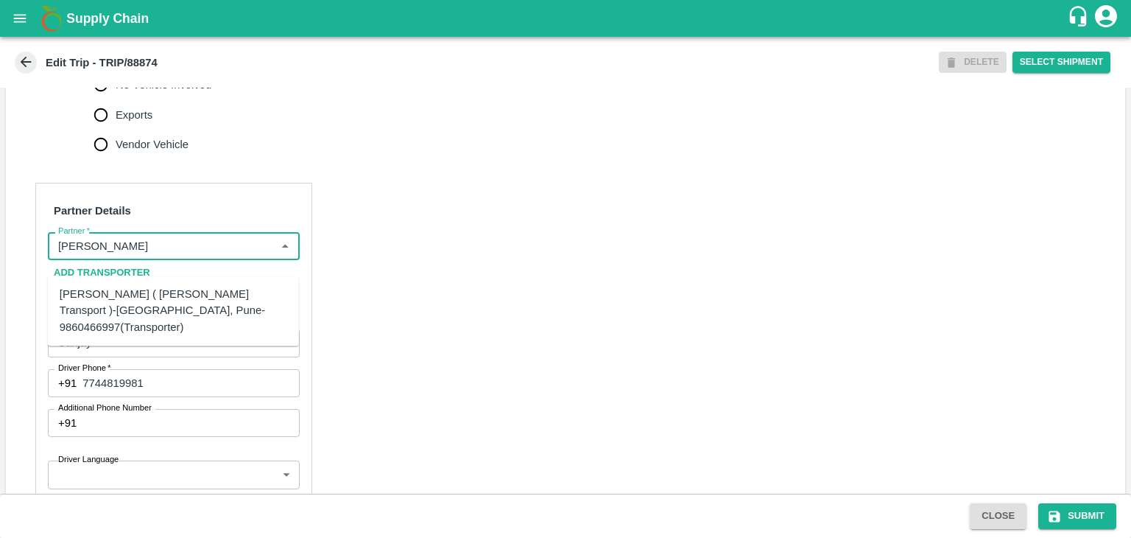
click at [168, 297] on div "[PERSON_NAME] ( [PERSON_NAME] Transport )-[GEOGRAPHIC_DATA], Pune-9860466997(Tr…" at bounding box center [174, 310] width 228 height 49
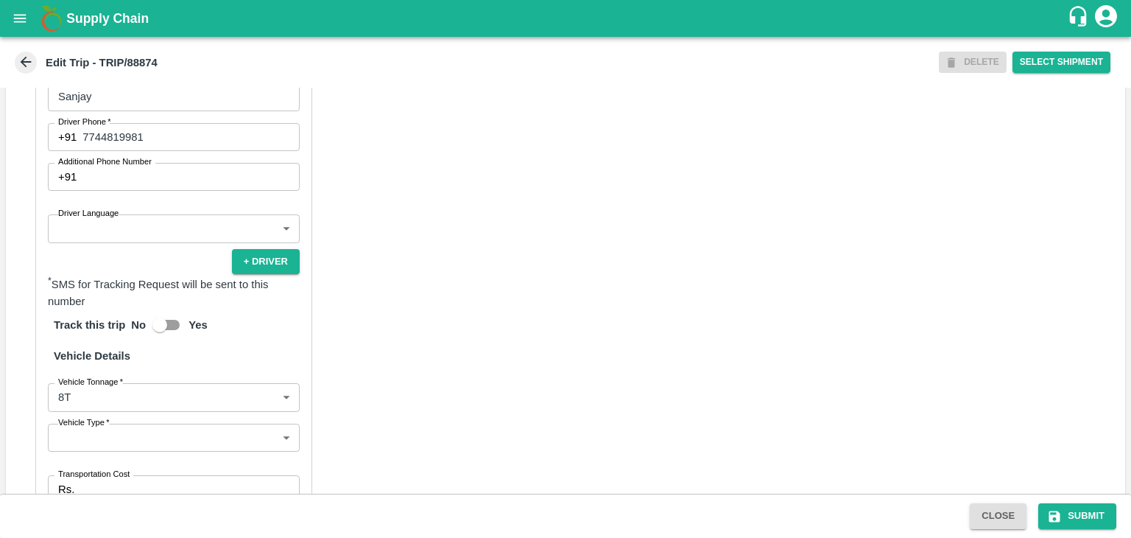
scroll to position [838, 0]
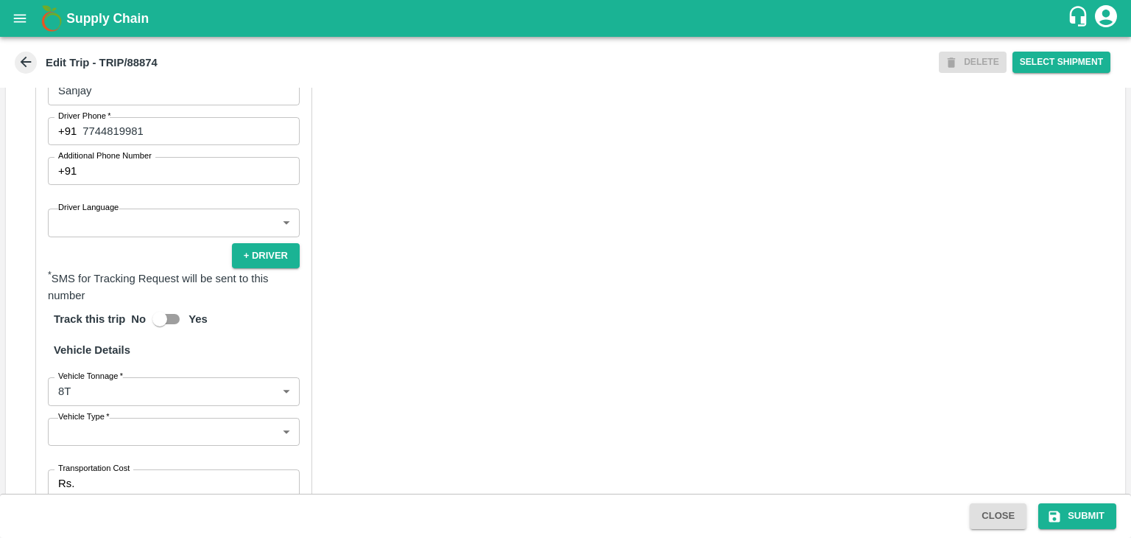
type input "[PERSON_NAME] ( [PERSON_NAME] Transport )-[GEOGRAPHIC_DATA], Pune-9860466997(Tr…"
click at [104, 247] on body "Supply Chain Edit Trip - TRIP/88874 DELETE Select Shipment Trip Details Trip Ty…" at bounding box center [565, 269] width 1131 height 538
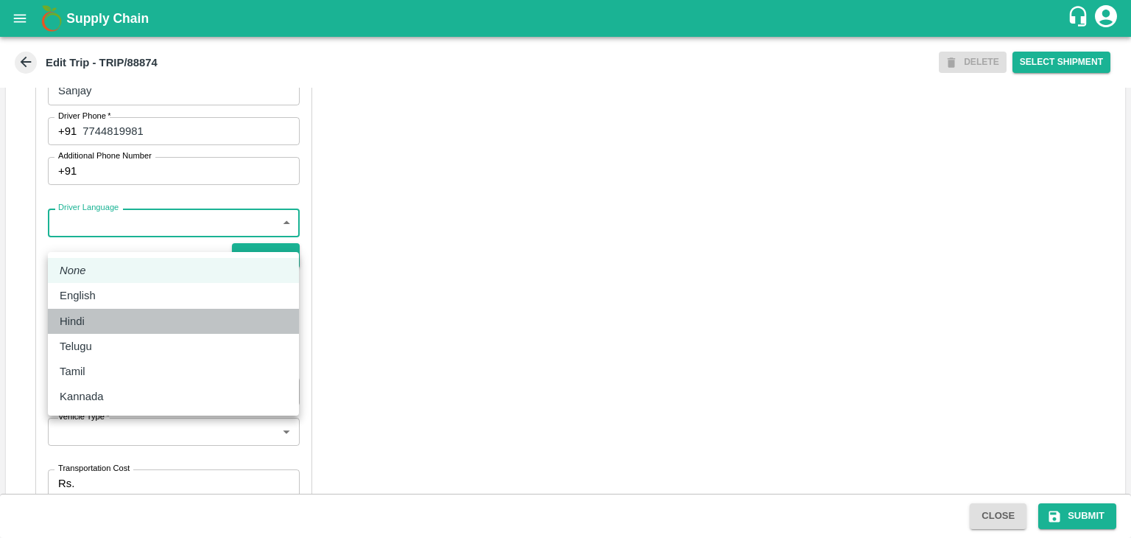
click at [95, 315] on div "Hindi" at bounding box center [174, 321] width 228 height 16
type input "hi"
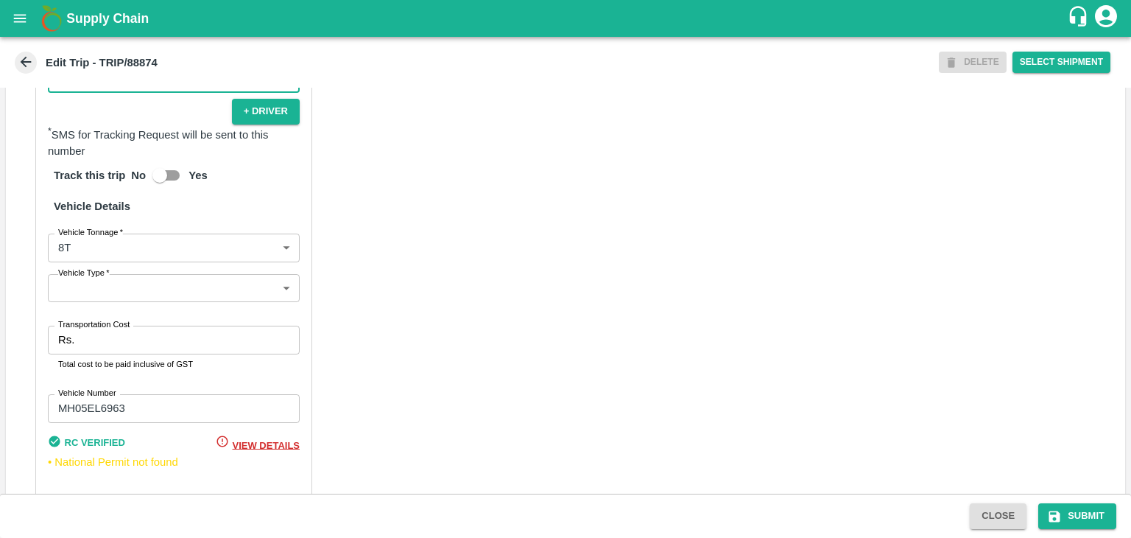
scroll to position [1033, 0]
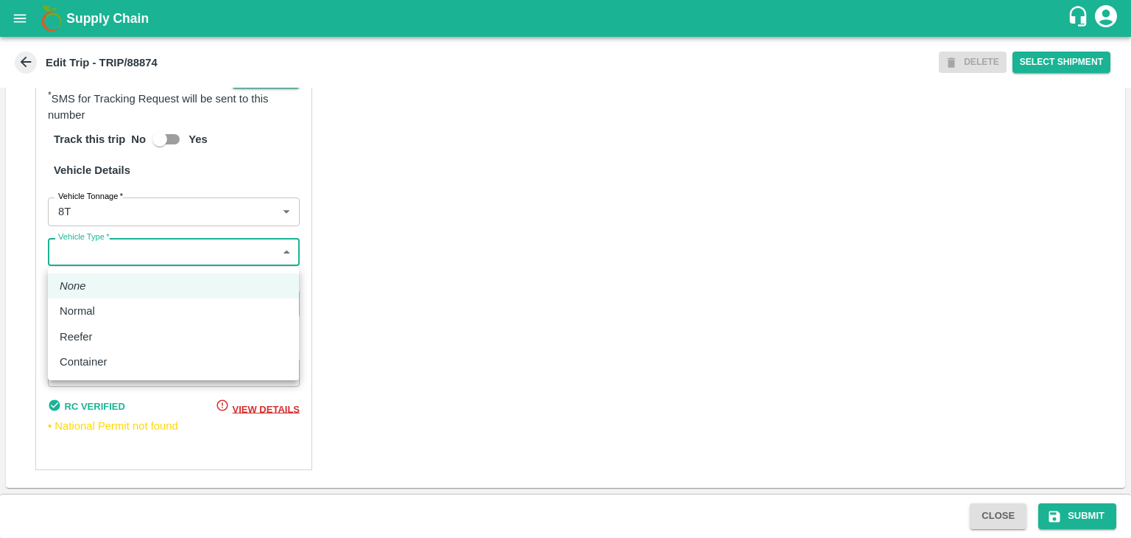
click at [115, 261] on body "Supply Chain Edit Trip - TRIP/88874 DELETE Select Shipment Trip Details Trip Ty…" at bounding box center [565, 269] width 1131 height 538
click at [108, 310] on div "Normal" at bounding box center [174, 311] width 228 height 16
type input "Normal"
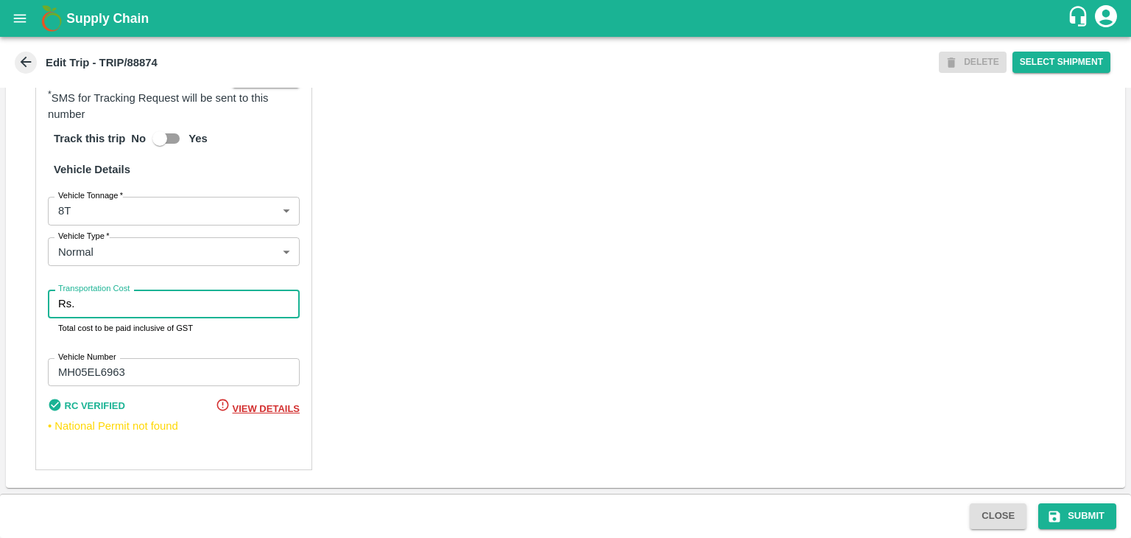
click at [147, 300] on input "Transportation Cost" at bounding box center [189, 303] width 219 height 28
type input "10000"
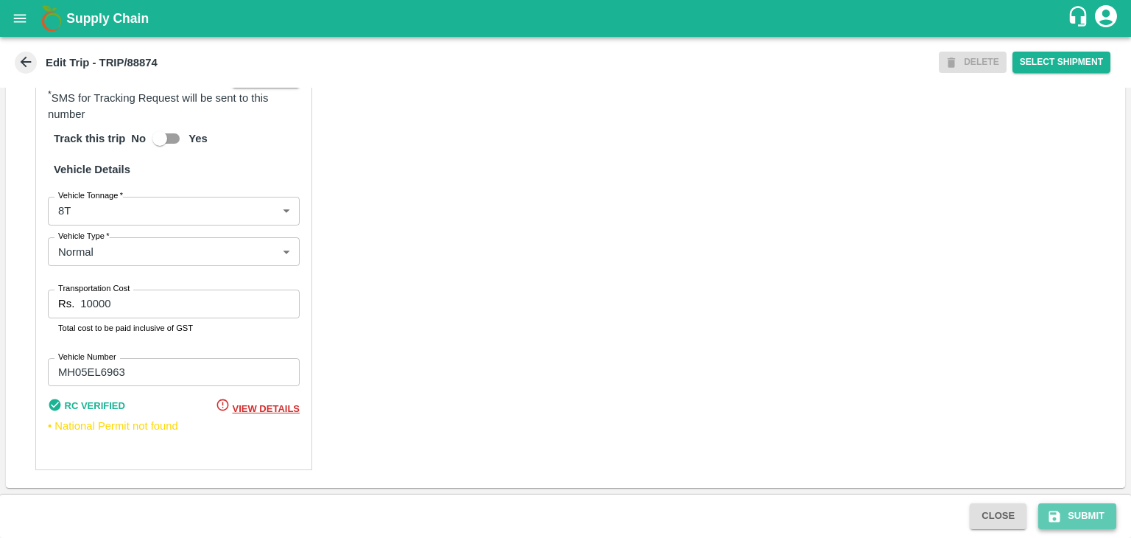
click at [1090, 519] on button "Submit" at bounding box center [1077, 516] width 78 height 26
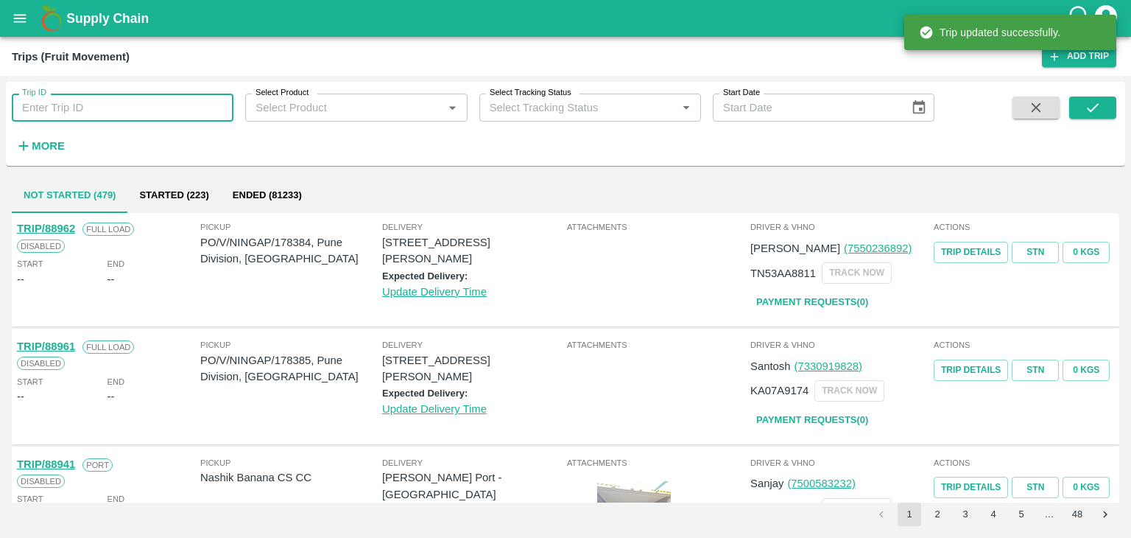
click at [165, 116] on input "Trip ID" at bounding box center [123, 108] width 222 height 28
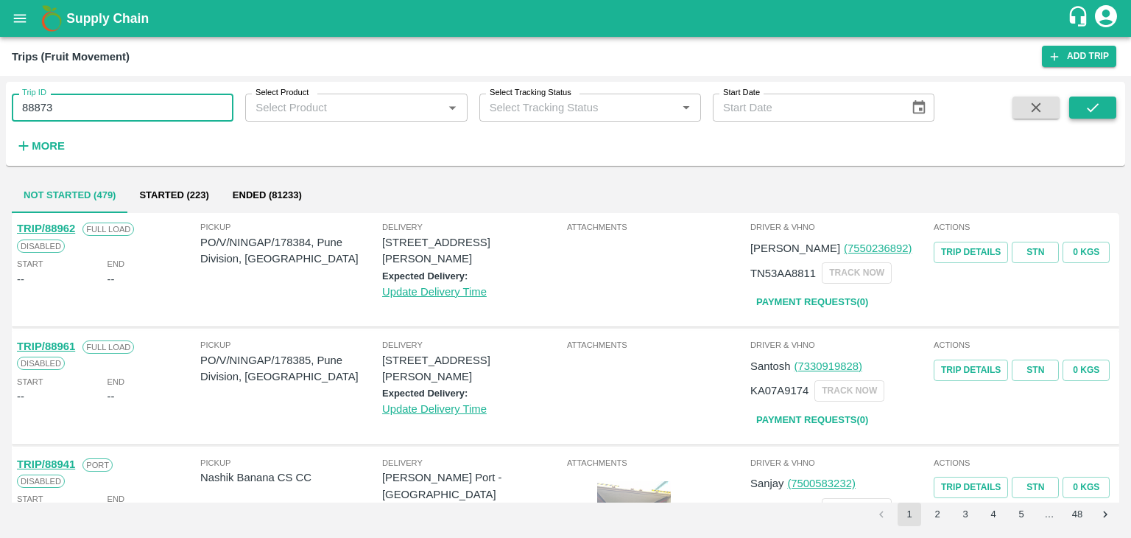
type input "88873"
click at [1082, 105] on button "submit" at bounding box center [1092, 107] width 47 height 22
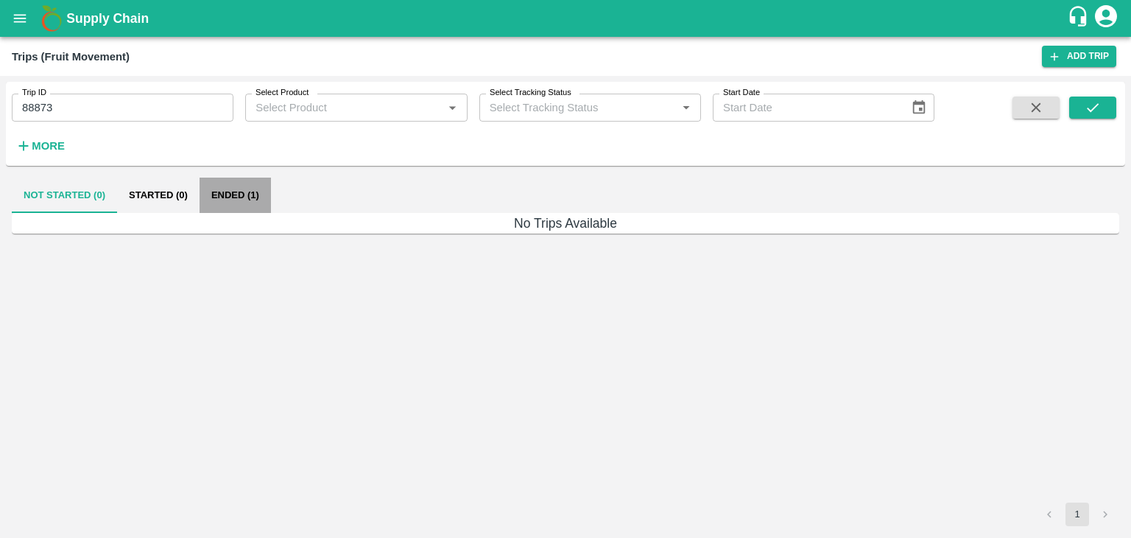
click at [236, 198] on button "Ended (1)" at bounding box center [235, 194] width 71 height 35
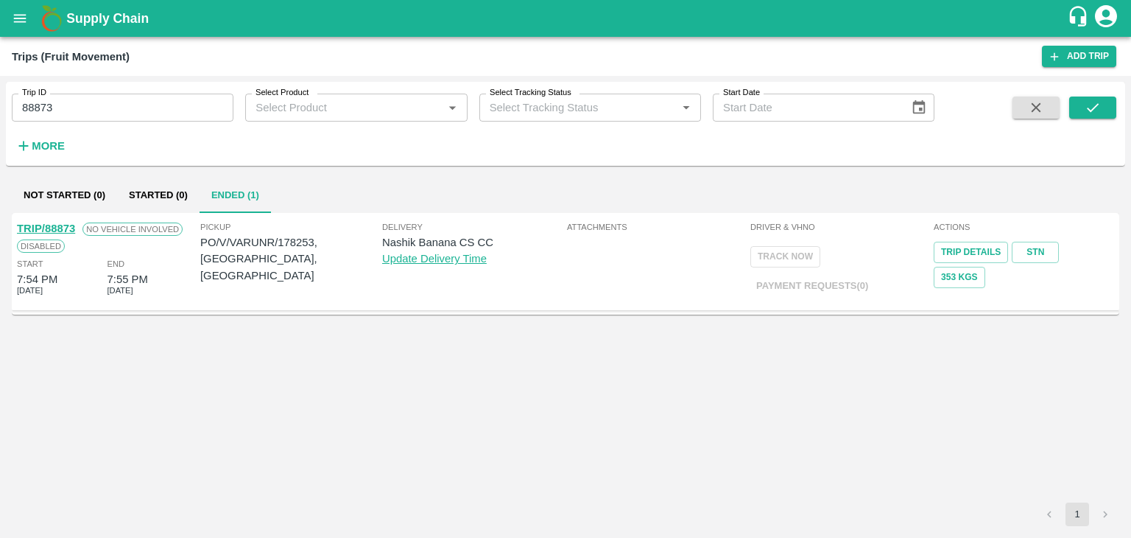
click at [51, 227] on link "TRIP/88873" at bounding box center [46, 228] width 58 height 12
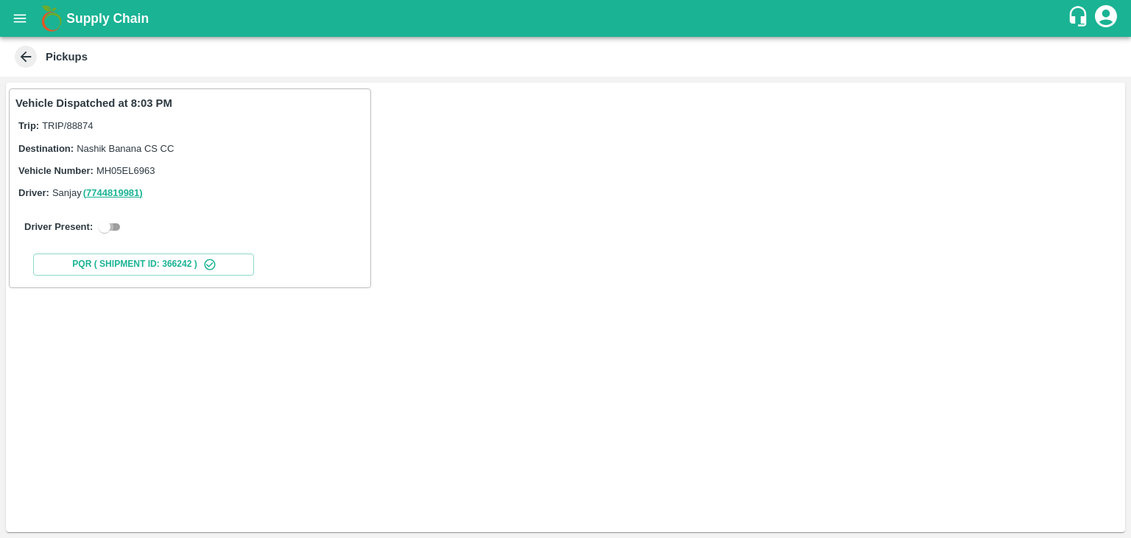
click at [106, 228] on input "checkbox" at bounding box center [104, 227] width 53 height 18
checkbox input "true"
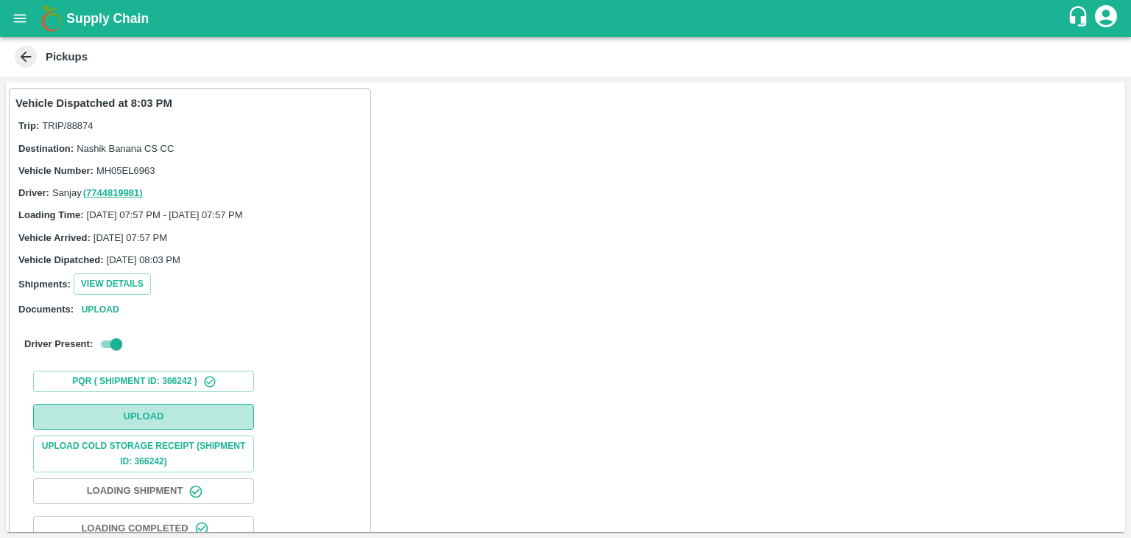
click at [201, 408] on button "Upload" at bounding box center [143, 417] width 221 height 26
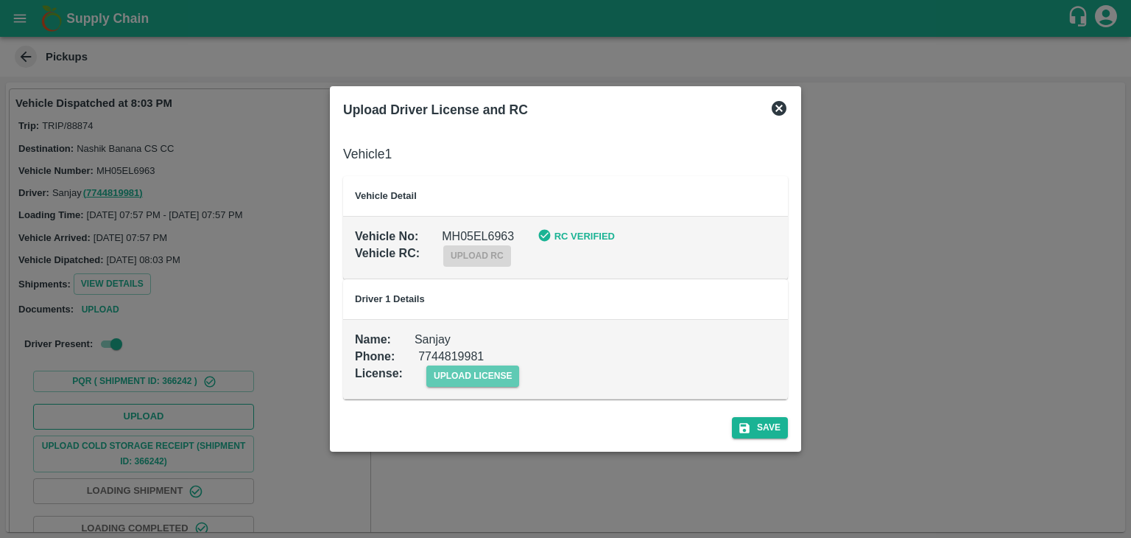
click at [468, 366] on span "upload license" at bounding box center [473, 375] width 94 height 21
click at [0, 0] on input "upload license" at bounding box center [0, 0] width 0 height 0
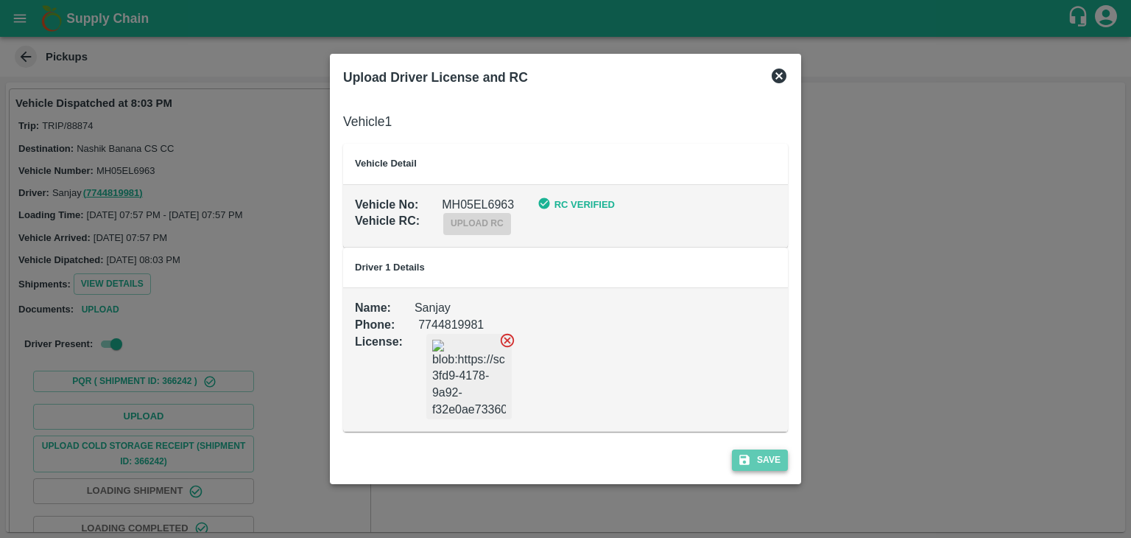
click at [766, 463] on button "Save" at bounding box center [760, 459] width 56 height 21
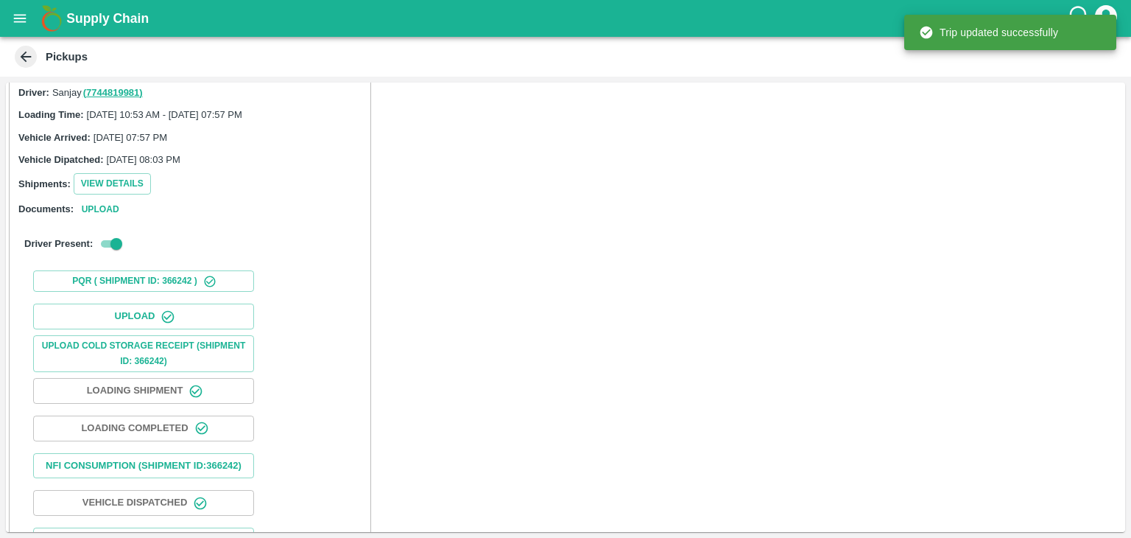
scroll to position [153, 0]
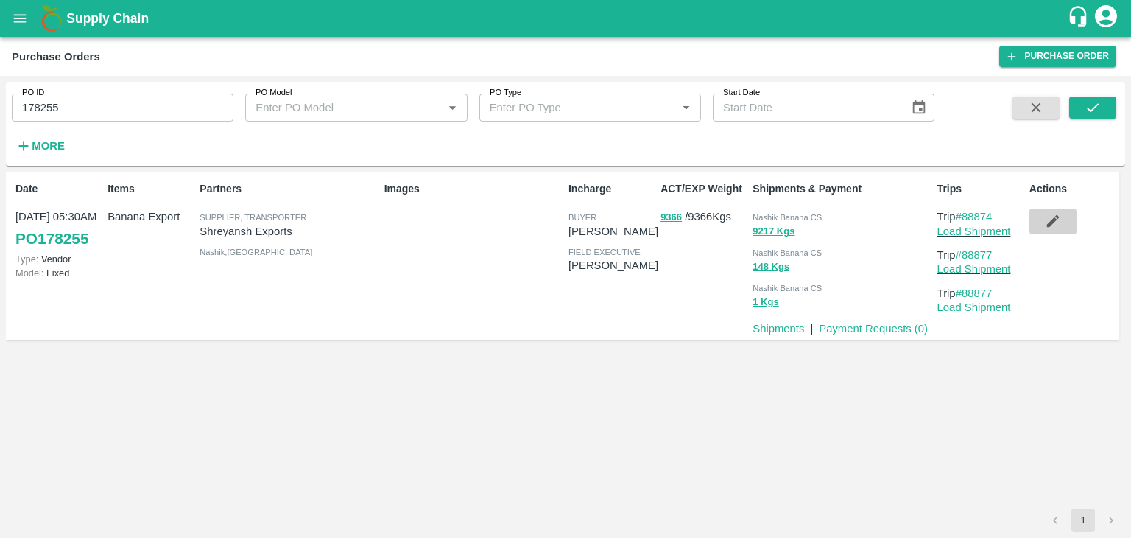
click at [1055, 221] on icon "button" at bounding box center [1052, 221] width 13 height 13
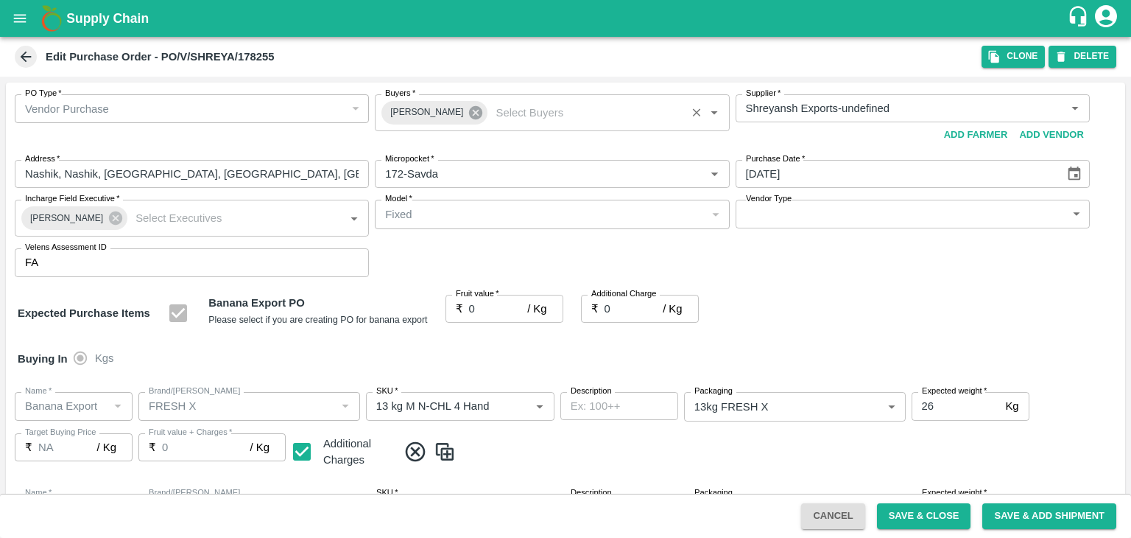
click at [468, 112] on icon at bounding box center [476, 113] width 16 height 16
click at [465, 112] on input "Buyers   *" at bounding box center [539, 108] width 321 height 19
type input "Aji"
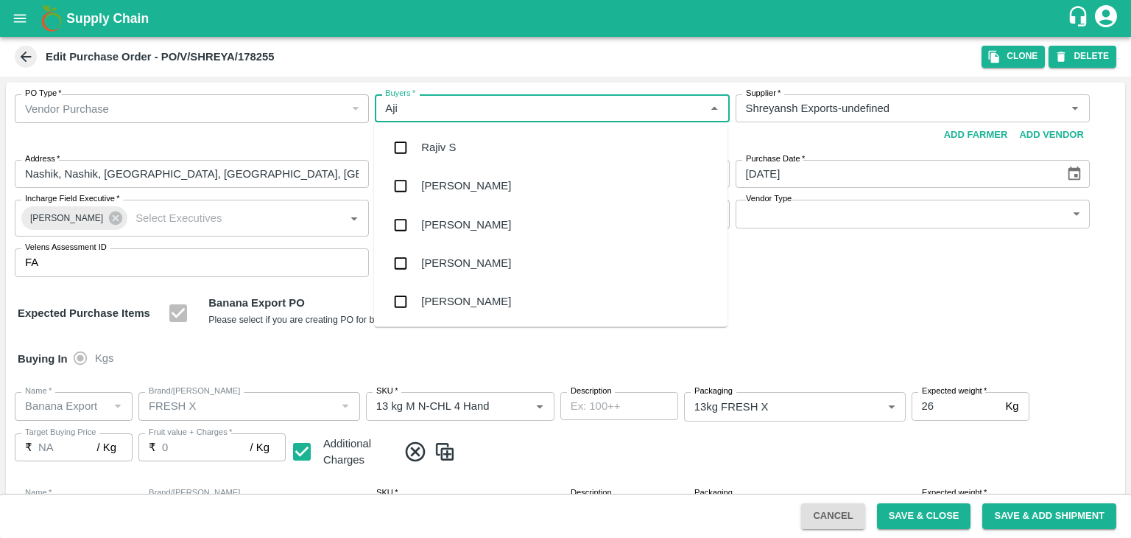
click at [460, 186] on div "Ajit Otari" at bounding box center [466, 186] width 90 height 16
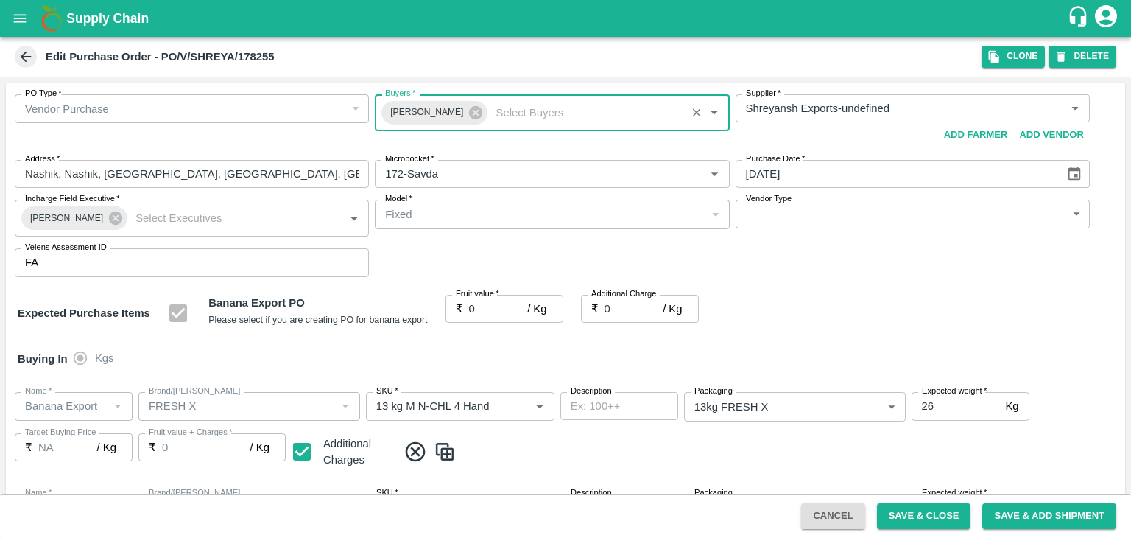
click at [1066, 173] on icon "Choose date, selected date is Sep 23, 2025" at bounding box center [1074, 174] width 16 height 16
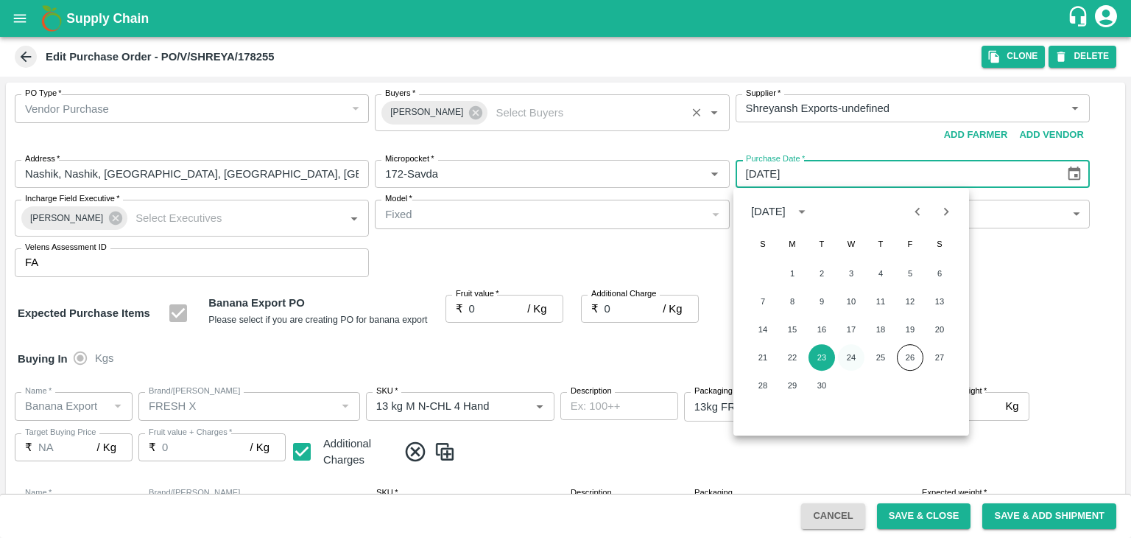
click at [851, 351] on button "24" at bounding box center [851, 357] width 27 height 27
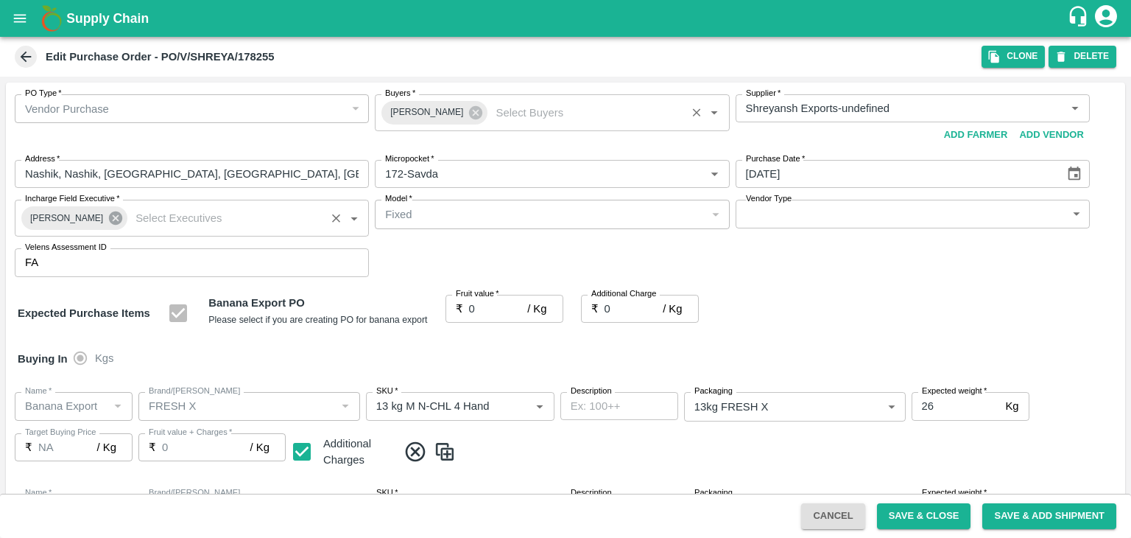
type input "24/09/2025"
click at [109, 219] on icon at bounding box center [115, 217] width 13 height 13
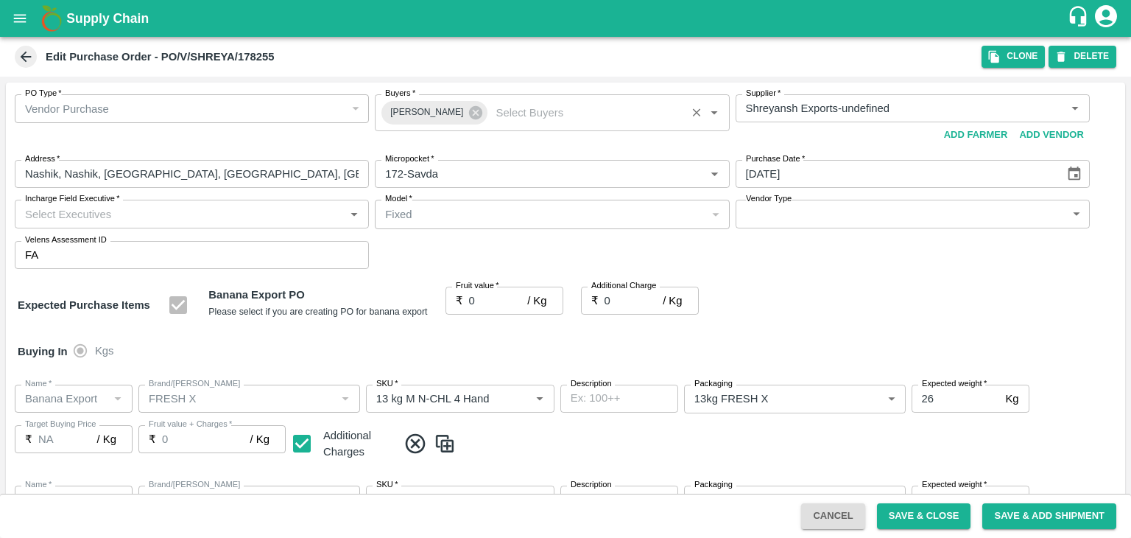
click at [155, 213] on input "Incharge Field Executive   *" at bounding box center [179, 213] width 321 height 19
type input "Jay"
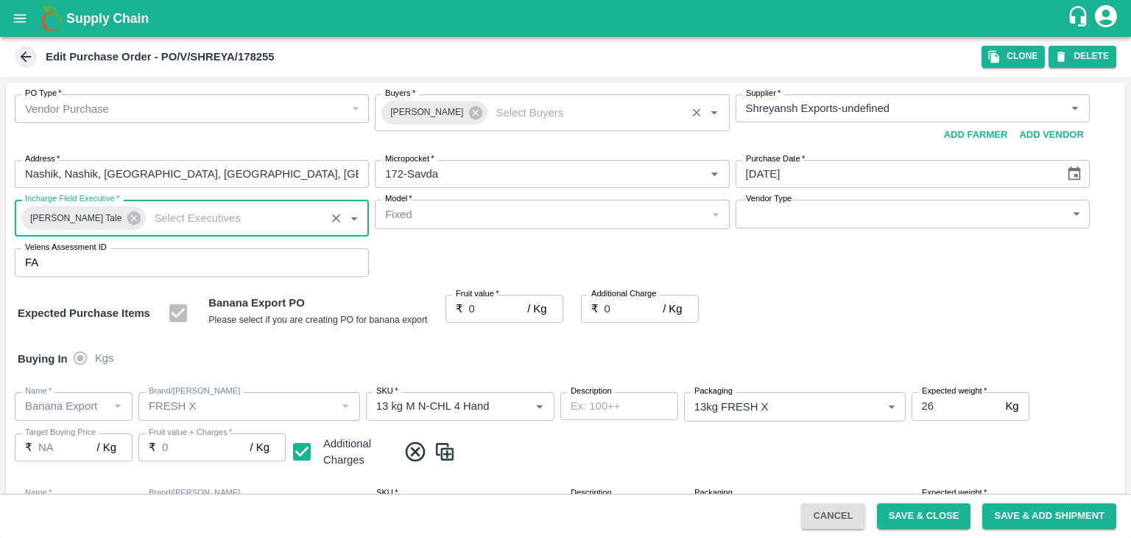
click at [814, 216] on div "S M T W T F S" at bounding box center [851, 219] width 177 height 17
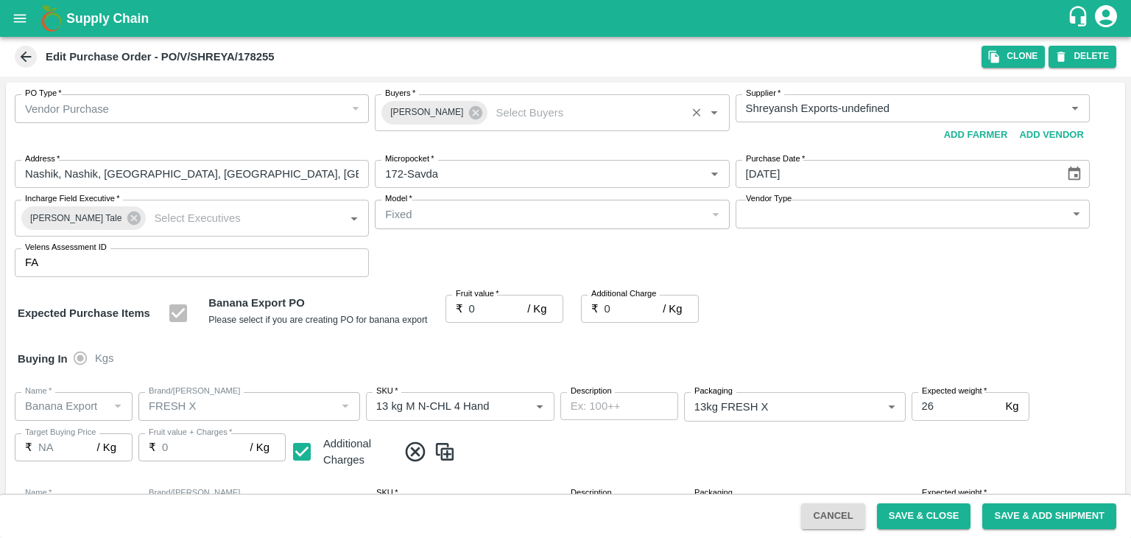
click at [814, 216] on span "M" at bounding box center [808, 219] width 20 height 17
click at [864, 219] on span "T" at bounding box center [874, 219] width 20 height 17
click at [865, 211] on span "T" at bounding box center [874, 219] width 20 height 17
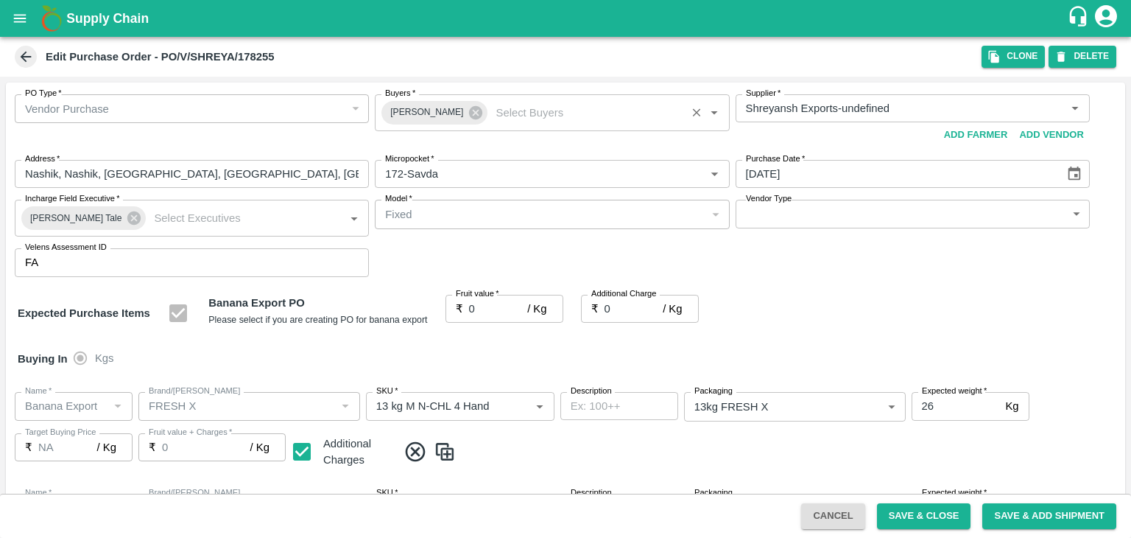
click at [802, 228] on div "1 2 3 4 5 6 7 8 9 10 11 12 13 14 15 16 17 18 19 20 21 22 23 24 25 26 27 28 29 30" at bounding box center [851, 268] width 177 height 80
click at [810, 221] on span "M" at bounding box center [808, 219] width 20 height 17
click at [848, 219] on span "W" at bounding box center [852, 219] width 20 height 17
click at [877, 217] on span "T" at bounding box center [874, 219] width 20 height 17
click at [789, 213] on span "S" at bounding box center [785, 219] width 20 height 17
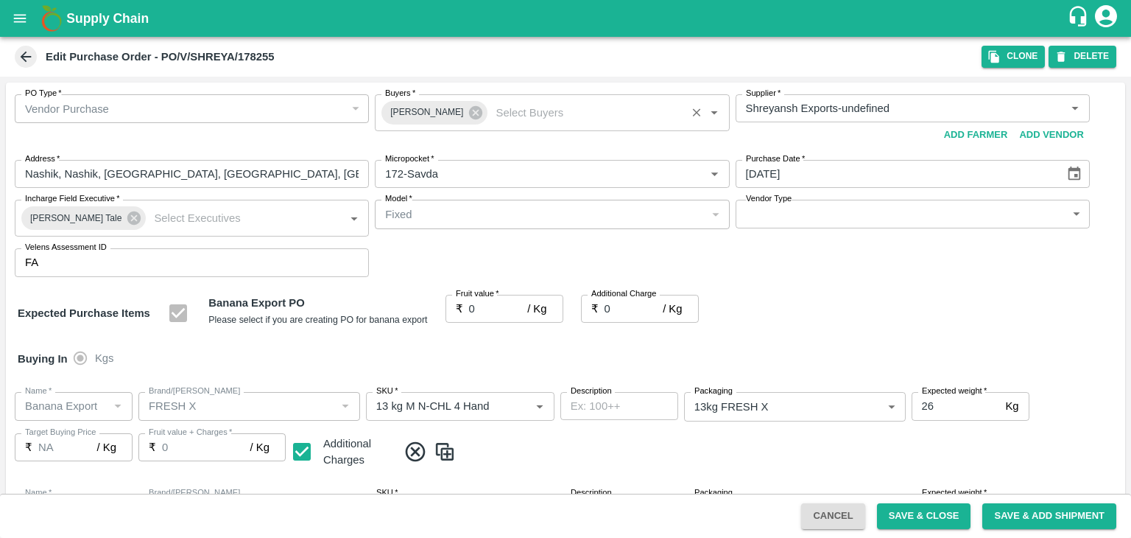
click at [766, 220] on div "S M T W T F S" at bounding box center [851, 219] width 177 height 17
click at [798, 219] on body "Supply Chain Edit Purchase Order - PO/V/SHREYA/178255 Clone DELETE PO Type   * …" at bounding box center [565, 269] width 1131 height 538
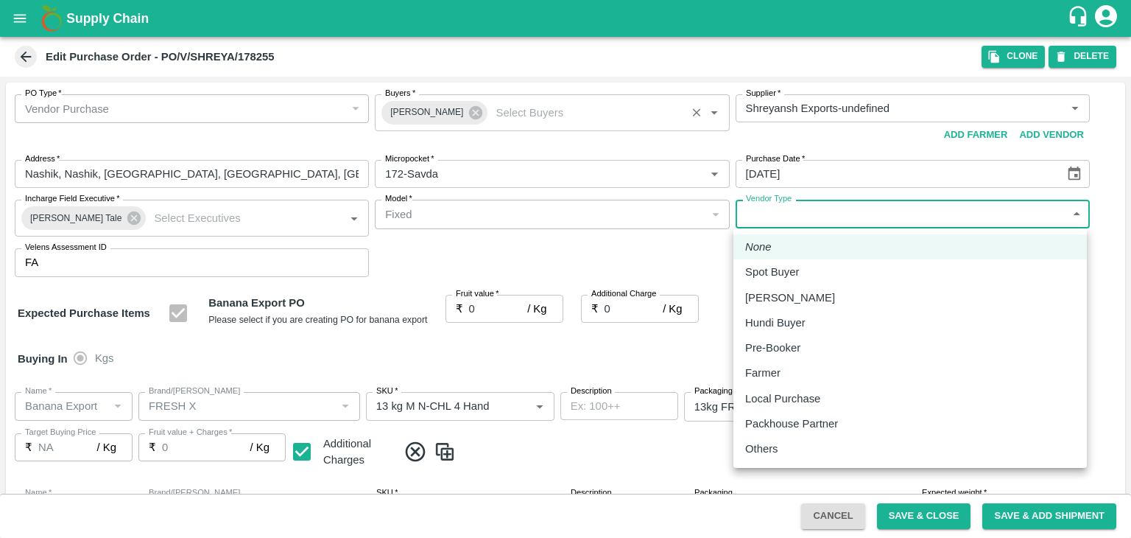
click at [780, 452] on div "Others" at bounding box center [765, 448] width 41 height 16
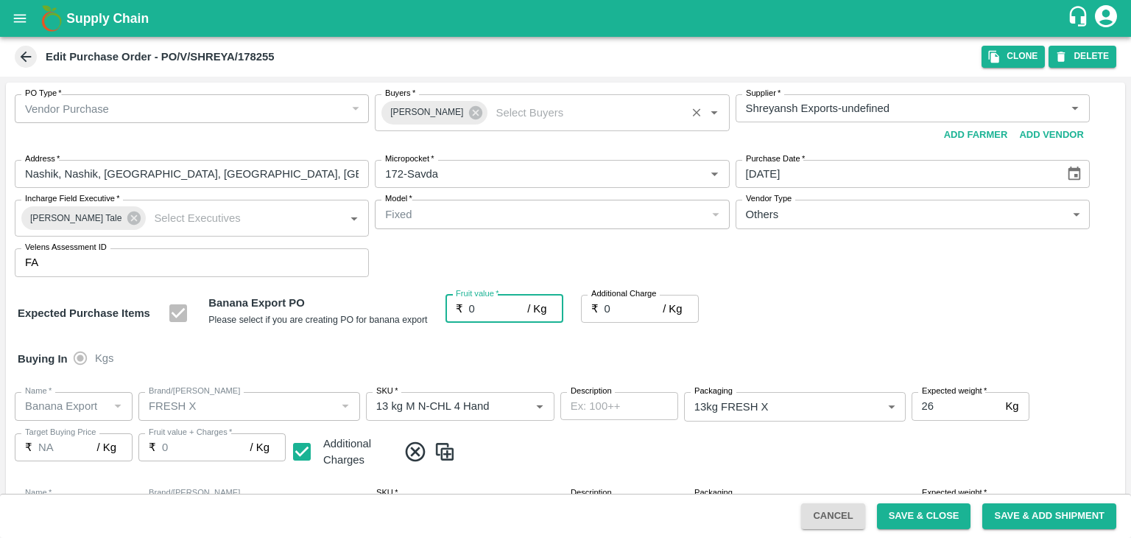
type input "OTHER"
type input "18.5"
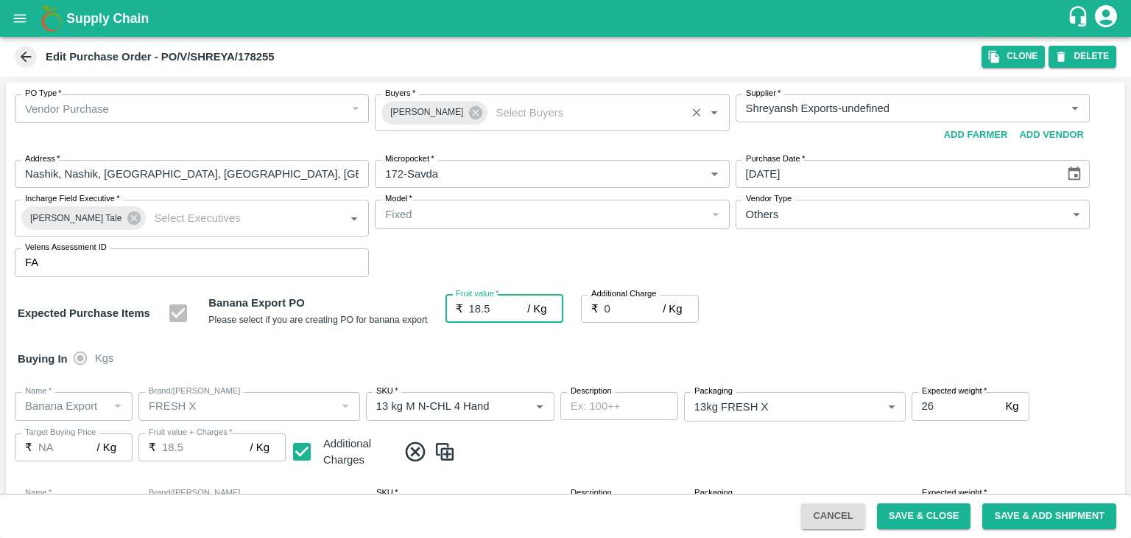
type input "18.5"
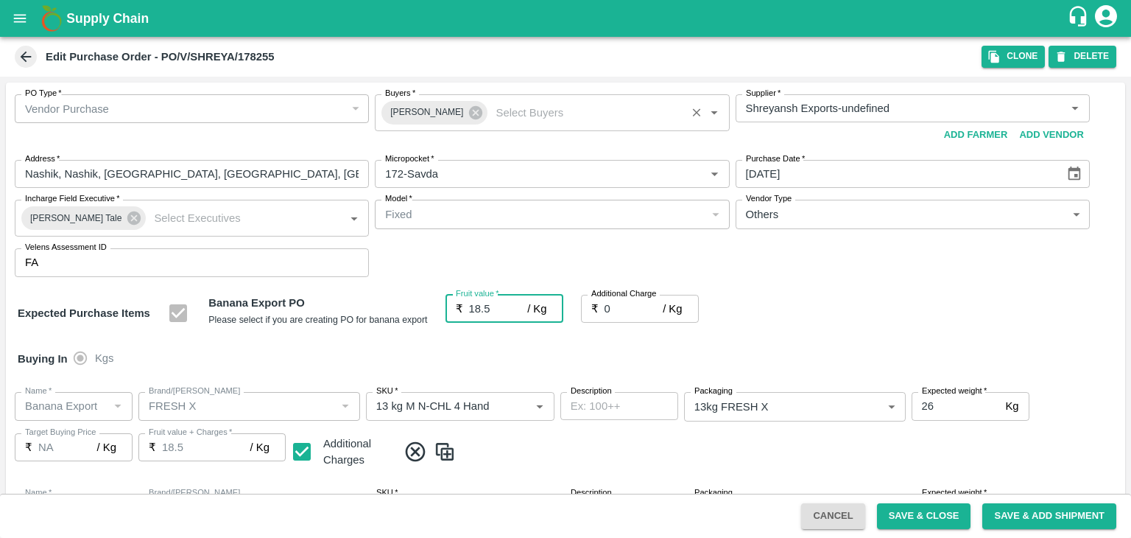
type input "2"
type input "20.5"
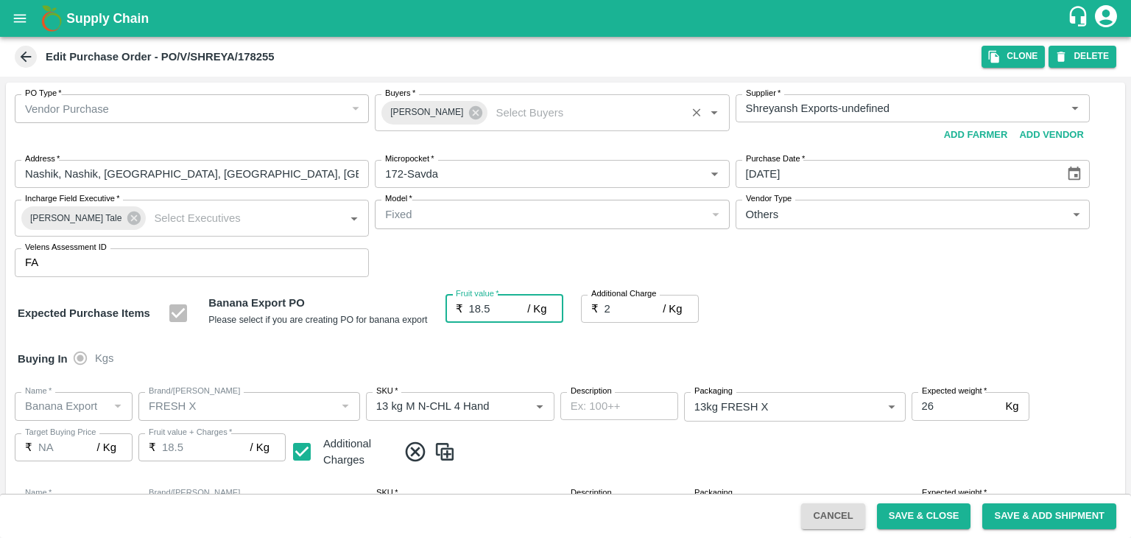
type input "20.5"
type input "2.7"
type input "21.2"
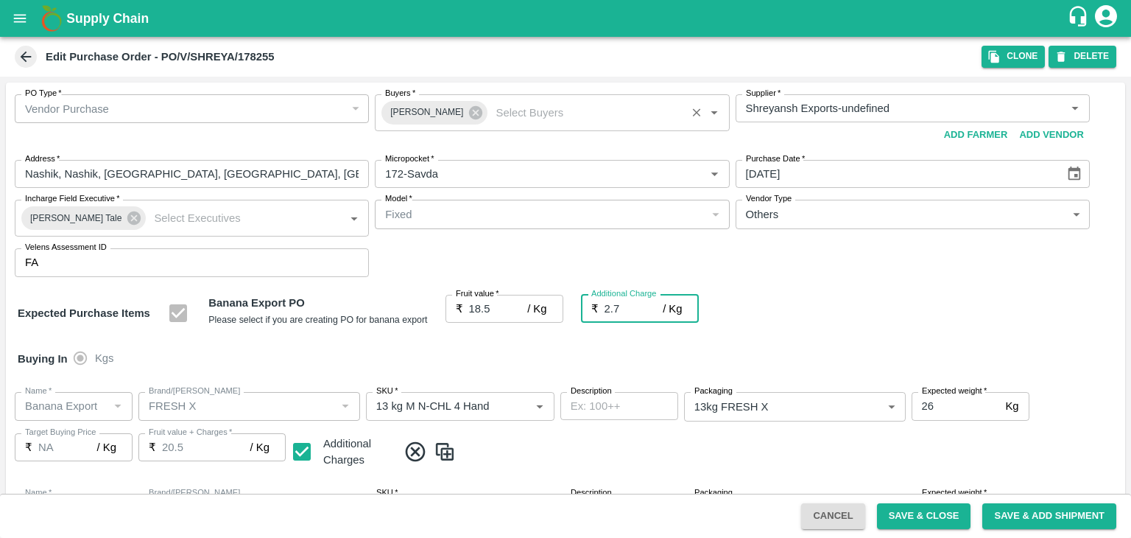
type input "21.2"
type input "2.75"
type input "21.25"
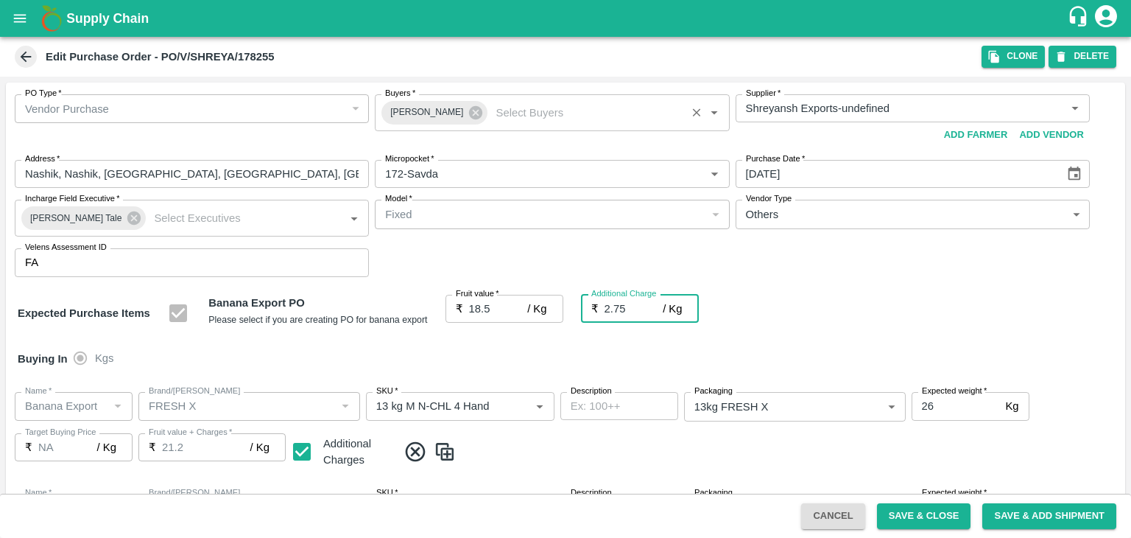
type input "21.25"
type input "2.75"
click at [814, 451] on div at bounding box center [565, 269] width 1131 height 538
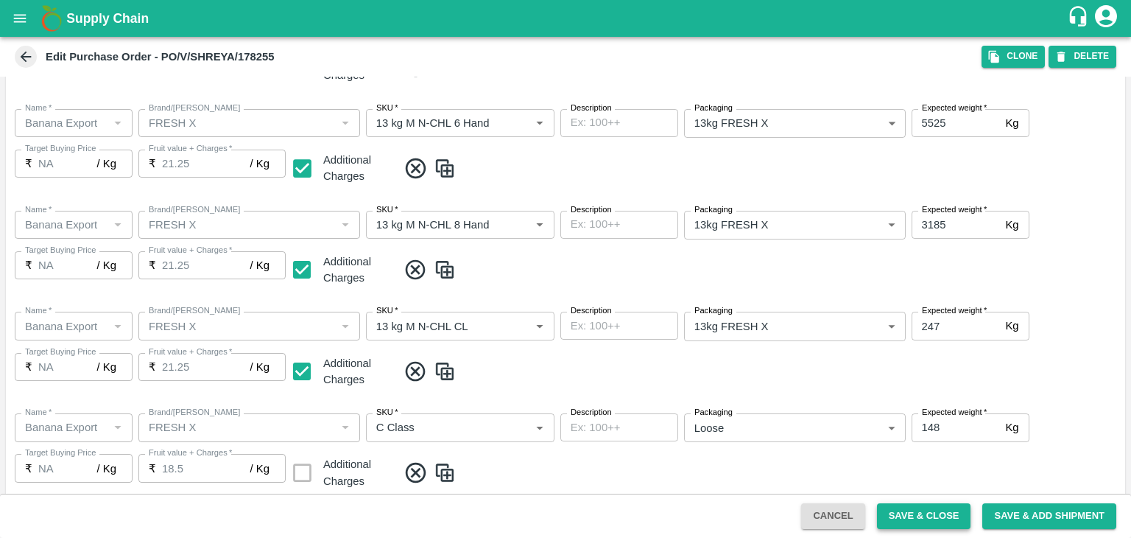
scroll to position [781, 0]
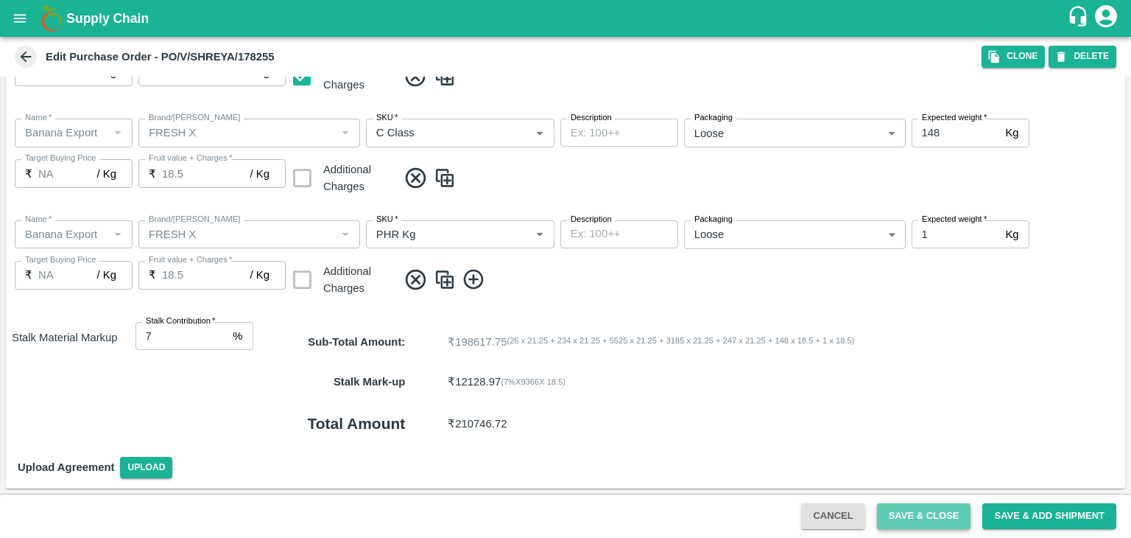
click at [916, 520] on button "Save & Close" at bounding box center [924, 516] width 94 height 26
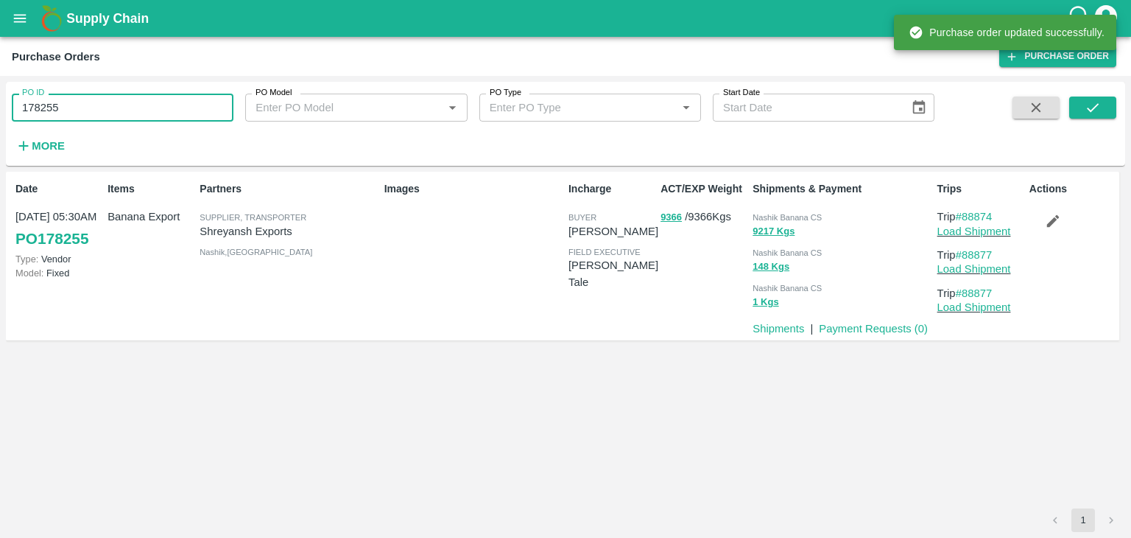
click at [132, 105] on input "178255" at bounding box center [123, 108] width 222 height 28
paste input "text"
click at [132, 105] on input "178255" at bounding box center [123, 108] width 222 height 28
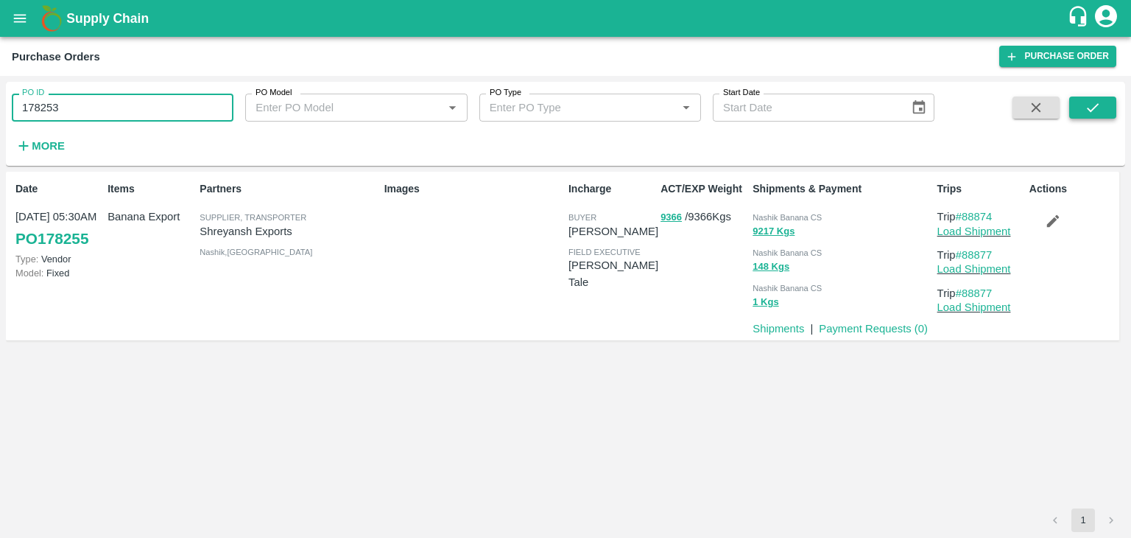
type input "178253"
click at [1102, 107] on button "submit" at bounding box center [1092, 107] width 47 height 22
click at [1112, 97] on button "submit" at bounding box center [1092, 107] width 47 height 22
click at [983, 230] on link "Load Shipment" at bounding box center [974, 231] width 74 height 12
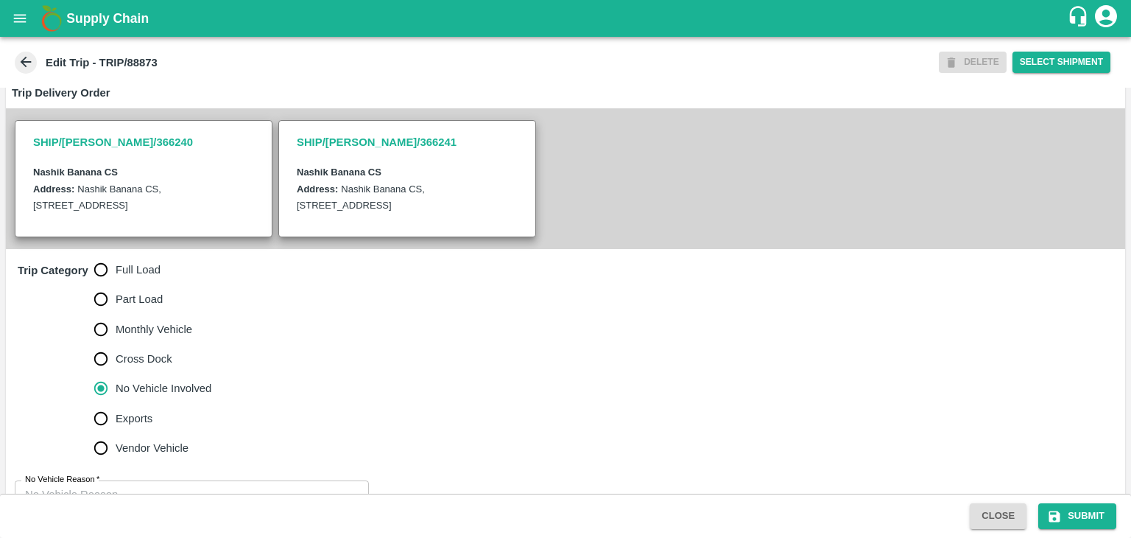
scroll to position [345, 0]
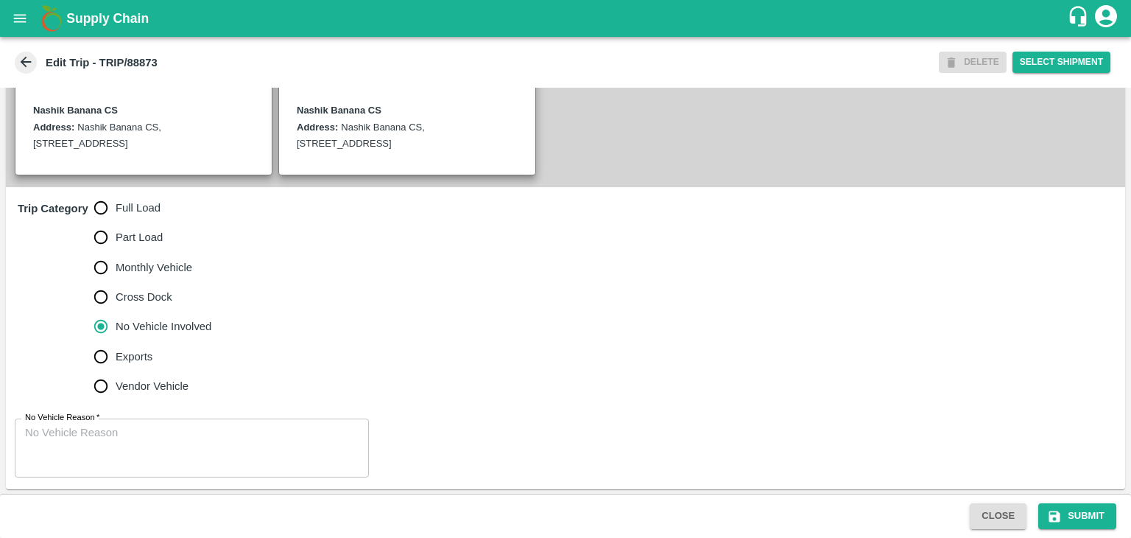
click at [125, 202] on span "Full Load" at bounding box center [138, 208] width 45 height 16
click at [116, 202] on input "Full Load" at bounding box center [100, 207] width 29 height 29
radio input "true"
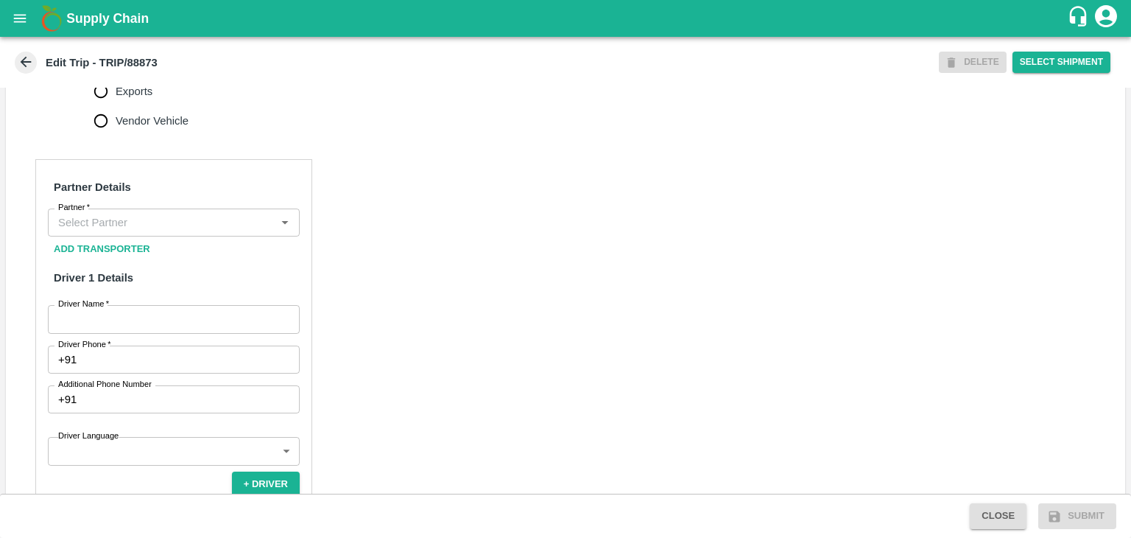
scroll to position [610, 0]
click at [216, 210] on div "Partner" at bounding box center [174, 222] width 252 height 28
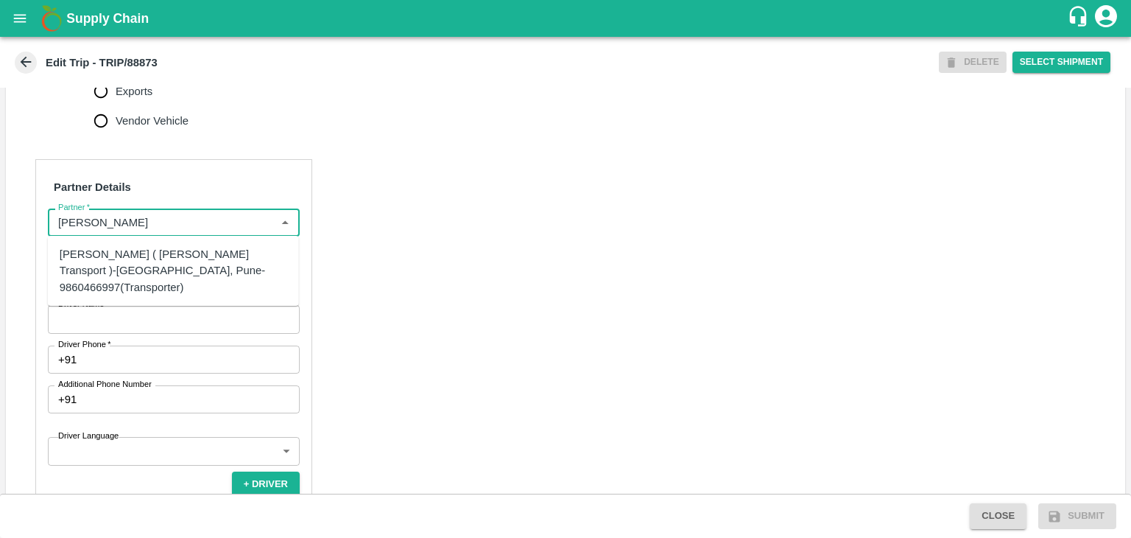
click at [165, 272] on div "[PERSON_NAME] ( [PERSON_NAME] Transport )-[GEOGRAPHIC_DATA], Pune-9860466997(Tr…" at bounding box center [174, 270] width 228 height 49
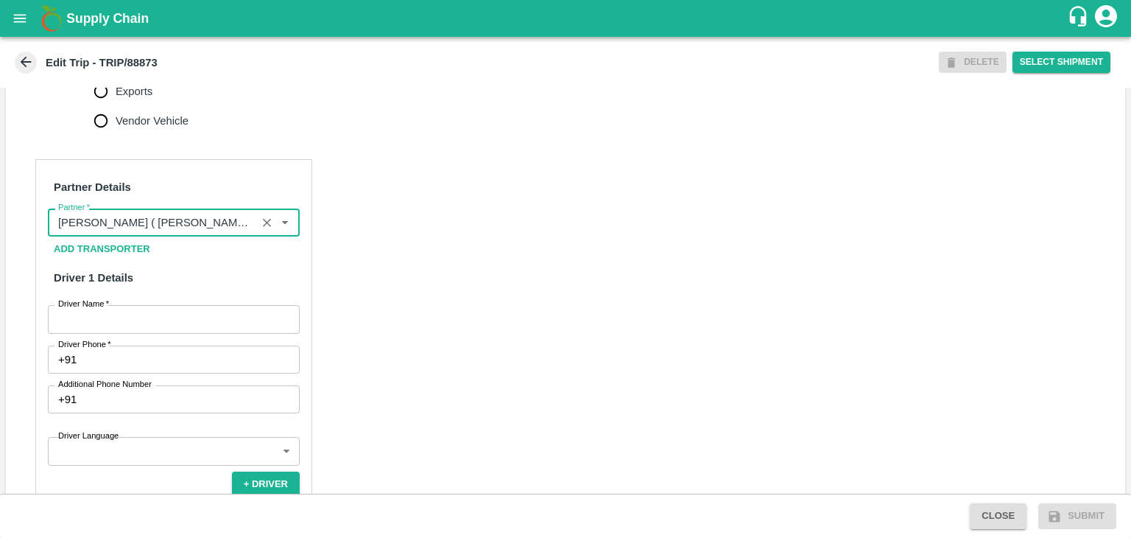
type input "[PERSON_NAME] ( [PERSON_NAME] Transport )-[GEOGRAPHIC_DATA], Pune-9860466997(Tr…"
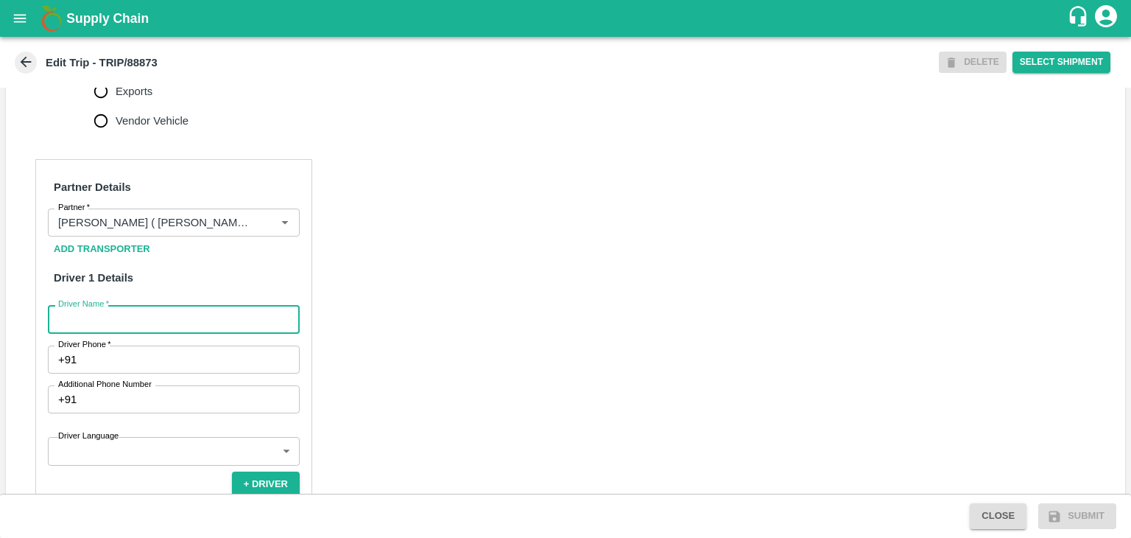
click at [173, 317] on input "Driver Name   *" at bounding box center [174, 319] width 252 height 28
type input "[PERSON_NAME]"
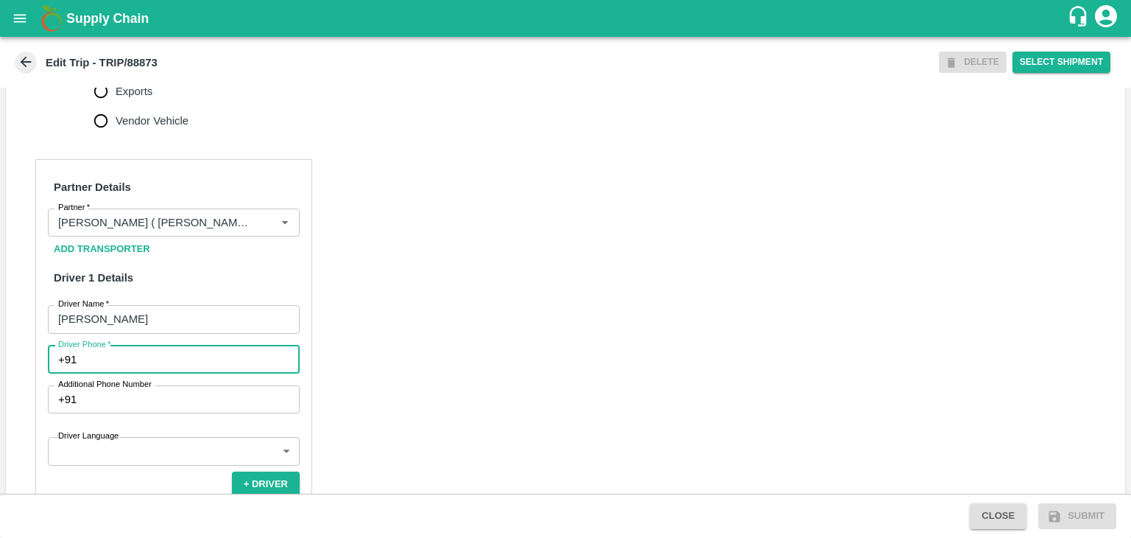
click at [158, 359] on input "Driver Phone   *" at bounding box center [190, 359] width 217 height 28
type input "9763776060"
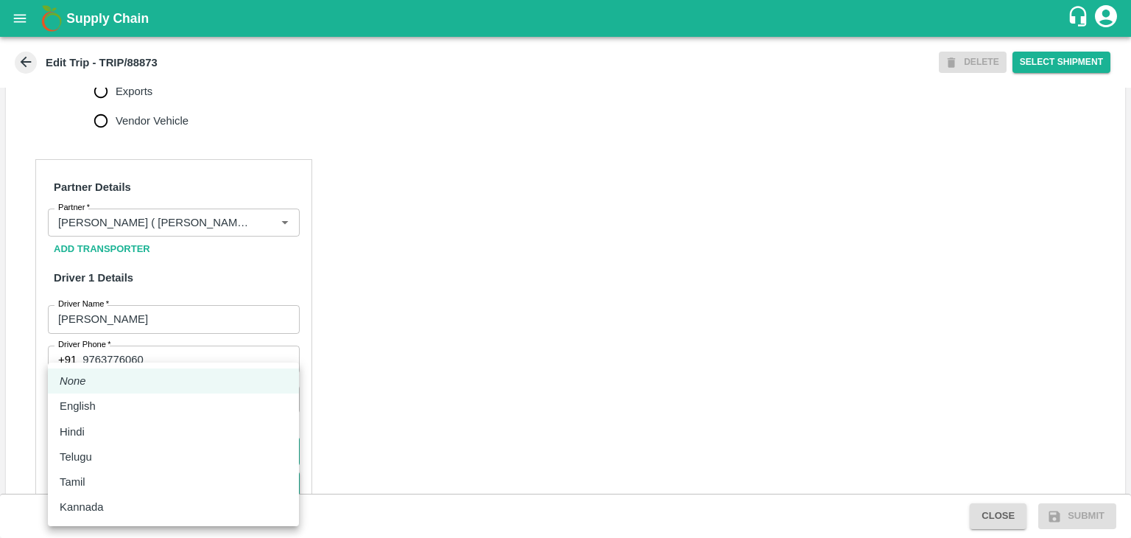
click at [161, 452] on body "Supply Chain Edit Trip - TRIP/88873 DELETE Select Shipment Trip Details Trip Ty…" at bounding box center [565, 269] width 1131 height 538
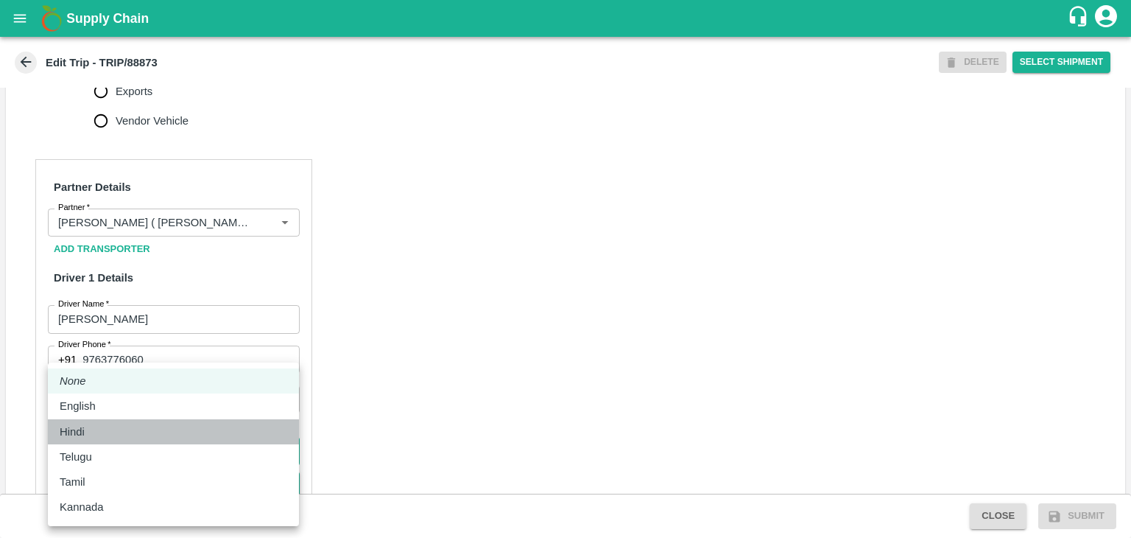
click at [161, 443] on li "Hindi" at bounding box center [173, 431] width 251 height 25
type input "hi"
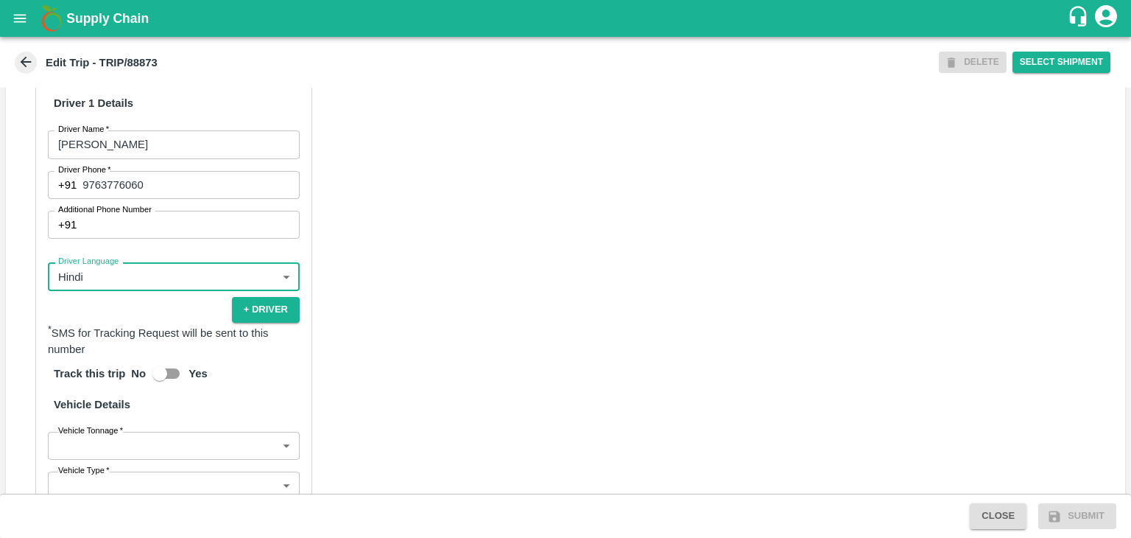
scroll to position [1002, 0]
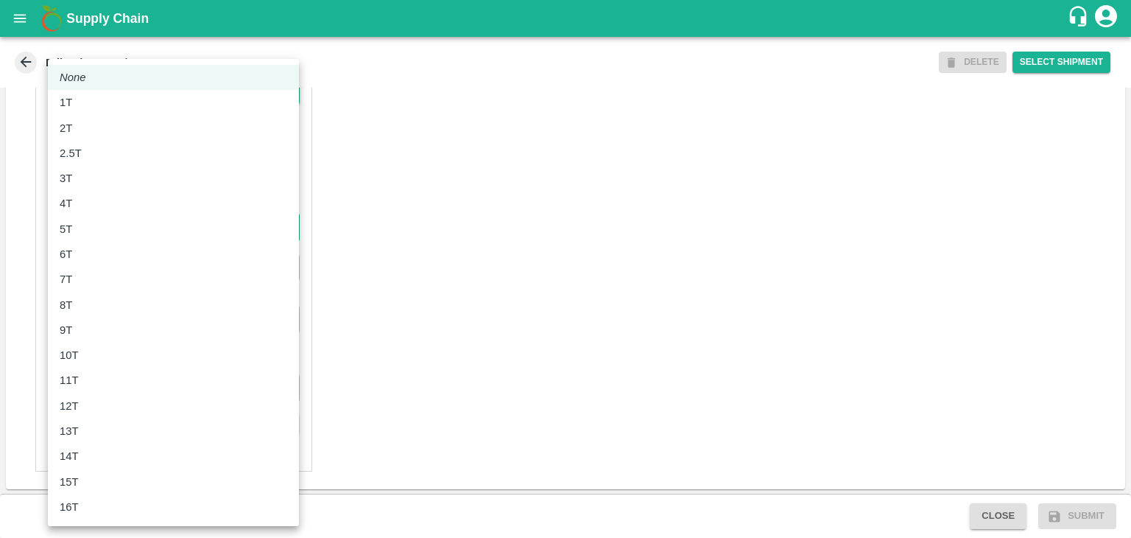
click at [101, 239] on body "Supply Chain Edit Trip - TRIP/88873 DELETE Select Shipment Trip Details Trip Ty…" at bounding box center [565, 269] width 1131 height 538
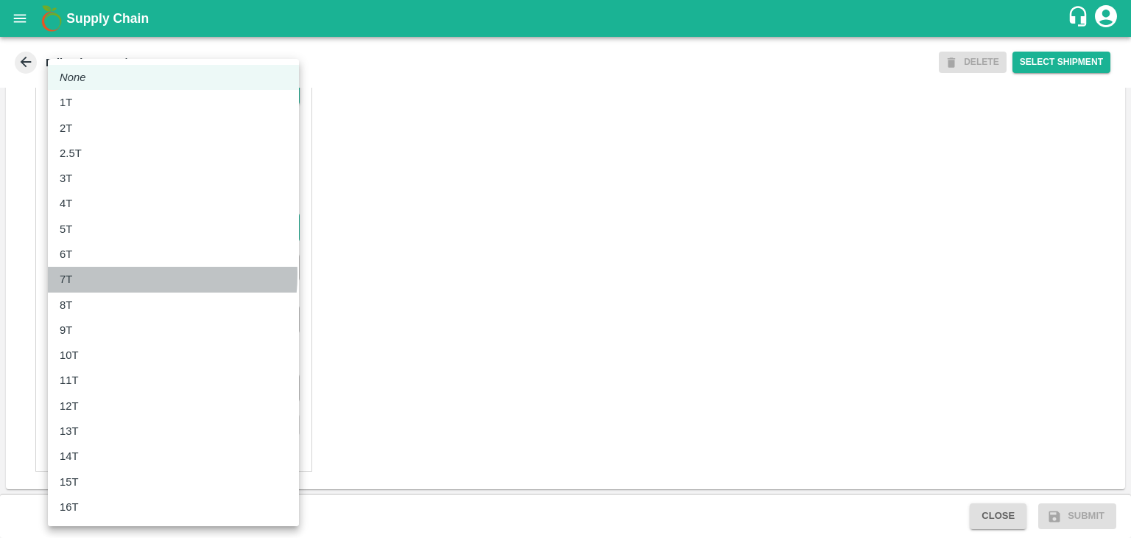
click at [105, 274] on div "7T" at bounding box center [174, 279] width 228 height 16
type input "7000"
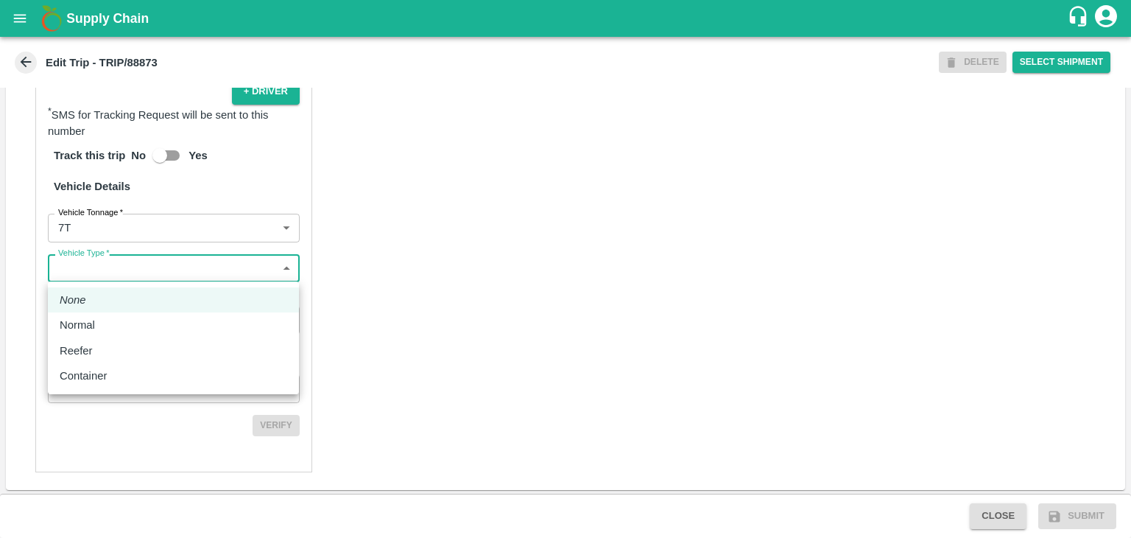
click at [124, 274] on body "Supply Chain Edit Trip - TRIP/88873 DELETE Select Shipment Trip Details Trip Ty…" at bounding box center [565, 269] width 1131 height 538
click at [126, 326] on div "Normal" at bounding box center [174, 325] width 228 height 16
type input "Normal"
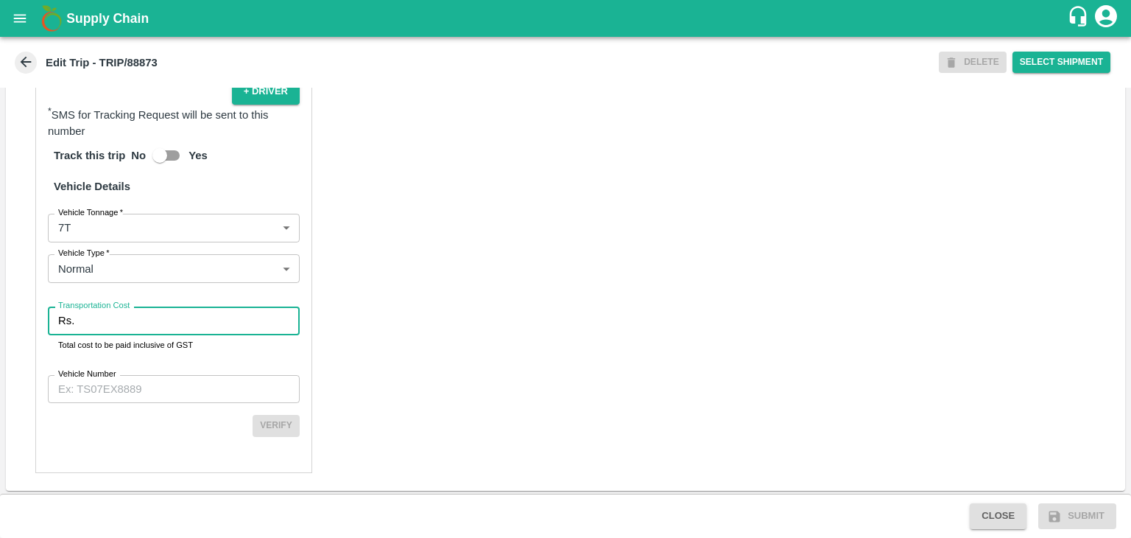
click at [148, 314] on input "Transportation Cost" at bounding box center [189, 320] width 219 height 28
type input "1"
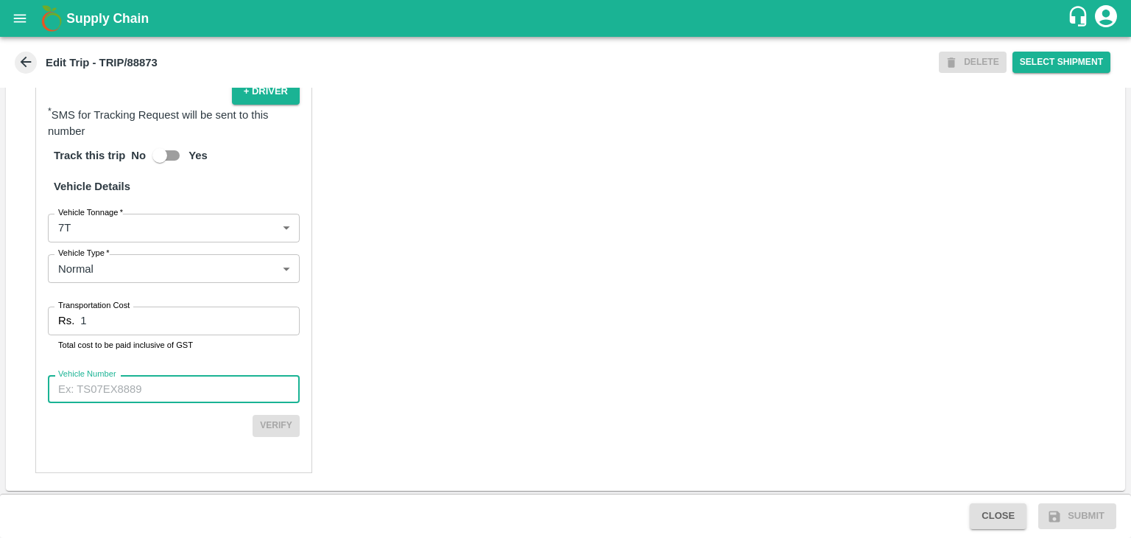
click at [177, 381] on input "Vehicle Number" at bounding box center [174, 389] width 252 height 28
type input "MH42B9581"
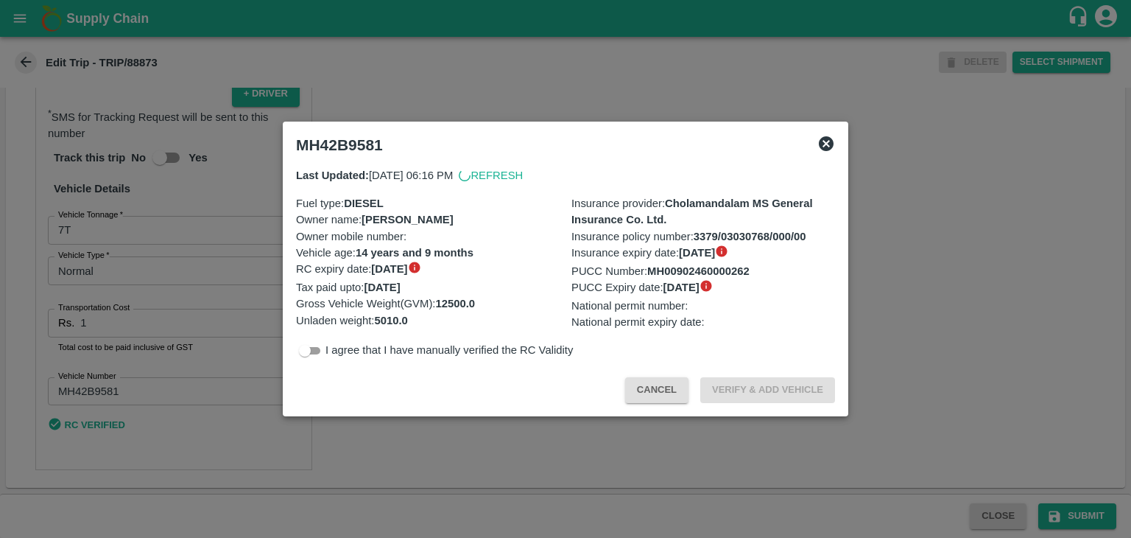
scroll to position [999, 0]
click at [999, 469] on div at bounding box center [565, 269] width 1131 height 538
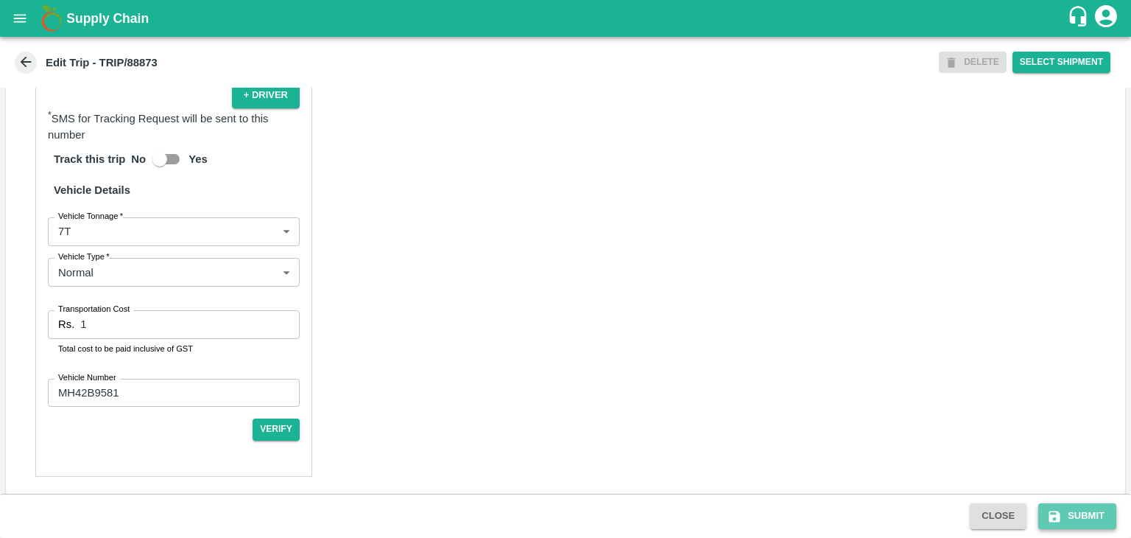
drag, startPoint x: 1066, startPoint y: 504, endPoint x: 1084, endPoint y: 514, distance: 20.5
click at [1084, 514] on button "Submit" at bounding box center [1077, 516] width 78 height 26
click at [1084, 514] on icon at bounding box center [1077, 516] width 18 height 18
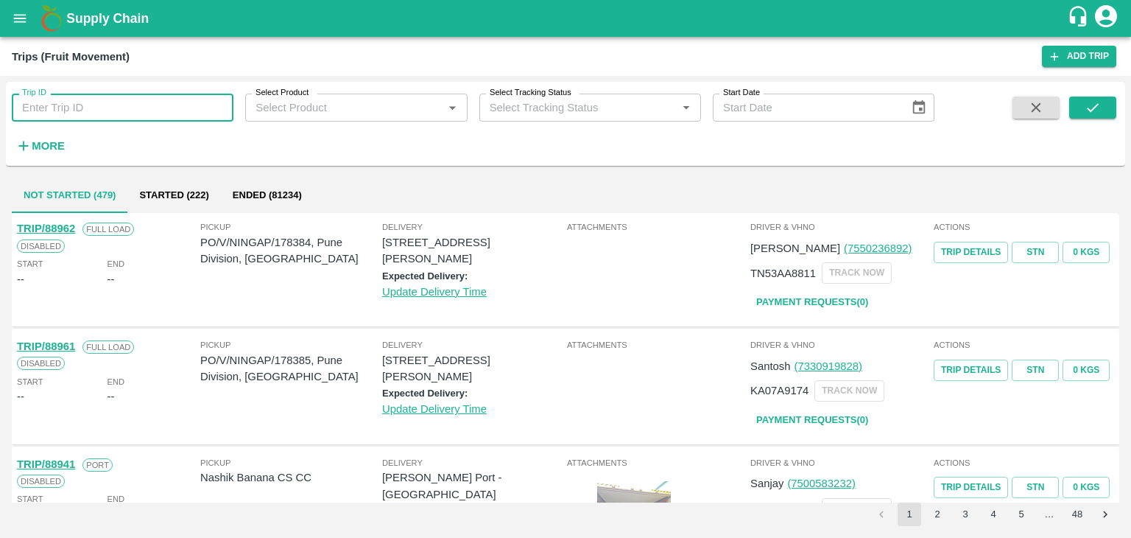
click at [183, 98] on input "Trip ID" at bounding box center [123, 108] width 222 height 28
type input "88873"
click at [1104, 107] on button "submit" at bounding box center [1092, 107] width 47 height 22
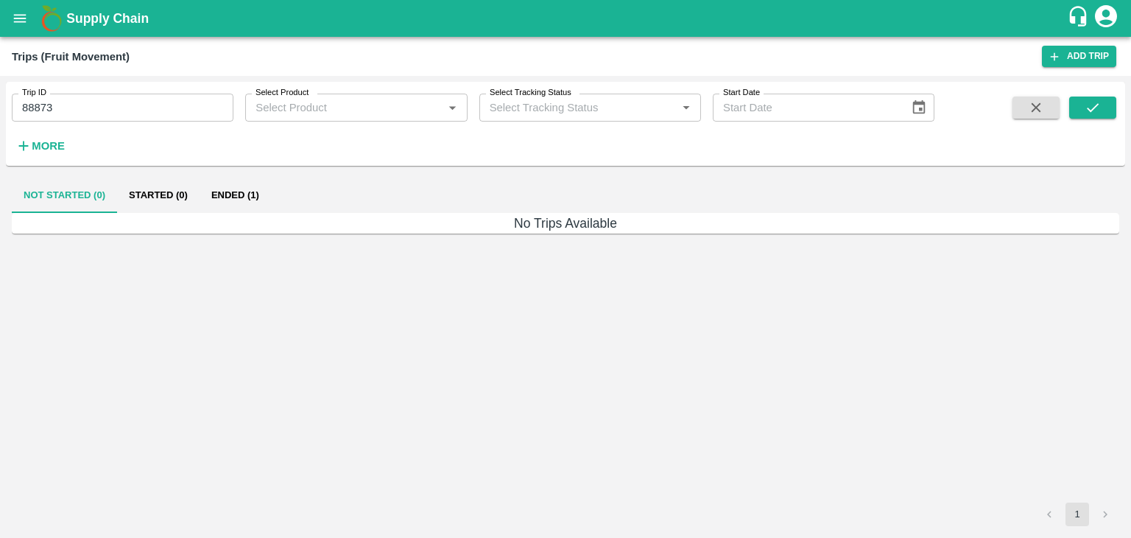
click at [249, 187] on button "Ended (1)" at bounding box center [235, 194] width 71 height 35
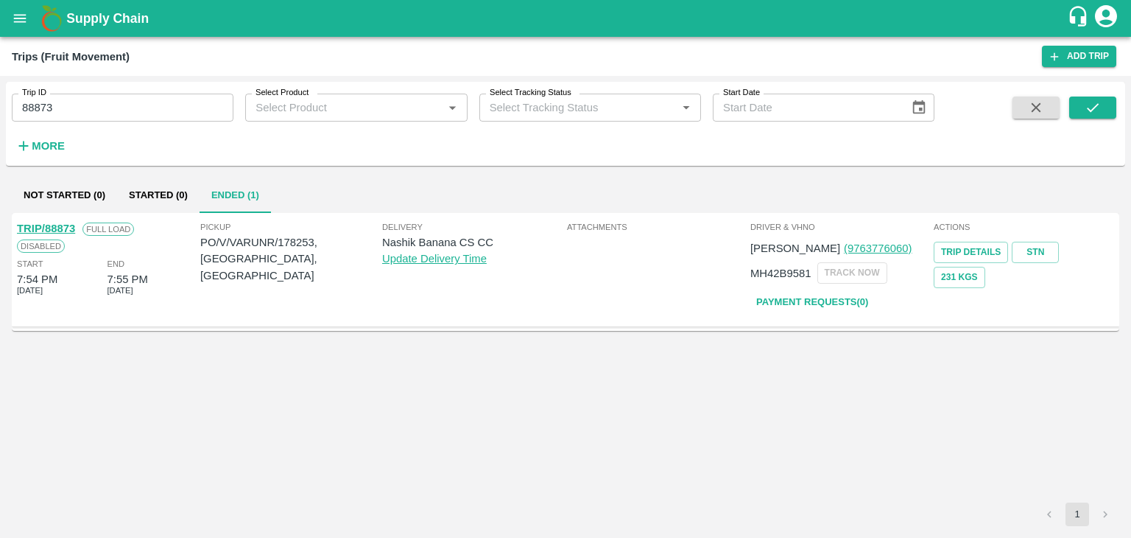
click at [46, 223] on link "TRIP/88873" at bounding box center [46, 228] width 58 height 12
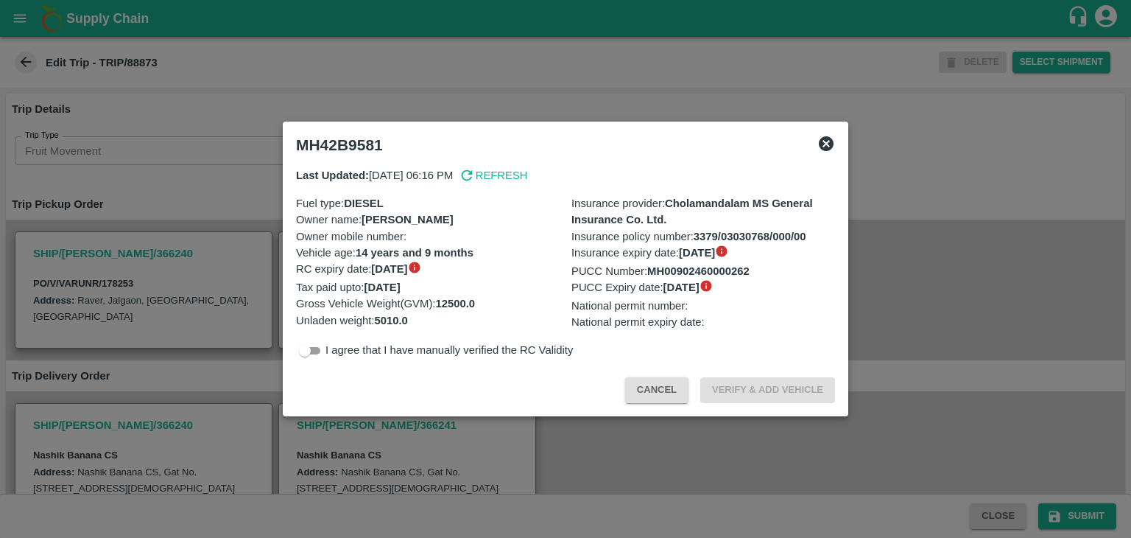
click at [828, 140] on icon at bounding box center [826, 144] width 18 height 18
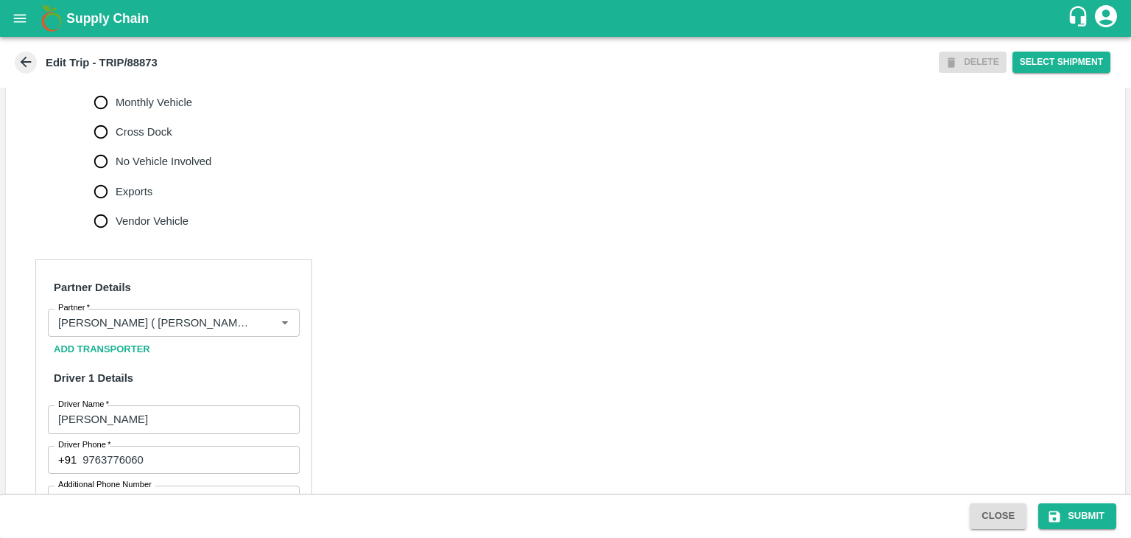
scroll to position [510, 0]
click at [154, 165] on span "No Vehicle Involved" at bounding box center [164, 161] width 96 height 16
click at [116, 165] on input "No Vehicle Involved" at bounding box center [100, 161] width 29 height 29
radio input "true"
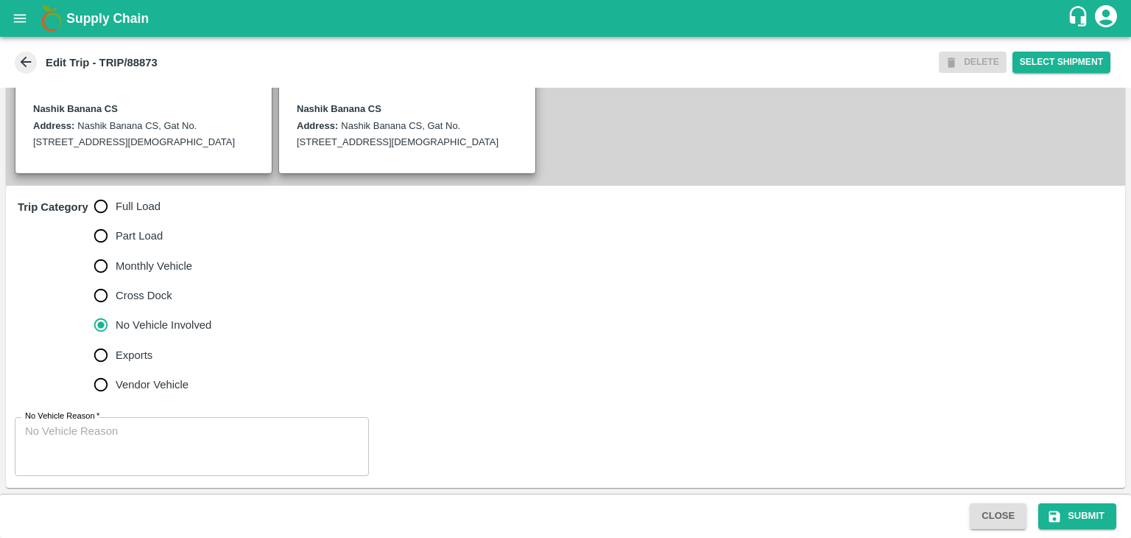
scroll to position [345, 0]
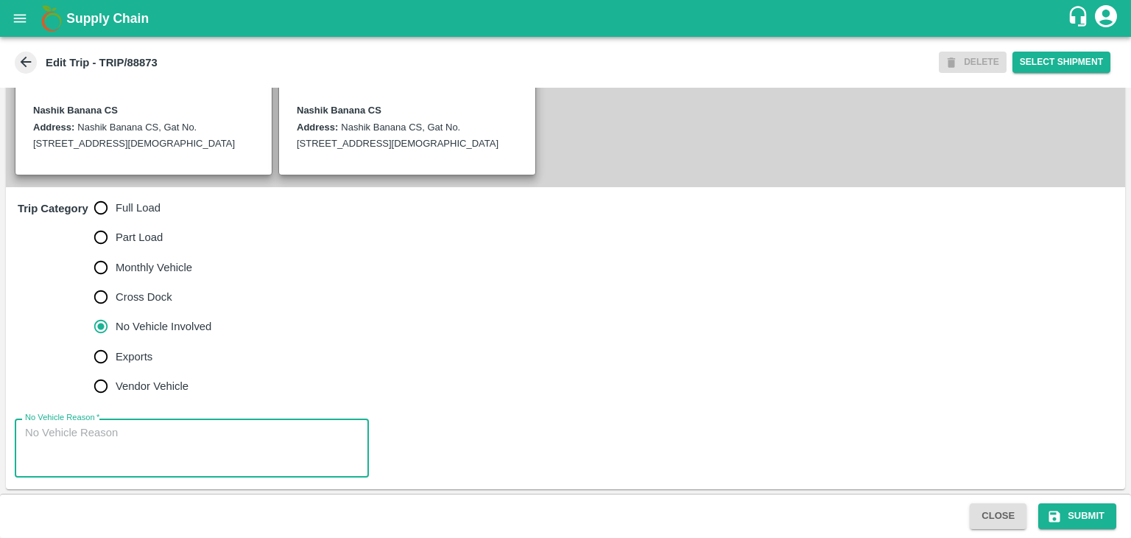
click at [176, 434] on textarea "No Vehicle Reason   *" at bounding box center [192, 448] width 334 height 46
type textarea "N"
type textarea "Field Dump"
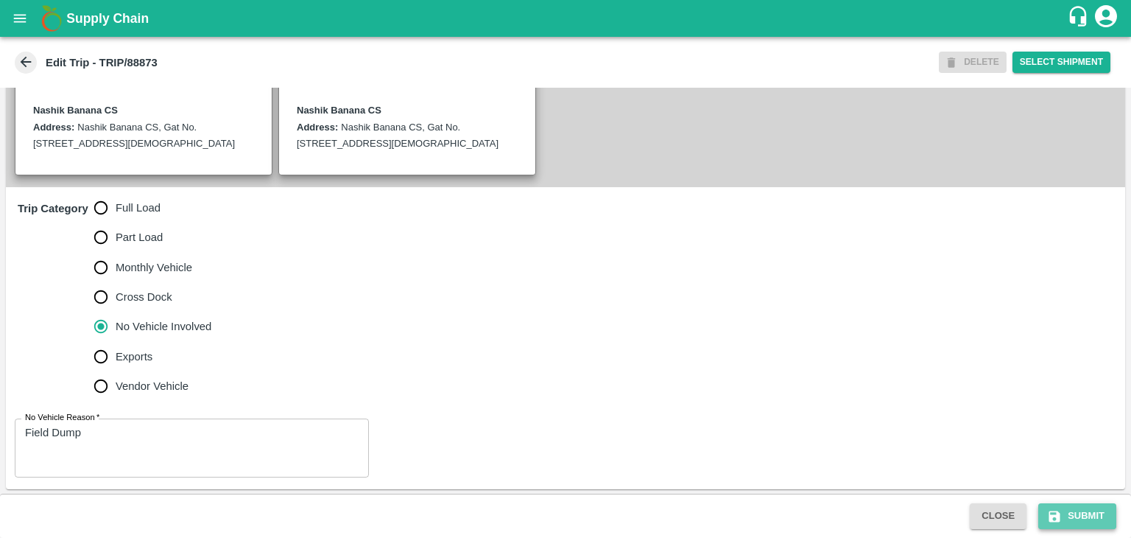
click at [1074, 516] on button "Submit" at bounding box center [1077, 516] width 78 height 26
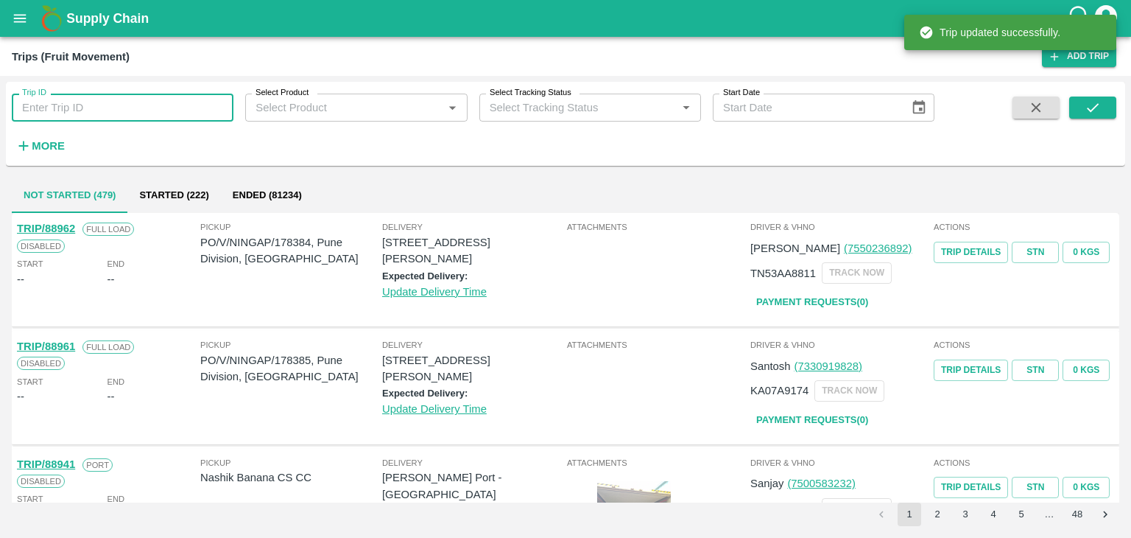
click at [167, 108] on input "Trip ID" at bounding box center [123, 108] width 222 height 28
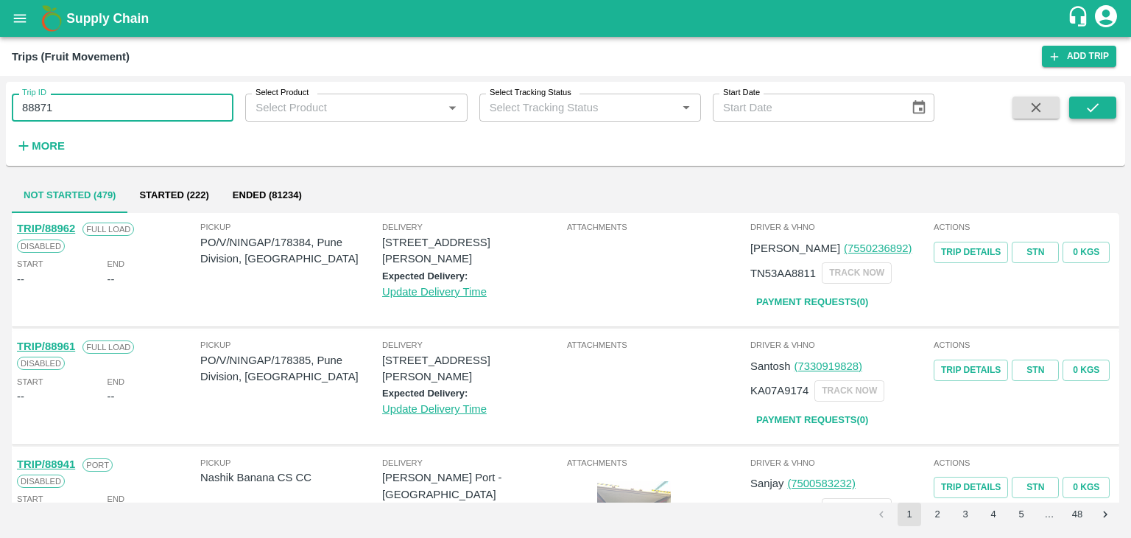
type input "88871"
click at [1105, 102] on button "submit" at bounding box center [1092, 107] width 47 height 22
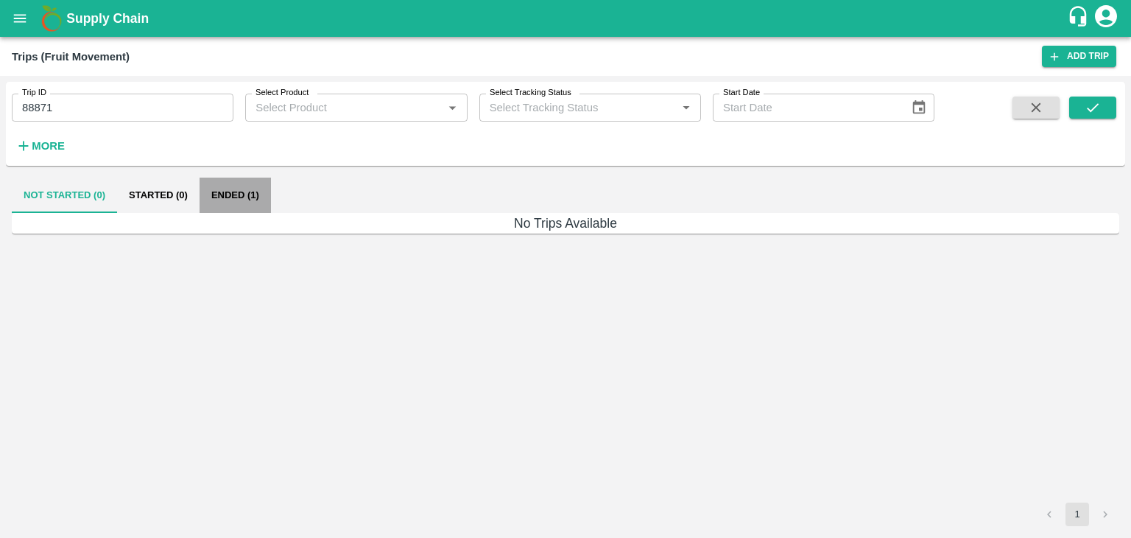
click at [256, 194] on button "Ended (1)" at bounding box center [235, 194] width 71 height 35
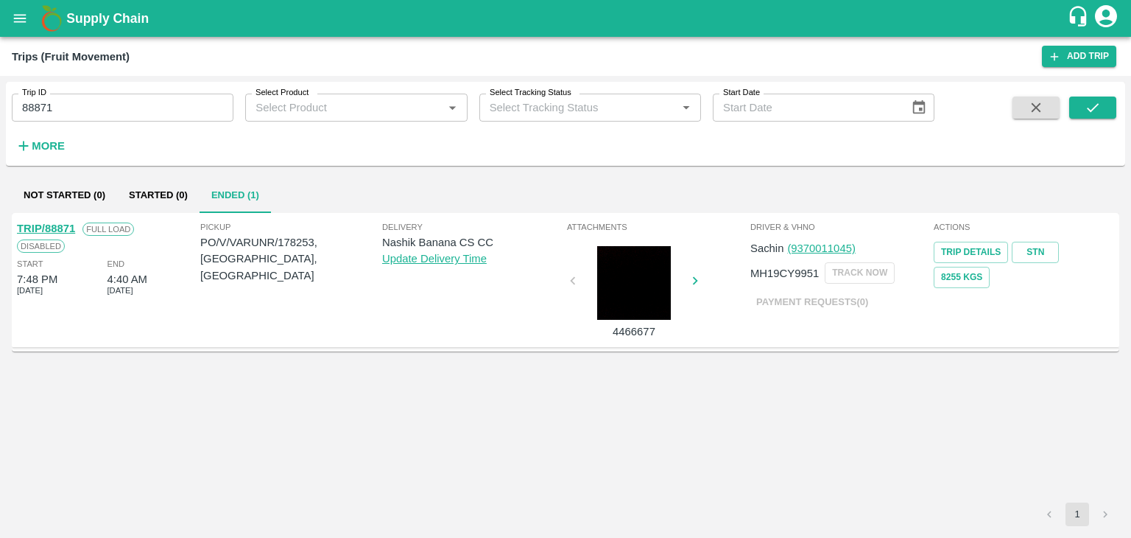
click at [44, 225] on link "TRIP/88871" at bounding box center [46, 228] width 58 height 12
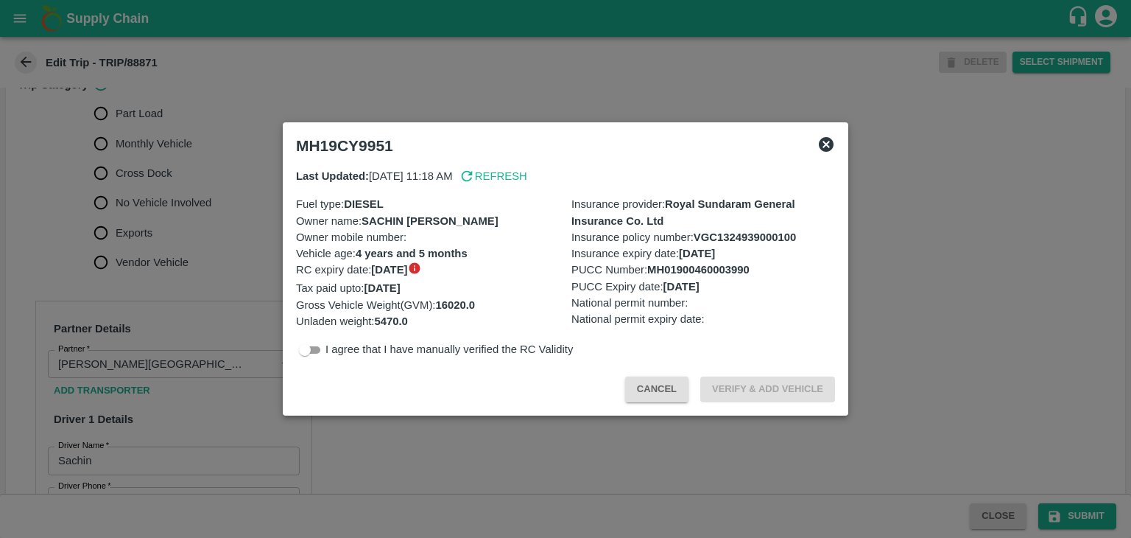
scroll to position [492, 0]
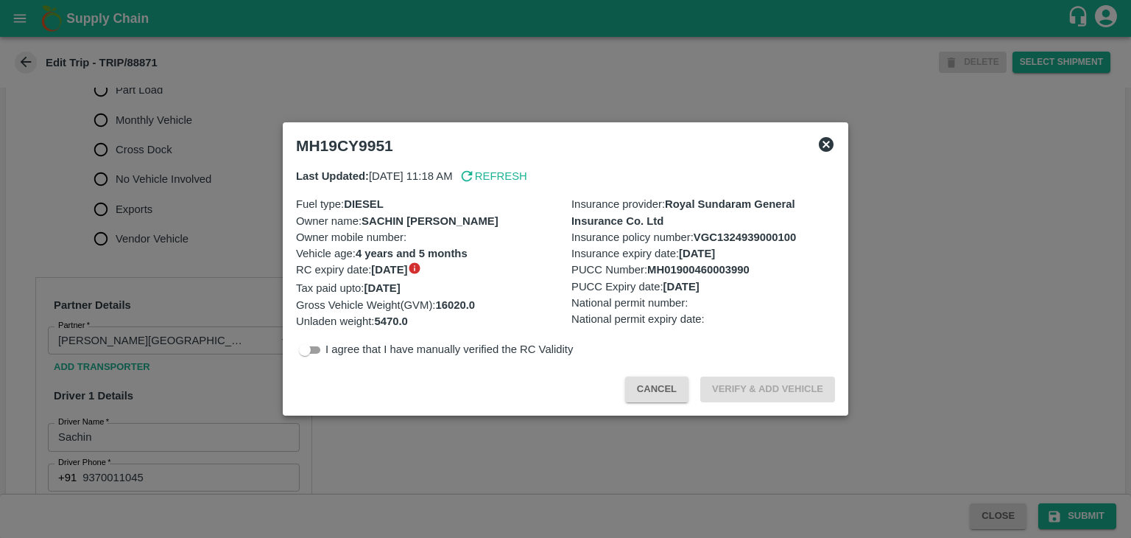
click at [829, 143] on icon at bounding box center [826, 144] width 15 height 15
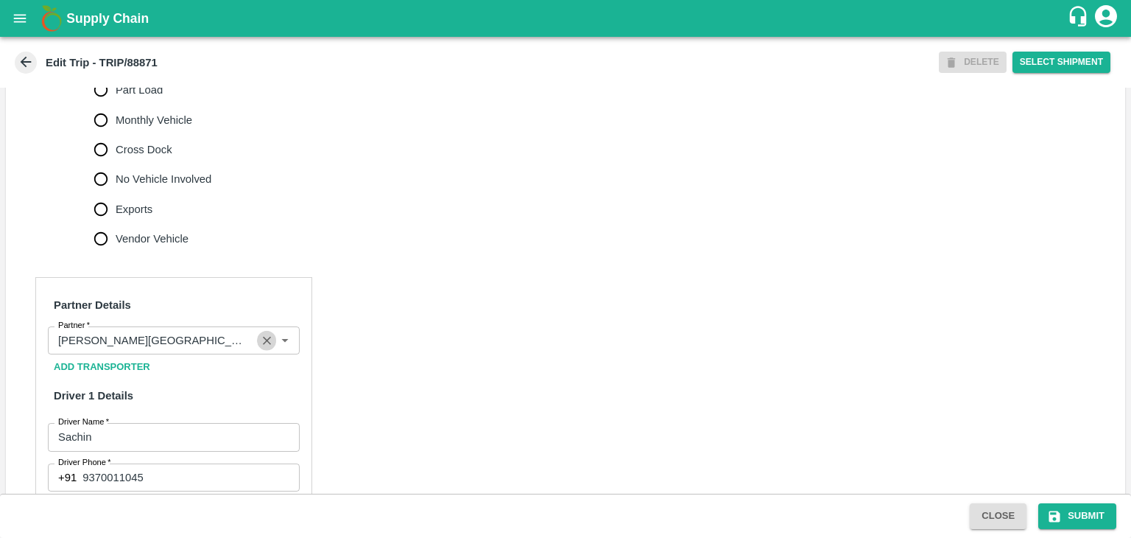
click at [265, 337] on icon "Clear" at bounding box center [267, 341] width 14 height 14
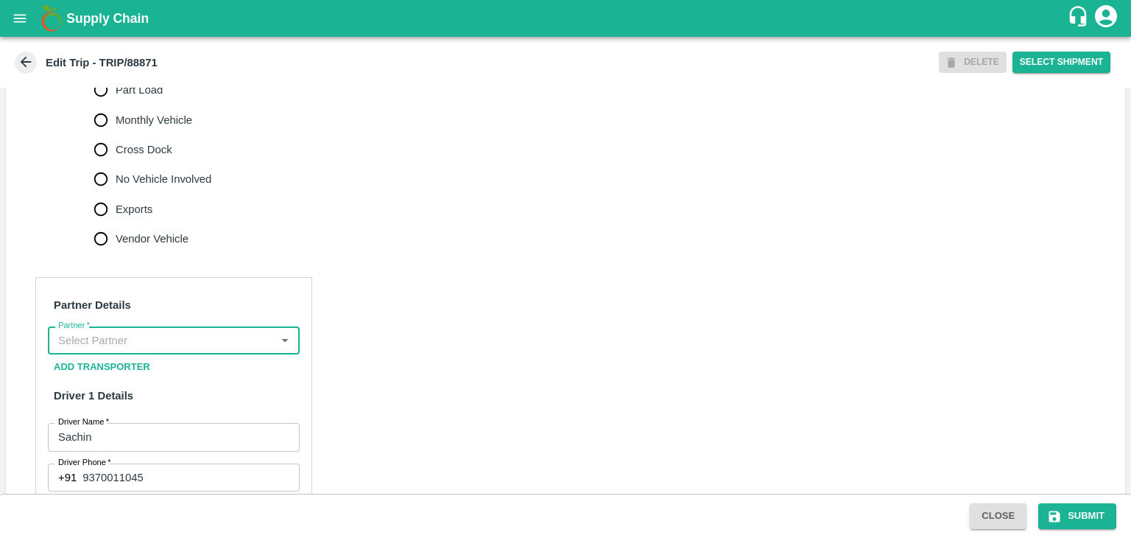
scroll to position [0, 0]
click at [247, 337] on input "Partner   *" at bounding box center [161, 340] width 219 height 19
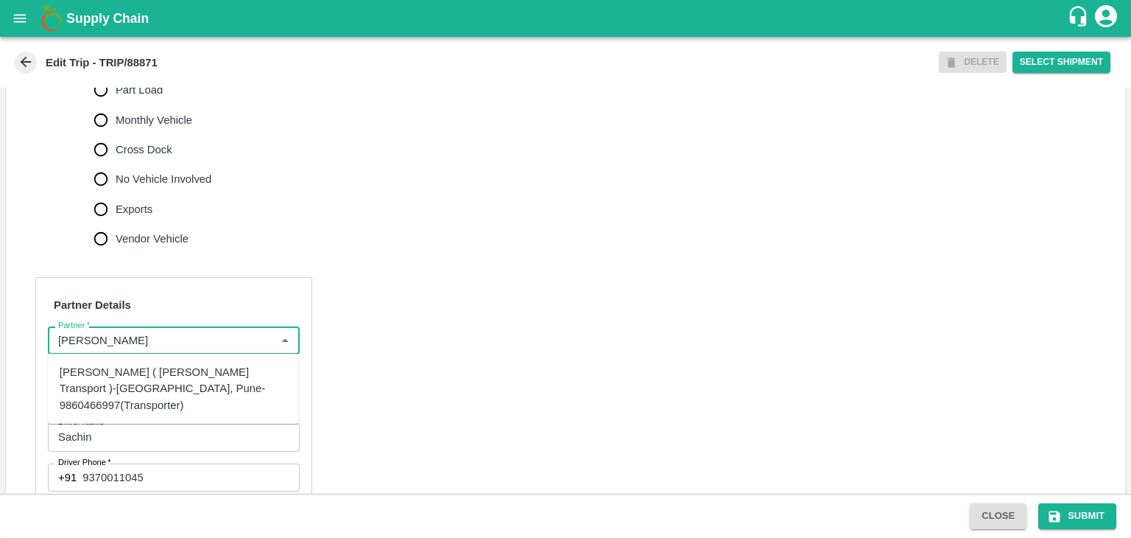
click at [182, 381] on div "[PERSON_NAME] ( [PERSON_NAME] Transport )-[GEOGRAPHIC_DATA], Pune-9860466997(Tr…" at bounding box center [174, 388] width 228 height 49
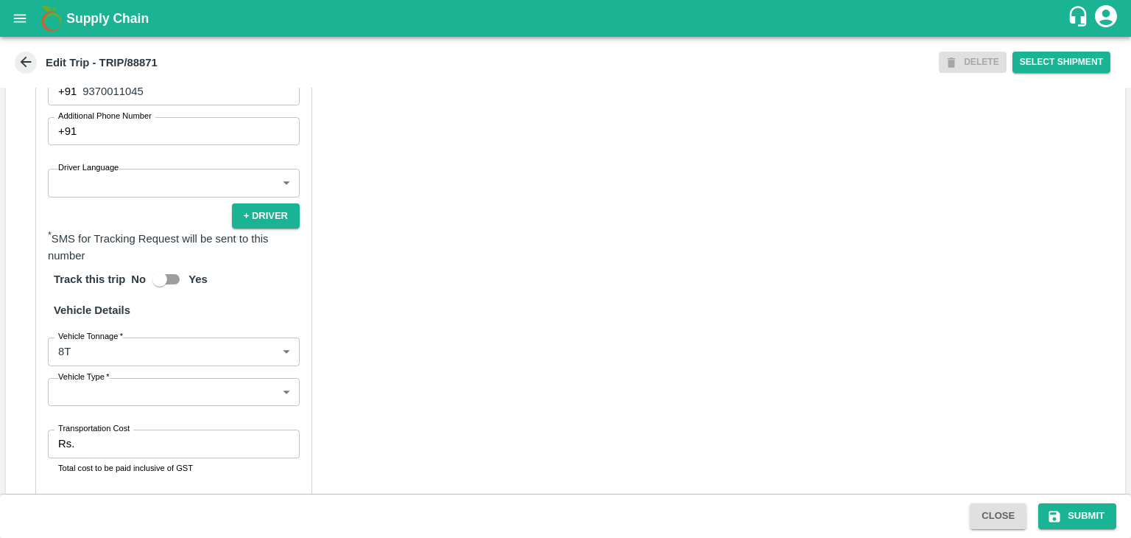
scroll to position [878, 0]
type input "[PERSON_NAME] ( [PERSON_NAME] Transport )-[GEOGRAPHIC_DATA], Pune-9860466997(Tr…"
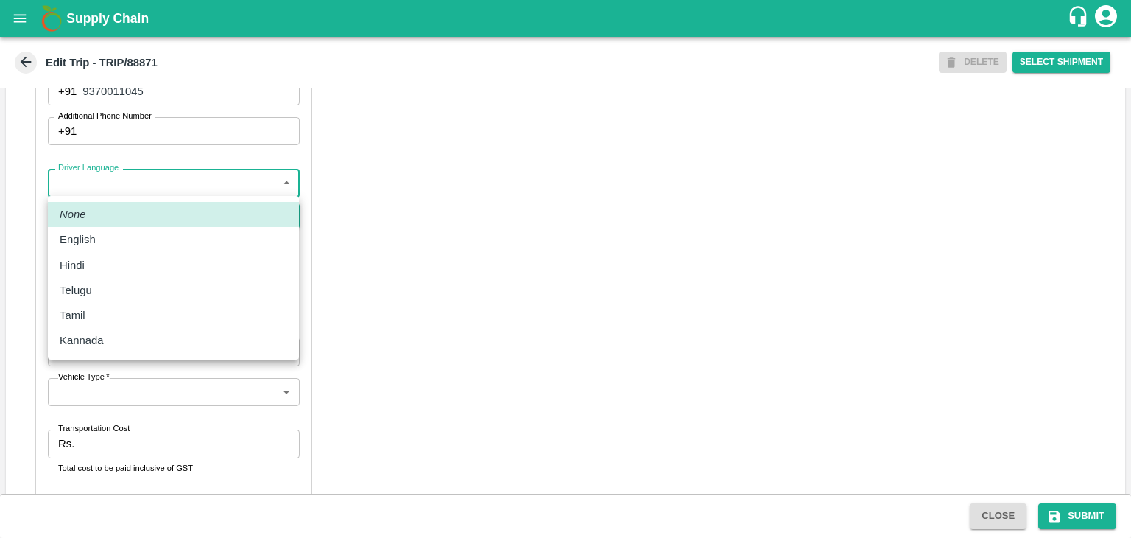
click at [111, 189] on body "Supply Chain Edit Trip - TRIP/88871 DELETE Select Shipment Trip Details Trip Ty…" at bounding box center [565, 269] width 1131 height 538
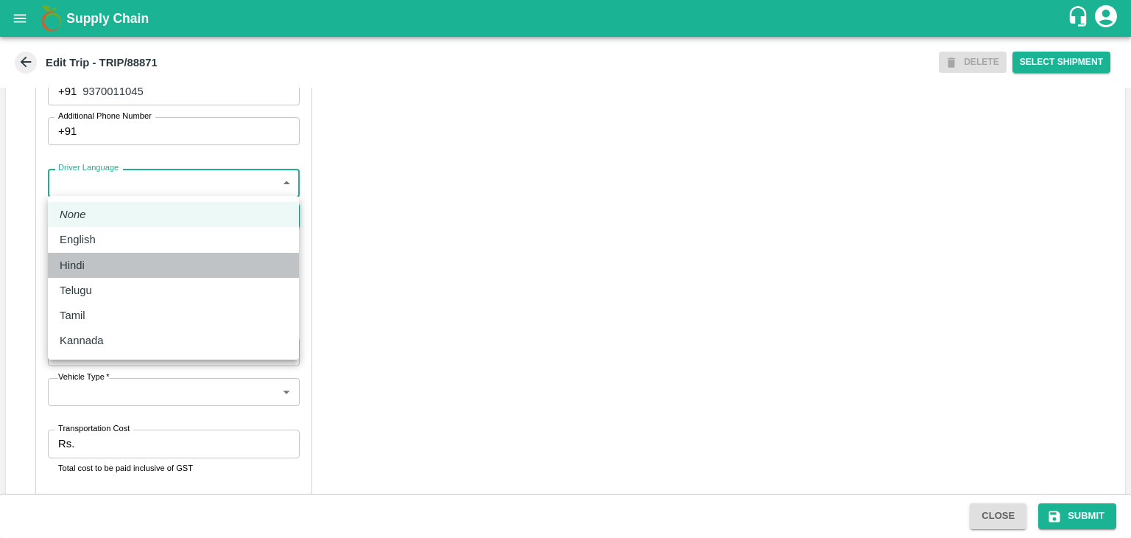
click at [109, 263] on div "Hindi" at bounding box center [174, 265] width 228 height 16
type input "hi"
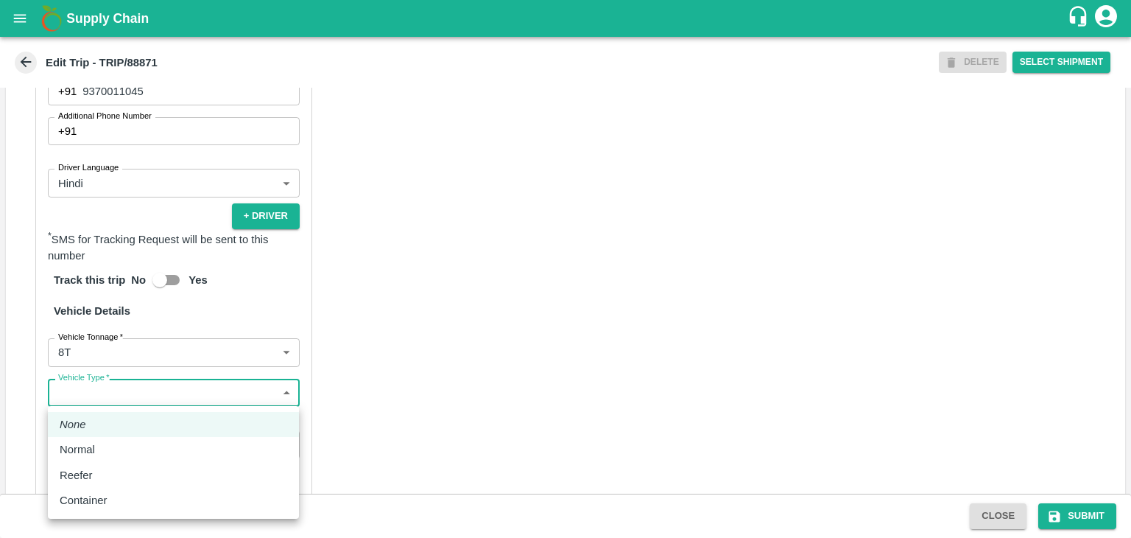
click at [108, 396] on body "Supply Chain Edit Trip - TRIP/88871 DELETE Select Shipment Trip Details Trip Ty…" at bounding box center [565, 269] width 1131 height 538
click at [99, 454] on div "Normal" at bounding box center [81, 449] width 43 height 16
type input "Normal"
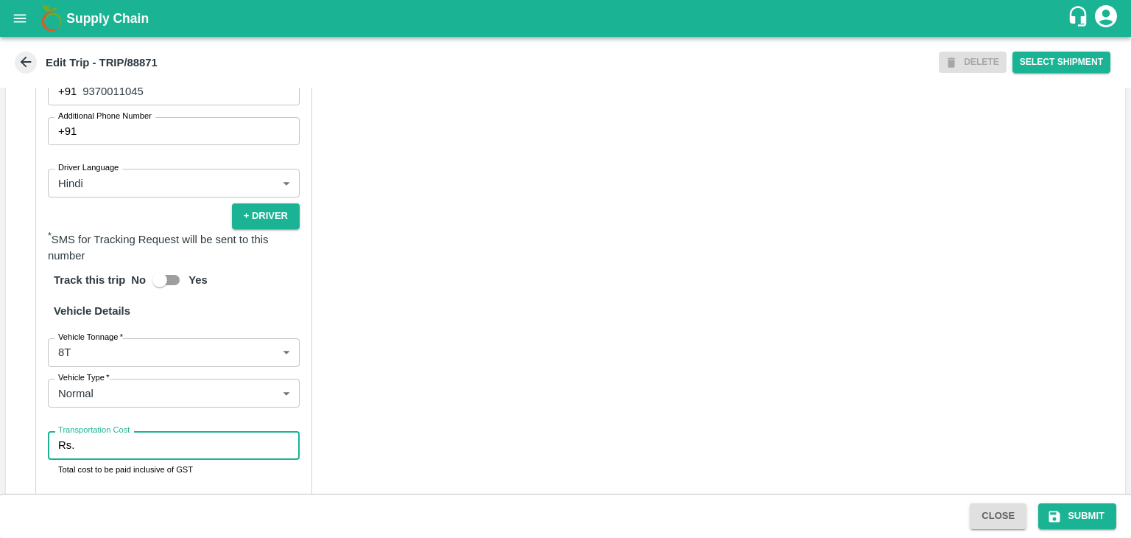
click at [137, 434] on input "Transportation Cost" at bounding box center [189, 445] width 219 height 28
type input "10000"
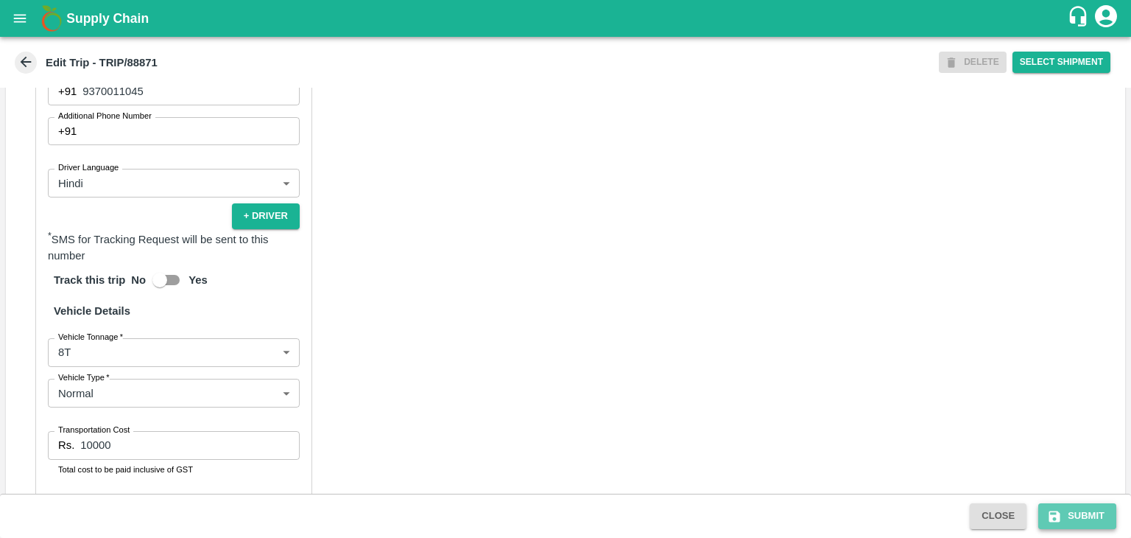
click at [1060, 507] on button "Submit" at bounding box center [1077, 516] width 78 height 26
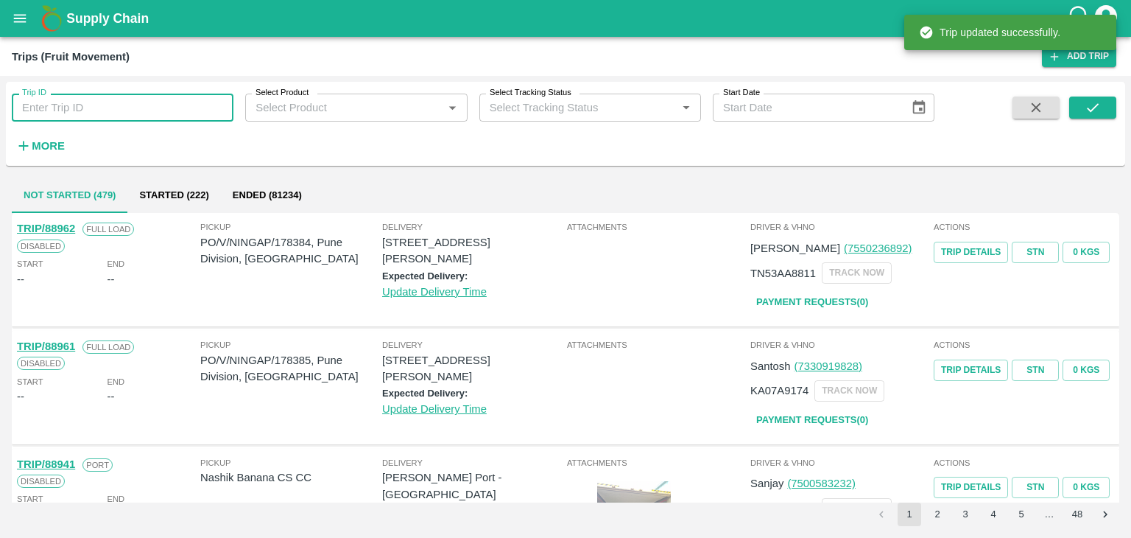
click at [138, 114] on input "Trip ID" at bounding box center [123, 108] width 222 height 28
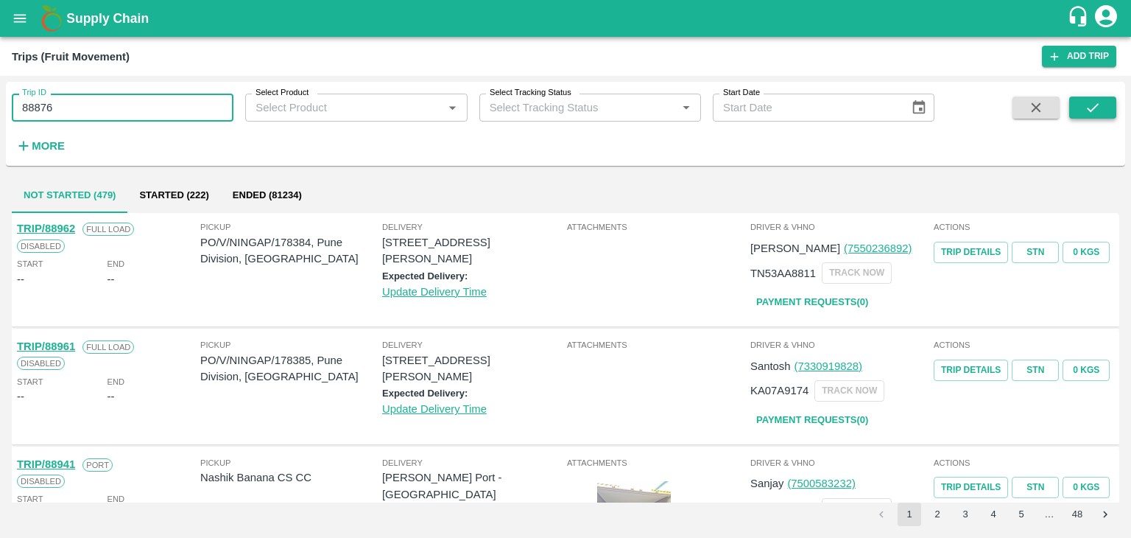
type input "88876"
click at [1082, 108] on button "submit" at bounding box center [1092, 107] width 47 height 22
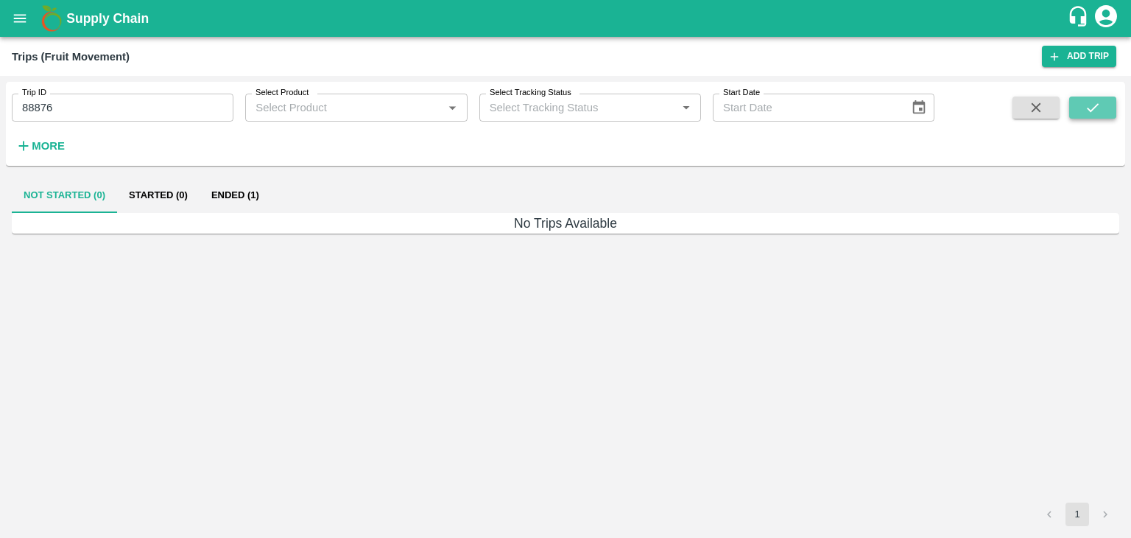
click at [1082, 108] on button "submit" at bounding box center [1092, 107] width 47 height 22
click at [252, 184] on button "Ended (1)" at bounding box center [235, 194] width 71 height 35
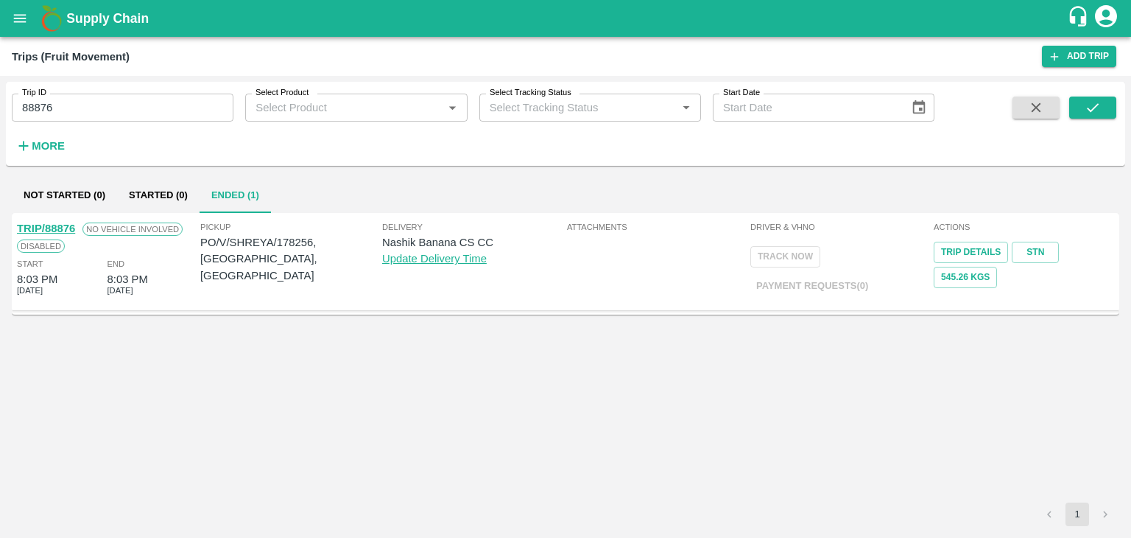
click at [50, 228] on link "TRIP/88876" at bounding box center [46, 228] width 58 height 12
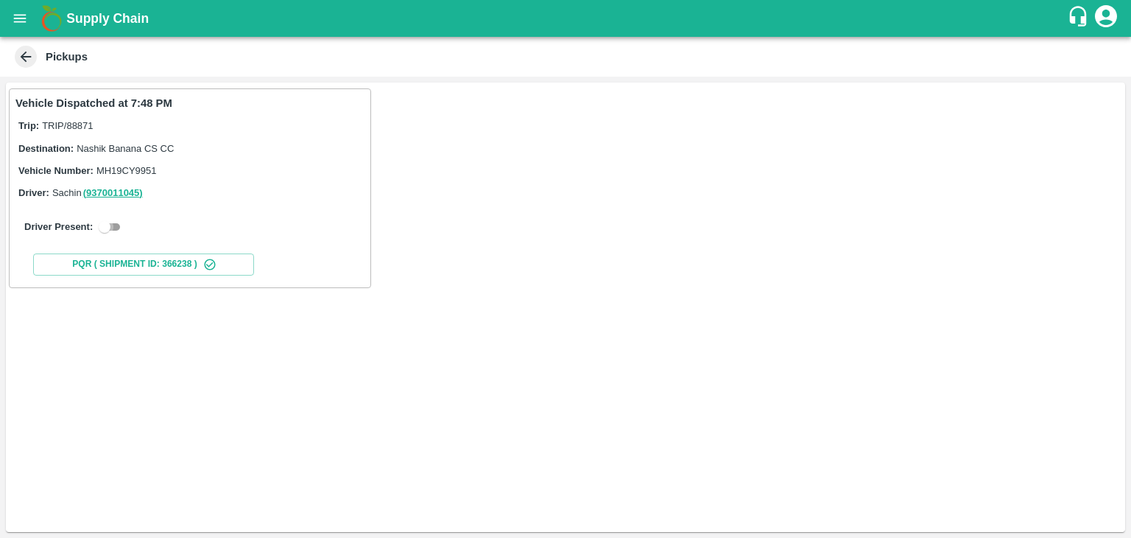
click at [112, 233] on input "checkbox" at bounding box center [104, 227] width 53 height 18
checkbox input "true"
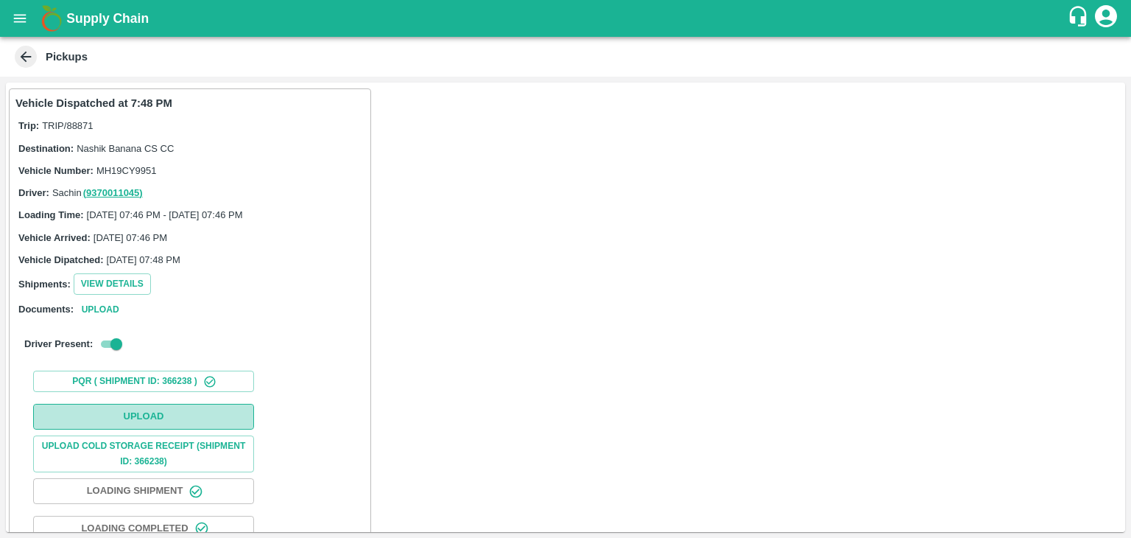
click at [156, 408] on button "Upload" at bounding box center [143, 417] width 221 height 26
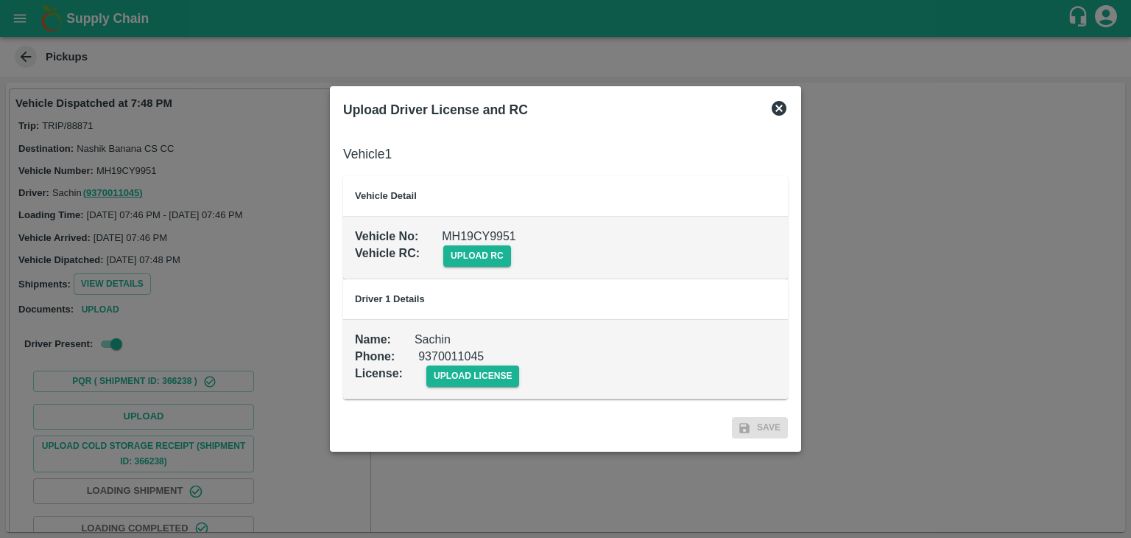
click at [488, 243] on div "upload rc" at bounding box center [465, 244] width 91 height 45
click at [489, 250] on span "upload rc" at bounding box center [477, 255] width 68 height 21
click at [0, 0] on input "upload rc" at bounding box center [0, 0] width 0 height 0
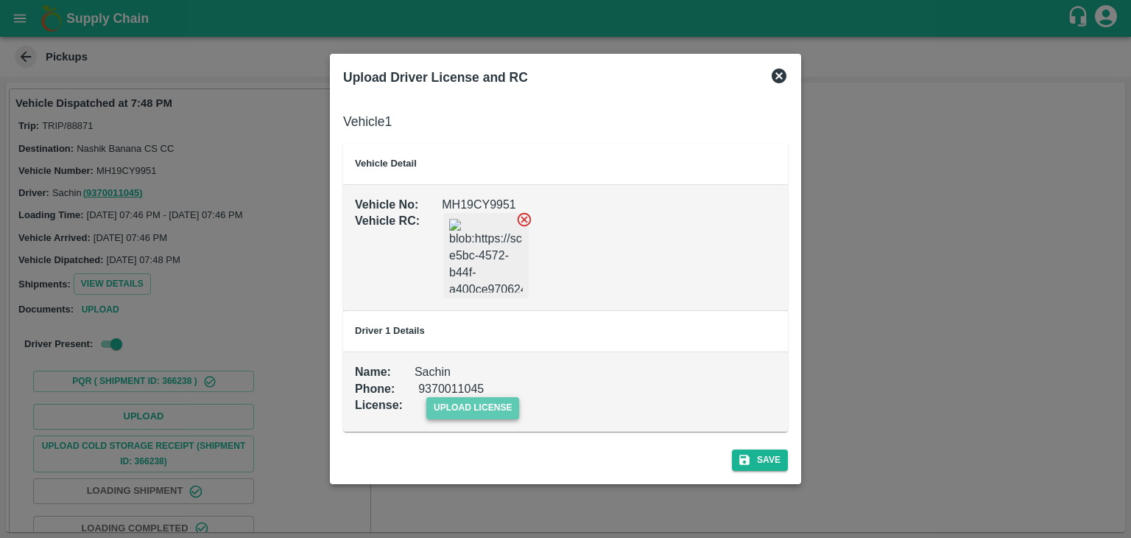
click at [471, 414] on span "upload license" at bounding box center [473, 407] width 94 height 21
click at [0, 0] on input "upload license" at bounding box center [0, 0] width 0 height 0
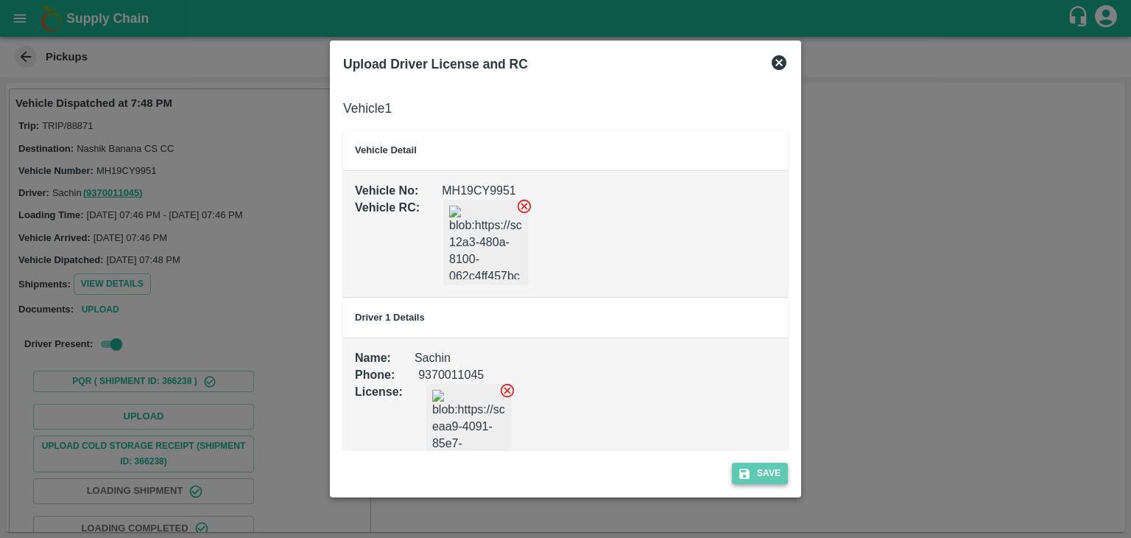
click at [770, 470] on button "Save" at bounding box center [760, 472] width 56 height 21
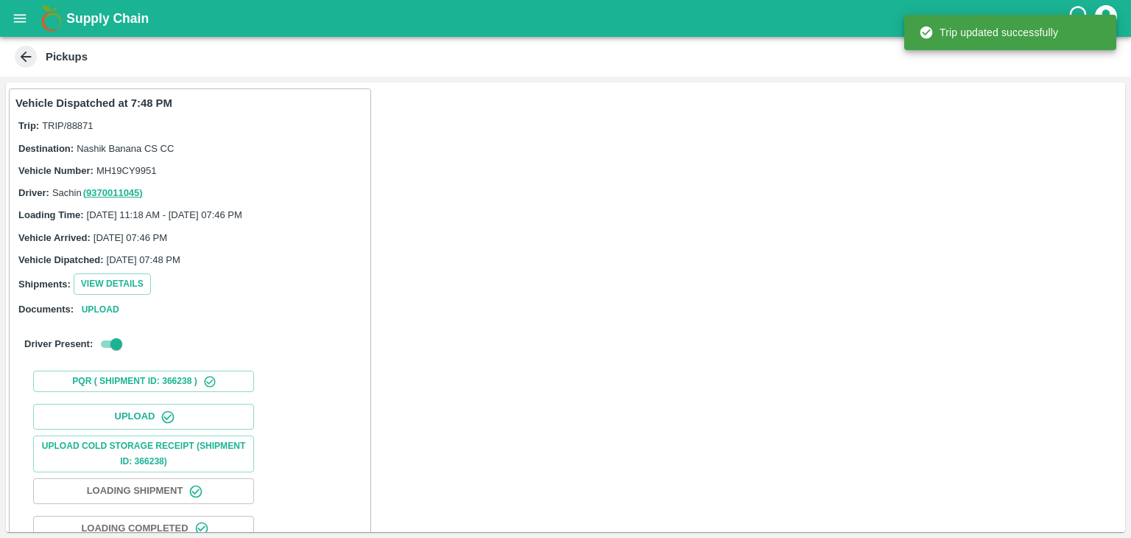
scroll to position [154, 0]
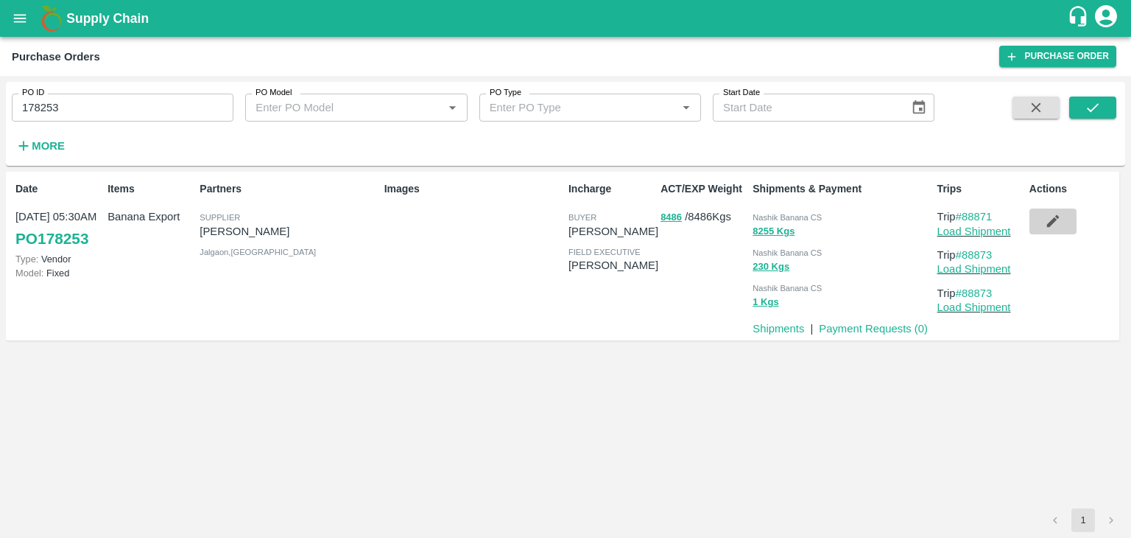
click at [1051, 231] on button "button" at bounding box center [1052, 220] width 47 height 25
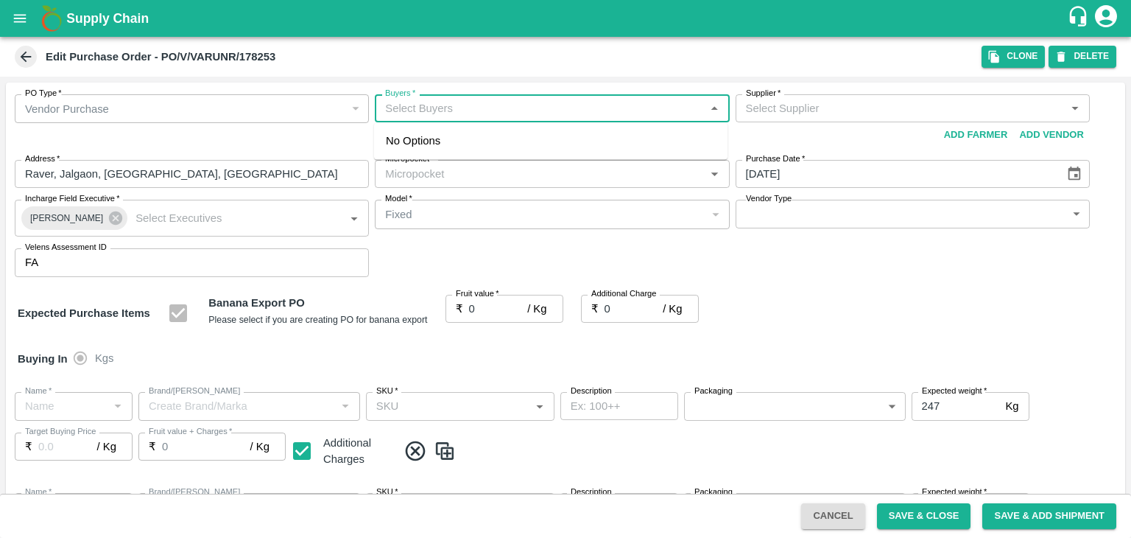
click at [449, 109] on input "Buyers   *" at bounding box center [539, 108] width 321 height 19
type input "Ajit O"
type input "VARUN RAMESHWAR AGRAWAL-undefined"
type input "172-Savda"
type input "Banana Export"
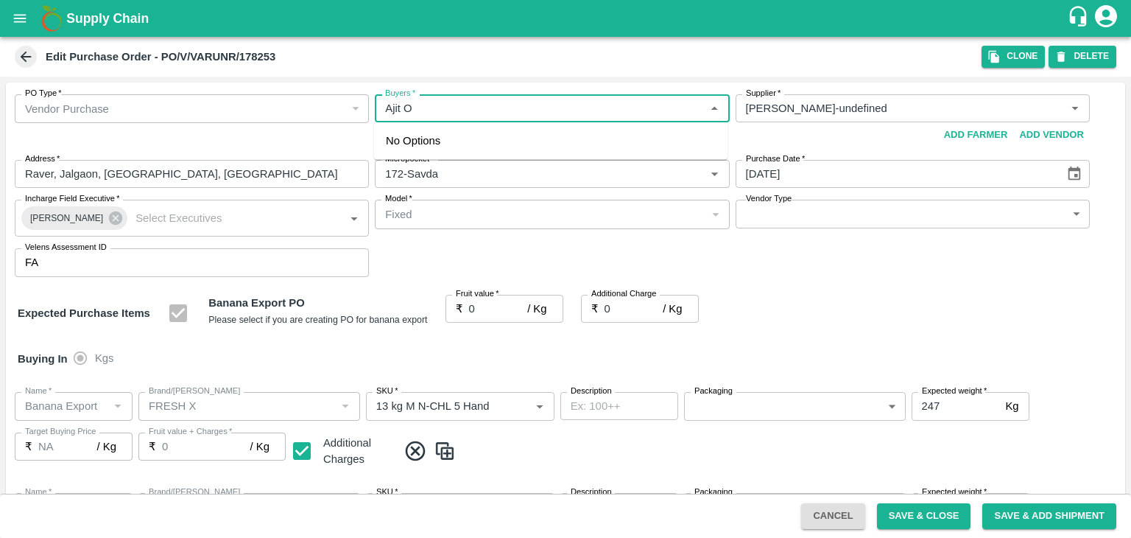
type input "FRESH X"
type input "13 kg M N-CHL 5 Hand"
type input "NA"
type input "Banana Export"
type input "FRESH X"
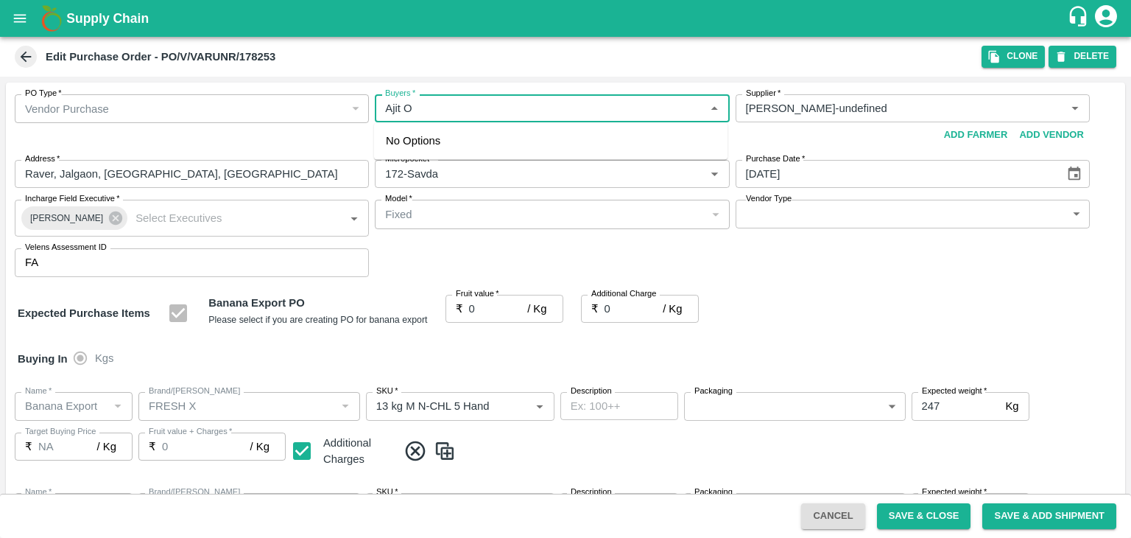
type input "13 kg M N-CHL 6 Hand"
type input "NA"
type input "Banana Export"
type input "FRESH X"
type input "13 kg M N-CHL 8 Hand"
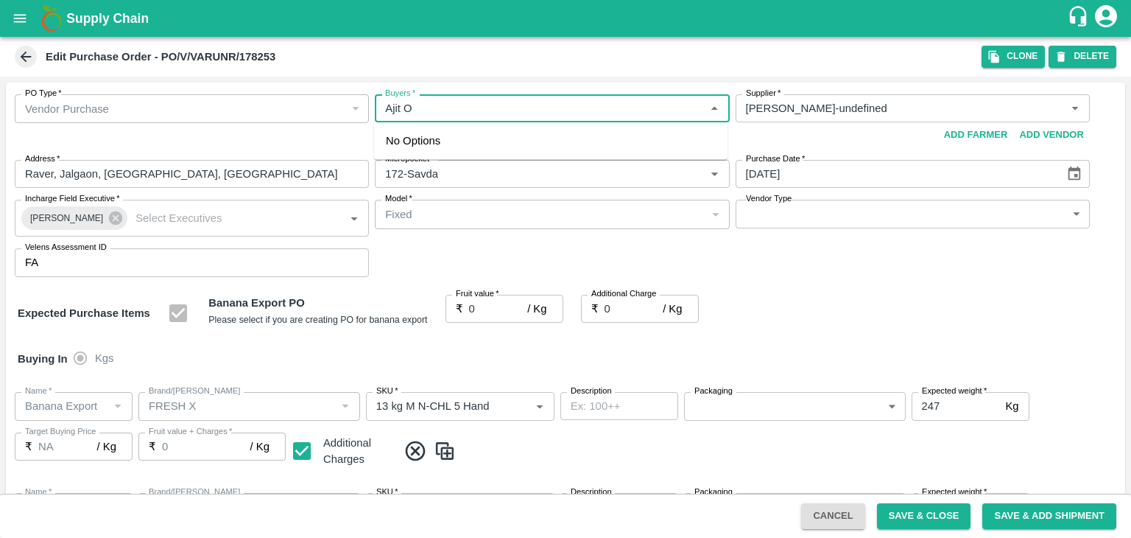
type input "NA"
type input "Banana Export"
type input "FRESH X"
type input "13 kg M N-CHL CL"
type input "NA"
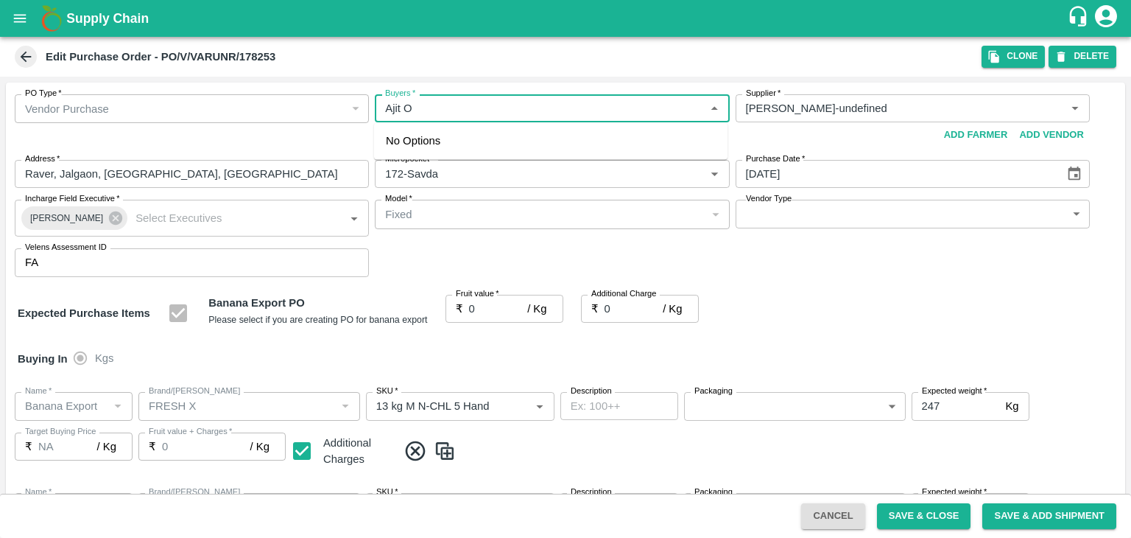
type input "Banana Export"
type input "FRESH X"
type input "C Class"
type input "NA"
type input "Banana Export"
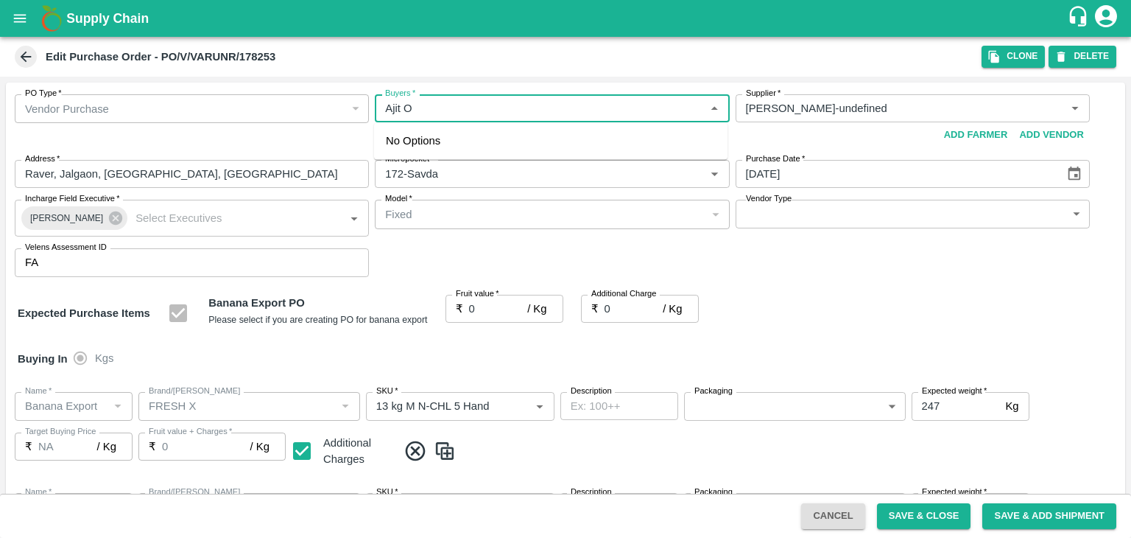
type input "FRESH X"
type input "PHR Kg"
type input "NA"
click at [478, 142] on div "Ajit Otari" at bounding box center [550, 147] width 353 height 38
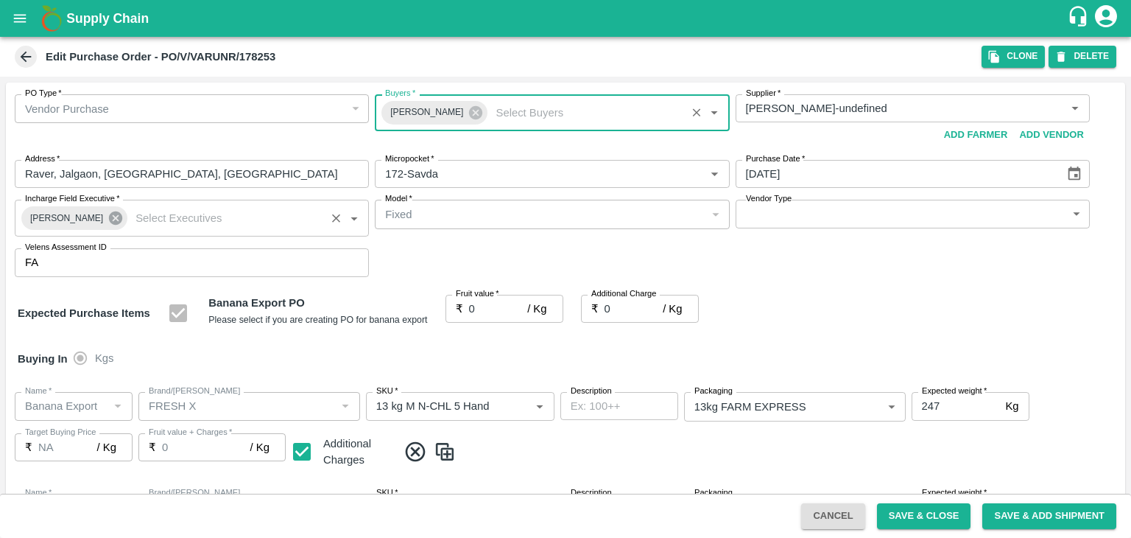
click at [108, 217] on icon at bounding box center [116, 218] width 16 height 16
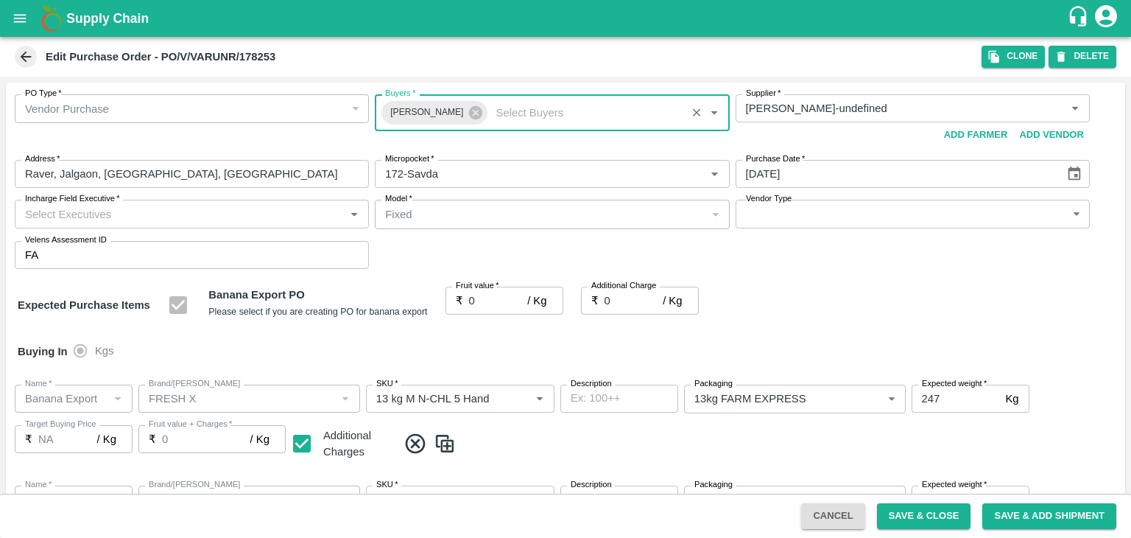
click at [164, 208] on input "Incharge Field Executive   *" at bounding box center [179, 213] width 321 height 19
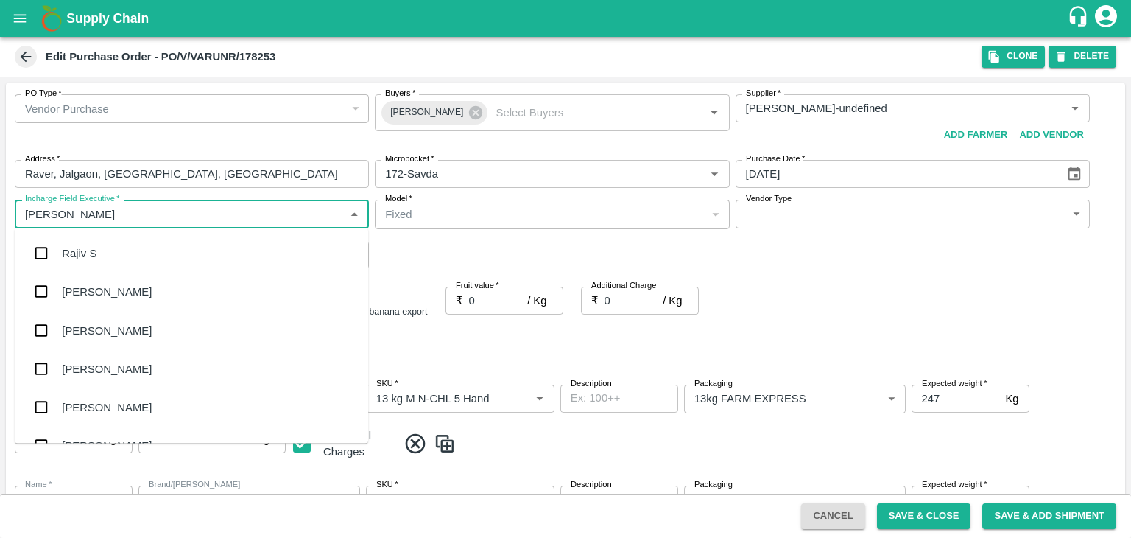
type input "Jay"
click at [127, 337] on div "jaydip Tale" at bounding box center [191, 330] width 353 height 38
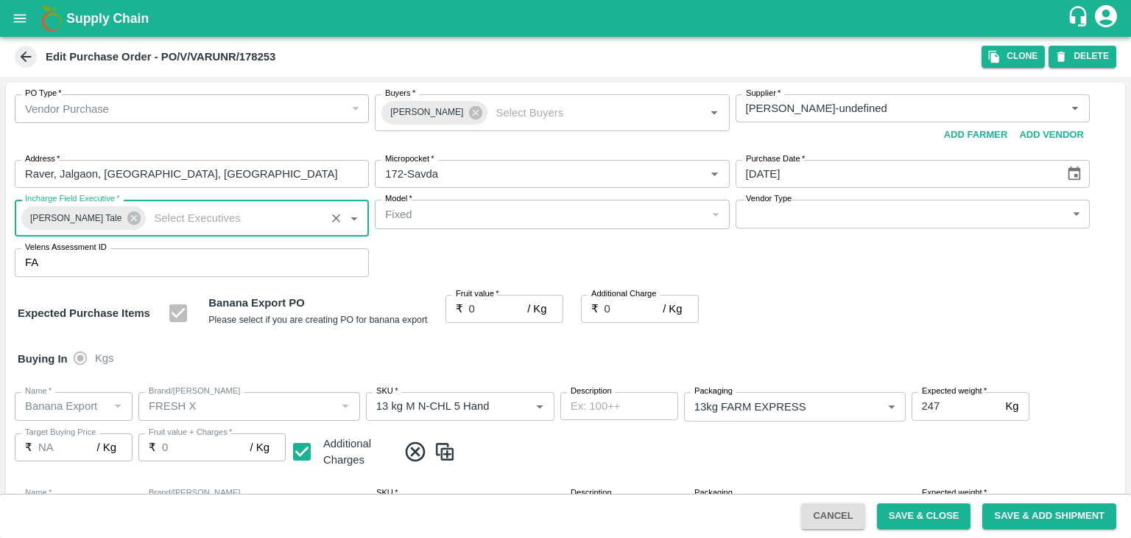
click at [772, 222] on body "Supply Chain Edit Purchase Order - PO/V/VARUNR/178253 Clone DELETE PO Type   * …" at bounding box center [565, 269] width 1131 height 538
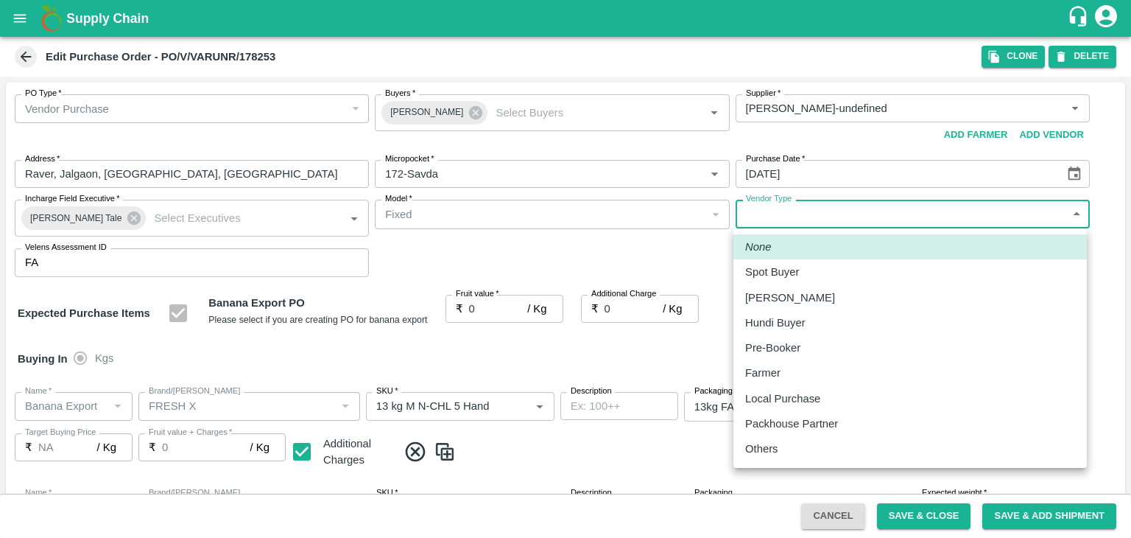
click at [770, 448] on p "Others" at bounding box center [761, 448] width 33 height 16
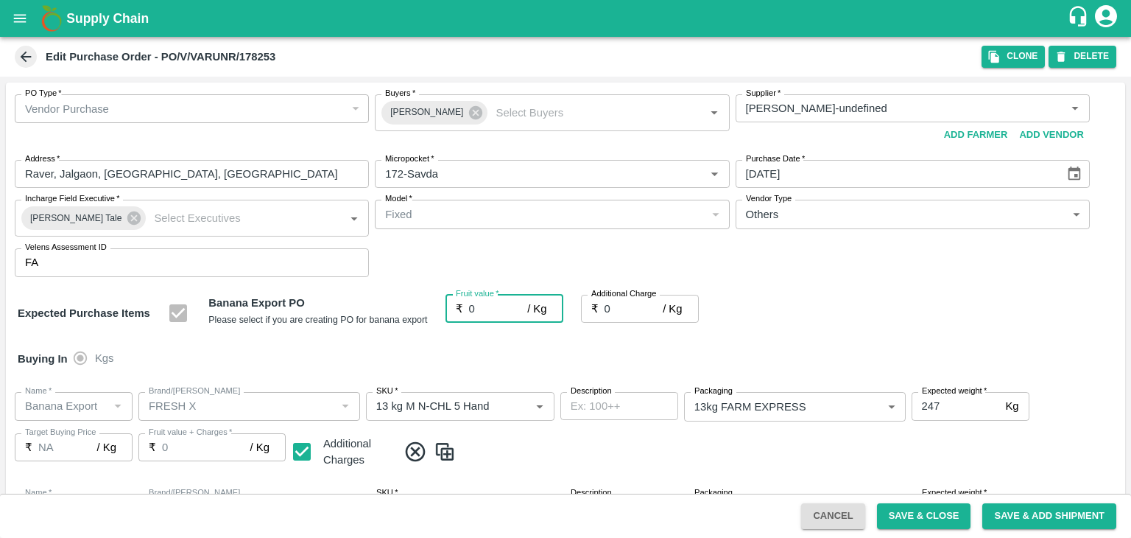
type input "OTHER"
click at [1084, 167] on div at bounding box center [565, 269] width 1131 height 538
click at [1075, 171] on div at bounding box center [565, 269] width 1131 height 538
click at [1069, 171] on div at bounding box center [565, 269] width 1131 height 538
click at [1075, 173] on div at bounding box center [565, 269] width 1131 height 538
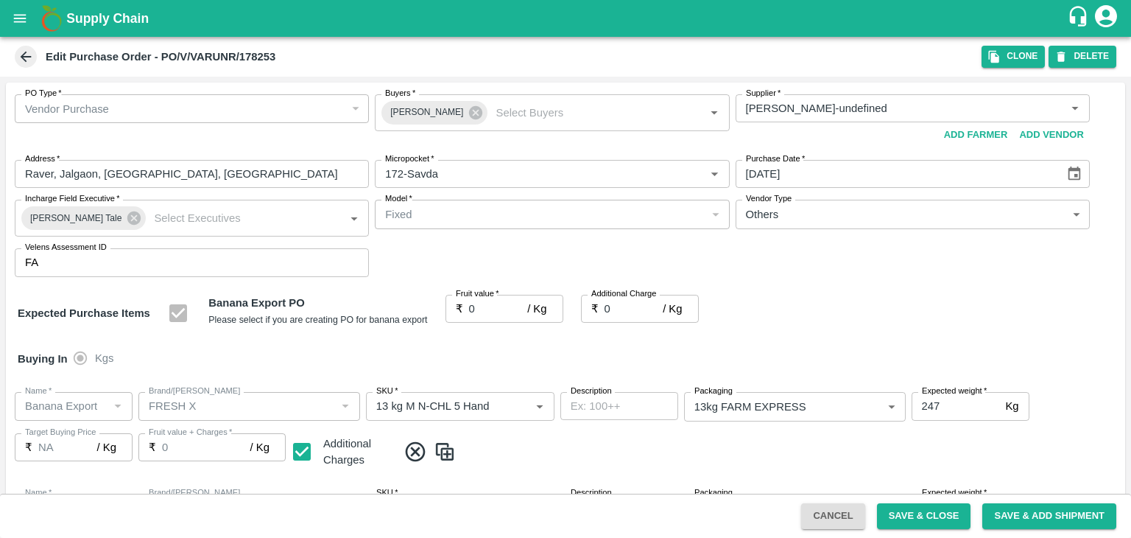
click at [1074, 176] on div at bounding box center [565, 269] width 1131 height 538
click at [1072, 172] on div at bounding box center [565, 269] width 1131 height 538
click at [1073, 172] on div at bounding box center [565, 269] width 1131 height 538
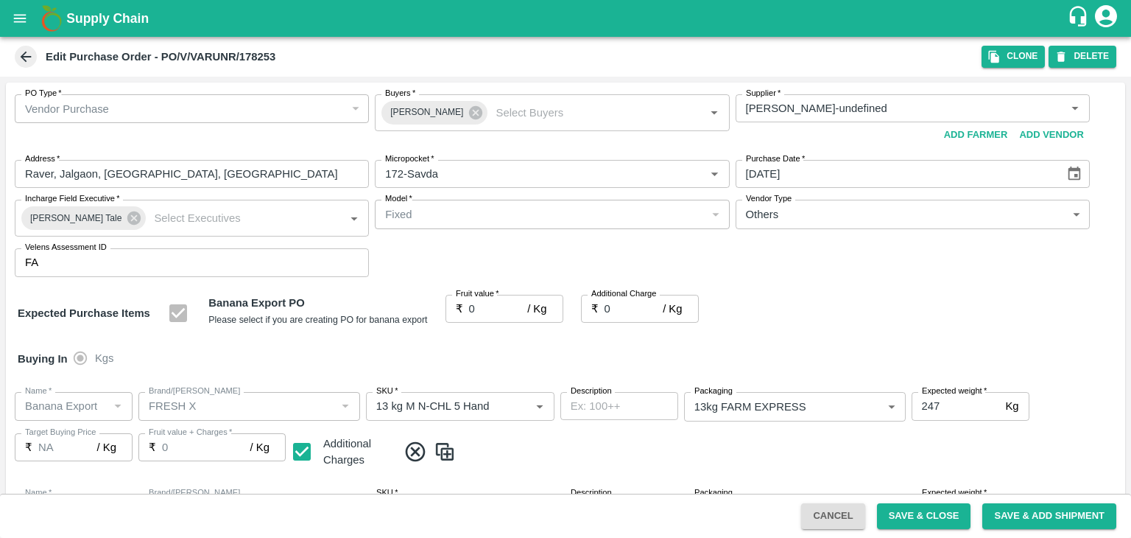
click at [1073, 172] on div at bounding box center [565, 269] width 1131 height 538
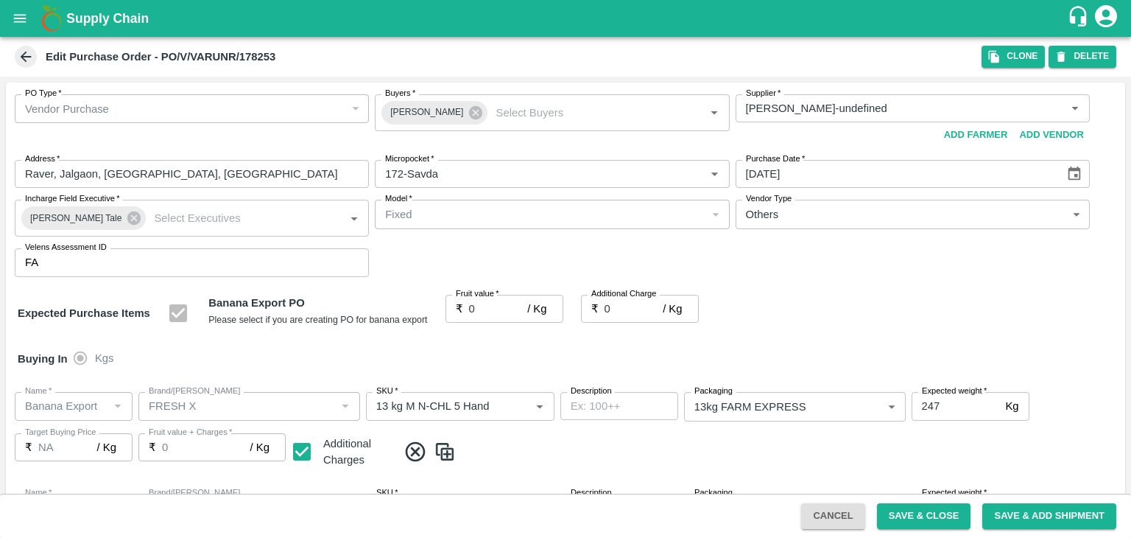
click at [1073, 172] on div at bounding box center [565, 269] width 1131 height 538
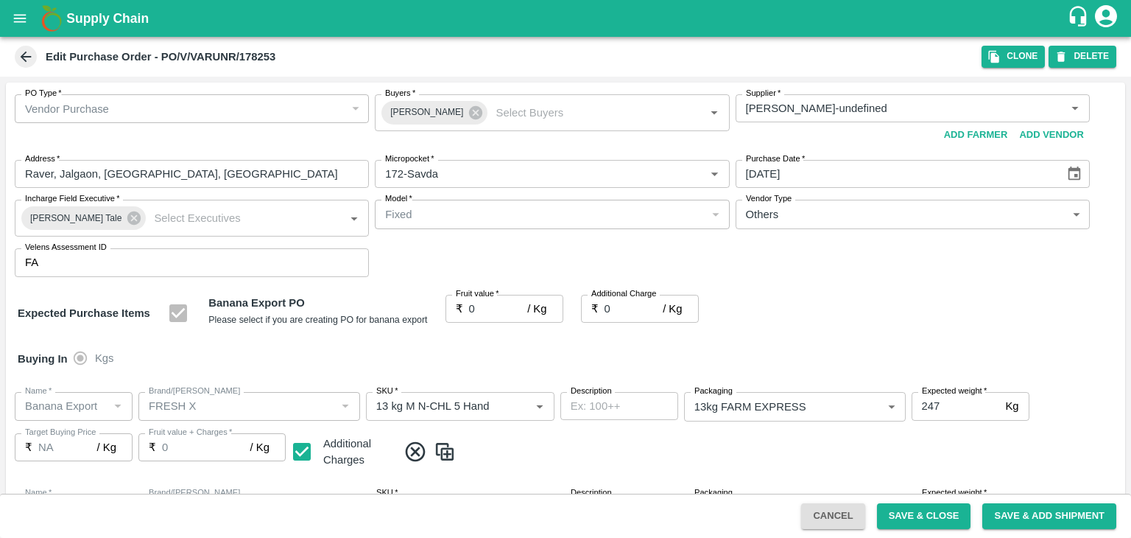
click at [1073, 172] on div at bounding box center [565, 269] width 1131 height 538
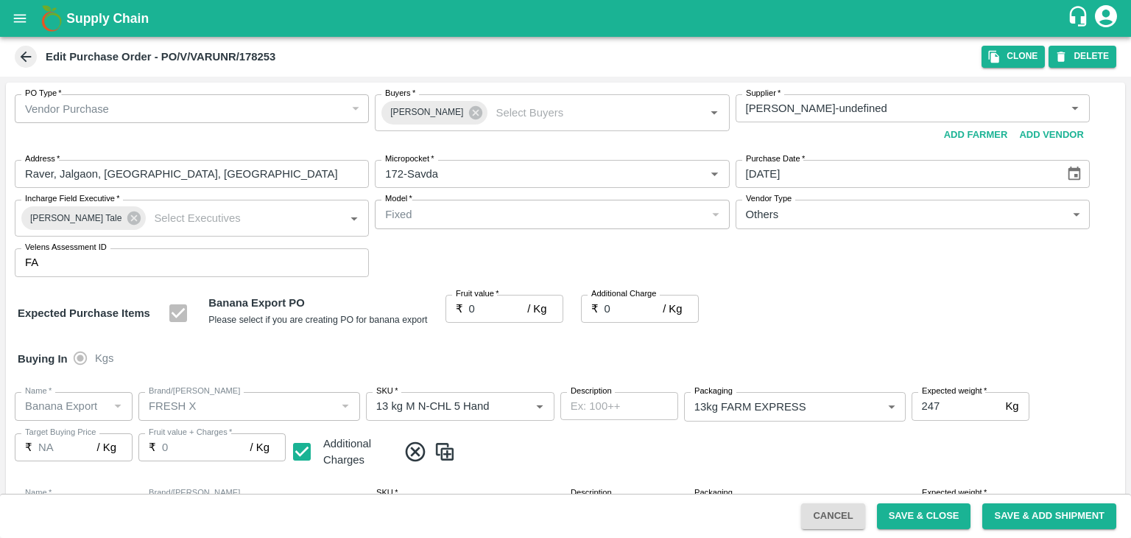
click at [1073, 172] on div at bounding box center [565, 269] width 1131 height 538
click at [1074, 177] on icon "Choose date, selected date is Sep 23, 2025" at bounding box center [1074, 174] width 16 height 16
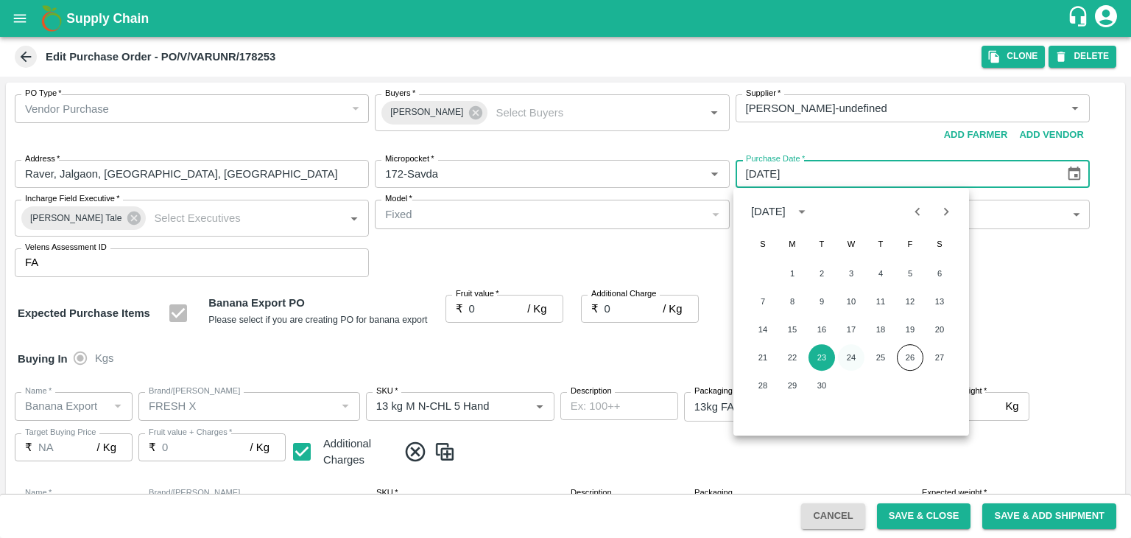
click at [848, 356] on button "24" at bounding box center [851, 357] width 27 height 27
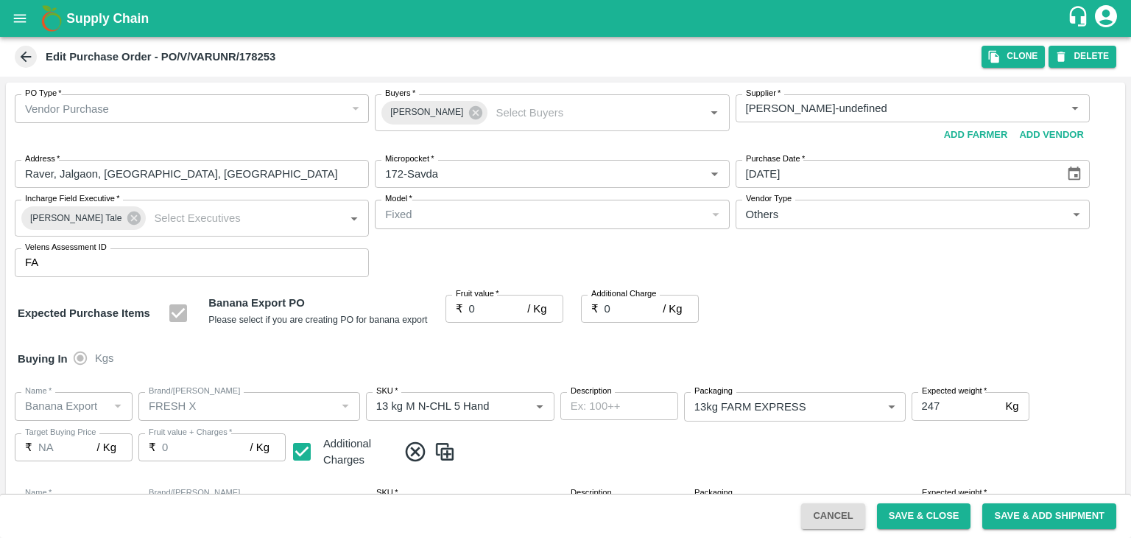
type input "24/09/2025"
click at [487, 312] on input "0" at bounding box center [498, 309] width 59 height 28
type input "1"
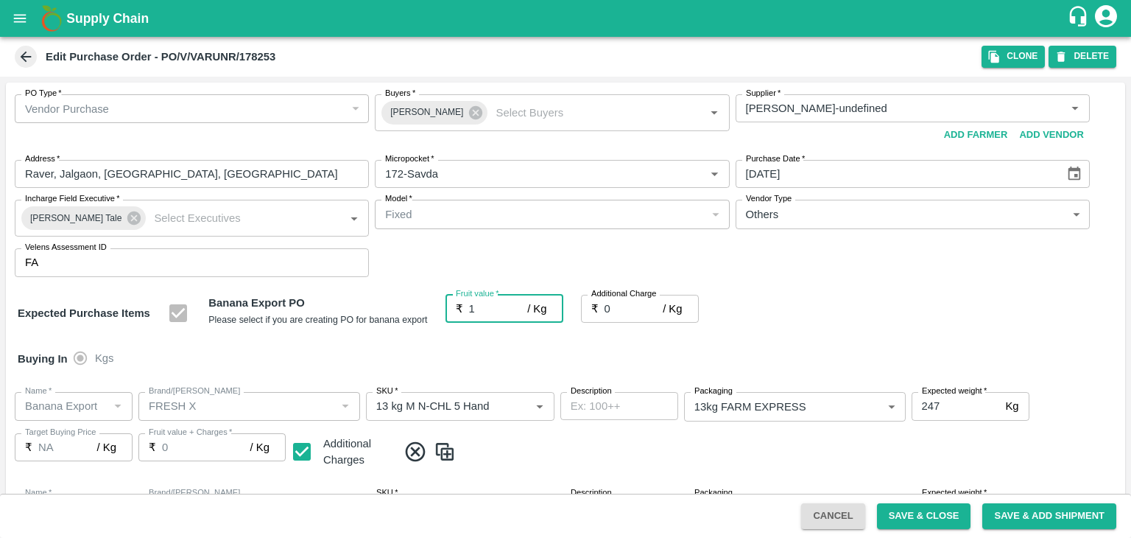
type input "1"
type input "17"
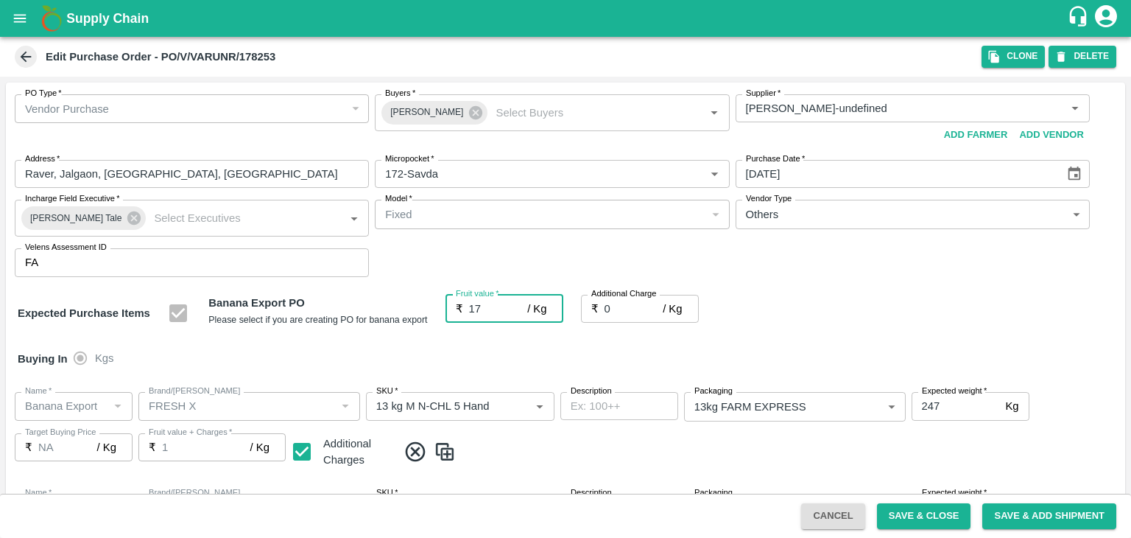
type input "17"
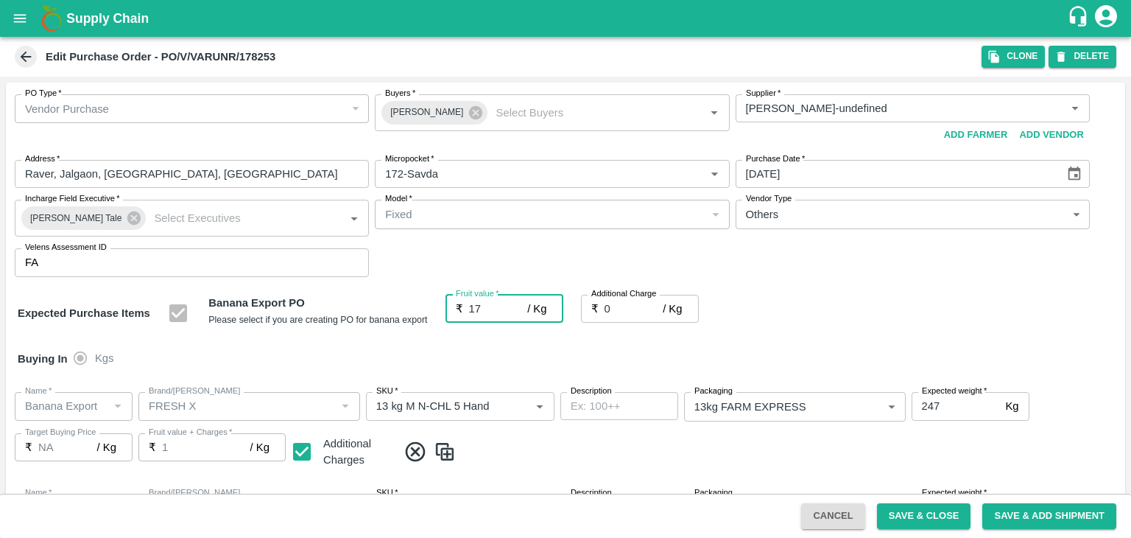
type input "17"
type input "17.5"
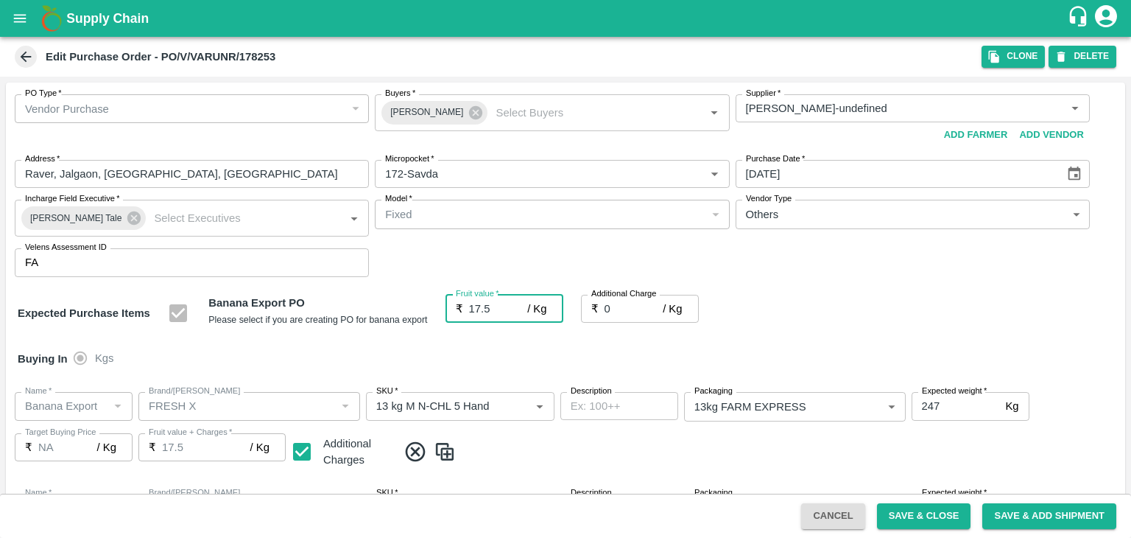
type input "17.5"
type input "2"
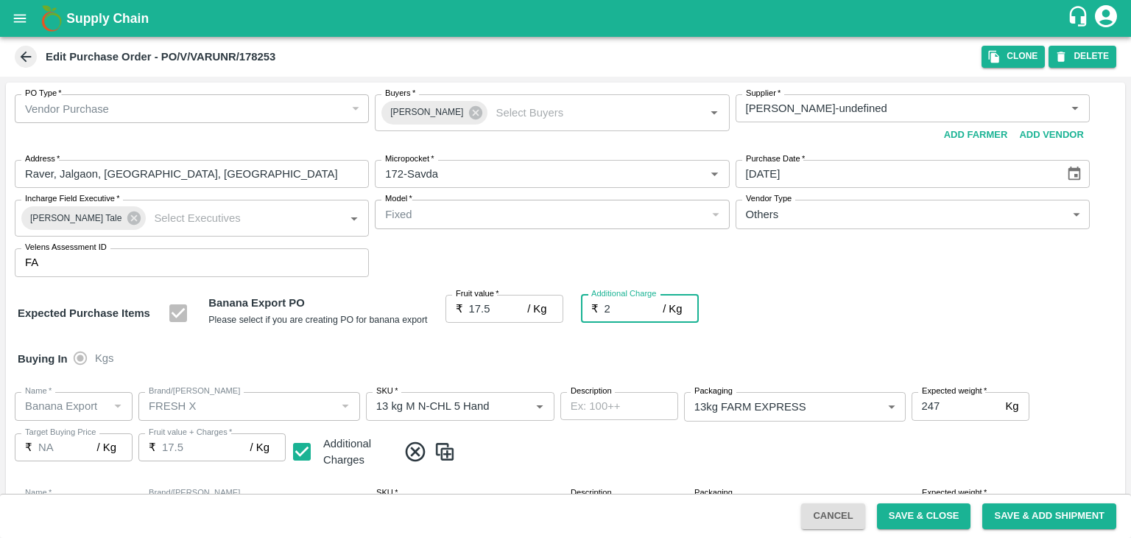
type input "19.5"
type input "2.7"
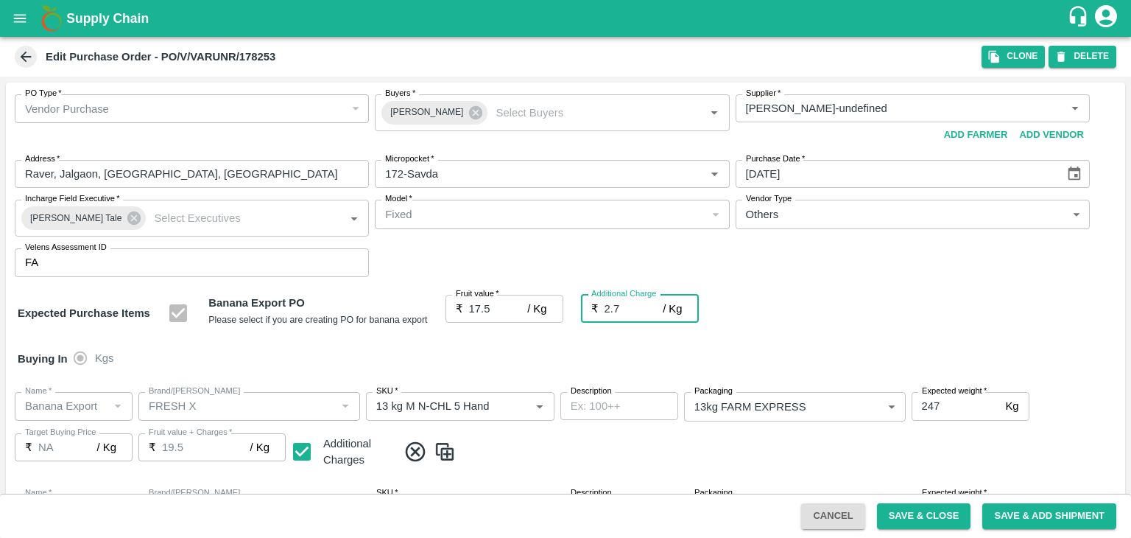
type input "20.2"
type input "2.75"
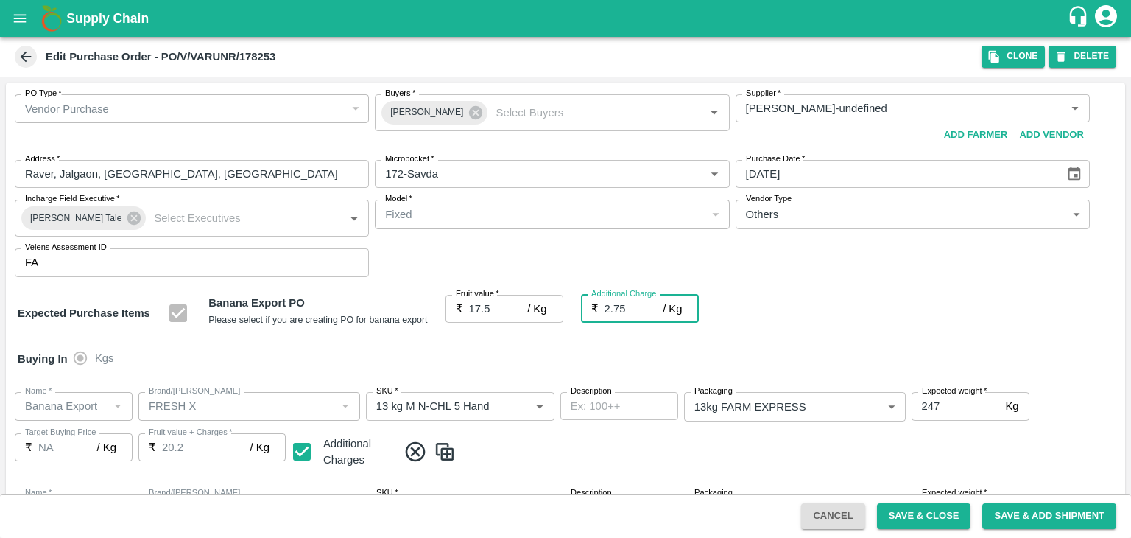
type input "20.25"
type input "2.75"
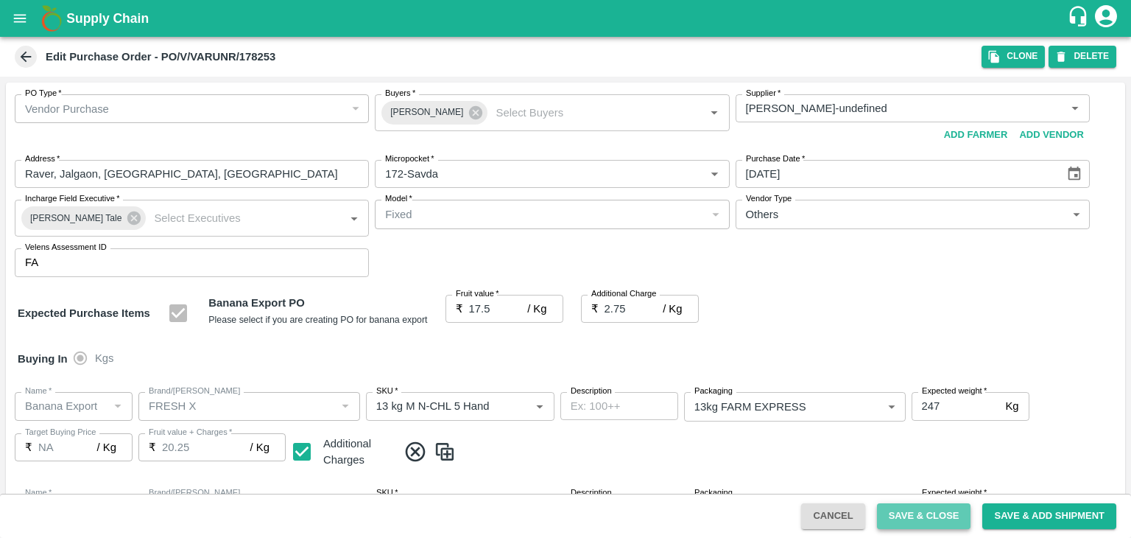
click at [922, 513] on button "Save & Close" at bounding box center [924, 516] width 94 height 26
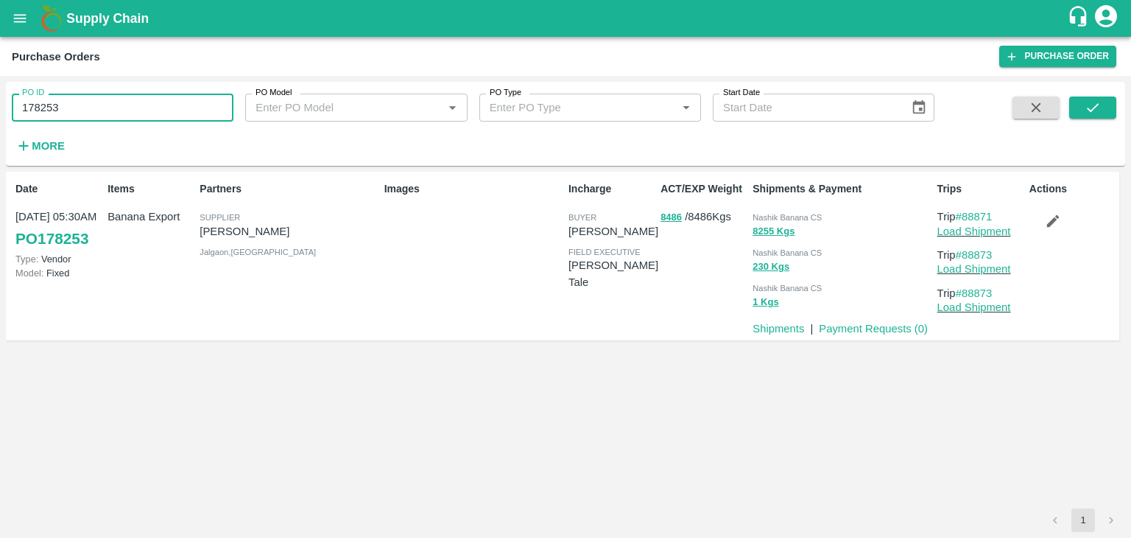
click at [103, 113] on input "178253" at bounding box center [123, 108] width 222 height 28
paste input "text"
type input "178256"
click at [1110, 105] on button "submit" at bounding box center [1092, 107] width 47 height 22
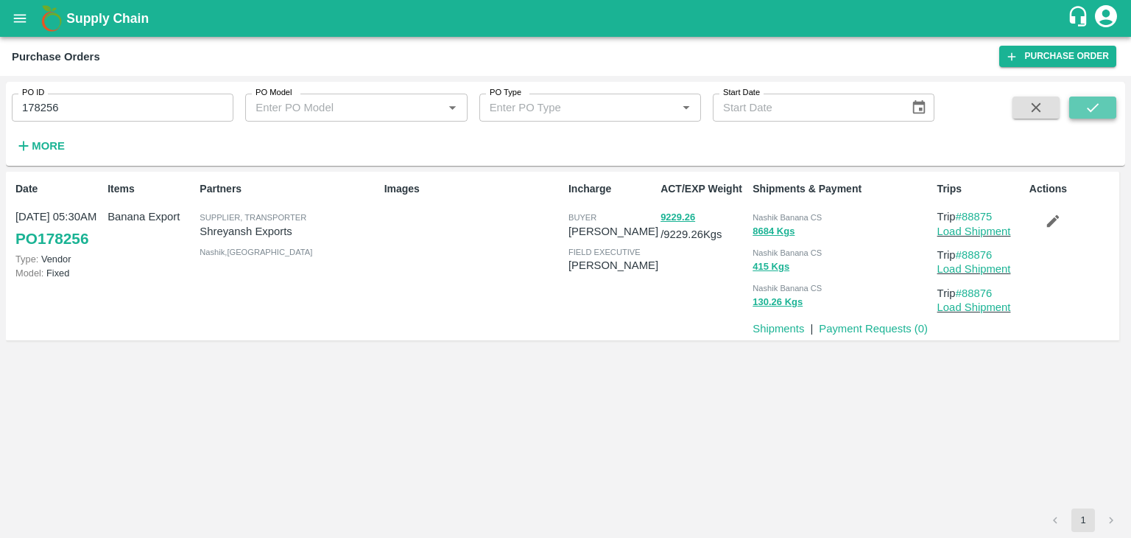
click at [1110, 103] on button "submit" at bounding box center [1092, 107] width 47 height 22
click at [1097, 109] on icon "submit" at bounding box center [1093, 107] width 16 height 16
click at [987, 230] on link "Load Shipment" at bounding box center [974, 231] width 74 height 12
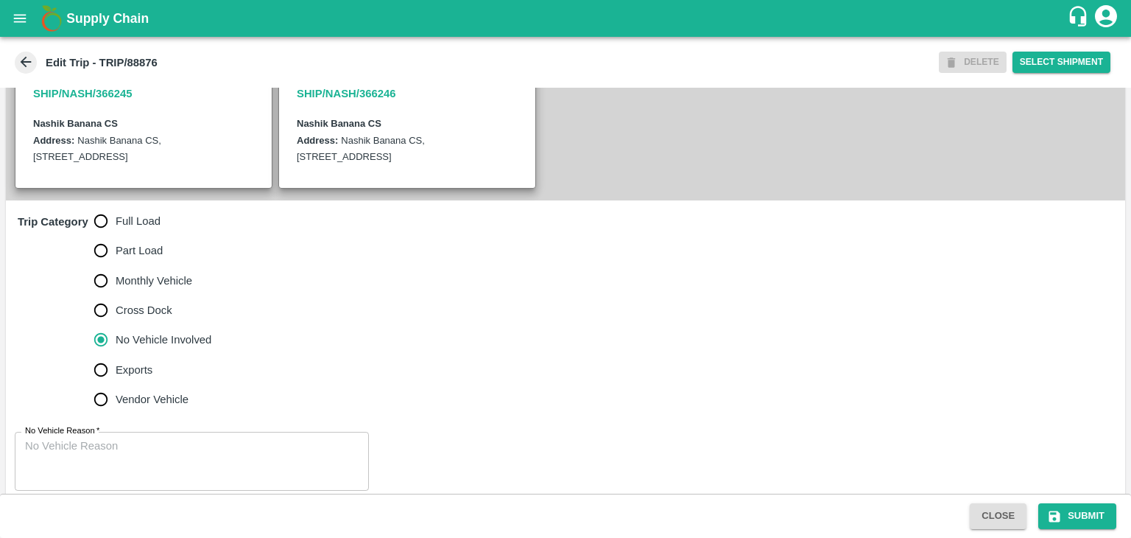
scroll to position [362, 0]
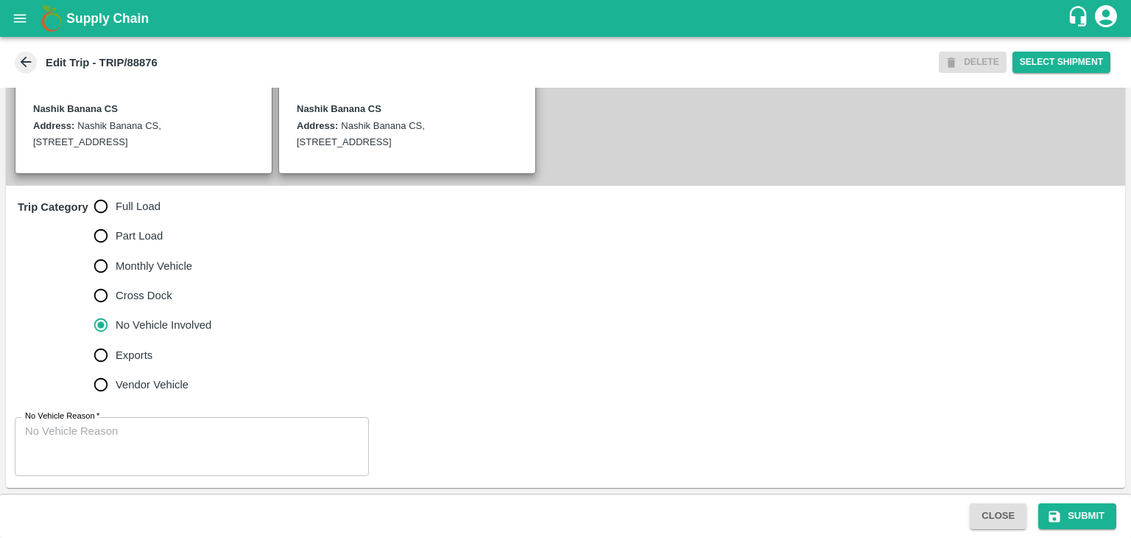
click at [133, 203] on span "Full Load" at bounding box center [138, 206] width 45 height 16
click at [116, 203] on input "Full Load" at bounding box center [100, 205] width 29 height 29
radio input "true"
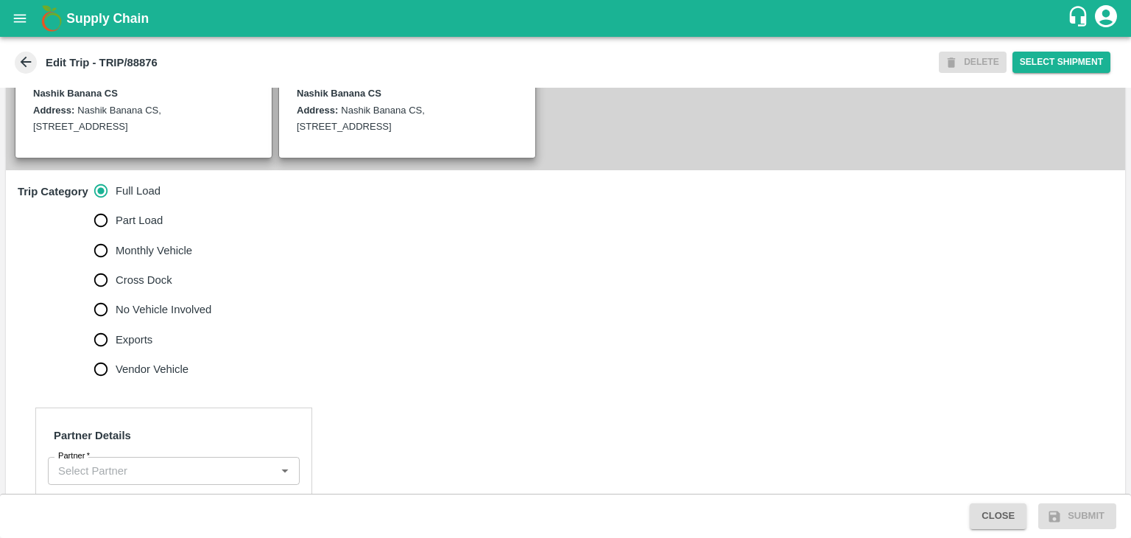
scroll to position [666, 0]
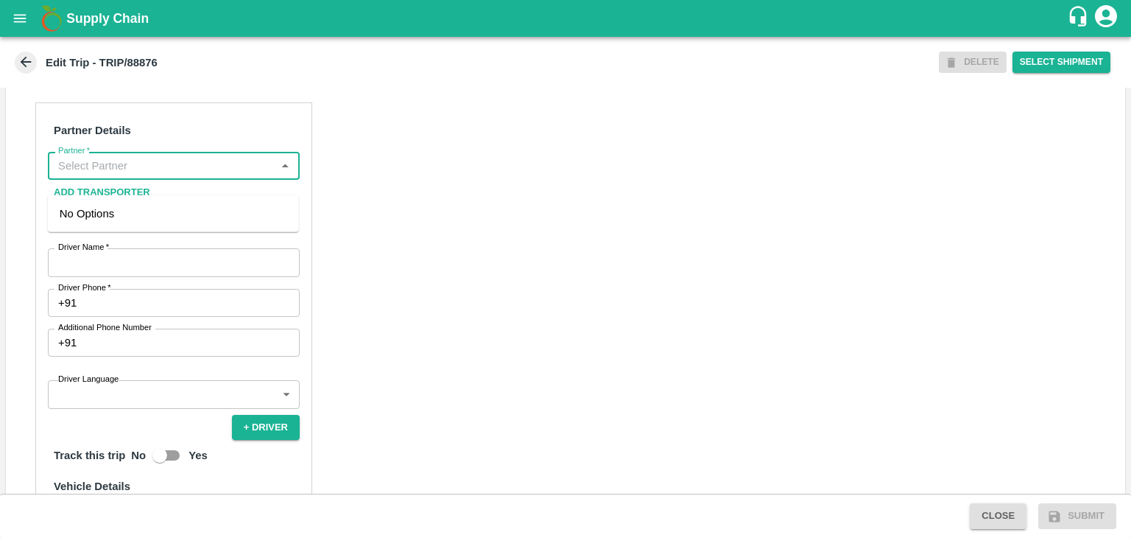
click at [146, 175] on input "Partner   *" at bounding box center [161, 165] width 219 height 19
drag, startPoint x: 146, startPoint y: 177, endPoint x: 120, endPoint y: 175, distance: 25.9
click at [120, 175] on input "Partner   *" at bounding box center [161, 165] width 219 height 19
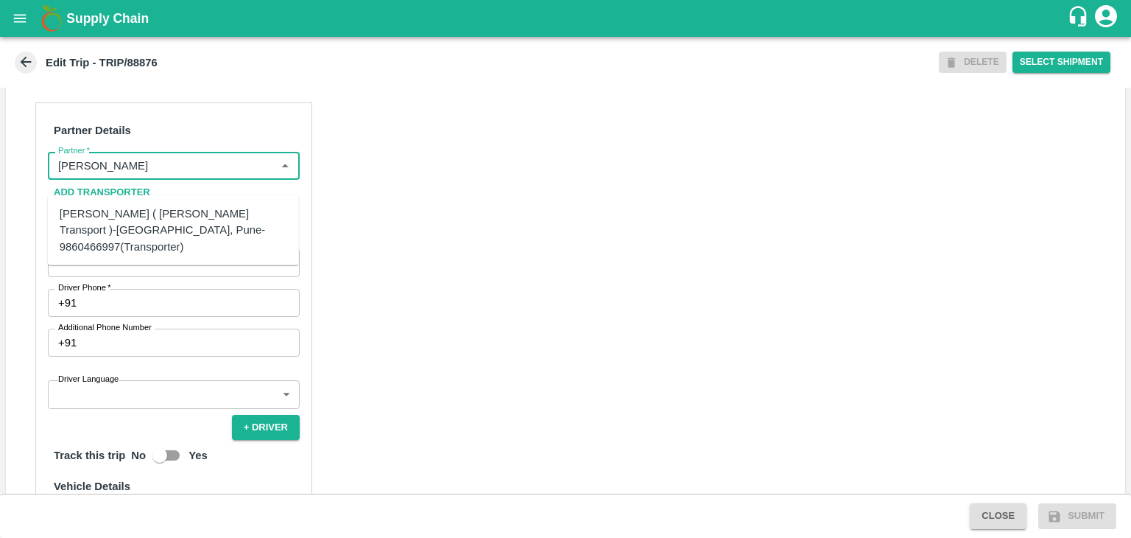
click at [141, 203] on div "[PERSON_NAME] ( [PERSON_NAME] Transport )-[GEOGRAPHIC_DATA], Pune-9860466997(Tr…" at bounding box center [173, 230] width 251 height 58
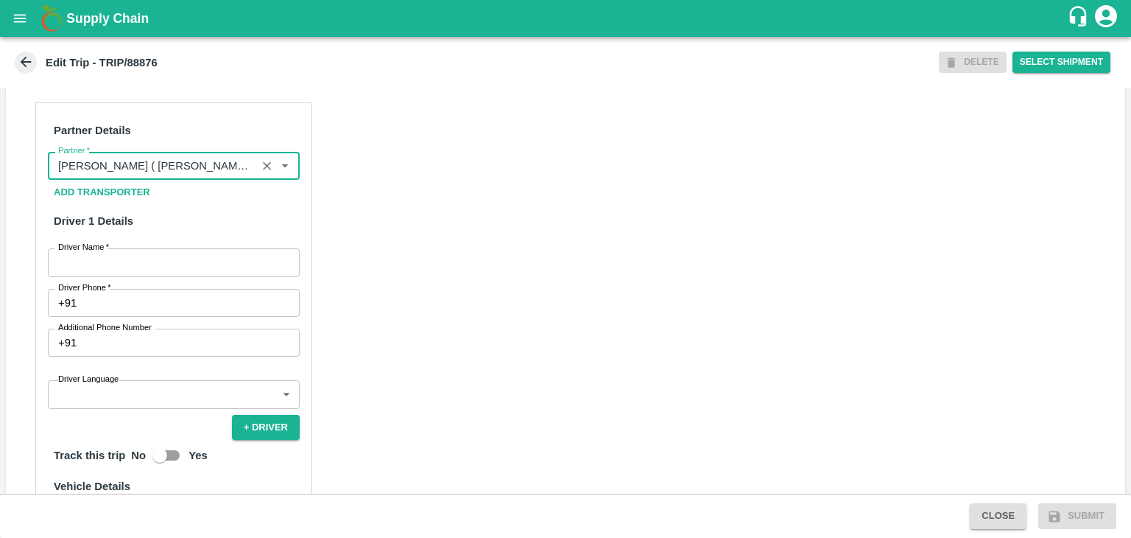
type input "[PERSON_NAME] ( [PERSON_NAME] Transport )-[GEOGRAPHIC_DATA], Pune-9860466997(Tr…"
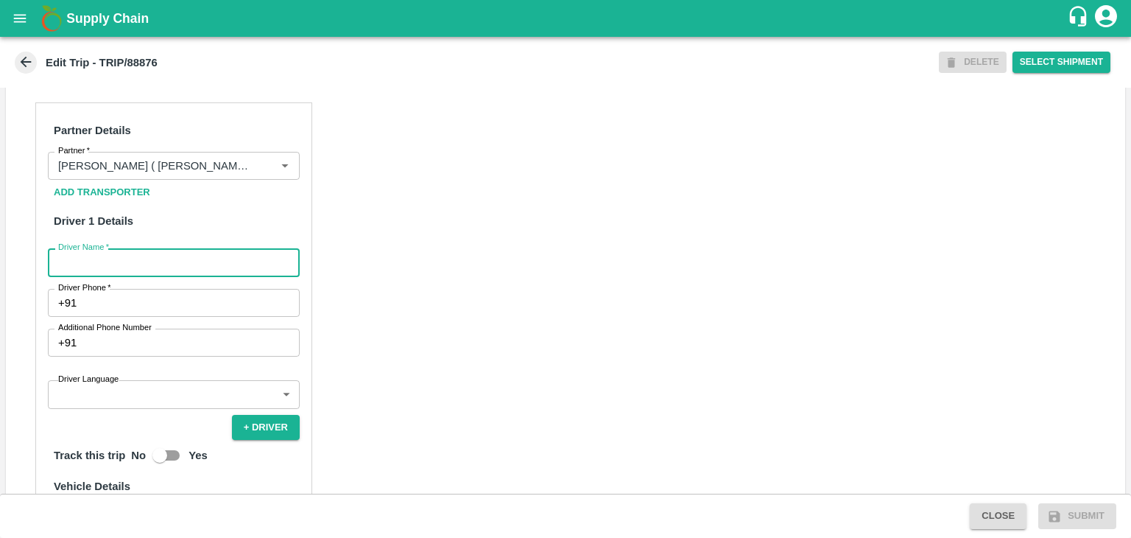
click at [179, 266] on input "Driver Name   *" at bounding box center [174, 262] width 252 height 28
type input "[PERSON_NAME]"
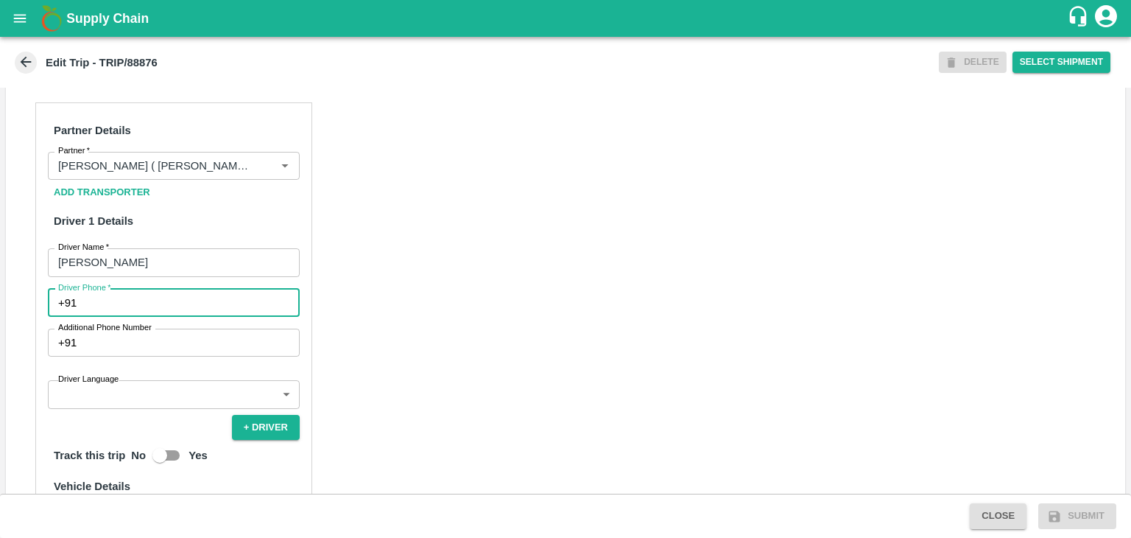
click at [174, 311] on input "Driver Phone   *" at bounding box center [190, 303] width 217 height 28
type input "9975280177"
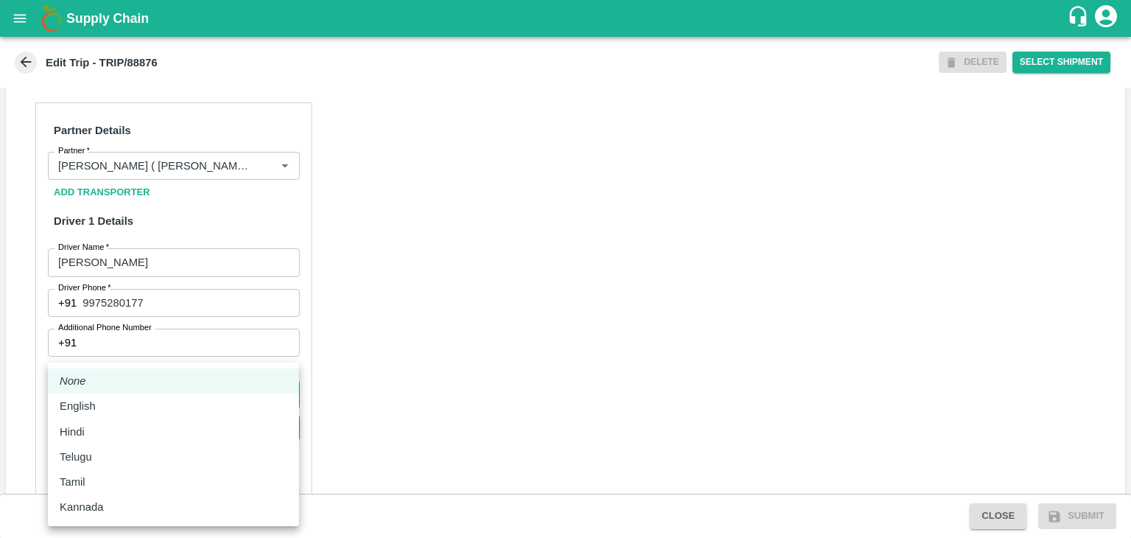
click at [200, 398] on body "Supply Chain Edit Trip - TRIP/88876 DELETE Select Shipment Trip Details Trip Ty…" at bounding box center [565, 269] width 1131 height 538
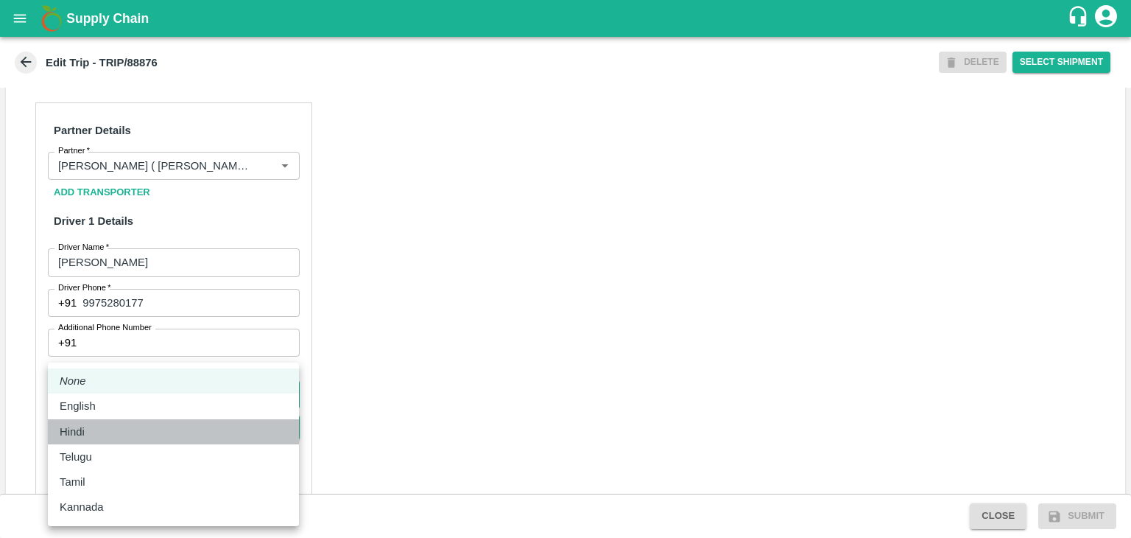
click at [127, 423] on div "Hindi" at bounding box center [174, 431] width 228 height 16
type input "hi"
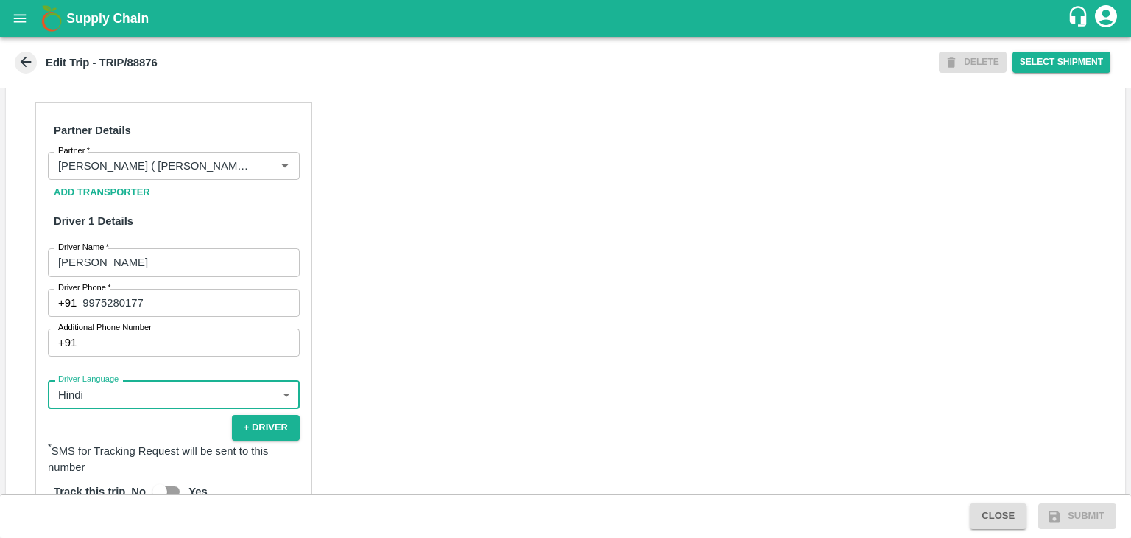
click at [321, 357] on div "Partner Details Partner   * Partner Add Transporter Driver 1 Details Driver Nam…" at bounding box center [565, 455] width 1119 height 740
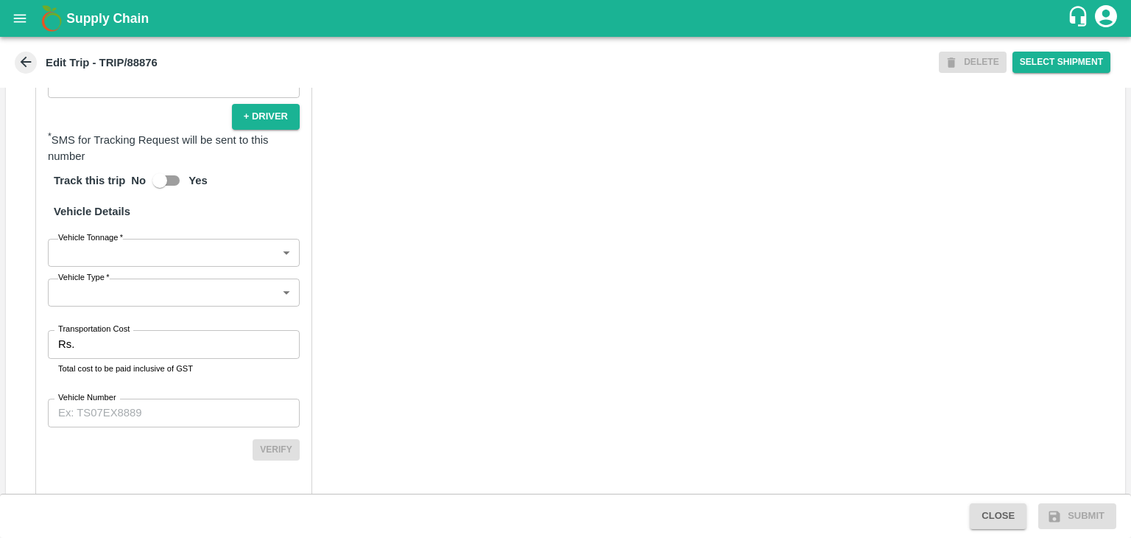
scroll to position [1019, 0]
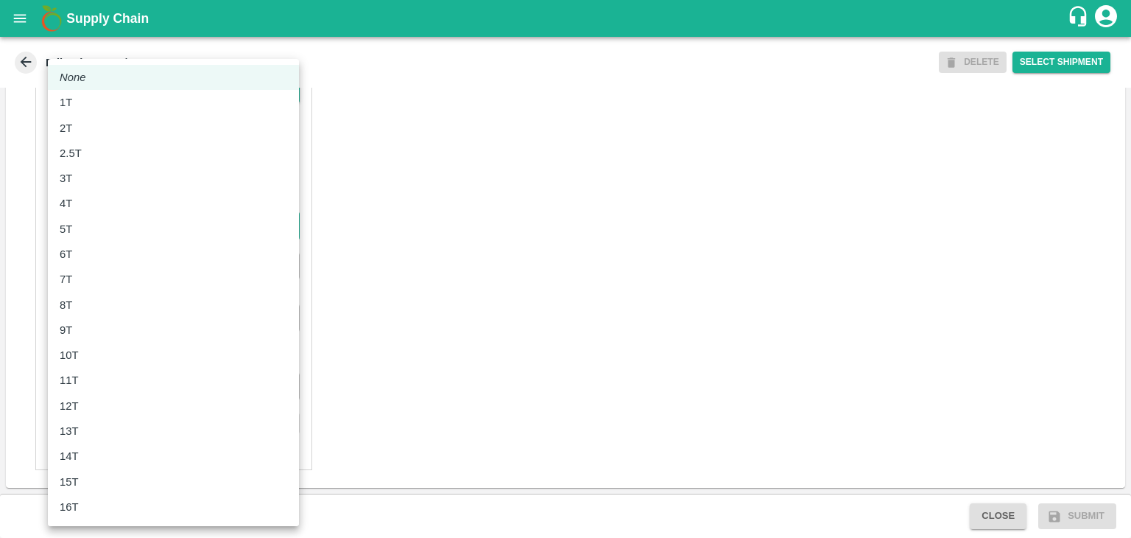
click at [116, 230] on body "Supply Chain Edit Trip - TRIP/88876 DELETE Select Shipment Trip Details Trip Ty…" at bounding box center [565, 269] width 1131 height 538
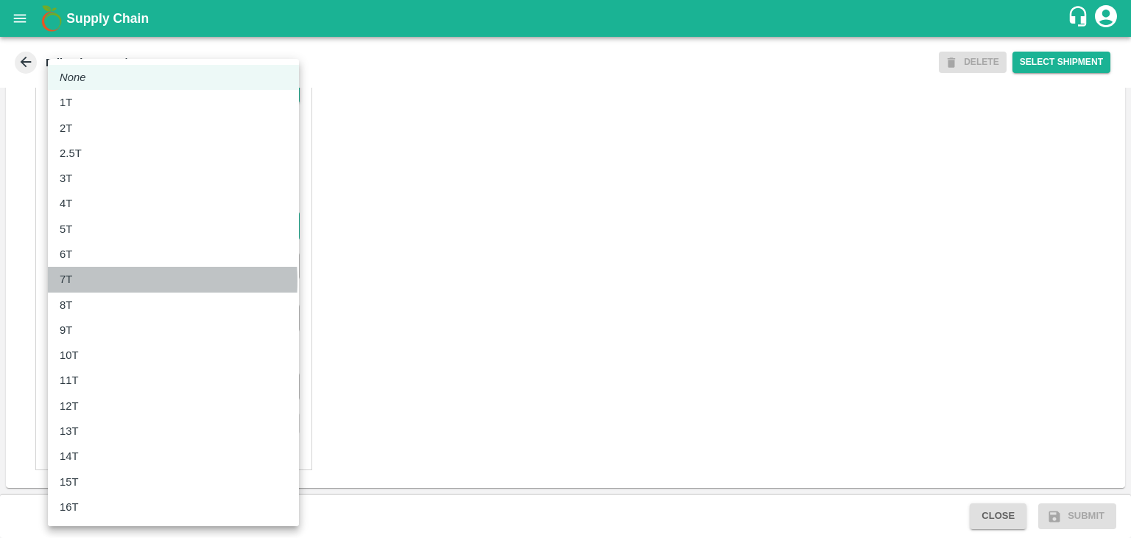
click at [91, 281] on div "7T" at bounding box center [174, 279] width 228 height 16
type input "7000"
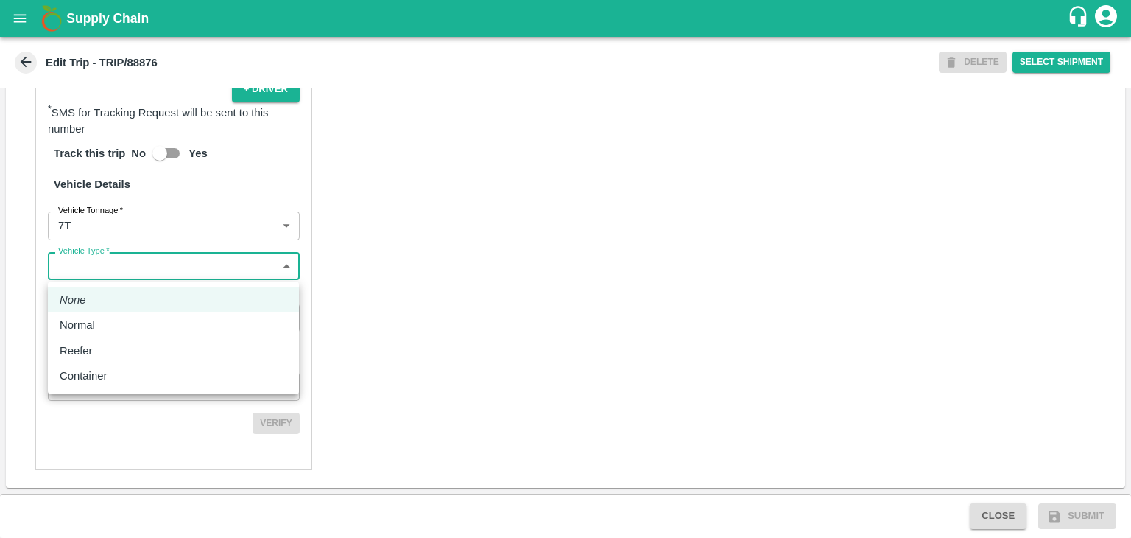
click at [91, 281] on body "Supply Chain Edit Trip - TRIP/88876 DELETE Select Shipment Trip Details Trip Ty…" at bounding box center [565, 269] width 1131 height 538
click at [105, 323] on div "Normal" at bounding box center [174, 325] width 228 height 16
type input "Normal"
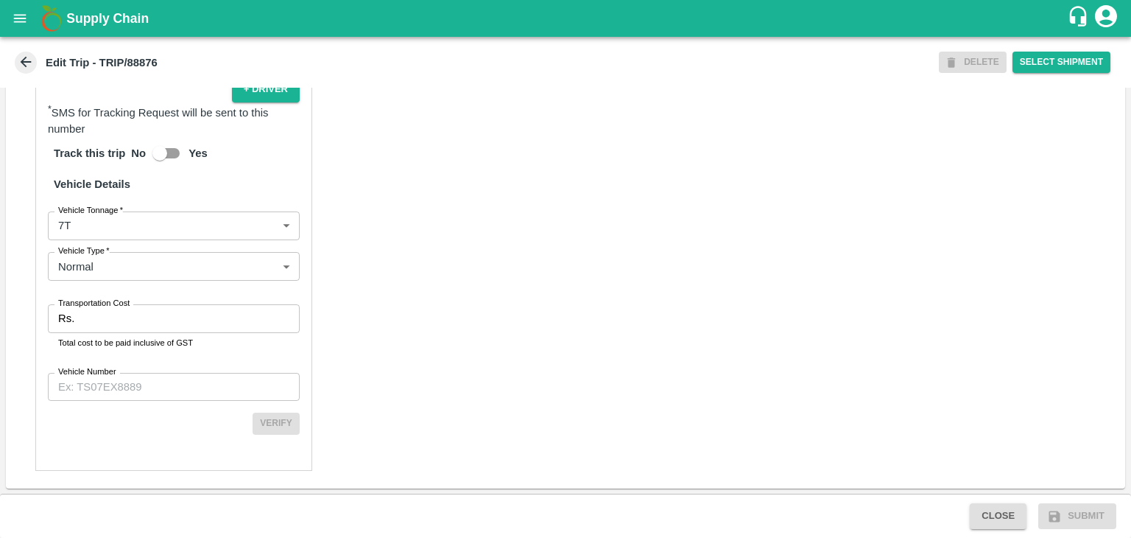
click at [134, 298] on div "Partner Details Partner   * Partner Add Transporter Driver 1 Details Driver Nam…" at bounding box center [173, 117] width 277 height 706
click at [136, 323] on input "Transportation Cost" at bounding box center [189, 318] width 219 height 28
type input "1"
click at [159, 401] on input "Vehicle Number" at bounding box center [174, 387] width 252 height 28
type input "MH45AE5250"
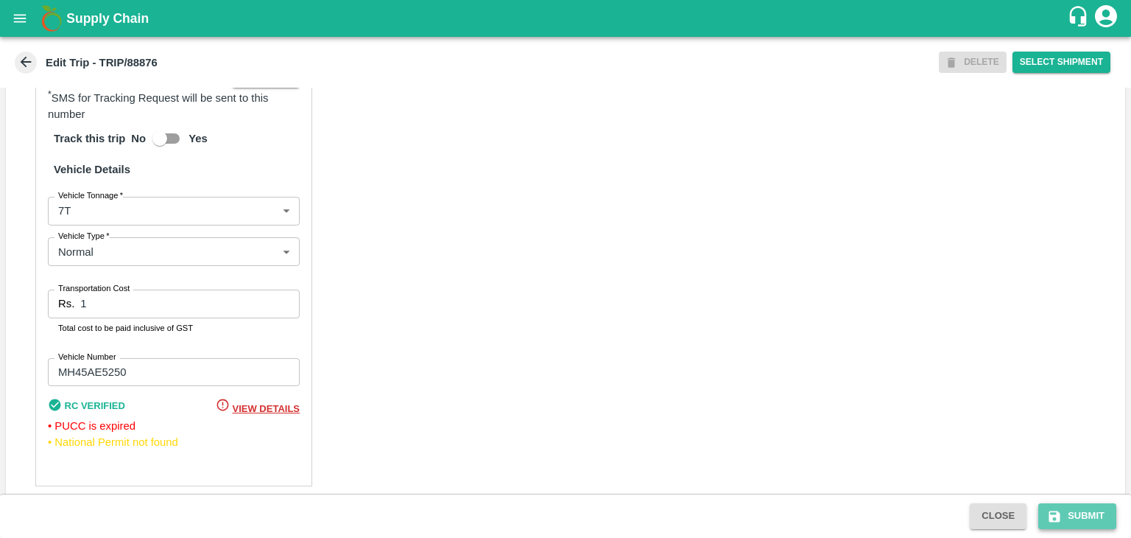
click at [1087, 512] on button "Submit" at bounding box center [1077, 516] width 78 height 26
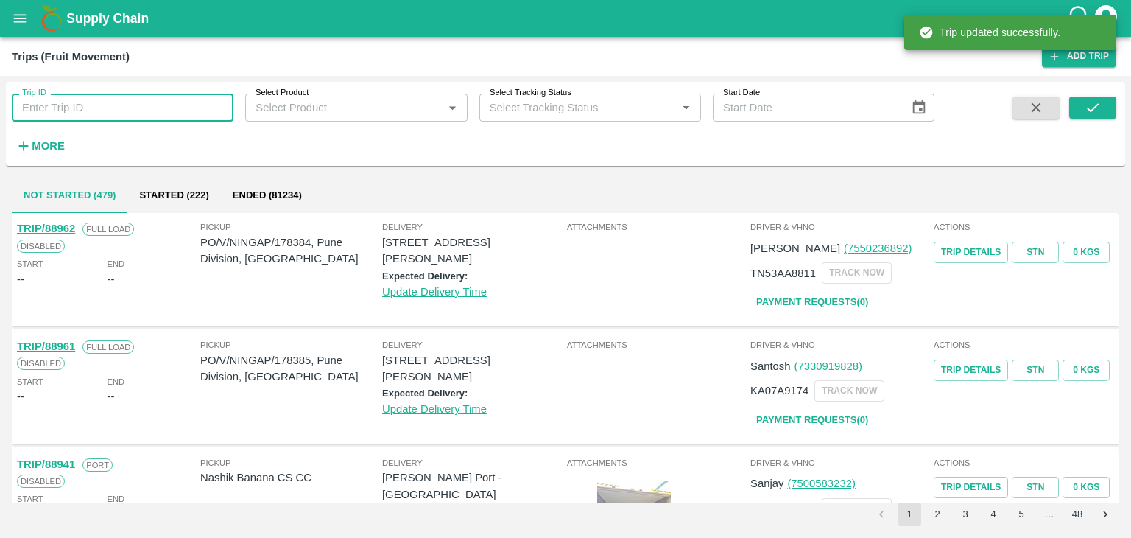
click at [151, 99] on input "Trip ID" at bounding box center [123, 108] width 222 height 28
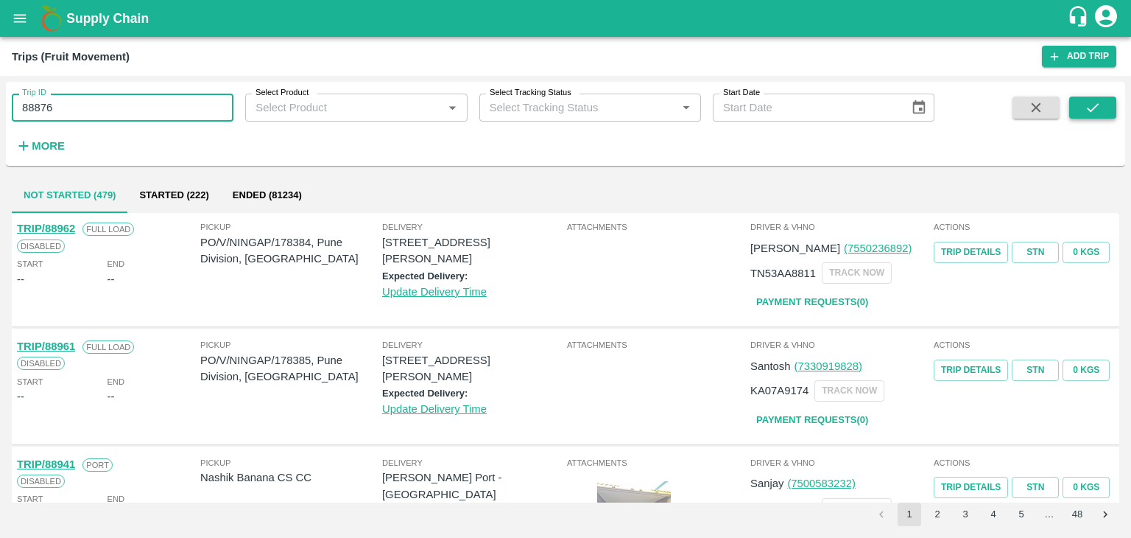
type input "88876"
click at [1102, 102] on button "submit" at bounding box center [1092, 107] width 47 height 22
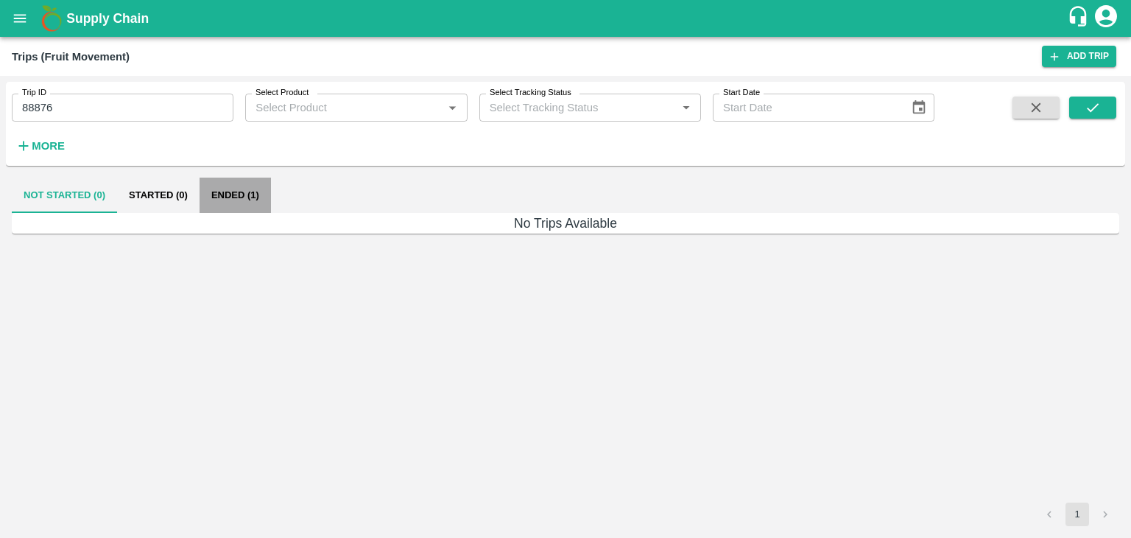
click at [230, 193] on button "Ended (1)" at bounding box center [235, 194] width 71 height 35
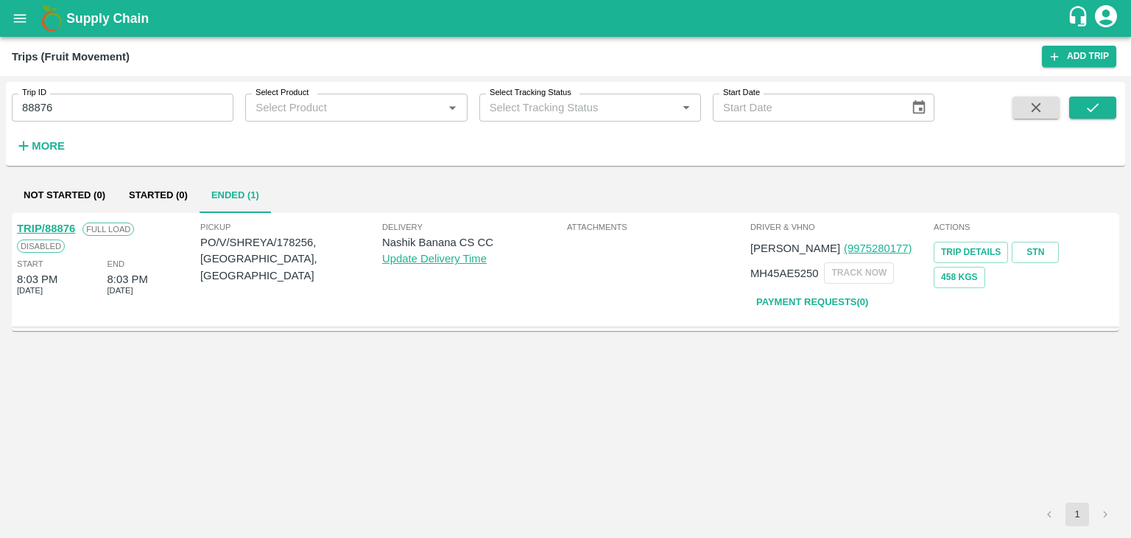
click at [53, 222] on link "TRIP/88876" at bounding box center [46, 228] width 58 height 12
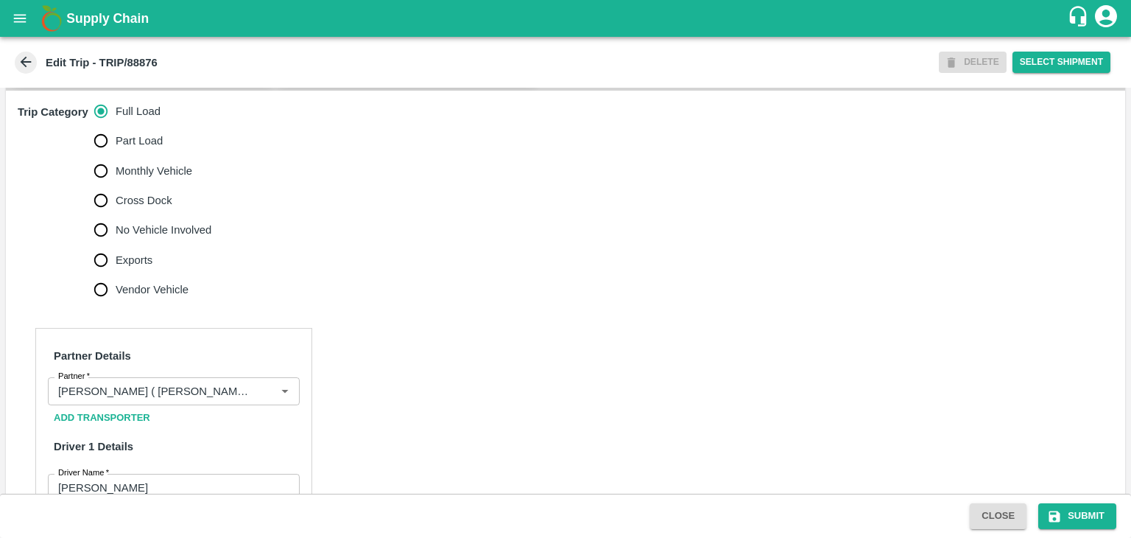
scroll to position [452, 0]
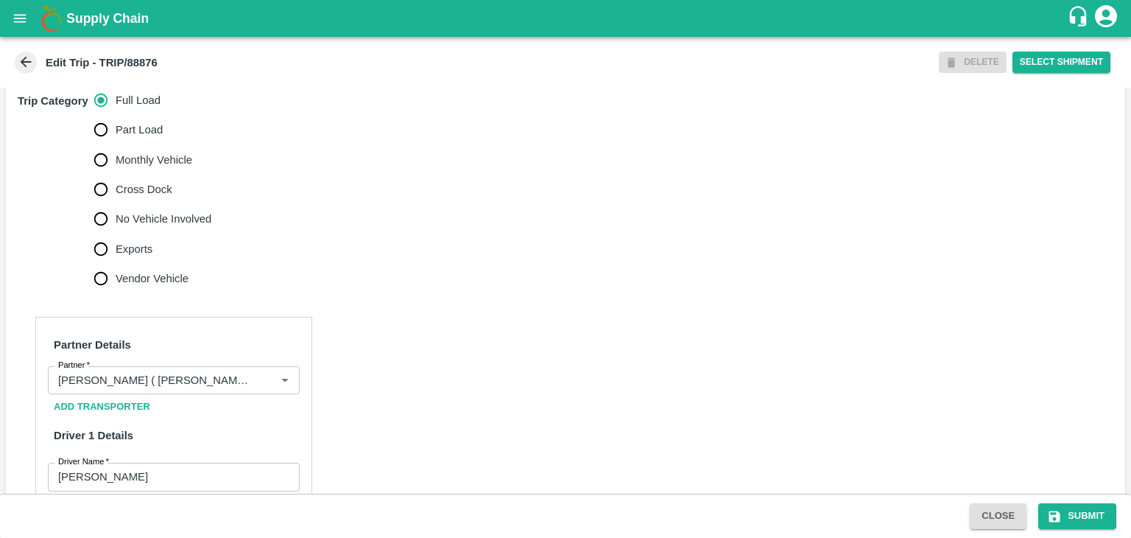
click at [156, 226] on span "No Vehicle Involved" at bounding box center [164, 219] width 96 height 16
click at [116, 226] on input "No Vehicle Involved" at bounding box center [100, 218] width 29 height 29
radio input "true"
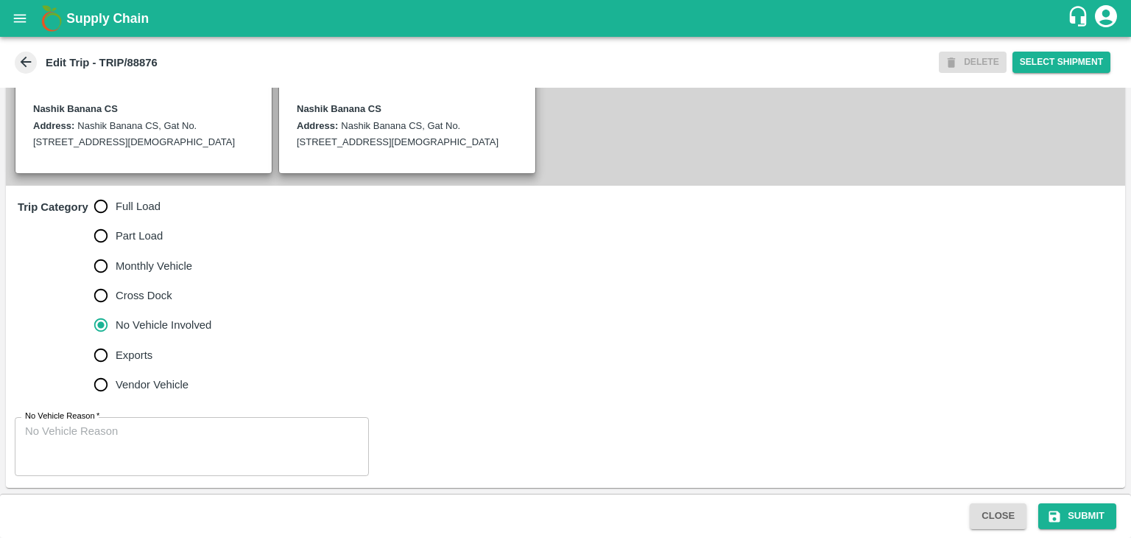
scroll to position [362, 0]
click at [186, 443] on textarea "No Vehicle Reason   *" at bounding box center [192, 446] width 334 height 46
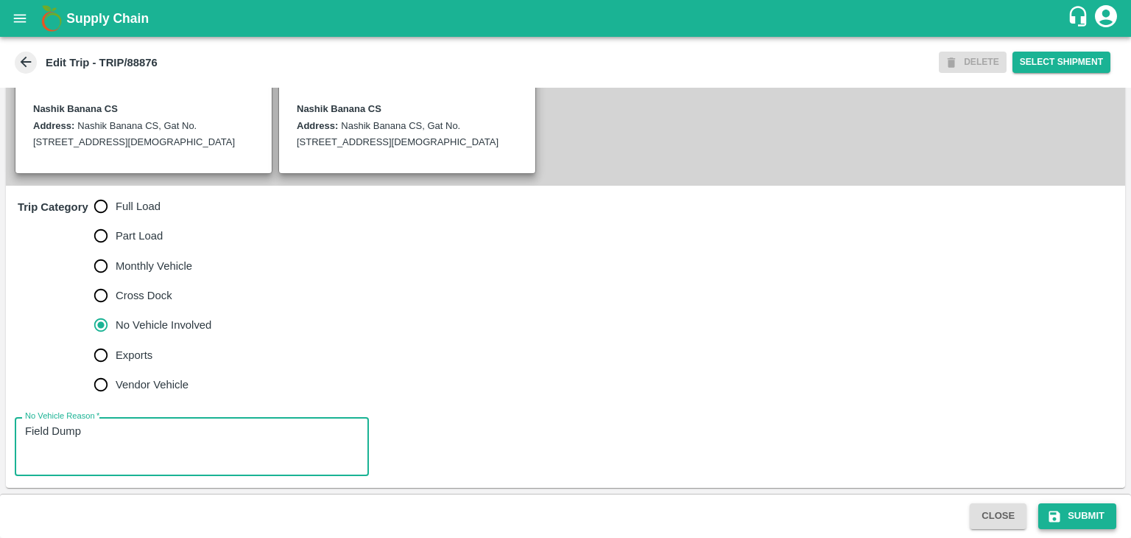
type textarea "Field Dump"
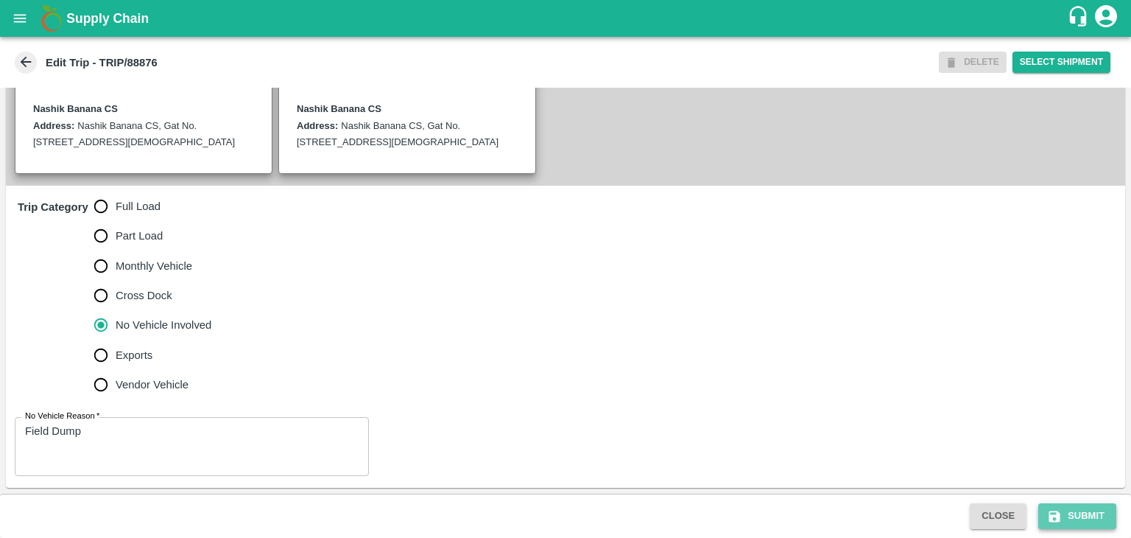
click at [1053, 506] on button "Submit" at bounding box center [1077, 516] width 78 height 26
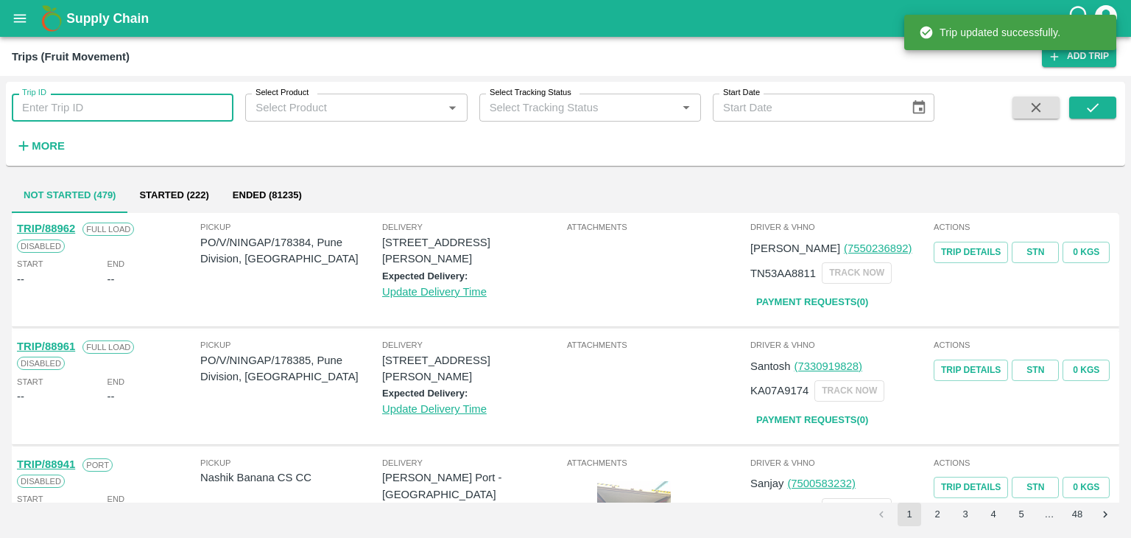
click at [138, 95] on input "Trip ID" at bounding box center [123, 108] width 222 height 28
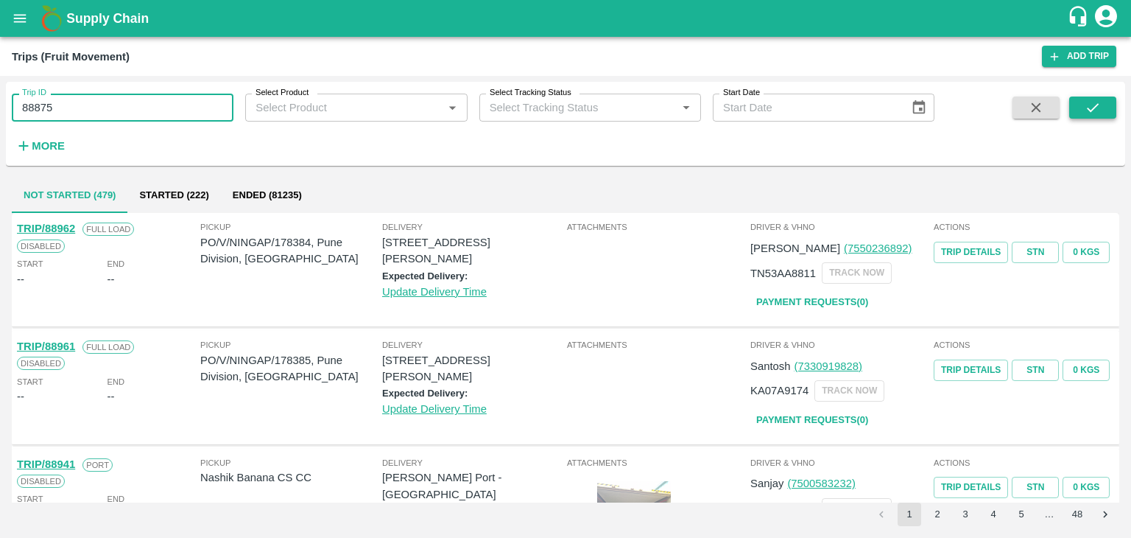
type input "88875"
click at [1100, 102] on icon "submit" at bounding box center [1093, 107] width 16 height 16
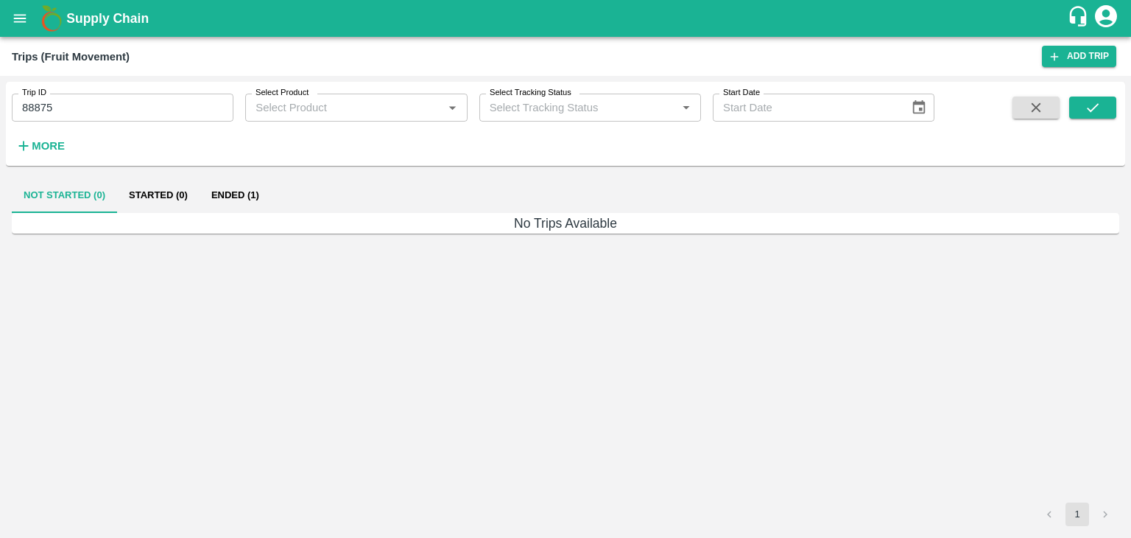
click at [249, 195] on button "Ended (1)" at bounding box center [235, 194] width 71 height 35
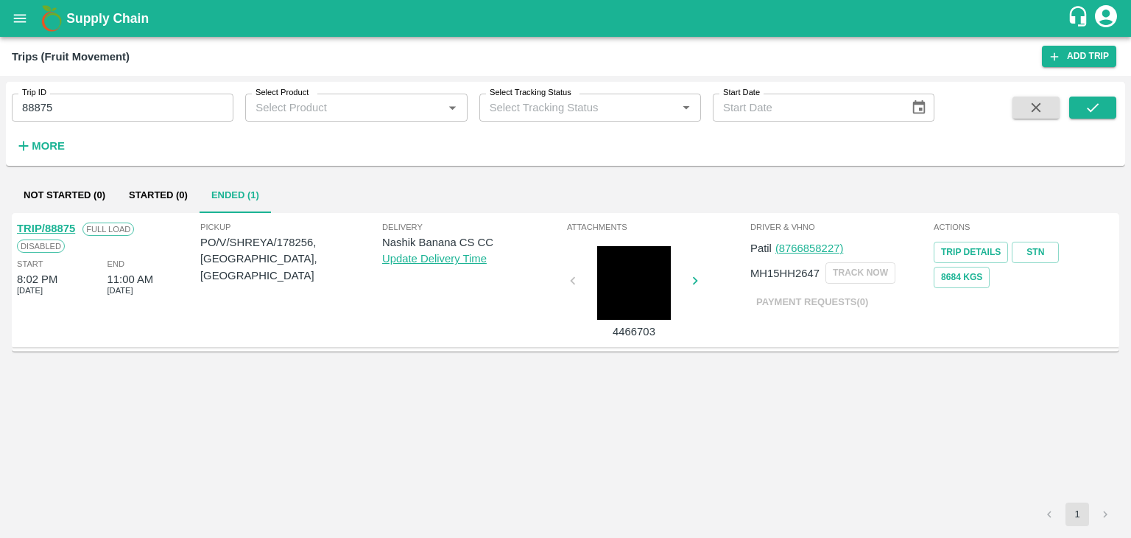
click at [60, 222] on link "TRIP/88875" at bounding box center [46, 228] width 58 height 12
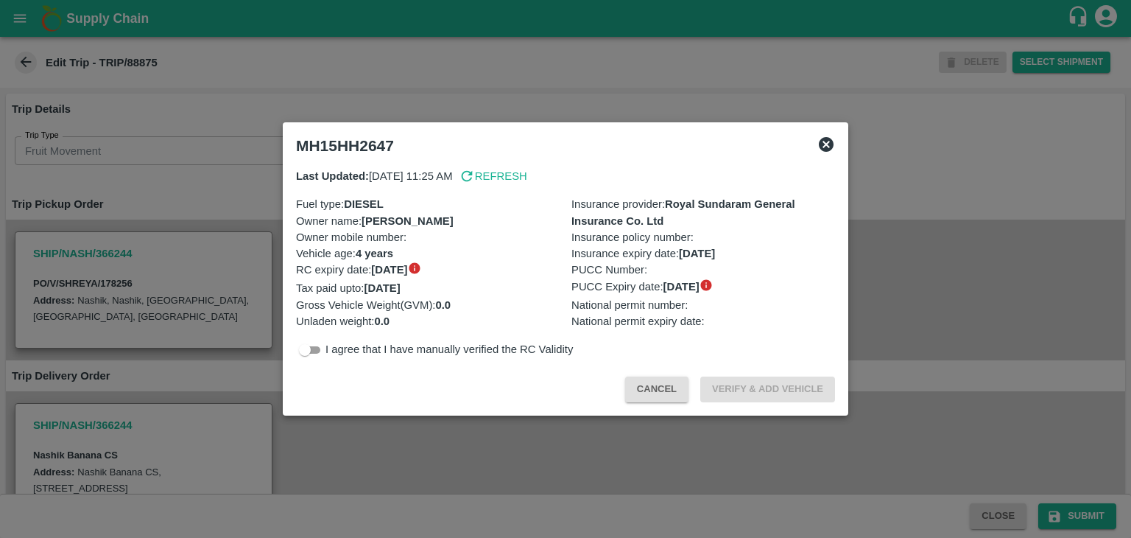
click at [607, 453] on div at bounding box center [565, 269] width 1131 height 538
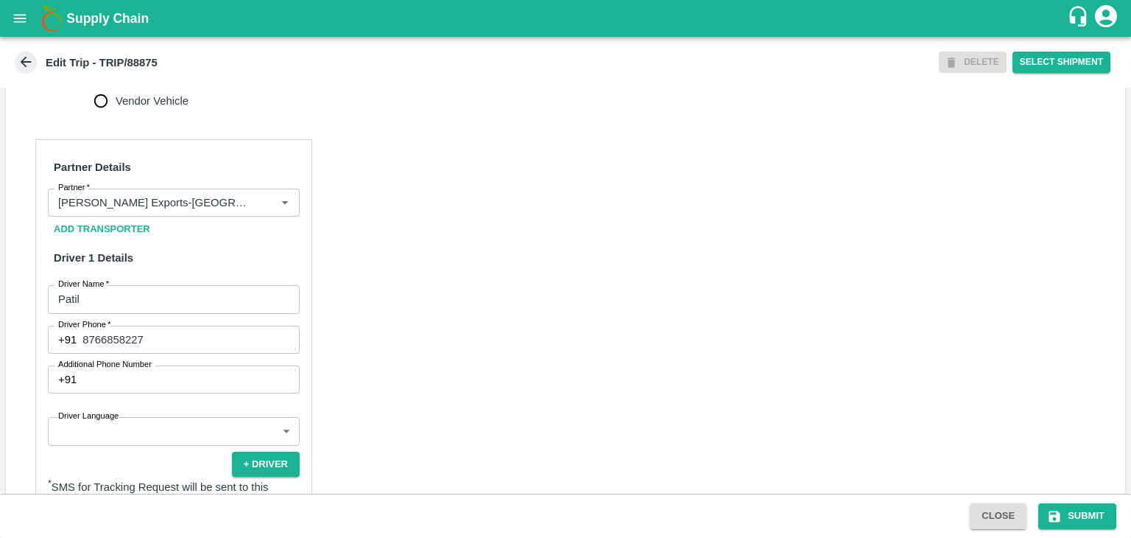
scroll to position [627, 0]
click at [267, 212] on icon "Clear" at bounding box center [267, 205] width 14 height 14
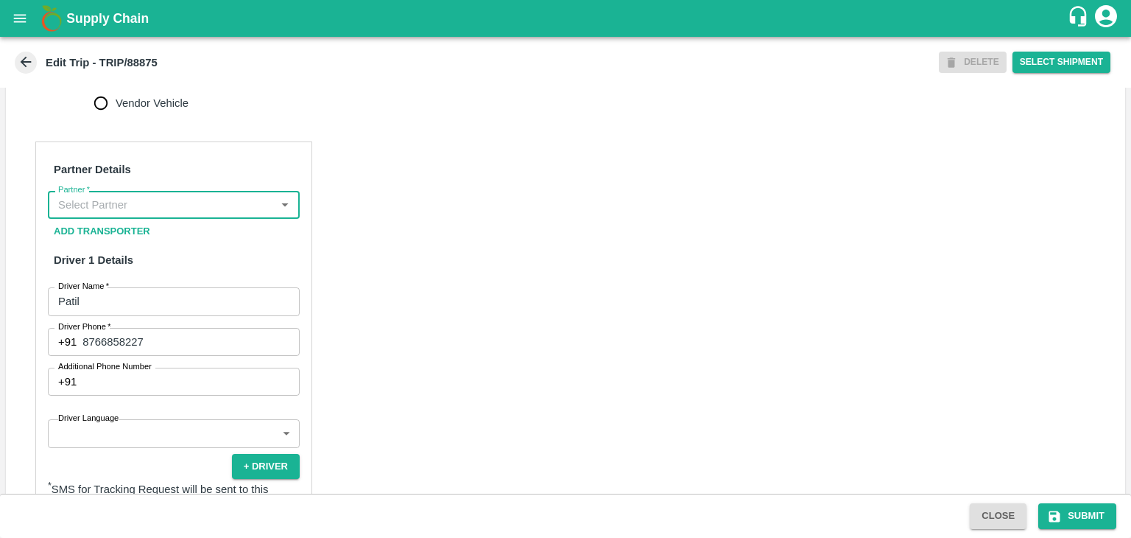
scroll to position [0, 0]
click at [253, 214] on input "Partner   *" at bounding box center [161, 204] width 219 height 19
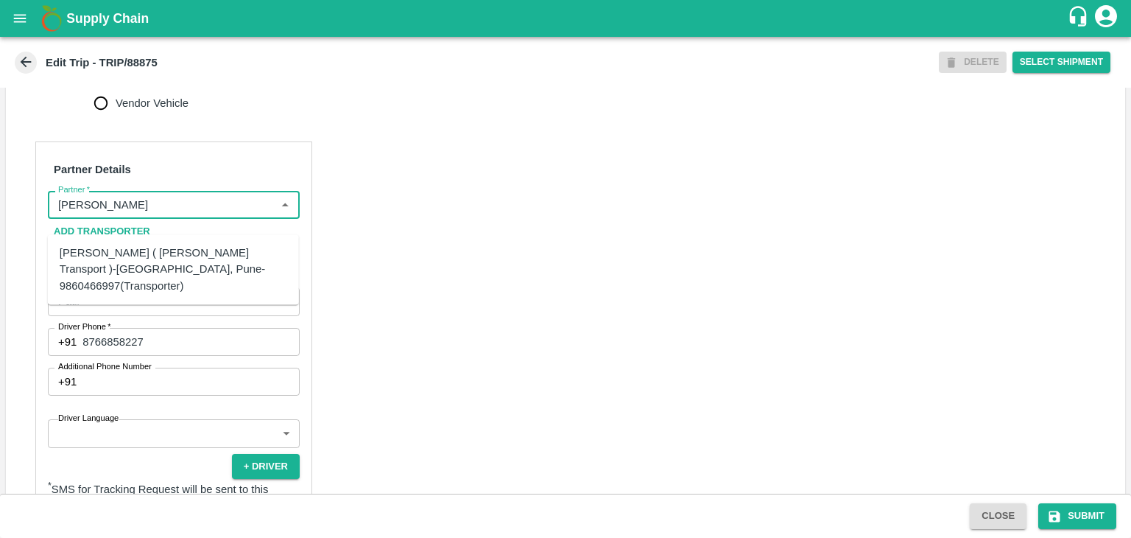
click at [191, 251] on div "Nitin Rasal ( Bhairavnath Transport )-Deulgaon, Pune-9860466997(Transporter)" at bounding box center [174, 268] width 228 height 49
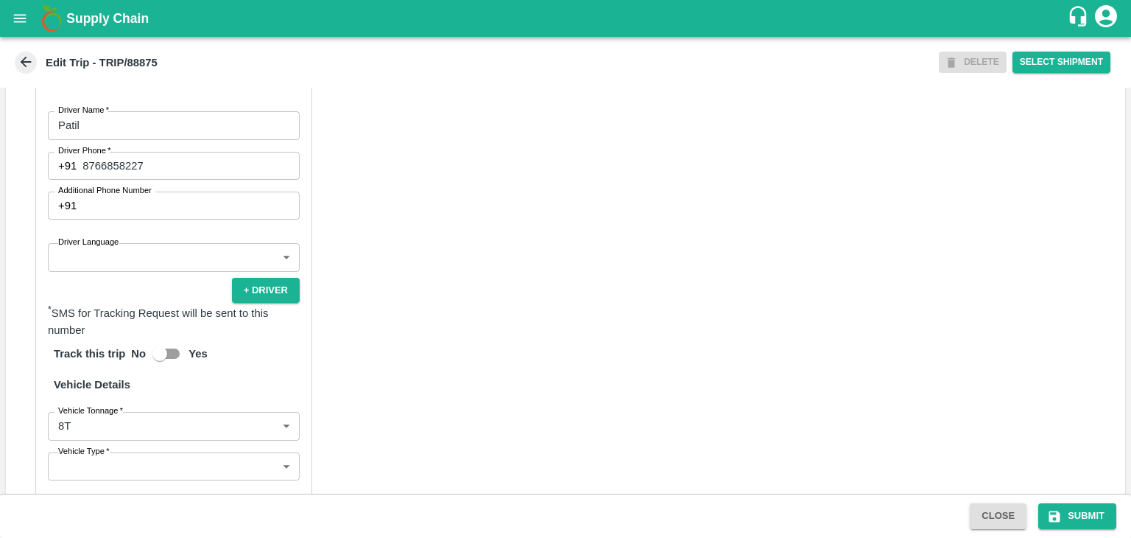
scroll to position [804, 0]
type input "Nitin Rasal ( Bhairavnath Transport )-Deulgaon, Pune-9860466997(Transporter)"
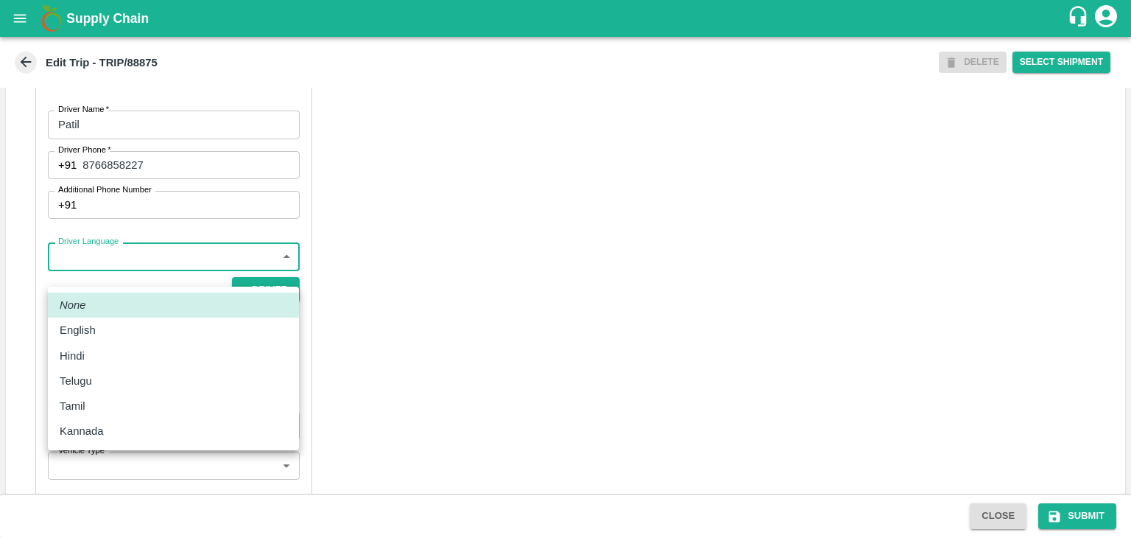
click at [116, 275] on body "Supply Chain Edit Trip - TRIP/88875 DELETE Select Shipment Trip Details Trip Ty…" at bounding box center [565, 269] width 1131 height 538
click at [89, 353] on div "Hindi" at bounding box center [76, 356] width 32 height 16
type input "hi"
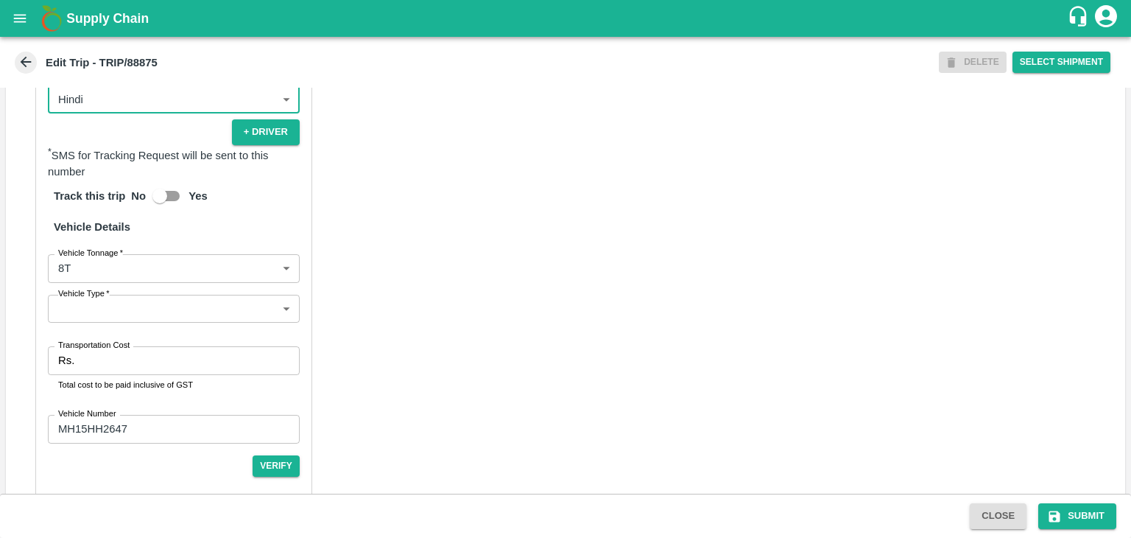
scroll to position [1019, 0]
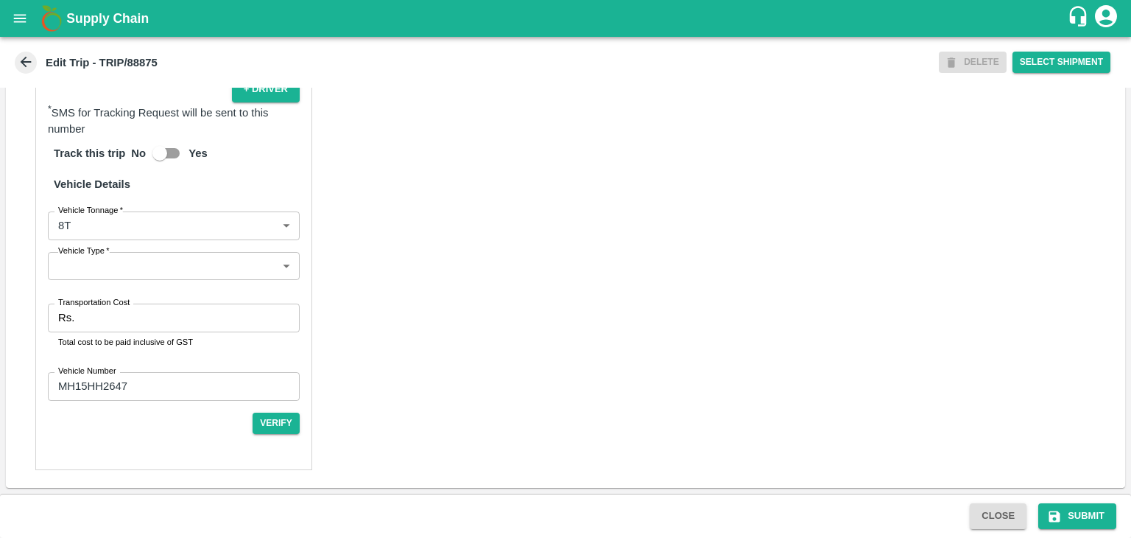
click at [121, 267] on body "Supply Chain Edit Trip - TRIP/88875 DELETE Select Shipment Trip Details Trip Ty…" at bounding box center [565, 269] width 1131 height 538
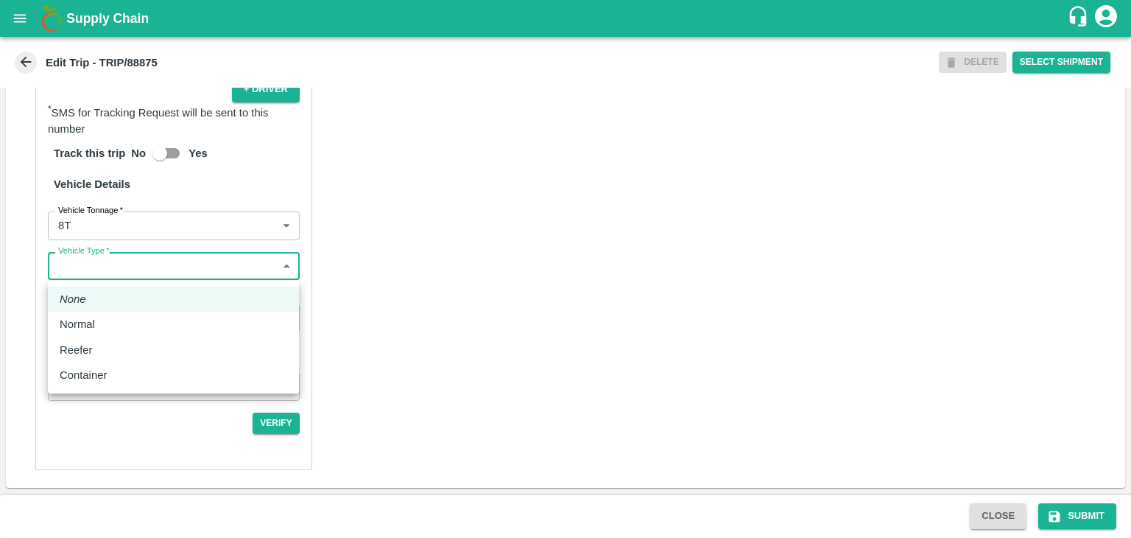
click at [106, 320] on div "Normal" at bounding box center [174, 324] width 228 height 16
type input "Normal"
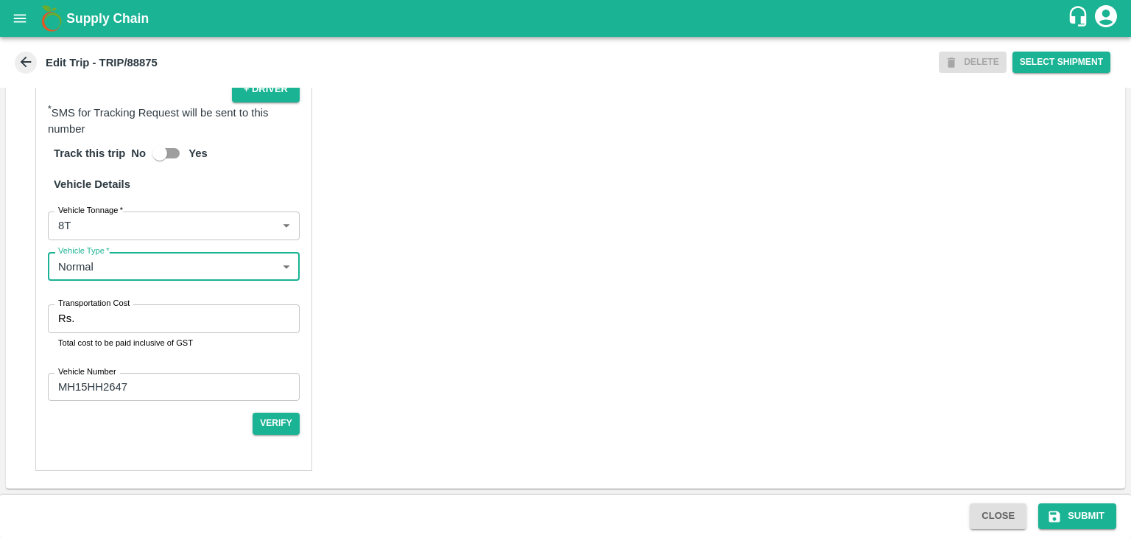
scroll to position [1020, 0]
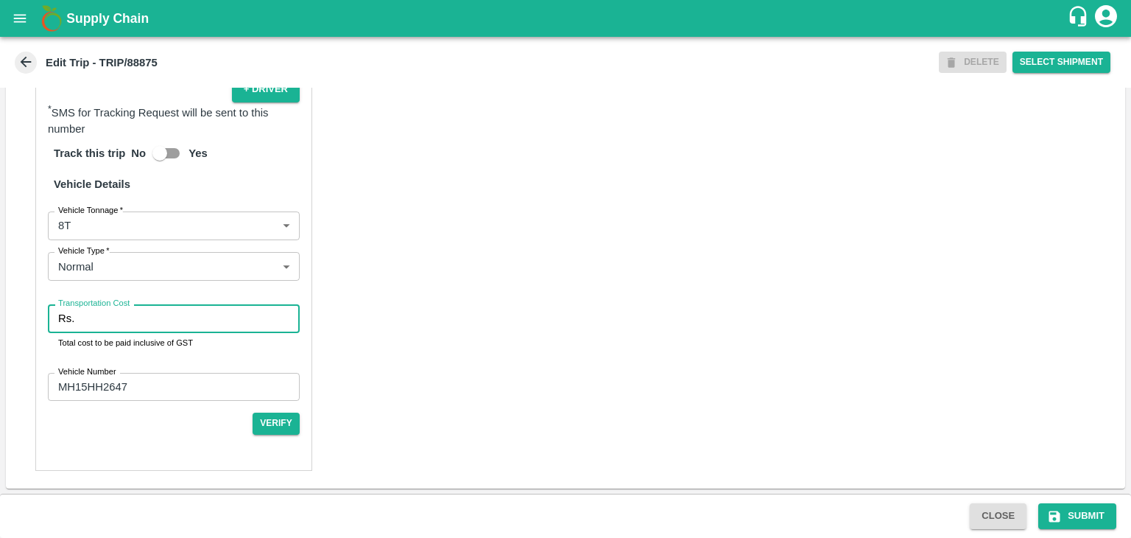
click at [221, 317] on input "Transportation Cost" at bounding box center [189, 318] width 219 height 28
type input "10000"
click at [1054, 510] on icon "submit" at bounding box center [1054, 515] width 11 height 11
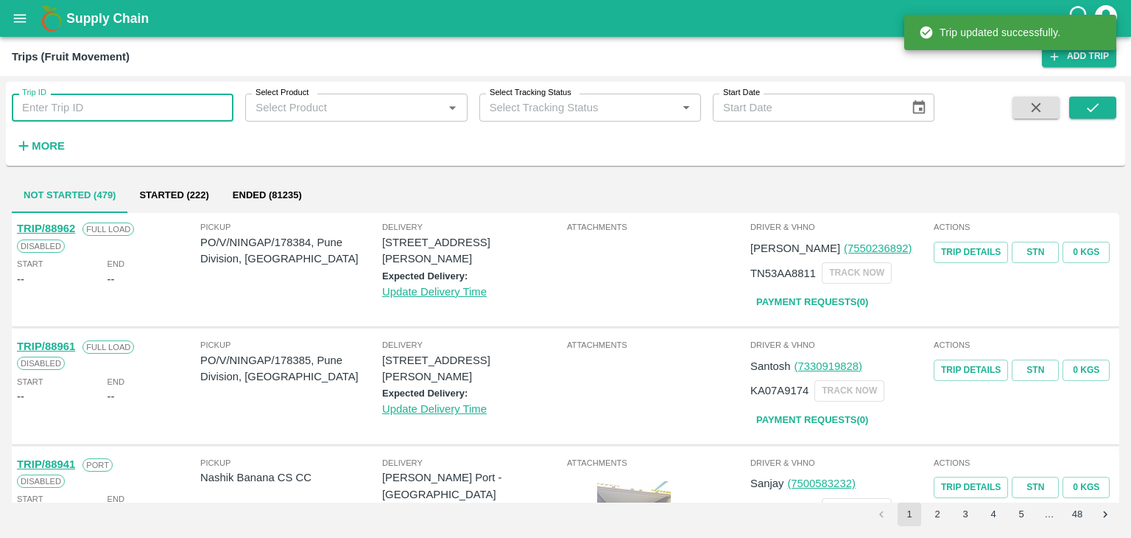
click at [186, 119] on input "Trip ID" at bounding box center [123, 108] width 222 height 28
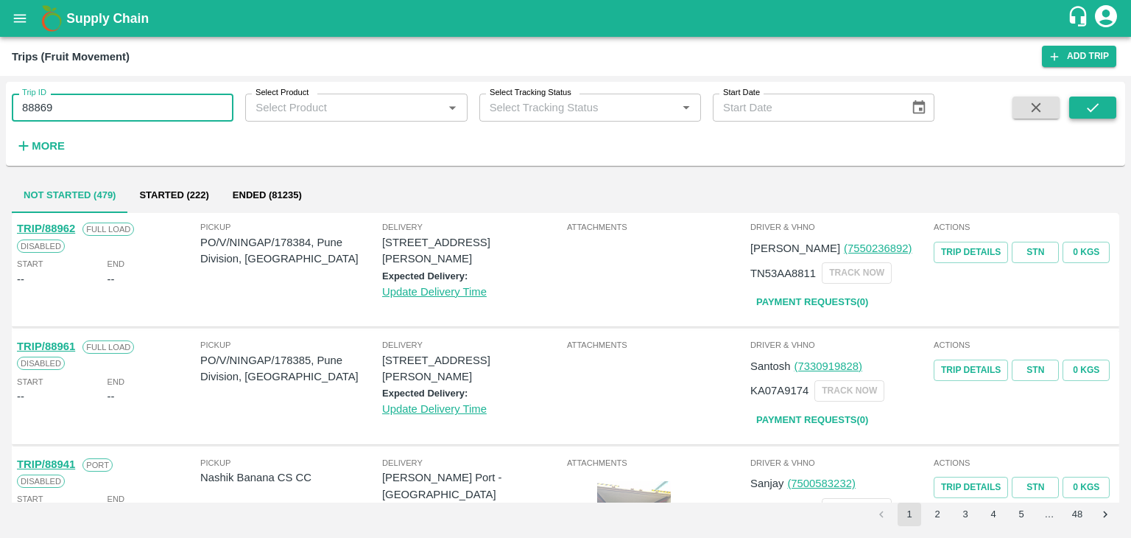
type input "88869"
click at [1094, 102] on icon "submit" at bounding box center [1093, 107] width 16 height 16
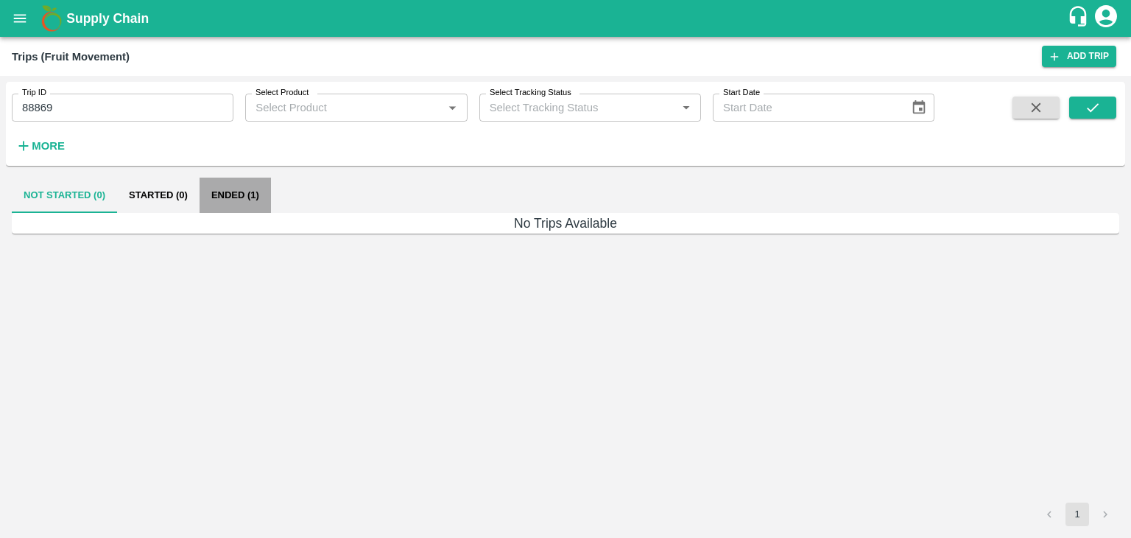
click at [224, 197] on button "Ended (1)" at bounding box center [235, 194] width 71 height 35
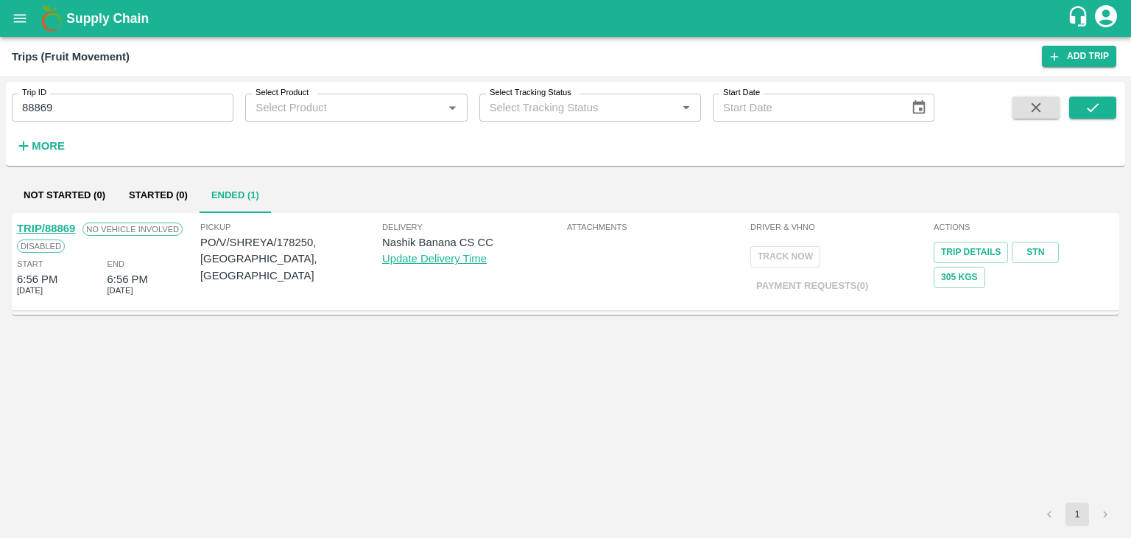
click at [52, 225] on link "TRIP/88869" at bounding box center [46, 228] width 58 height 12
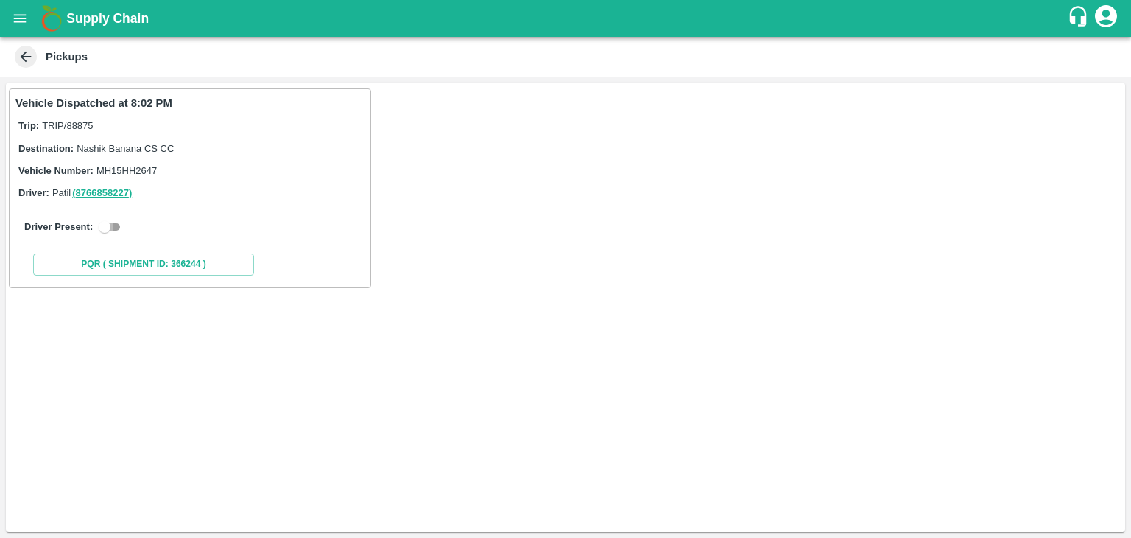
click at [108, 224] on input "checkbox" at bounding box center [104, 227] width 53 height 18
checkbox input "true"
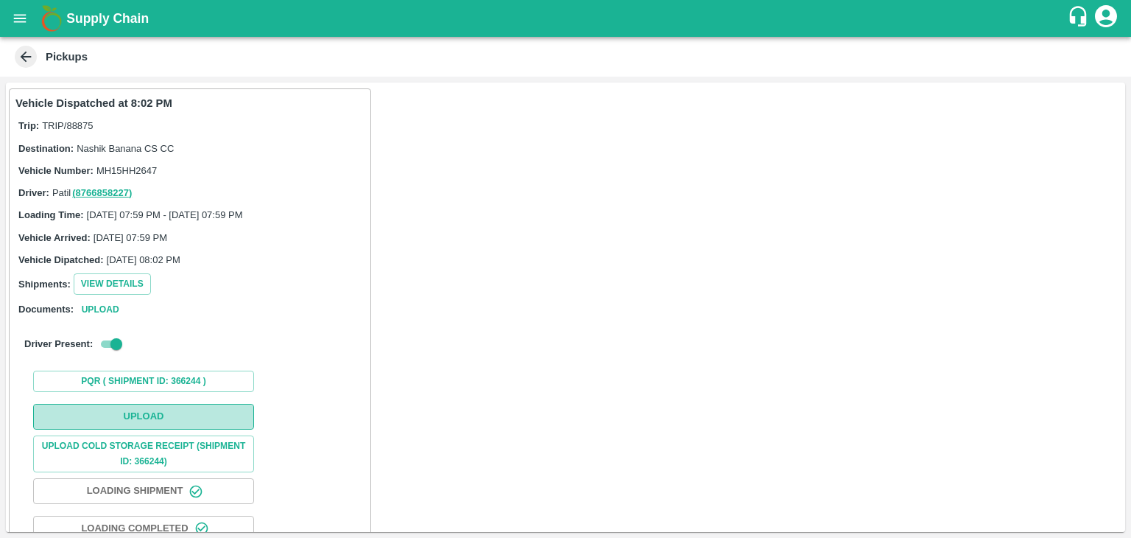
click at [156, 420] on button "Upload" at bounding box center [143, 417] width 221 height 26
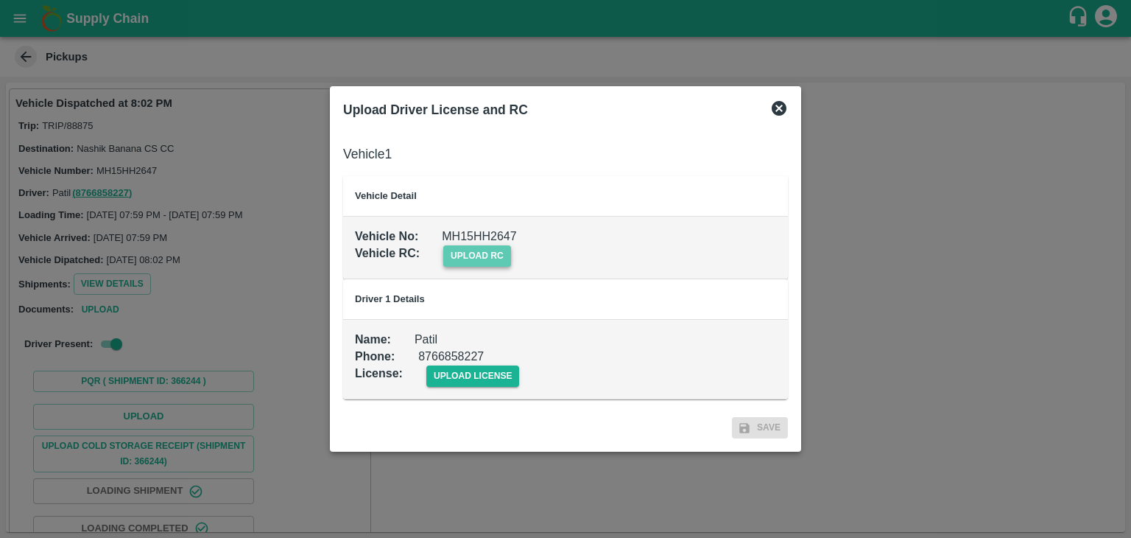
click at [507, 257] on span "upload rc" at bounding box center [477, 255] width 68 height 21
click at [0, 0] on input "upload rc" at bounding box center [0, 0] width 0 height 0
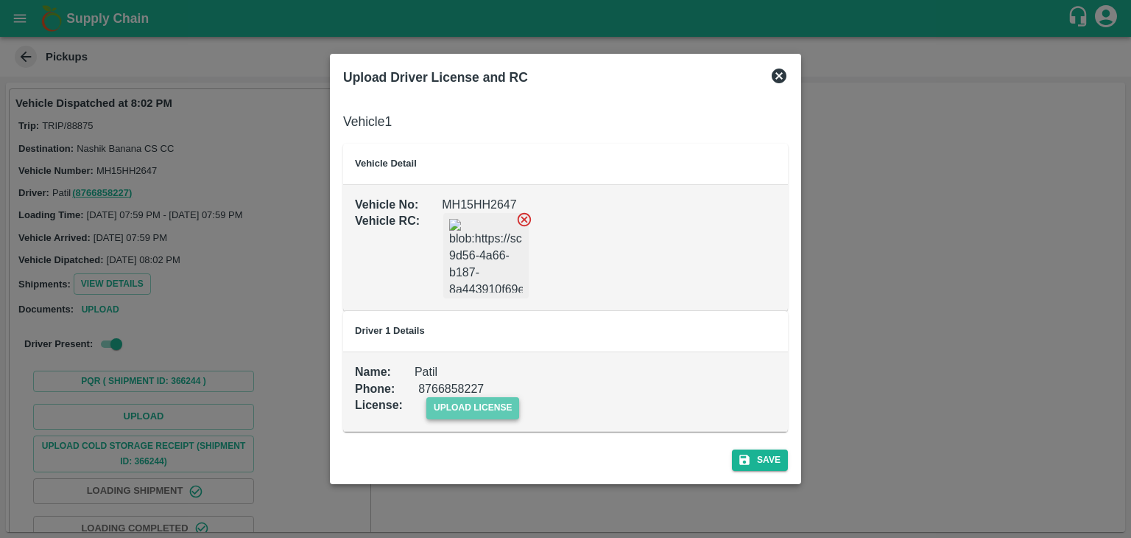
click at [473, 416] on span "upload license" at bounding box center [473, 407] width 94 height 21
click at [0, 0] on input "upload license" at bounding box center [0, 0] width 0 height 0
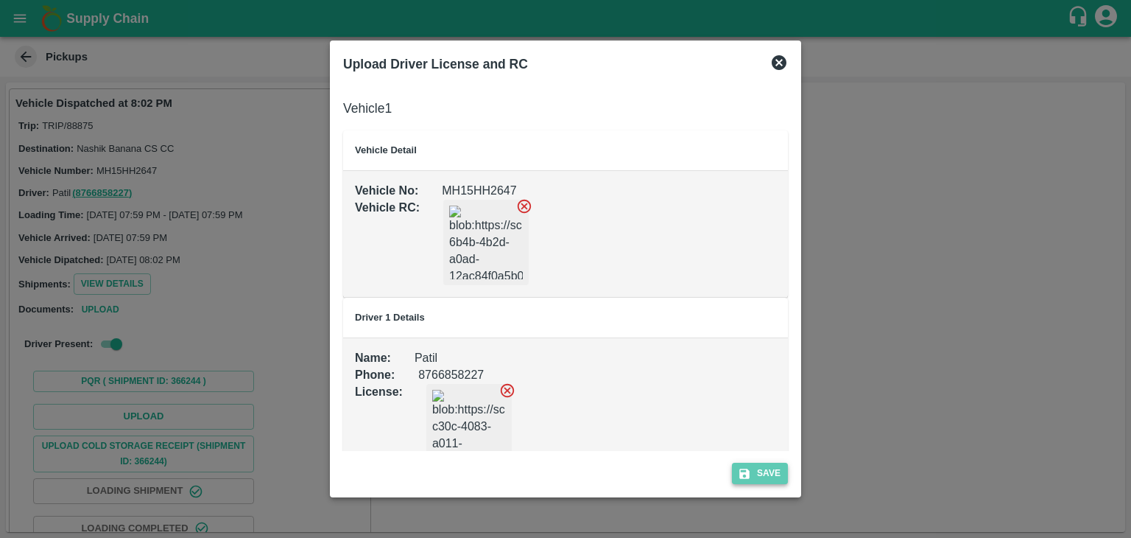
click at [772, 471] on button "Save" at bounding box center [760, 472] width 56 height 21
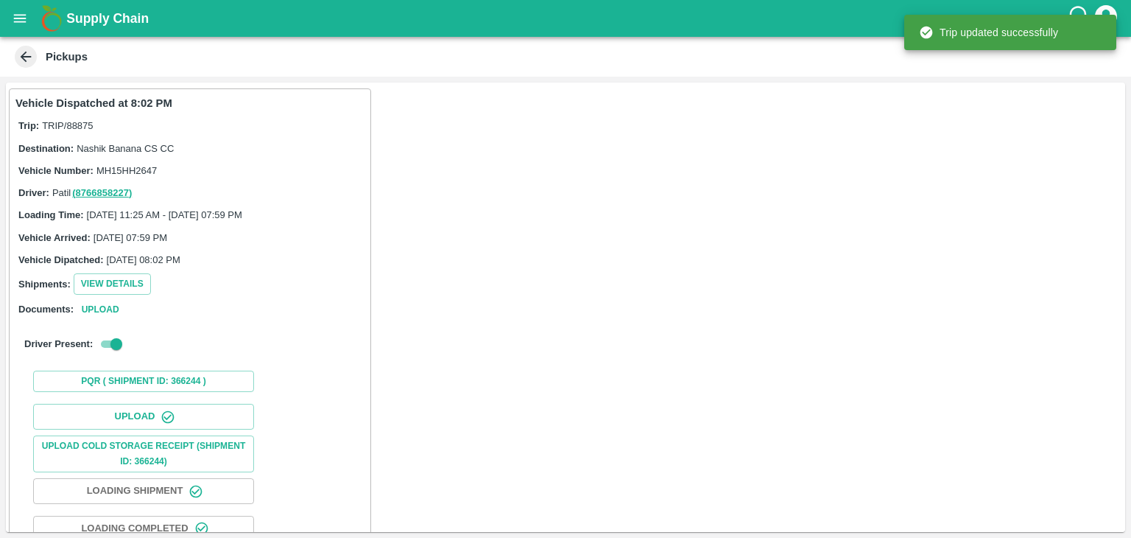
scroll to position [154, 0]
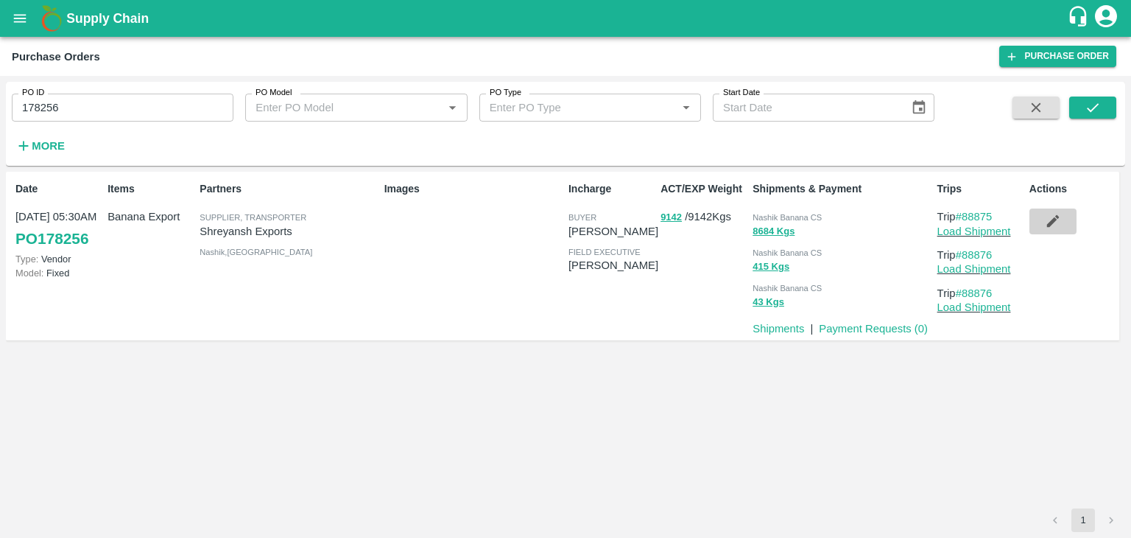
click at [1055, 220] on icon "button" at bounding box center [1052, 221] width 13 height 13
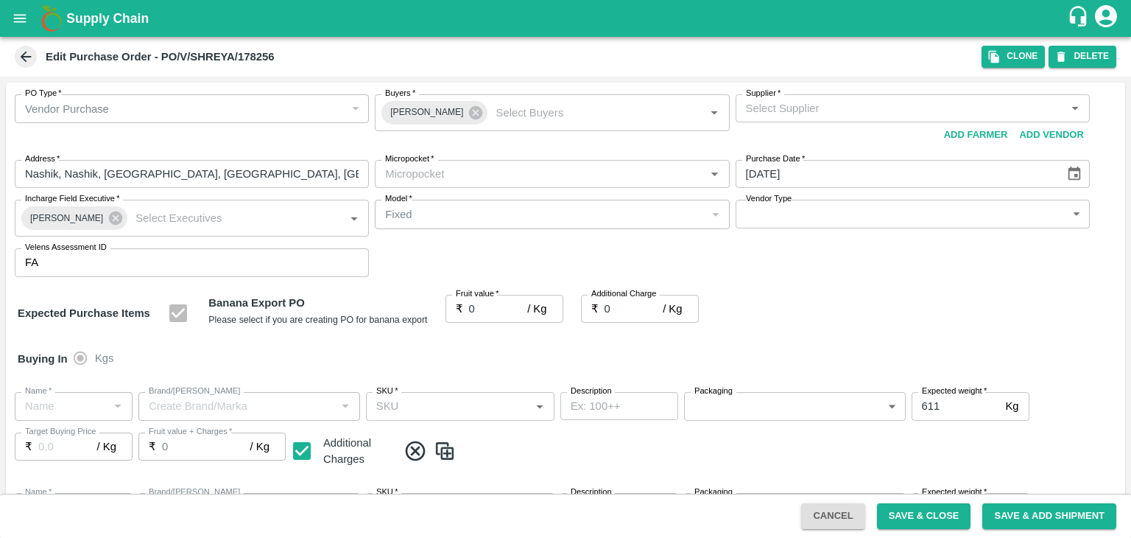
click at [1069, 169] on icon "Choose date, selected date is Sep 23, 2025" at bounding box center [1074, 173] width 13 height 14
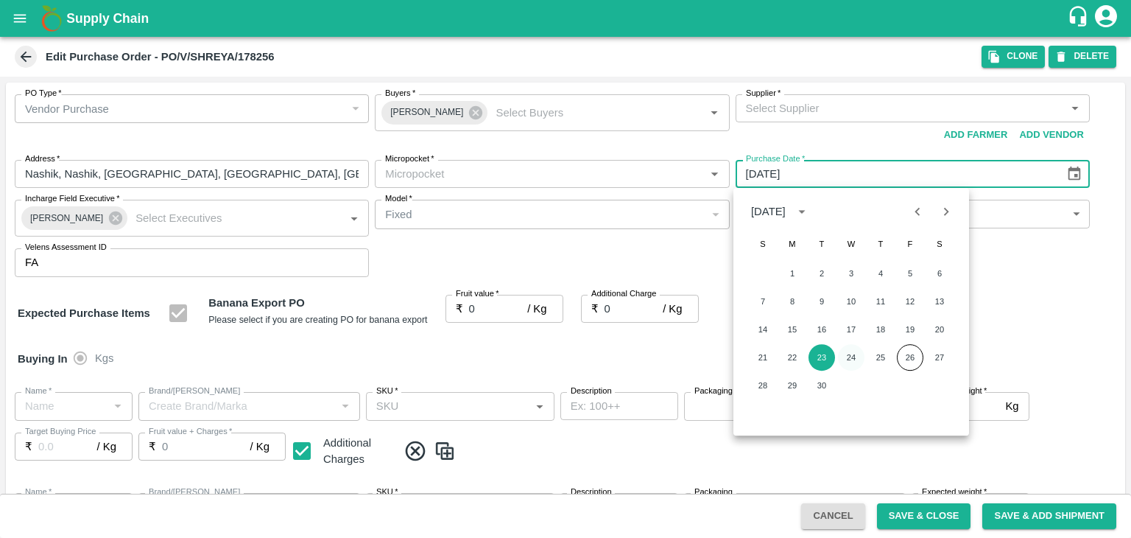
click at [859, 352] on button "24" at bounding box center [851, 357] width 27 height 27
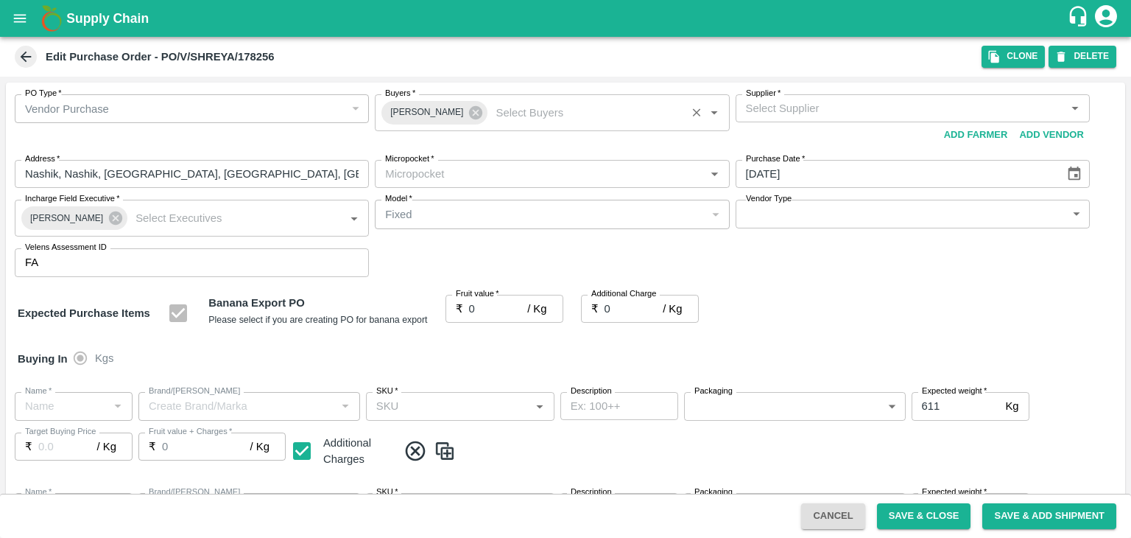
click at [690, 111] on icon "Clear" at bounding box center [697, 113] width 14 height 14
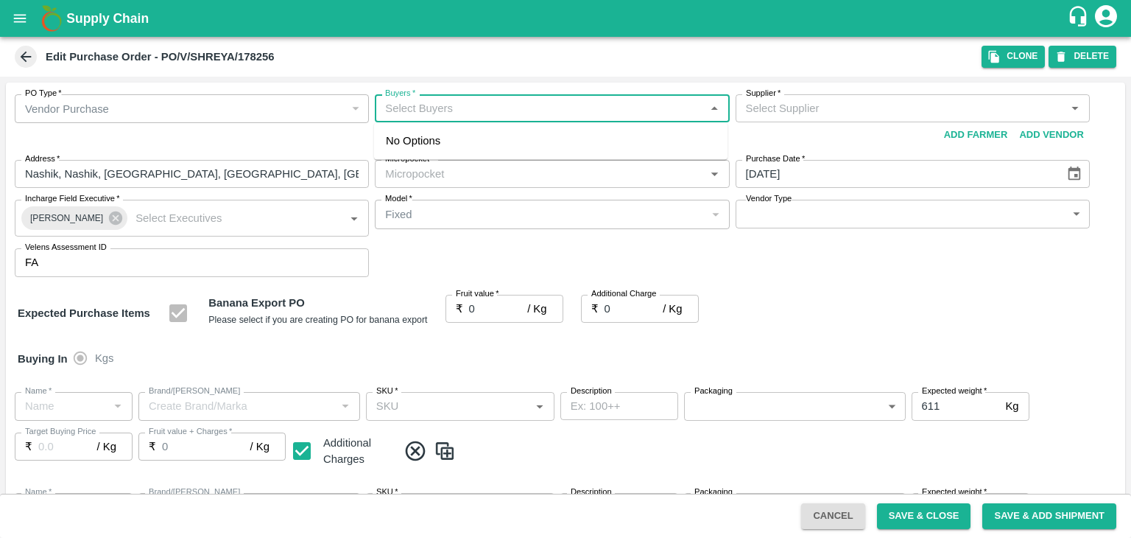
click at [612, 113] on input "Buyers   *" at bounding box center [539, 108] width 321 height 19
type input "Ajit O"
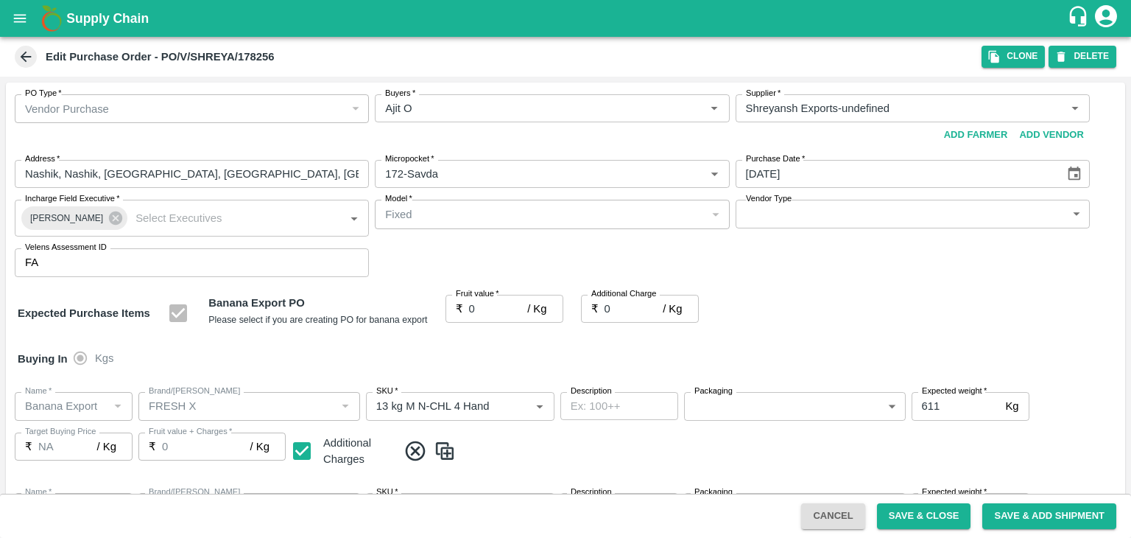
type input "Shreyansh Exports-undefined"
type input "172-Savda"
type input "24/09/2025"
type input "Banana Export"
type input "FRESH X"
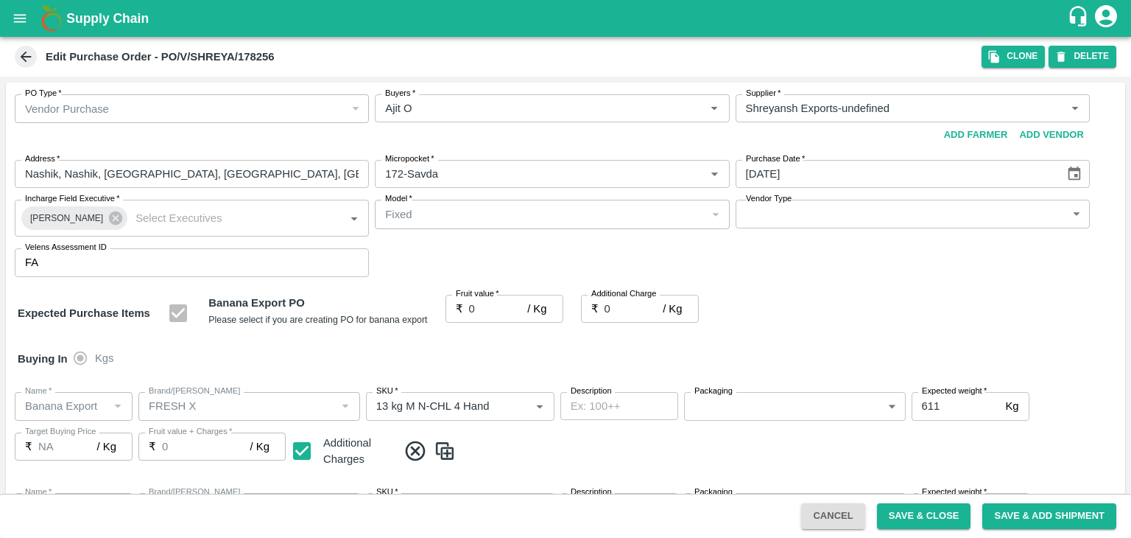
type input "13 kg M N-CHL 4 Hand"
type input "NA"
type input "Banana Export"
type input "FRESH X"
type input "13 kg M N-CHL 5 Hand"
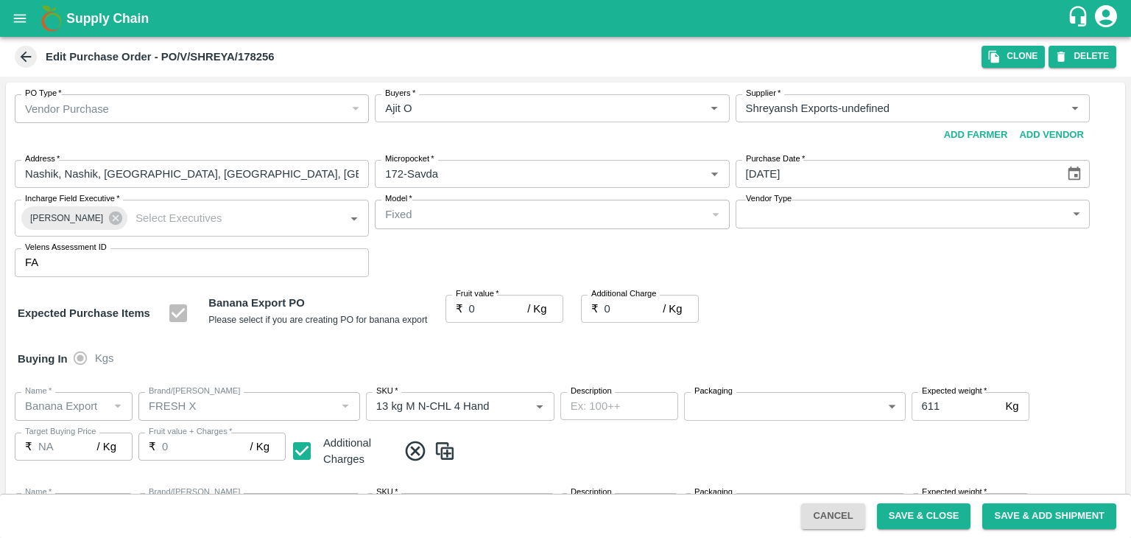
type input "NA"
type input "Banana Export"
type input "FRESH X"
type input "13 kg M N-CHL 6 Hand"
type input "NA"
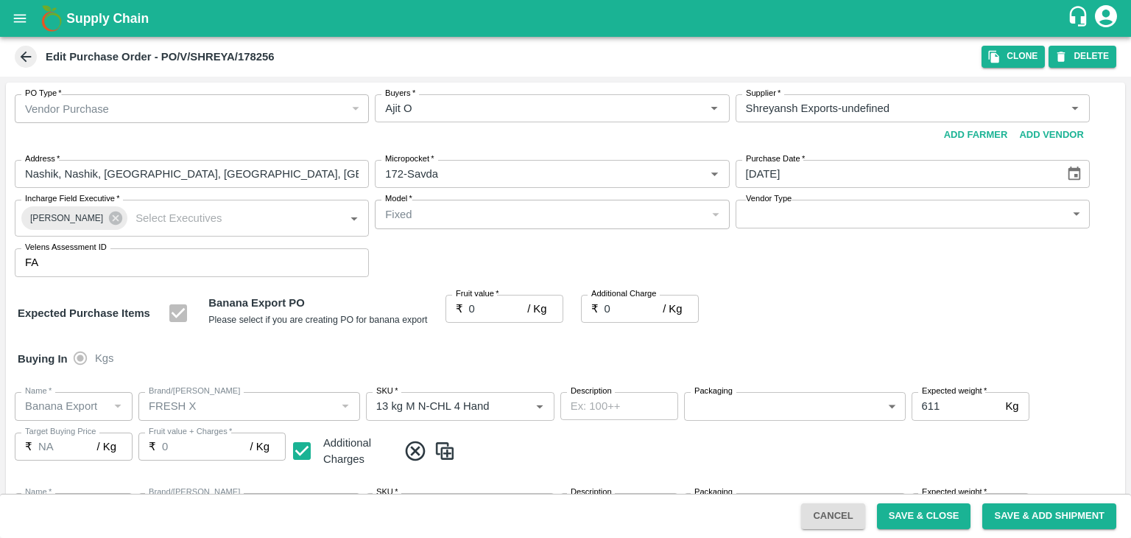
type input "Banana Export"
type input "FRESH X"
type input "13 kg M N-CHL 8 Hand"
type input "NA"
type input "Banana Export"
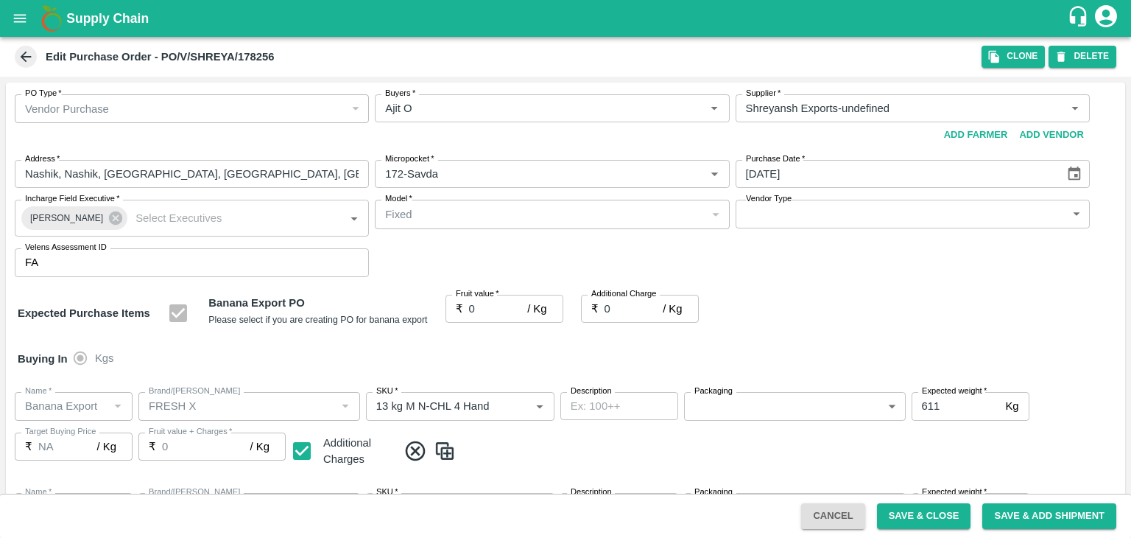
type input "FRESH X"
type input "13 kg M N-CHL CL"
type input "NA"
type input "Banana Export"
type input "FRESH X"
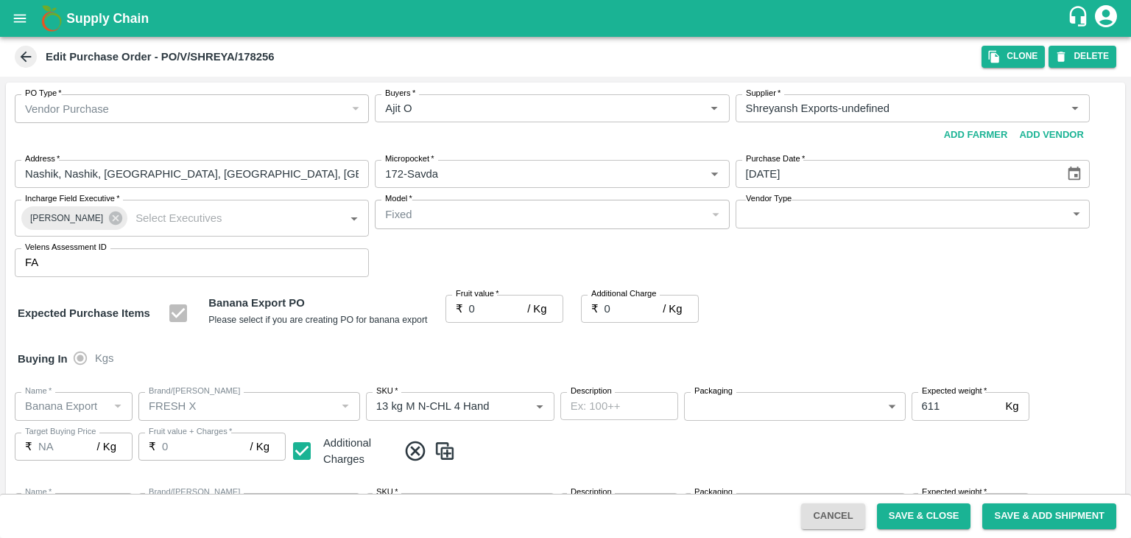
type input "C Class"
type input "NA"
type input "Banana Export"
type input "FRESH X"
type input "PHR Kg"
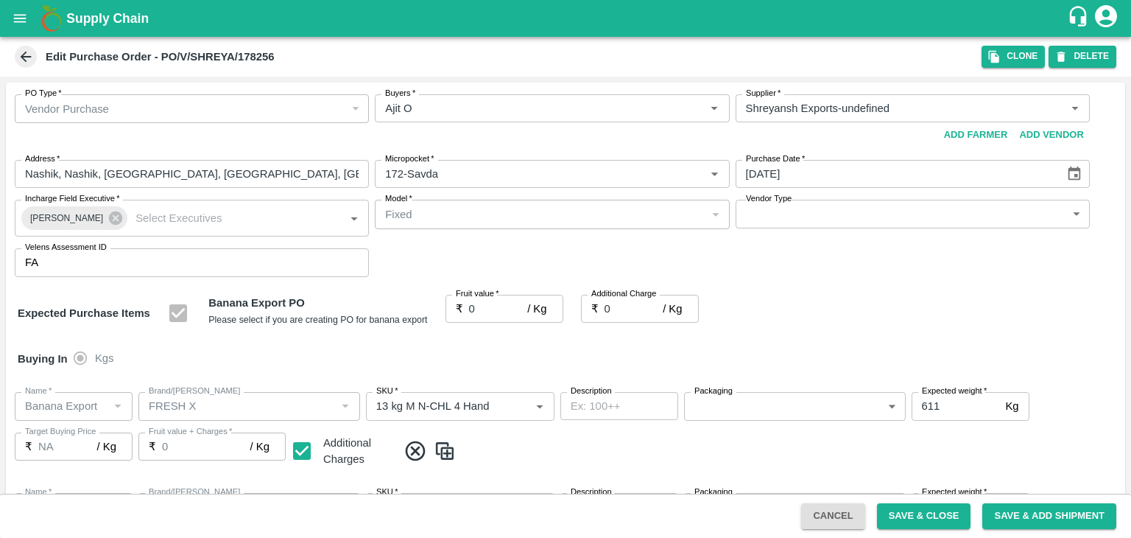
type input "NA"
click at [612, 113] on input "Buyers   *" at bounding box center [539, 108] width 321 height 19
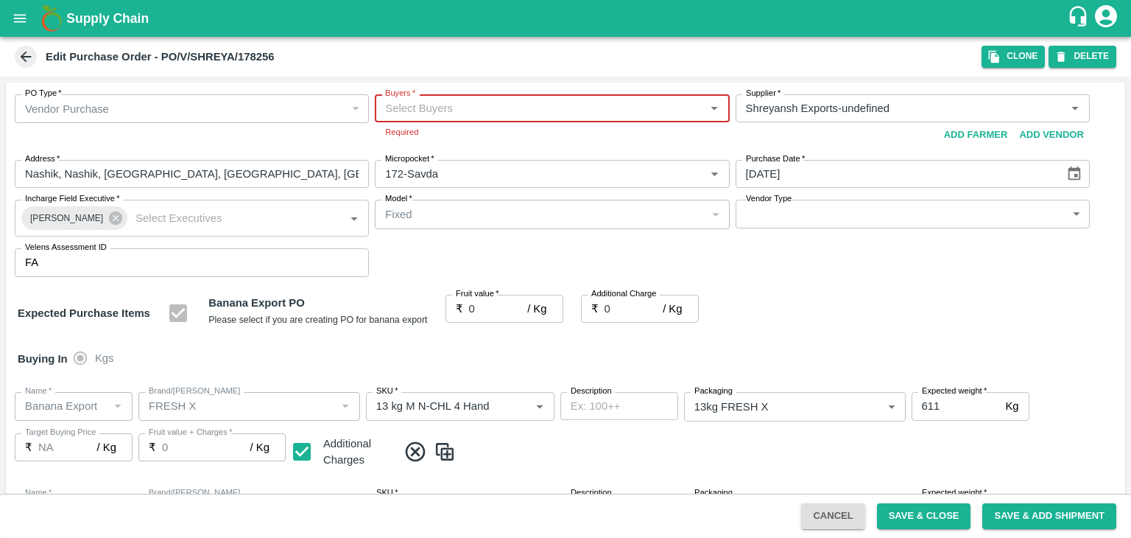
click at [612, 113] on input "Buyers   *" at bounding box center [539, 108] width 321 height 19
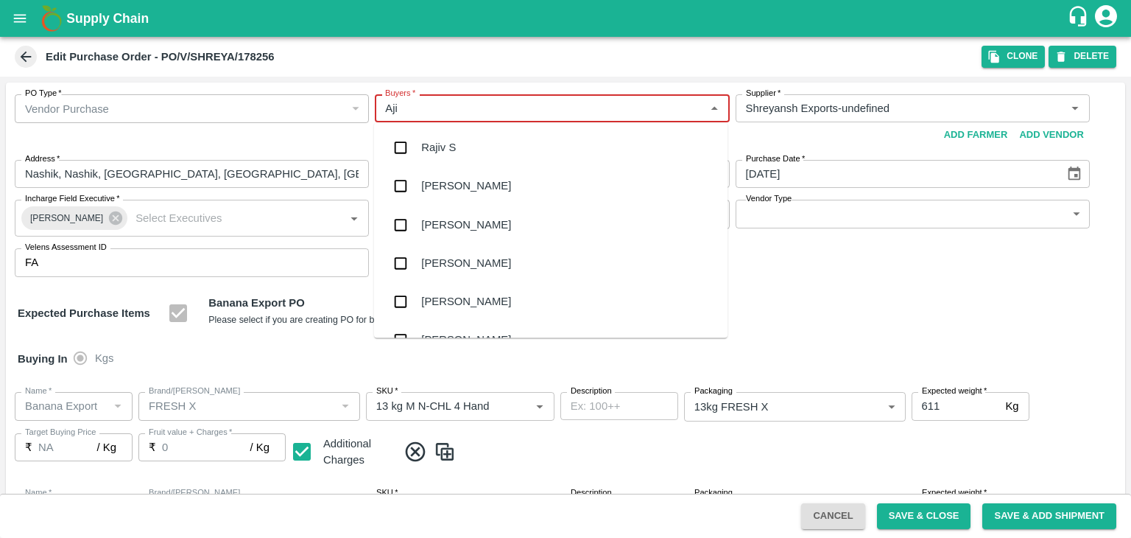
type input "Ajit"
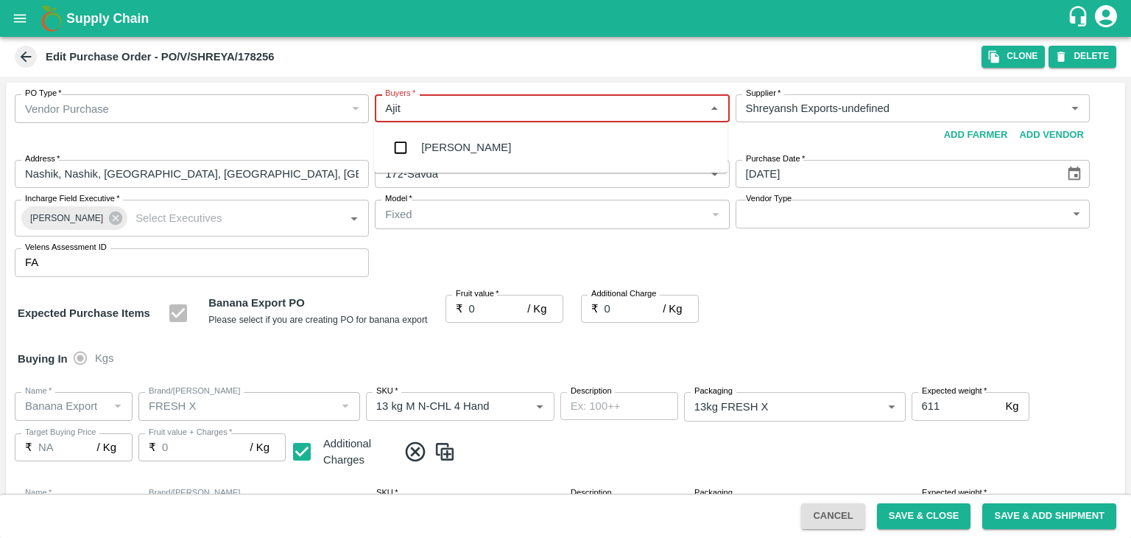
click at [498, 150] on div "Ajit Otari" at bounding box center [550, 147] width 353 height 38
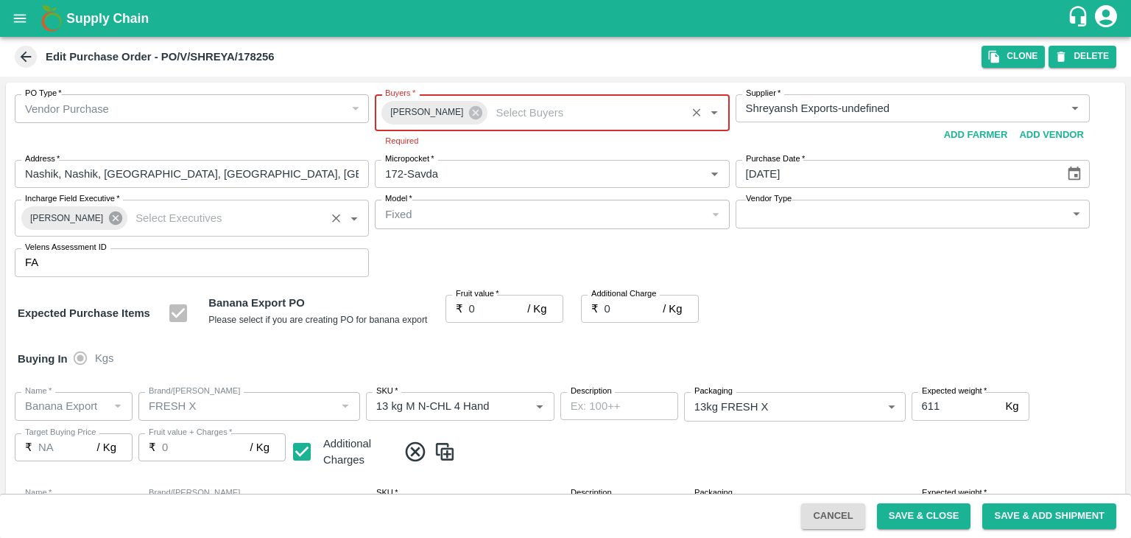
click at [109, 219] on icon at bounding box center [116, 218] width 16 height 16
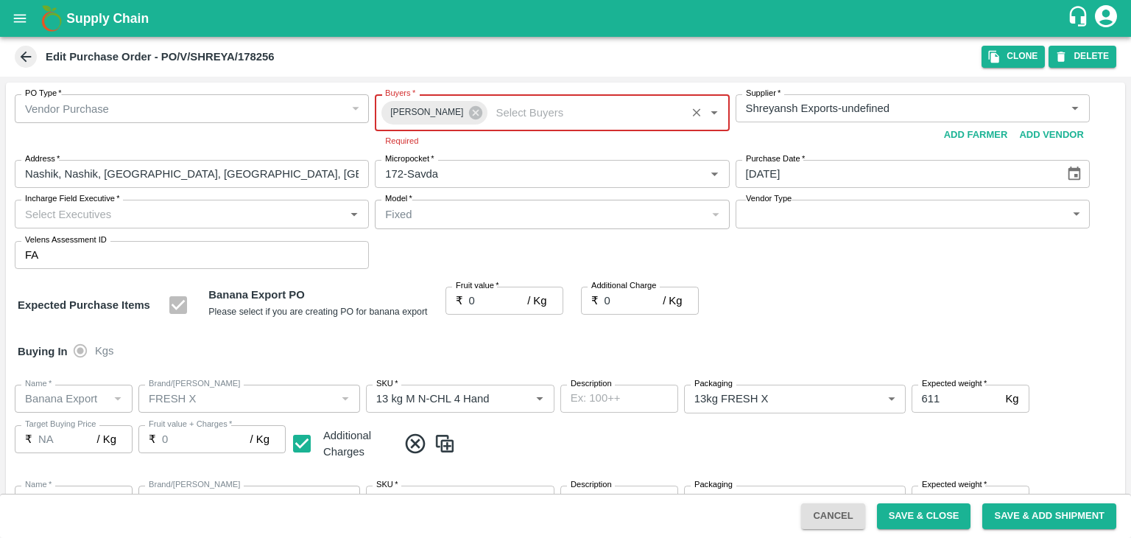
click at [138, 210] on input "Incharge Field Executive   *" at bounding box center [179, 213] width 321 height 19
type input "Jay"
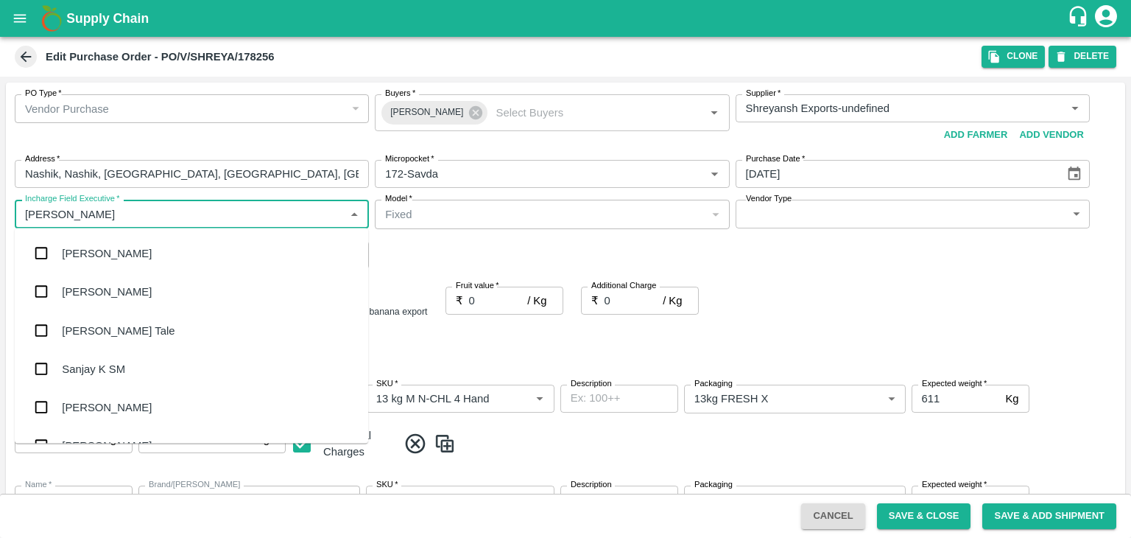
click at [138, 210] on input "Incharge Field Executive   *" at bounding box center [179, 213] width 321 height 19
click at [113, 337] on div "jaydip Tale" at bounding box center [191, 330] width 353 height 38
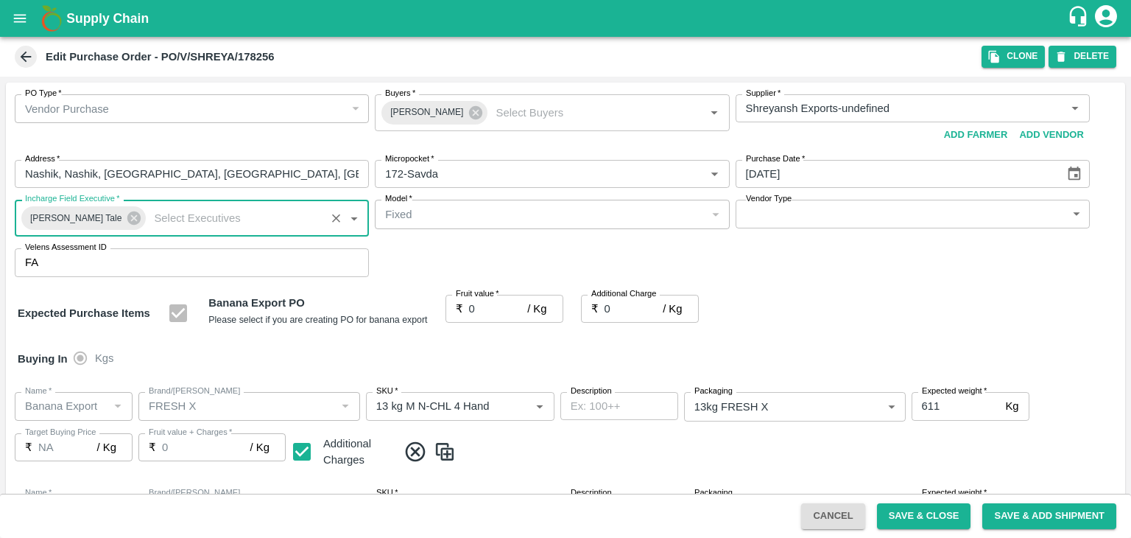
click at [795, 210] on body "Supply Chain Edit Purchase Order - PO/V/SHREYA/178256 Clone DELETE PO Type   * …" at bounding box center [565, 269] width 1131 height 538
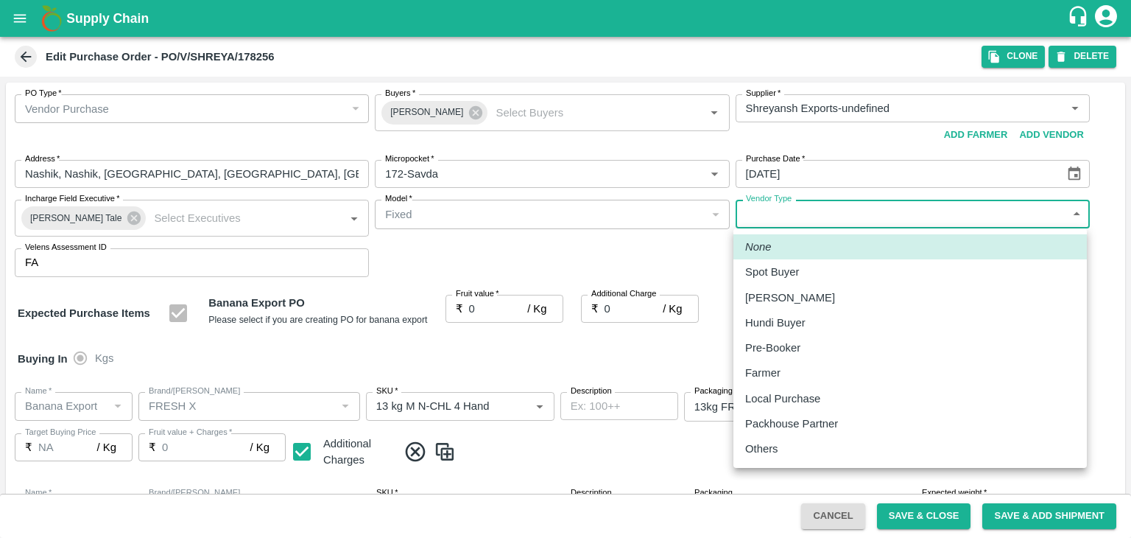
click at [778, 444] on p "Others" at bounding box center [761, 448] width 33 height 16
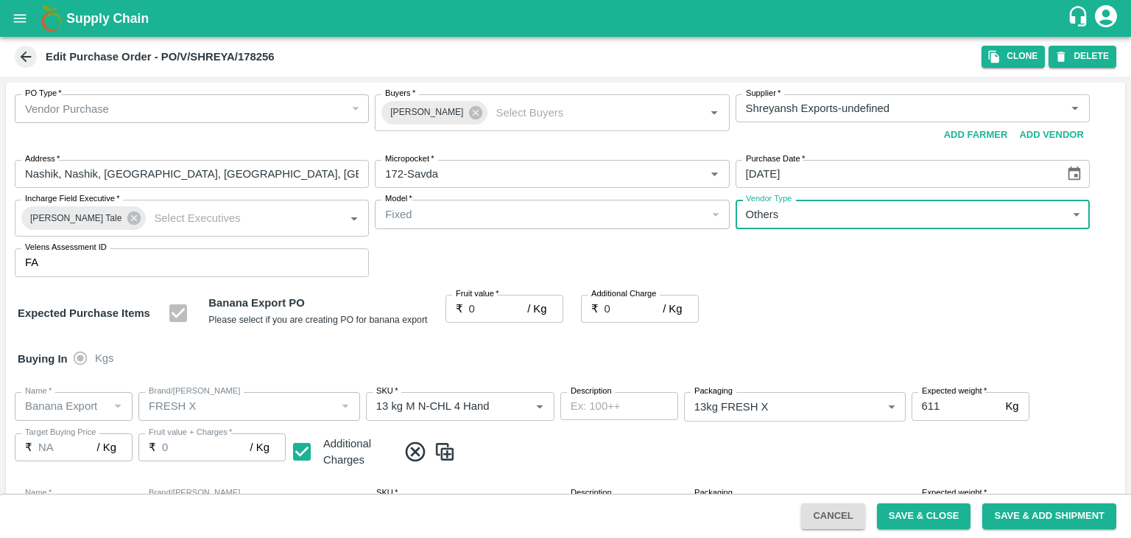
type input "OTHER"
type input "1"
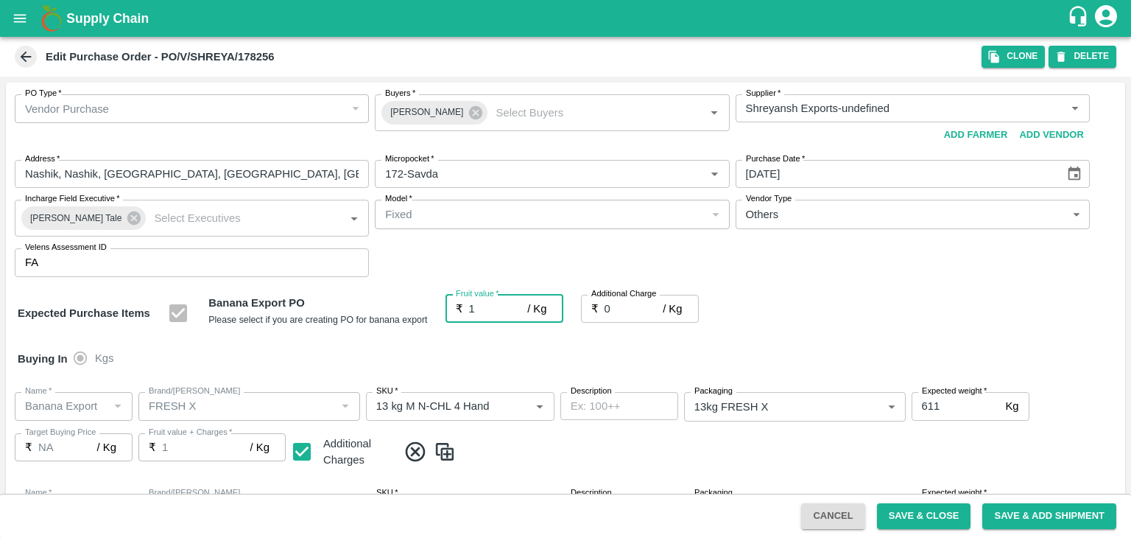
type input "1"
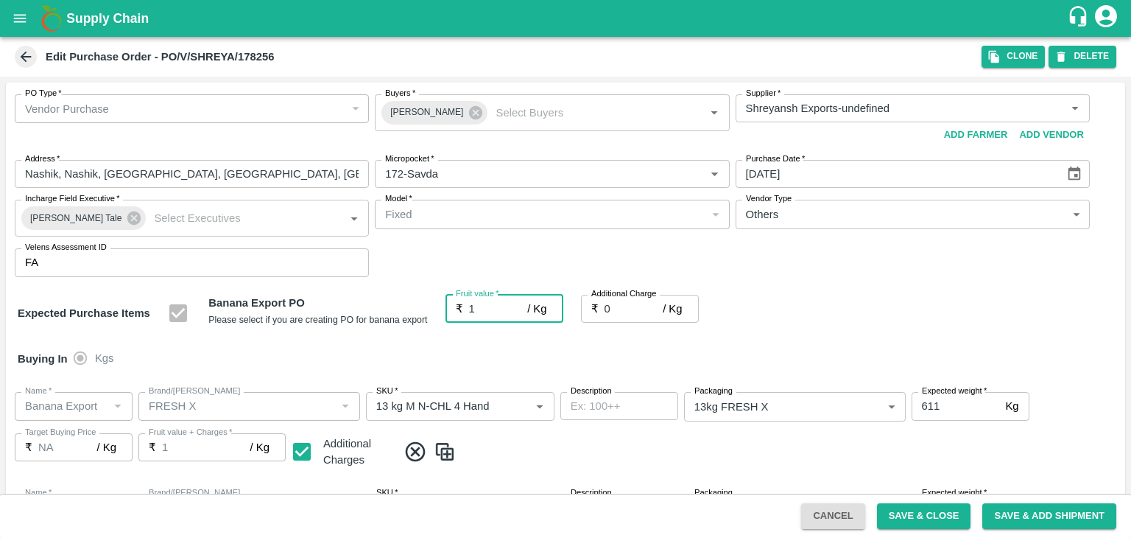
type input "1"
type input "18.5"
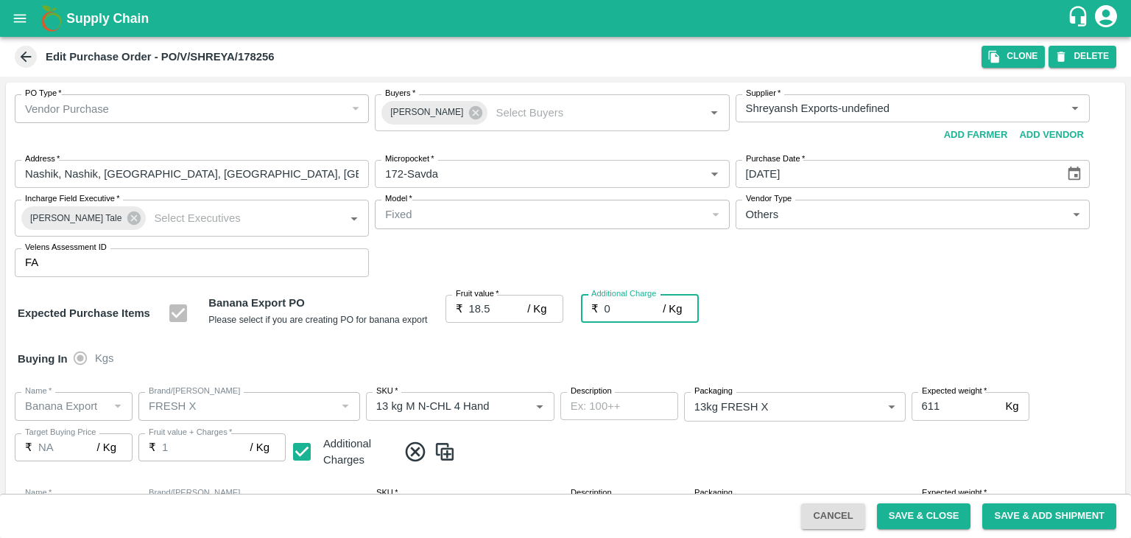
type input "18.5"
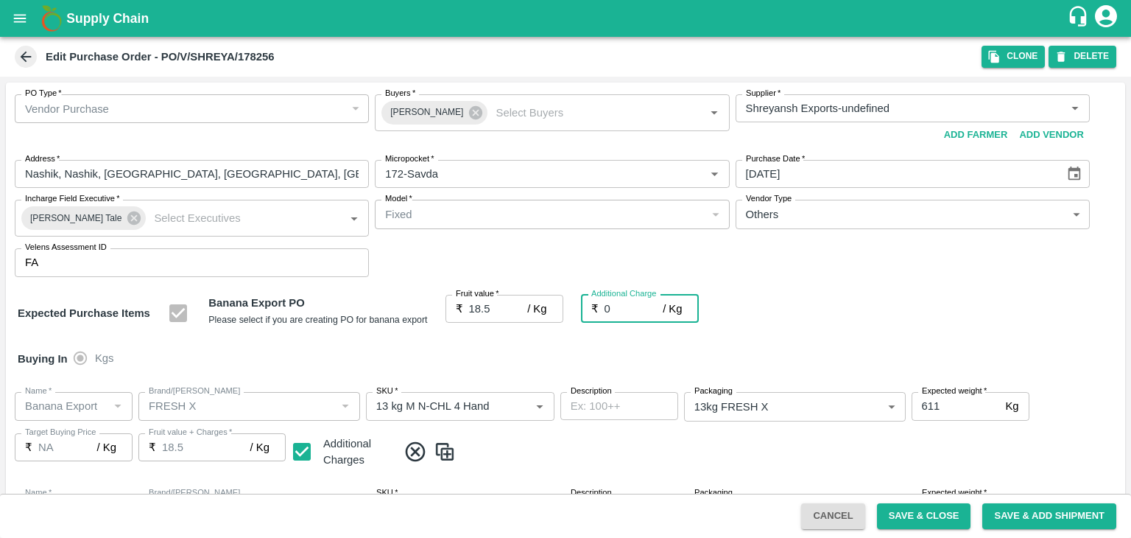
type input "2"
type input "20.5"
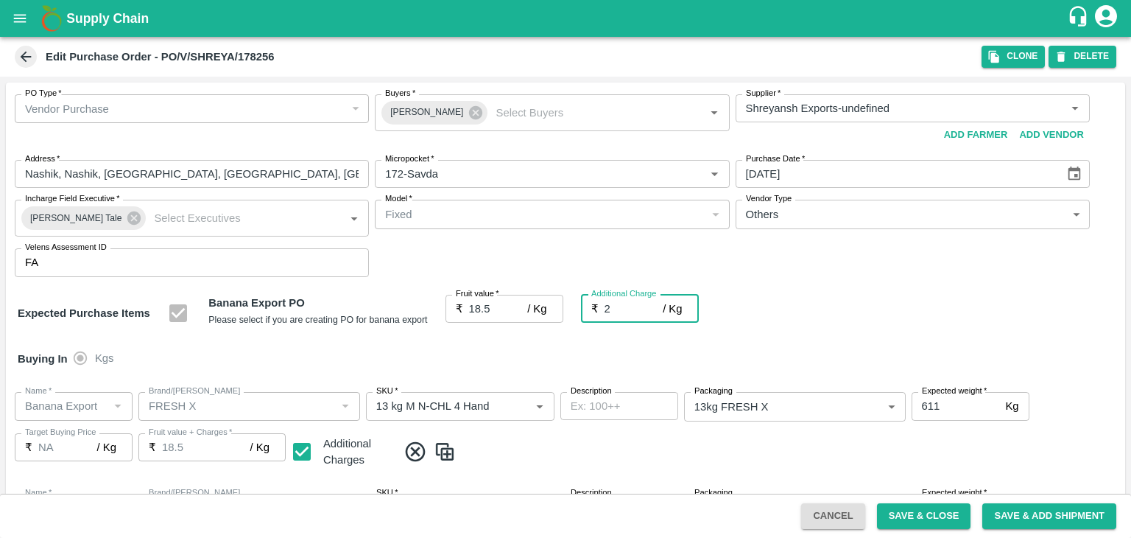
type input "20.5"
type input "2.75"
type input "21.25"
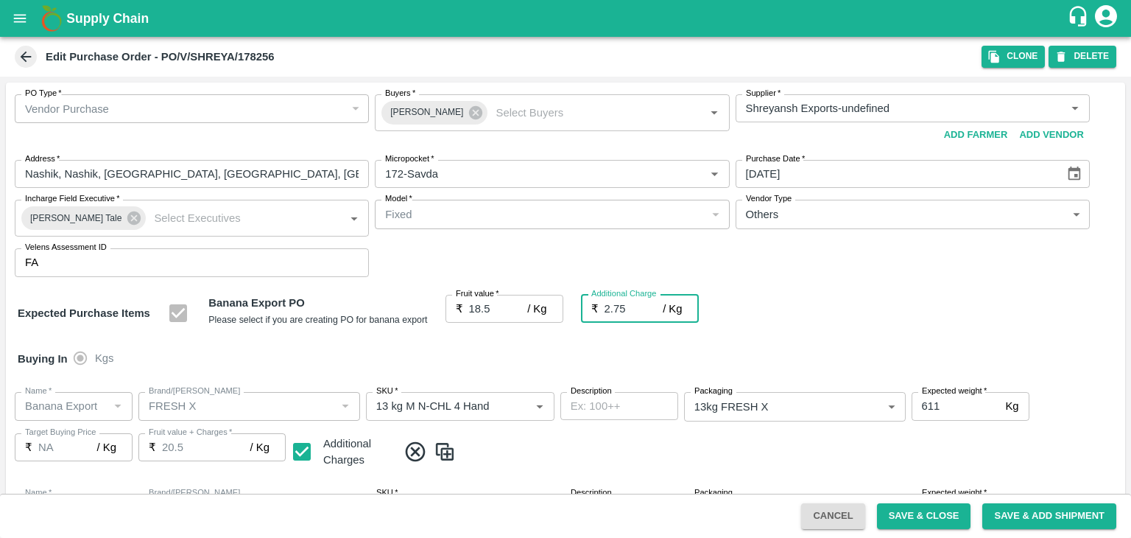
type input "21.25"
type input "2.75"
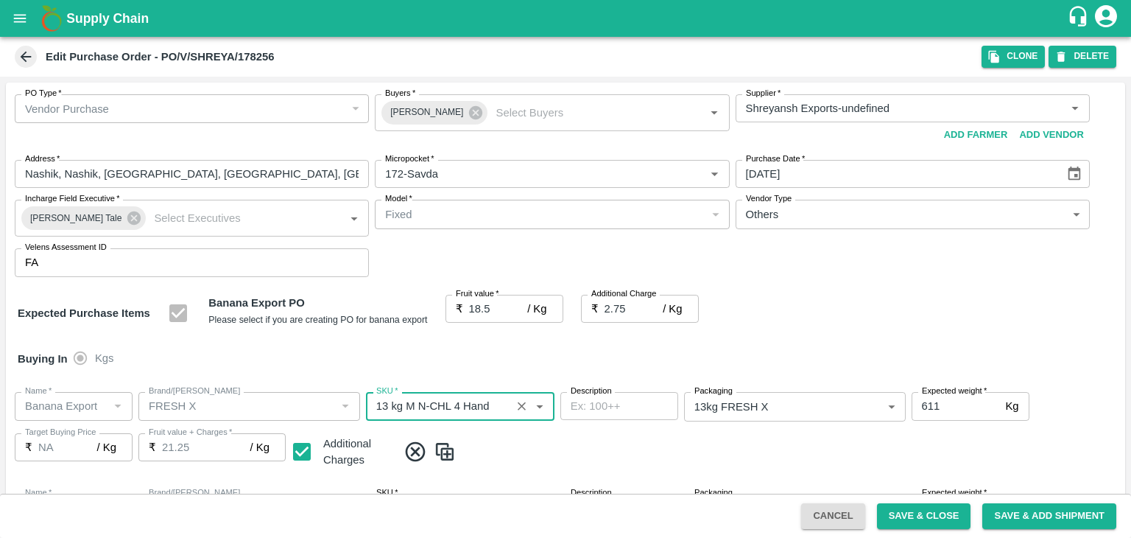
click at [930, 516] on div at bounding box center [565, 269] width 1131 height 538
click at [912, 520] on div at bounding box center [565, 269] width 1131 height 538
click at [939, 516] on div at bounding box center [565, 269] width 1131 height 538
click at [934, 513] on div at bounding box center [565, 269] width 1131 height 538
click at [937, 515] on div at bounding box center [565, 269] width 1131 height 538
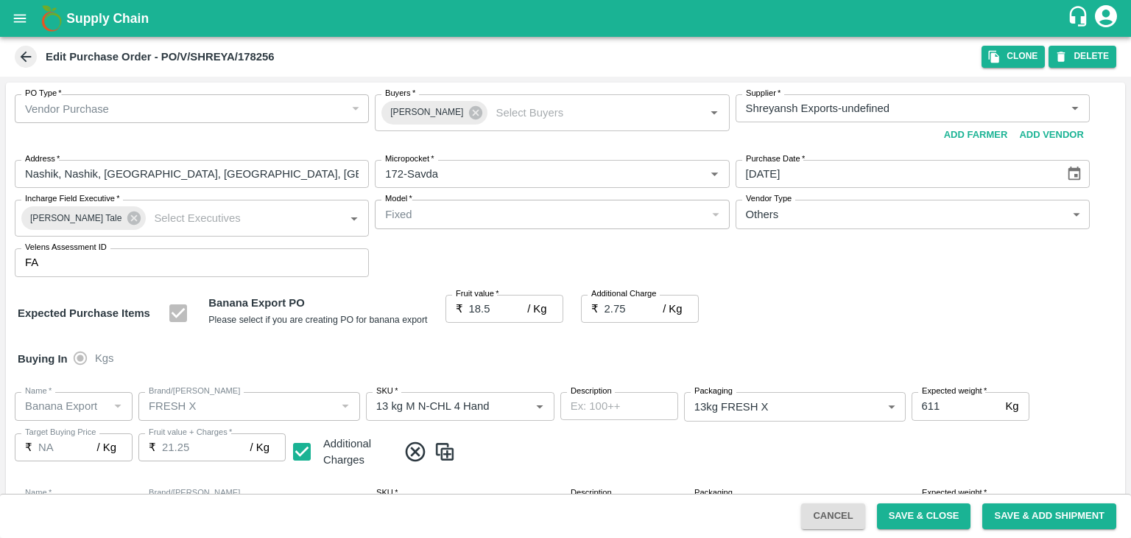
click at [909, 518] on div at bounding box center [565, 269] width 1131 height 538
click at [899, 515] on div at bounding box center [565, 269] width 1131 height 538
click at [937, 522] on div at bounding box center [565, 269] width 1131 height 538
click at [913, 514] on div at bounding box center [565, 269] width 1131 height 538
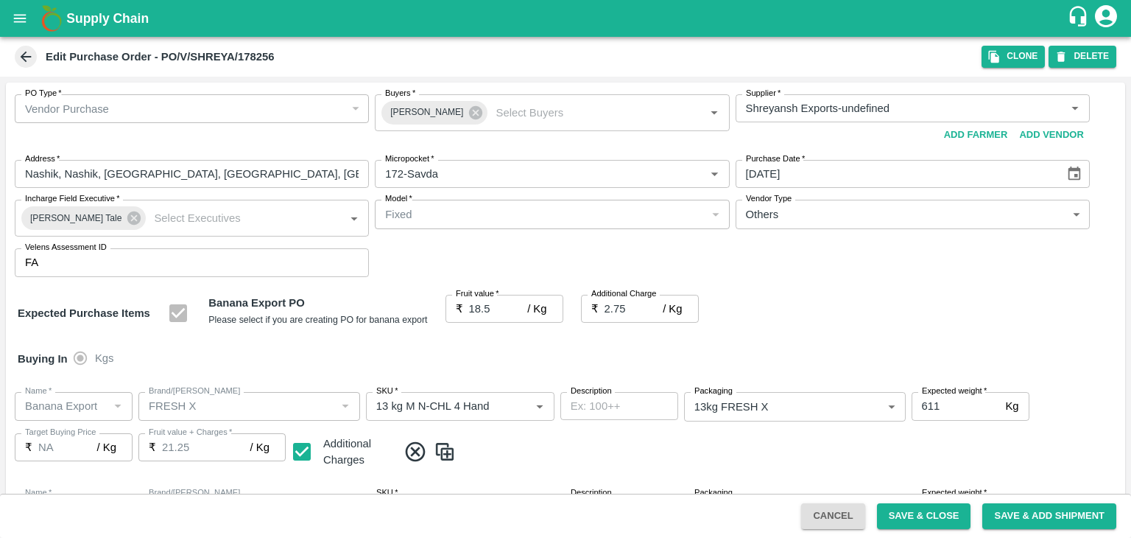
click at [913, 514] on div at bounding box center [565, 269] width 1131 height 538
click at [960, 513] on div at bounding box center [565, 269] width 1131 height 538
click at [922, 518] on div at bounding box center [565, 269] width 1131 height 538
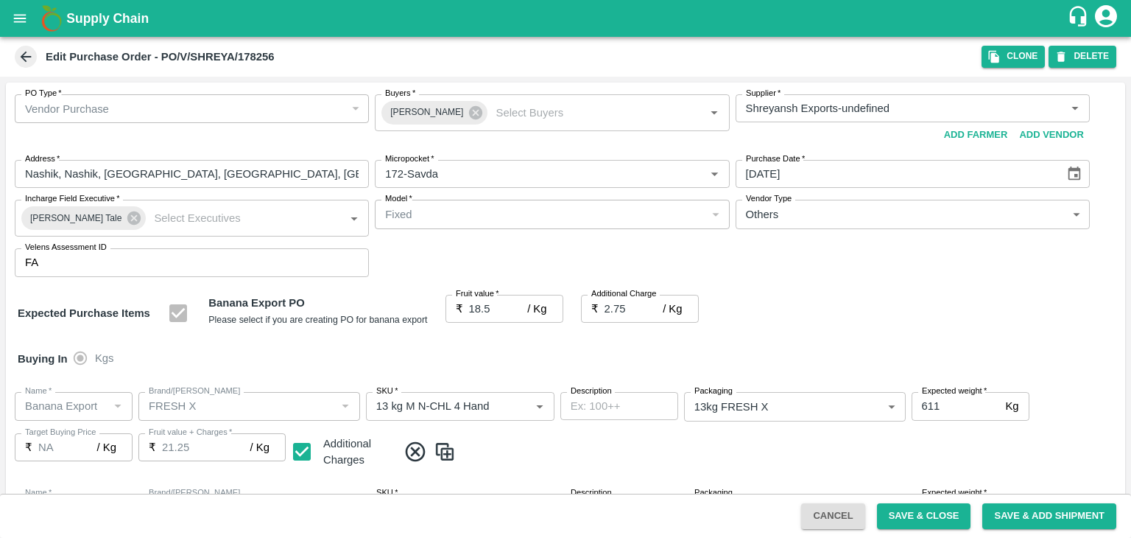
click at [922, 518] on div at bounding box center [565, 269] width 1131 height 538
click at [940, 519] on div at bounding box center [565, 269] width 1131 height 538
click at [896, 507] on div at bounding box center [565, 269] width 1131 height 538
click at [918, 518] on div at bounding box center [565, 269] width 1131 height 538
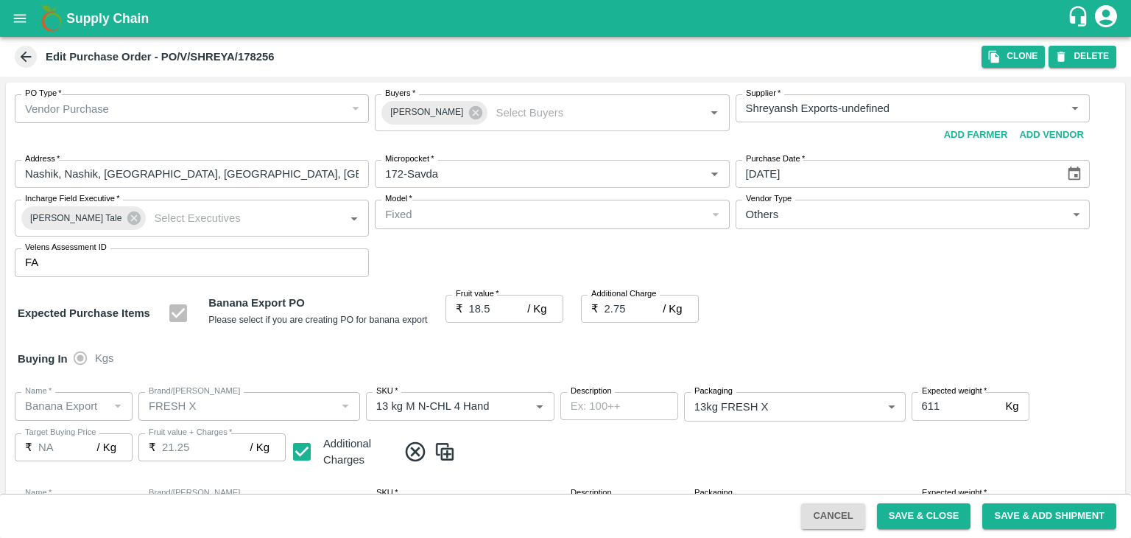
click at [951, 520] on div at bounding box center [565, 269] width 1131 height 538
click at [943, 514] on div at bounding box center [565, 269] width 1131 height 538
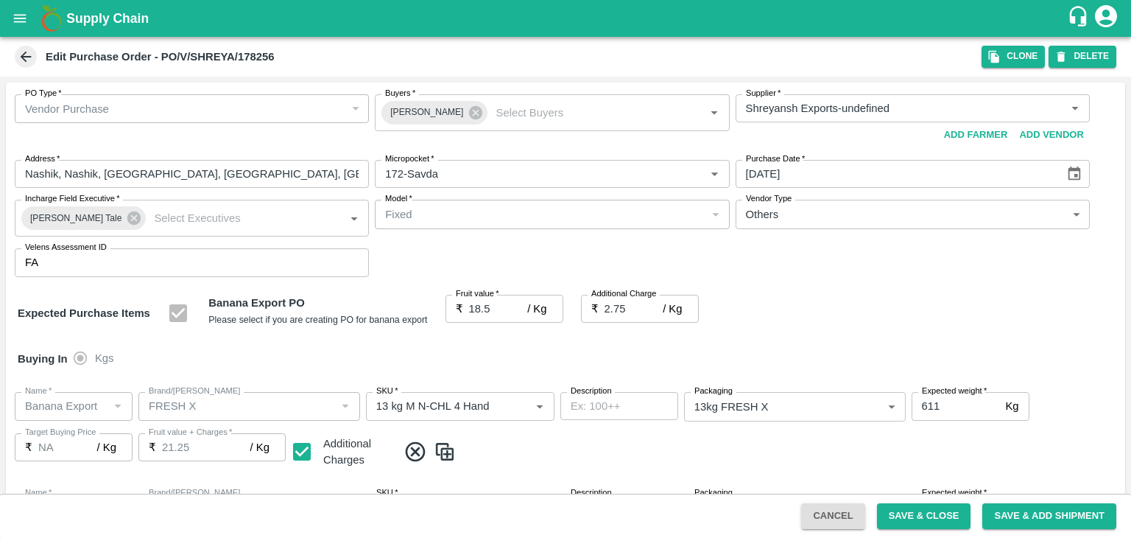
click at [943, 514] on div at bounding box center [565, 269] width 1131 height 538
click at [943, 514] on button "Save & Close" at bounding box center [924, 516] width 94 height 26
click at [943, 514] on span "Save & Close" at bounding box center [924, 516] width 106 height 12
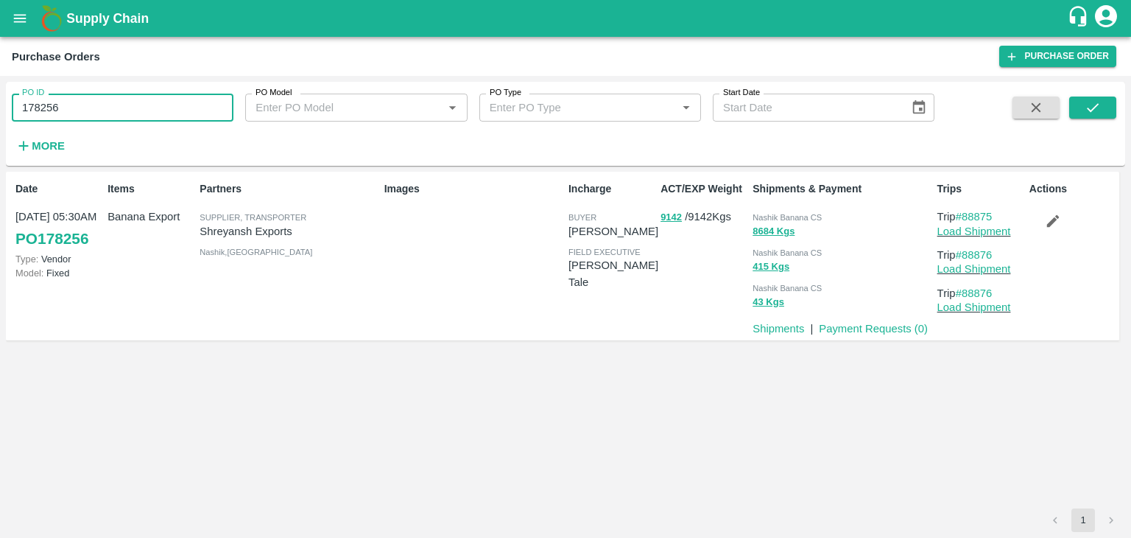
click at [86, 104] on input "178256" at bounding box center [123, 108] width 222 height 28
paste input "text"
type input "178250"
click at [1091, 107] on icon "submit" at bounding box center [1093, 107] width 16 height 16
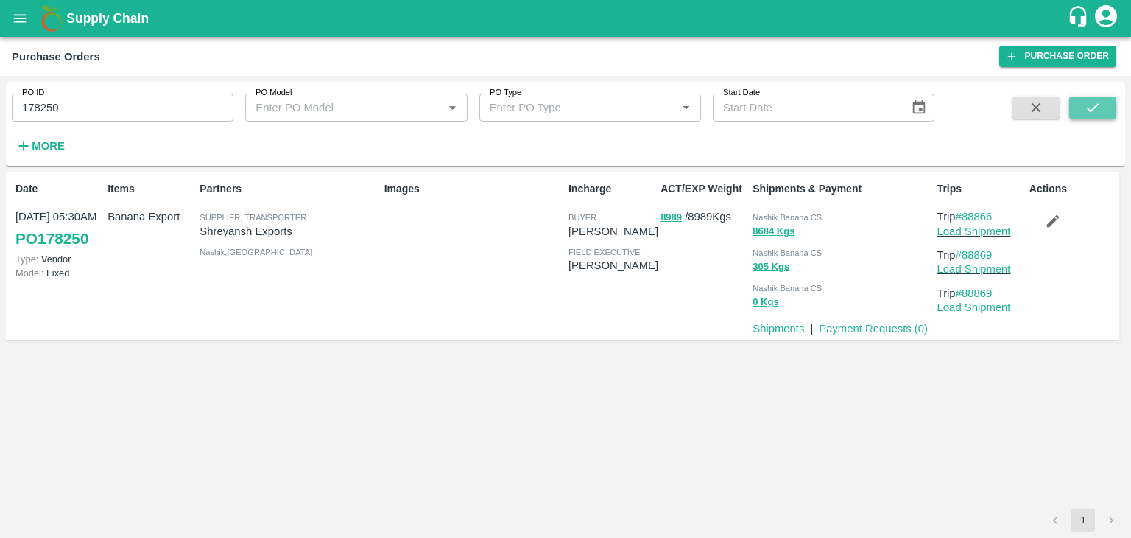
click at [1096, 105] on icon "submit" at bounding box center [1093, 107] width 12 height 9
click at [1004, 230] on link "Load Shipment" at bounding box center [974, 231] width 74 height 12
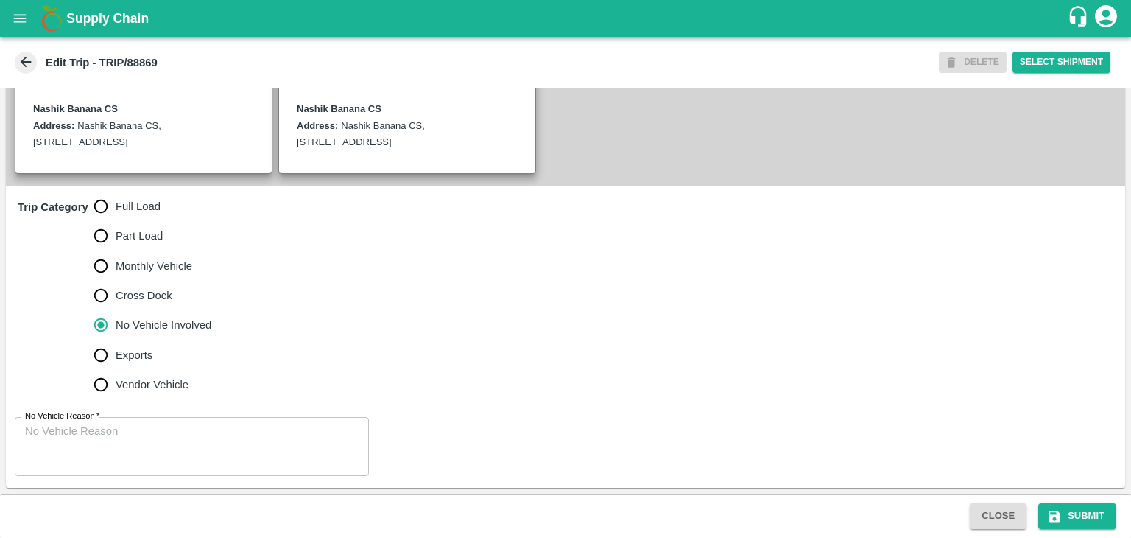
scroll to position [355, 0]
drag, startPoint x: 147, startPoint y: 197, endPoint x: 143, endPoint y: 206, distance: 9.9
click at [143, 206] on div "Trip Category Full Load Part Load Monthly Vehicle Cross Dock No Vehicle Involve…" at bounding box center [565, 295] width 1119 height 219
click at [143, 206] on span "Full Load" at bounding box center [138, 206] width 45 height 16
click at [116, 206] on input "Full Load" at bounding box center [100, 205] width 29 height 29
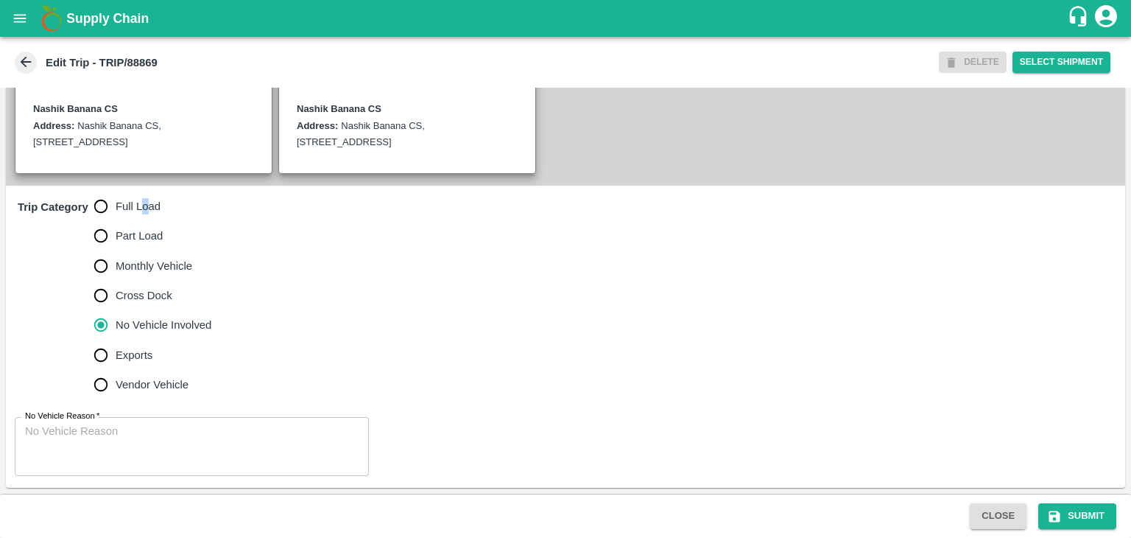
radio input "true"
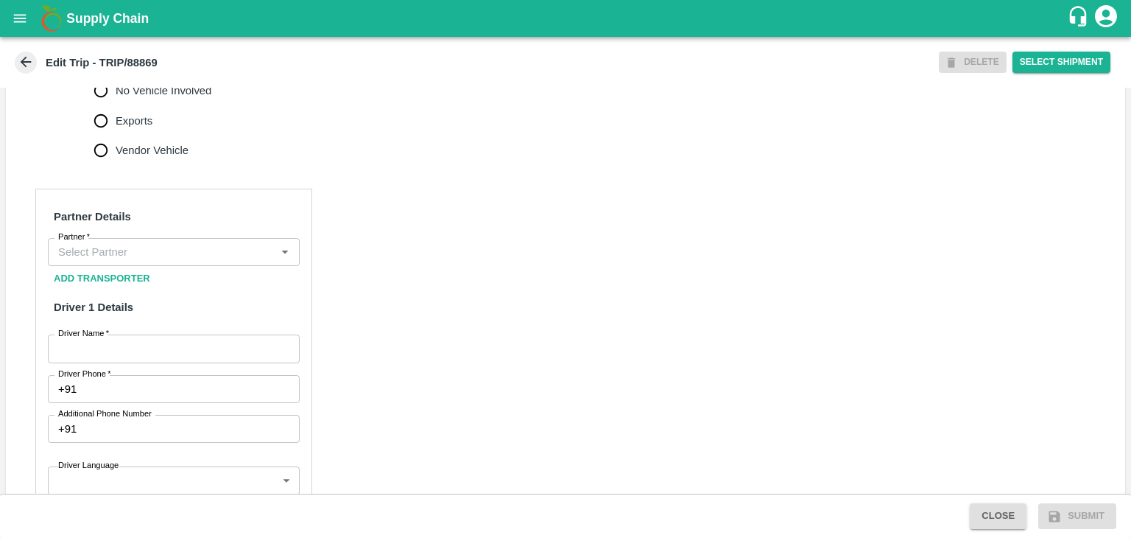
scroll to position [586, 0]
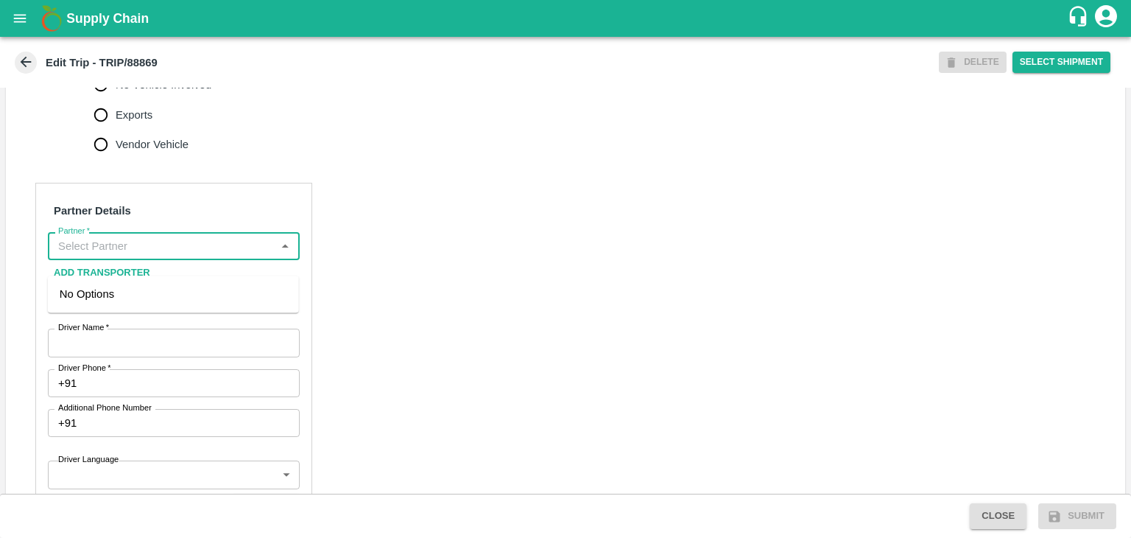
click at [193, 256] on input "Partner   *" at bounding box center [161, 245] width 219 height 19
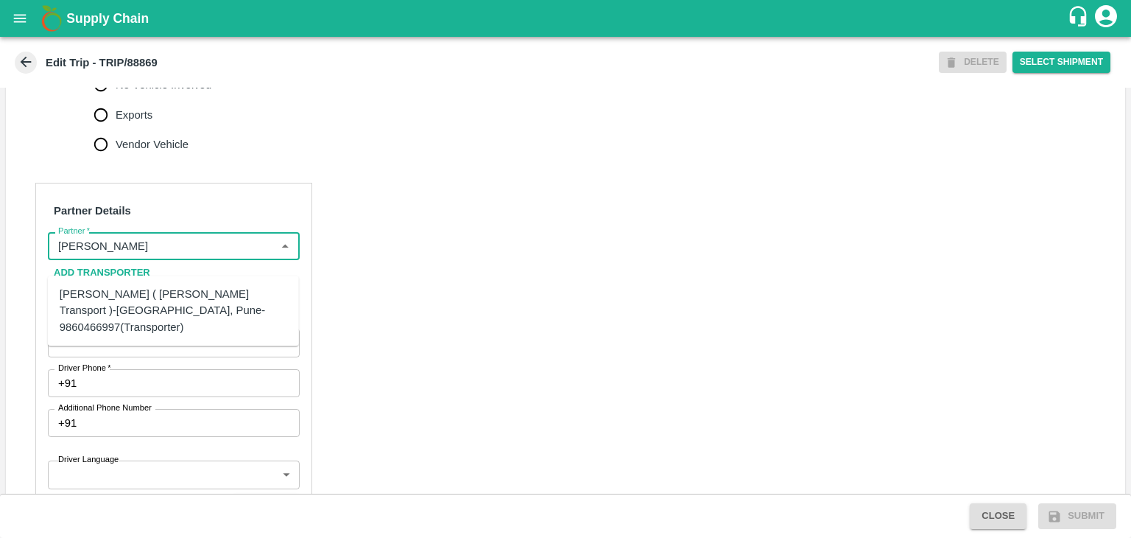
click at [127, 295] on div "[PERSON_NAME] ( [PERSON_NAME] Transport )-[GEOGRAPHIC_DATA], Pune-9860466997(Tr…" at bounding box center [174, 310] width 228 height 49
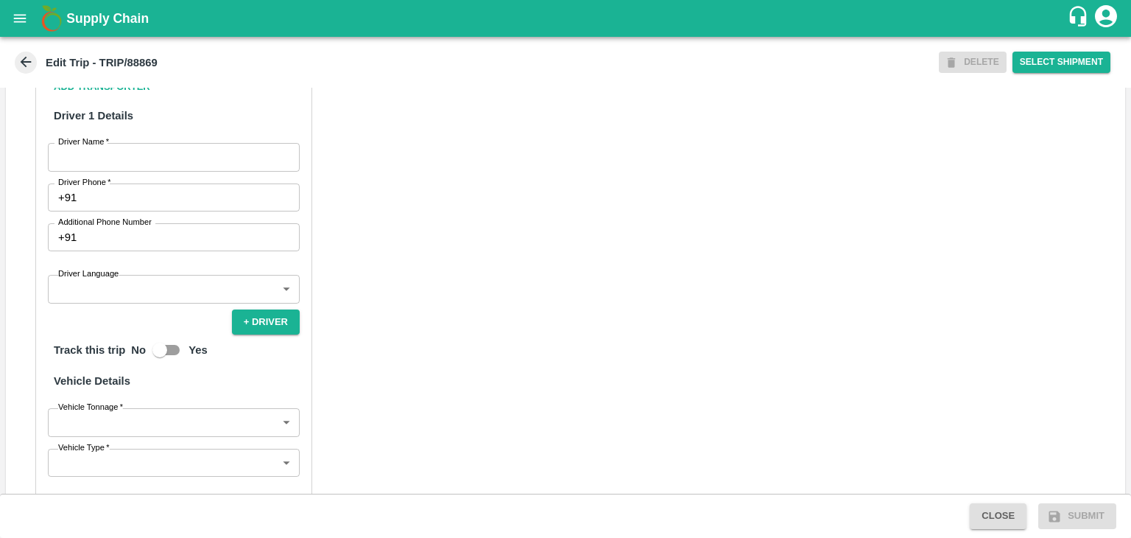
scroll to position [774, 0]
type input "[PERSON_NAME] ( [PERSON_NAME] Transport )-[GEOGRAPHIC_DATA], Pune-9860466997(Tr…"
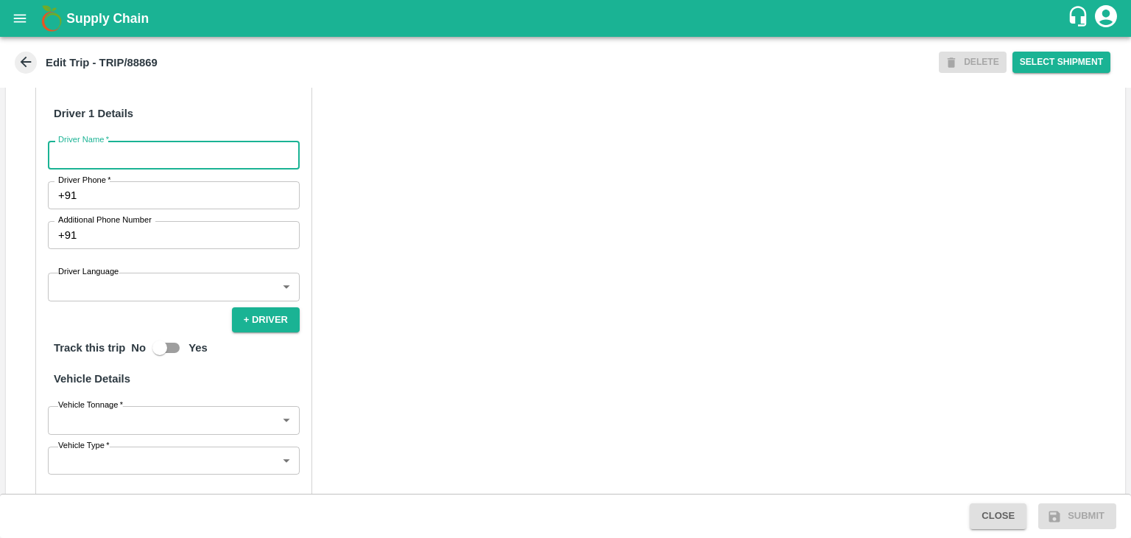
click at [113, 169] on input "Driver Name   *" at bounding box center [174, 155] width 252 height 28
type input "[PERSON_NAME]"
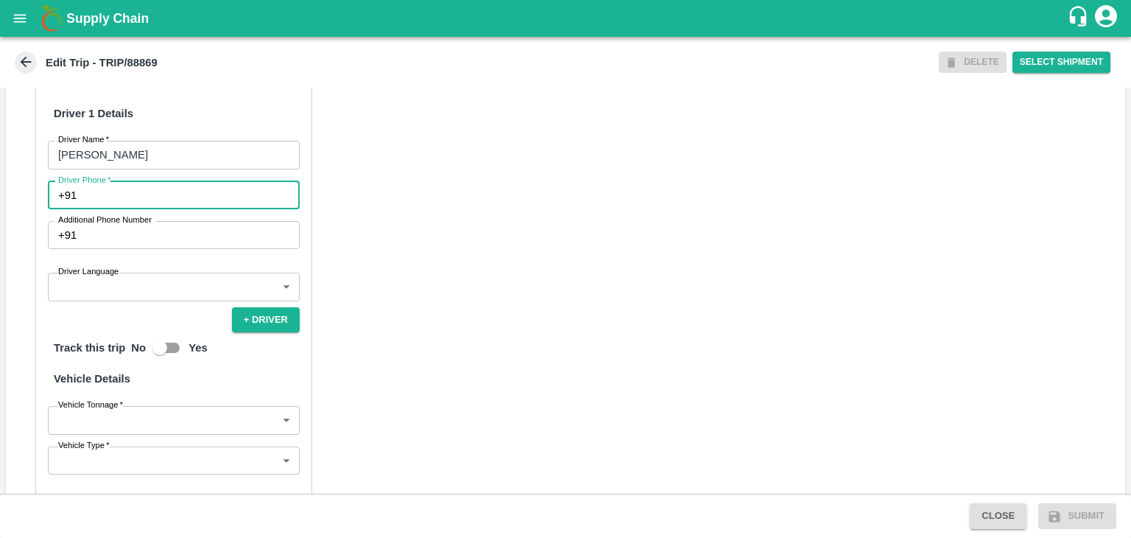
click at [137, 209] on input "Driver Phone   *" at bounding box center [190, 195] width 217 height 28
type input "9975280177"
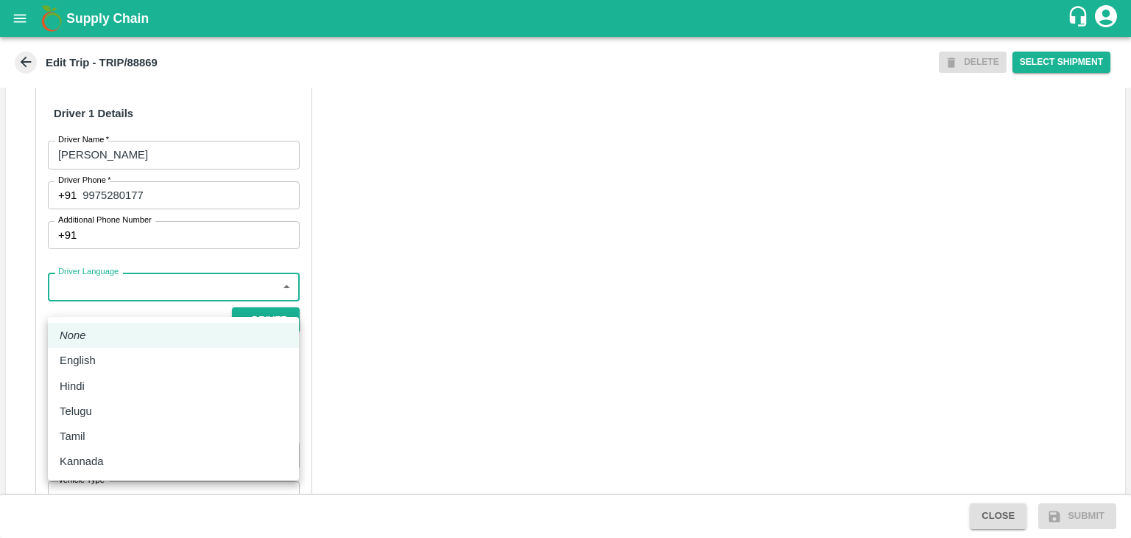
click at [127, 310] on body "Supply Chain Edit Trip - TRIP/88869 DELETE Select Shipment Trip Details Trip Ty…" at bounding box center [565, 269] width 1131 height 538
click at [115, 363] on div "English" at bounding box center [174, 360] width 228 height 16
type input "en"
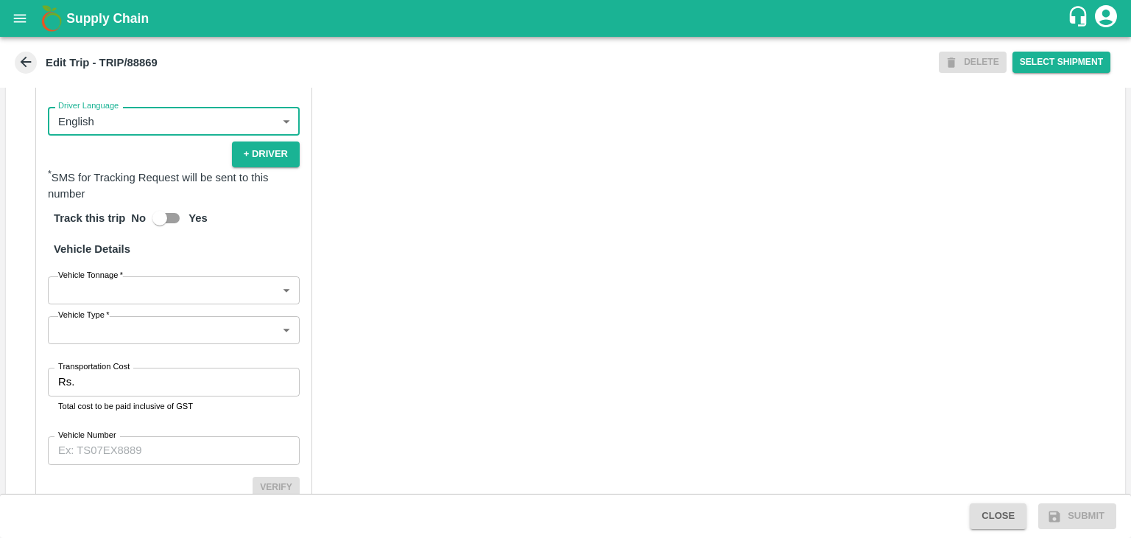
scroll to position [948, 0]
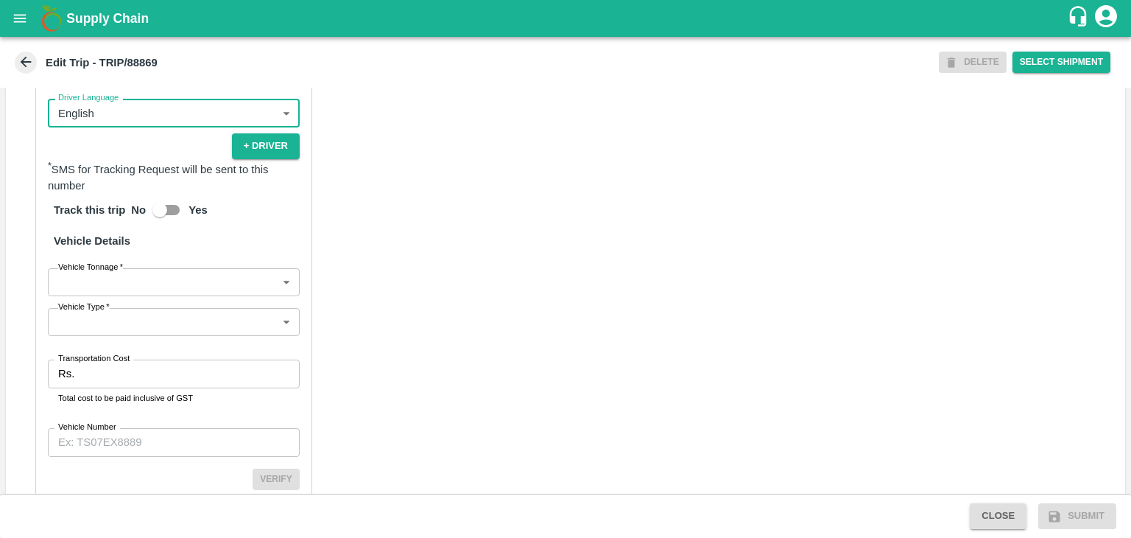
click at [127, 307] on body "Supply Chain Edit Trip - TRIP/88869 DELETE Select Shipment Trip Details Trip Ty…" at bounding box center [565, 269] width 1131 height 538
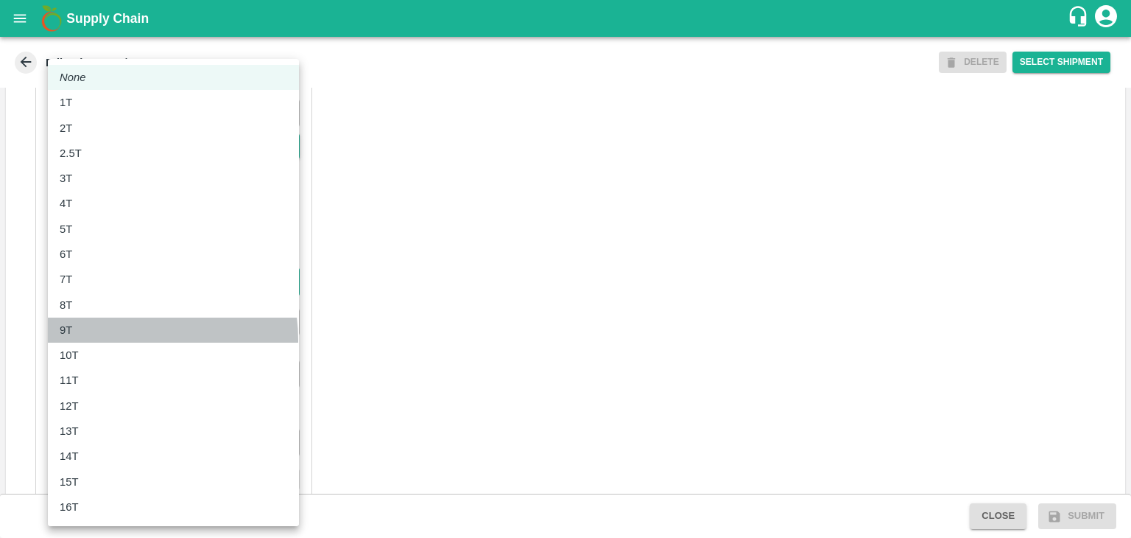
click at [116, 339] on li "9T" at bounding box center [173, 329] width 251 height 25
type input "9000"
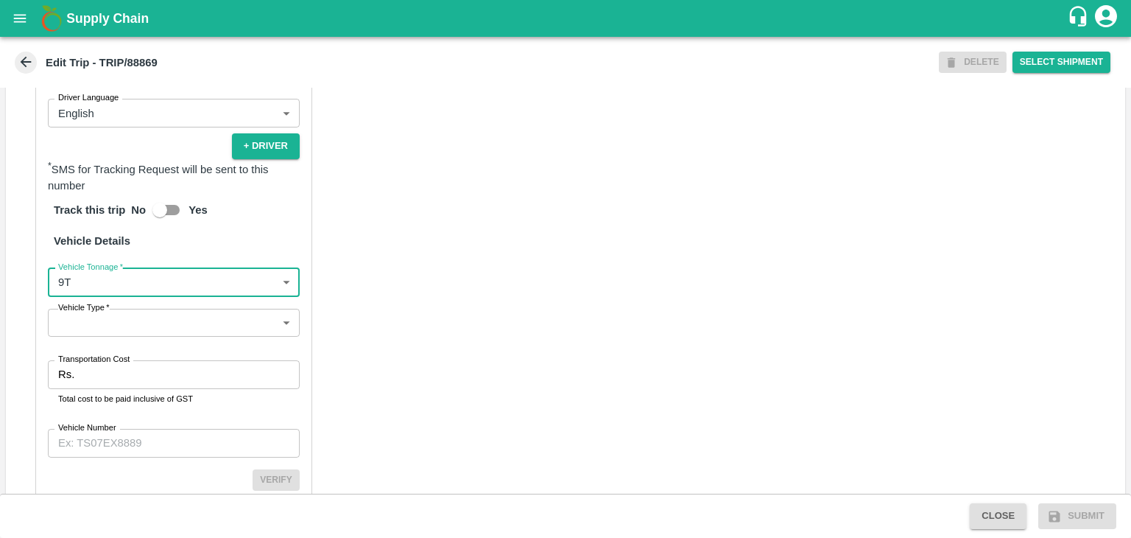
scroll to position [1019, 0]
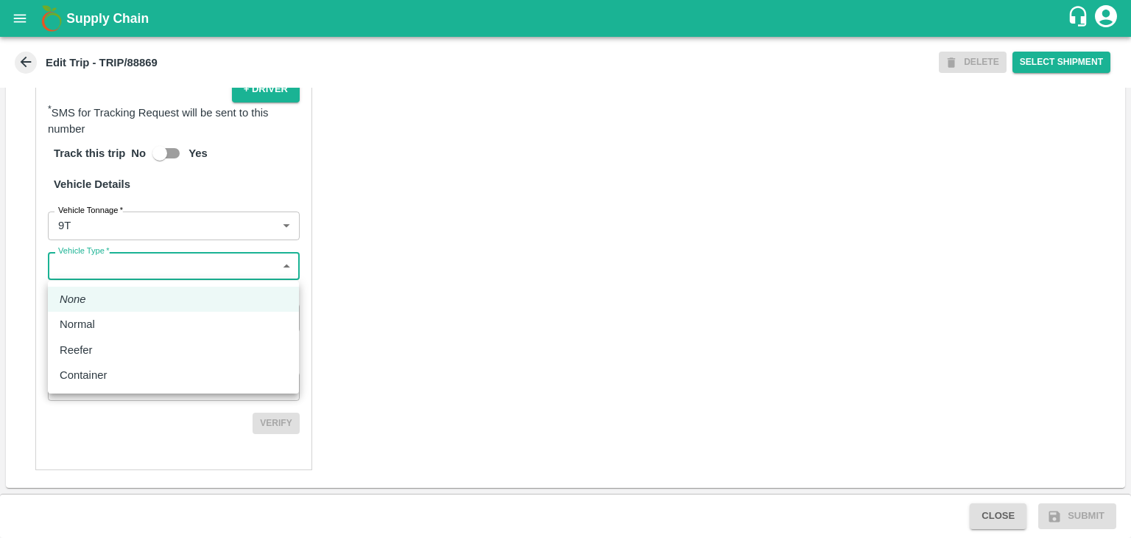
click at [135, 269] on body "Supply Chain Edit Trip - TRIP/88869 DELETE Select Shipment Trip Details Trip Ty…" at bounding box center [565, 269] width 1131 height 538
click at [121, 313] on li "Normal" at bounding box center [173, 323] width 251 height 25
type input "Normal"
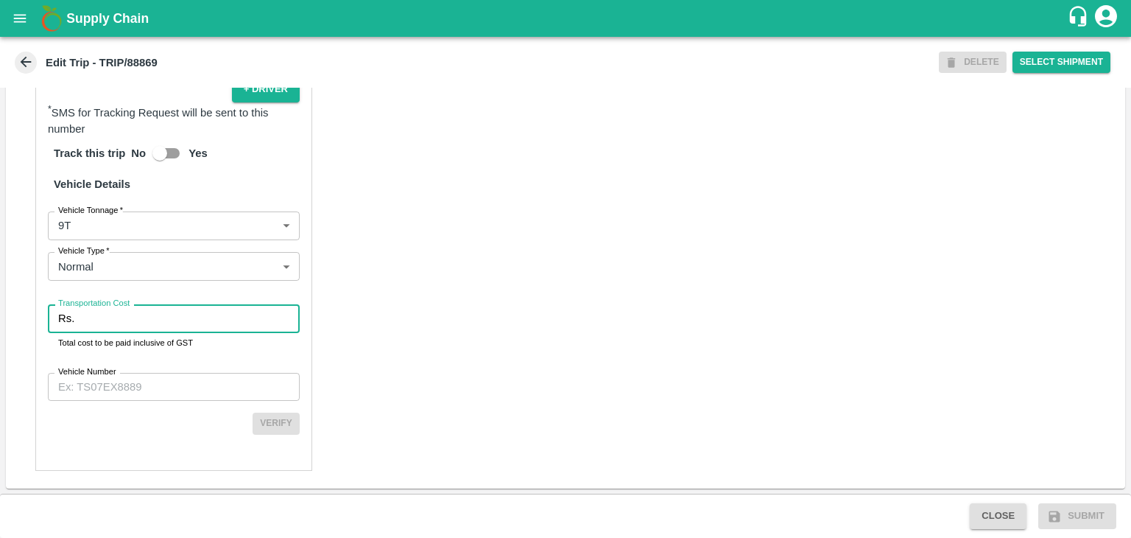
click at [126, 316] on input "Transportation Cost" at bounding box center [189, 318] width 219 height 28
type input "1"
click at [152, 384] on input "Vehicle Number" at bounding box center [174, 387] width 252 height 28
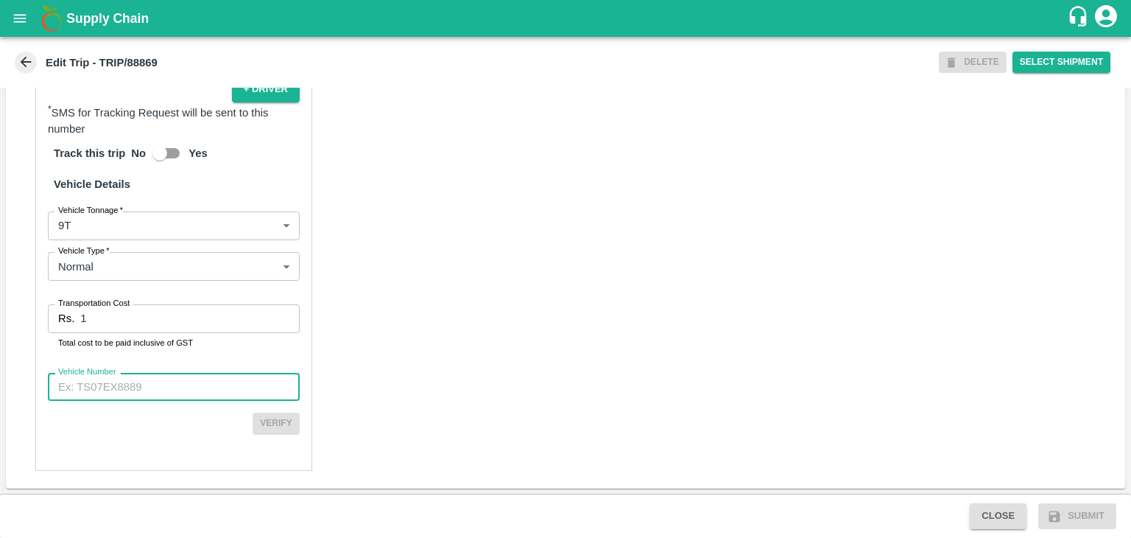
type input "MH12HD0431"
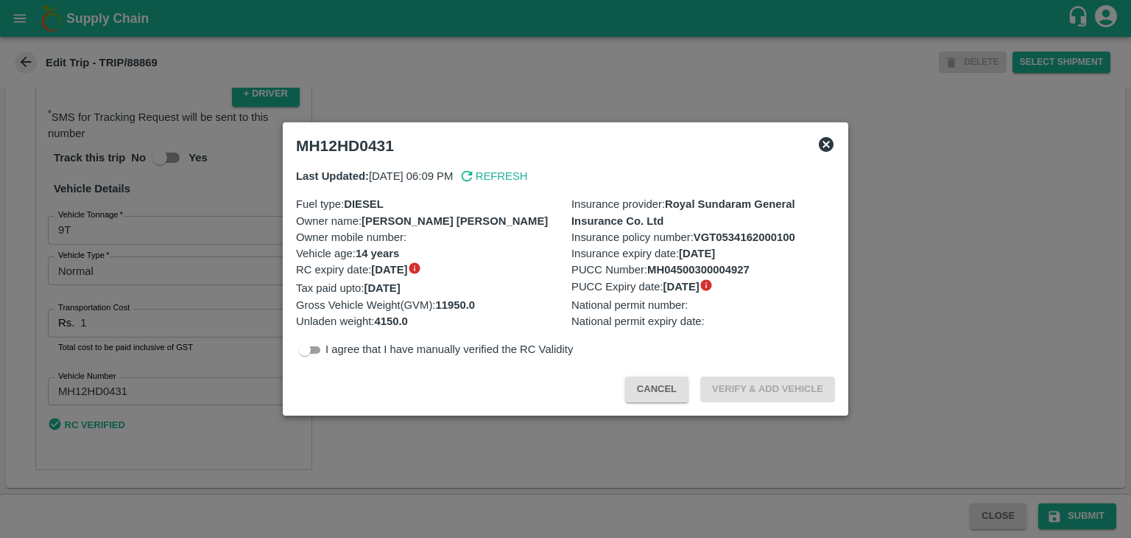
click at [927, 457] on div at bounding box center [565, 269] width 1131 height 538
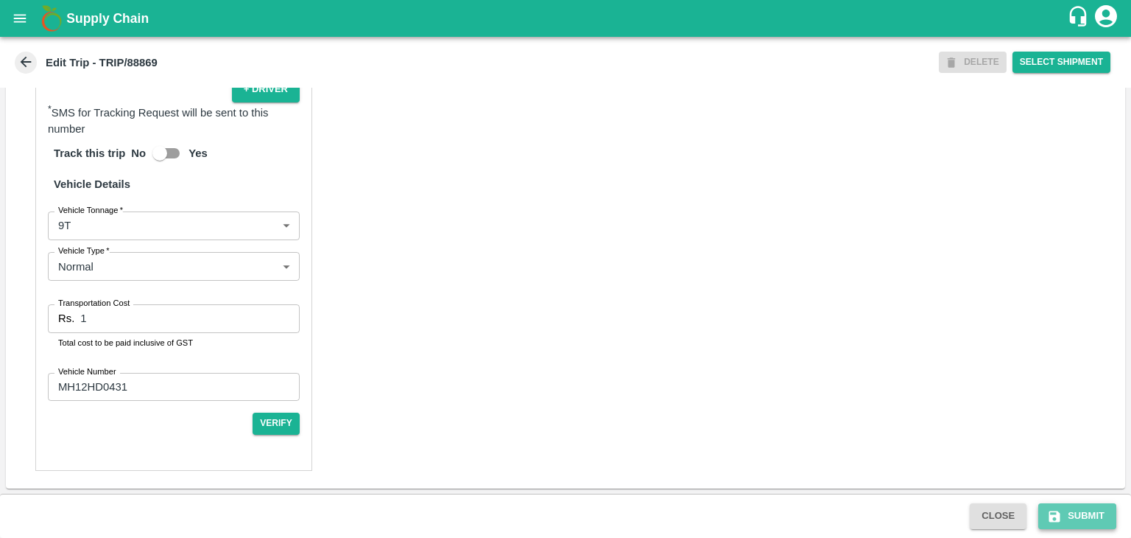
click at [1096, 515] on button "Submit" at bounding box center [1077, 516] width 78 height 26
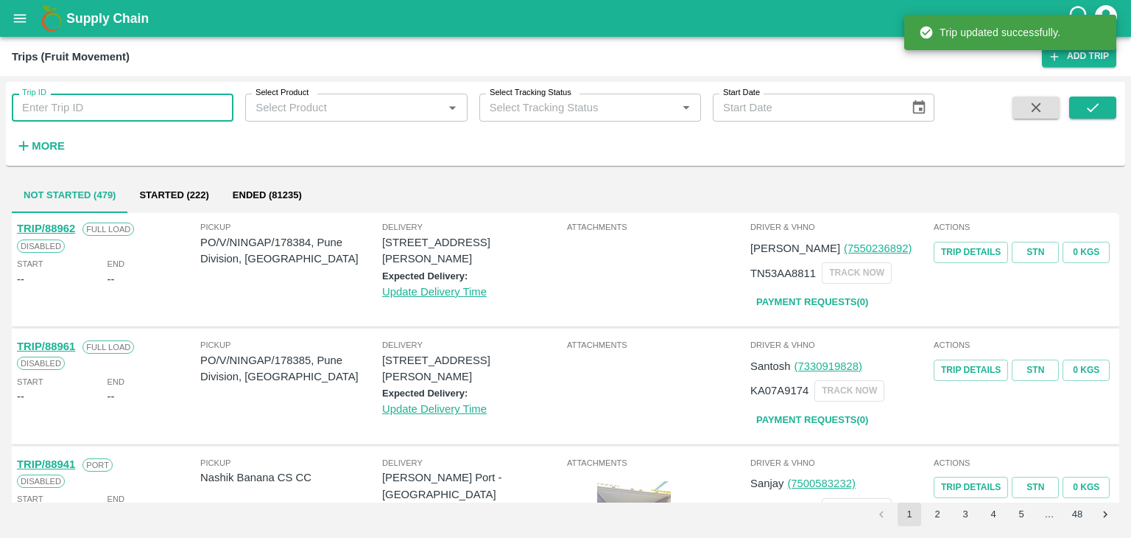
click at [75, 116] on input "Trip ID" at bounding box center [123, 108] width 222 height 28
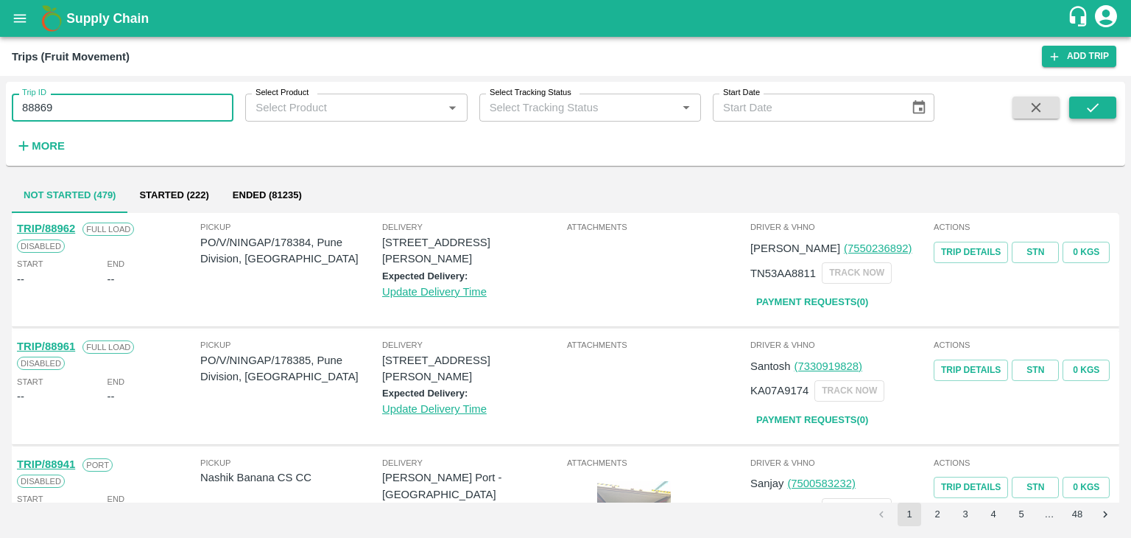
type input "88869"
click at [1102, 102] on button "submit" at bounding box center [1092, 107] width 47 height 22
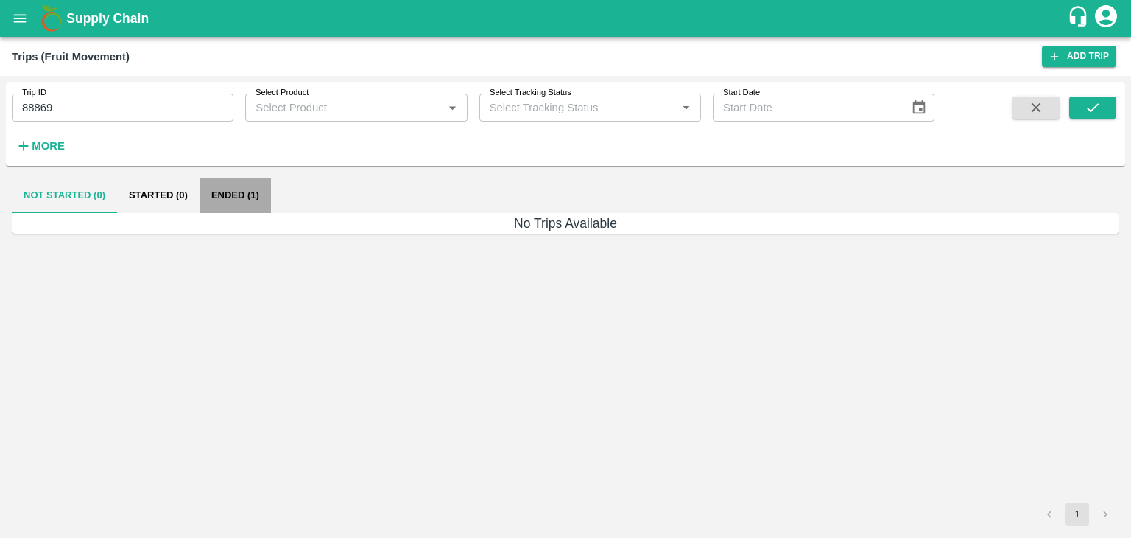
click at [256, 190] on button "Ended (1)" at bounding box center [235, 194] width 71 height 35
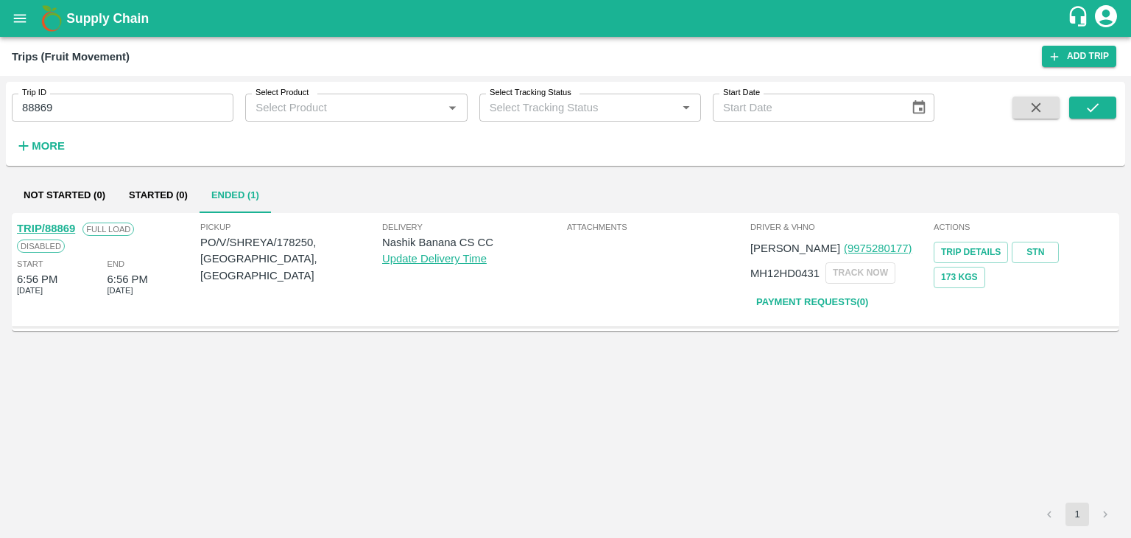
click at [56, 229] on link "TRIP/88869" at bounding box center [46, 228] width 58 height 12
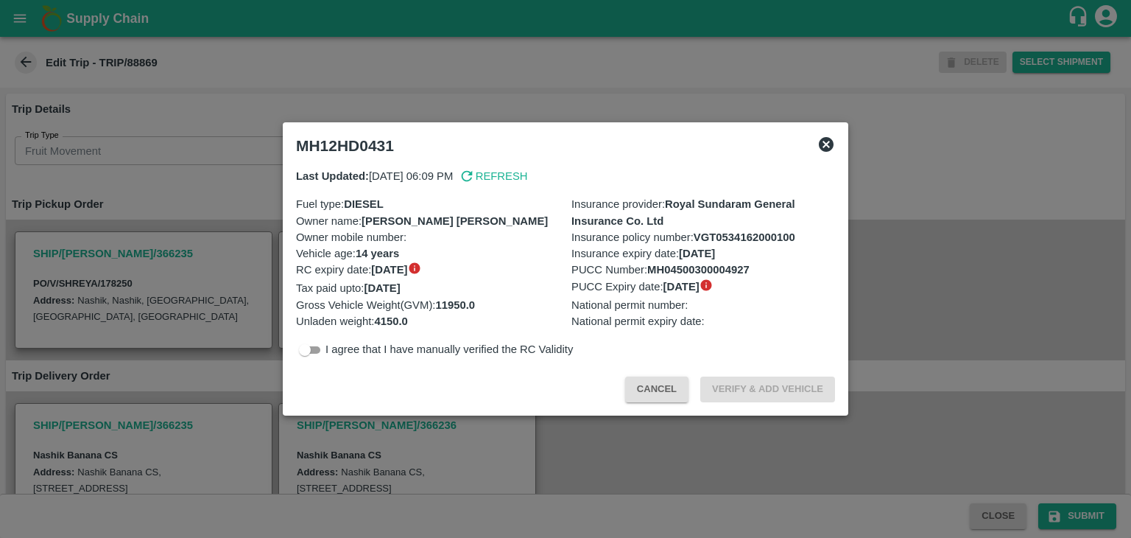
click at [634, 457] on div at bounding box center [565, 269] width 1131 height 538
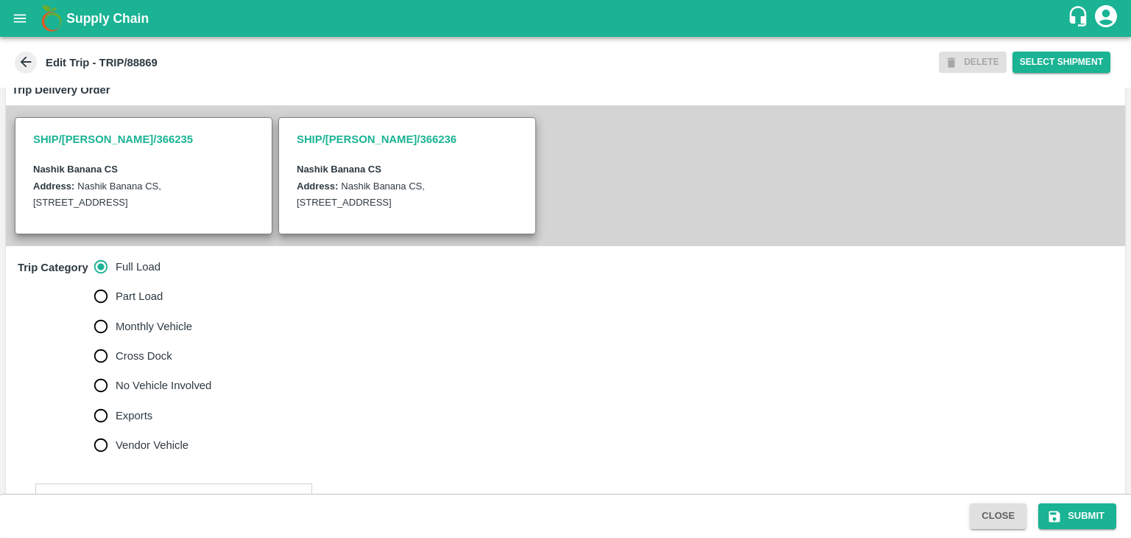
scroll to position [392, 0]
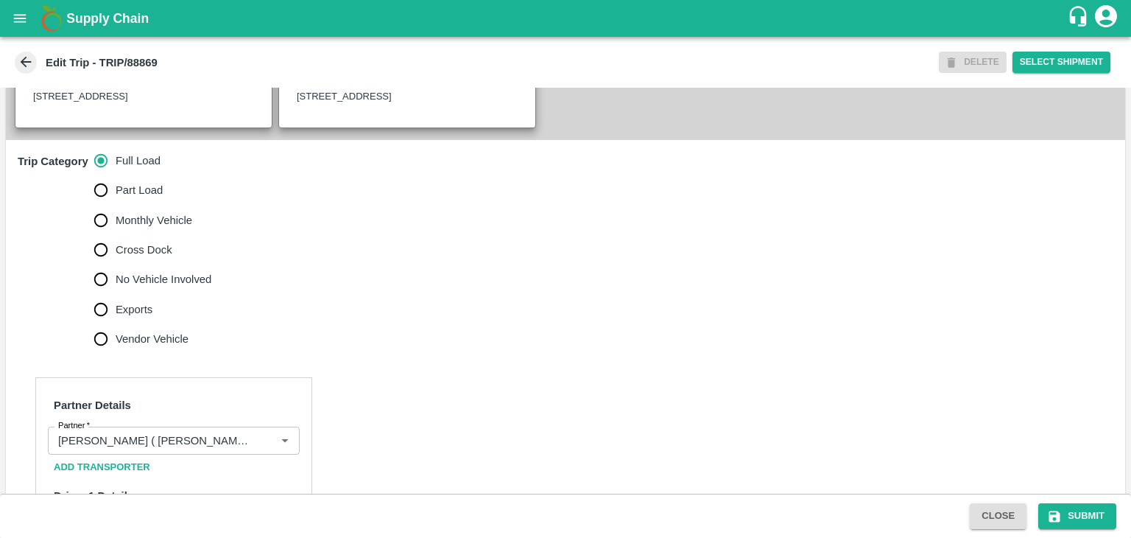
click at [148, 287] on span "No Vehicle Involved" at bounding box center [164, 279] width 96 height 16
click at [116, 289] on input "No Vehicle Involved" at bounding box center [100, 278] width 29 height 29
radio input "true"
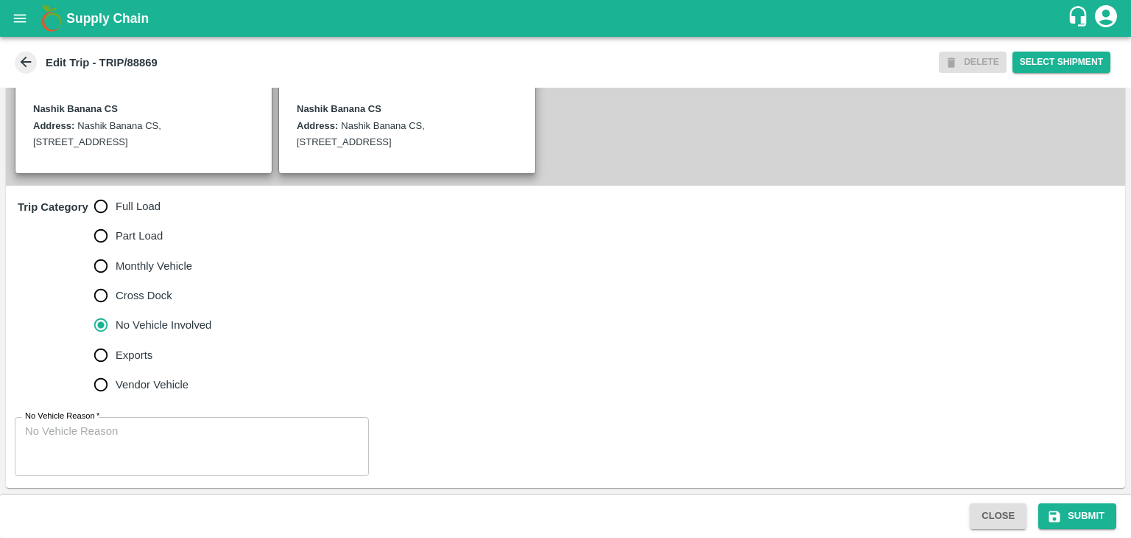
scroll to position [362, 0]
drag, startPoint x: 171, startPoint y: 416, endPoint x: 183, endPoint y: 439, distance: 25.7
click at [183, 439] on div "x No Vehicle Reason" at bounding box center [192, 446] width 354 height 59
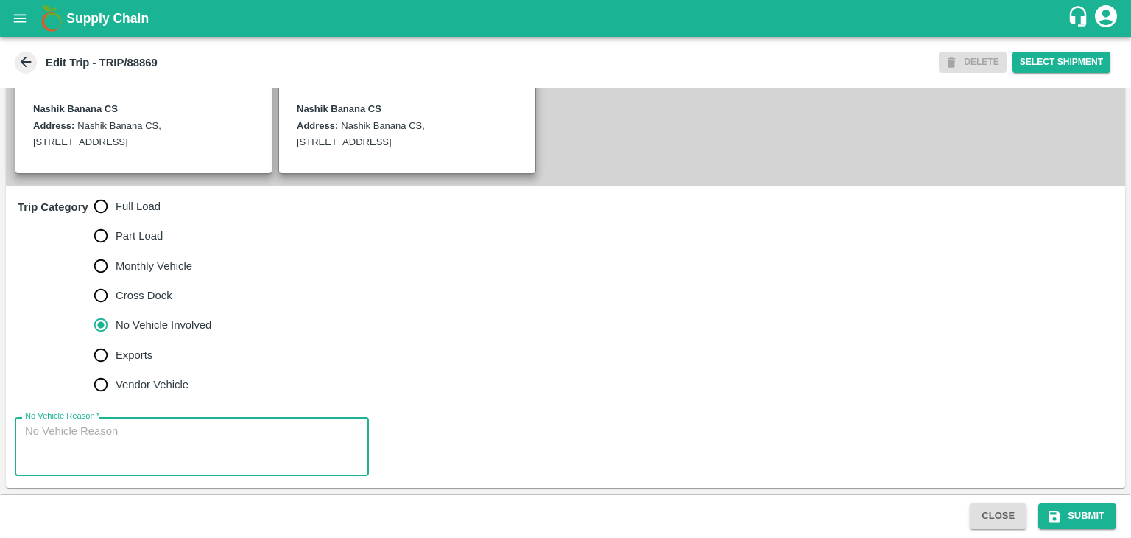
click at [183, 439] on textarea "No Vehicle Reason   *" at bounding box center [192, 446] width 334 height 46
type textarea "Field Dump"
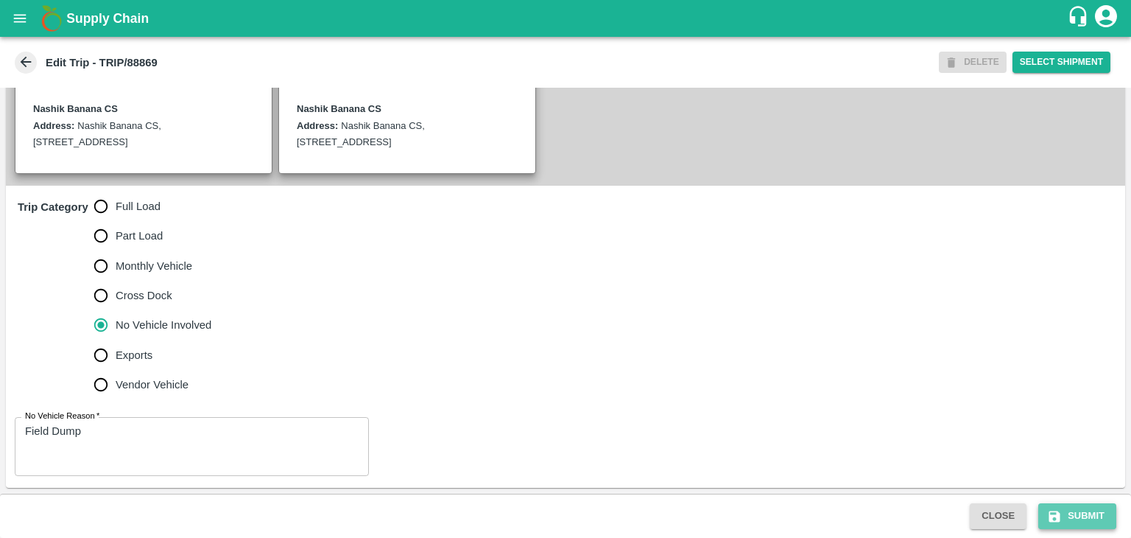
click at [1083, 513] on button "Submit" at bounding box center [1077, 516] width 78 height 26
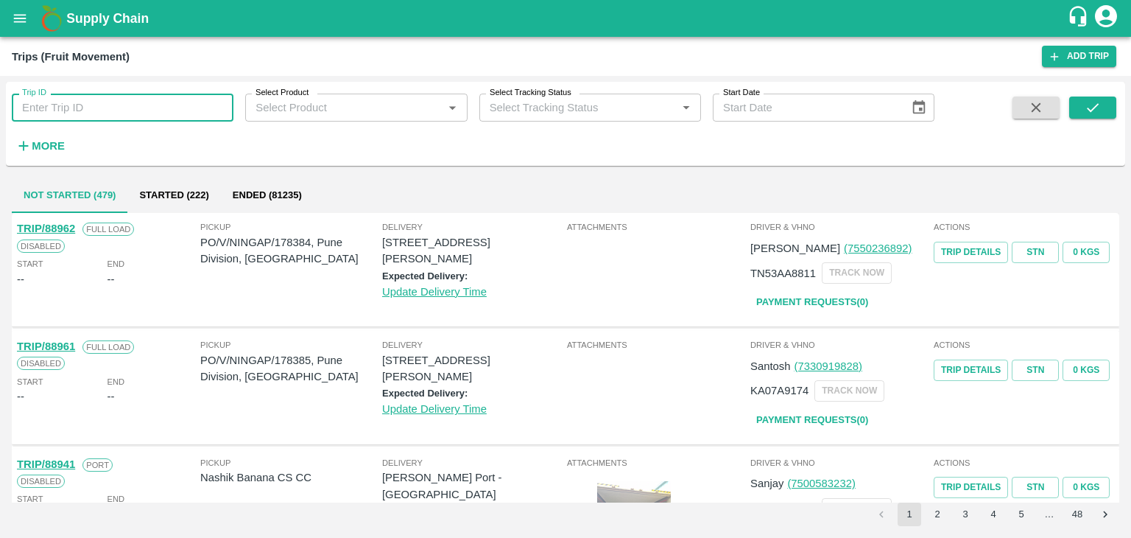
click at [133, 105] on input "Trip ID" at bounding box center [123, 108] width 222 height 28
click at [1110, 105] on button "submit" at bounding box center [1092, 107] width 47 height 22
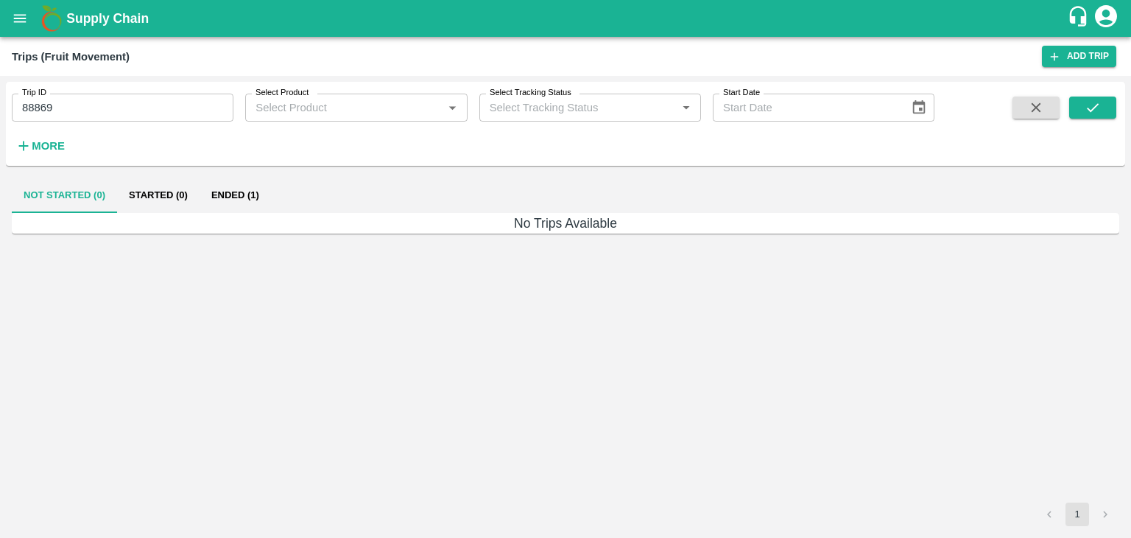
click at [219, 193] on button "Ended (1)" at bounding box center [235, 194] width 71 height 35
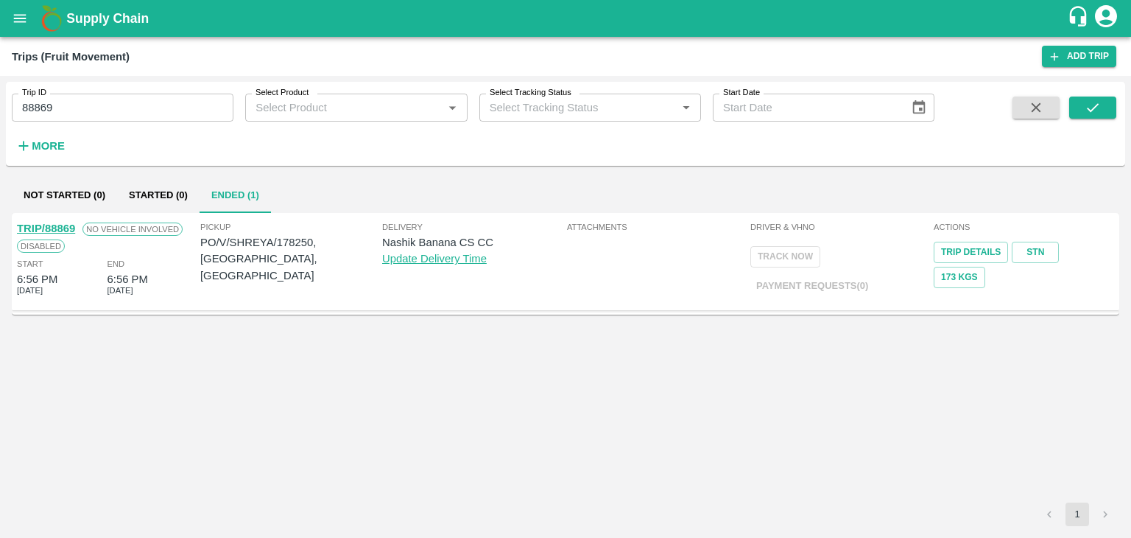
click at [54, 225] on link "TRIP/88869" at bounding box center [46, 228] width 58 height 12
click at [100, 110] on input "88869" at bounding box center [123, 108] width 222 height 28
type input "88866"
click at [1109, 113] on button "submit" at bounding box center [1092, 107] width 47 height 22
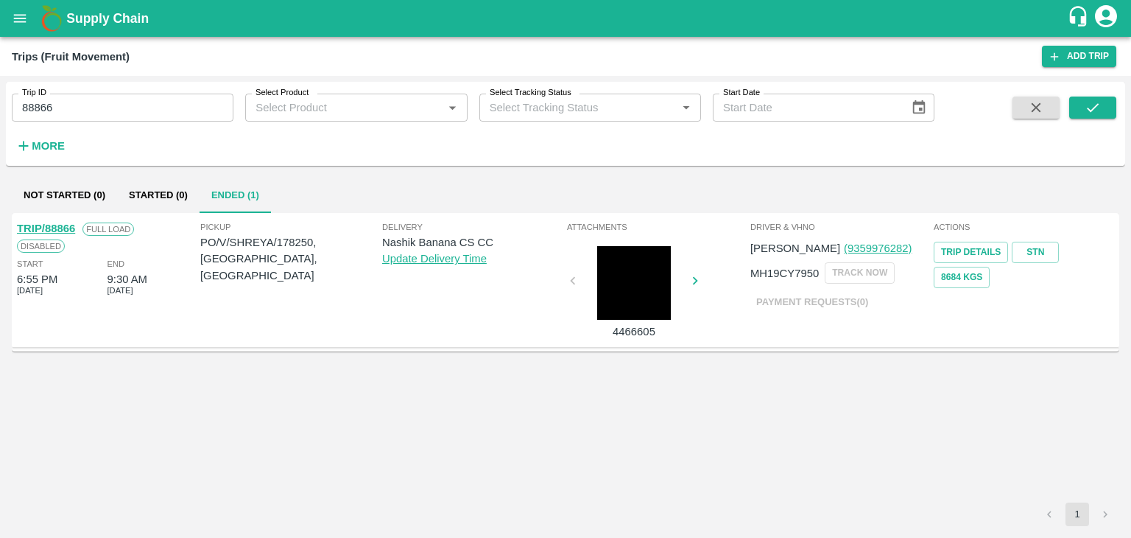
click at [56, 228] on link "TRIP/88866" at bounding box center [46, 228] width 58 height 12
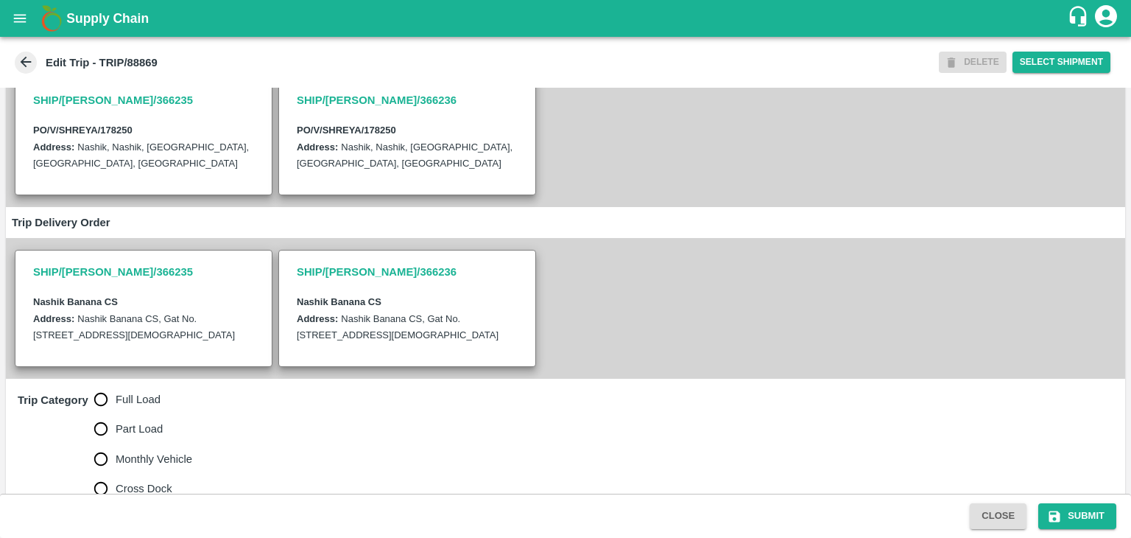
scroll to position [362, 0]
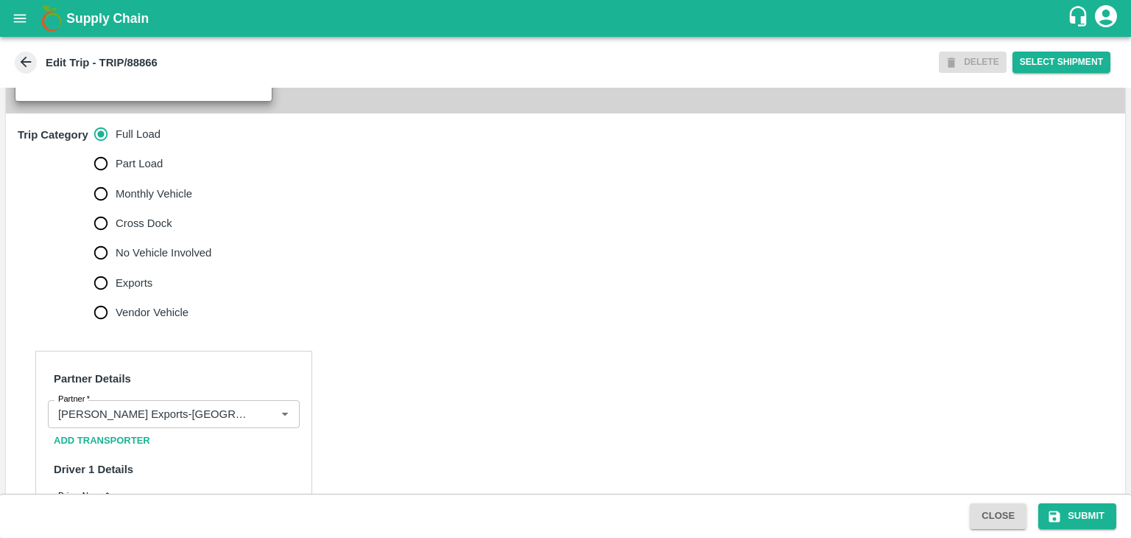
scroll to position [451, 0]
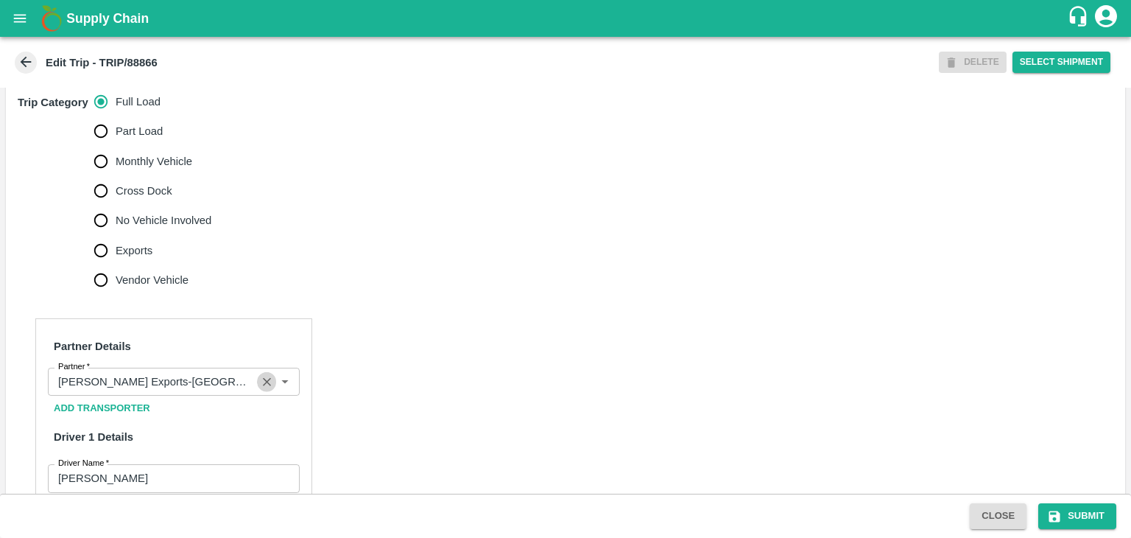
click at [263, 386] on icon "Clear" at bounding box center [267, 382] width 8 height 8
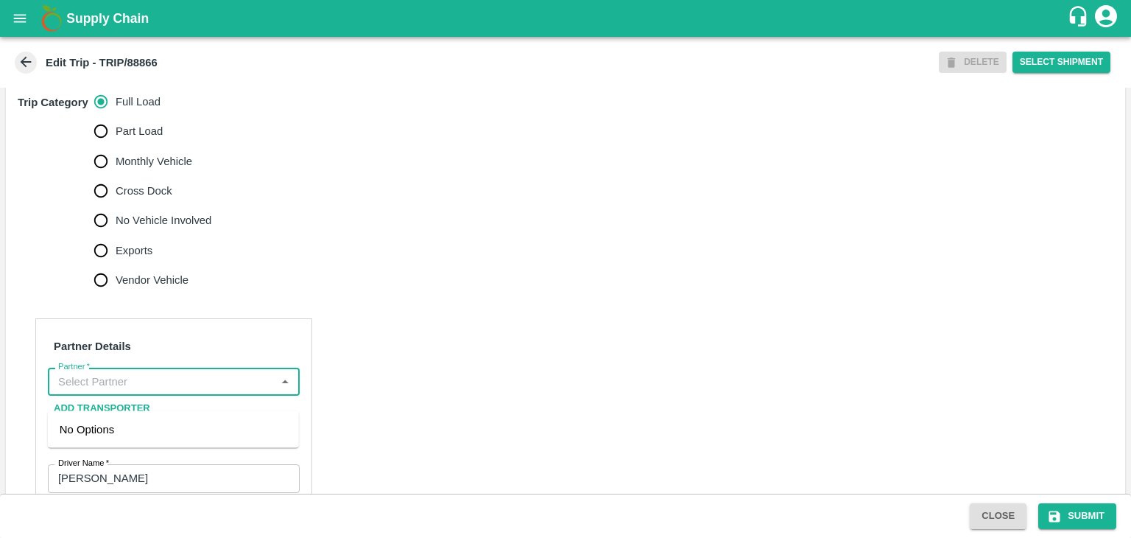
click at [224, 391] on input "Partner   *" at bounding box center [161, 381] width 219 height 19
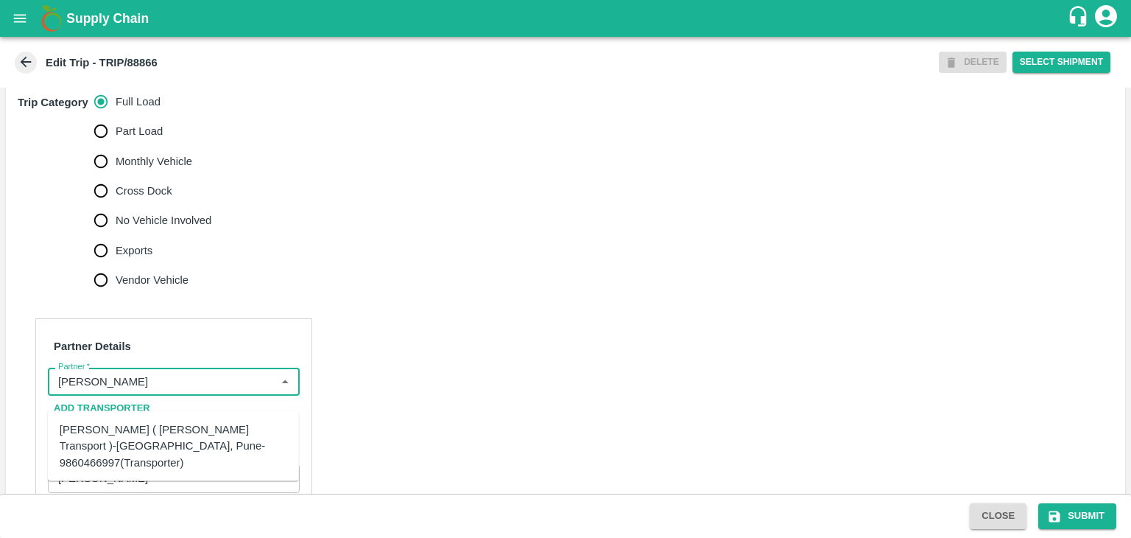
click at [167, 436] on div "[PERSON_NAME] ( [PERSON_NAME] Transport )-[GEOGRAPHIC_DATA], Pune-9860466997(Tr…" at bounding box center [174, 445] width 228 height 49
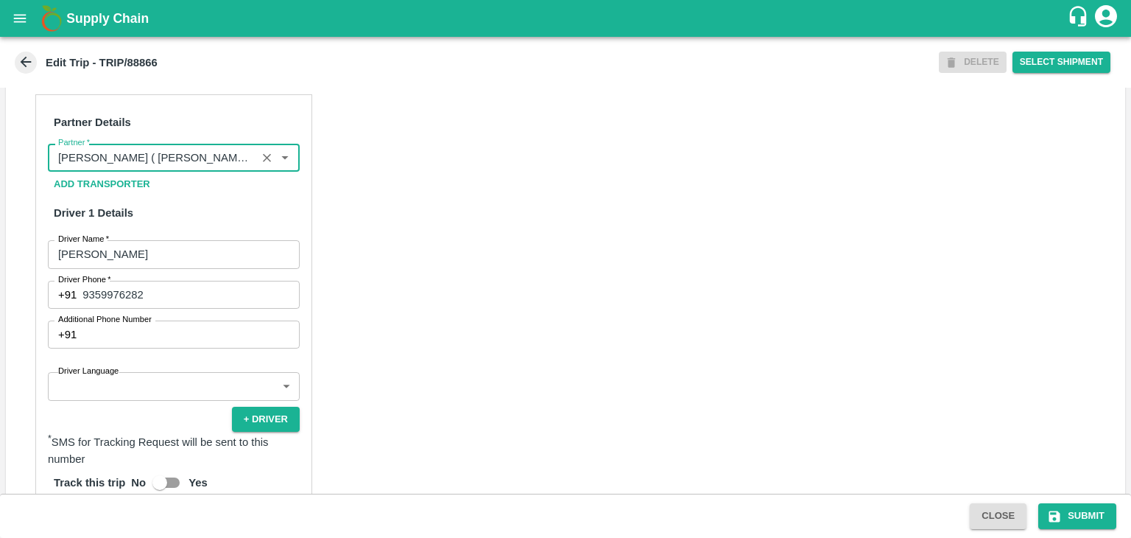
scroll to position [727, 0]
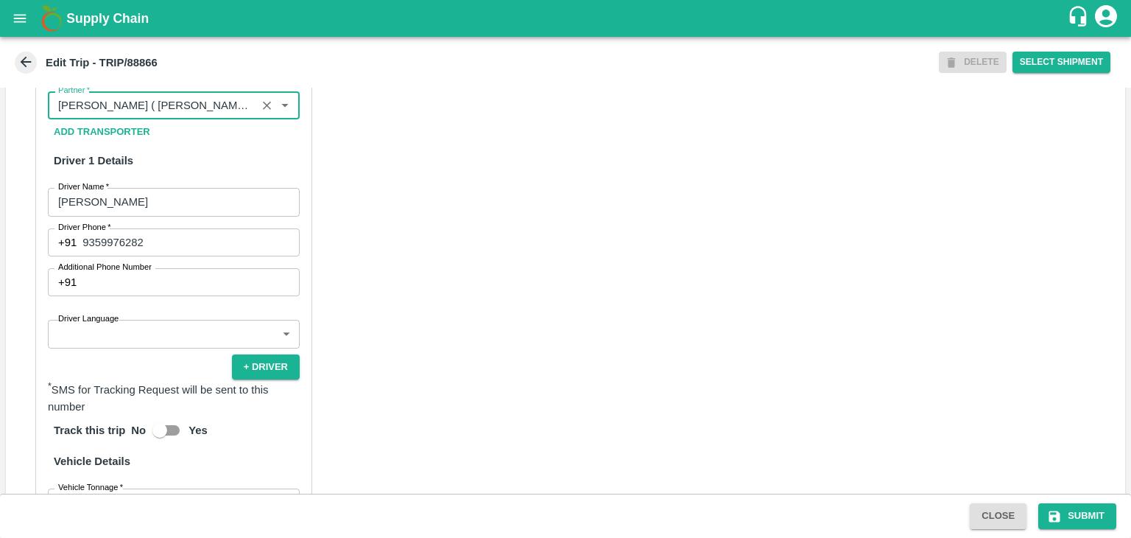
type input "[PERSON_NAME] ( [PERSON_NAME] Transport )-[GEOGRAPHIC_DATA], Pune-9860466997(Tr…"
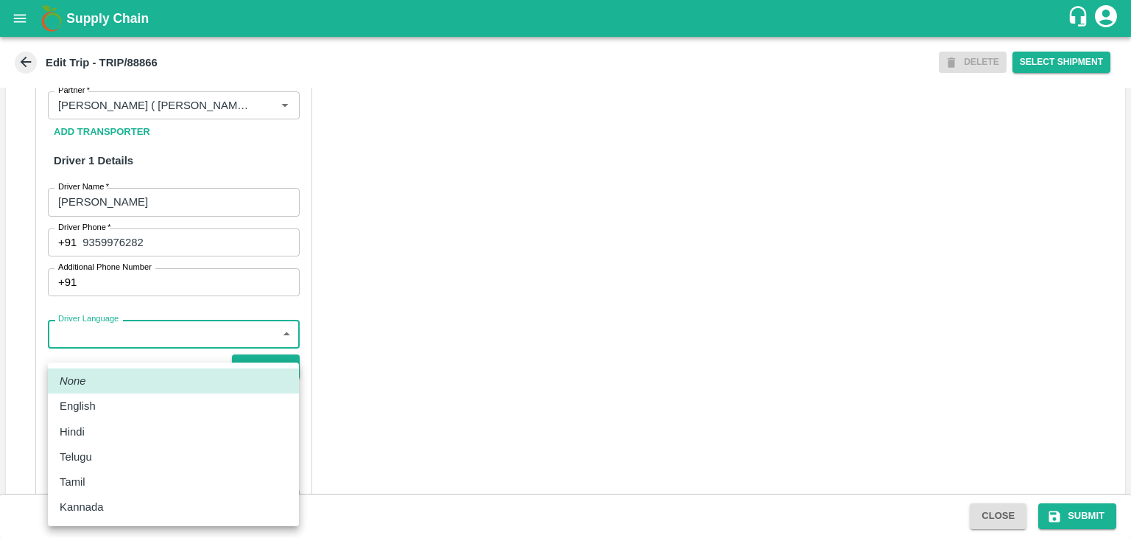
click at [128, 356] on body "Supply Chain Edit Trip - TRIP/88866 DELETE Select Shipment Trip Details Trip Ty…" at bounding box center [565, 269] width 1131 height 538
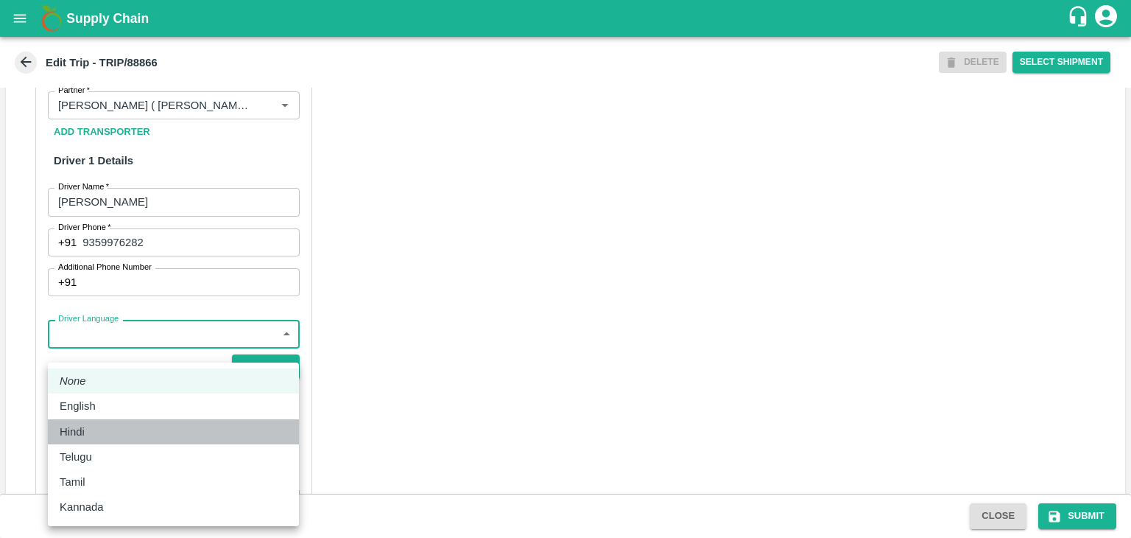
click at [97, 421] on li "Hindi" at bounding box center [173, 431] width 251 height 25
type input "hi"
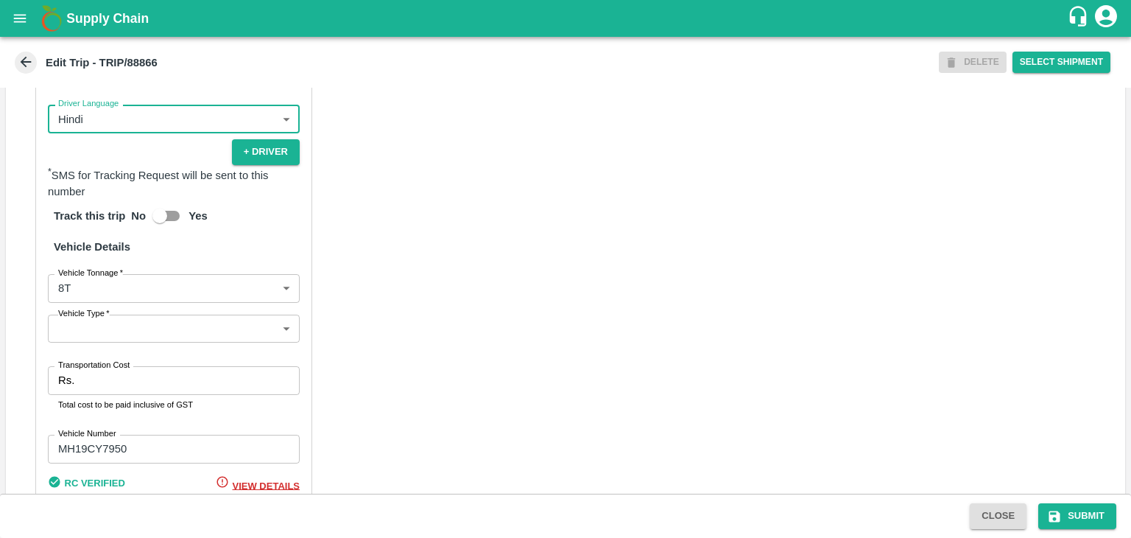
scroll to position [1033, 0]
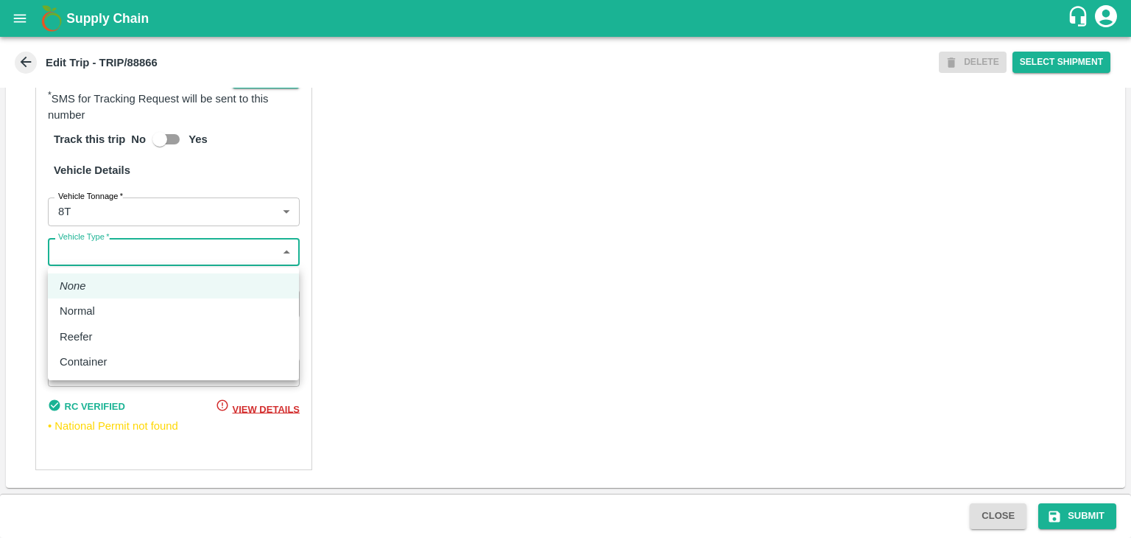
click at [87, 264] on body "Supply Chain Edit Trip - TRIP/88866 DELETE Select Shipment Trip Details Trip Ty…" at bounding box center [565, 269] width 1131 height 538
click at [94, 306] on p "Normal" at bounding box center [77, 311] width 35 height 16
type input "Normal"
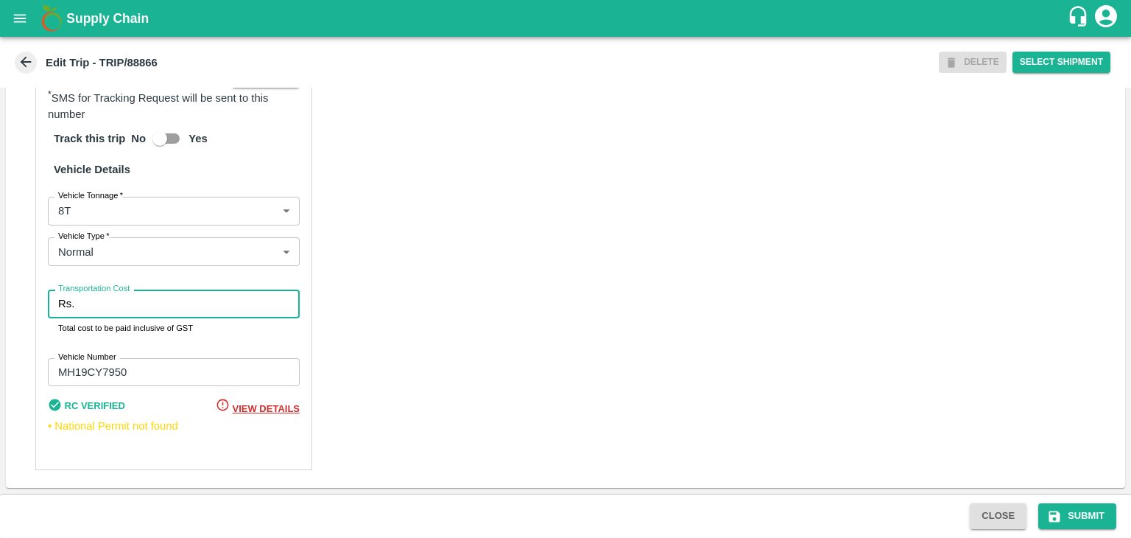
click at [115, 306] on input "Transportation Cost" at bounding box center [189, 303] width 219 height 28
type input "10000"
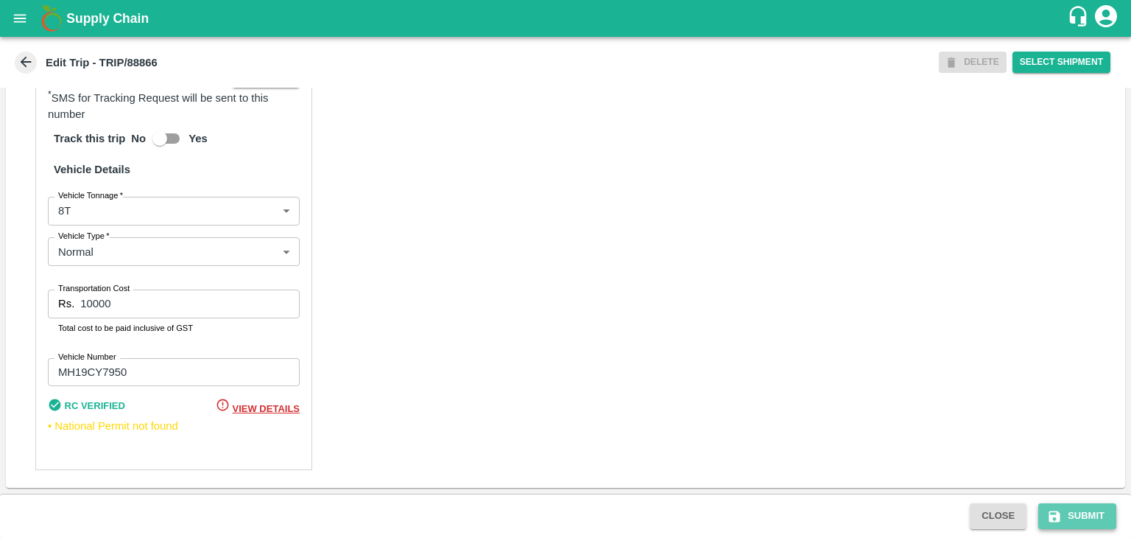
click at [1085, 509] on button "Submit" at bounding box center [1077, 516] width 78 height 26
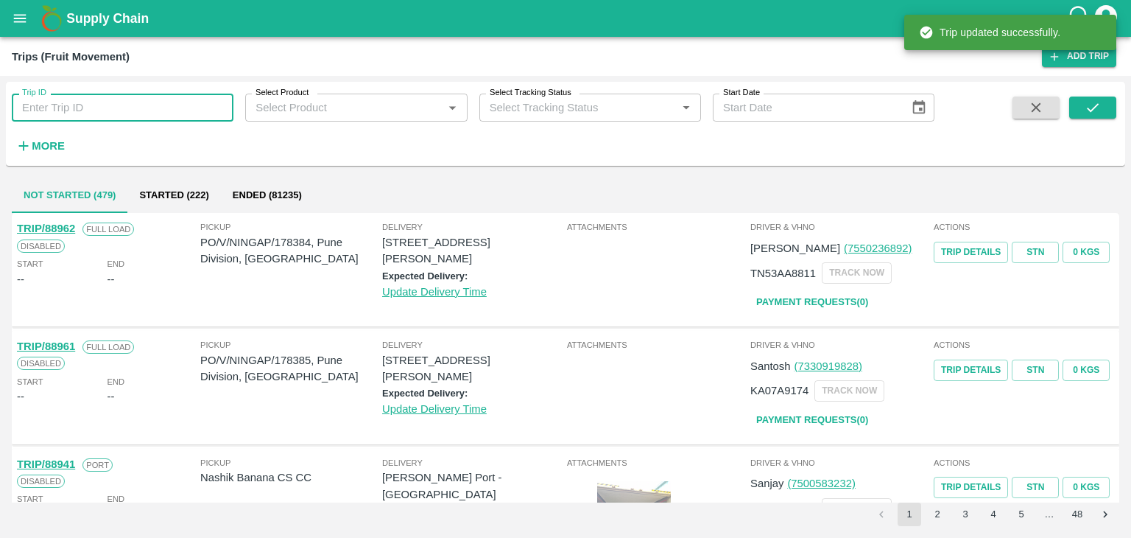
click at [160, 107] on input "Trip ID" at bounding box center [123, 108] width 222 height 28
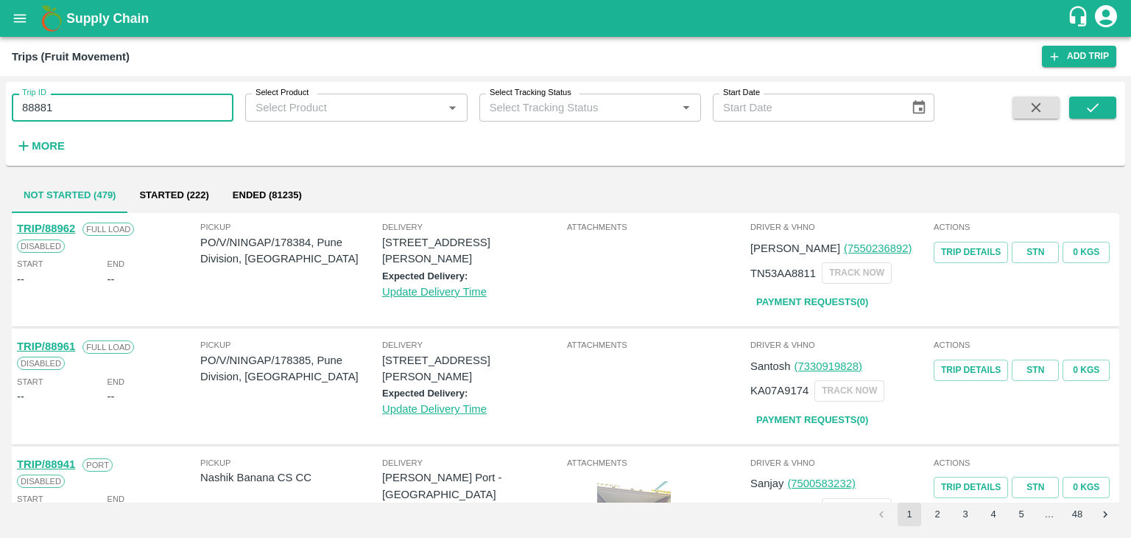
type input "88881"
drag, startPoint x: 1096, startPoint y: 122, endPoint x: 1108, endPoint y: 107, distance: 18.9
click at [1108, 107] on span at bounding box center [1092, 126] width 47 height 60
click at [1108, 107] on button "submit" at bounding box center [1092, 107] width 47 height 22
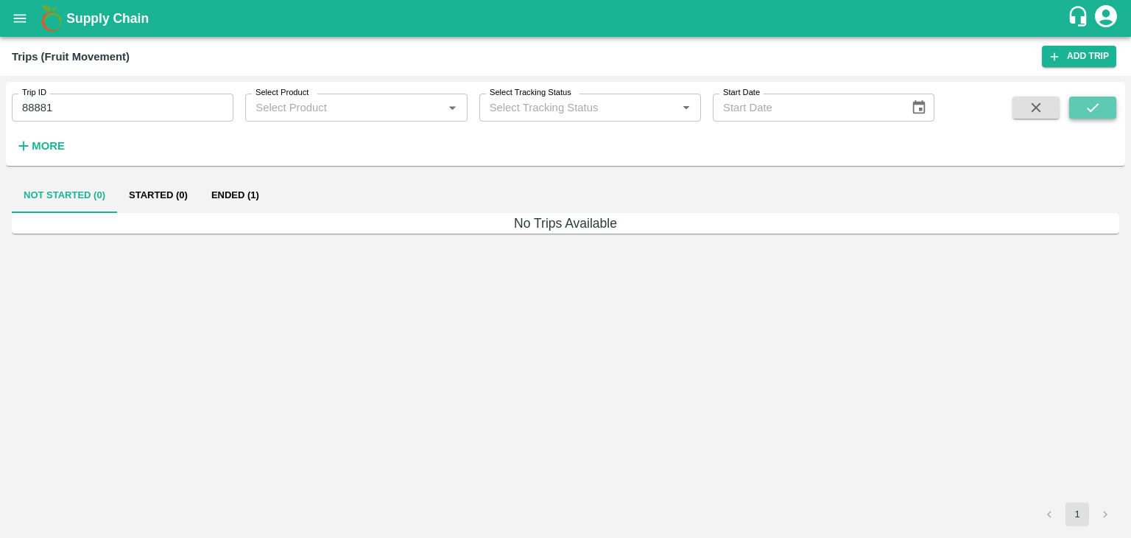
click at [1108, 107] on button "submit" at bounding box center [1092, 107] width 47 height 22
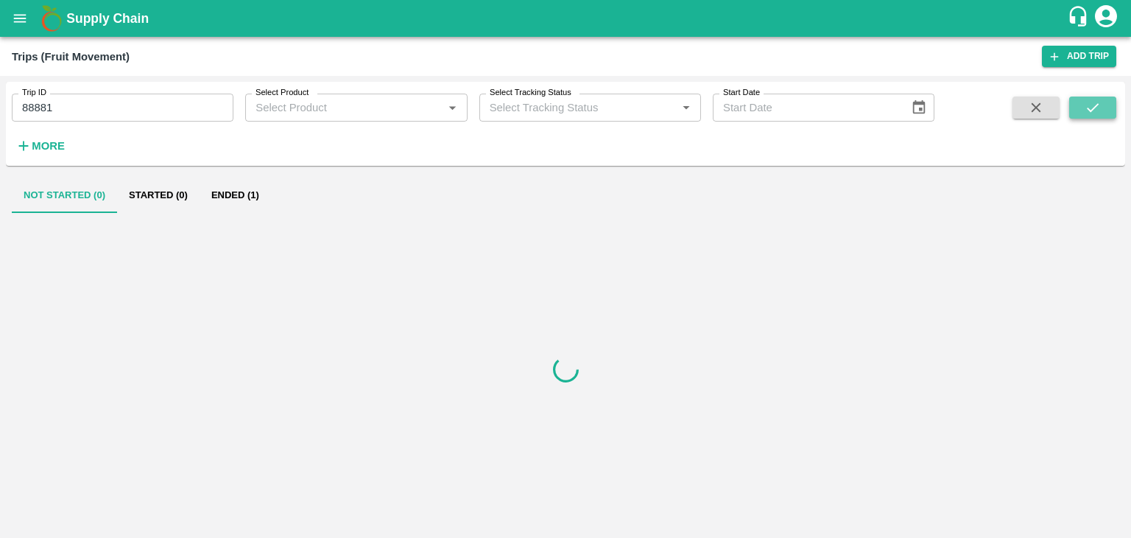
click at [1108, 107] on button "submit" at bounding box center [1092, 107] width 47 height 22
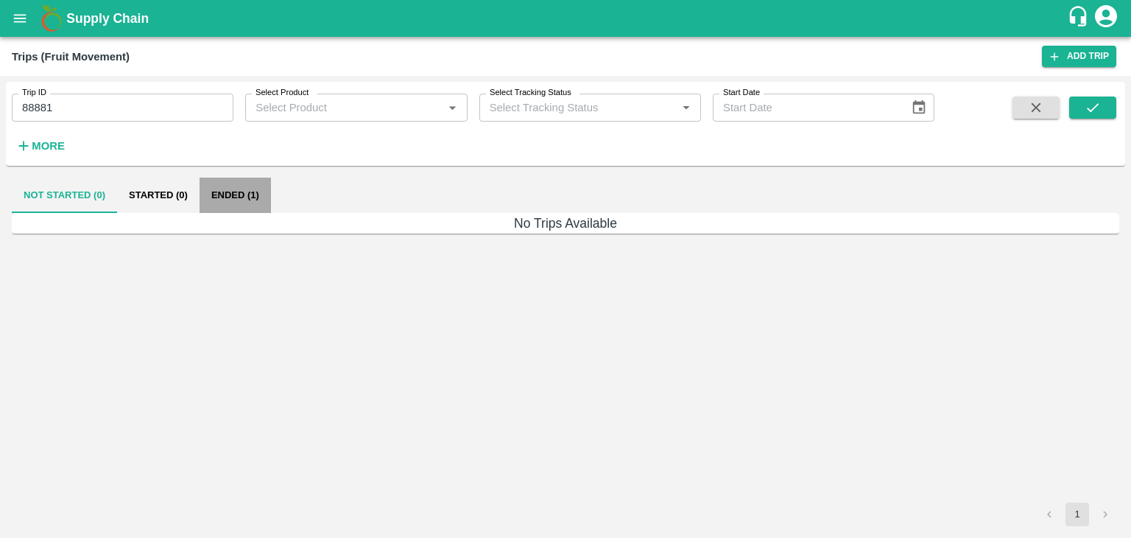
click at [243, 186] on button "Ended (1)" at bounding box center [235, 194] width 71 height 35
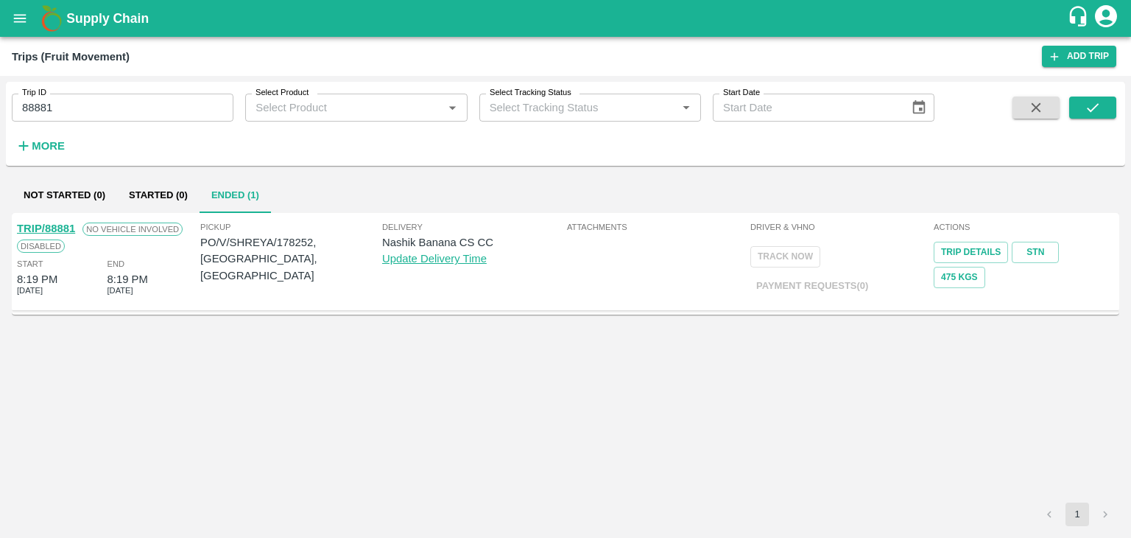
click at [43, 222] on link "TRIP/88881" at bounding box center [46, 228] width 58 height 12
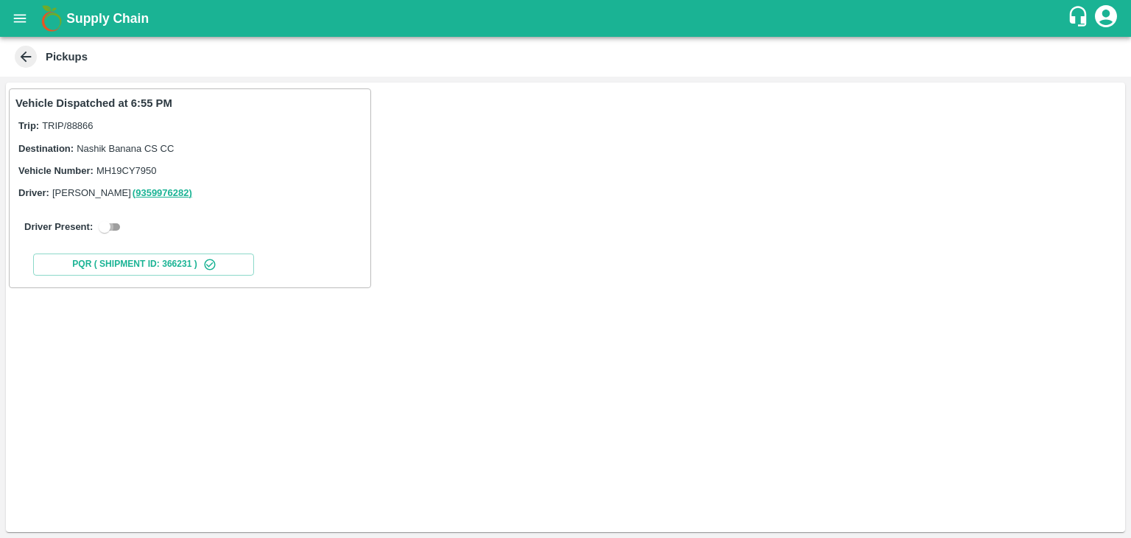
click at [109, 225] on input "checkbox" at bounding box center [104, 227] width 53 height 18
checkbox input "true"
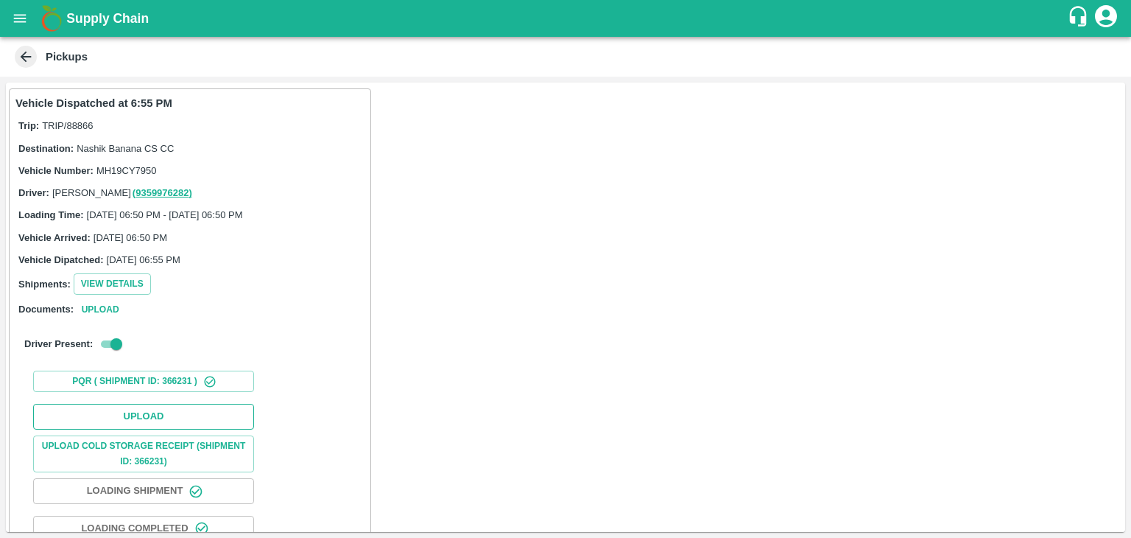
click at [152, 416] on button "Upload" at bounding box center [143, 417] width 221 height 26
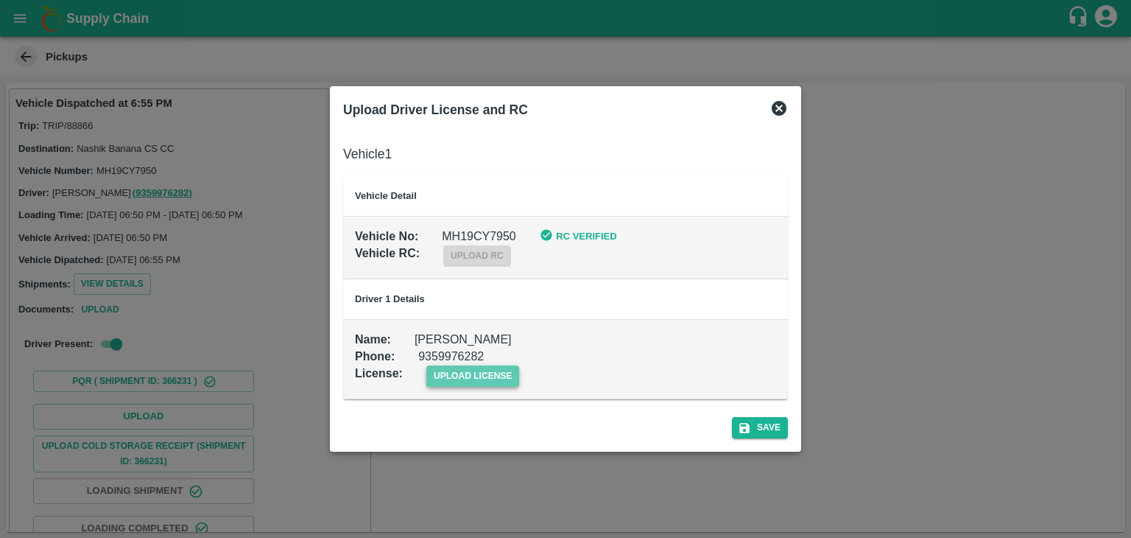
click at [479, 381] on span "upload license" at bounding box center [473, 375] width 94 height 21
click at [0, 0] on input "upload license" at bounding box center [0, 0] width 0 height 0
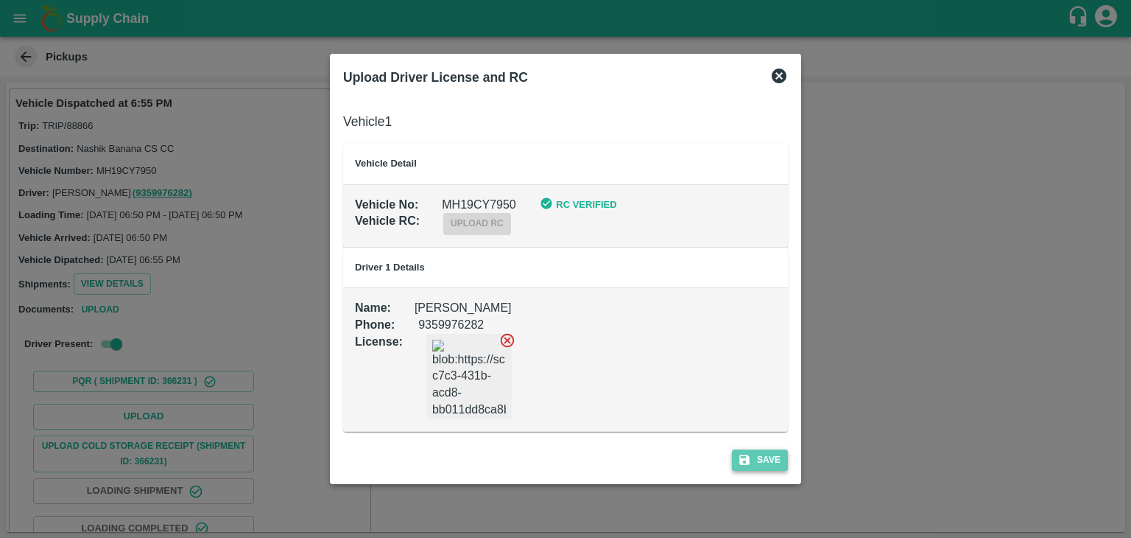
click at [779, 460] on button "Save" at bounding box center [760, 459] width 56 height 21
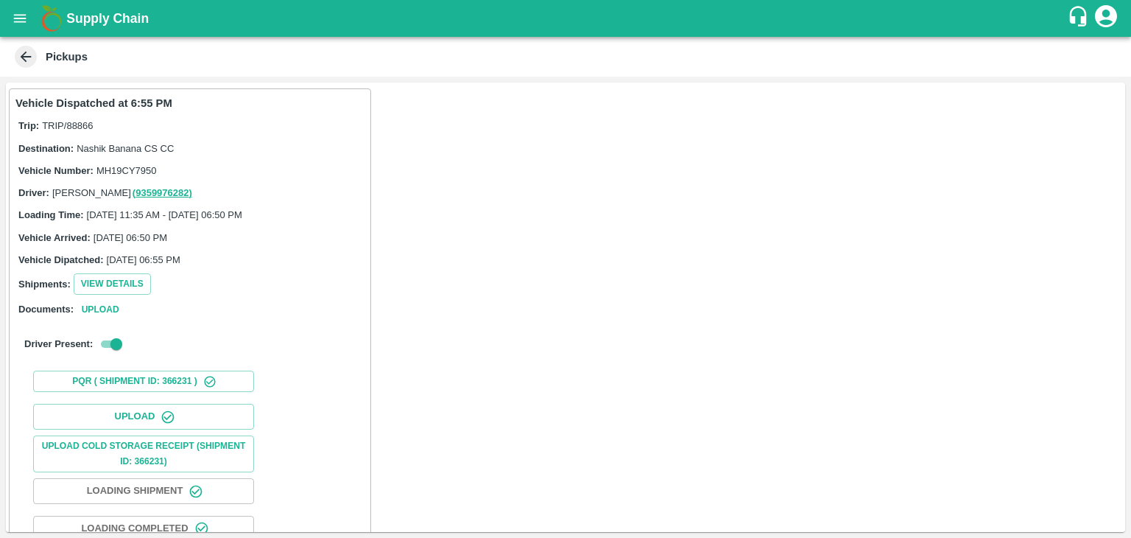
scroll to position [154, 0]
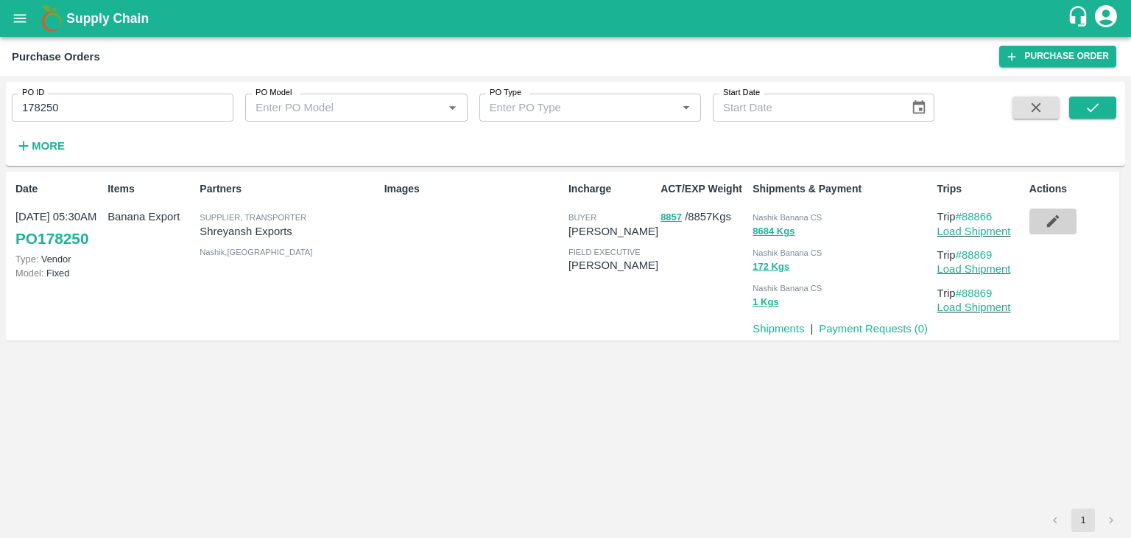
click at [1061, 220] on button "button" at bounding box center [1052, 220] width 47 height 25
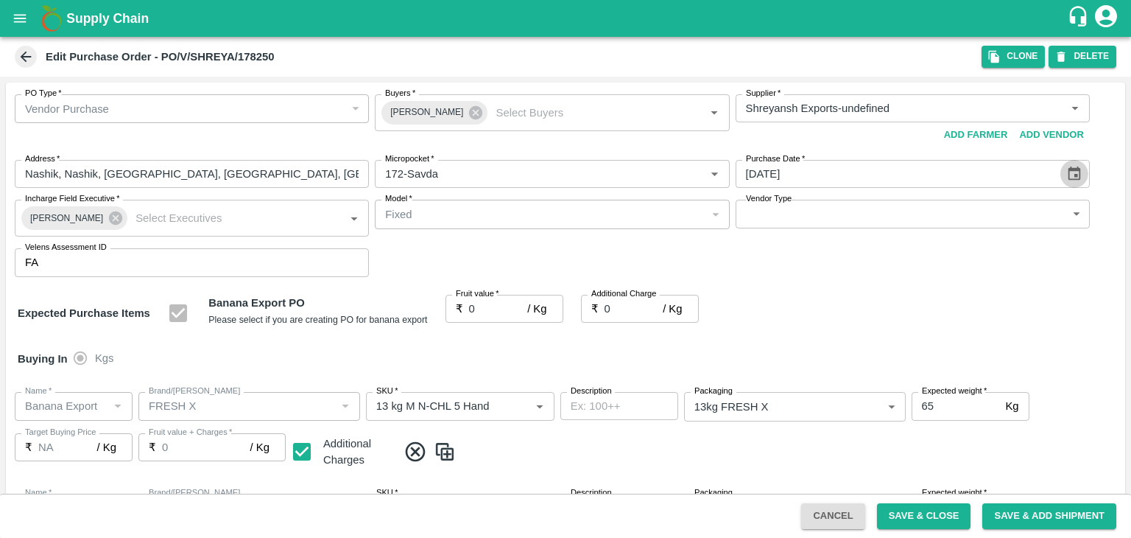
click at [1080, 168] on button "Choose date, selected date is Sep 23, 2025" at bounding box center [1074, 174] width 28 height 28
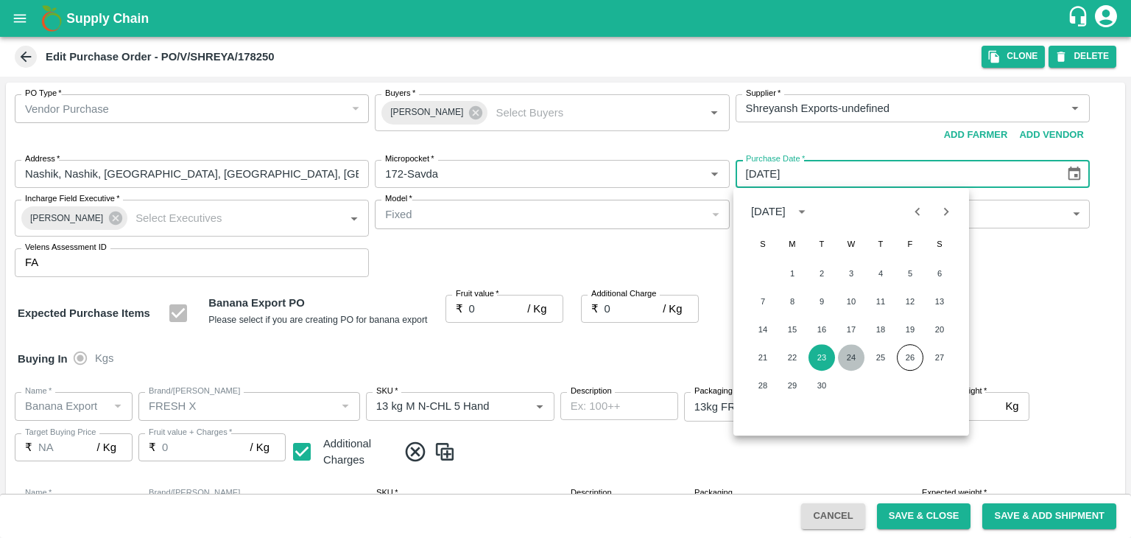
click at [855, 359] on button "24" at bounding box center [851, 357] width 27 height 27
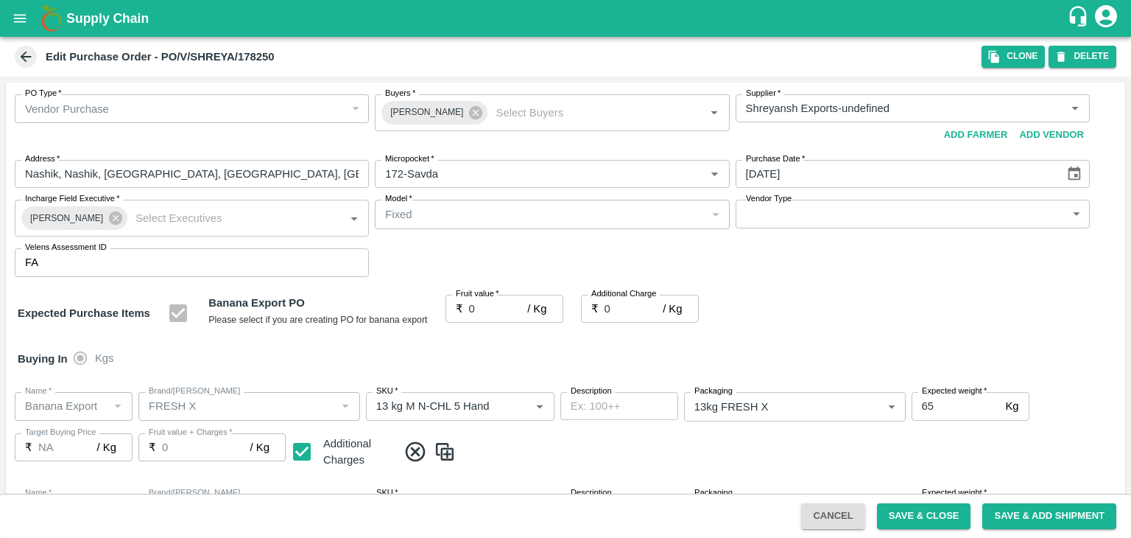
type input "24/09/2025"
click at [469, 110] on icon at bounding box center [475, 112] width 13 height 13
click at [460, 110] on input "Buyers   *" at bounding box center [539, 108] width 321 height 19
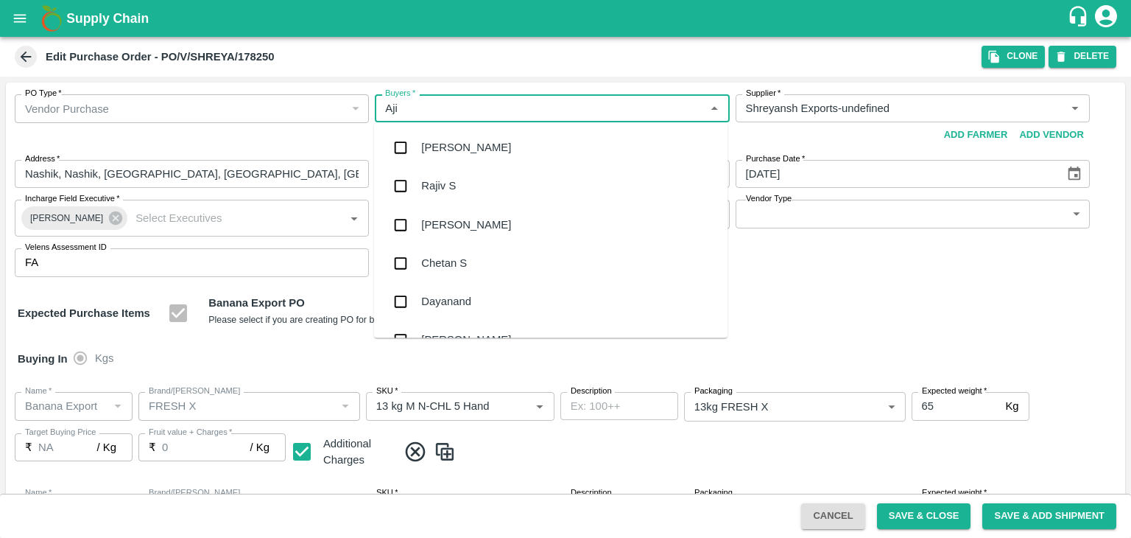
type input "Ajit"
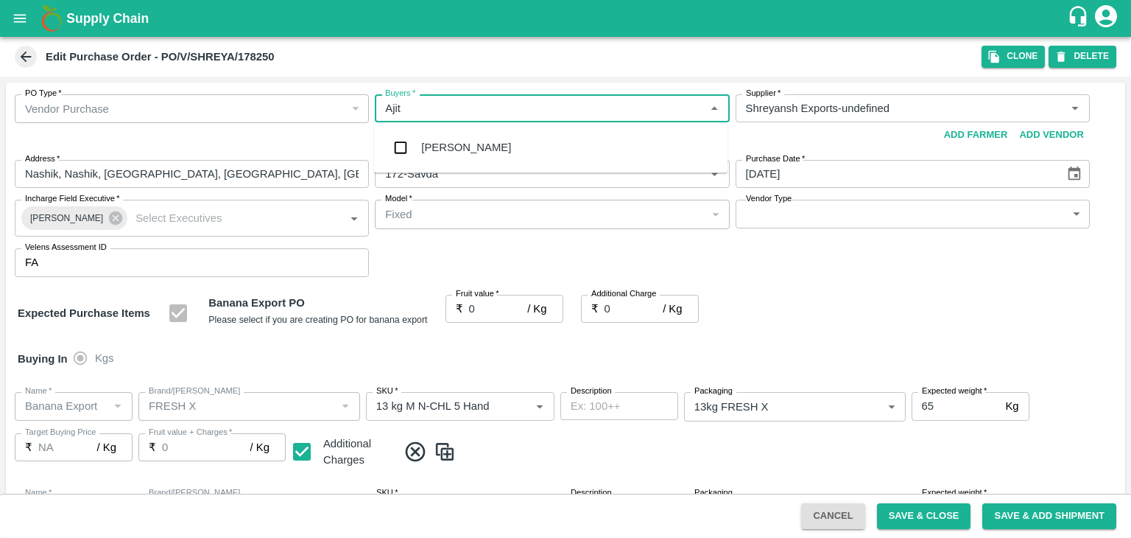
click at [462, 143] on div "Ajit Otari" at bounding box center [466, 147] width 90 height 16
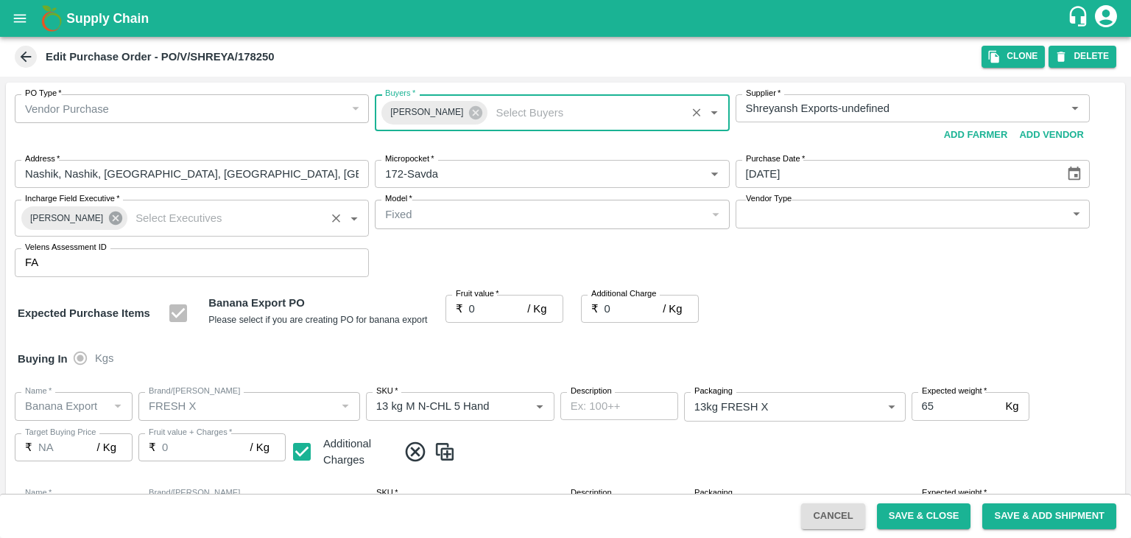
click at [112, 224] on icon at bounding box center [116, 218] width 16 height 16
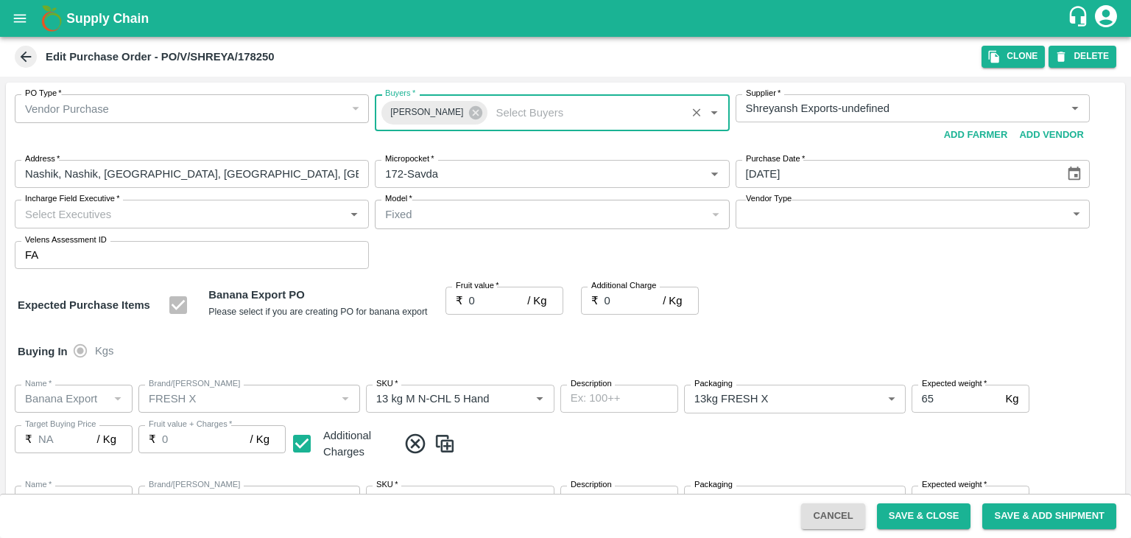
click at [147, 210] on input "Incharge Field Executive   *" at bounding box center [179, 213] width 321 height 19
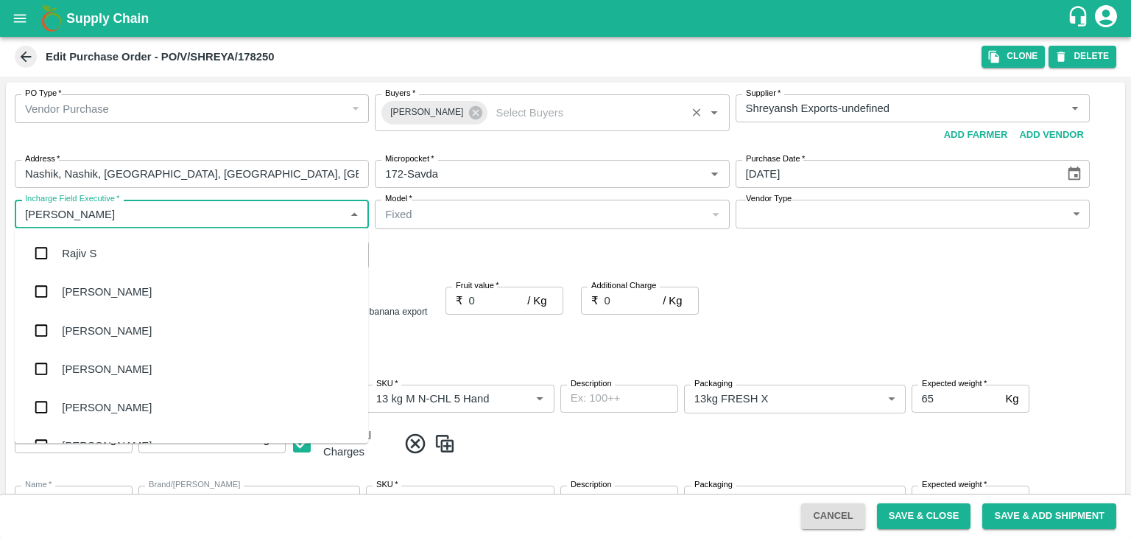
type input "[PERSON_NAME]"
click at [121, 332] on div "[PERSON_NAME] Tale" at bounding box center [191, 330] width 353 height 38
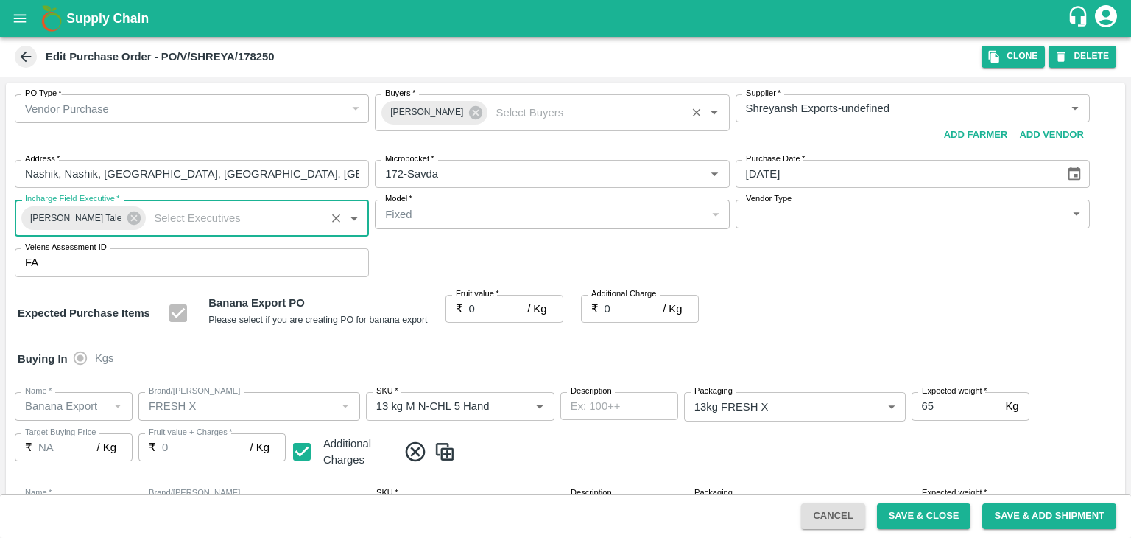
click at [798, 214] on body "Supply Chain Edit Purchase Order - PO/V/SHREYA/178250 Clone DELETE PO Type   * …" at bounding box center [565, 269] width 1131 height 538
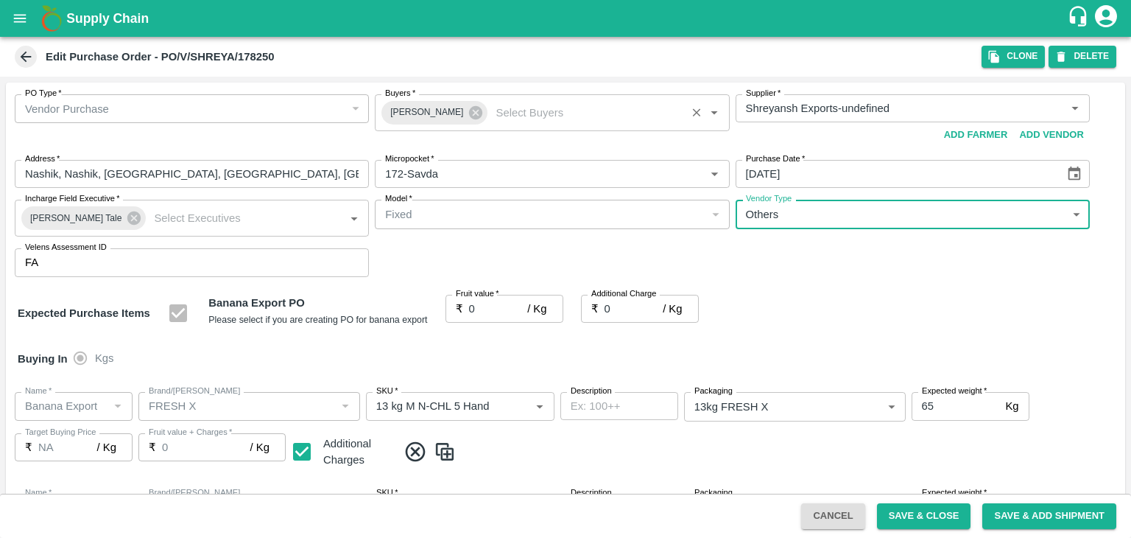
type input "OTHER"
type input "1"
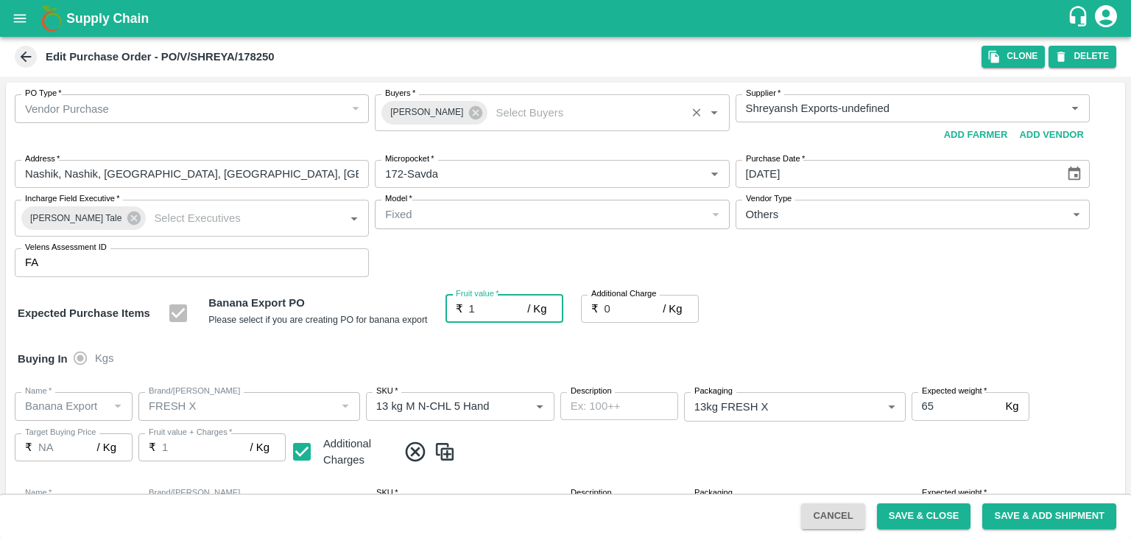
type input "1"
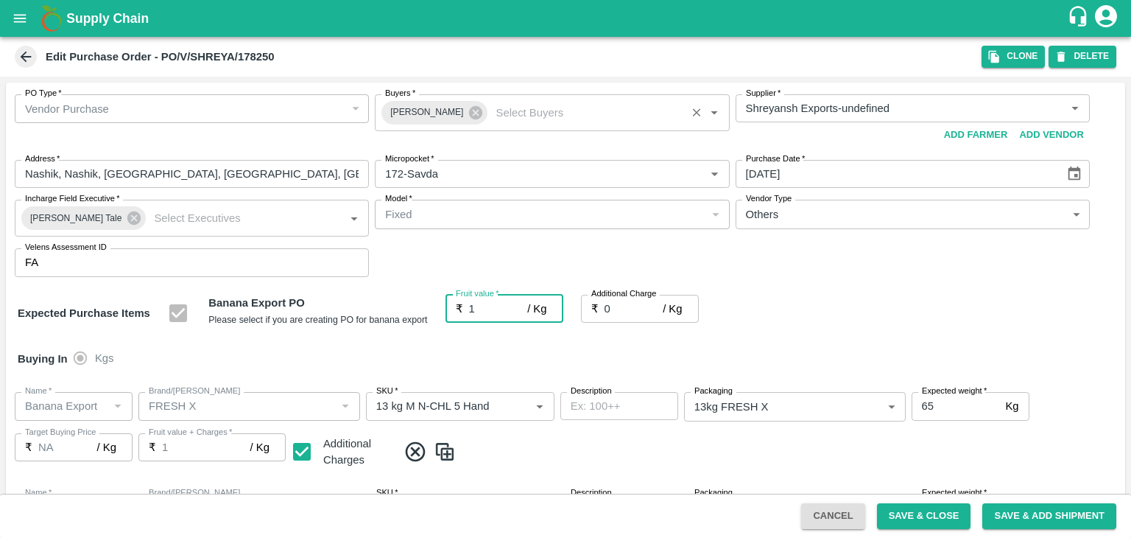
type input "1"
type input "18.5"
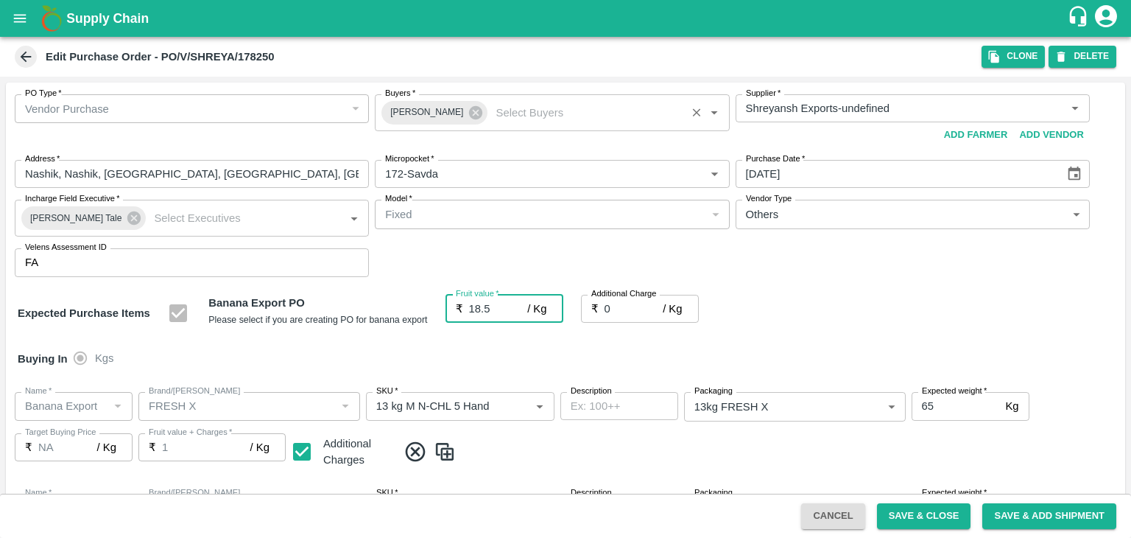
type input "18.5"
type input "2"
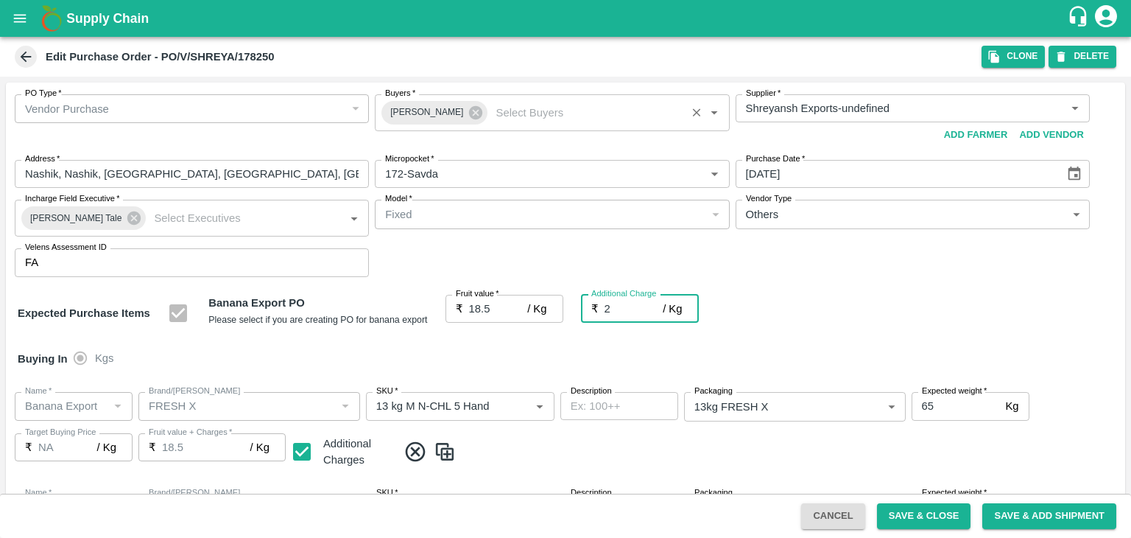
type input "20.5"
type input "2.7"
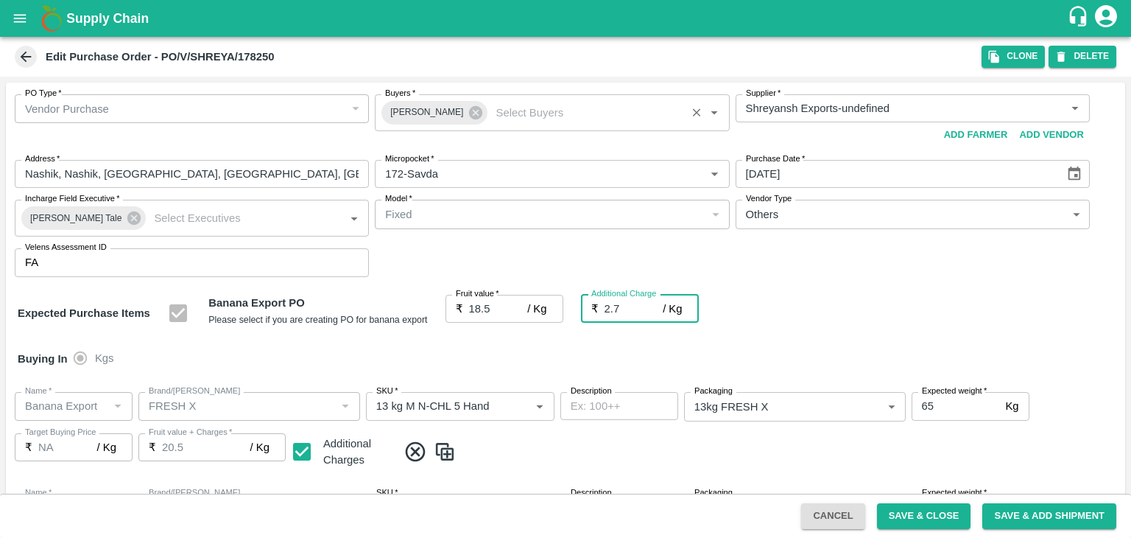
type input "21.2"
type input "2.75"
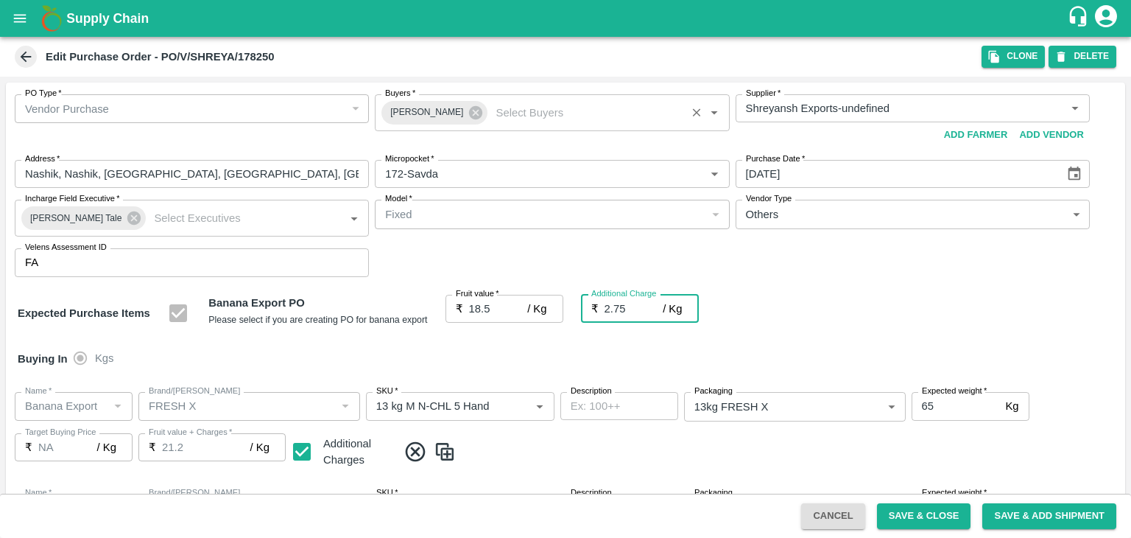
type input "21.25"
type input "2.75"
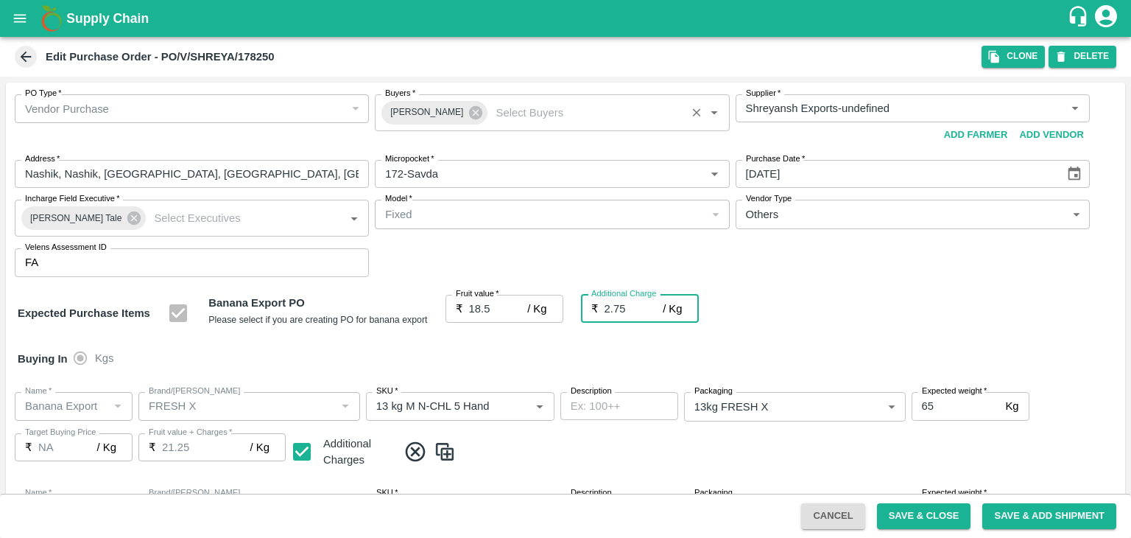
click at [811, 462] on div at bounding box center [565, 269] width 1131 height 538
click at [921, 516] on div at bounding box center [565, 269] width 1131 height 538
click at [922, 513] on div at bounding box center [565, 269] width 1131 height 538
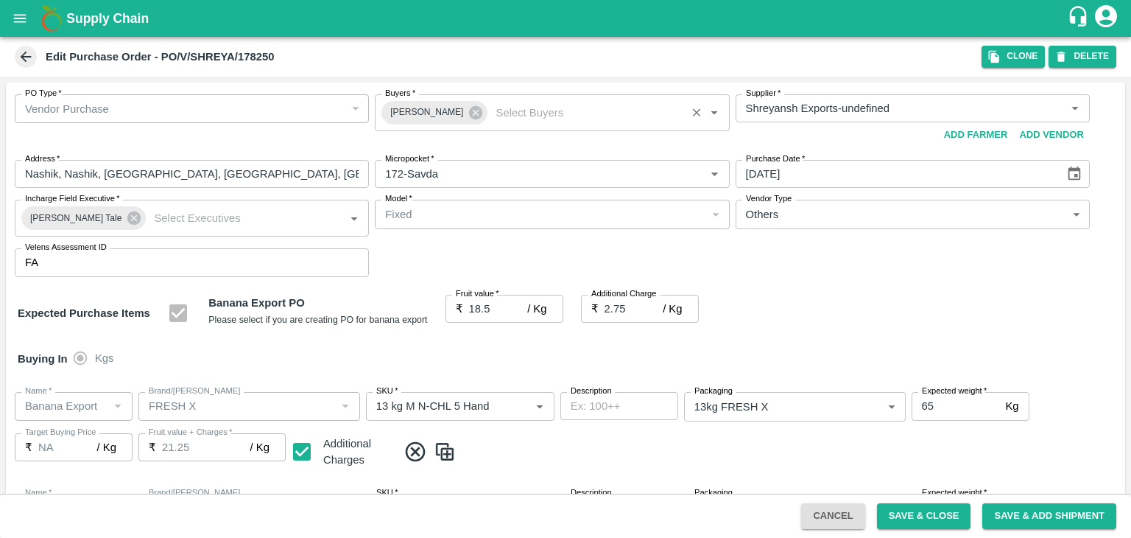
click at [941, 527] on div at bounding box center [565, 269] width 1131 height 538
click at [924, 513] on button "Save & Close" at bounding box center [924, 516] width 94 height 26
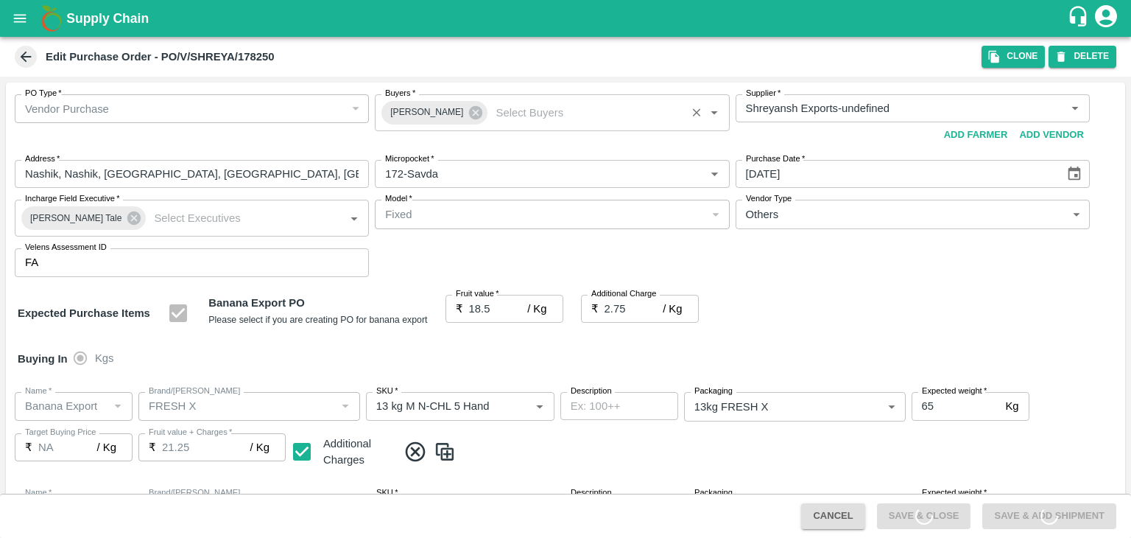
scroll to position [680, 0]
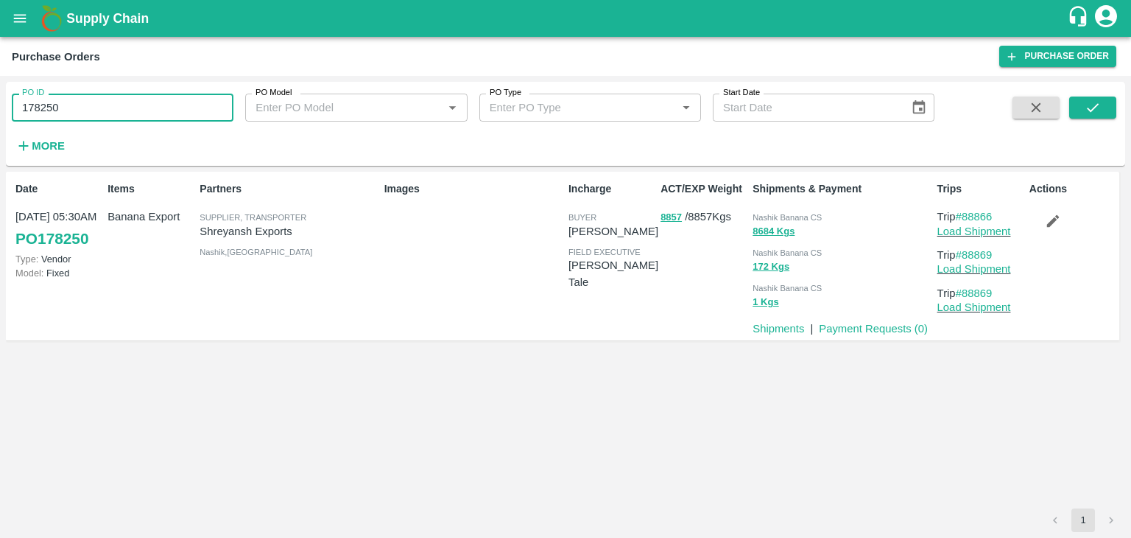
click at [145, 106] on input "178250" at bounding box center [123, 108] width 222 height 28
paste input "text"
type input "178252"
click at [1105, 108] on button "submit" at bounding box center [1092, 107] width 47 height 22
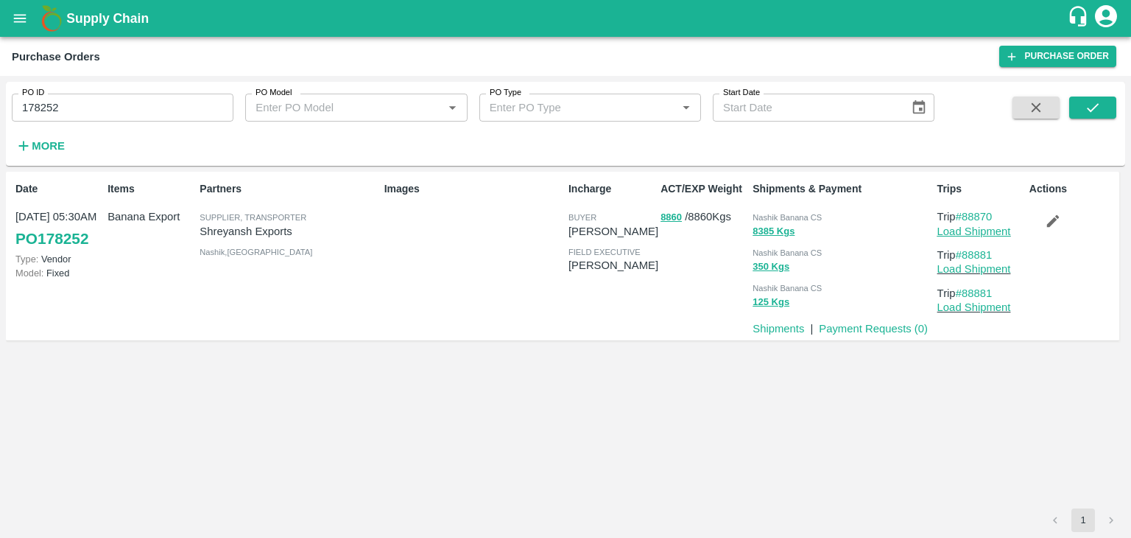
click at [991, 232] on link "Load Shipment" at bounding box center [974, 231] width 74 height 12
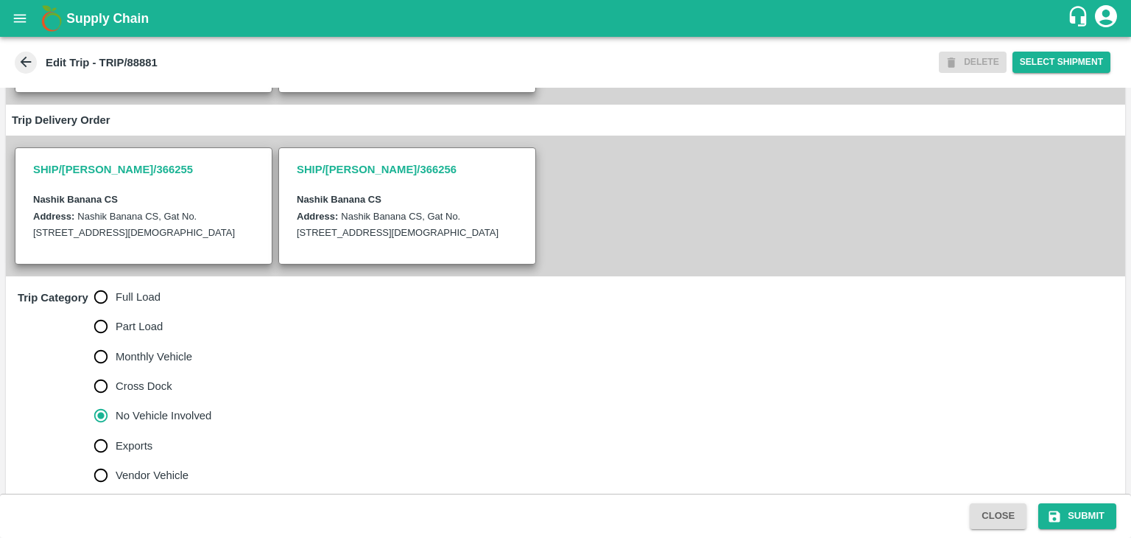
scroll to position [362, 0]
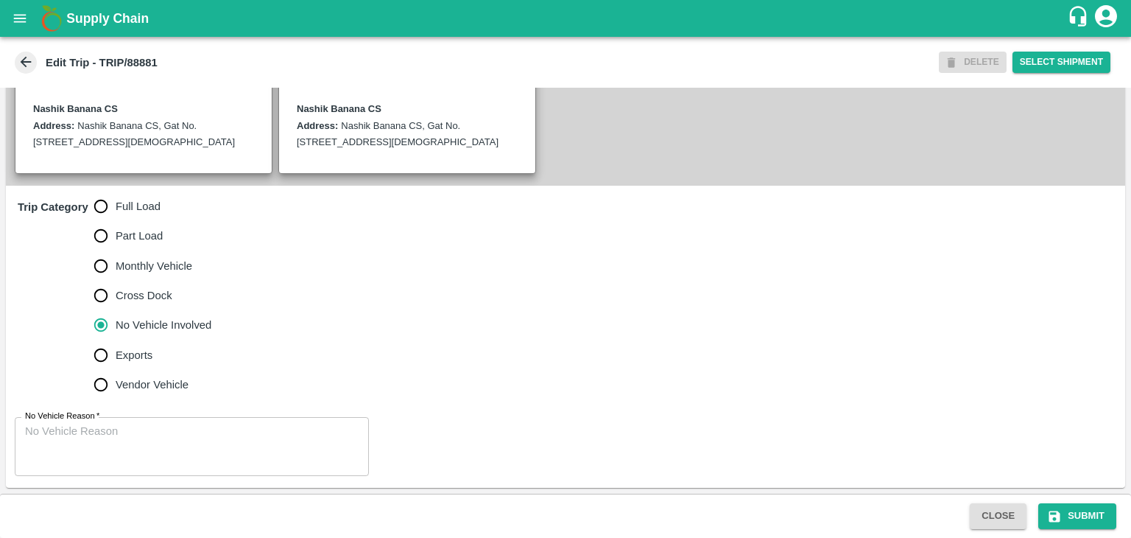
click at [135, 417] on div "x No Vehicle Reason" at bounding box center [192, 446] width 354 height 59
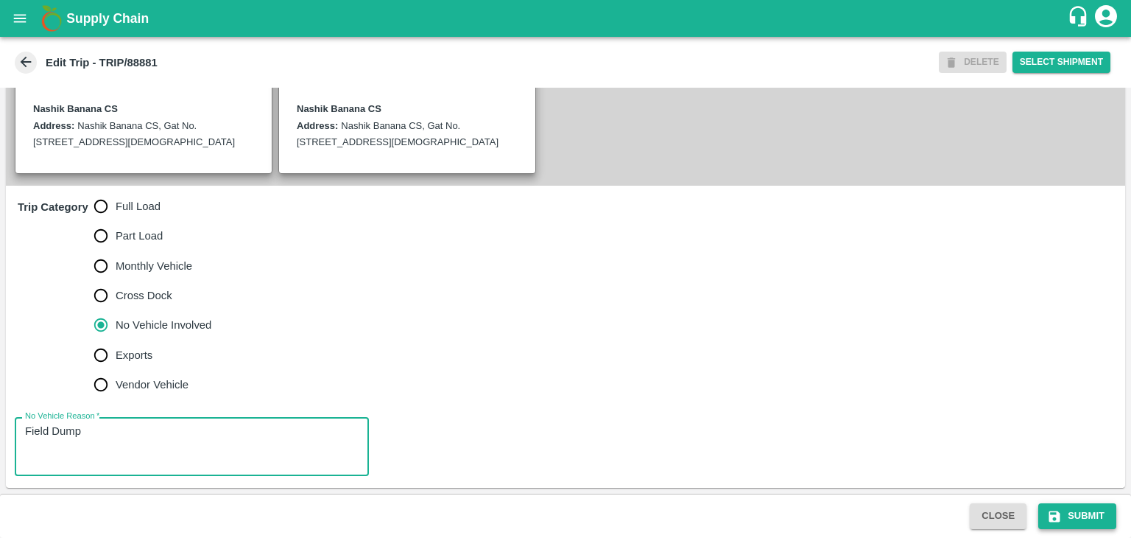
type textarea "Field Dump"
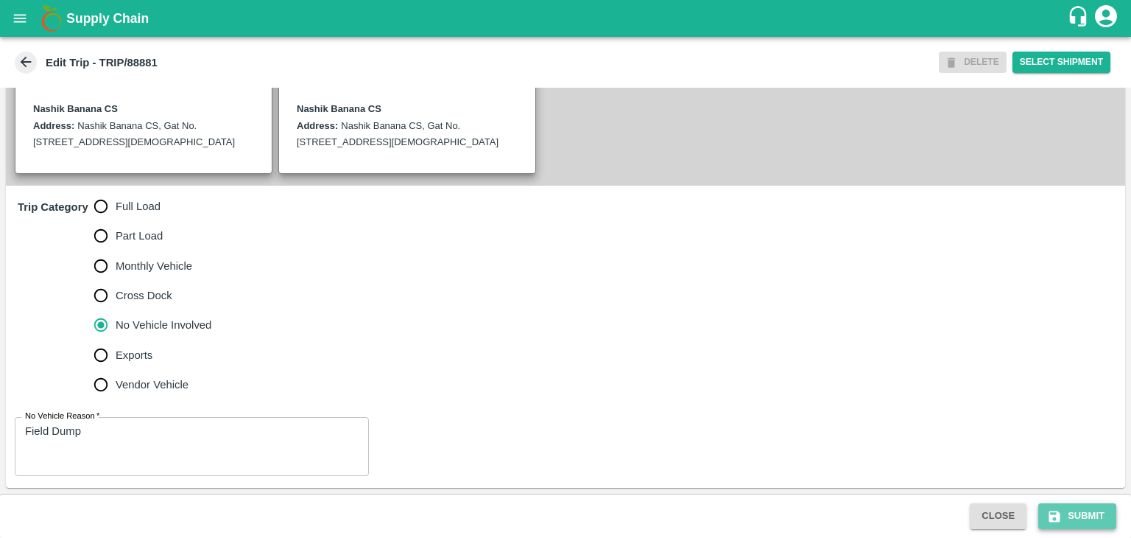
click at [1094, 510] on button "Submit" at bounding box center [1077, 516] width 78 height 26
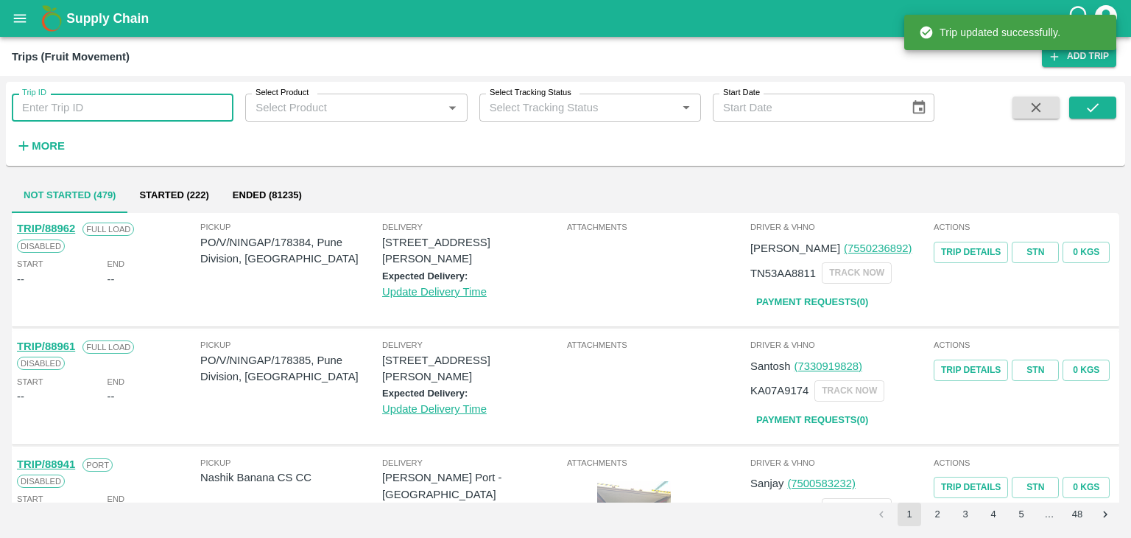
click at [163, 96] on input "Trip ID" at bounding box center [123, 108] width 222 height 28
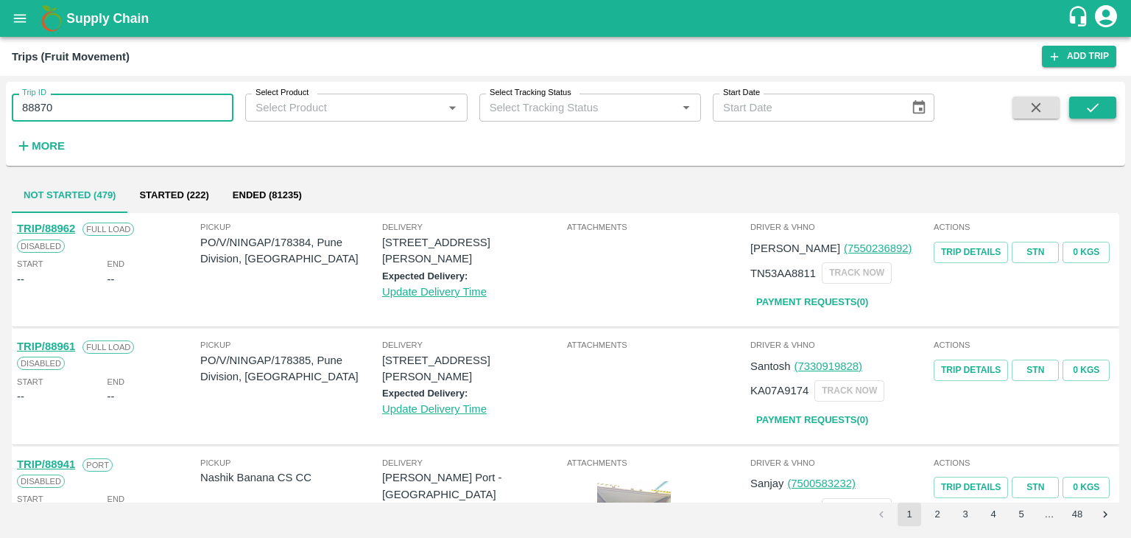
type input "88870"
click at [1093, 108] on icon "submit" at bounding box center [1093, 107] width 12 height 9
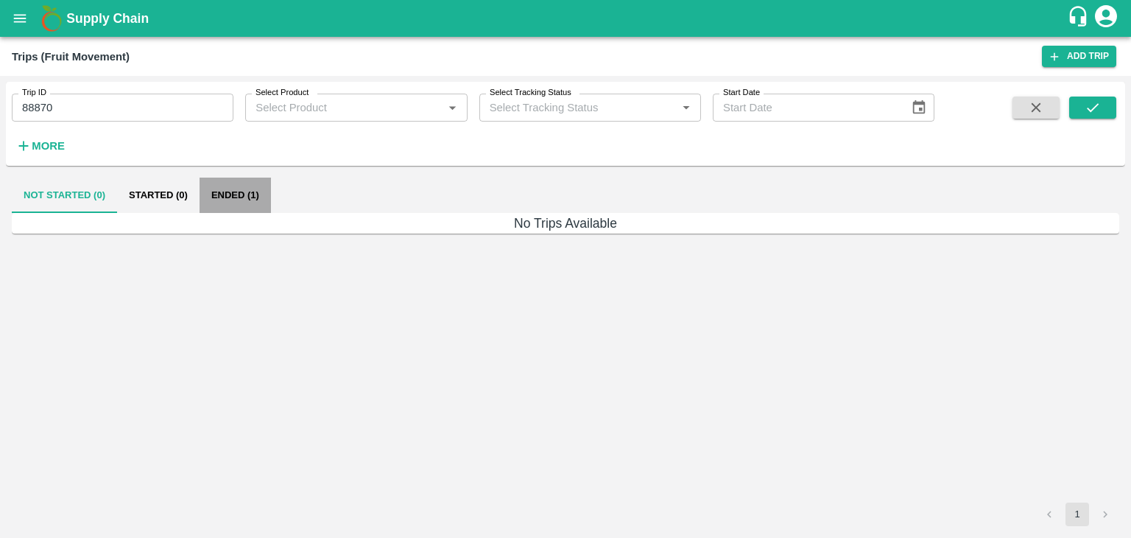
click at [239, 190] on button "Ended (1)" at bounding box center [235, 194] width 71 height 35
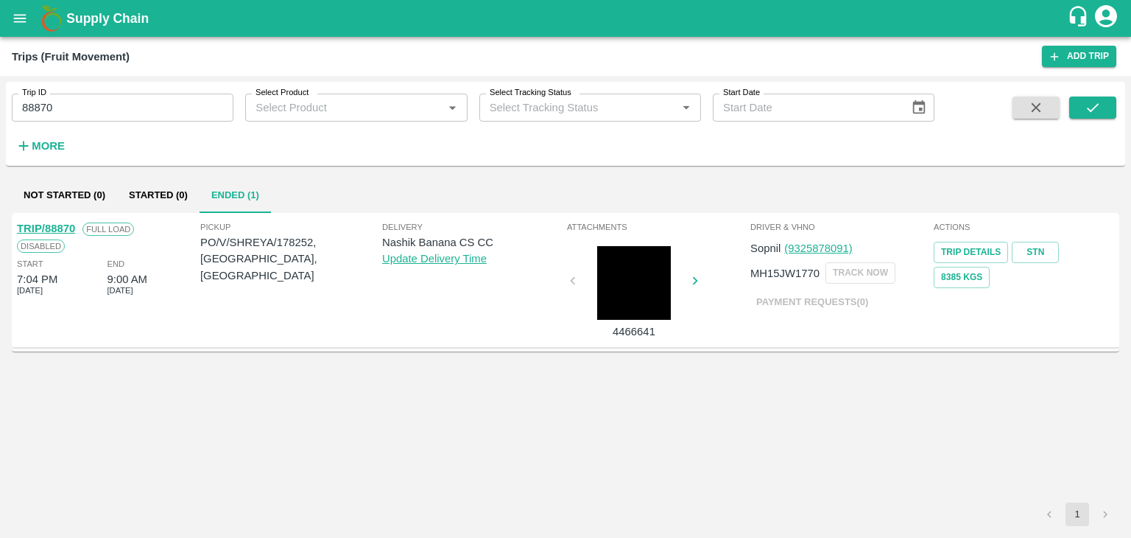
click at [46, 222] on link "TRIP/88870" at bounding box center [46, 228] width 58 height 12
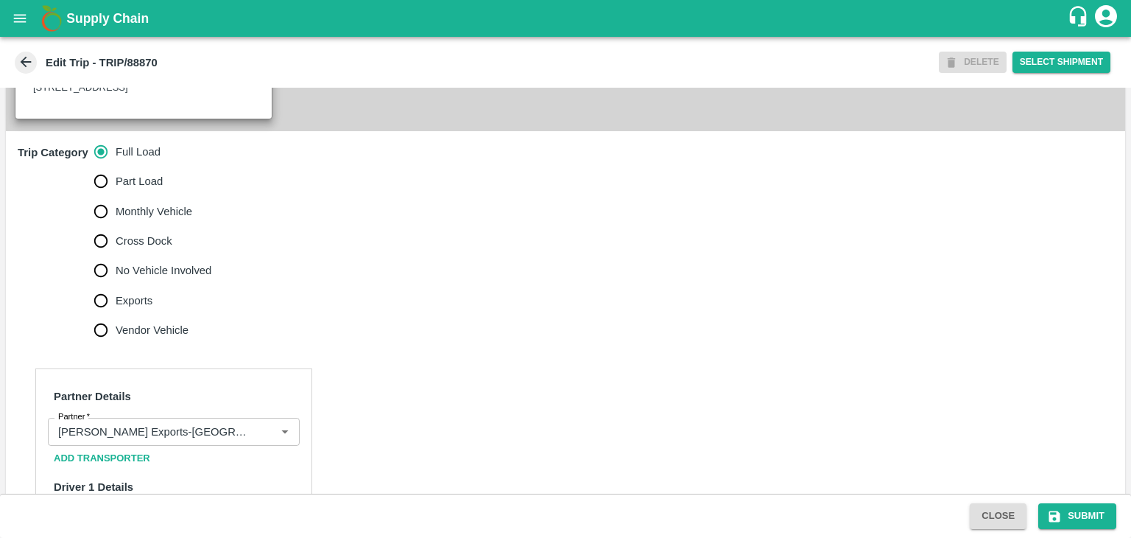
scroll to position [439, 0]
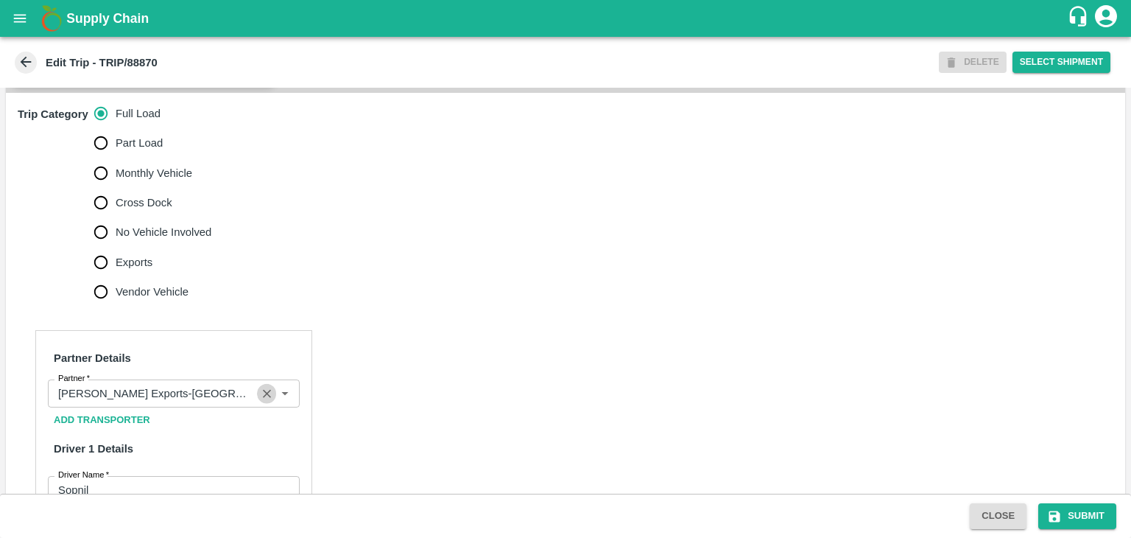
click at [266, 401] on icon "Clear" at bounding box center [267, 394] width 14 height 14
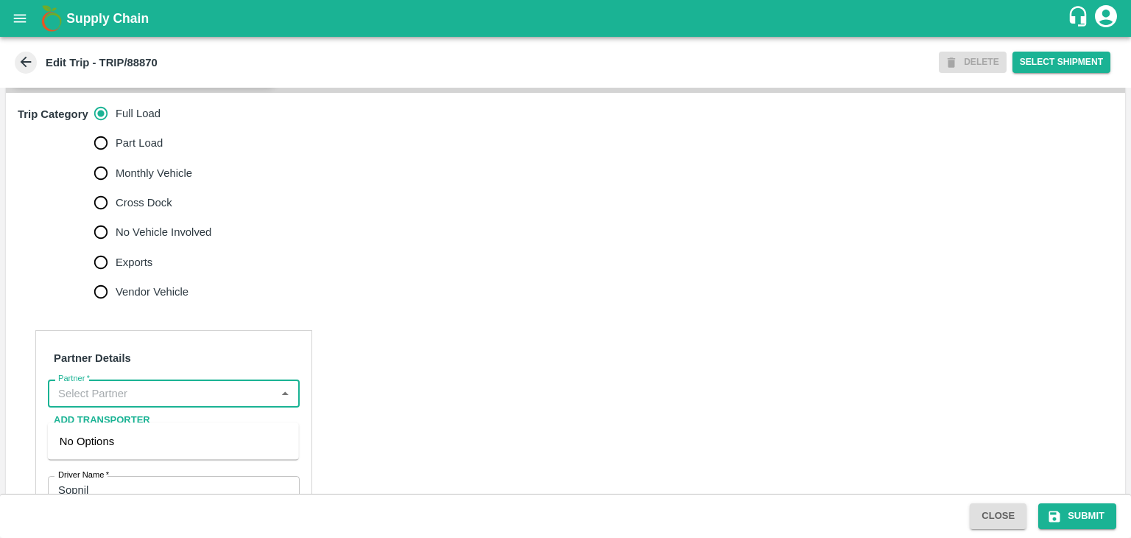
click at [250, 403] on input "Partner   *" at bounding box center [161, 393] width 219 height 19
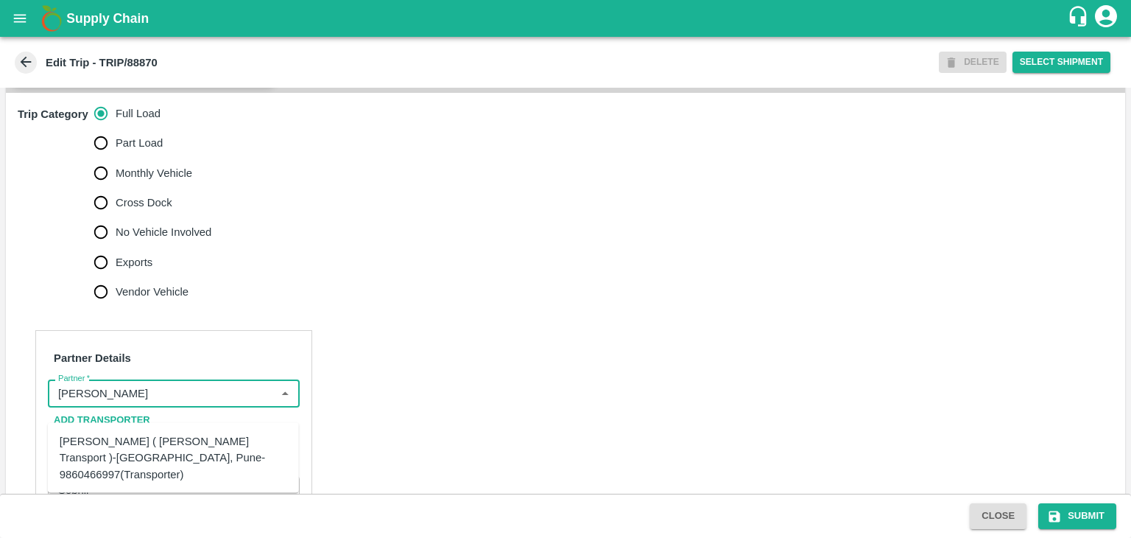
click at [197, 451] on div "Nitin Rasal ( Bhairavnath Transport )-Deulgaon, Pune-9860466997(Transporter)" at bounding box center [174, 457] width 228 height 49
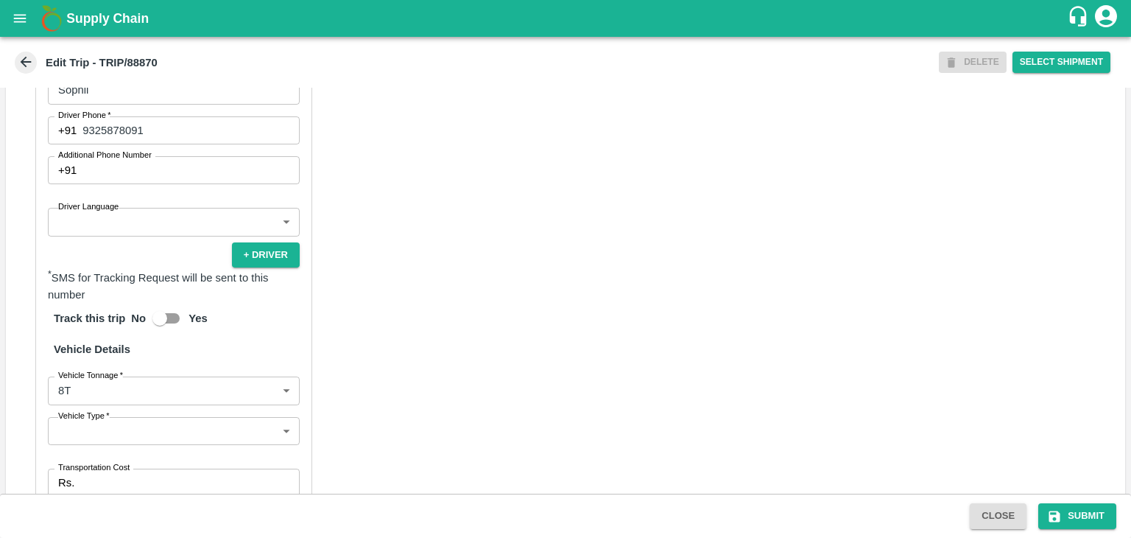
scroll to position [839, 0]
type input "Nitin Rasal ( Bhairavnath Transport )-Deulgaon, Pune-9860466997(Transporter)"
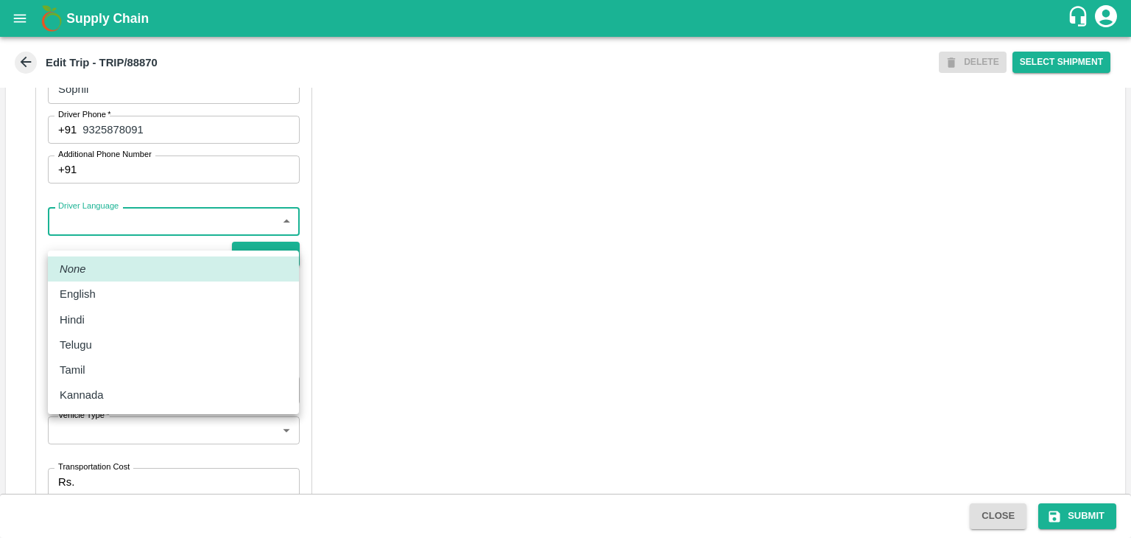
click at [130, 239] on body "Supply Chain Edit Trip - TRIP/88870 DELETE Select Shipment Trip Details Trip Ty…" at bounding box center [565, 269] width 1131 height 538
click at [99, 317] on div "Hindi" at bounding box center [174, 319] width 228 height 16
type input "hi"
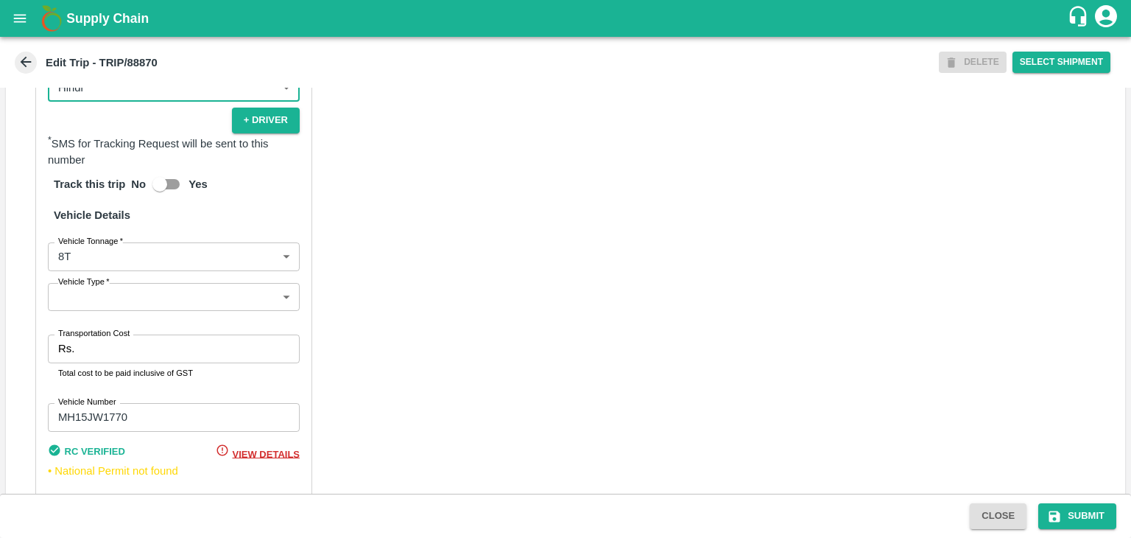
scroll to position [1033, 0]
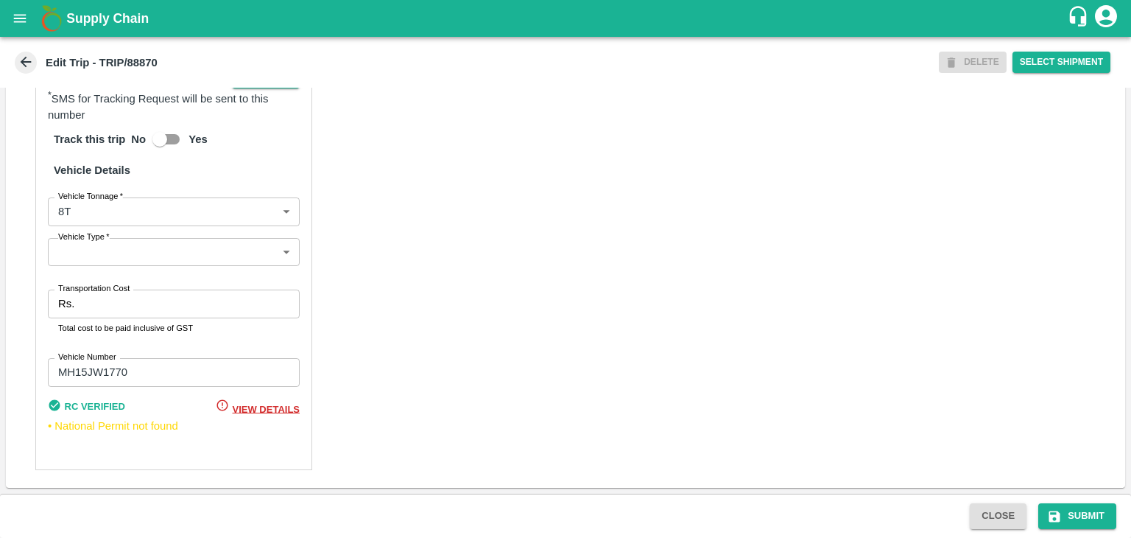
click at [74, 263] on body "Supply Chain Edit Trip - TRIP/88870 DELETE Select Shipment Trip Details Trip Ty…" at bounding box center [565, 269] width 1131 height 538
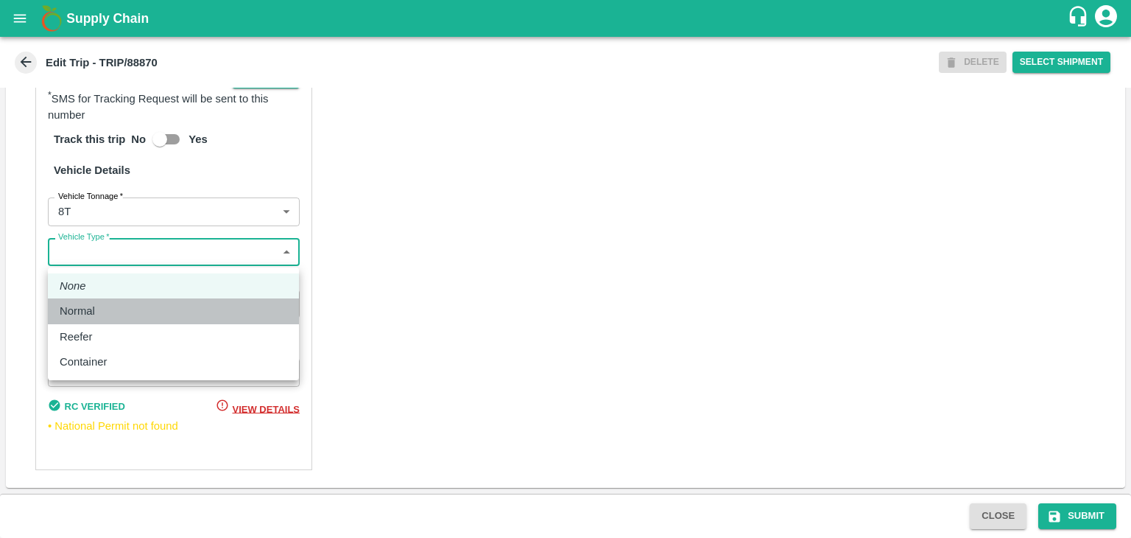
click at [94, 303] on p "Normal" at bounding box center [77, 311] width 35 height 16
type input "Normal"
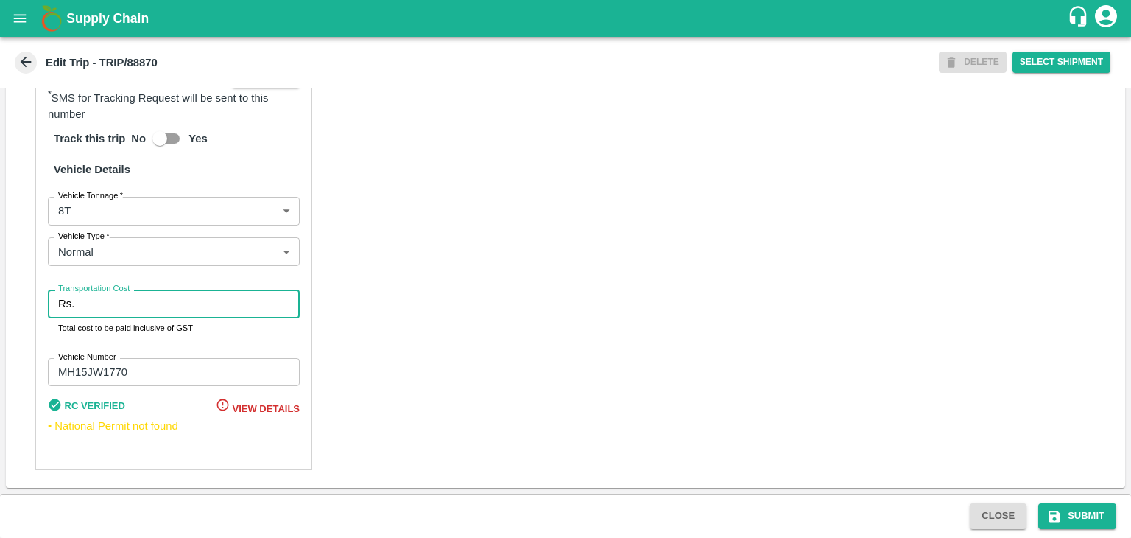
click at [127, 307] on input "Transportation Cost" at bounding box center [189, 303] width 219 height 28
type input "10000"
click at [1060, 516] on icon "submit" at bounding box center [1054, 515] width 11 height 11
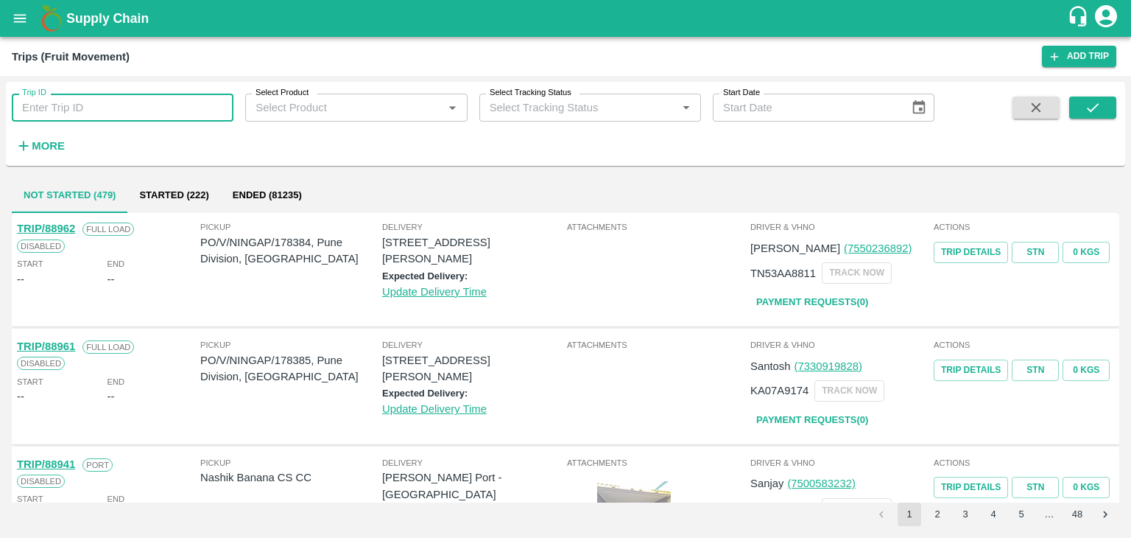
click at [185, 115] on input "Trip ID" at bounding box center [123, 108] width 222 height 28
type input "88868"
click at [1091, 110] on icon "submit" at bounding box center [1093, 107] width 12 height 9
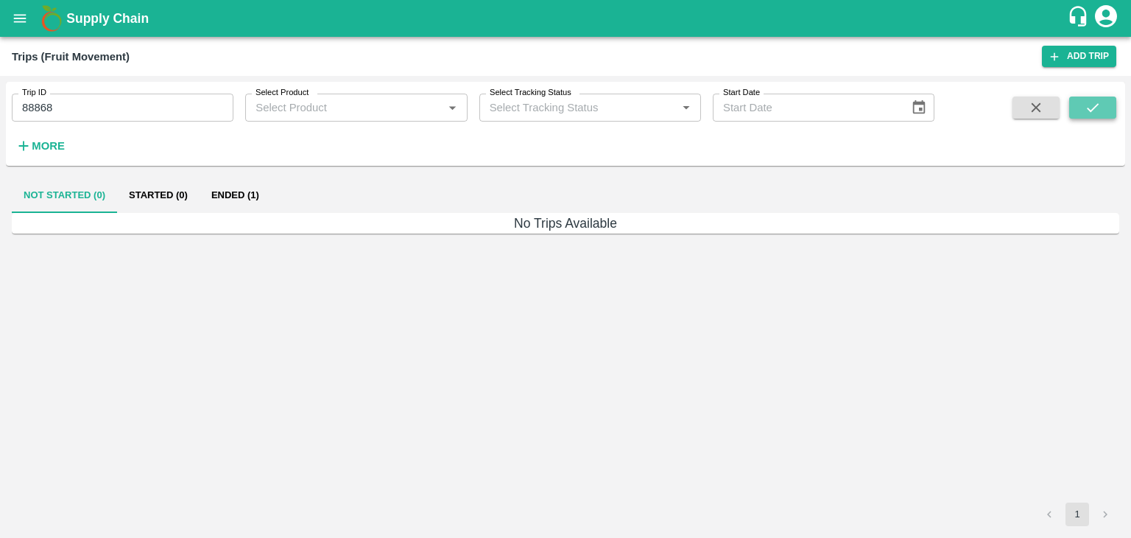
click at [1091, 110] on icon "submit" at bounding box center [1093, 107] width 12 height 9
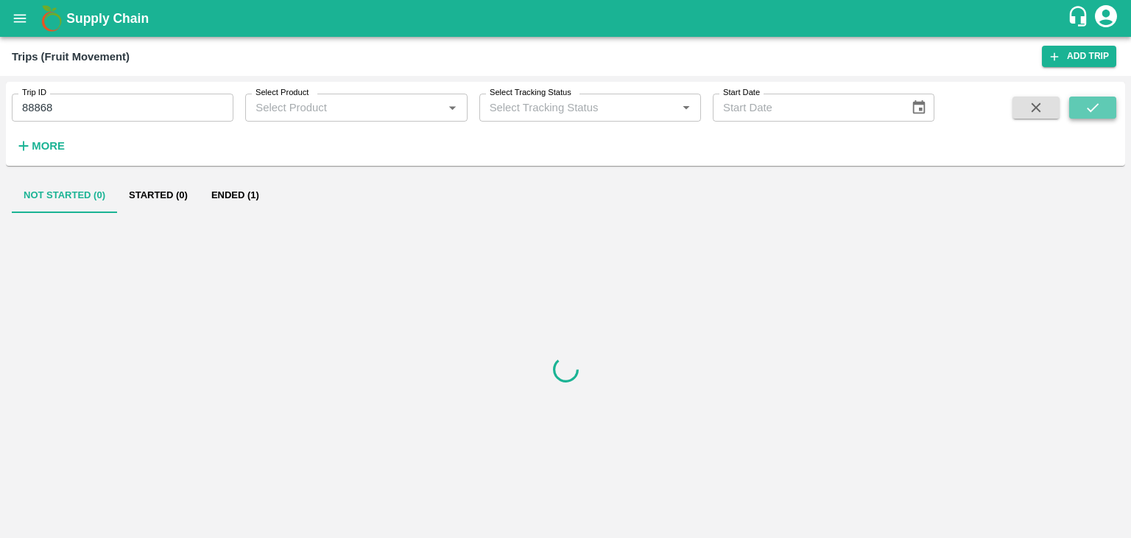
click at [1091, 110] on icon "submit" at bounding box center [1093, 107] width 12 height 9
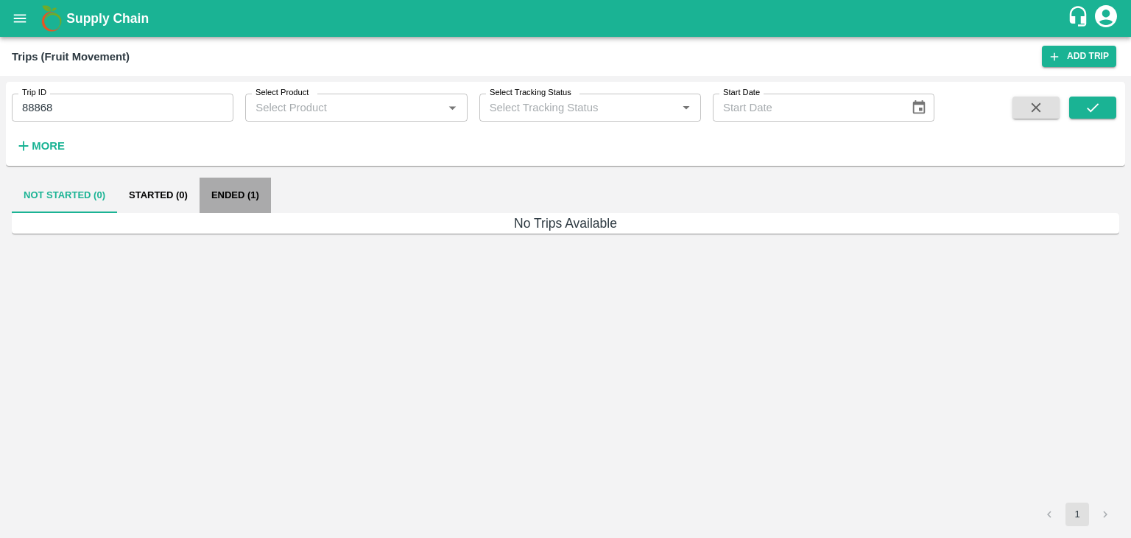
click at [238, 191] on button "Ended (1)" at bounding box center [235, 194] width 71 height 35
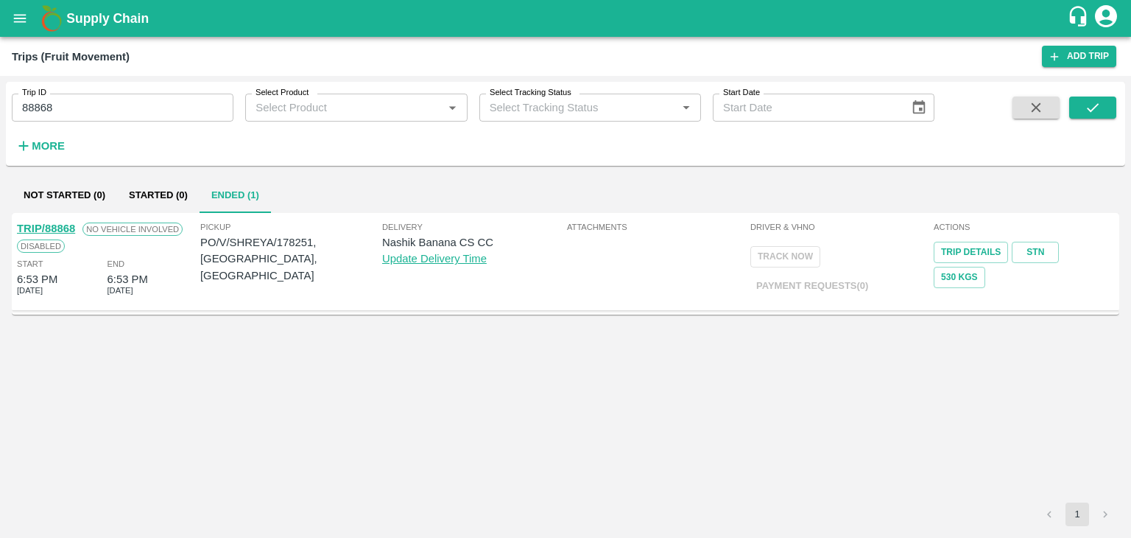
click at [57, 227] on link "TRIP/88868" at bounding box center [46, 228] width 58 height 12
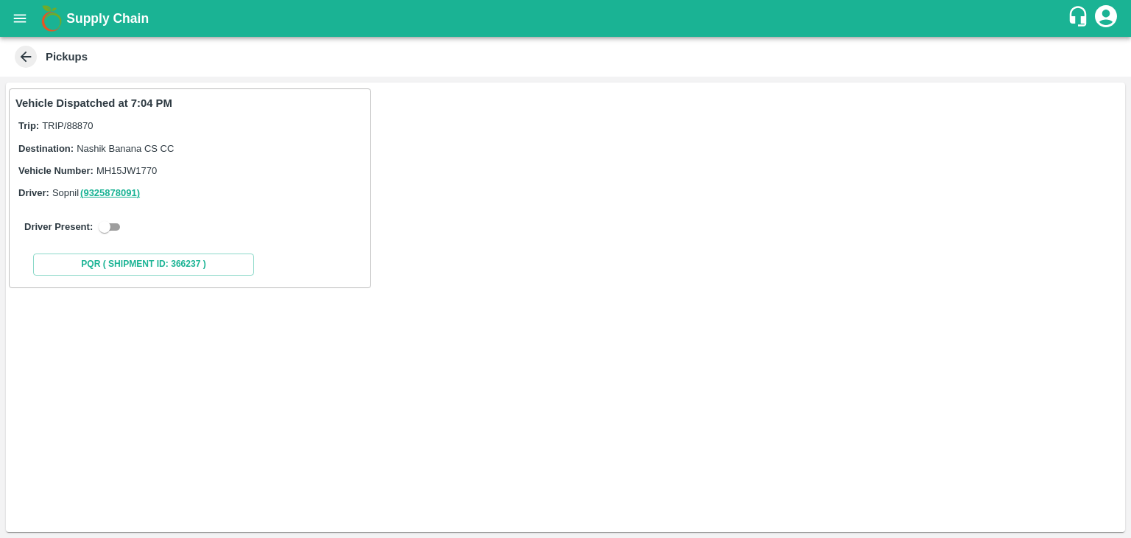
click at [109, 221] on input "checkbox" at bounding box center [104, 227] width 53 height 18
checkbox input "true"
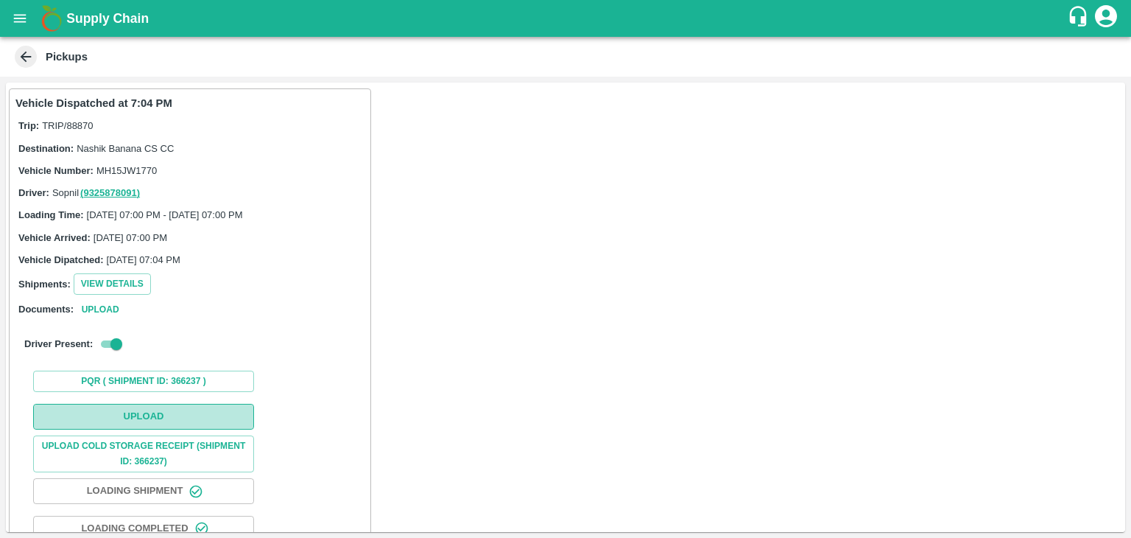
click at [174, 422] on button "Upload" at bounding box center [143, 417] width 221 height 26
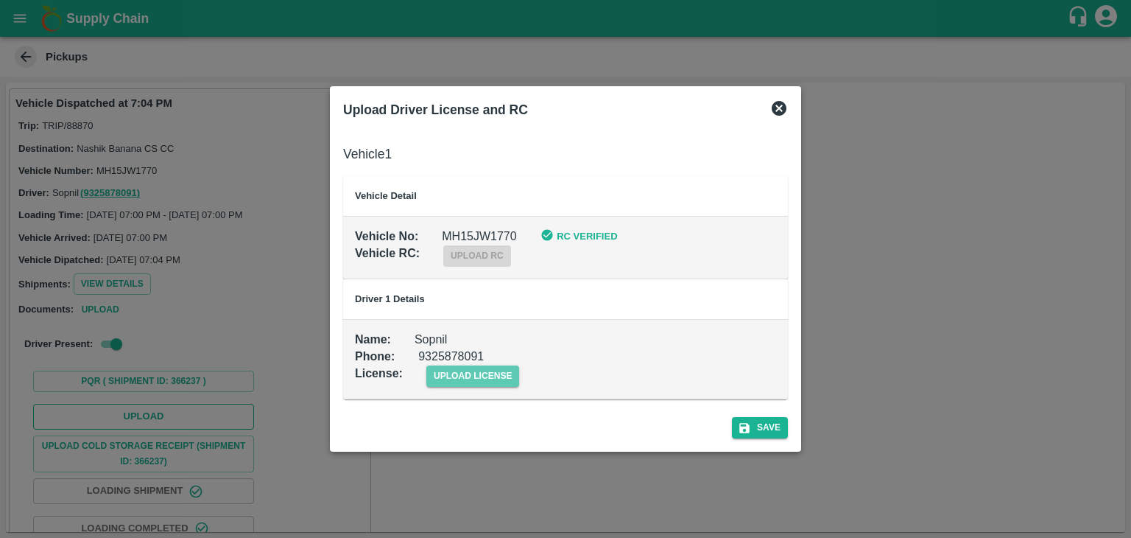
click at [459, 377] on span "upload license" at bounding box center [473, 375] width 94 height 21
click at [0, 0] on input "upload license" at bounding box center [0, 0] width 0 height 0
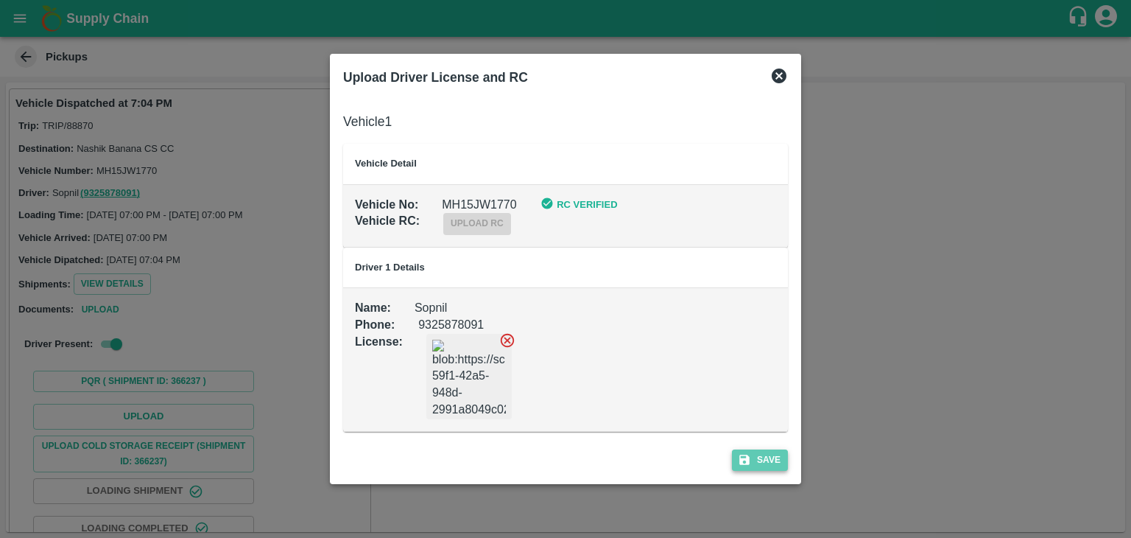
click at [776, 460] on button "Save" at bounding box center [760, 459] width 56 height 21
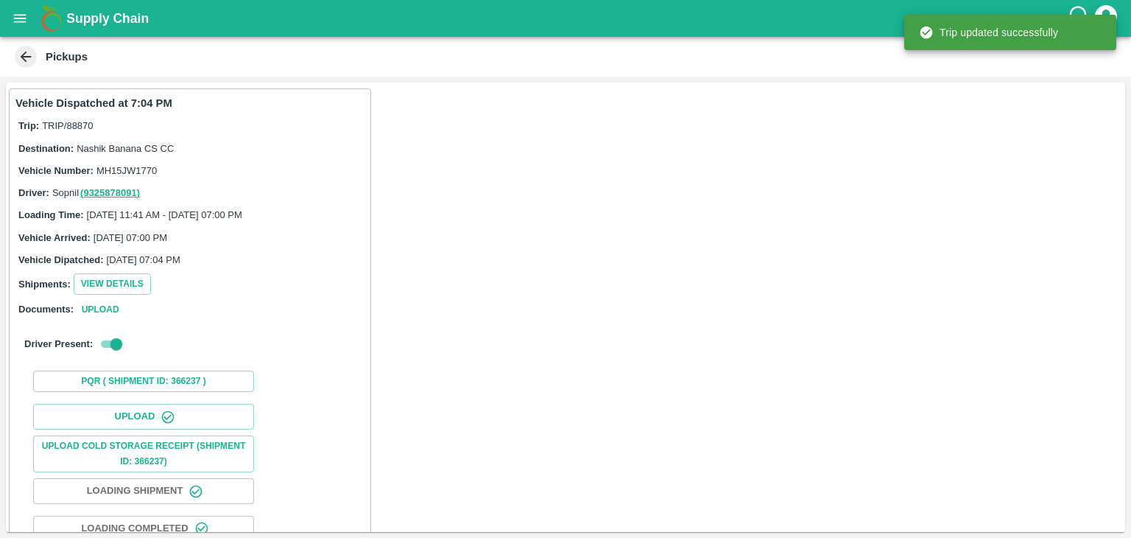
scroll to position [154, 0]
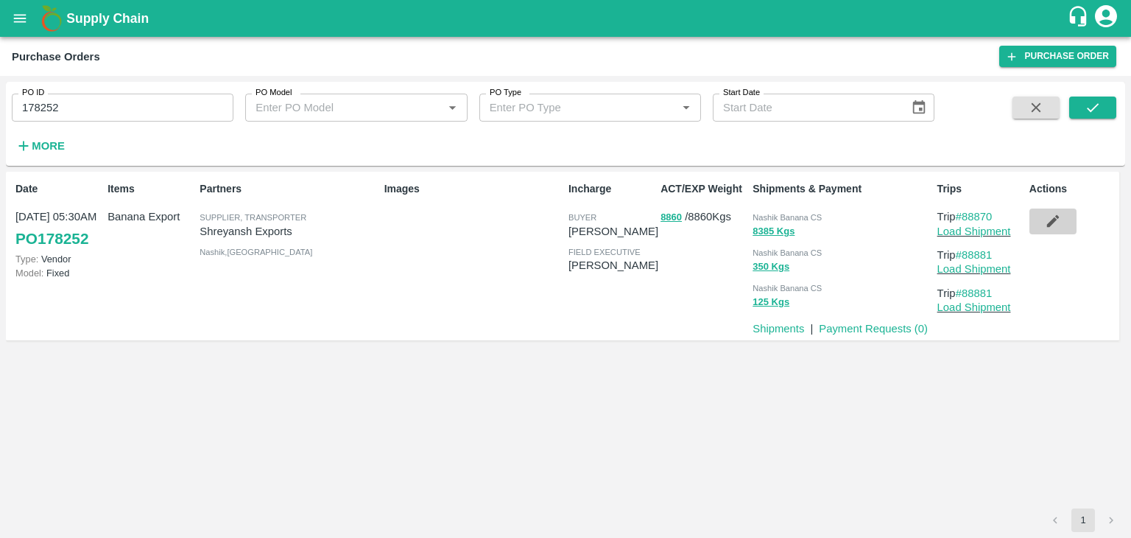
click at [1042, 228] on button "button" at bounding box center [1052, 220] width 47 height 25
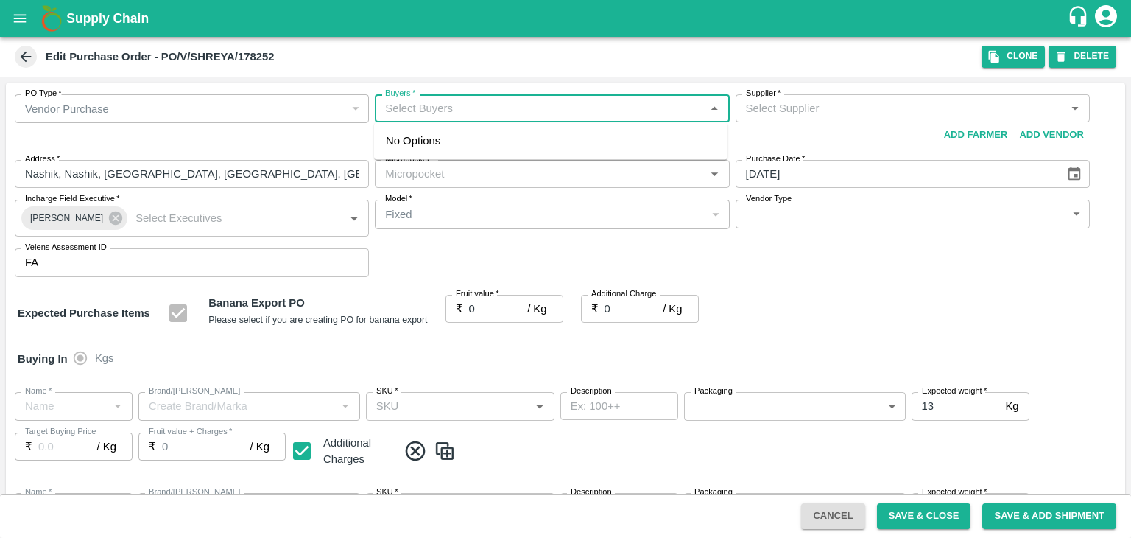
click at [457, 110] on input "Buyers   *" at bounding box center [539, 108] width 321 height 19
type input "Ajit O"
type input "Shreyansh Exports-undefined"
type input "172-Savda"
type input "Banana Export"
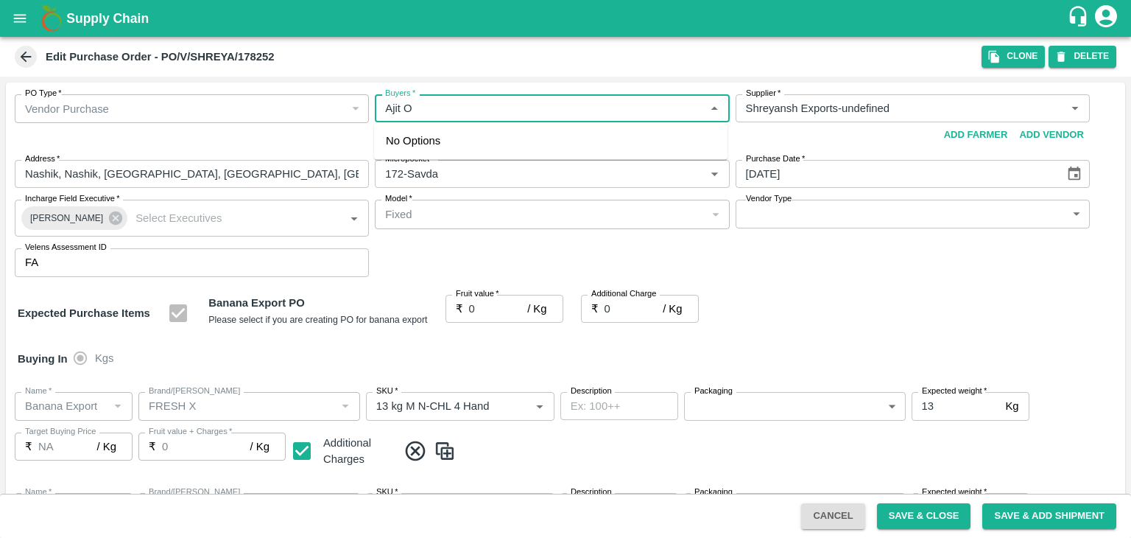
type input "FRESH X"
type input "13 kg M N-CHL 4 Hand"
type input "NA"
type input "Banana Export"
type input "FRESH X"
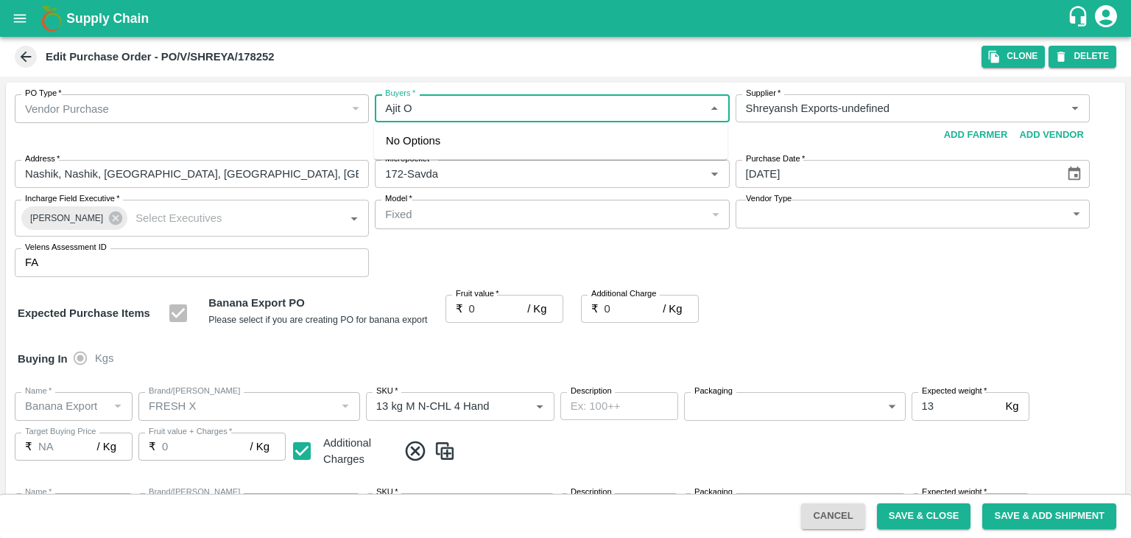
type input "13 kg M N-CHL 5 Hand"
type input "NA"
type input "Banana Export"
type input "FRESH X"
type input "13 kg M N-CHL 6 Hand"
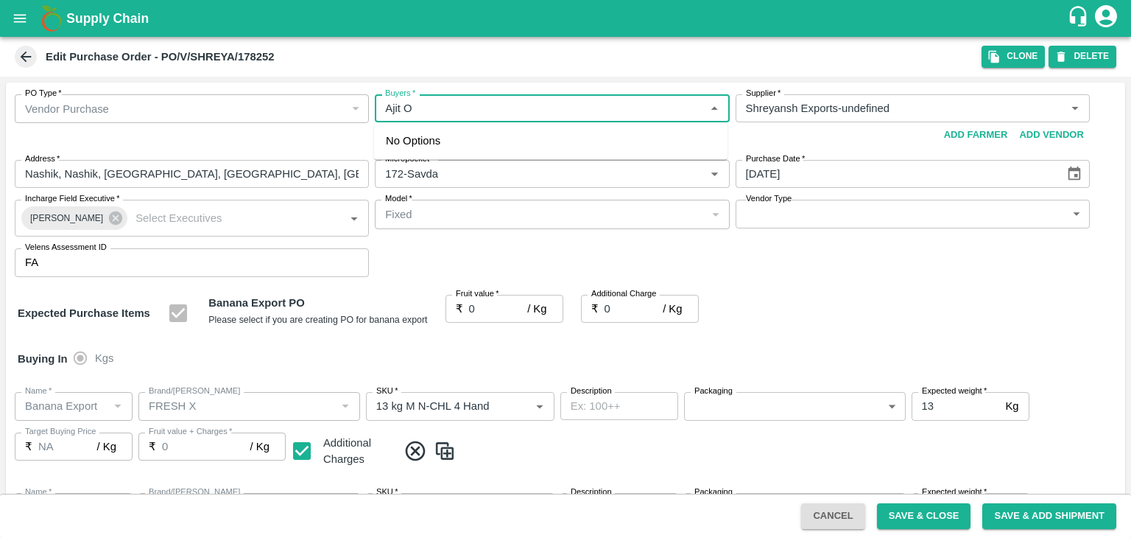
type input "NA"
type input "Banana Export"
type input "FRESH X"
type input "13 kg M N-CHL 8 Hand"
type input "NA"
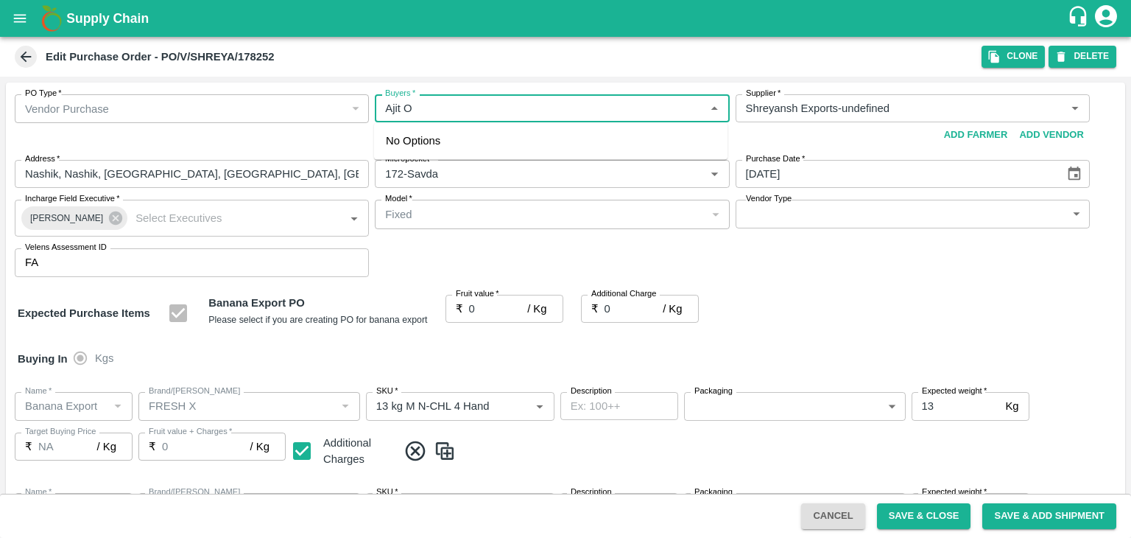
type input "Banana Export"
type input "FRESH X"
type input "13 kg M N-CHL CL"
type input "NA"
type input "Banana Export"
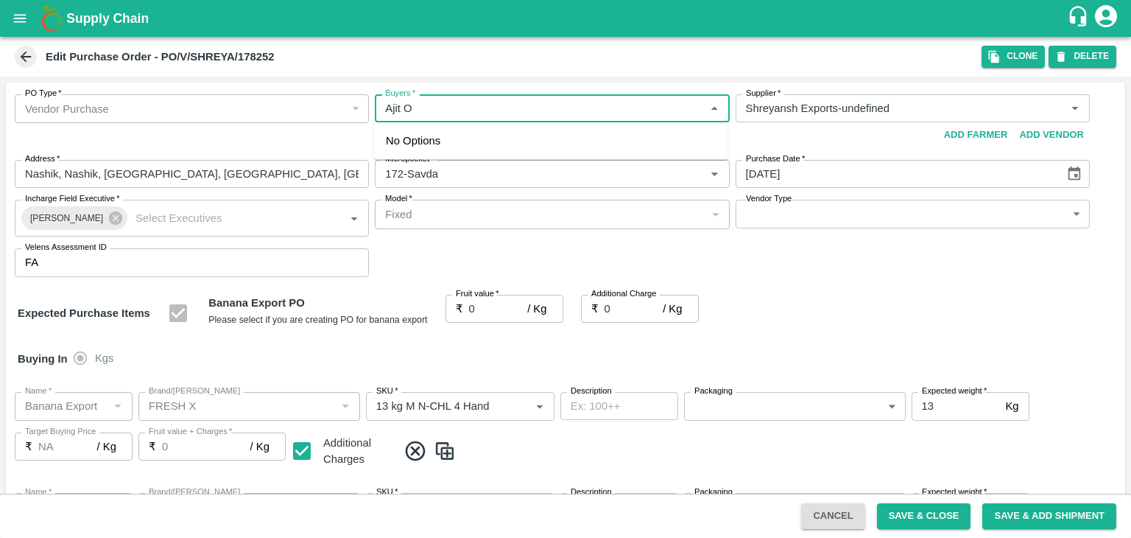
type input "FRESH X"
type input "C Class"
type input "NA"
type input "Banana Export"
type input "FRESH X"
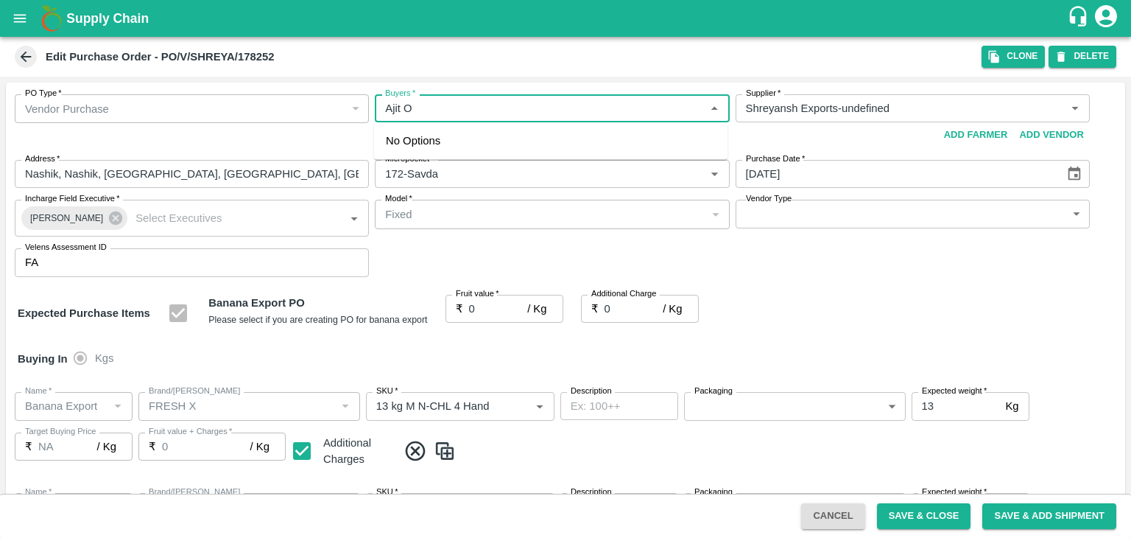
type input "PHR Kg"
type input "NA"
click at [456, 147] on div "Ajit Otari" at bounding box center [466, 147] width 90 height 16
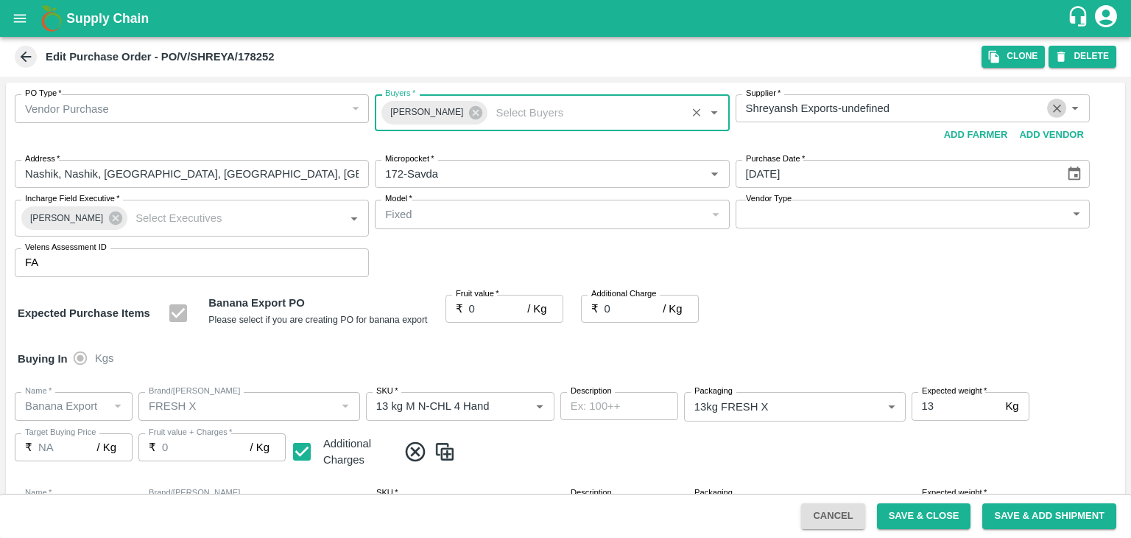
click at [1050, 106] on icon "Clear" at bounding box center [1057, 109] width 14 height 14
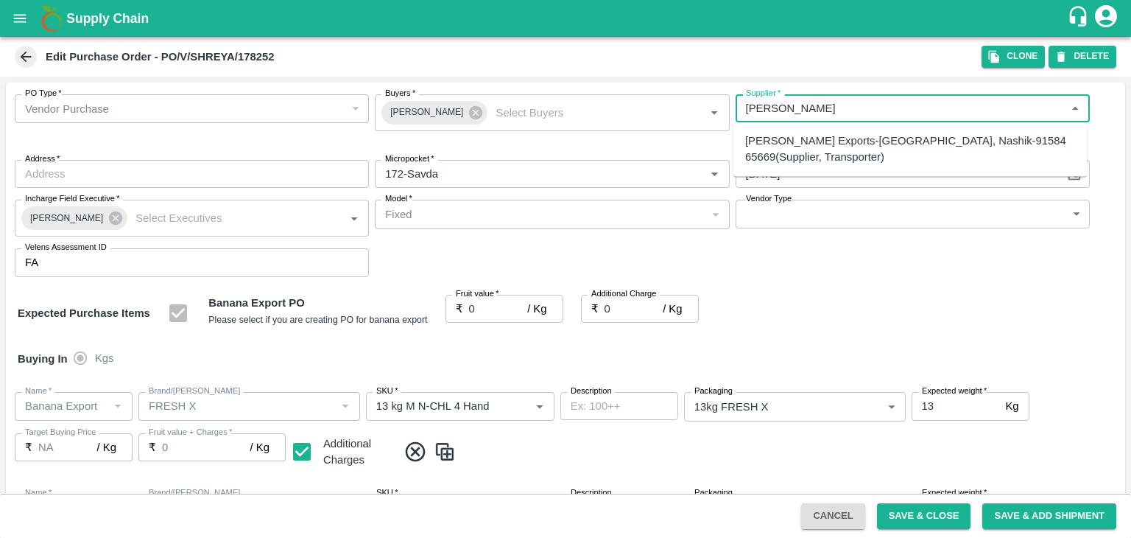
click at [916, 136] on div "[PERSON_NAME] Exports-[GEOGRAPHIC_DATA], Nashik-91584 65669(Supplier, Transport…" at bounding box center [910, 149] width 330 height 33
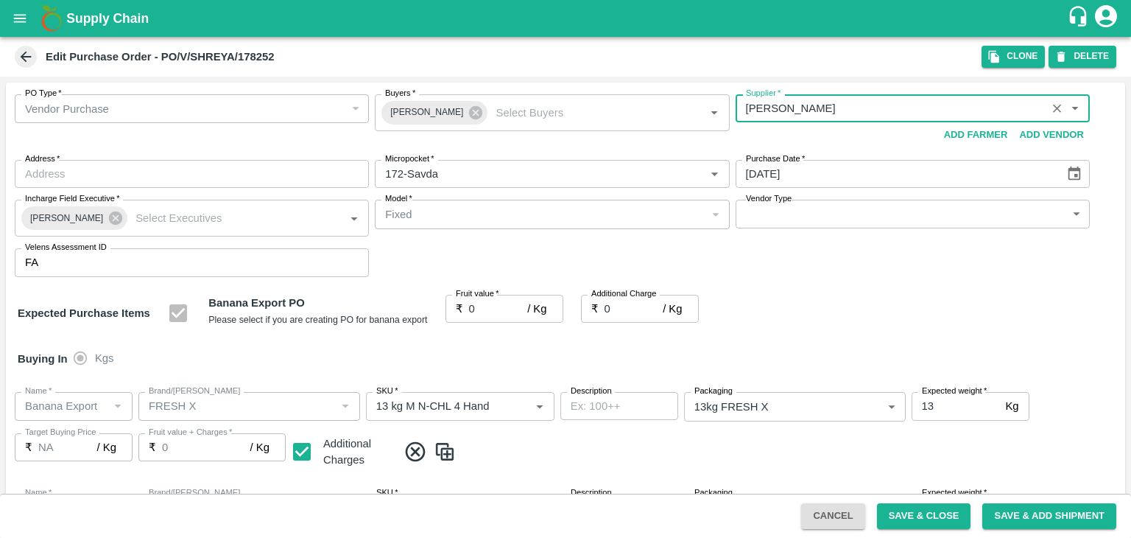
type input "[PERSON_NAME] Exports-[GEOGRAPHIC_DATA], Nashik-91584 65669(Supplier, Transport…"
type input "Nashik, Nashik, Nashik, Maharashtra"
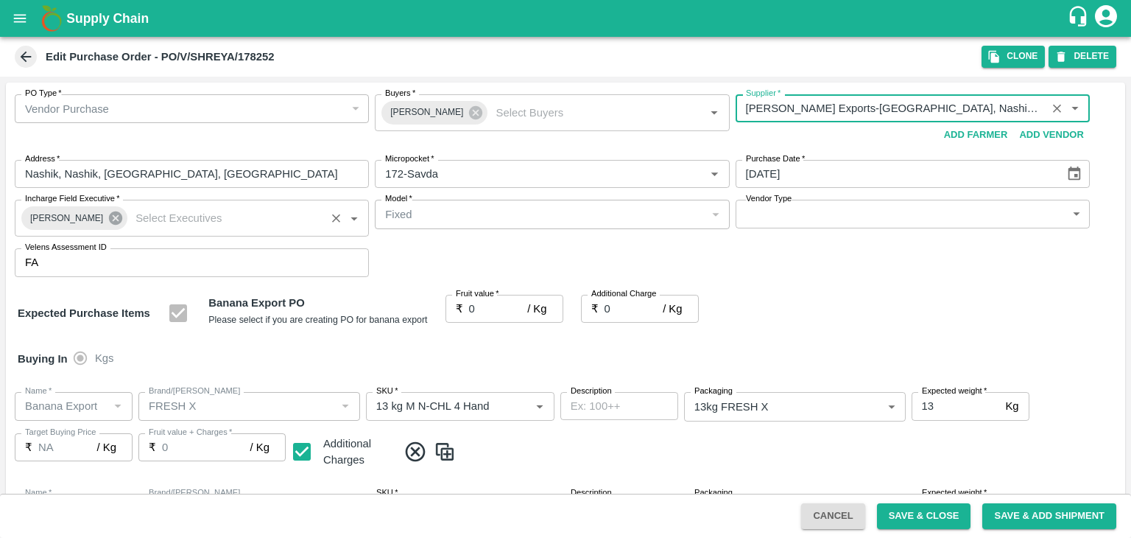
click at [112, 213] on icon at bounding box center [115, 217] width 13 height 13
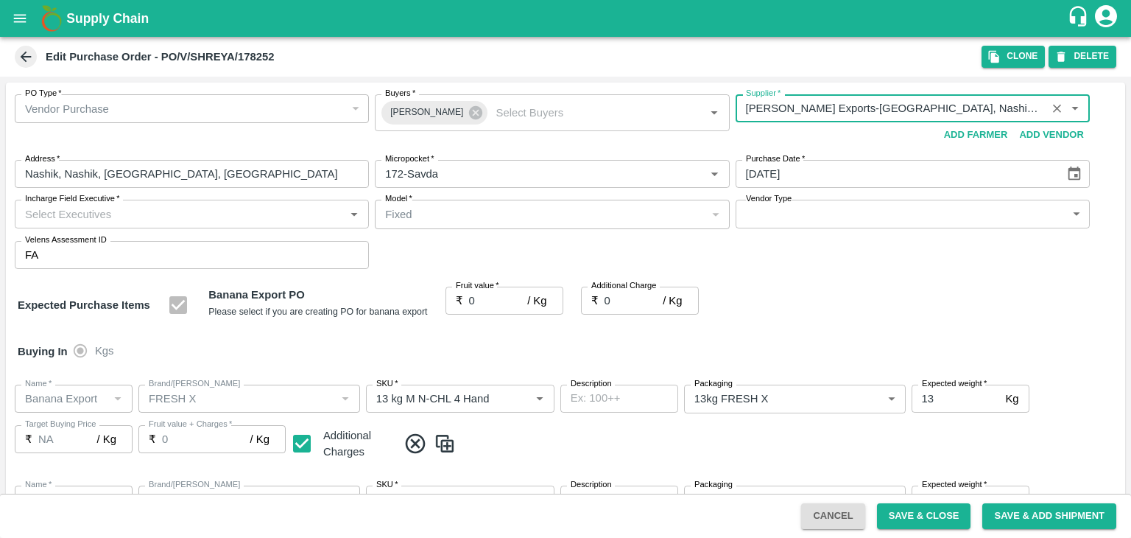
type input "[PERSON_NAME] Exports-[GEOGRAPHIC_DATA], Nashik-91584 65669(Supplier, Transport…"
click at [154, 208] on input "Incharge Field Executive   *" at bounding box center [179, 213] width 321 height 19
type input "Jay"
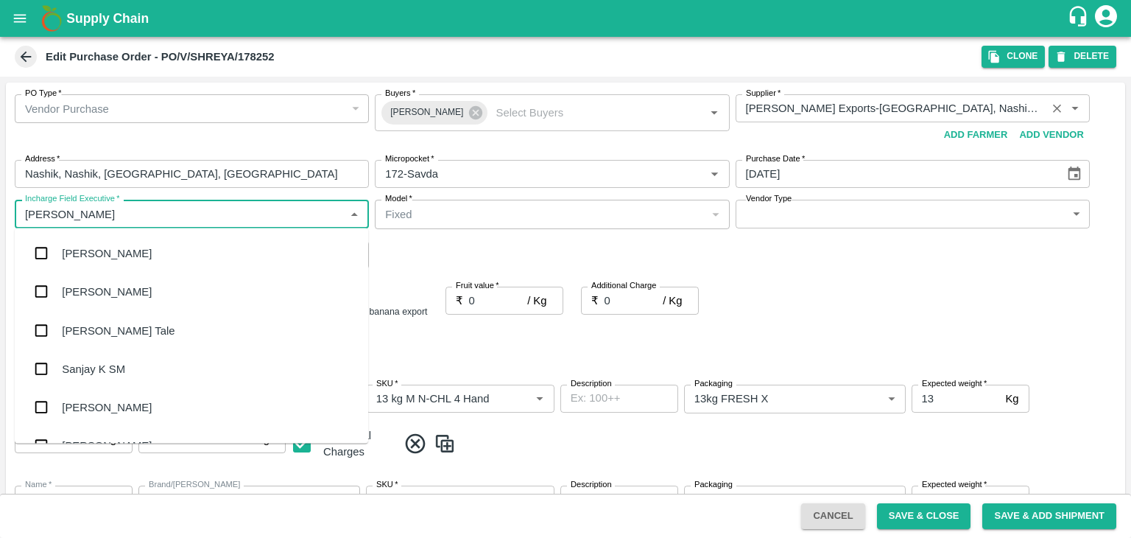
click at [118, 342] on div "[PERSON_NAME] Tale" at bounding box center [191, 330] width 353 height 38
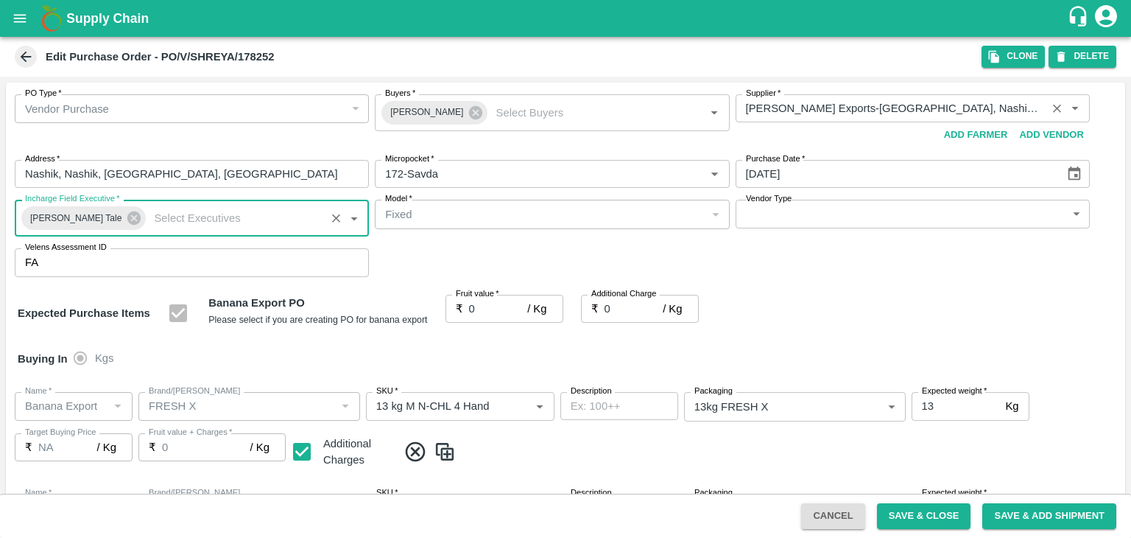
click at [893, 218] on body "Supply Chain Edit Purchase Order - PO/V/SHREYA/178252 Clone DELETE PO Type   * …" at bounding box center [565, 269] width 1131 height 538
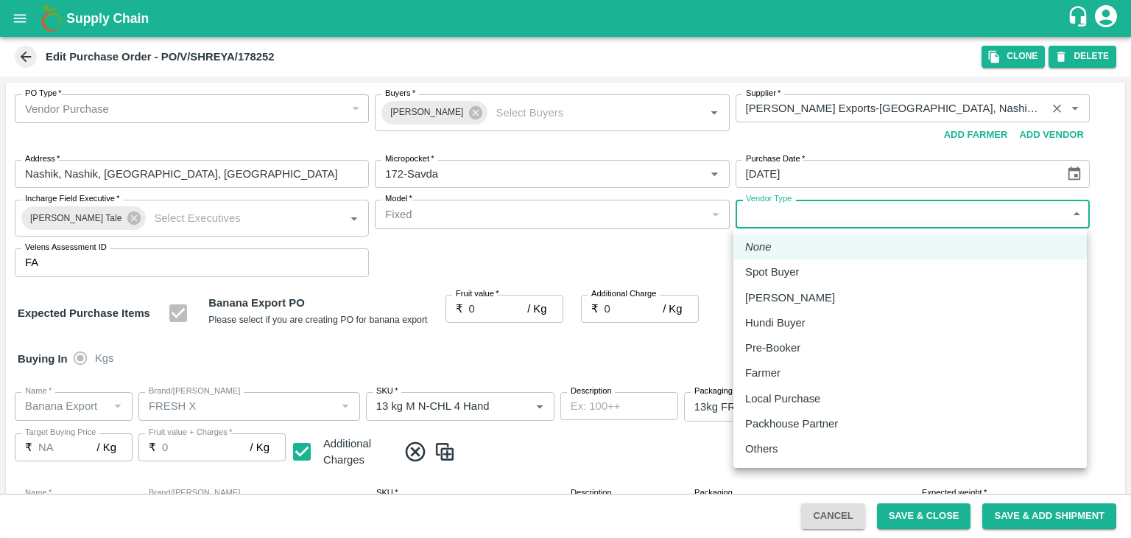
click at [811, 447] on div "Others" at bounding box center [910, 448] width 330 height 16
type input "OTHER"
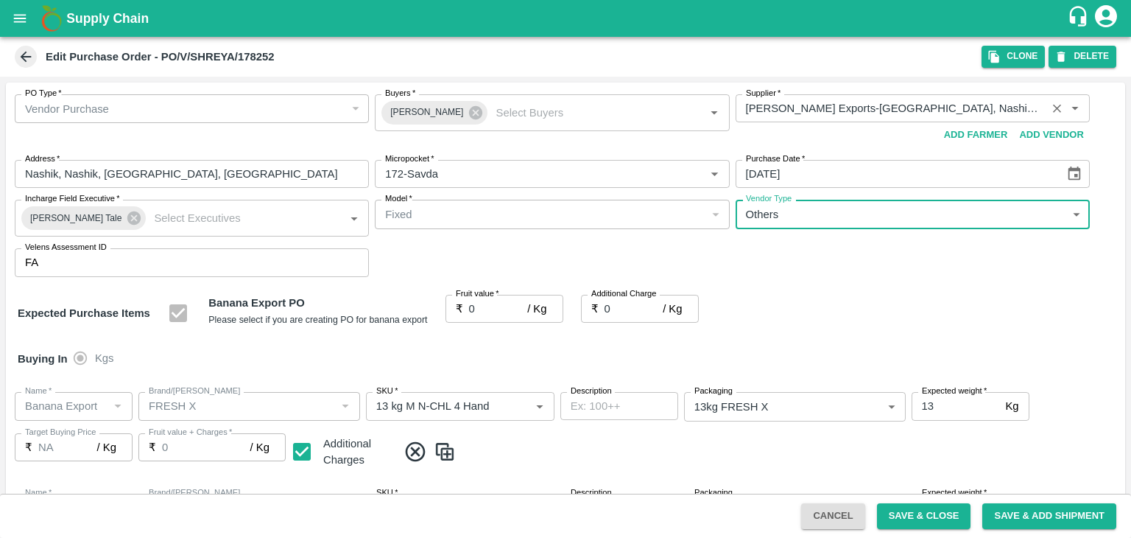
click at [1067, 169] on div at bounding box center [565, 269] width 1131 height 538
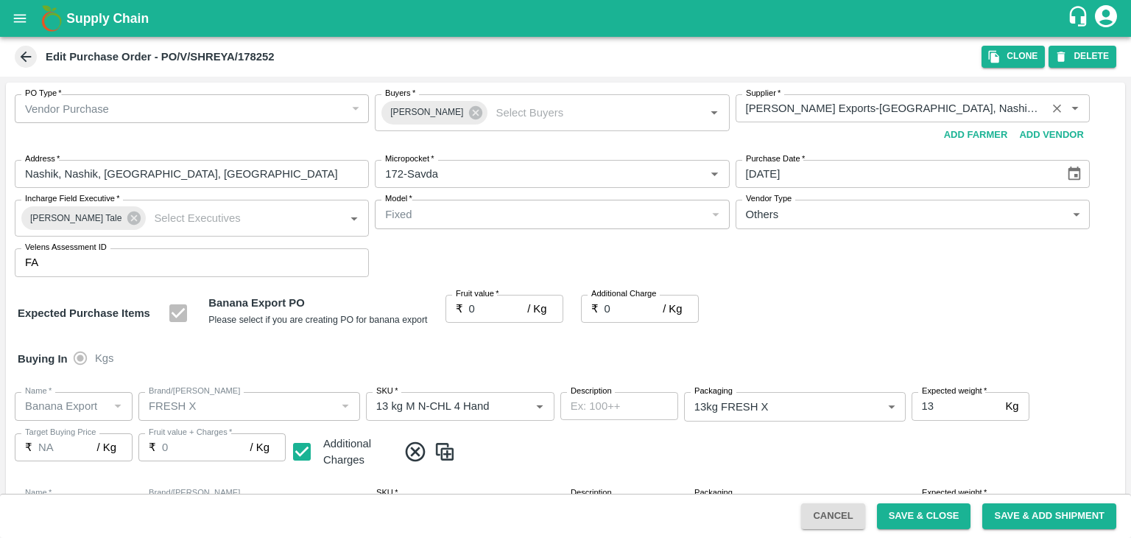
click at [1074, 169] on div at bounding box center [565, 269] width 1131 height 538
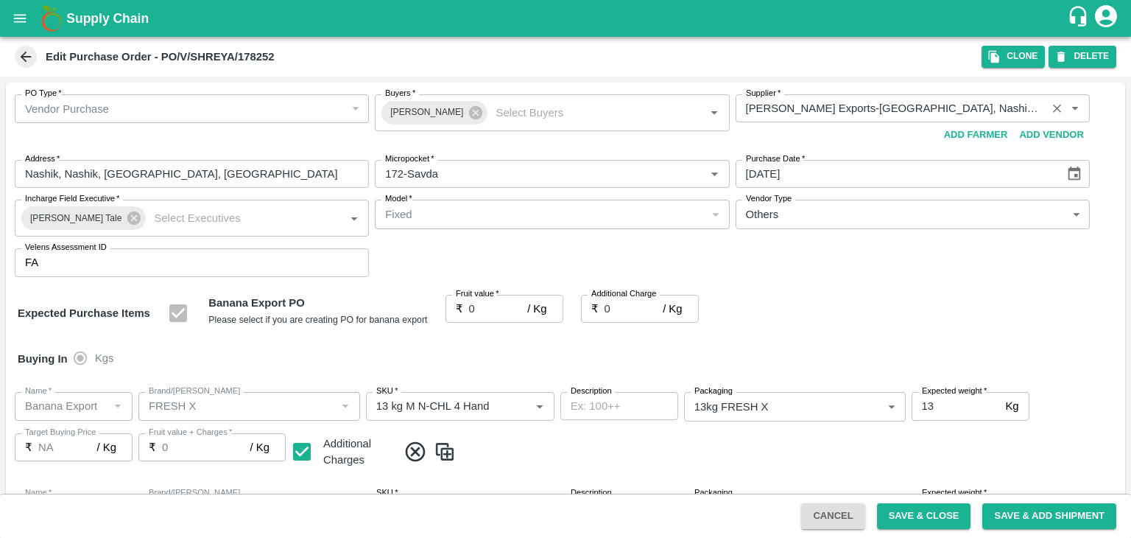
click at [1074, 169] on div at bounding box center [565, 269] width 1131 height 538
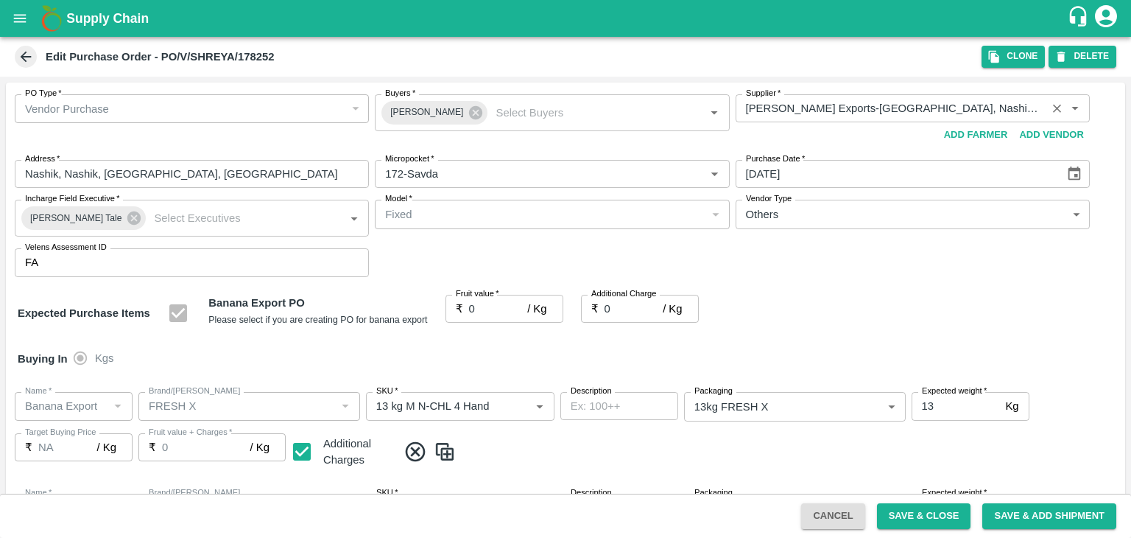
click at [1074, 169] on div at bounding box center [565, 269] width 1131 height 538
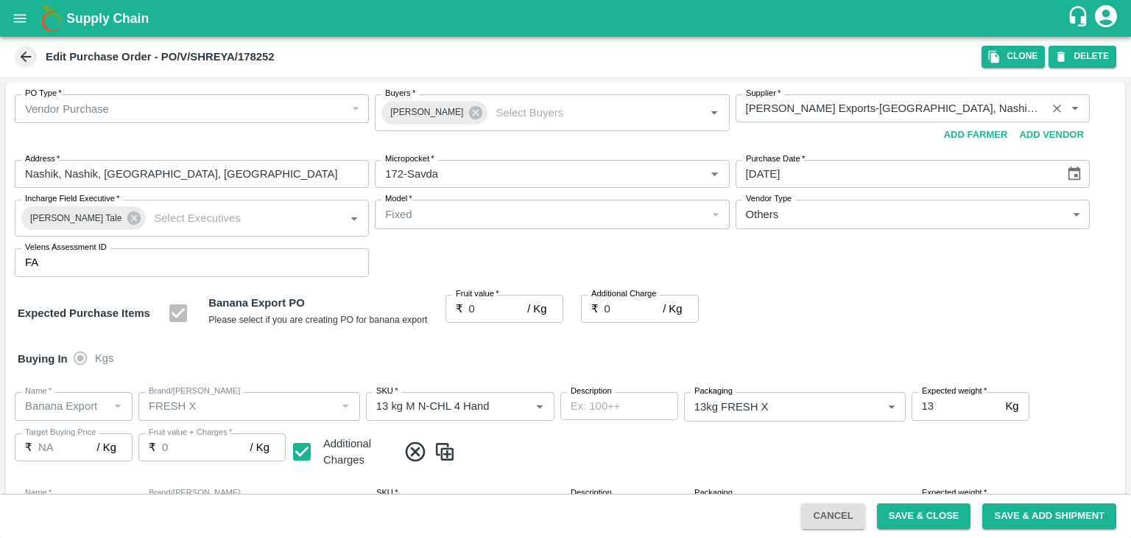
click at [1074, 169] on div at bounding box center [565, 269] width 1131 height 538
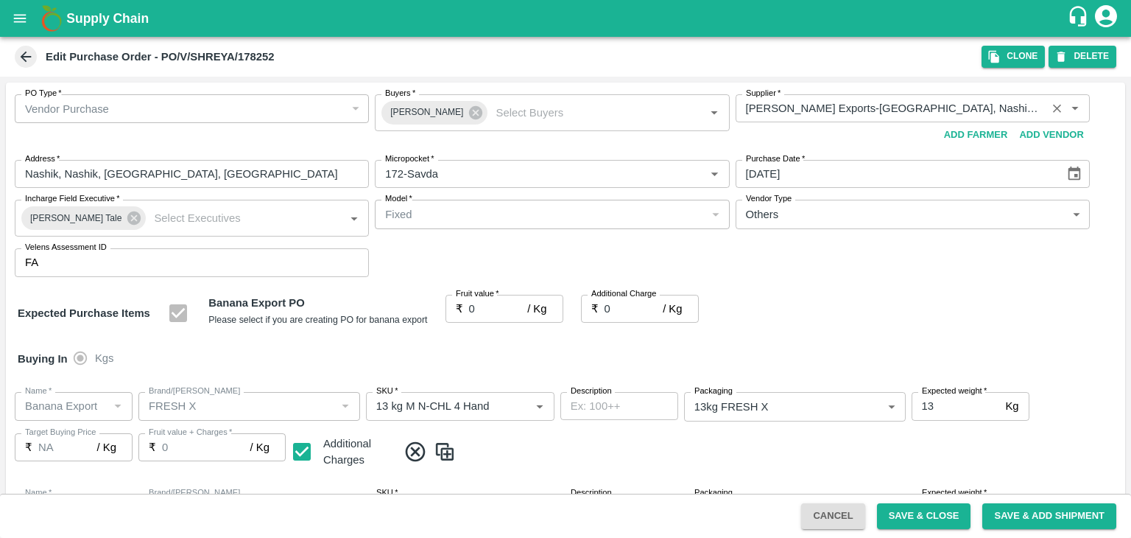
click at [1074, 169] on div at bounding box center [565, 269] width 1131 height 538
click at [1074, 169] on icon "Choose date, selected date is Sep 23, 2025" at bounding box center [1074, 173] width 13 height 14
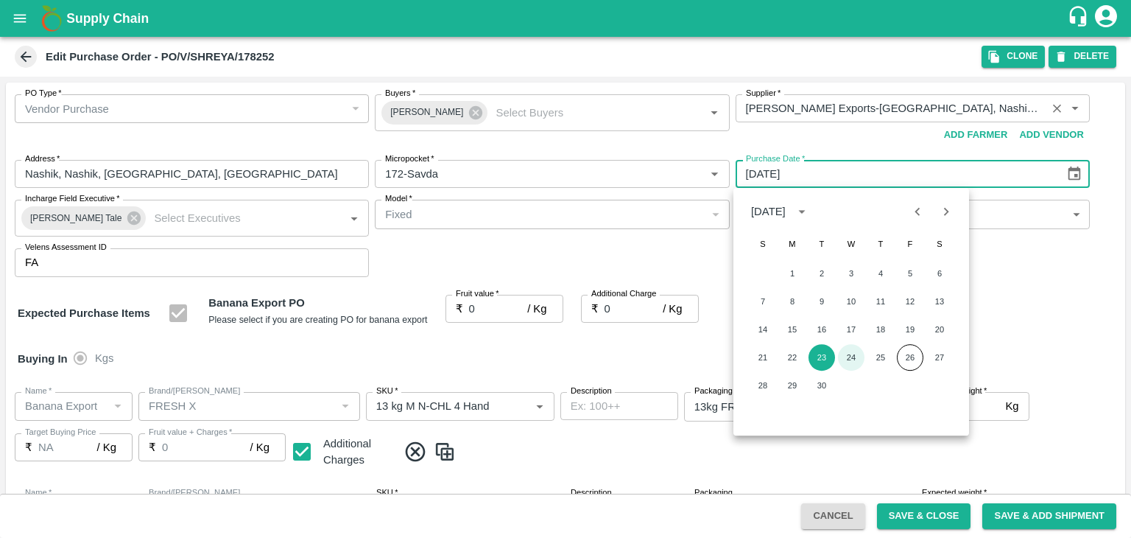
click at [856, 353] on button "24" at bounding box center [851, 357] width 27 height 27
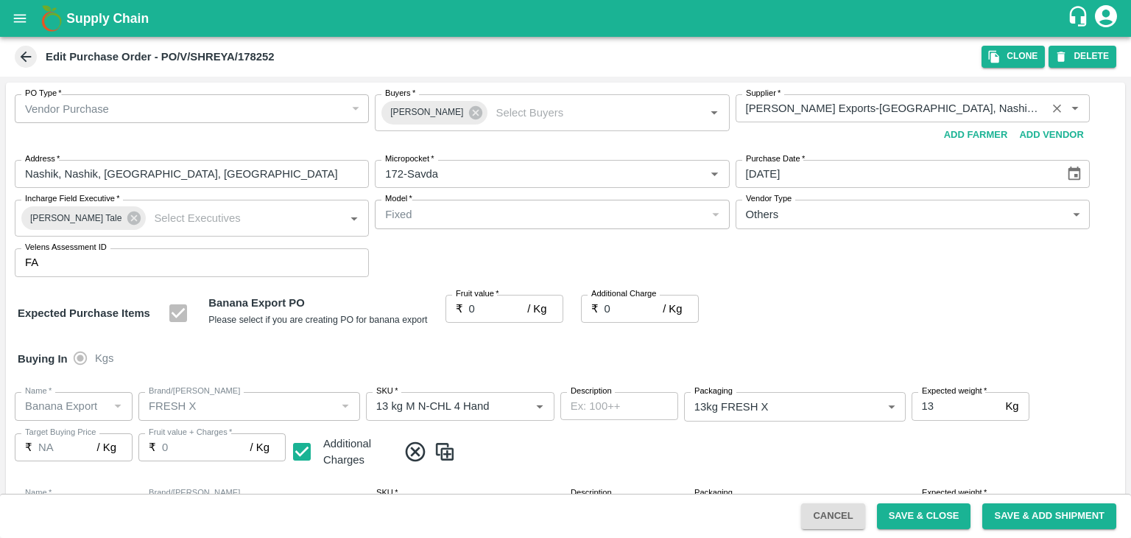
type input "24/09/2025"
click at [483, 312] on input "0" at bounding box center [498, 309] width 59 height 28
type input "1"
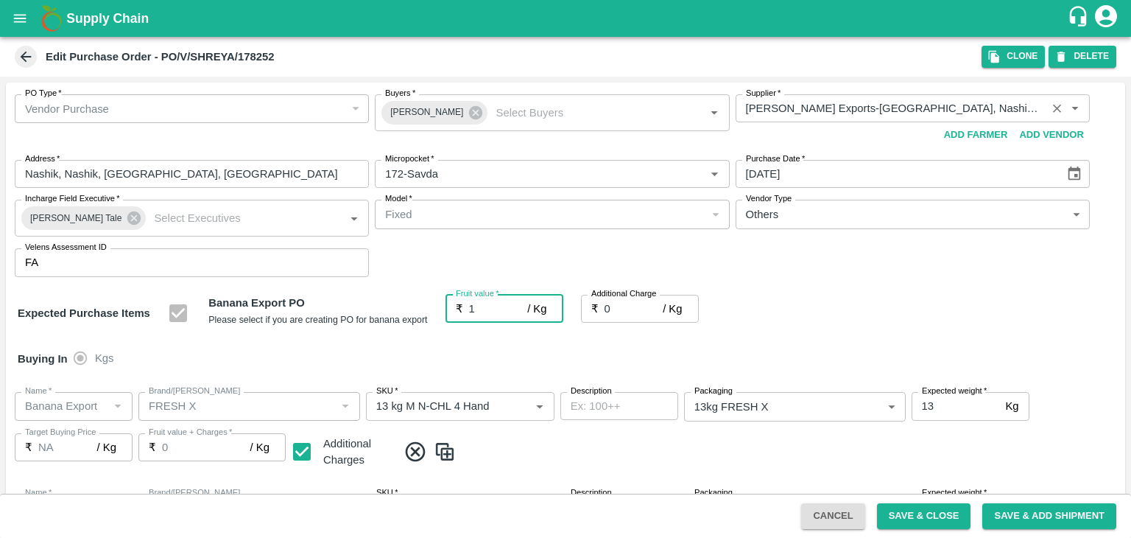
type input "1"
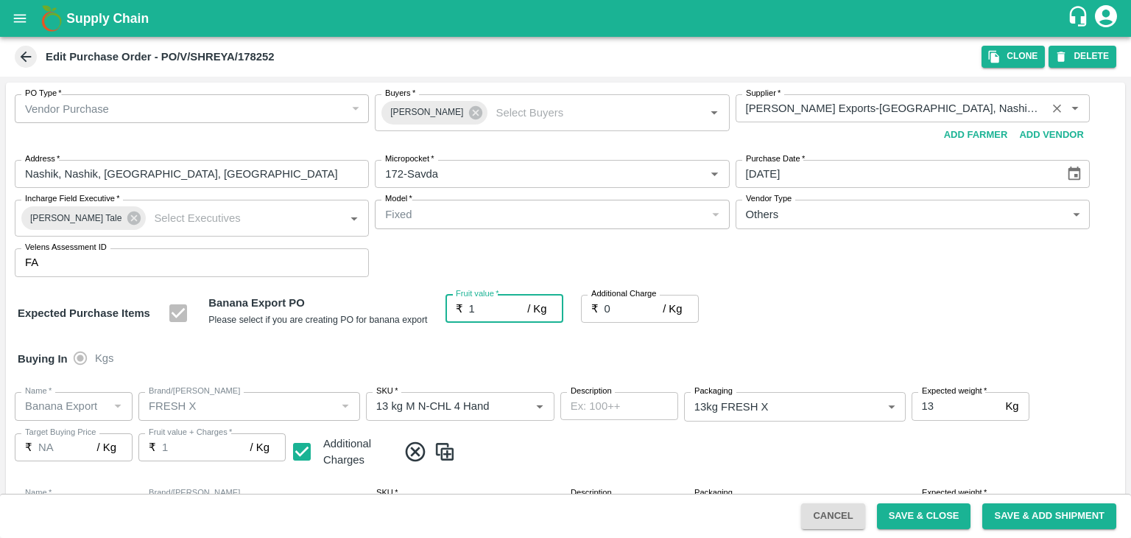
type input "18"
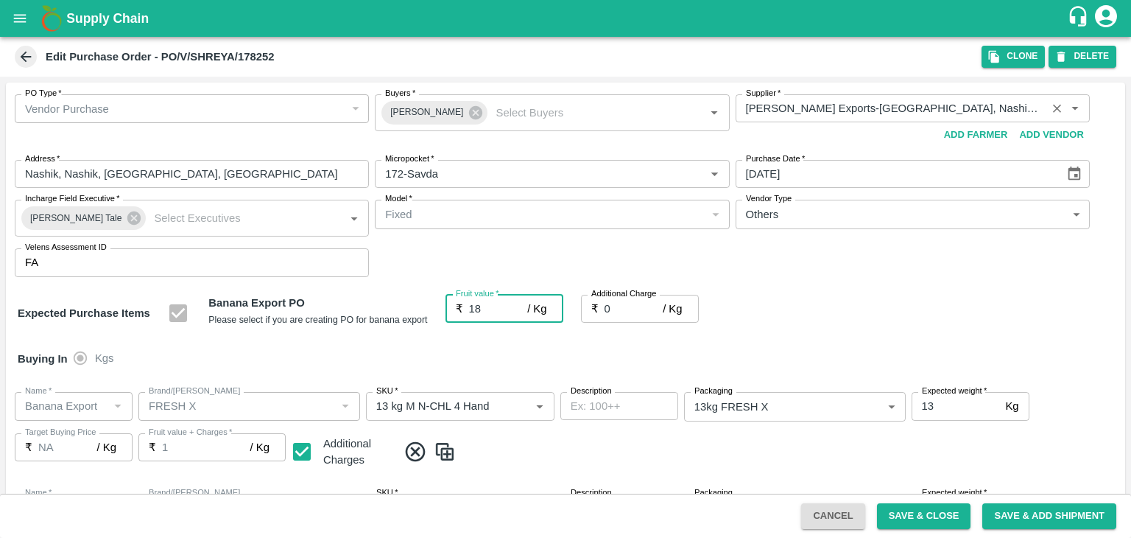
type input "18"
type input "18.5"
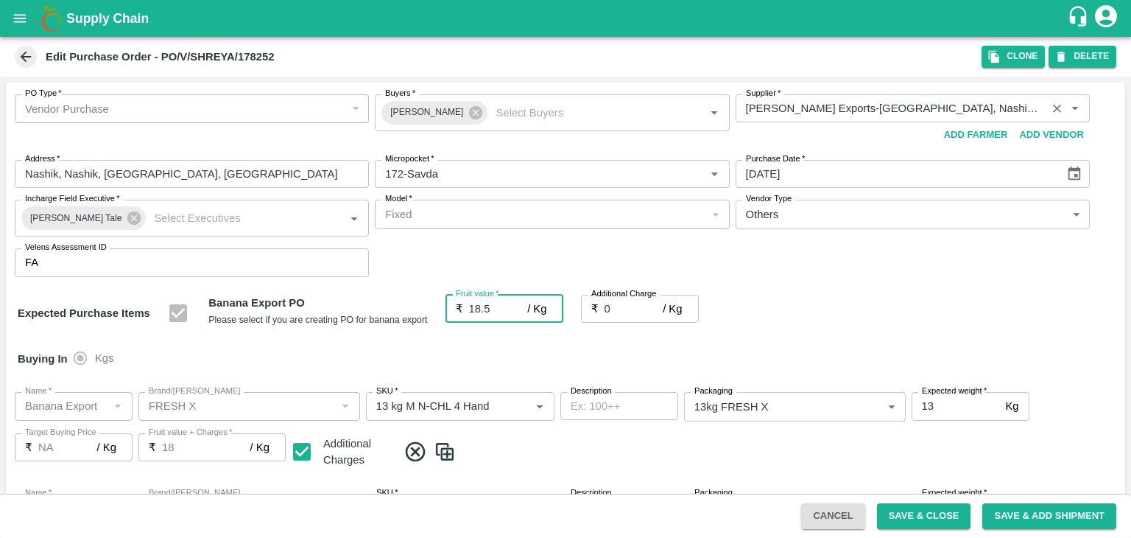
type input "18.5"
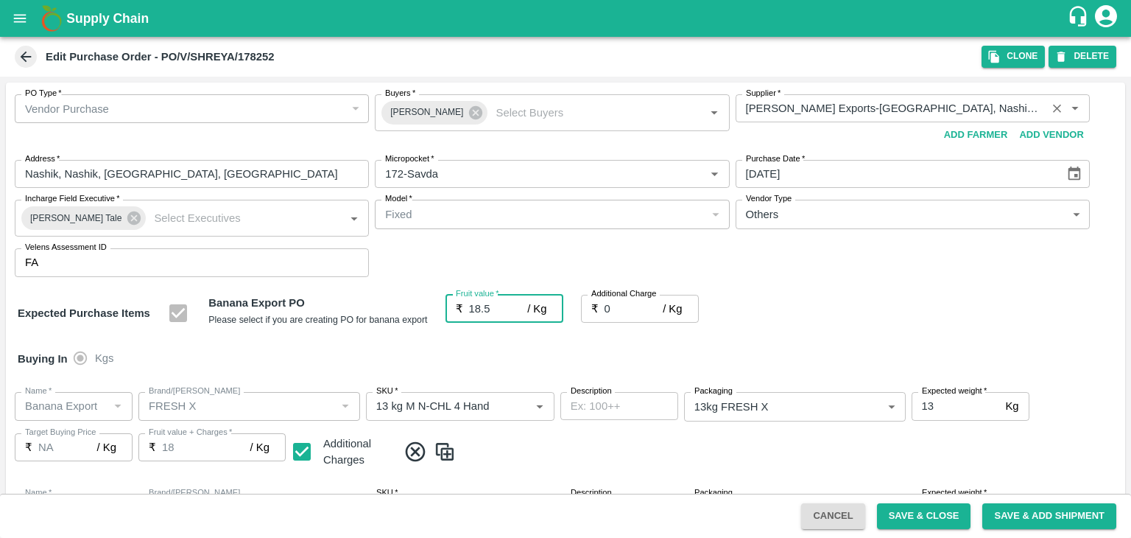
type input "18.5"
click at [623, 314] on input "0" at bounding box center [634, 309] width 59 height 28
type input "2"
type input "20.5"
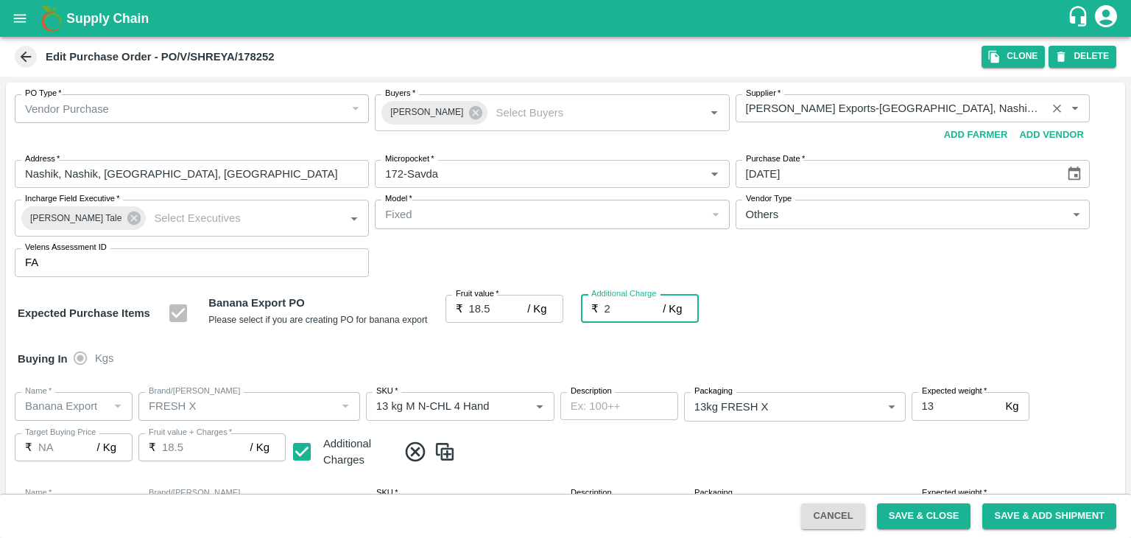
type input "20.5"
type input "2.7"
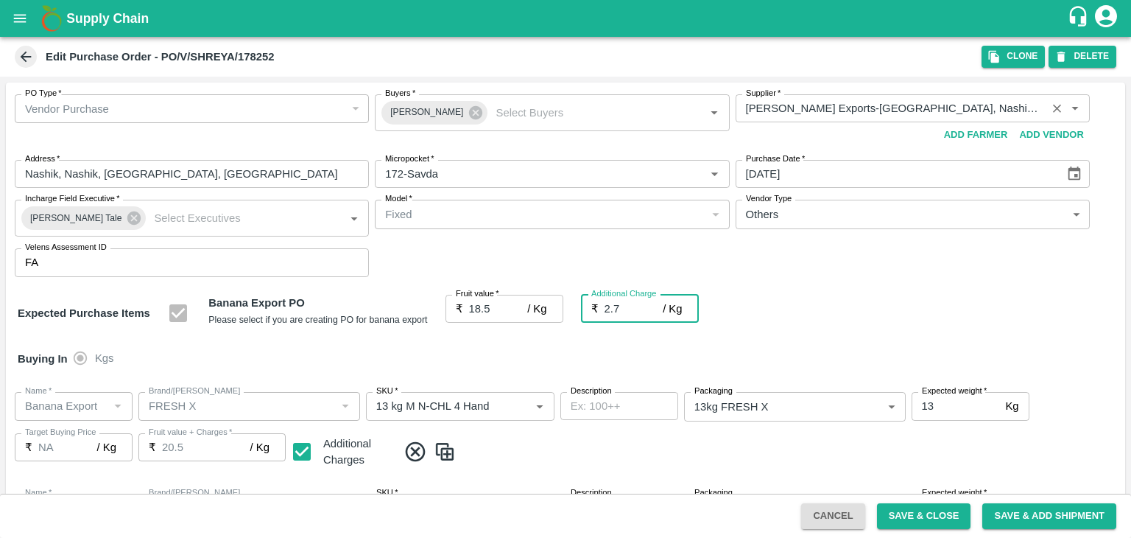
type input "21.2"
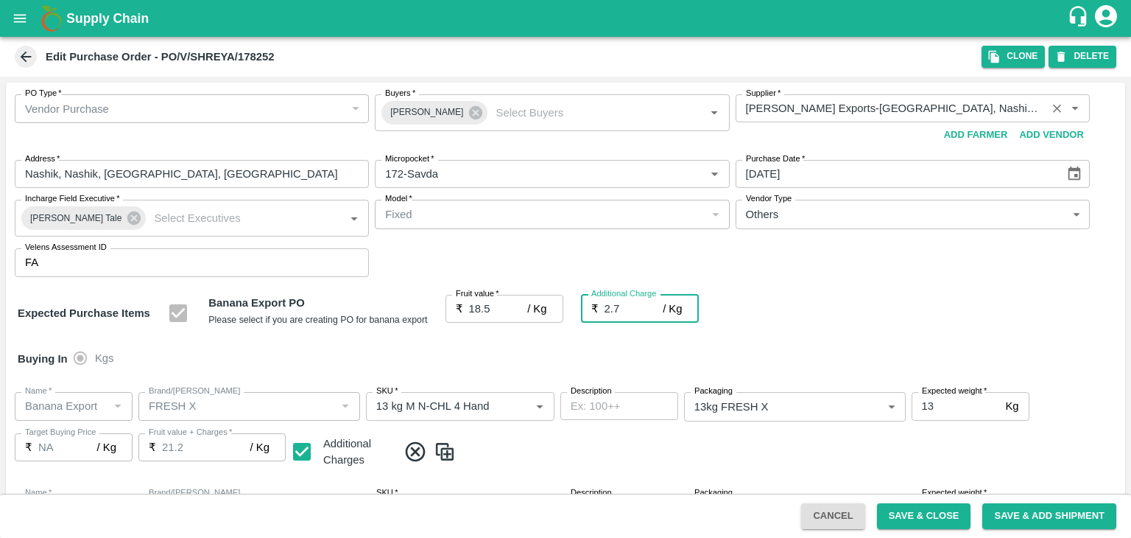
type input "2.75"
type input "21.25"
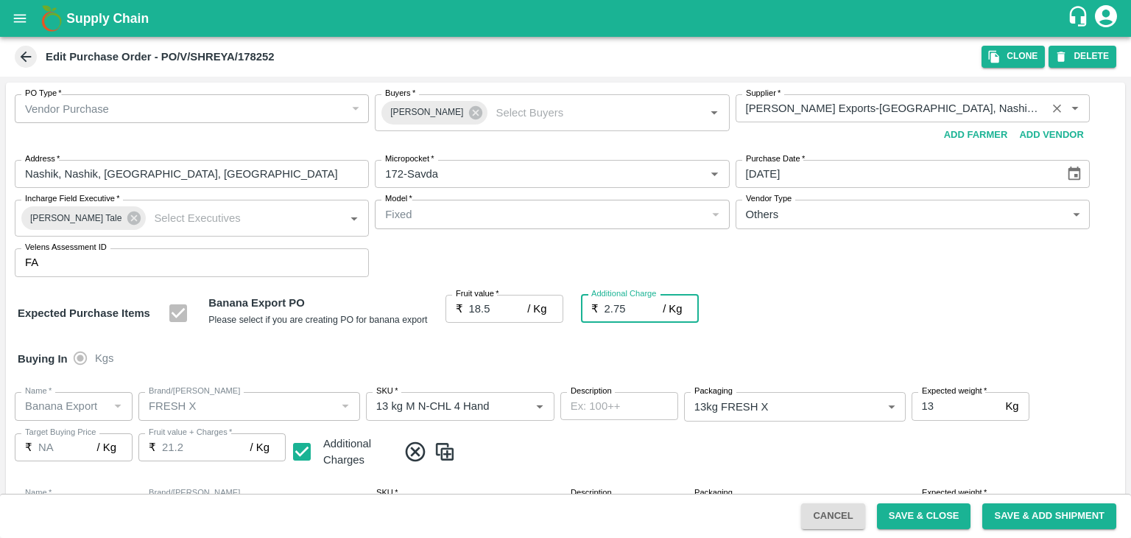
type input "21.25"
type input "2.75"
click at [913, 511] on button "Save & Close" at bounding box center [924, 516] width 94 height 26
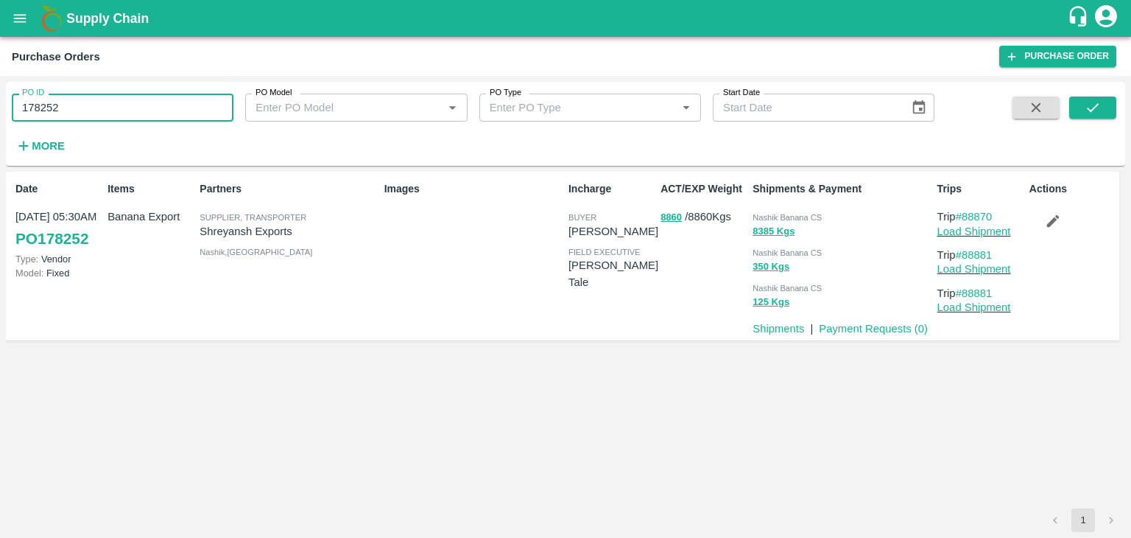
click at [101, 100] on input "178252" at bounding box center [123, 108] width 222 height 28
paste input "text"
type input "178251"
click at [1092, 116] on button "submit" at bounding box center [1092, 107] width 47 height 22
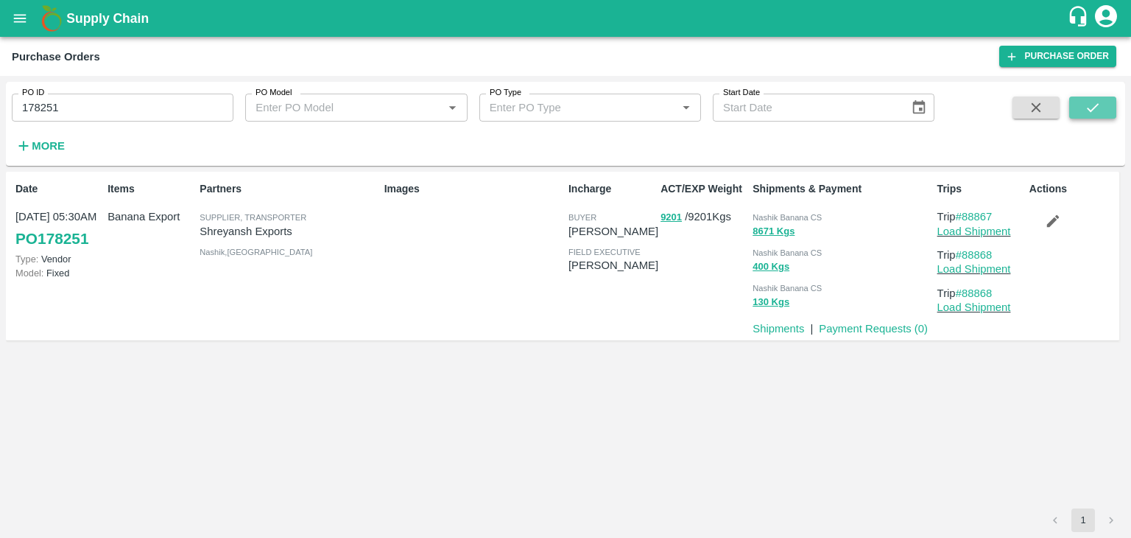
click at [1077, 112] on button "submit" at bounding box center [1092, 107] width 47 height 22
click at [990, 230] on link "Load Shipment" at bounding box center [974, 231] width 74 height 12
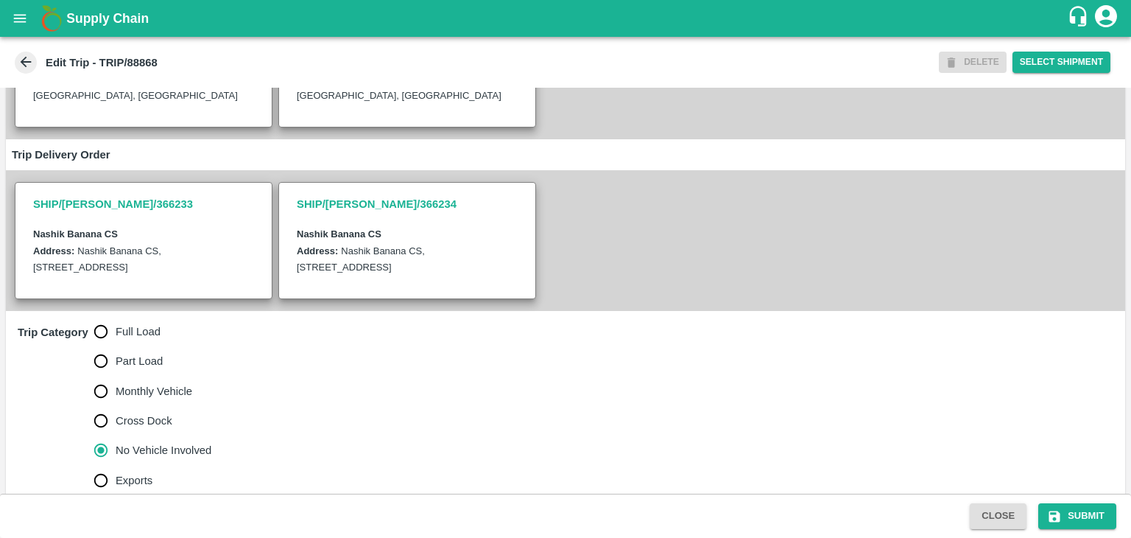
scroll to position [362, 0]
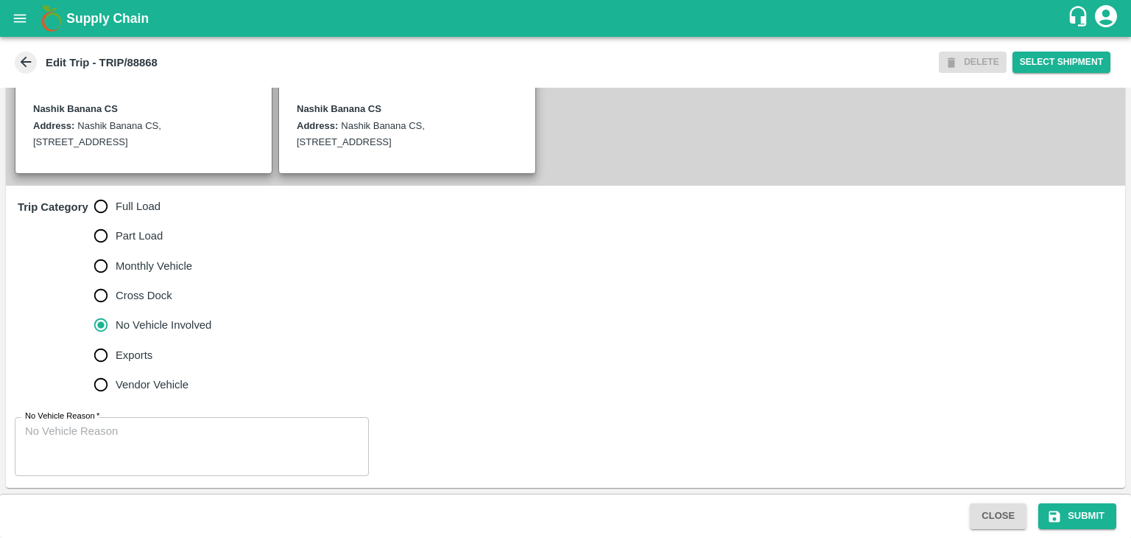
click at [147, 201] on span "Full Load" at bounding box center [138, 206] width 45 height 16
click at [116, 201] on input "Full Load" at bounding box center [100, 205] width 29 height 29
radio input "true"
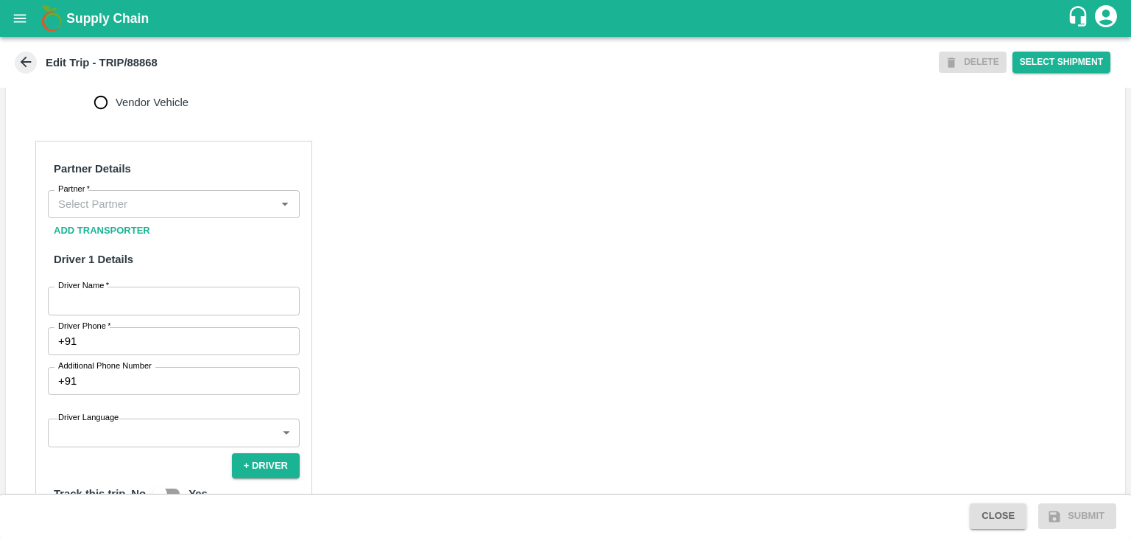
scroll to position [631, 0]
click at [197, 211] on input "Partner   *" at bounding box center [161, 200] width 219 height 19
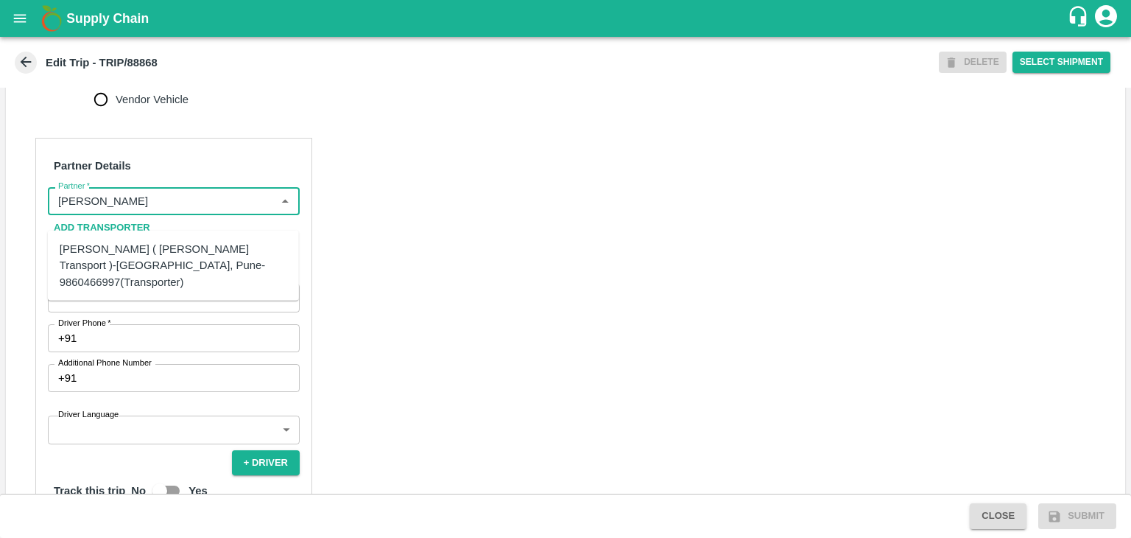
click at [158, 257] on div "[PERSON_NAME] ( [PERSON_NAME] Transport )-[GEOGRAPHIC_DATA], Pune-9860466997(Tr…" at bounding box center [174, 265] width 228 height 49
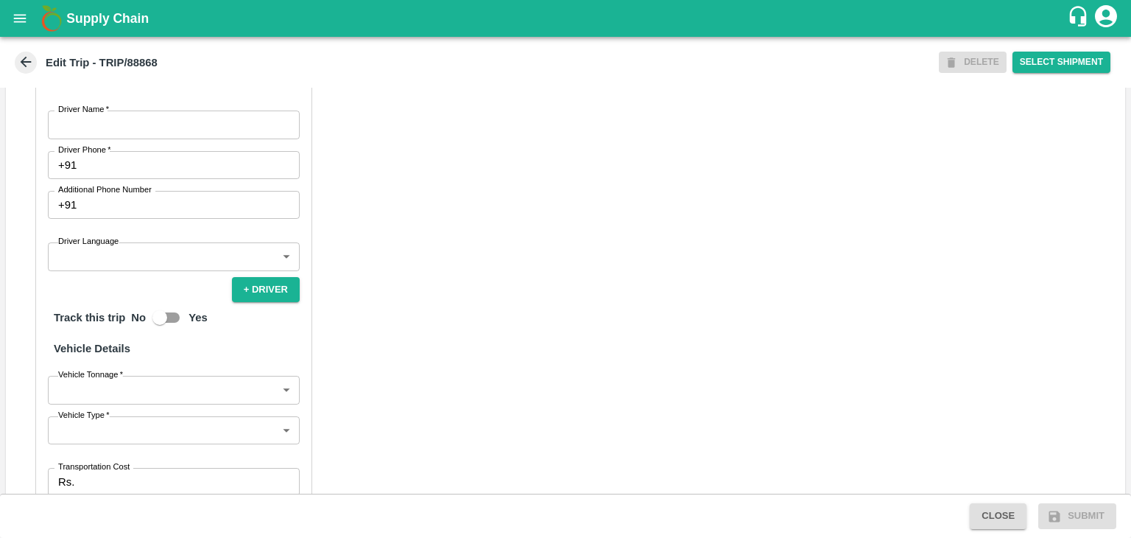
scroll to position [803, 0]
type input "[PERSON_NAME] ( [PERSON_NAME] Transport )-[GEOGRAPHIC_DATA], Pune-9860466997(Tr…"
click at [130, 125] on div "Partner Details Partner   * Partner Add Transporter Driver 1 Details Driver Nam…" at bounding box center [173, 299] width 277 height 669
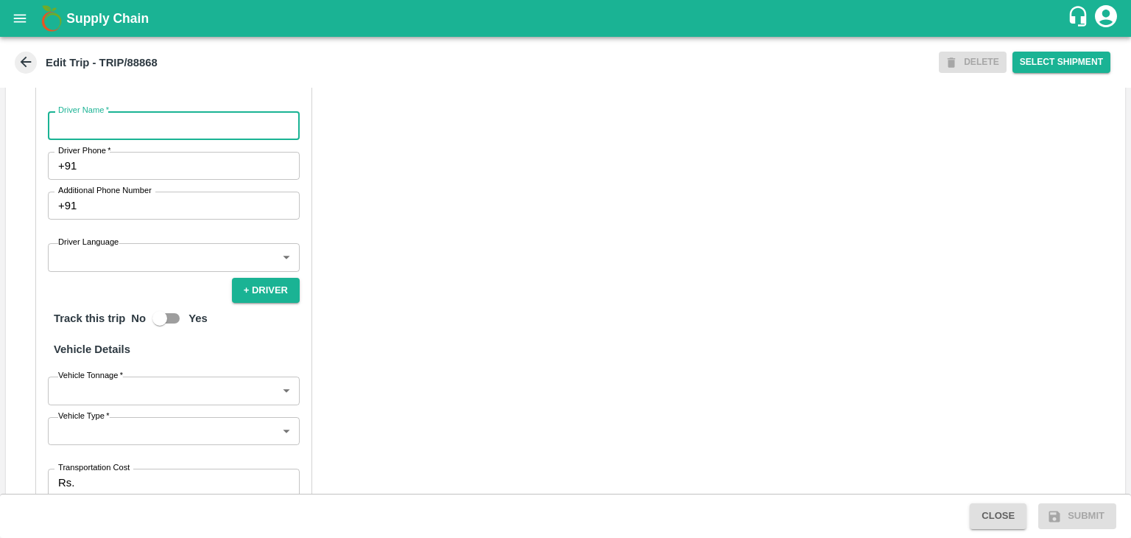
click at [133, 134] on input "Driver Name   *" at bounding box center [174, 125] width 252 height 28
type input "Ganesh"
click at [162, 180] on input "Driver Phone   *" at bounding box center [190, 166] width 217 height 28
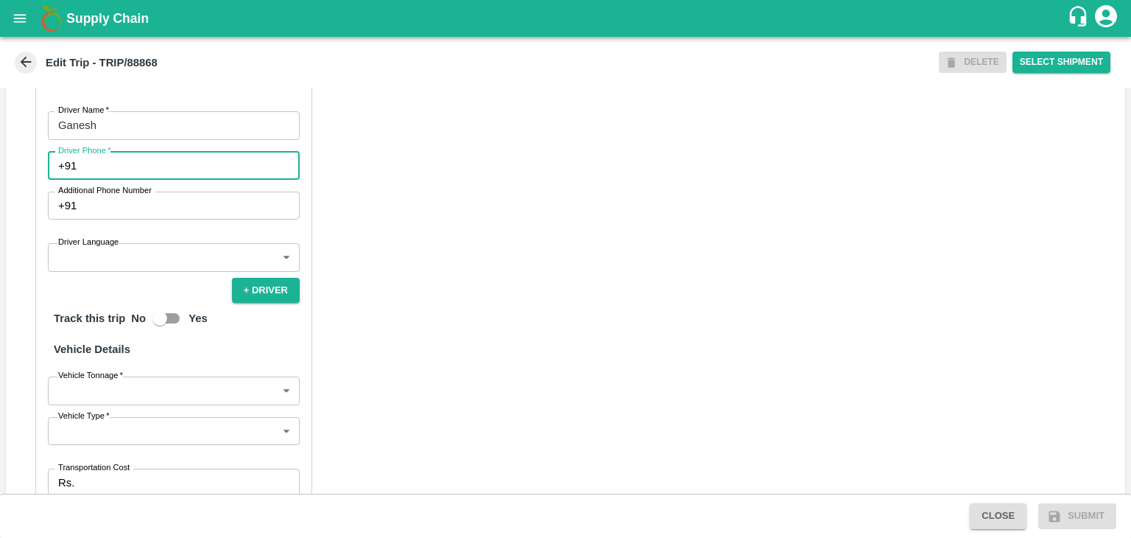
type input "9975280177"
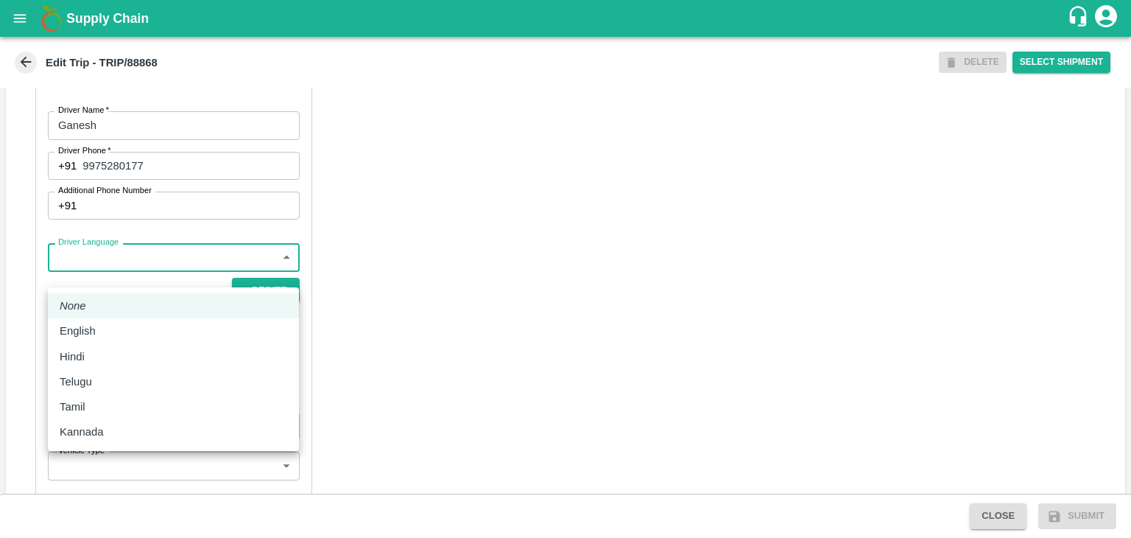
click at [122, 282] on body "Supply Chain Edit Trip - TRIP/88868 DELETE Select Shipment Trip Details Trip Ty…" at bounding box center [565, 269] width 1131 height 538
click at [96, 353] on div "Hindi" at bounding box center [174, 356] width 228 height 16
type input "hi"
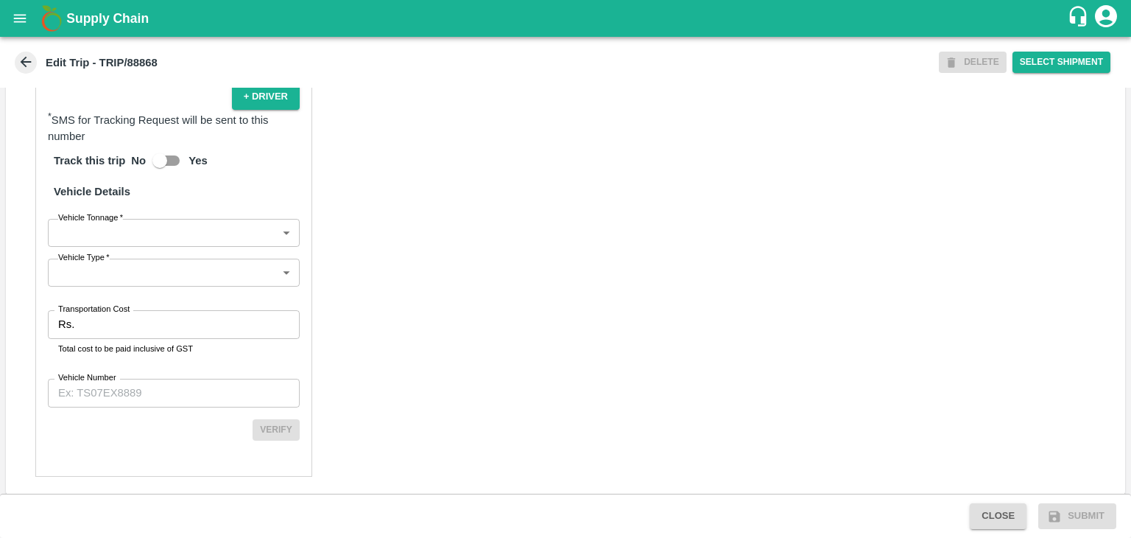
scroll to position [1019, 0]
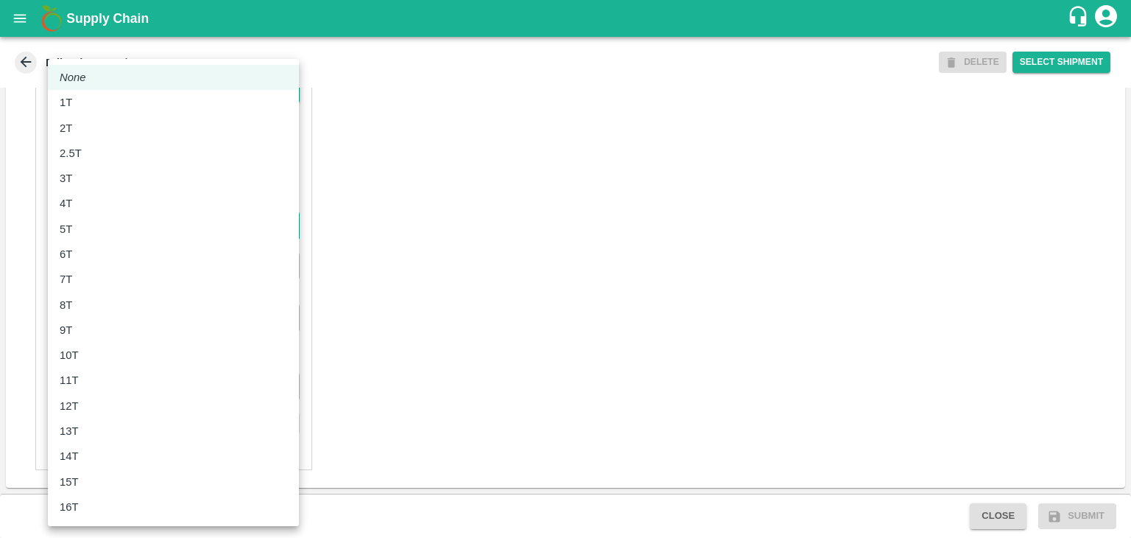
click at [138, 227] on body "Supply Chain Edit Trip - TRIP/88868 DELETE Select Shipment Trip Details Trip Ty…" at bounding box center [565, 269] width 1131 height 538
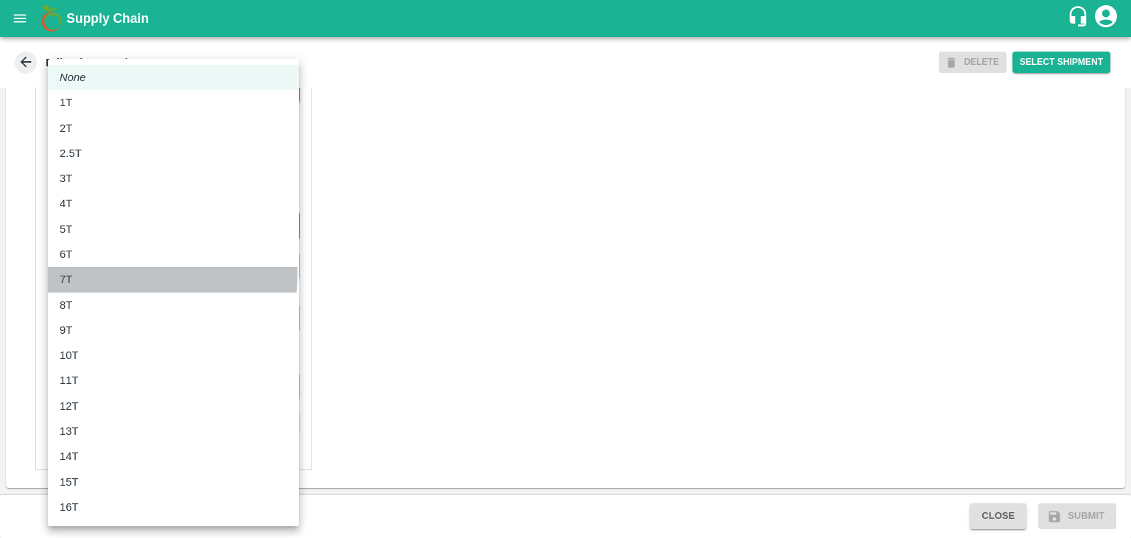
click at [115, 273] on div "7T" at bounding box center [174, 279] width 228 height 16
type input "7000"
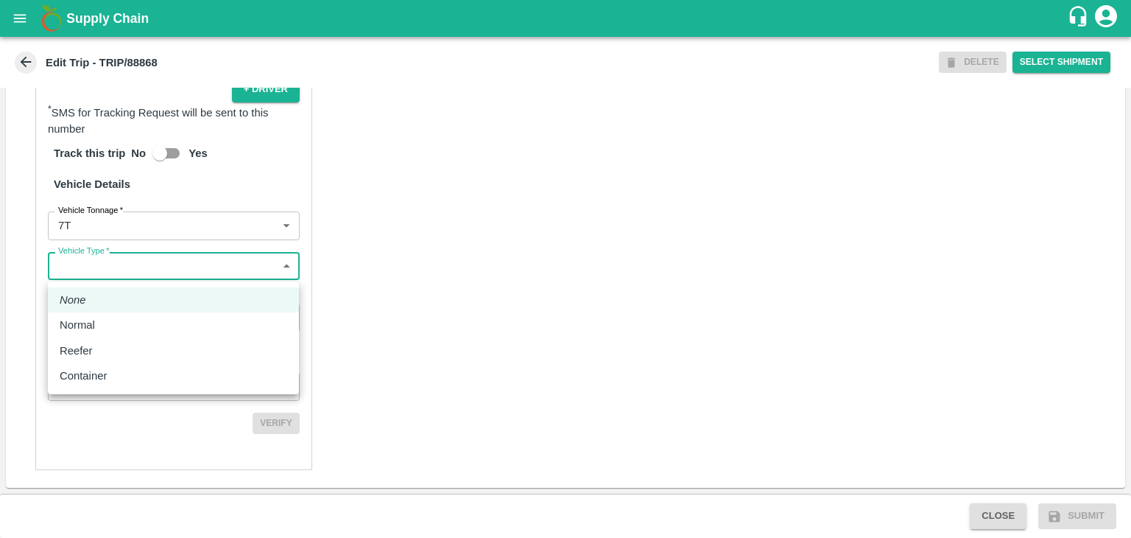
click at [146, 272] on body "Supply Chain Edit Trip - TRIP/88868 DELETE Select Shipment Trip Details Trip Ty…" at bounding box center [565, 269] width 1131 height 538
click at [117, 319] on div "Normal" at bounding box center [174, 325] width 228 height 16
type input "Normal"
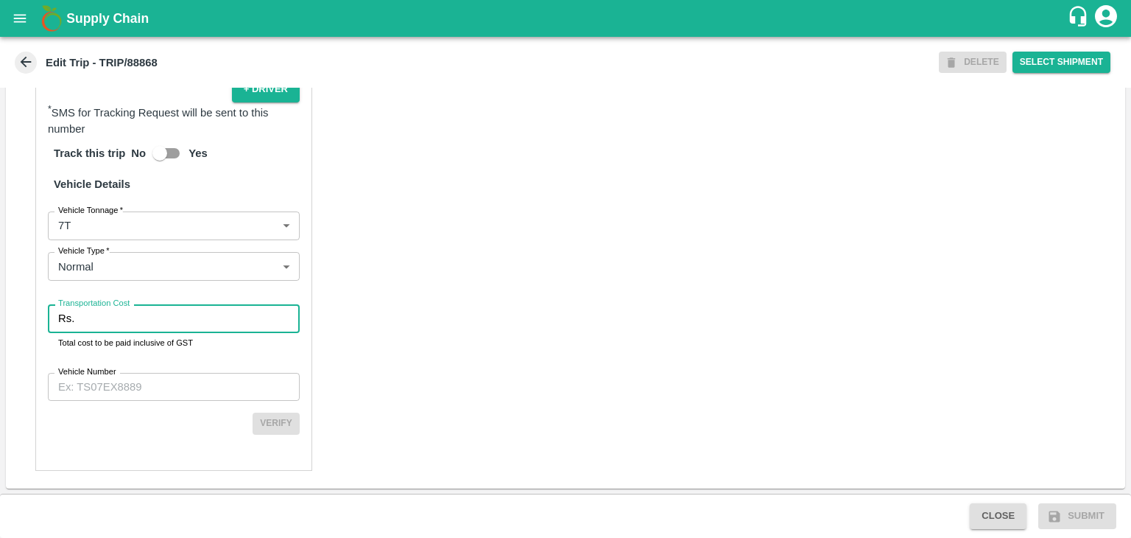
click at [144, 314] on input "Transportation Cost" at bounding box center [189, 318] width 219 height 28
type input "1"
click at [161, 403] on div "Partner Details Partner   * Partner Add Transporter Driver 1 Details Driver Nam…" at bounding box center [173, 117] width 277 height 706
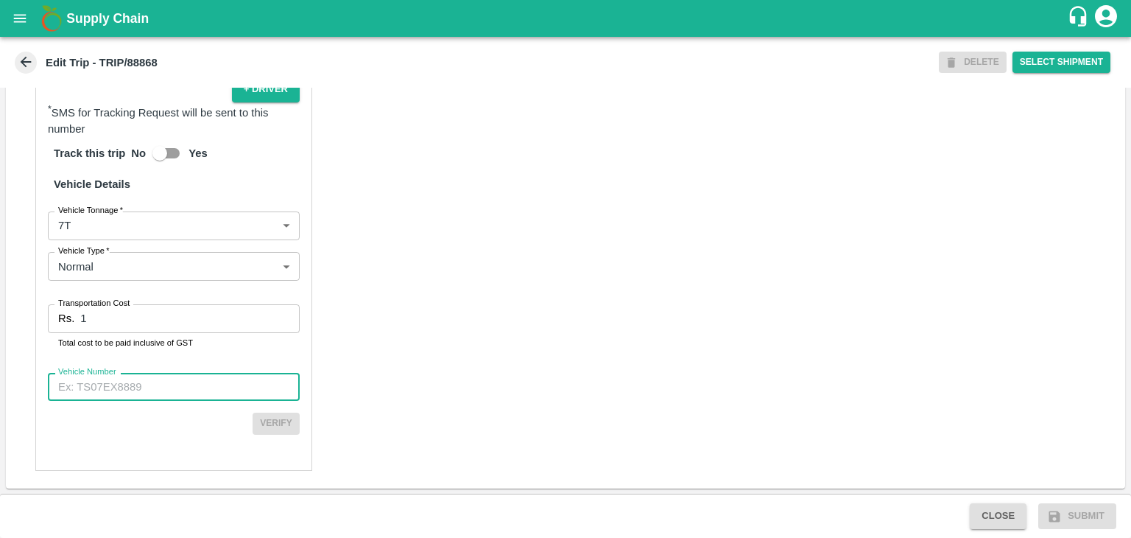
click at [165, 392] on input "Vehicle Number" at bounding box center [174, 387] width 252 height 28
type input "MH42B9581"
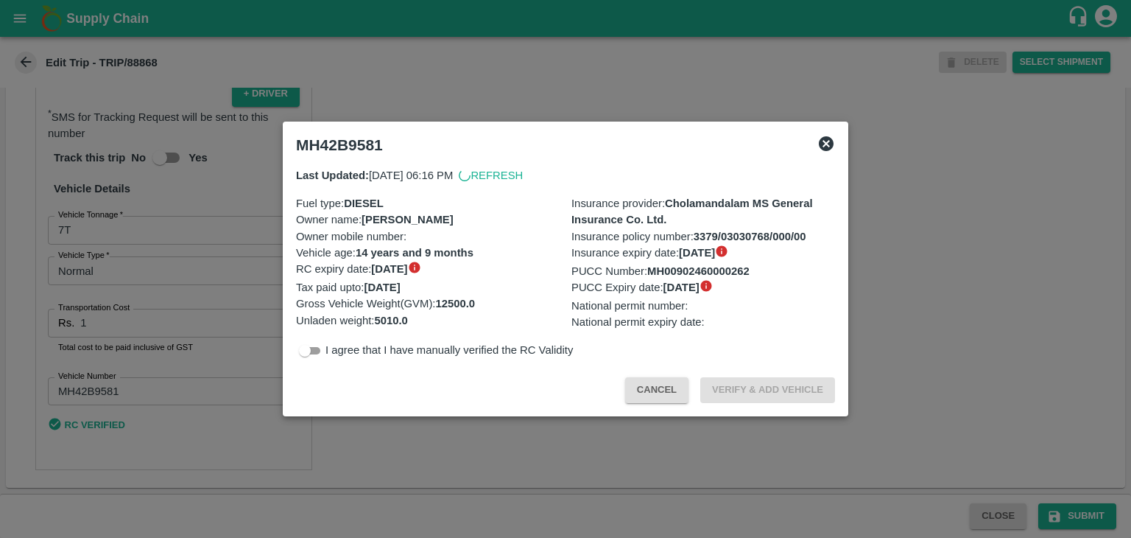
scroll to position [1015, 0]
click at [1066, 510] on div at bounding box center [565, 269] width 1131 height 538
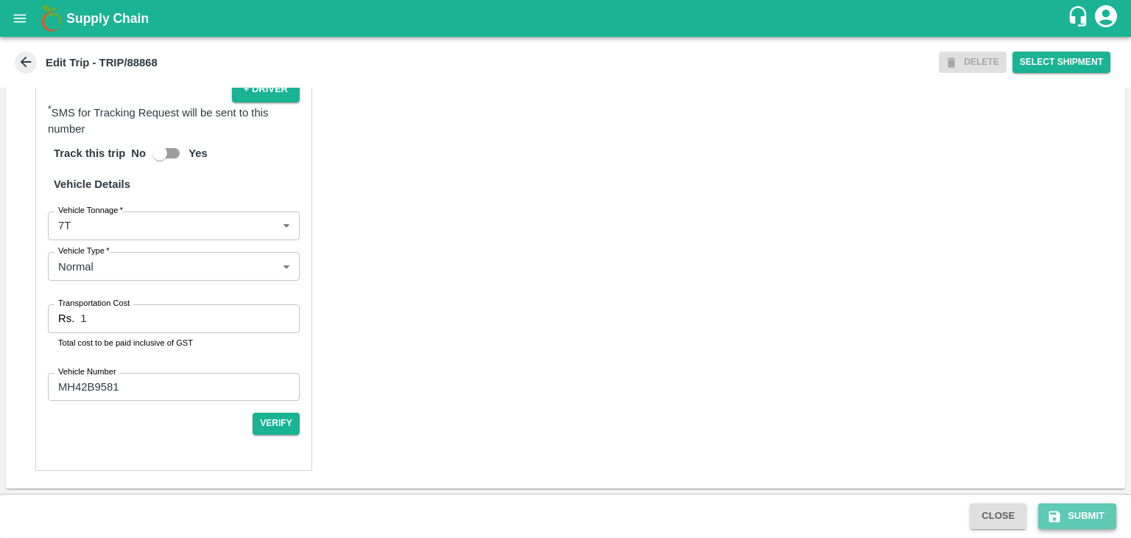
click at [1088, 507] on button "Submit" at bounding box center [1077, 516] width 78 height 26
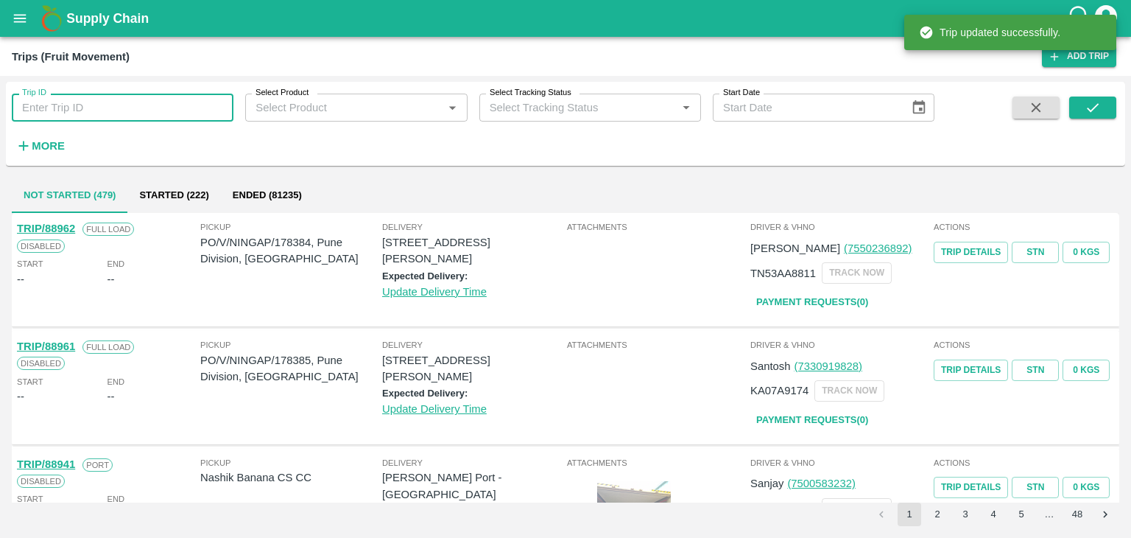
click at [166, 105] on input "Trip ID" at bounding box center [123, 108] width 222 height 28
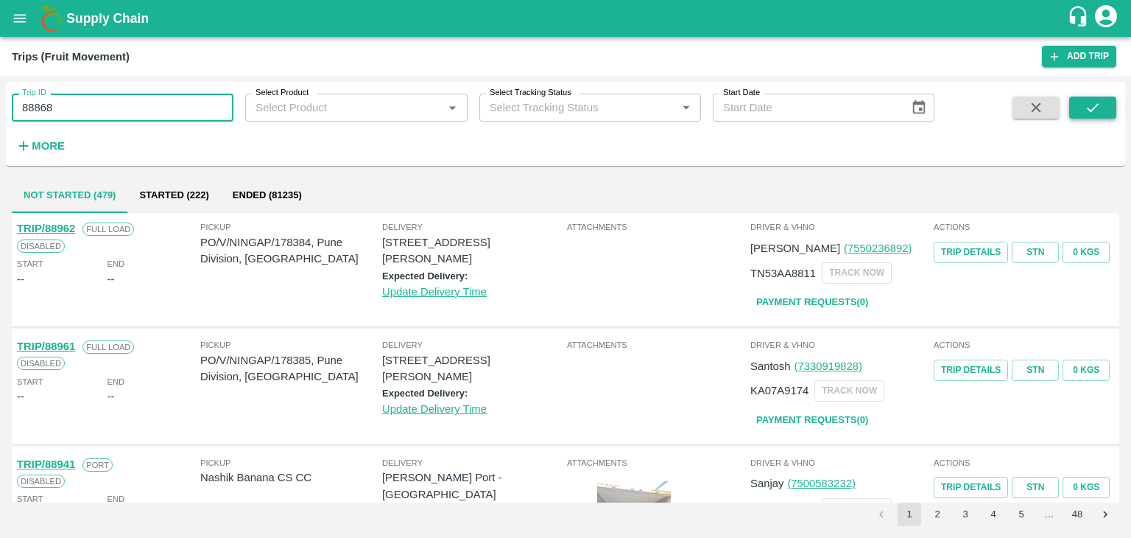
type input "88868"
click at [1080, 107] on button "submit" at bounding box center [1092, 107] width 47 height 22
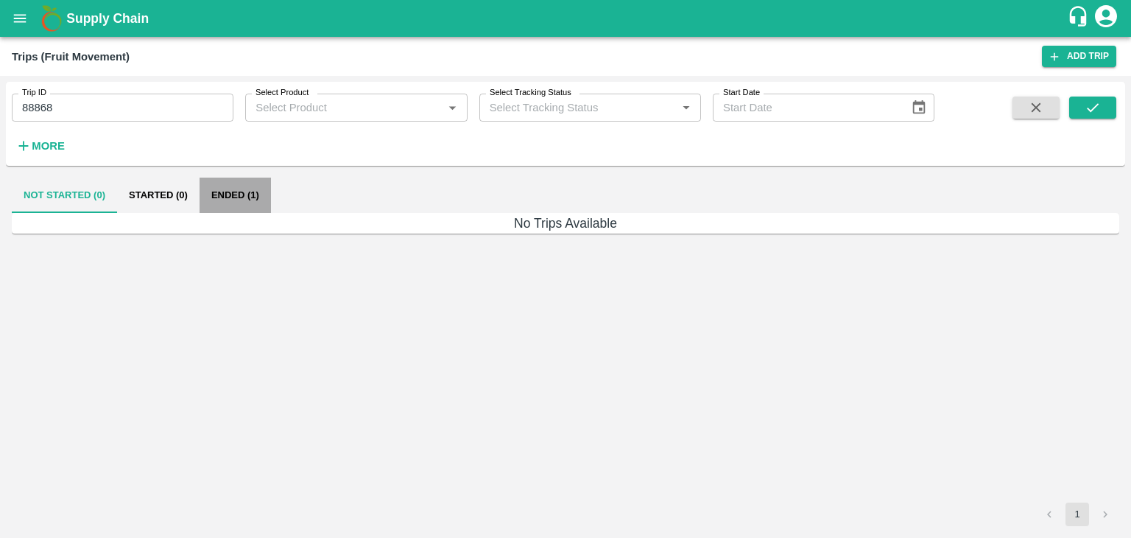
click at [253, 193] on button "Ended (1)" at bounding box center [235, 194] width 71 height 35
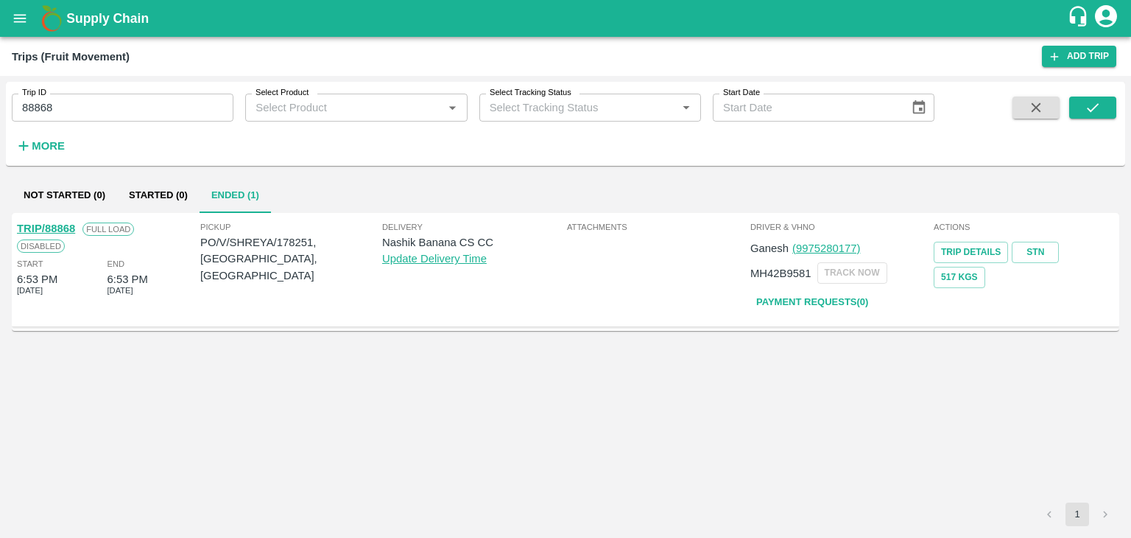
click at [53, 225] on link "TRIP/88868" at bounding box center [46, 228] width 58 height 12
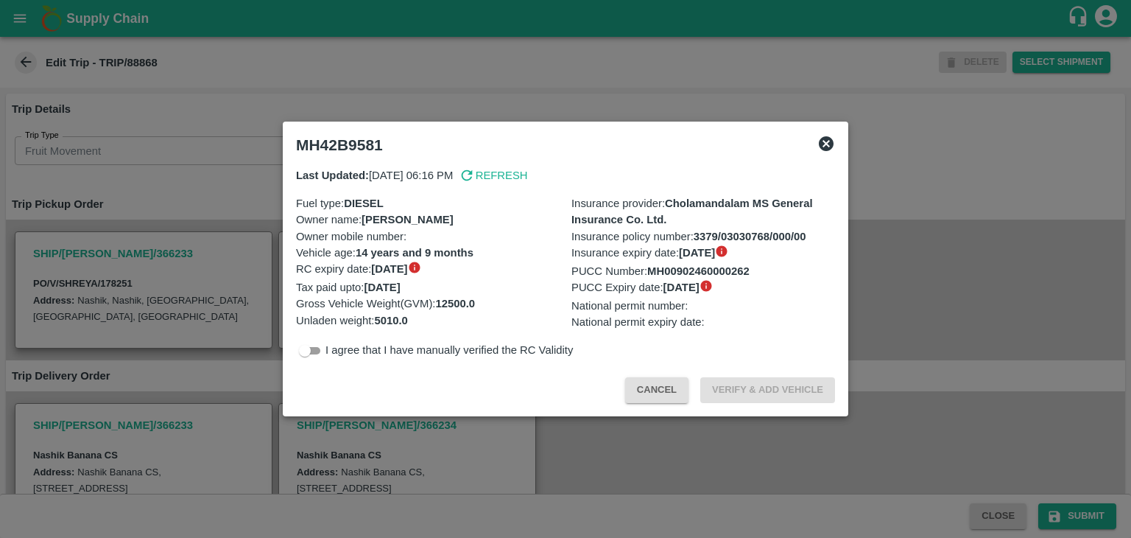
click at [707, 432] on div at bounding box center [565, 269] width 1131 height 538
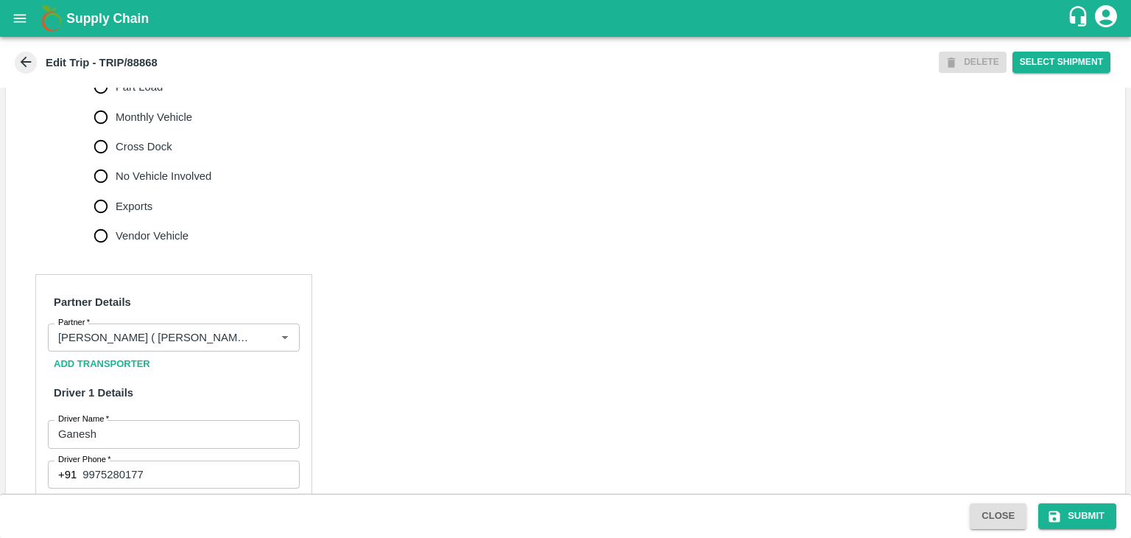
scroll to position [477, 0]
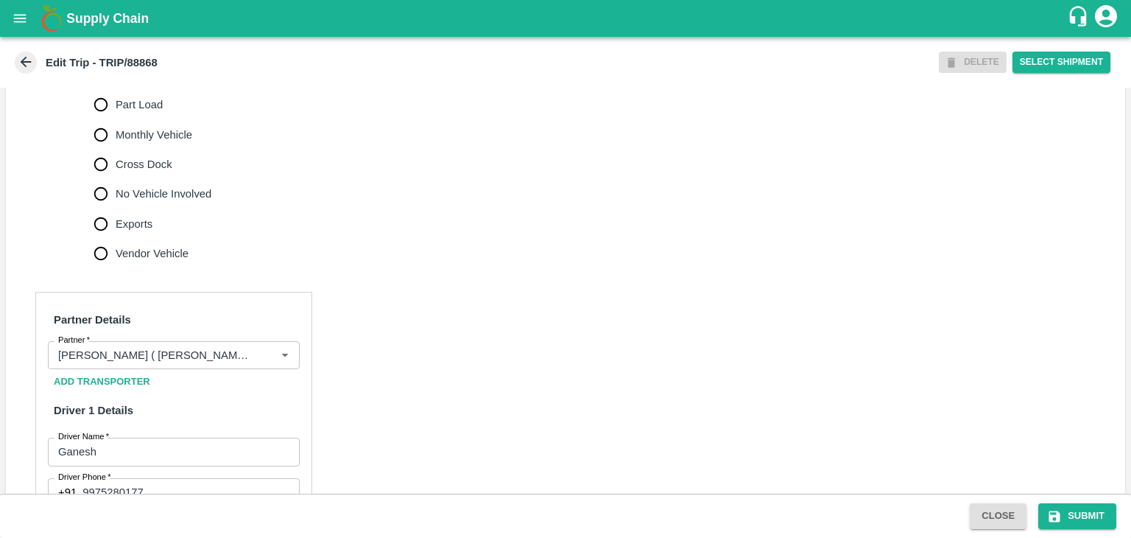
click at [191, 208] on label "No Vehicle Involved" at bounding box center [149, 193] width 126 height 29
click at [116, 208] on input "No Vehicle Involved" at bounding box center [100, 193] width 29 height 29
radio input "true"
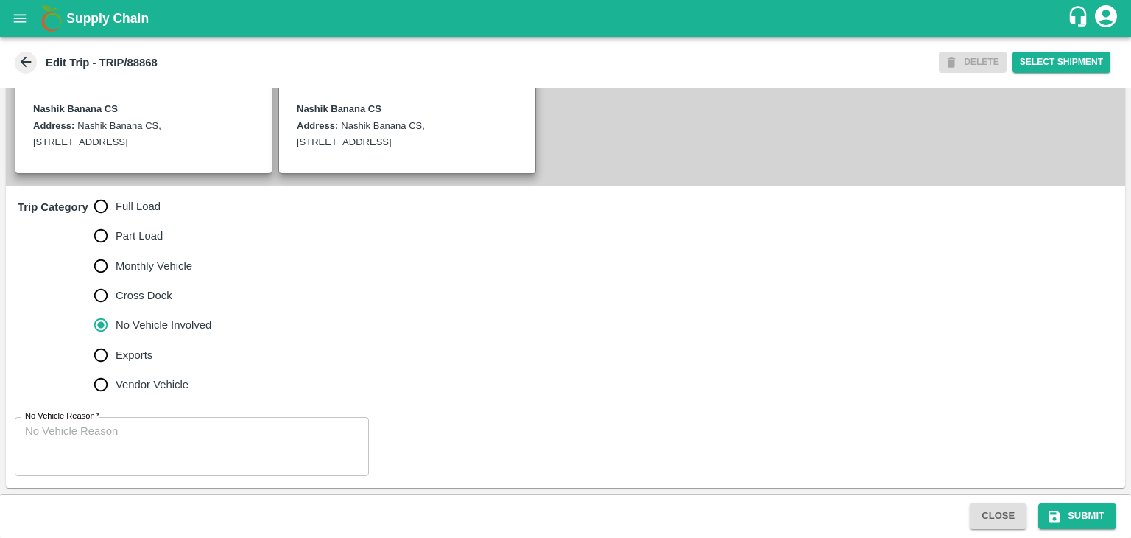
scroll to position [362, 0]
click at [242, 437] on textarea "No Vehicle Reason   *" at bounding box center [192, 446] width 334 height 46
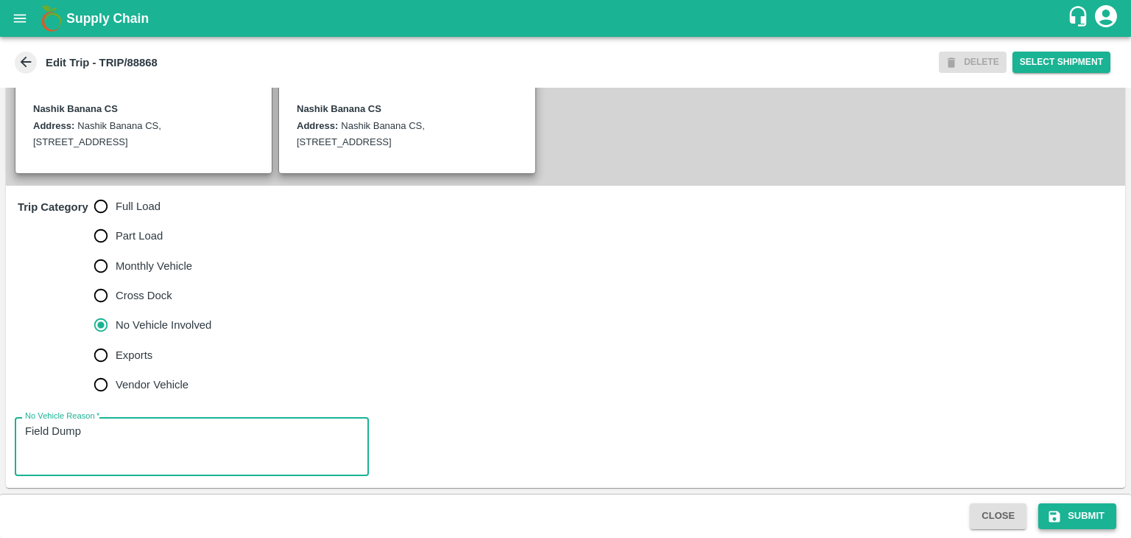
type textarea "Field Dump"
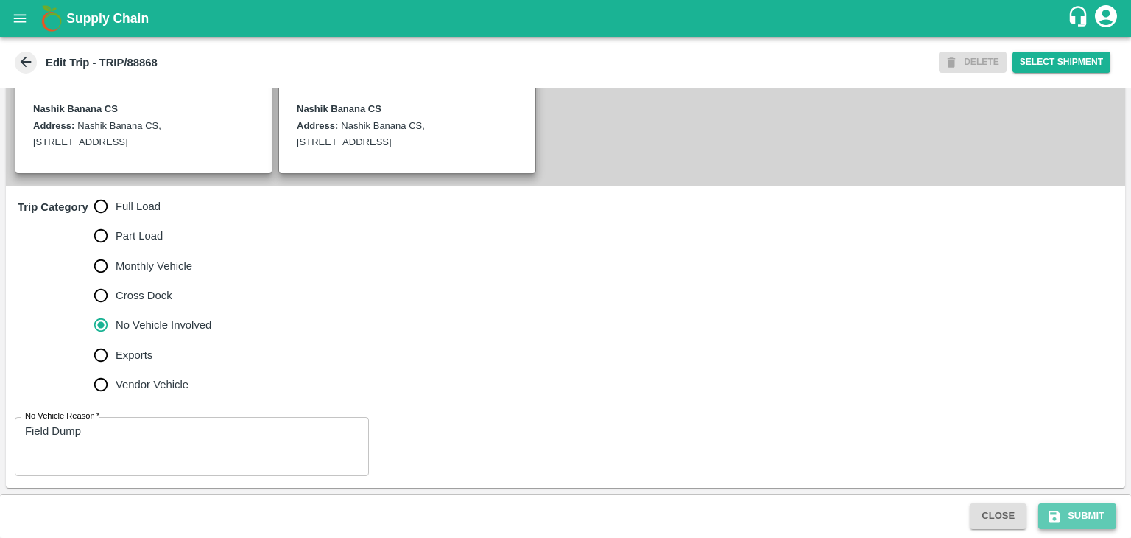
click at [1096, 513] on button "Submit" at bounding box center [1077, 516] width 78 height 26
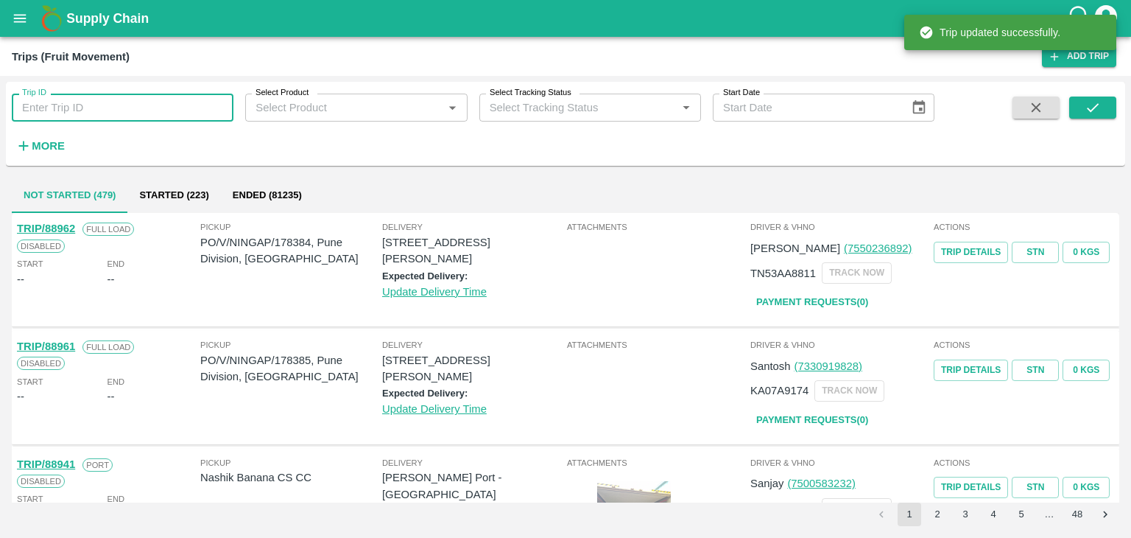
click at [185, 97] on input "Trip ID" at bounding box center [123, 108] width 222 height 28
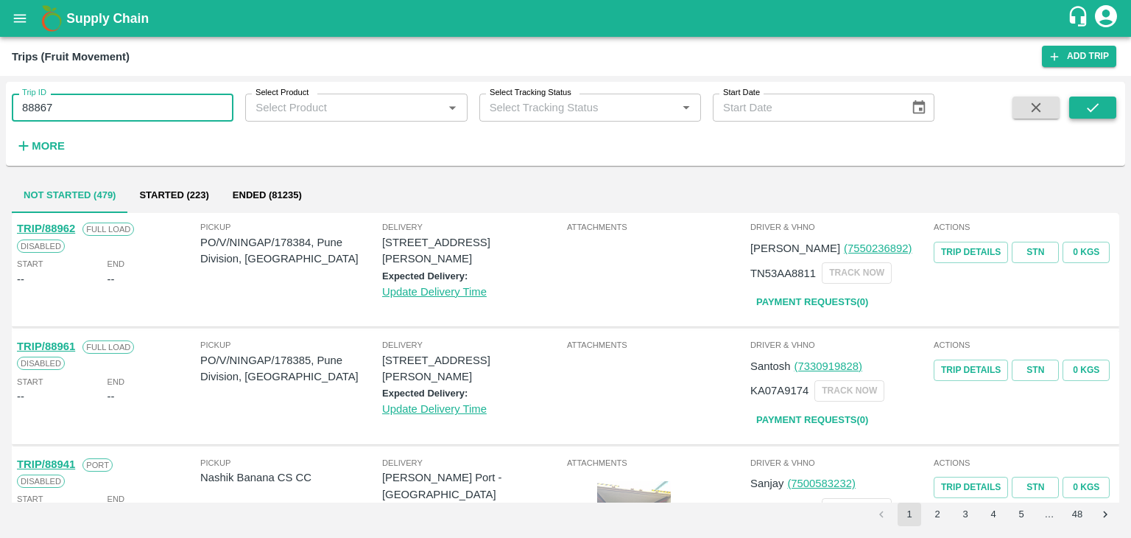
type input "88867"
click at [1110, 104] on button "submit" at bounding box center [1092, 107] width 47 height 22
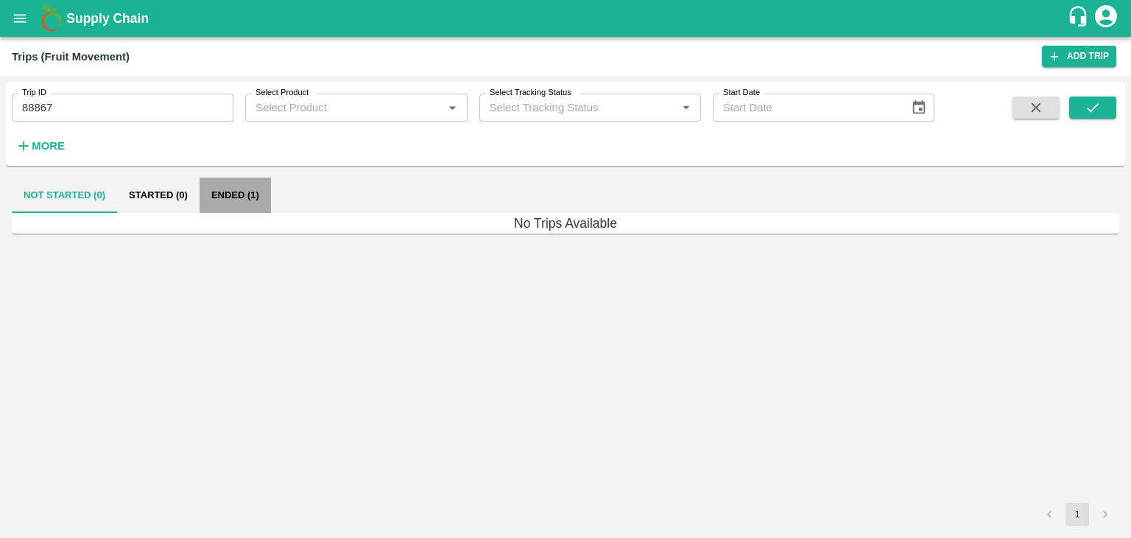
click at [239, 188] on button "Ended (1)" at bounding box center [235, 194] width 71 height 35
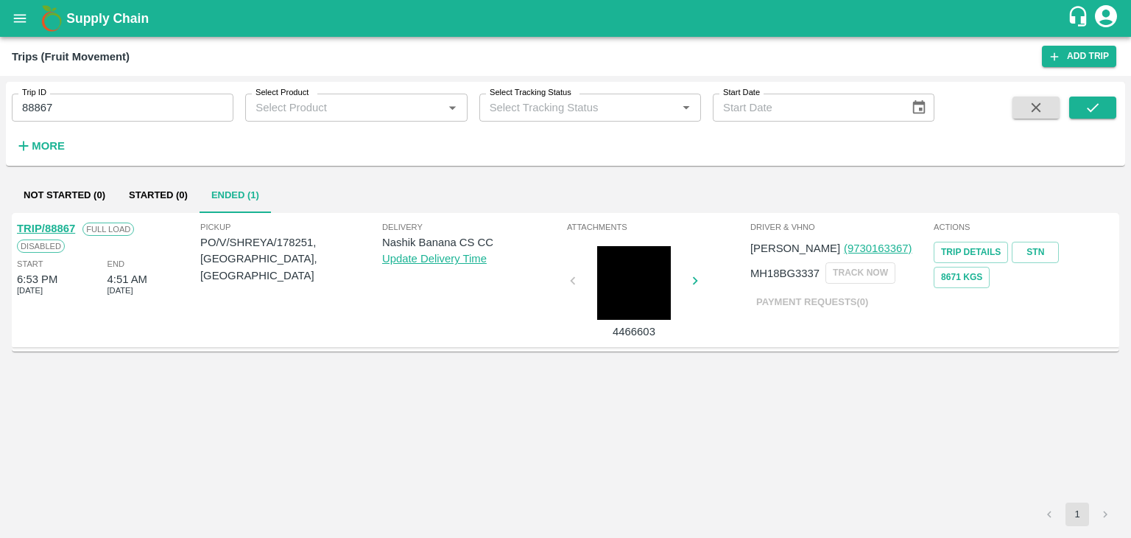
click at [52, 223] on link "TRIP/88867" at bounding box center [46, 228] width 58 height 12
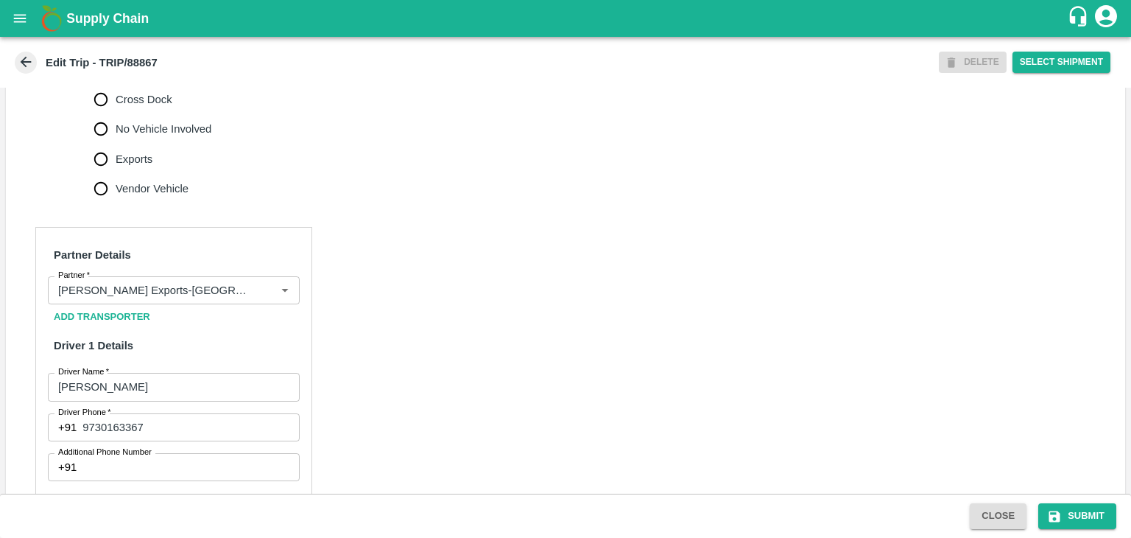
scroll to position [545, 0]
click at [264, 292] on icon "Clear" at bounding box center [267, 288] width 8 height 8
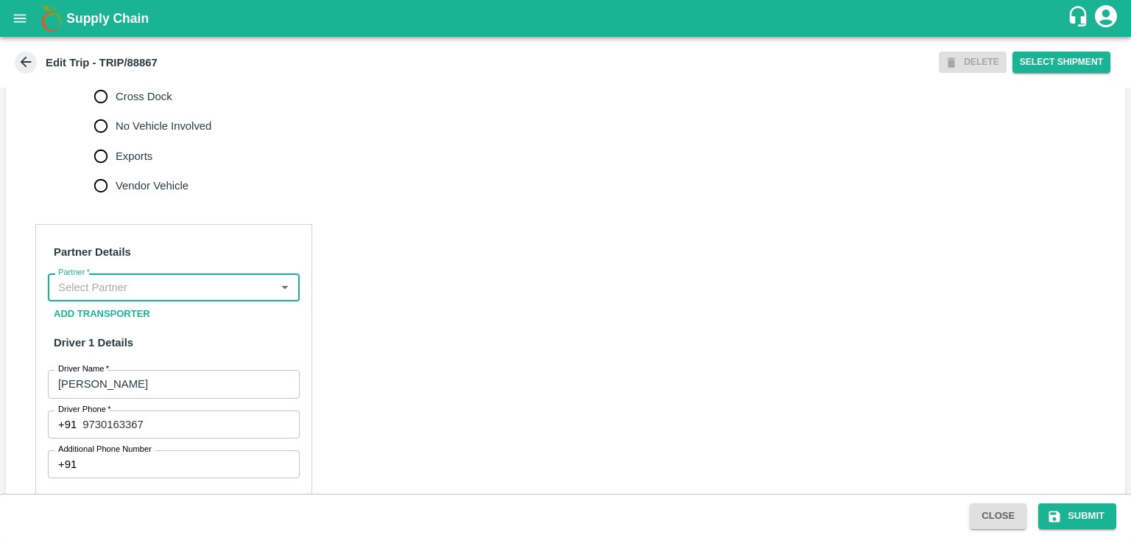
scroll to position [0, 0]
click at [250, 297] on input "Partner   *" at bounding box center [161, 287] width 219 height 19
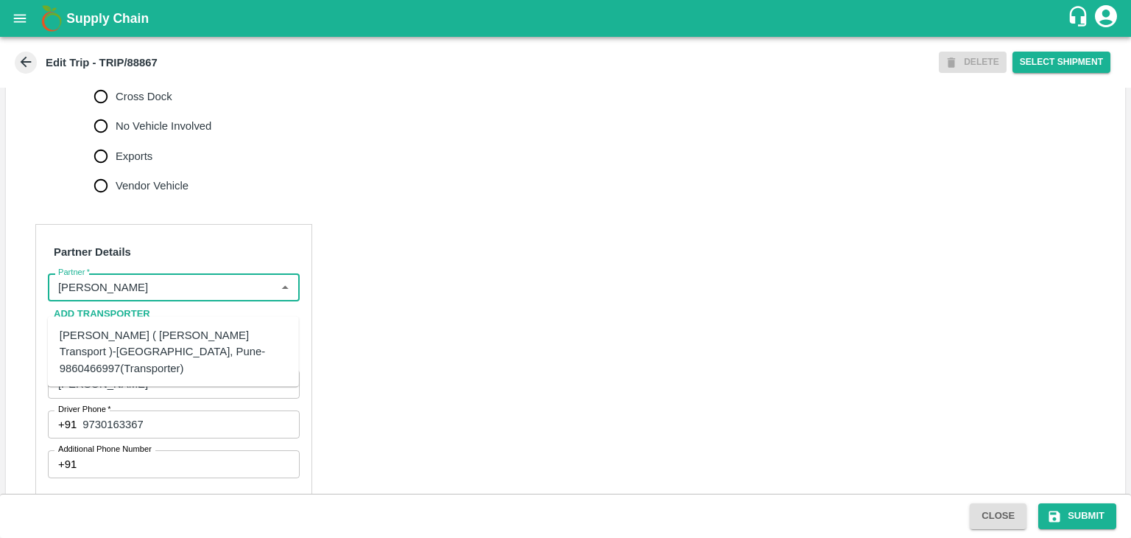
click at [171, 348] on div "[PERSON_NAME] ( [PERSON_NAME] Transport )-[GEOGRAPHIC_DATA], Pune-9860466997(Tr…" at bounding box center [174, 351] width 228 height 49
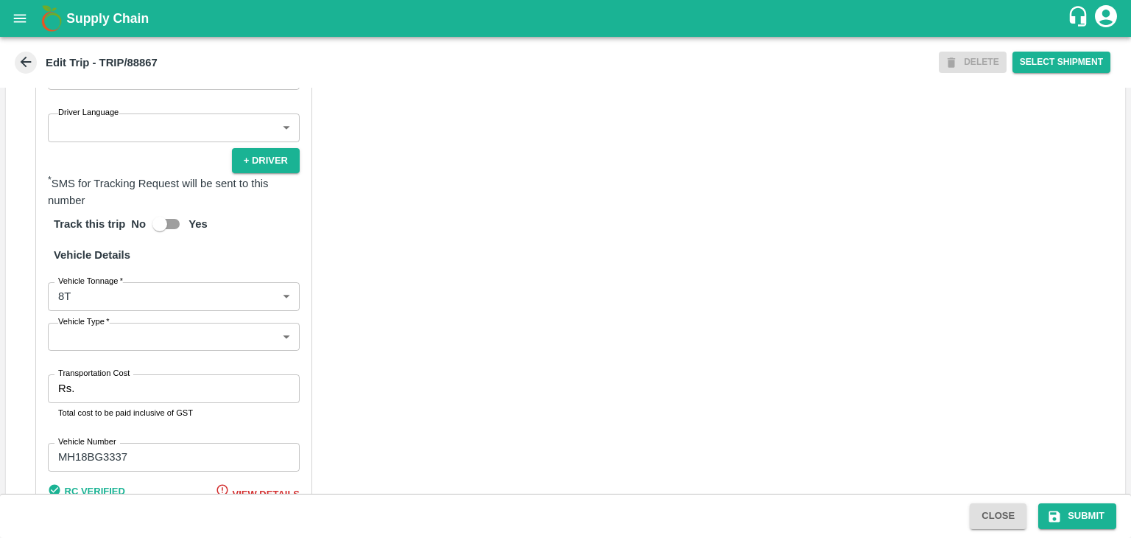
scroll to position [941, 0]
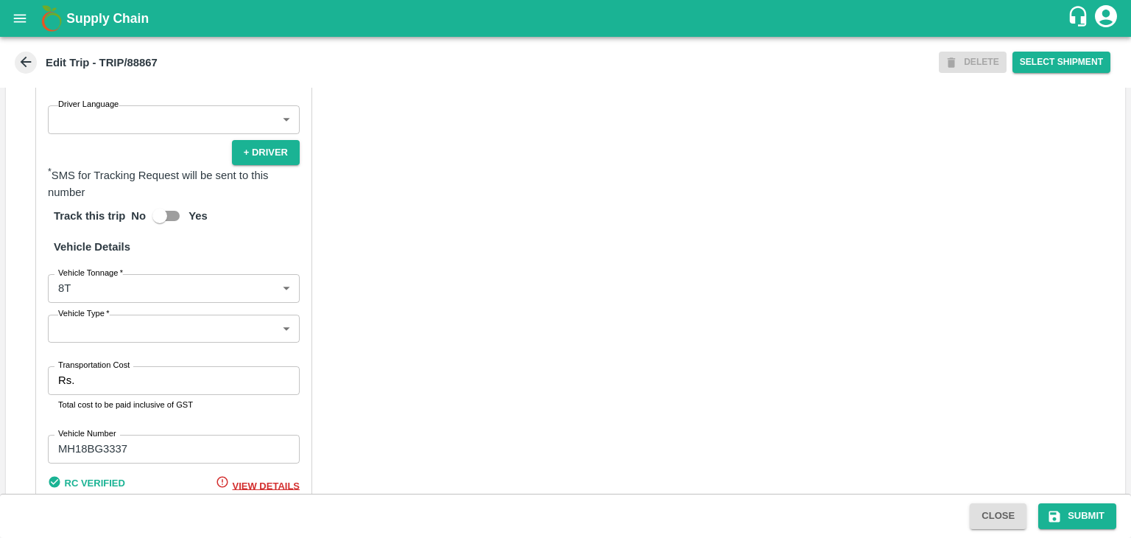
type input "[PERSON_NAME] ( [PERSON_NAME] Transport )-[GEOGRAPHIC_DATA], Pune-9860466997(Tr…"
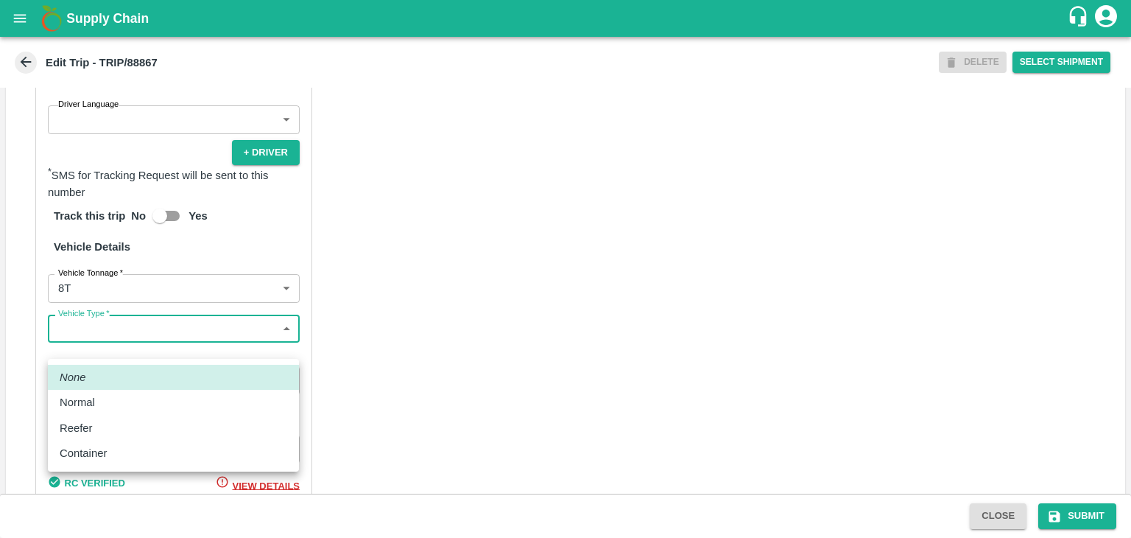
click at [157, 337] on body "Supply Chain Edit Trip - TRIP/88867 DELETE Select Shipment Trip Details Trip Ty…" at bounding box center [565, 269] width 1131 height 538
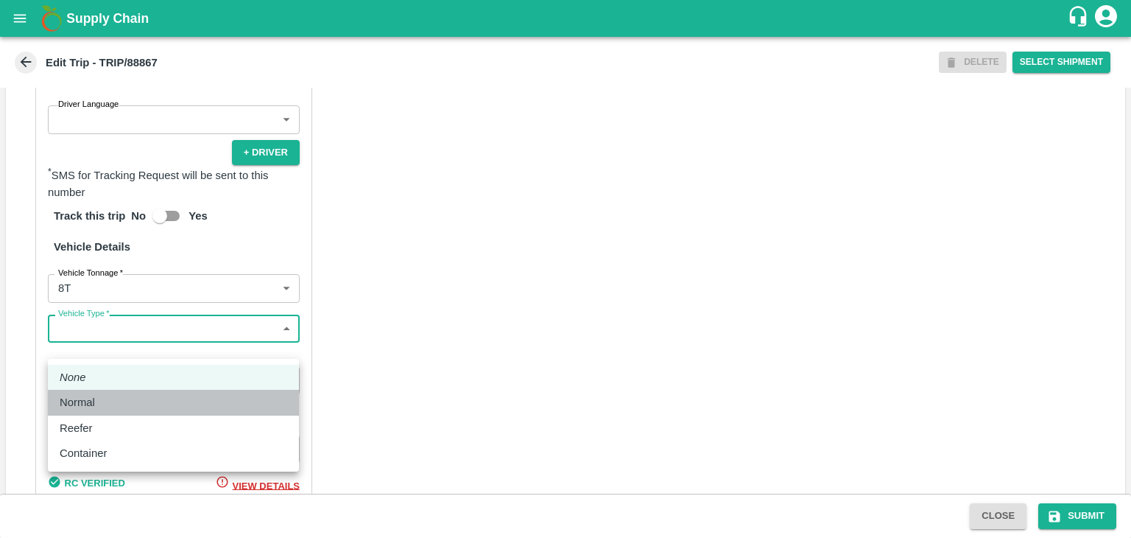
click at [110, 401] on div "Normal" at bounding box center [174, 402] width 228 height 16
type input "Normal"
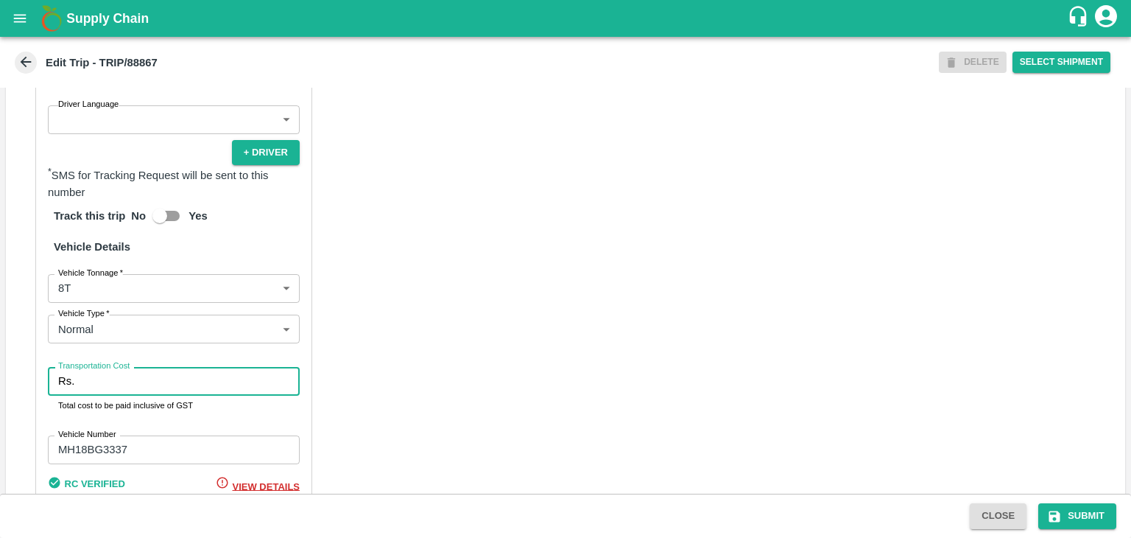
click at [138, 384] on input "Transportation Cost" at bounding box center [189, 381] width 219 height 28
type input "10000"
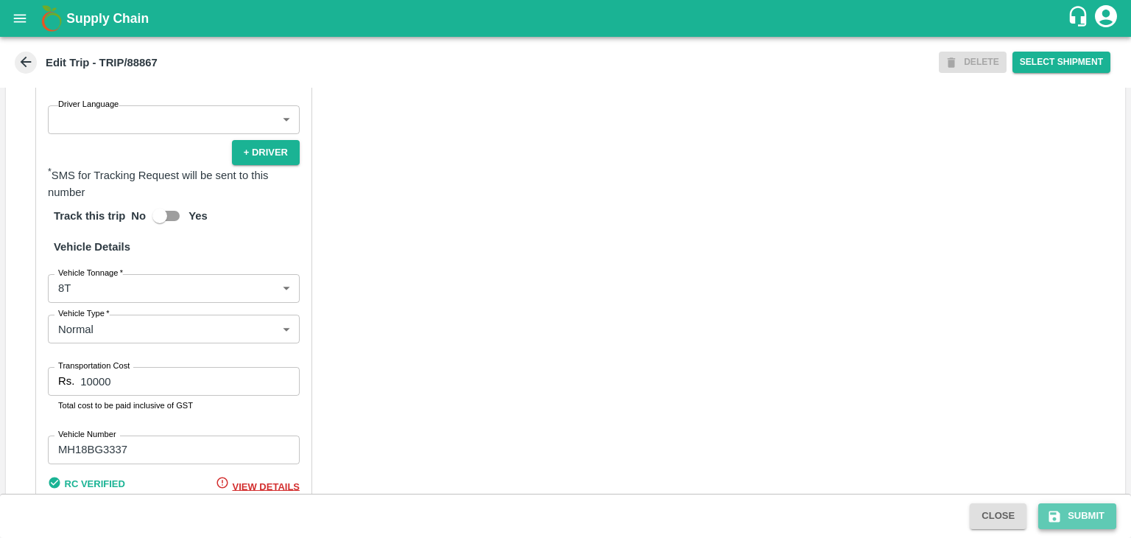
click at [1057, 510] on icon "submit" at bounding box center [1054, 515] width 11 height 11
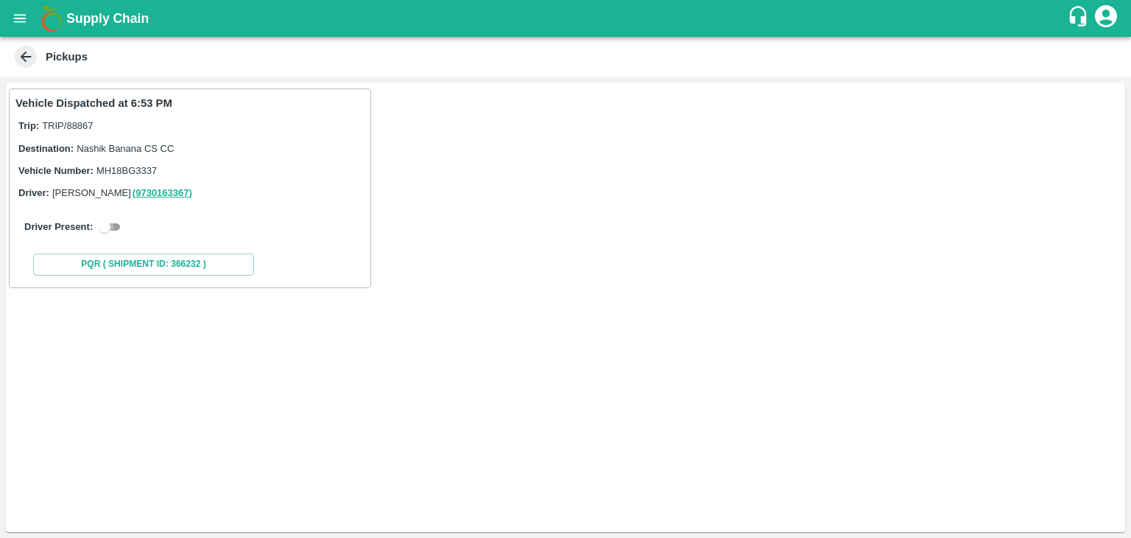
click at [112, 221] on input "checkbox" at bounding box center [104, 227] width 53 height 18
checkbox input "true"
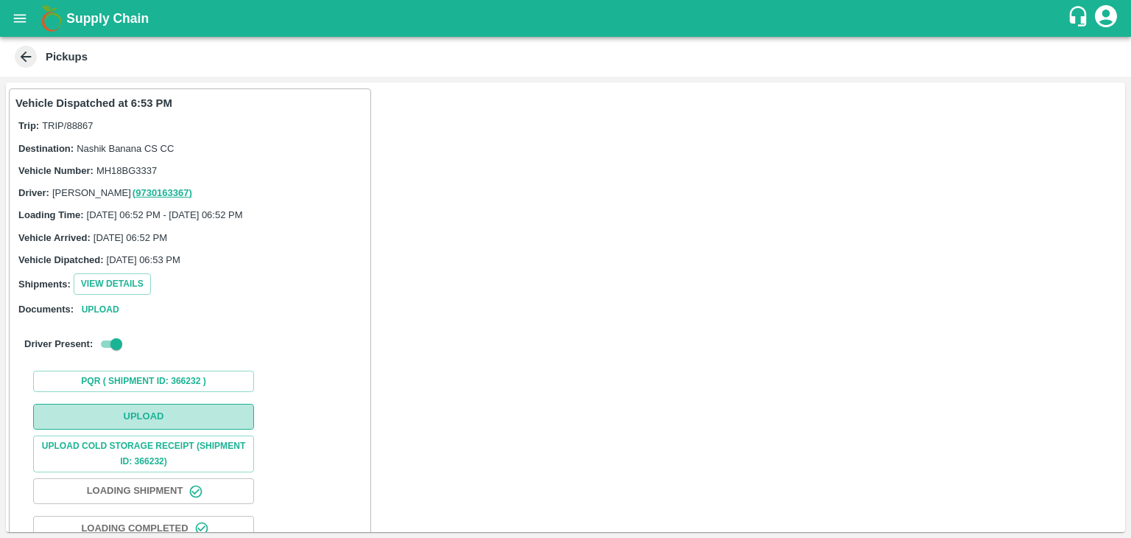
click at [157, 422] on button "Upload" at bounding box center [143, 417] width 221 height 26
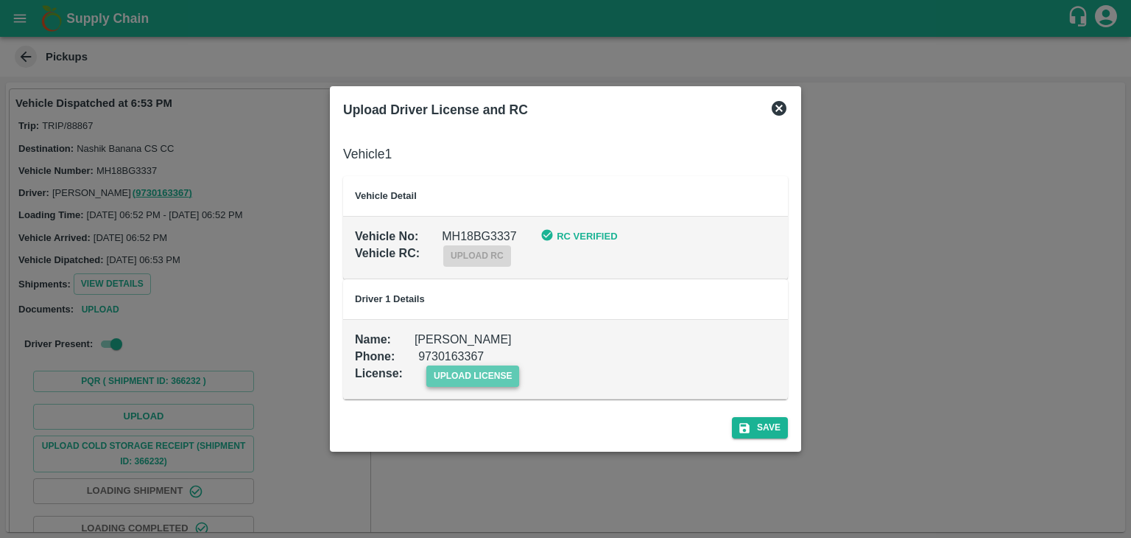
click at [462, 384] on span "upload license" at bounding box center [473, 375] width 94 height 21
click at [0, 0] on input "upload license" at bounding box center [0, 0] width 0 height 0
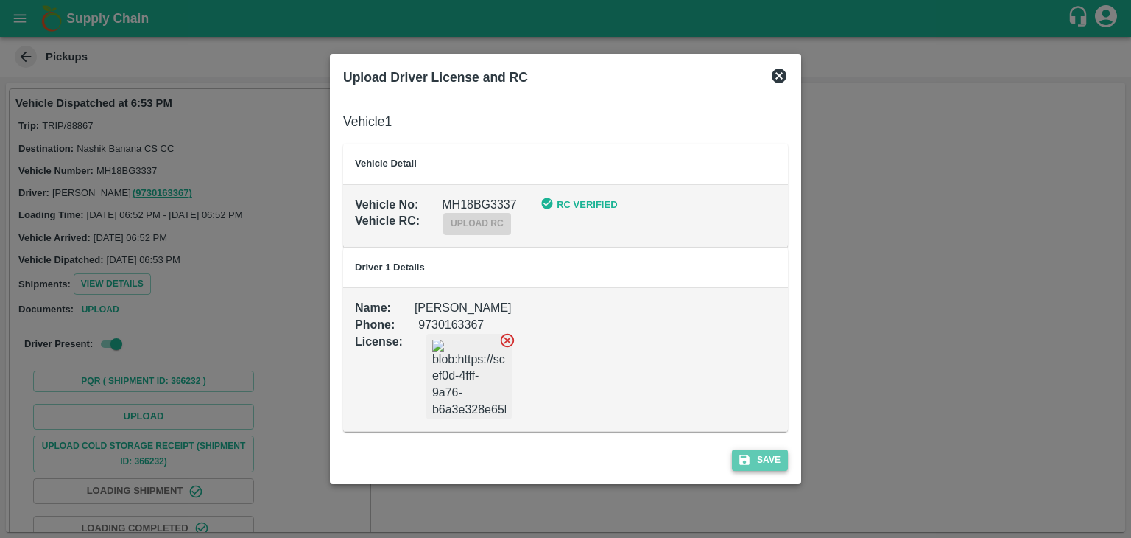
click at [771, 463] on button "Save" at bounding box center [760, 459] width 56 height 21
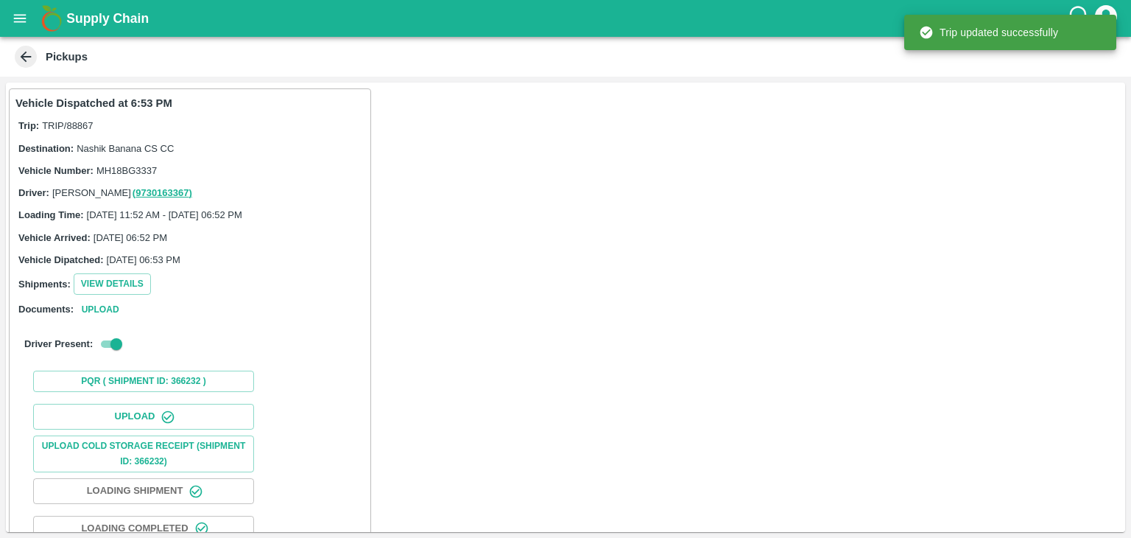
scroll to position [154, 0]
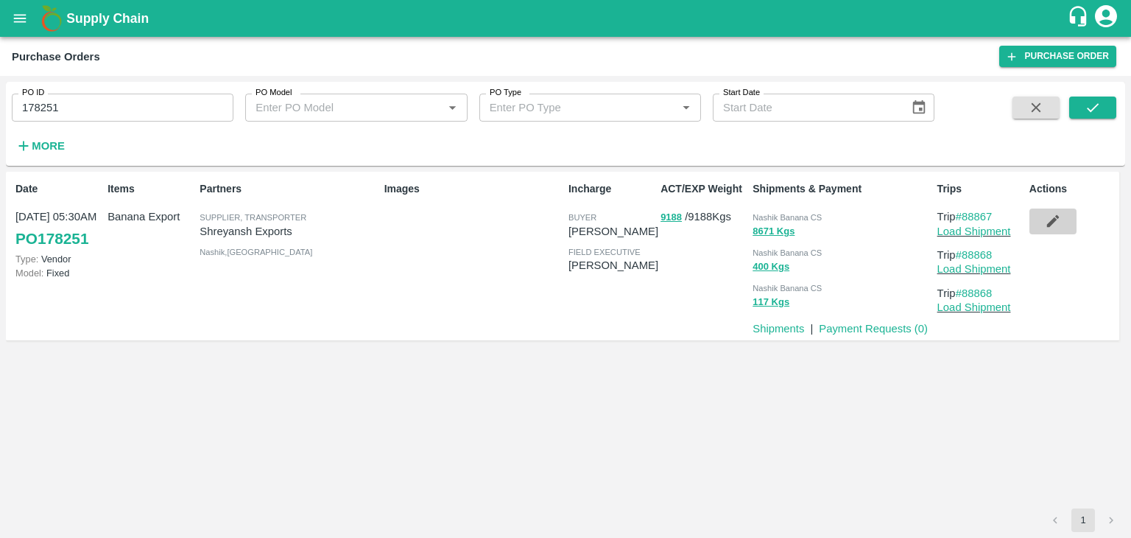
click at [1051, 216] on icon "button" at bounding box center [1053, 221] width 16 height 16
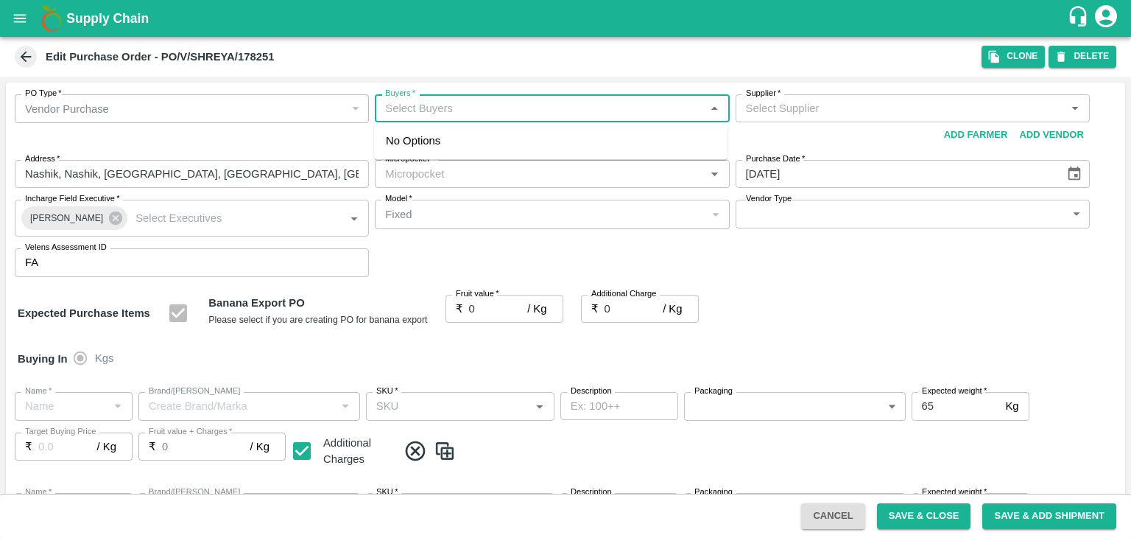
click at [460, 110] on input "Buyers   *" at bounding box center [539, 108] width 321 height 19
type input "Ajit O"
type input "Shreyansh Exports-undefined"
type input "172-Savda"
type input "Banana Export"
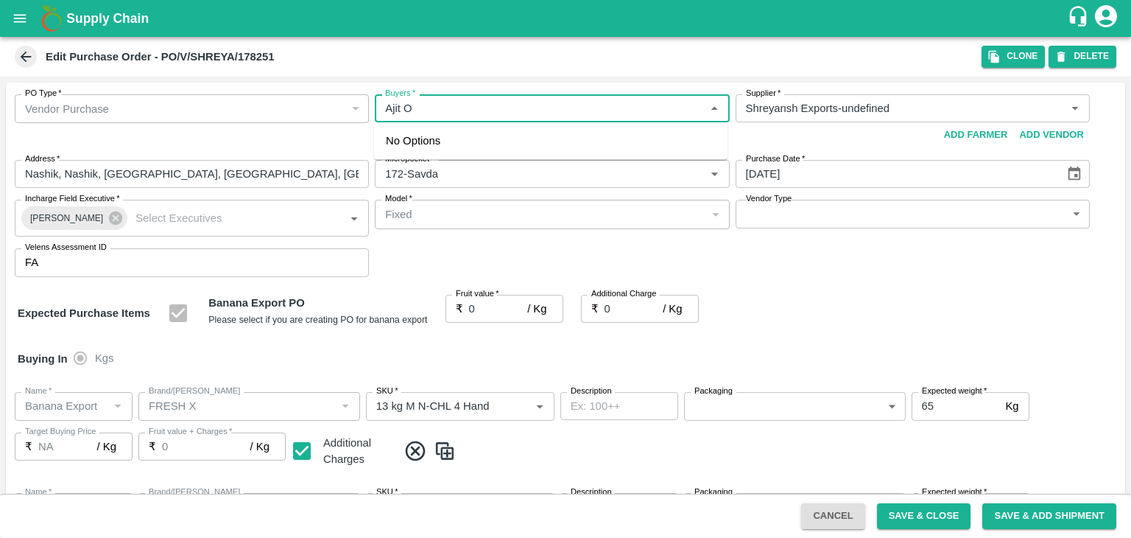
type input "FRESH X"
type input "13 kg M N-CHL 4 Hand"
type input "NA"
type input "Banana Export"
type input "FRESH X"
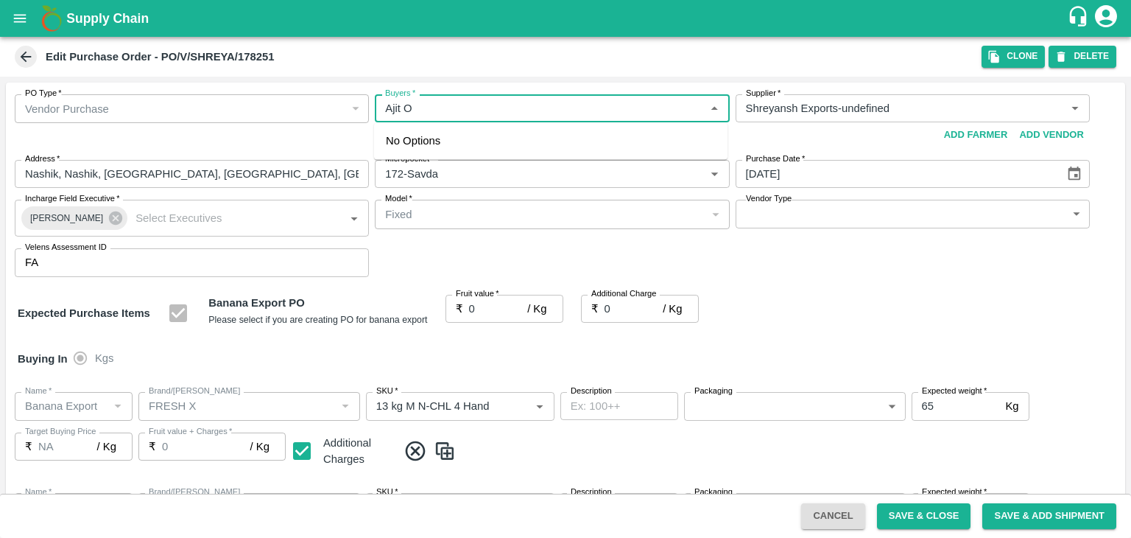
type input "13 kg M N-CHL 5 Hand"
type input "NA"
type input "Banana Export"
type input "FRESH X"
type input "13 kg M N-CHL 6 Hand"
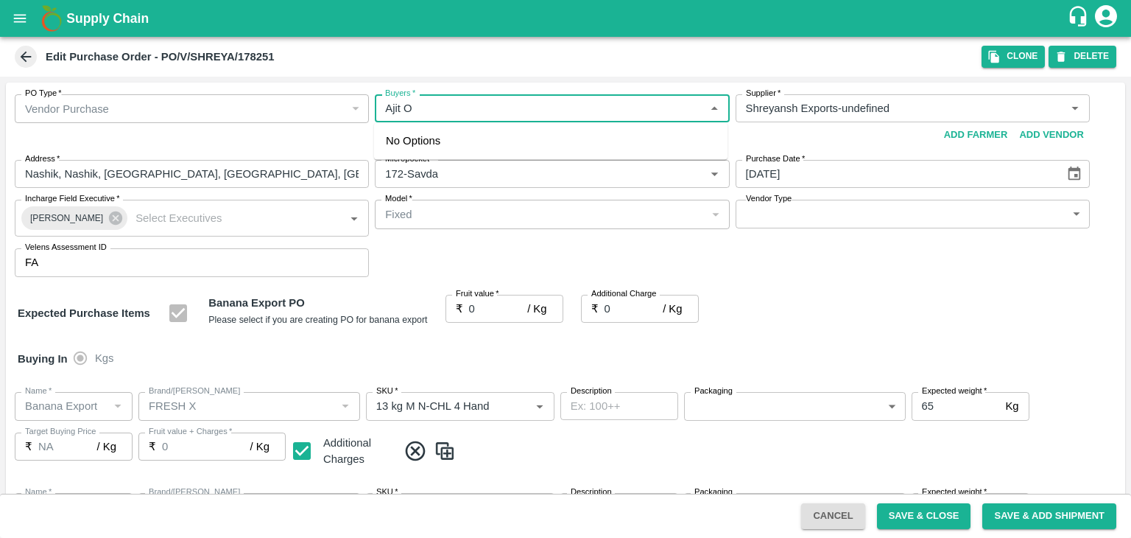
type input "NA"
type input "Banana Export"
type input "FRESH X"
type input "13 kg M N-CHL 8 Hand"
type input "NA"
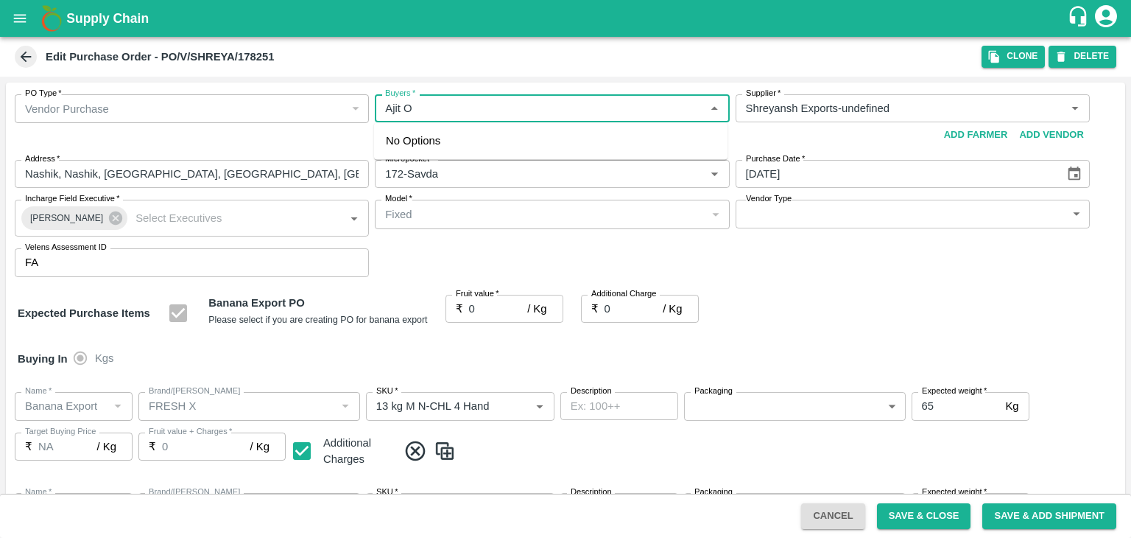
type input "Banana Export"
type input "FRESH X"
type input "13 kg M N-CHL CL"
type input "NA"
type input "Banana Export"
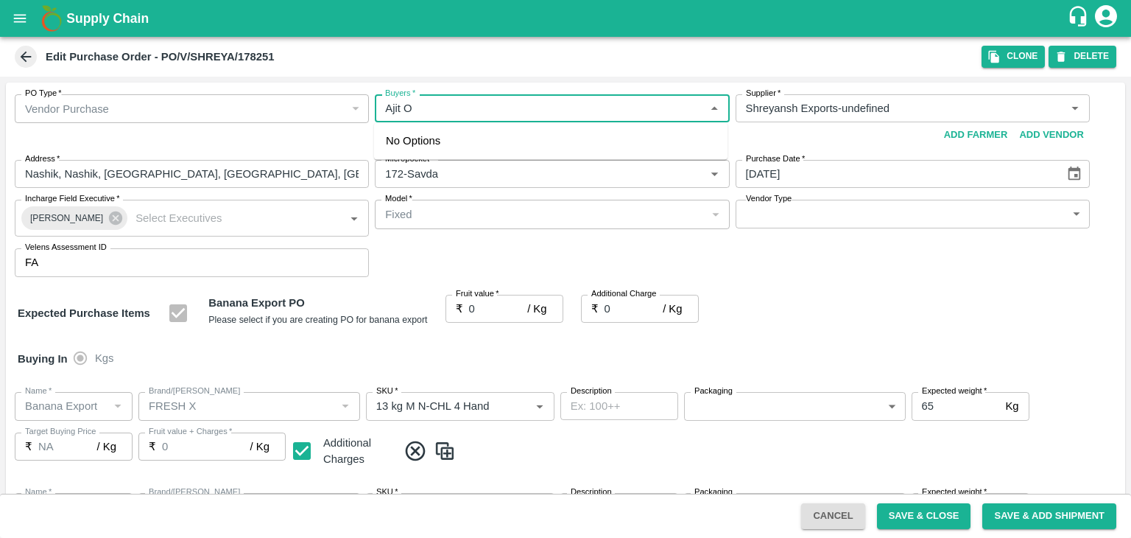
type input "FRESH X"
type input "C Class"
type input "NA"
type input "Banana Export"
type input "FRESH X"
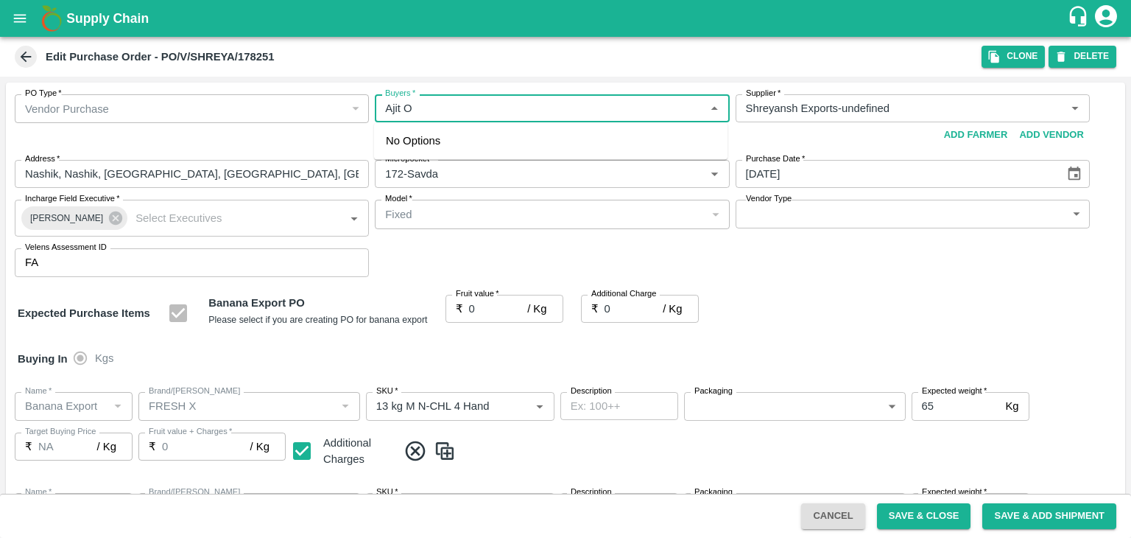
type input "PHR Kg"
type input "NA"
click at [459, 139] on div "[PERSON_NAME]" at bounding box center [466, 147] width 90 height 16
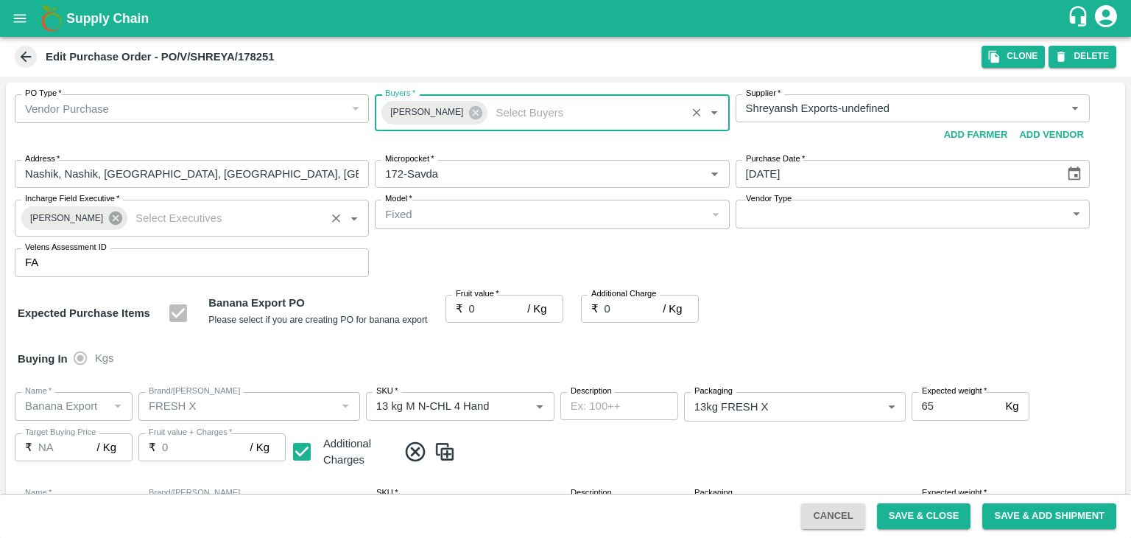
click at [110, 214] on icon at bounding box center [115, 217] width 13 height 13
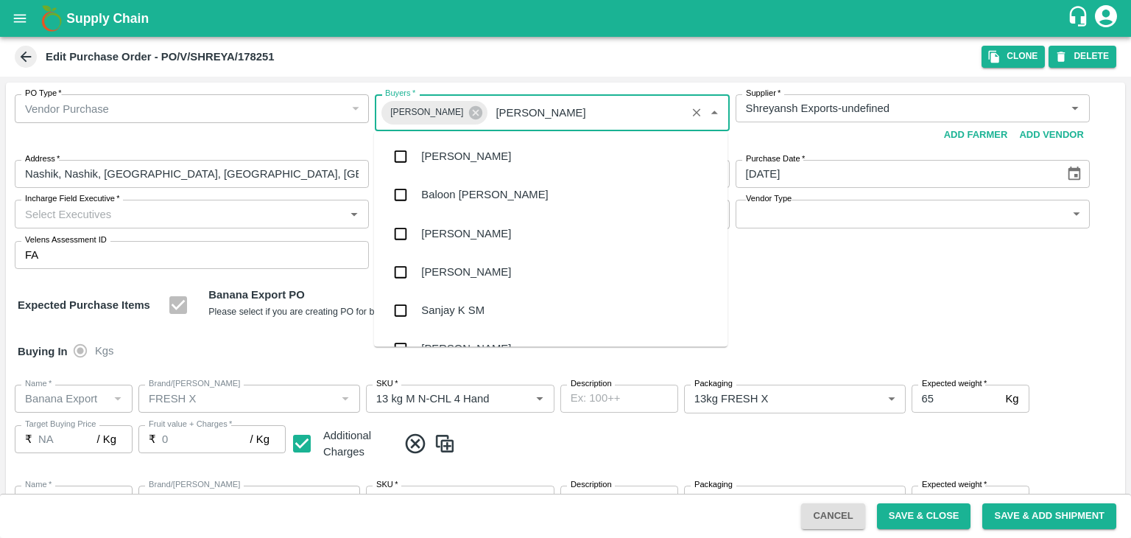
type input "J"
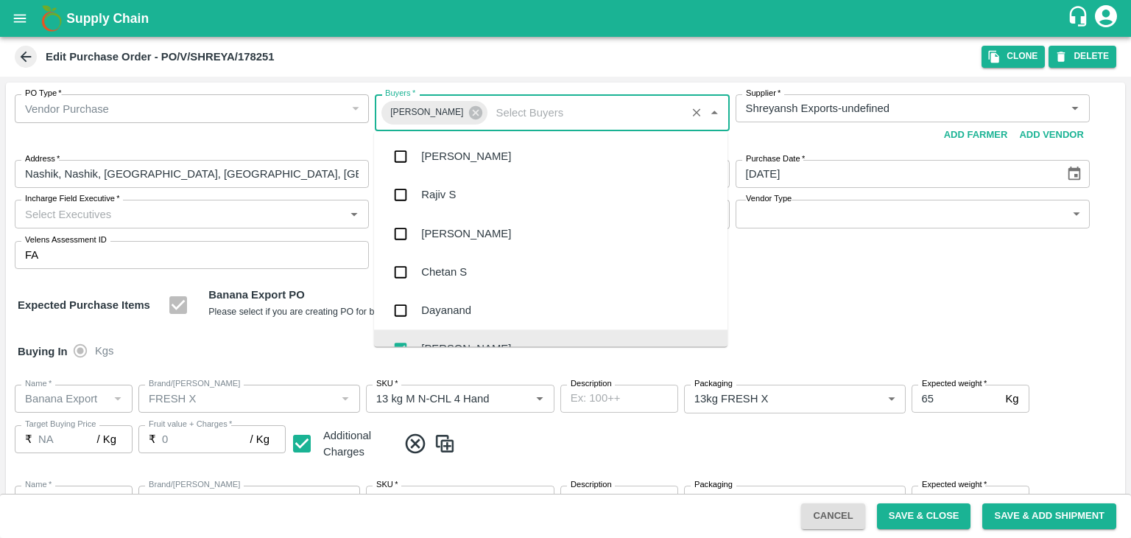
click at [110, 214] on input "Incharge Field Executive   *" at bounding box center [179, 213] width 321 height 19
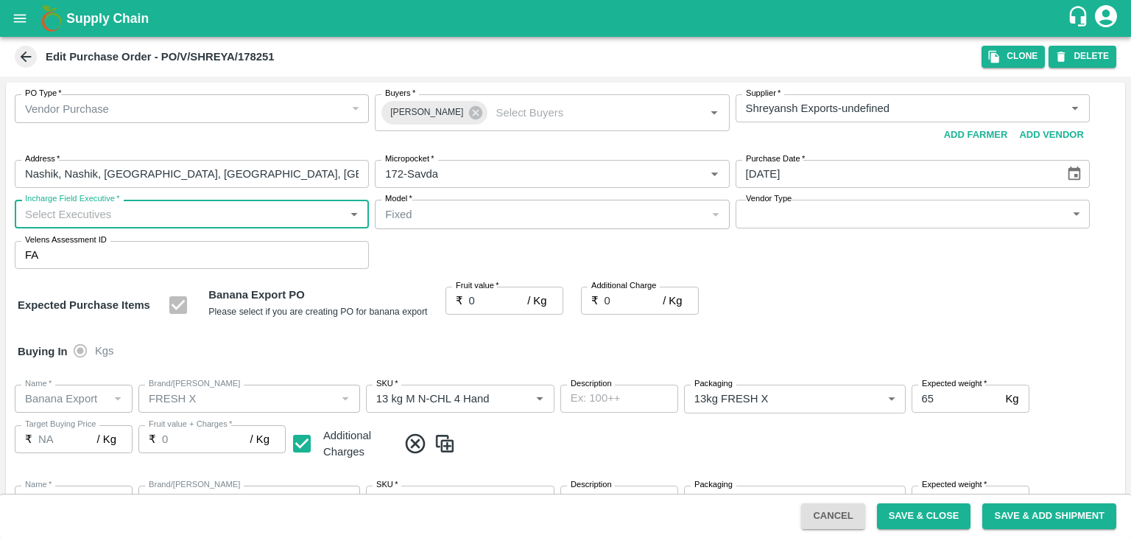
click at [110, 214] on input "Incharge Field Executive   *" at bounding box center [179, 213] width 321 height 19
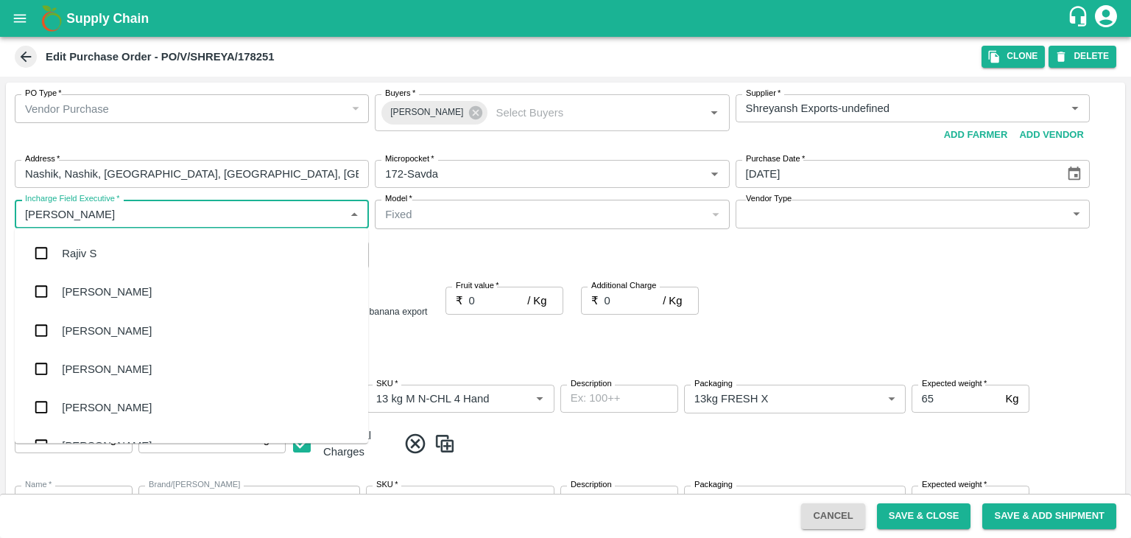
type input "[PERSON_NAME]"
click at [102, 334] on div "[PERSON_NAME] Tale" at bounding box center [118, 330] width 113 height 16
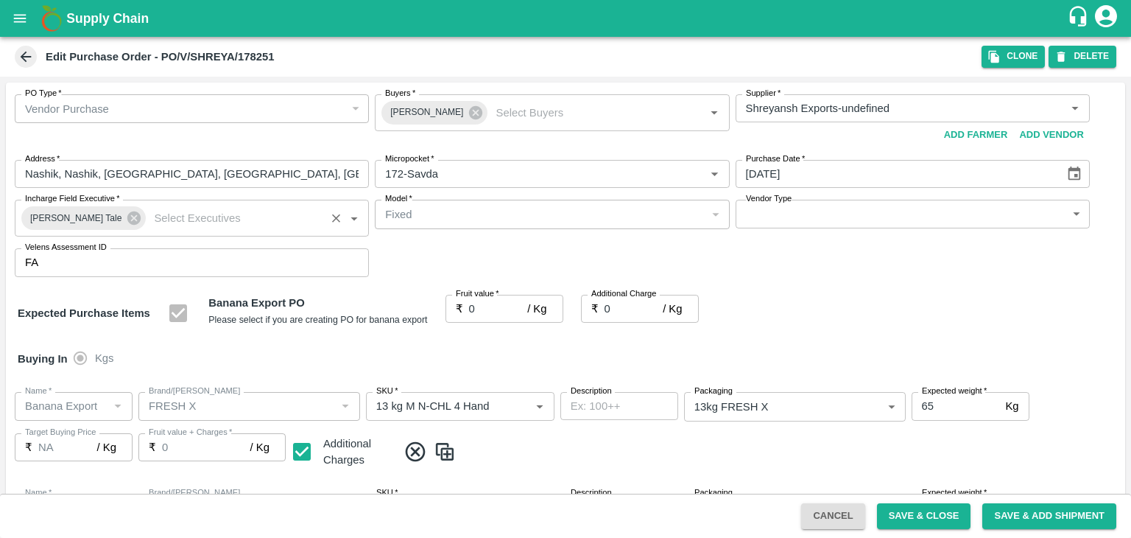
click at [92, 330] on div "Expected Purchase Items Banana Export PO Please select if you are creating PO f…" at bounding box center [566, 314] width 1096 height 38
click at [124, 325] on div "Expected Purchase Items Banana Export PO Please select if you are creating PO f…" at bounding box center [566, 314] width 1096 height 38
click at [1076, 171] on icon "Choose date, selected date is Sep 23, 2025" at bounding box center [1074, 173] width 13 height 14
click at [1069, 175] on icon "Choose date, selected date is Sep 23, 2025" at bounding box center [1074, 174] width 16 height 16
click at [1074, 175] on icon "Choose date, selected date is Sep 23, 2025" at bounding box center [1074, 173] width 13 height 14
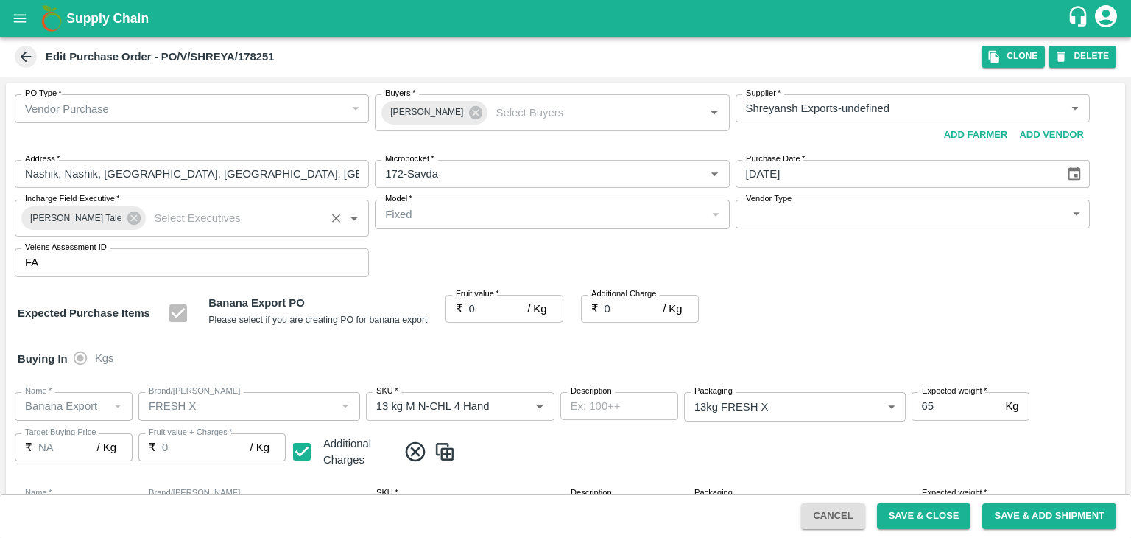
click at [924, 204] on icon "Next month" at bounding box center [922, 202] width 13 height 10
click at [1074, 169] on icon "Choose date, selected date is Sep 23, 2025" at bounding box center [1074, 173] width 13 height 14
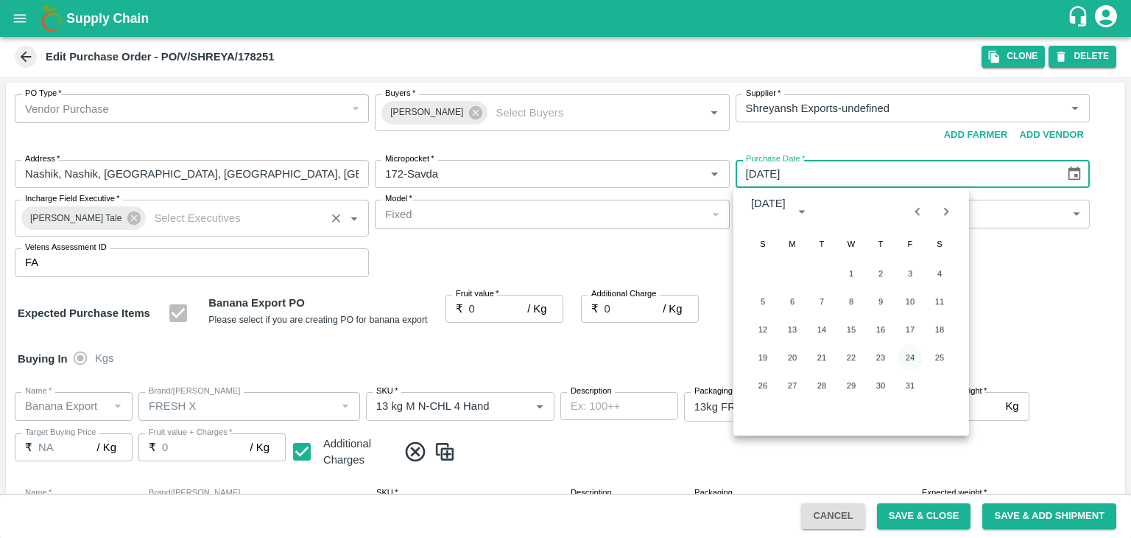
click at [919, 361] on button "24" at bounding box center [910, 357] width 27 height 27
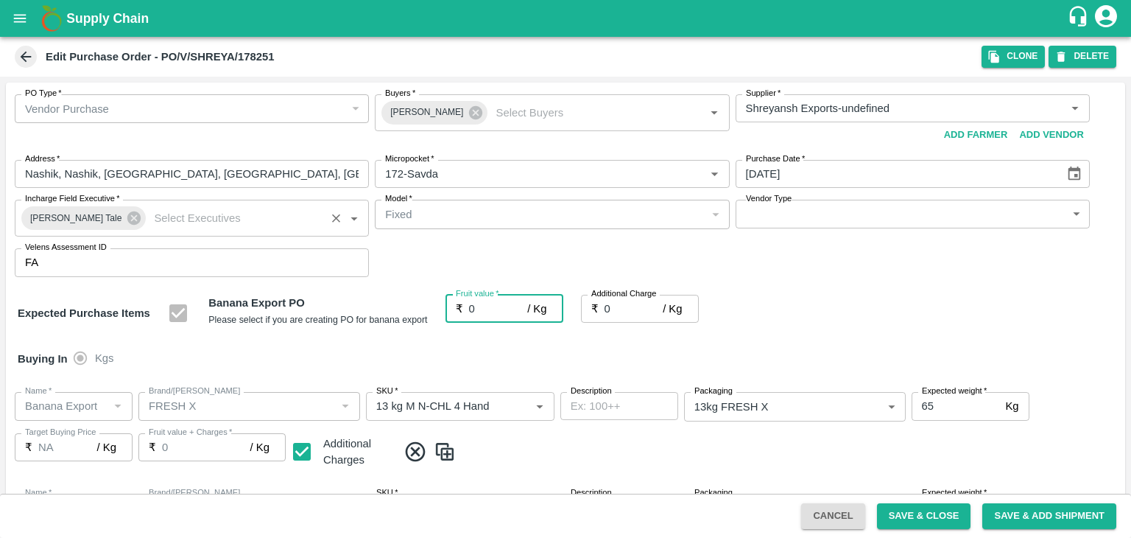
click at [492, 305] on input "0" at bounding box center [498, 309] width 59 height 28
type input "018"
type input "18"
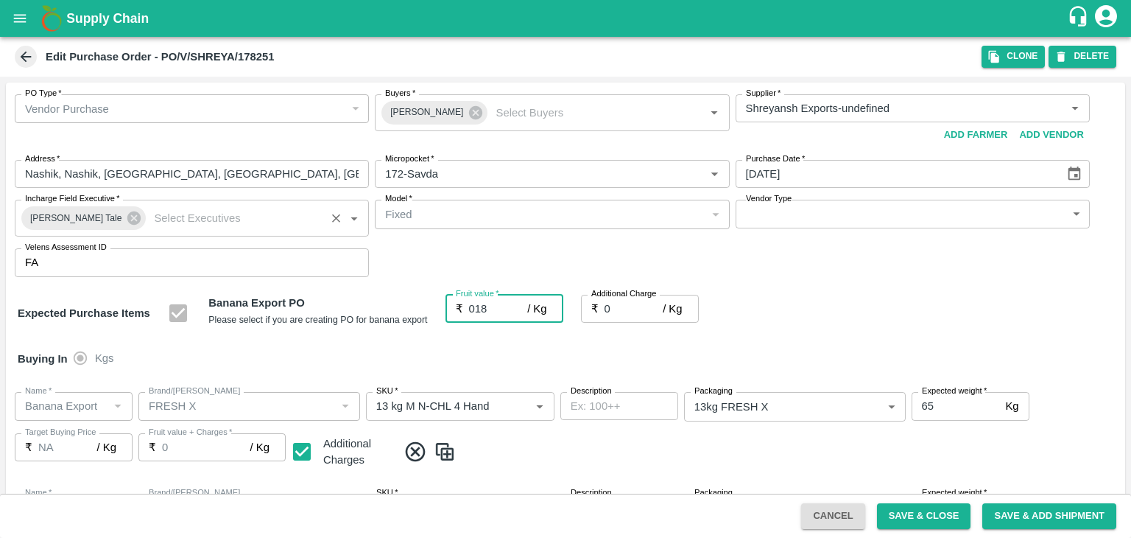
type input "18"
type input "018.5"
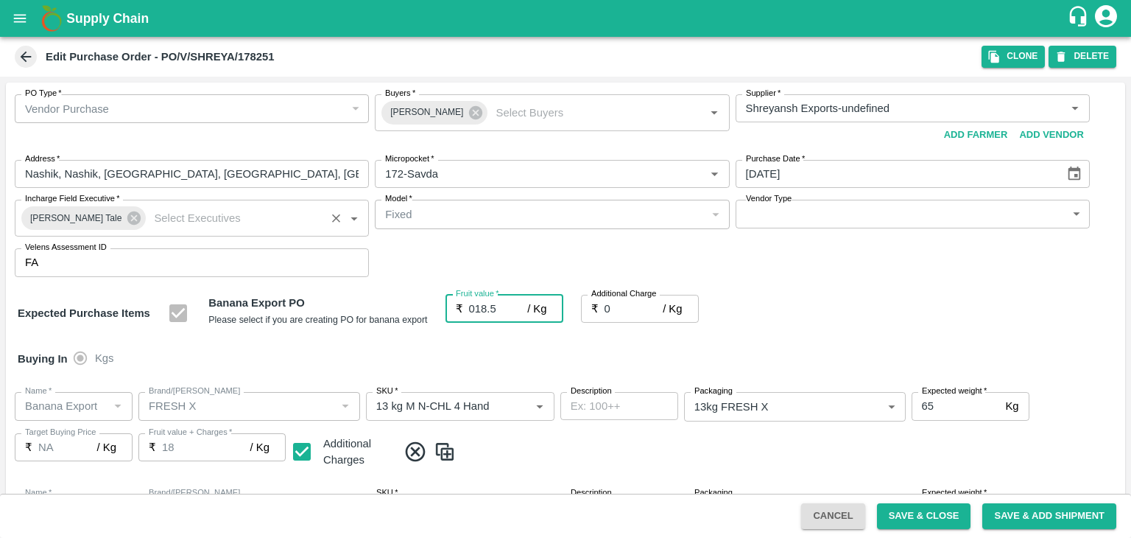
type input "18.5"
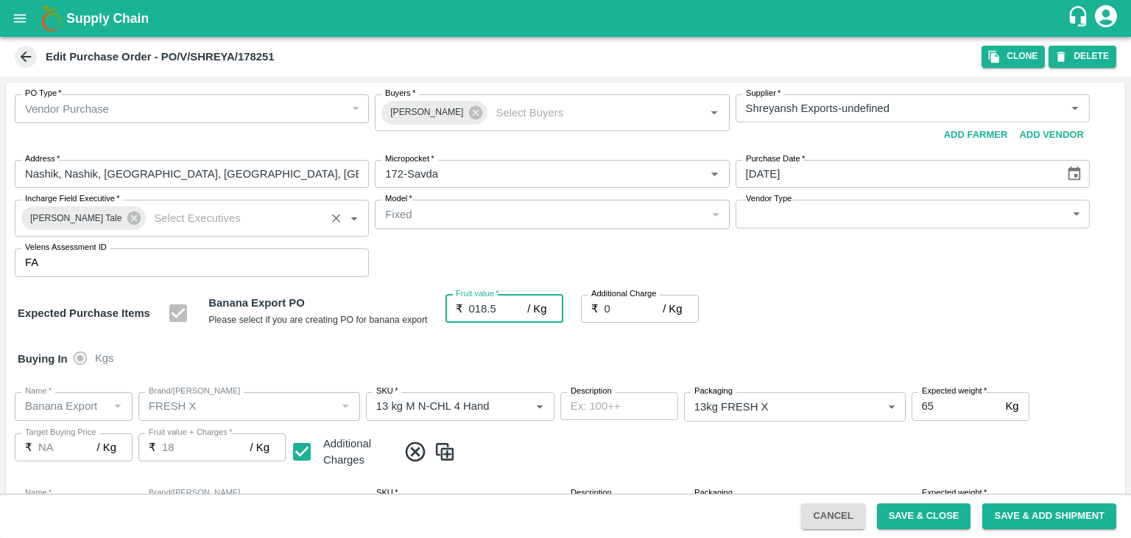
type input "18.5"
type input "018"
type input "18"
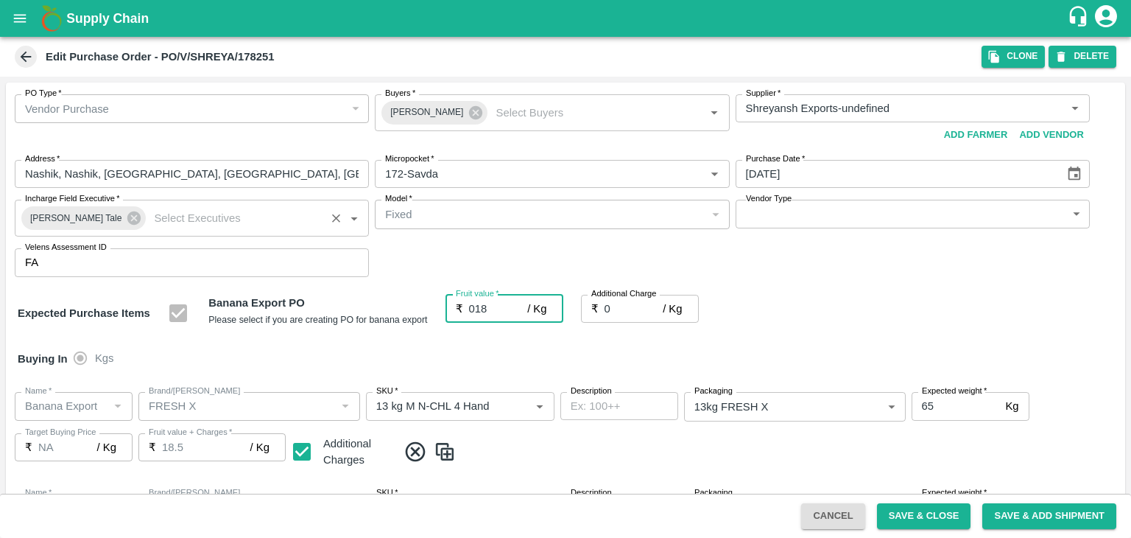
type input "18"
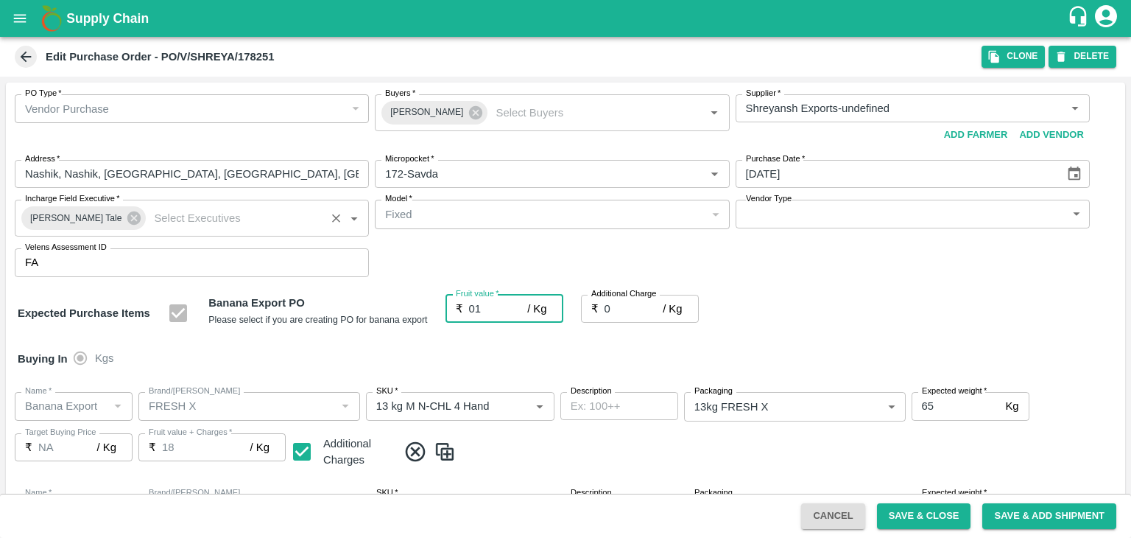
type input "0"
type input "1"
type input "[DATE]"
type input "18"
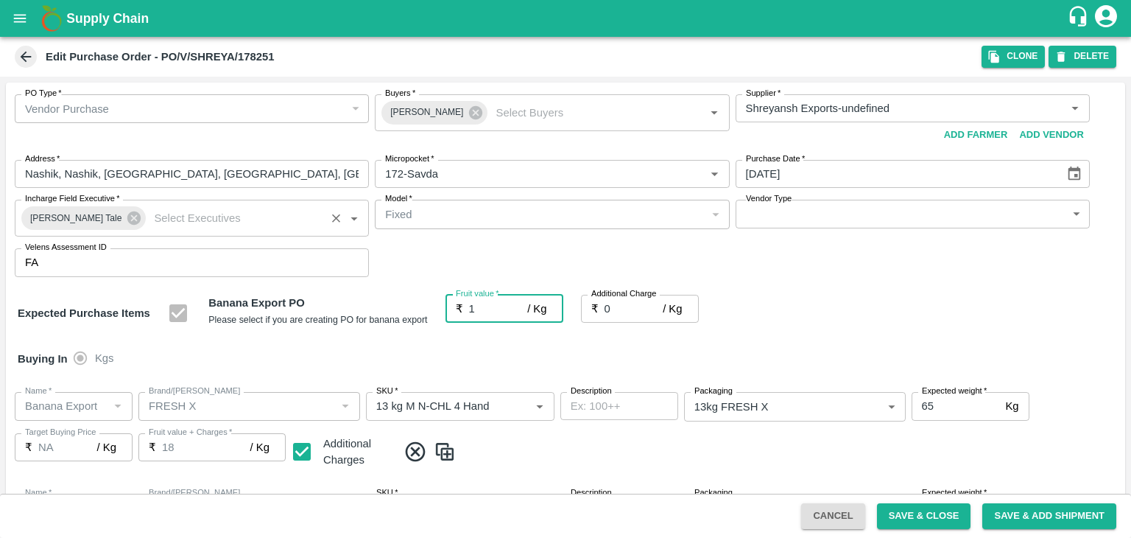
type input "18"
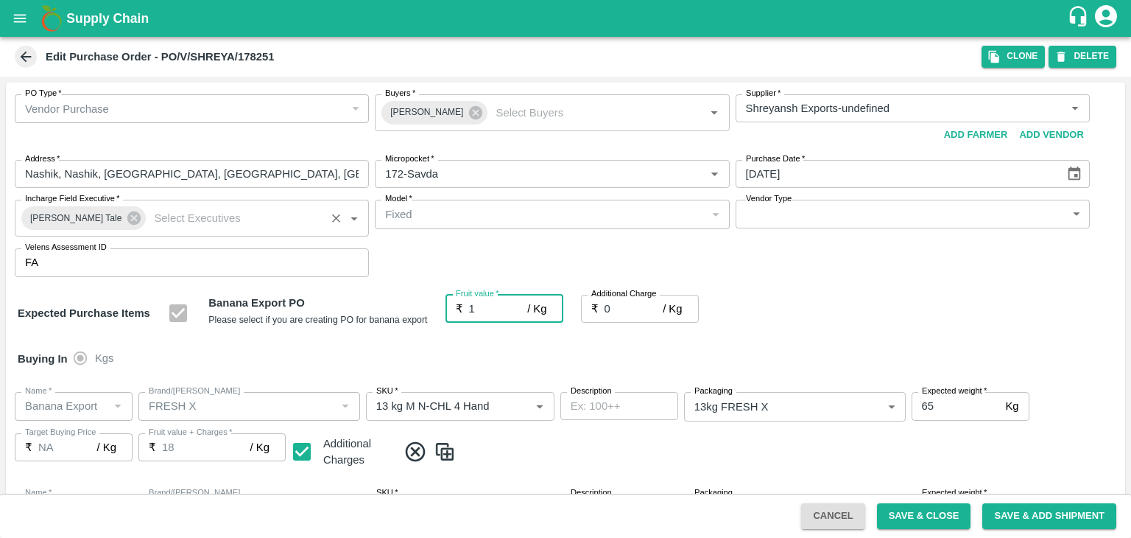
type input "18"
type input "18.5"
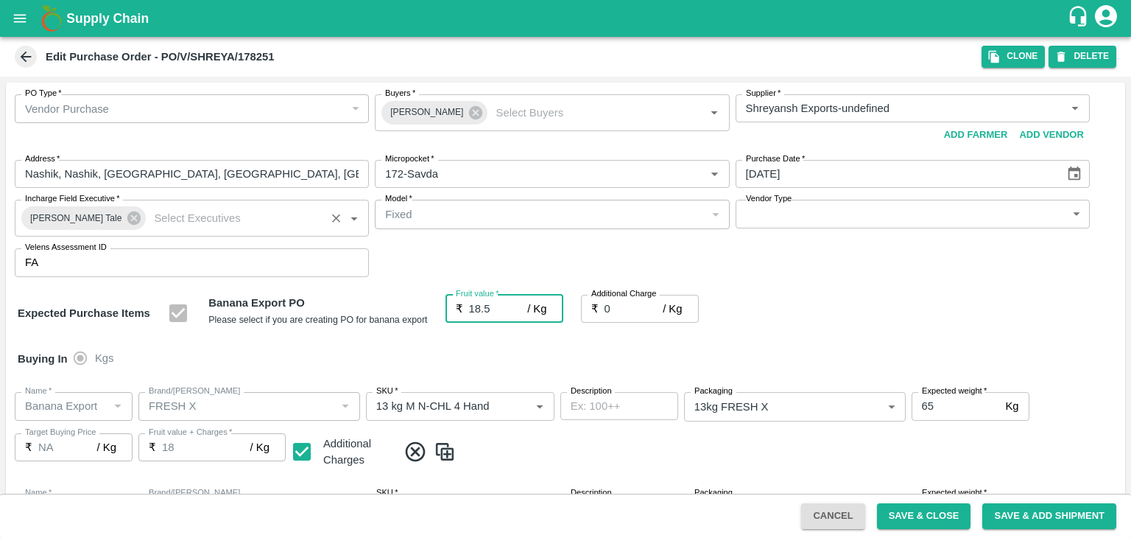
type input "18.5"
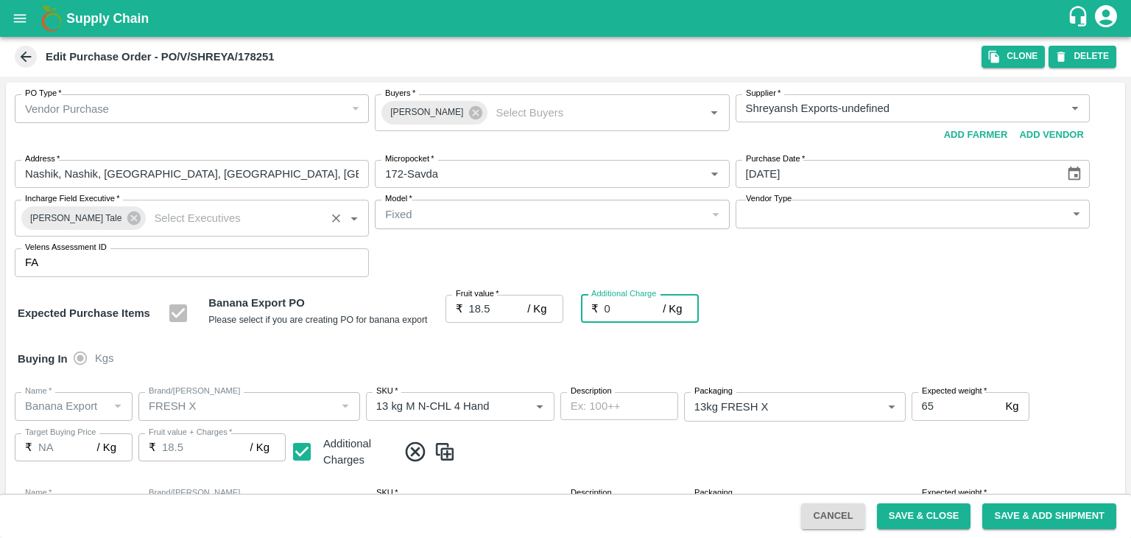
type input "2"
type input "20.5"
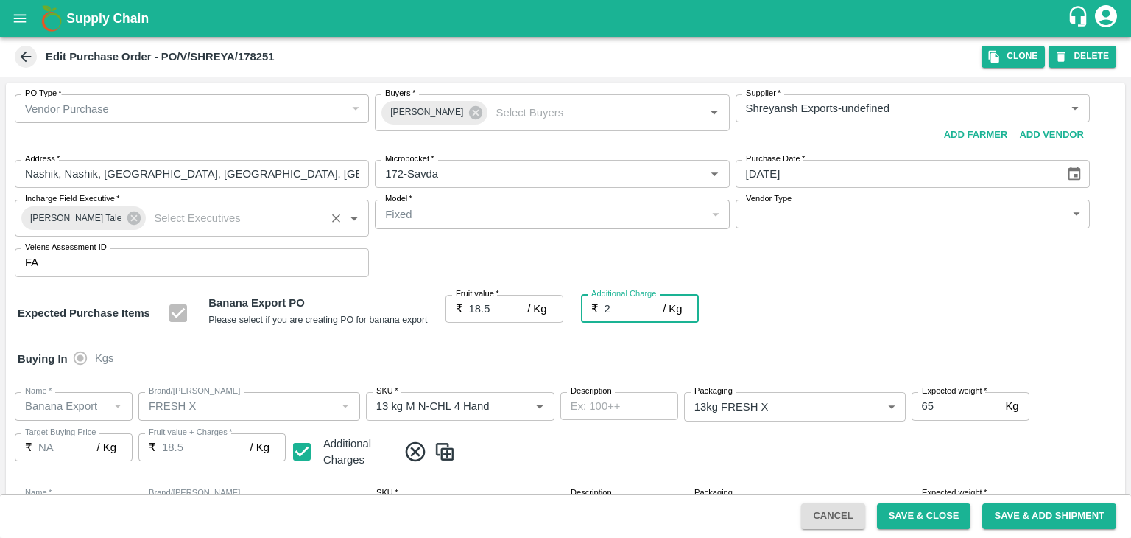
type input "20.5"
type input "2.75"
type input "21.25"
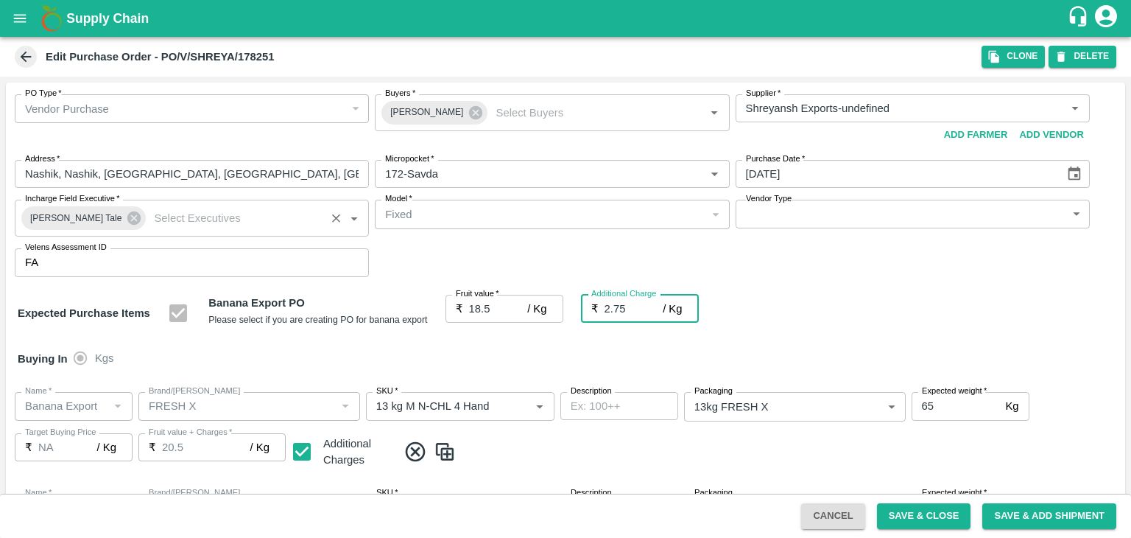
type input "21.25"
type input "2.75"
click at [937, 519] on button "Save & Close" at bounding box center [924, 516] width 94 height 26
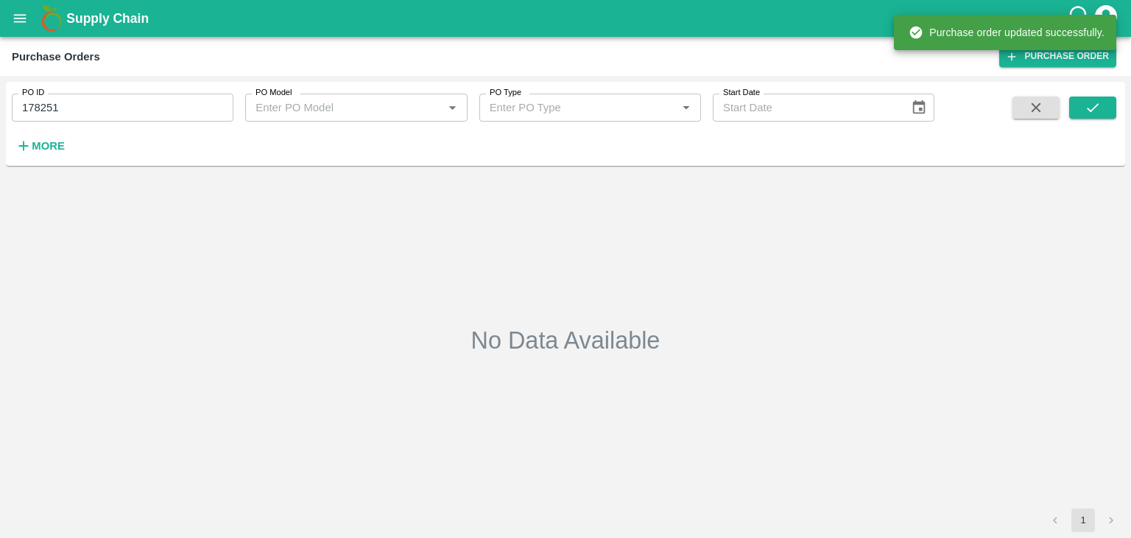
type input "178251"
